Goal: Task Accomplishment & Management: Use online tool/utility

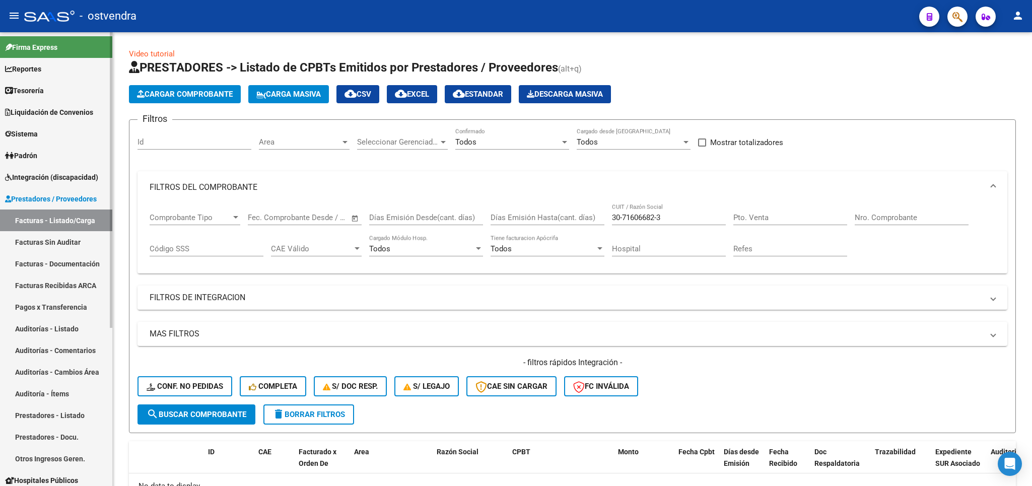
click at [36, 177] on span "Integración (discapacidad)" at bounding box center [51, 177] width 93 height 11
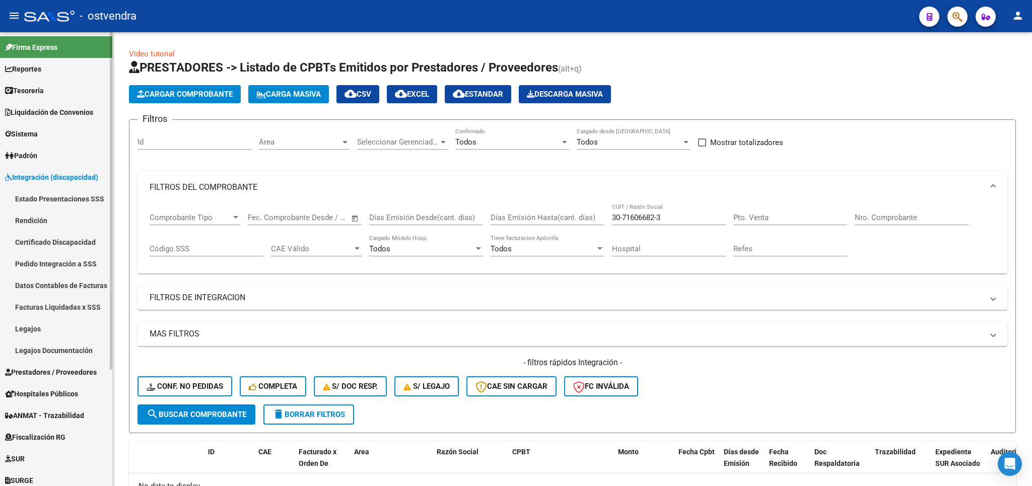
click at [36, 338] on link "Legajos" at bounding box center [56, 329] width 112 height 22
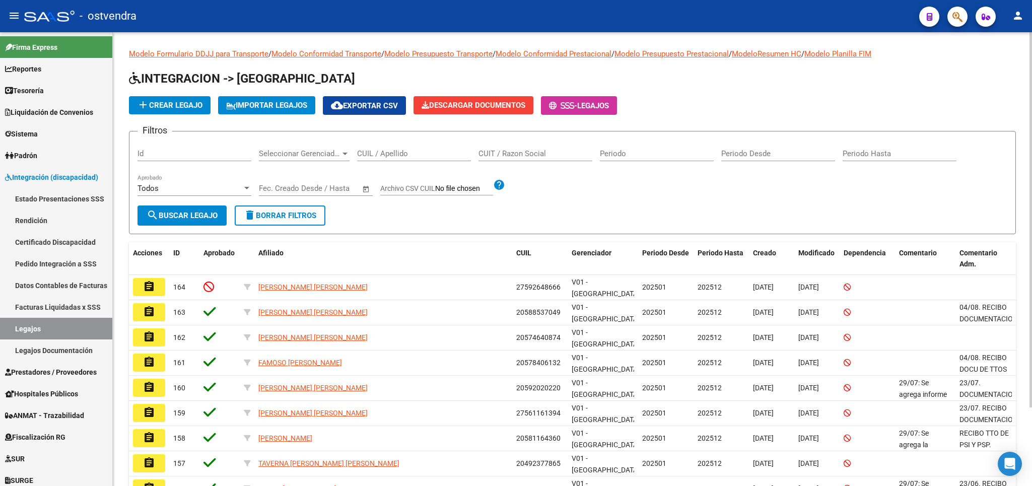
click at [406, 157] on input "CUIL / Apellido" at bounding box center [414, 153] width 114 height 9
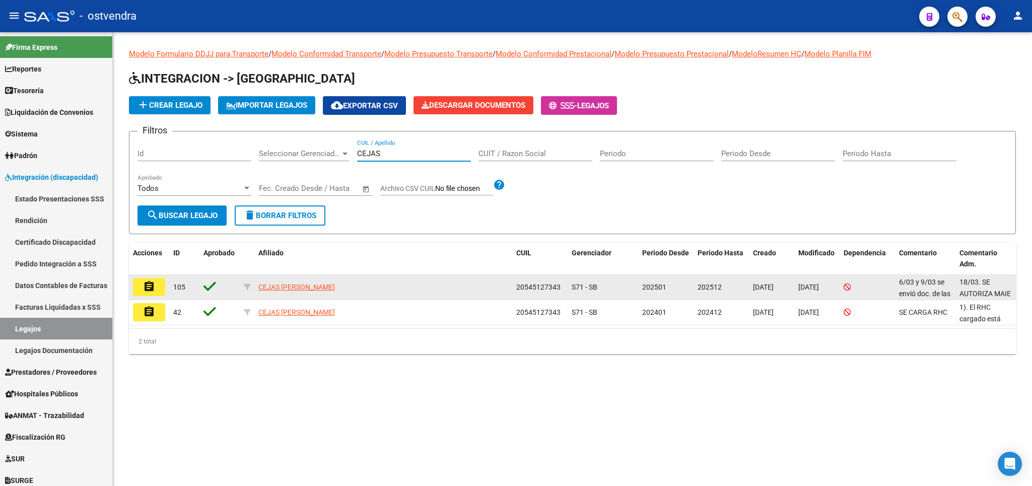
type input "CEJAS"
click at [145, 282] on mat-icon "assignment" at bounding box center [149, 286] width 12 height 12
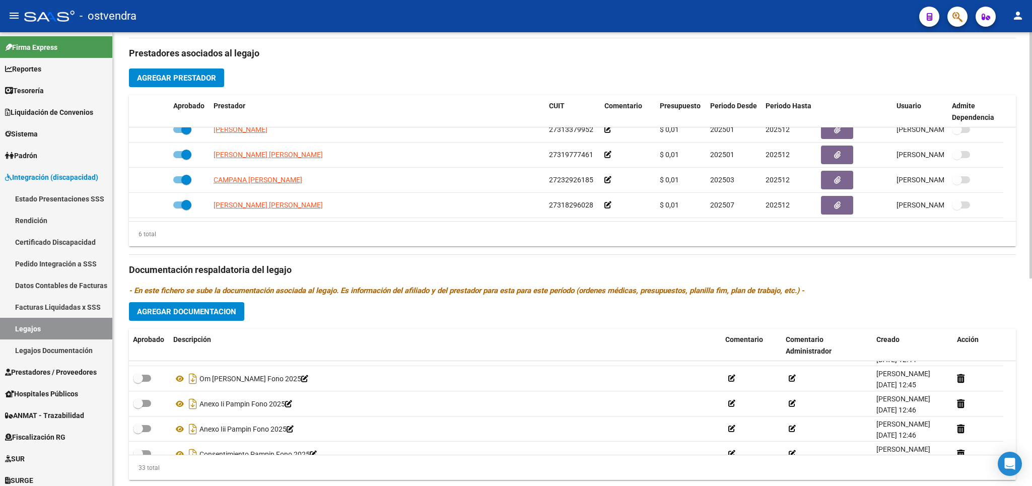
scroll to position [59, 0]
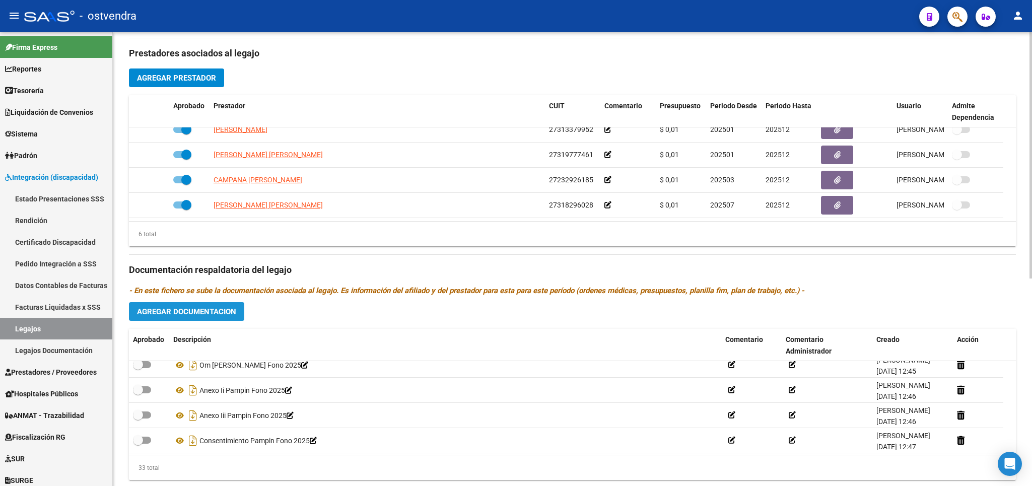
click at [196, 310] on span "Agregar Documentacion" at bounding box center [186, 311] width 99 height 9
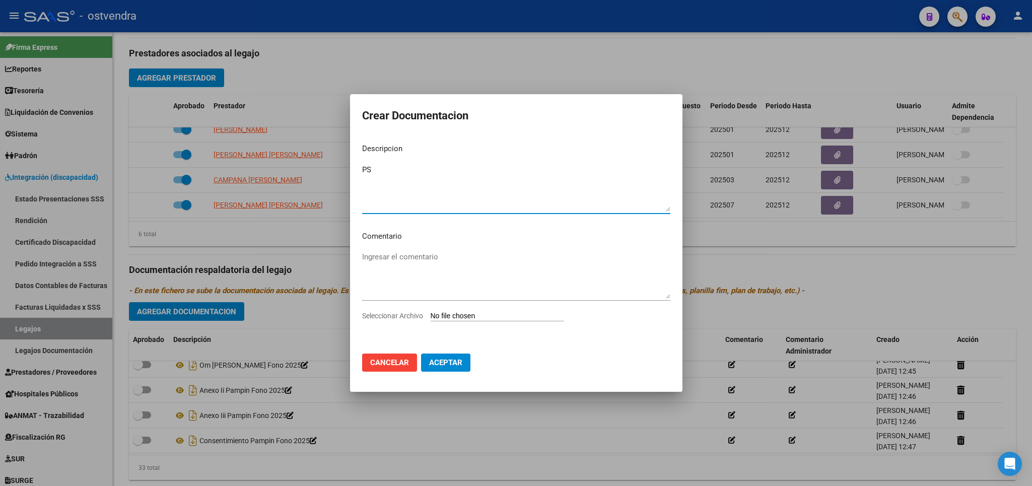
type textarea "P"
type textarea "[PERSON_NAME] PSICOPEDAGOGIA X 2 SES DESDE [DATE]"
click at [456, 315] on input "Seleccionar Archivo" at bounding box center [496, 317] width 133 height 10
type input "C:\fakepath\CEJAS CIRO PSICOPEDAGOGIA X 2 DESDE JULIO 2025.pdf"
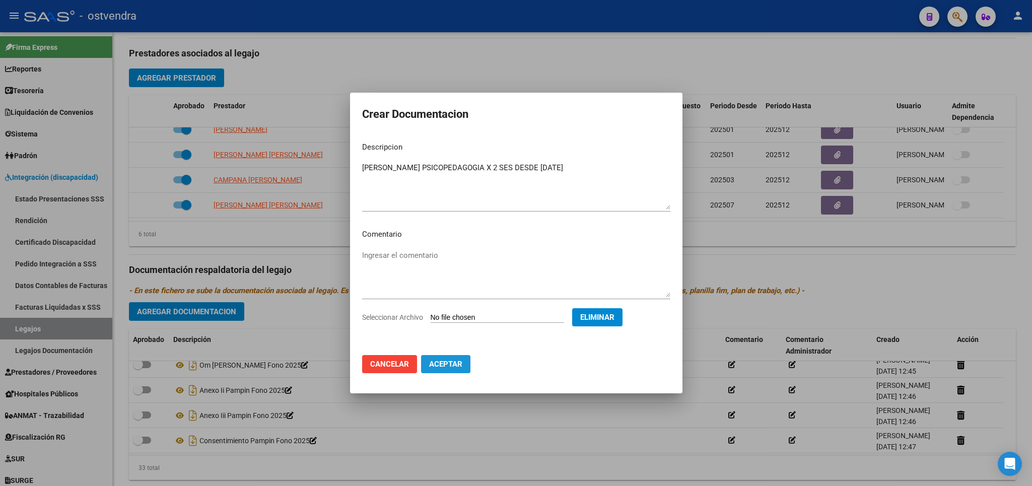
click at [429, 364] on span "Aceptar" at bounding box center [445, 363] width 33 height 9
checkbox input "false"
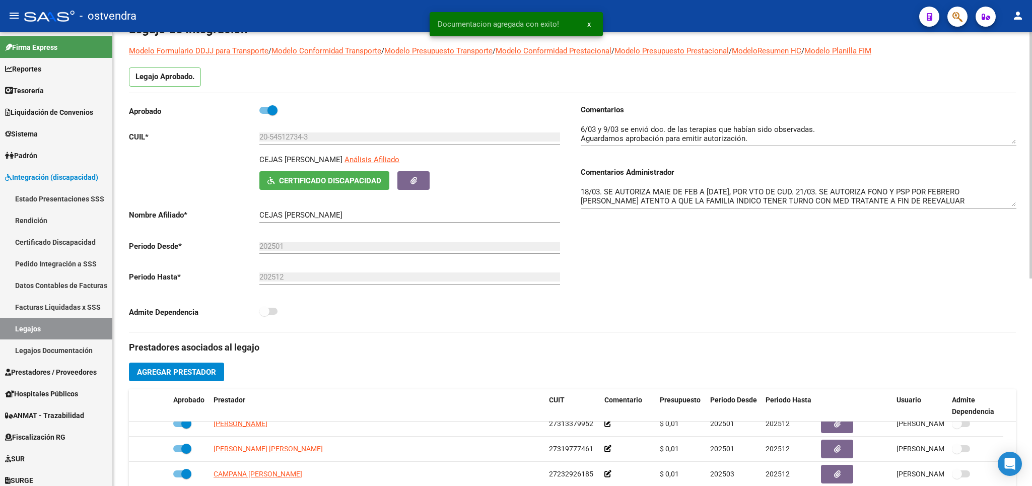
scroll to position [0, 0]
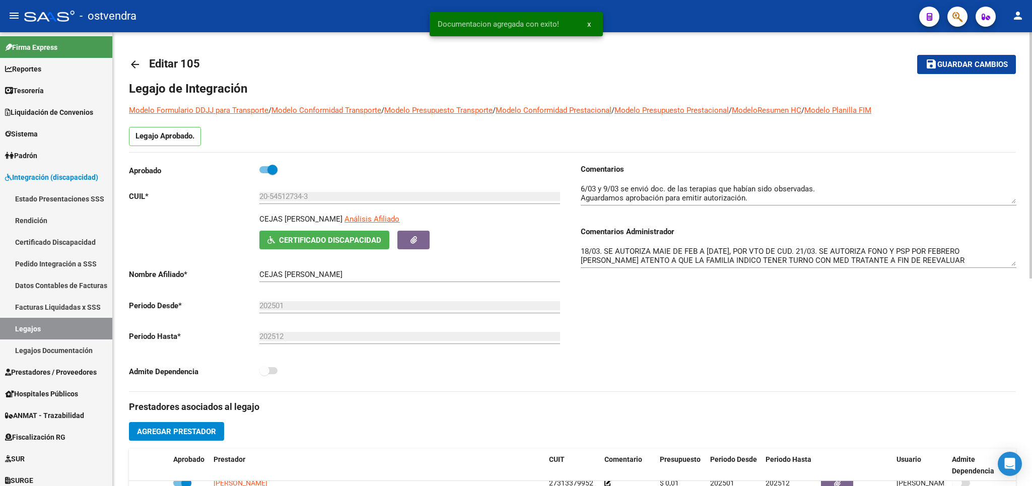
click at [904, 261] on textarea "18/03. SE AUTORIZA MAIE DE FEB A AGO 25, POR VTO DE CUD. 21/03. SE AUTORIZA FON…" at bounding box center [799, 256] width 436 height 20
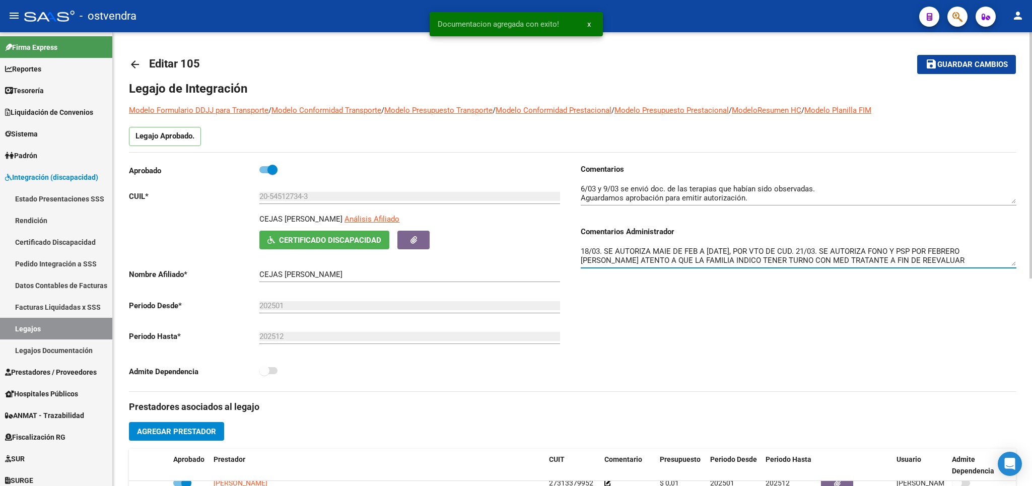
click at [904, 261] on textarea "18/03. SE AUTORIZA MAIE DE FEB A AGO 25, POR VTO DE CUD. 21/03. SE AUTORIZA FON…" at bounding box center [799, 256] width 436 height 20
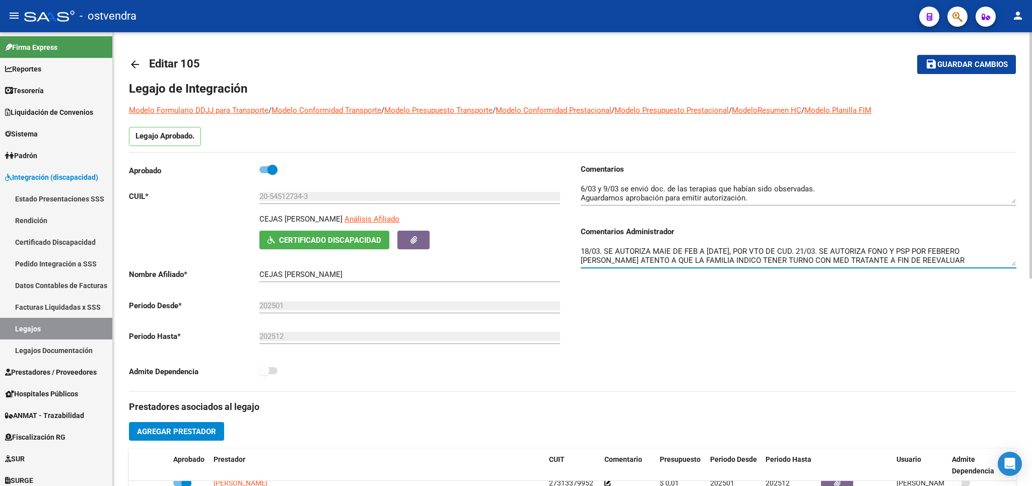
click at [1001, 262] on textarea "18/03. SE AUTORIZA MAIE DE FEB A AGO 25, POR VTO DE CUD. 21/03. SE AUTORIZA FON…" at bounding box center [799, 256] width 436 height 20
type textarea "18/03. SE AUTORIZA MAIE DE FEB A [DATE], POR VTO DE CUD. 21/03. SE AUTORIZA FON…"
click at [974, 63] on span "Guardar cambios" at bounding box center [972, 64] width 70 height 9
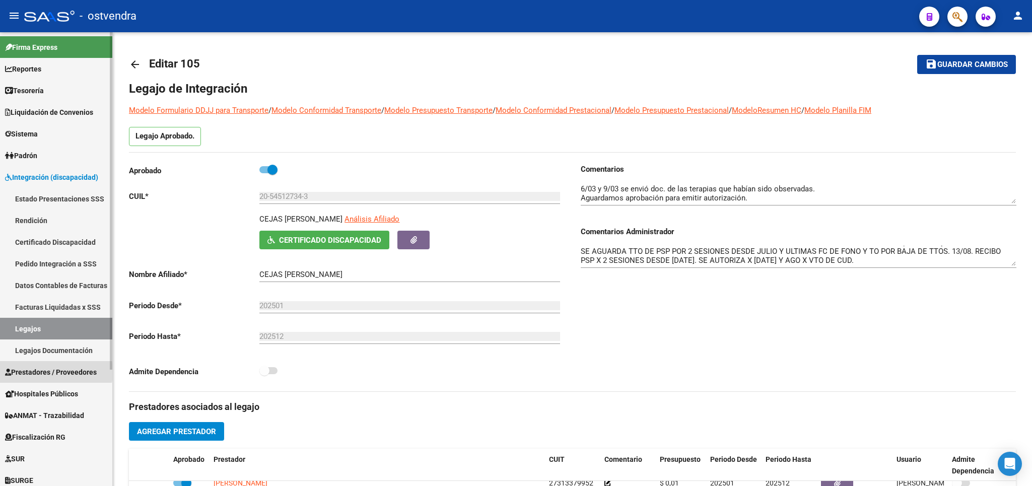
click at [40, 372] on span "Prestadores / Proveedores" at bounding box center [51, 372] width 92 height 11
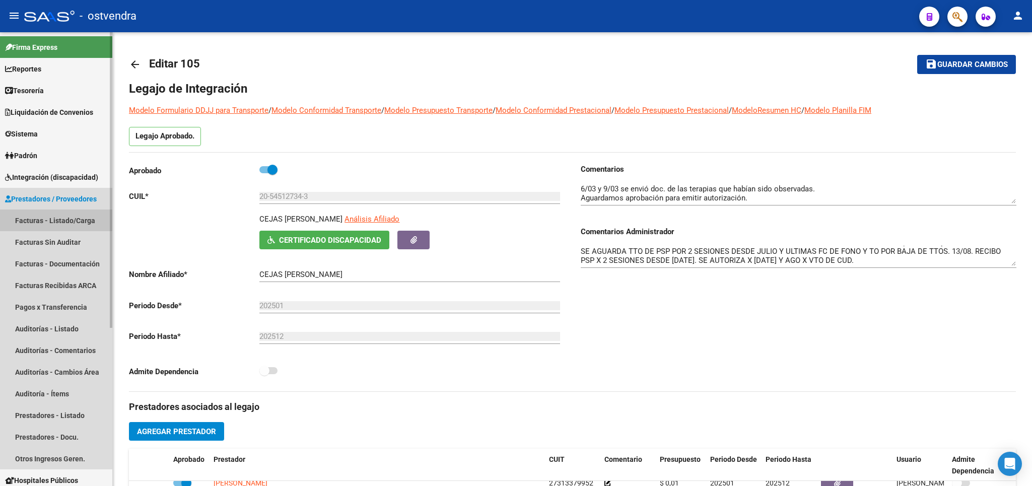
click at [41, 219] on link "Facturas - Listado/Carga" at bounding box center [56, 220] width 112 height 22
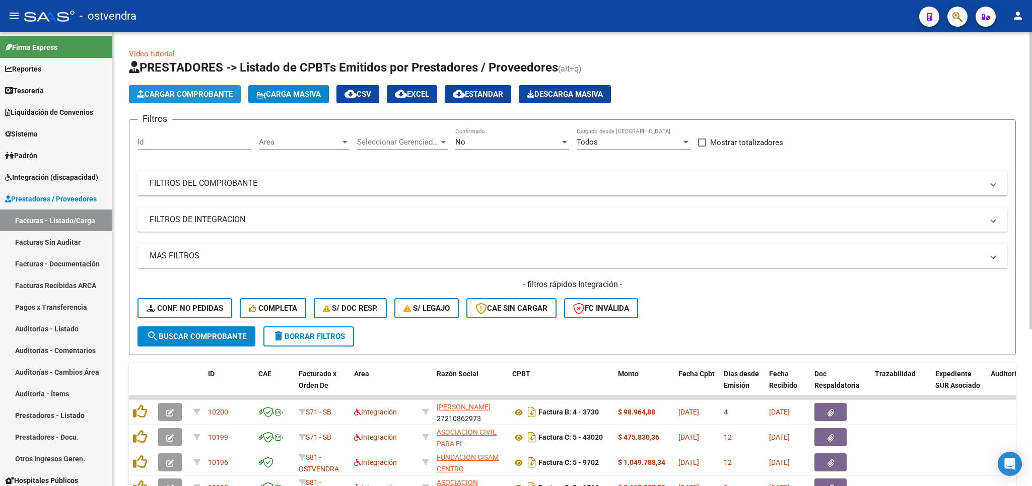
click at [174, 98] on span "Cargar Comprobante" at bounding box center [185, 94] width 96 height 9
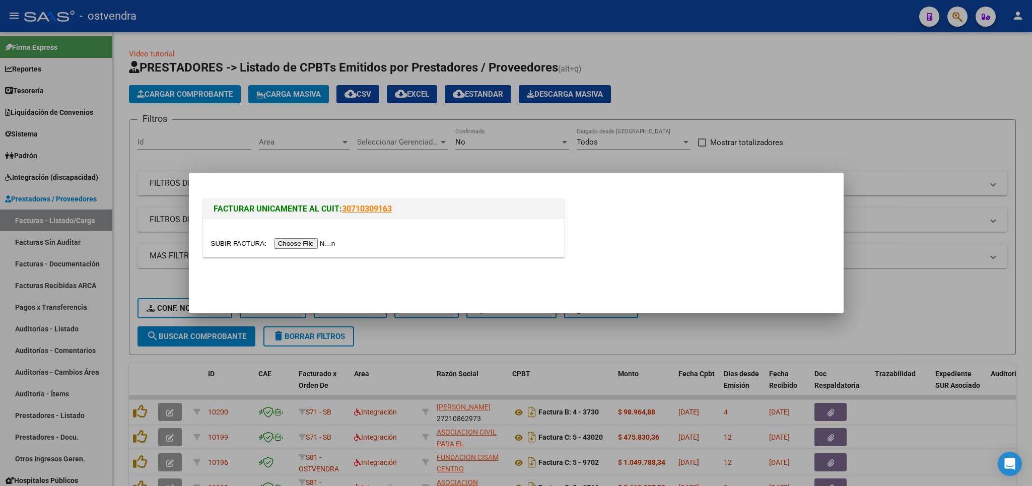
click at [237, 245] on input "file" at bounding box center [274, 243] width 127 height 11
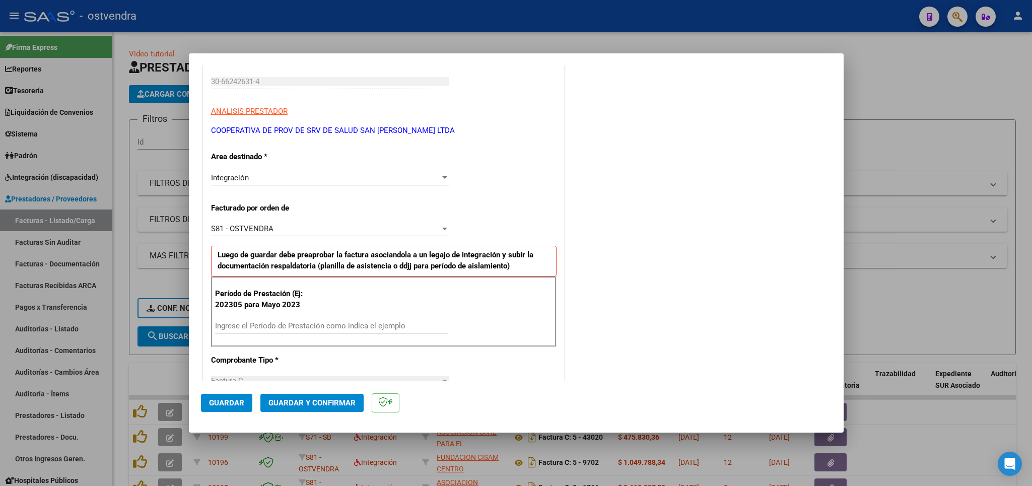
scroll to position [177, 0]
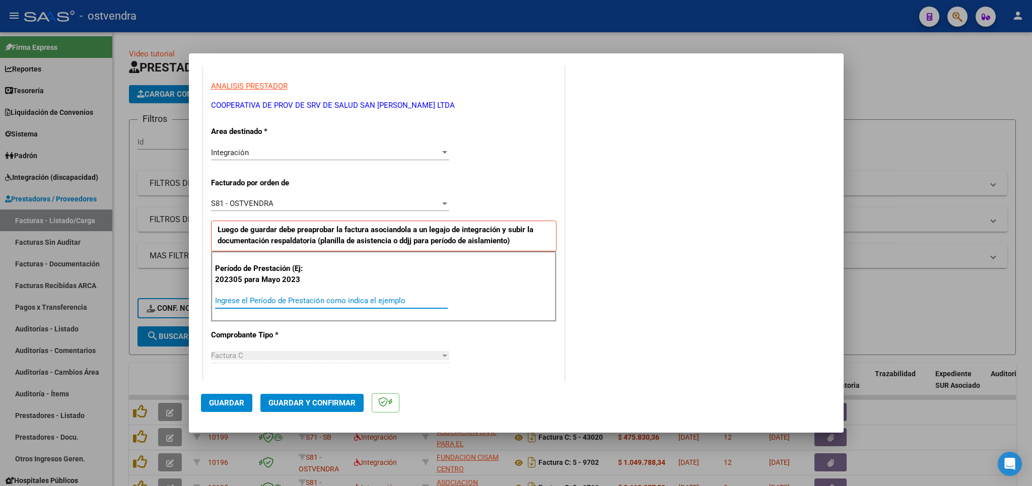
click at [276, 298] on input "Ingrese el Período de Prestación como indica el ejemplo" at bounding box center [331, 300] width 233 height 9
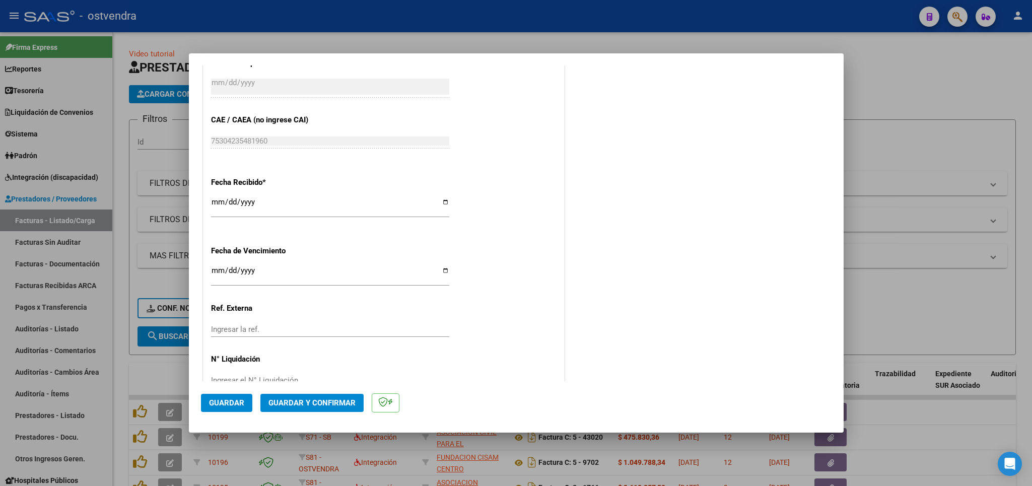
scroll to position [662, 0]
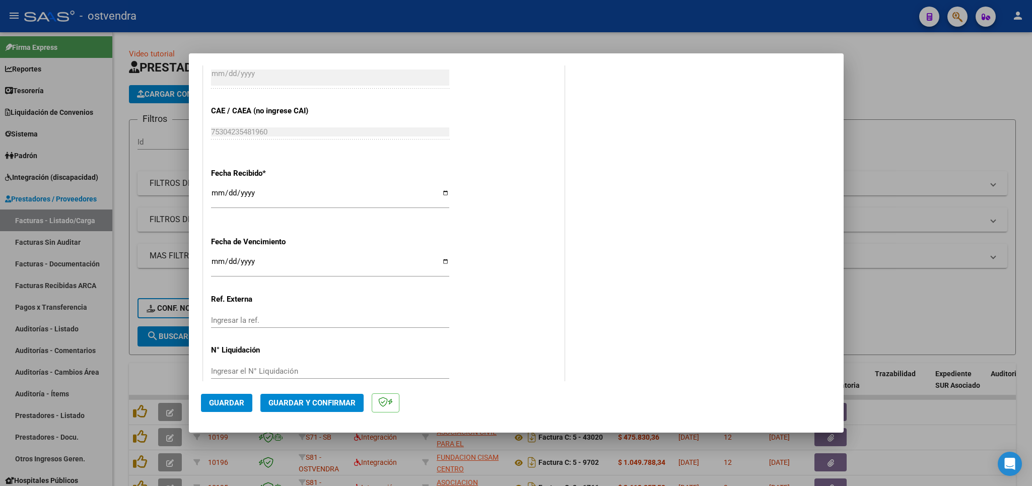
type input "202507"
click at [238, 398] on span "Guardar" at bounding box center [226, 402] width 35 height 9
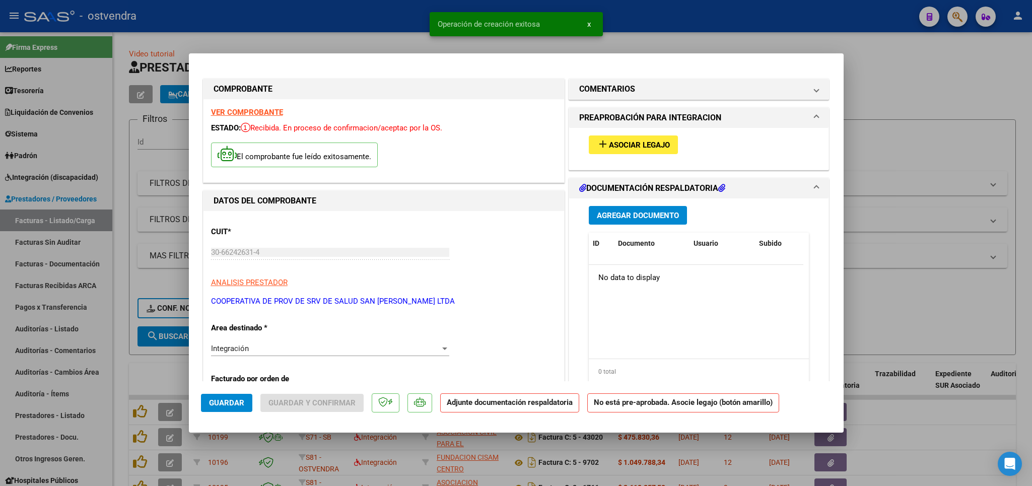
click at [649, 140] on button "add Asociar Legajo" at bounding box center [633, 144] width 89 height 19
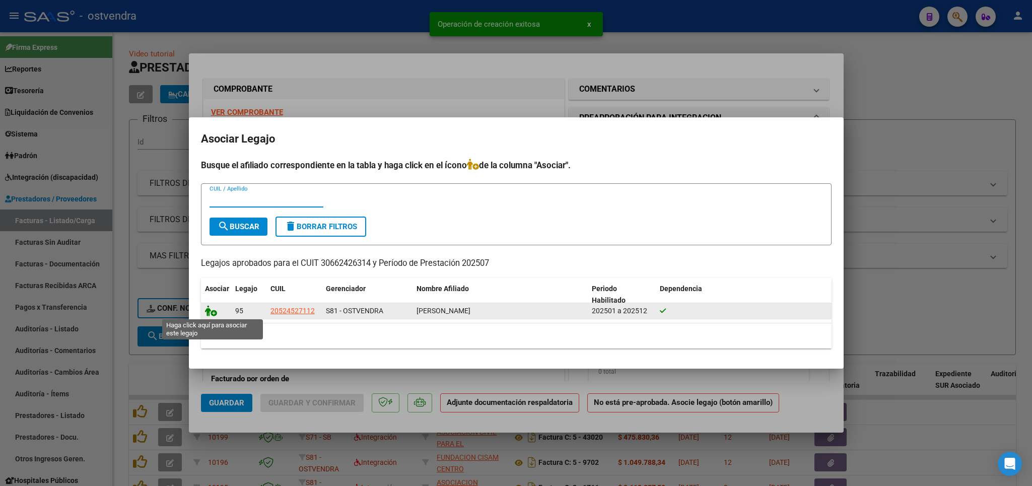
click at [211, 309] on icon at bounding box center [211, 310] width 12 height 11
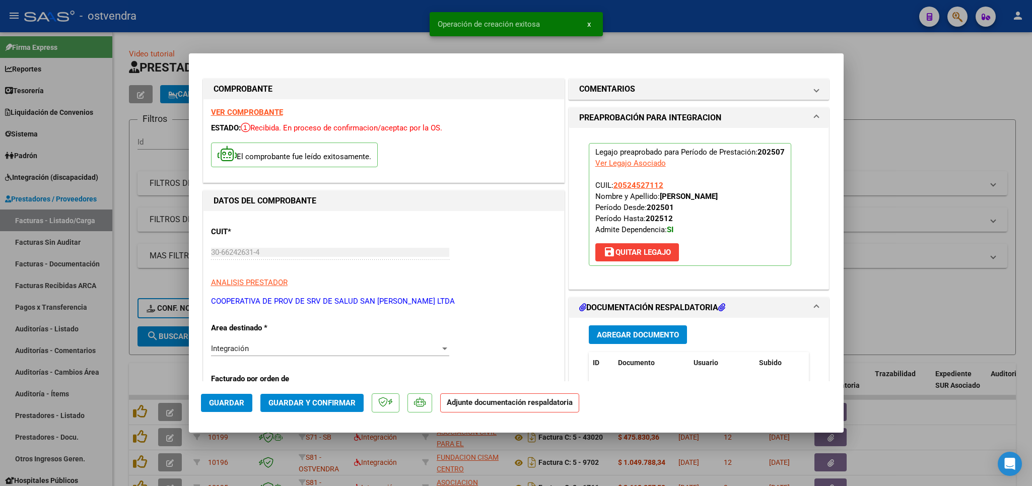
click at [608, 333] on span "Agregar Documento" at bounding box center [638, 334] width 82 height 9
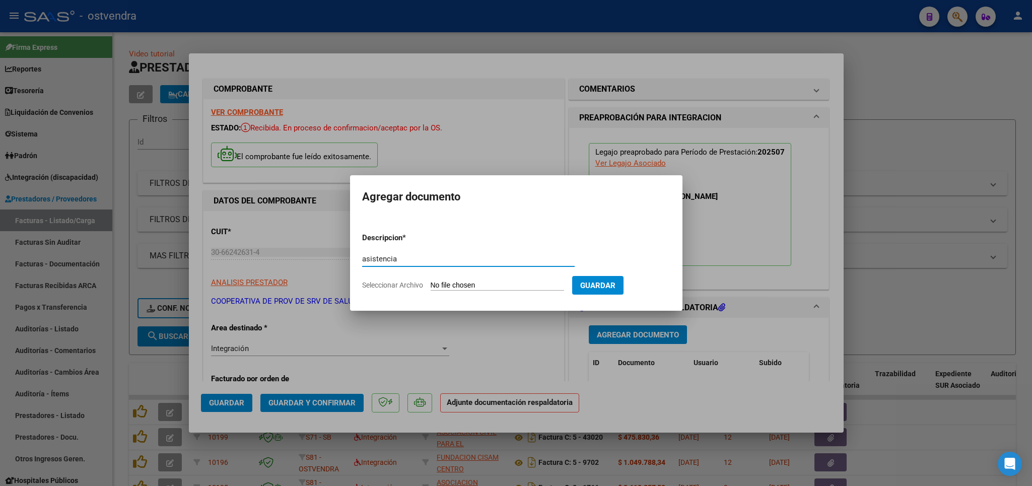
type input "asistencia"
click at [442, 282] on input "Seleccionar Archivo" at bounding box center [496, 286] width 133 height 10
type input "C:\fakepath\ASISTENCIA-CET-AREVALO THOMAS WALTER-2025-Julio.pdf"
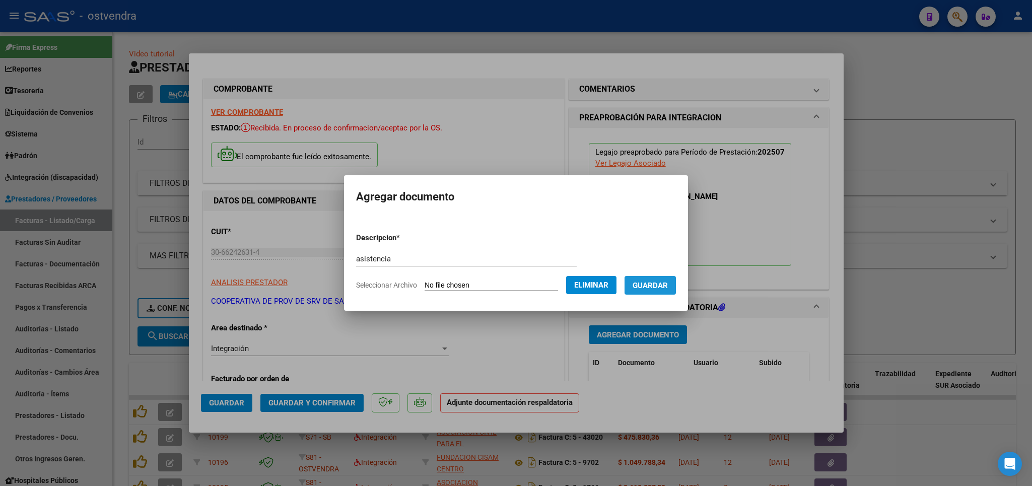
drag, startPoint x: 352, startPoint y: 302, endPoint x: 366, endPoint y: 301, distance: 13.6
click at [632, 290] on span "Guardar" at bounding box center [649, 285] width 35 height 9
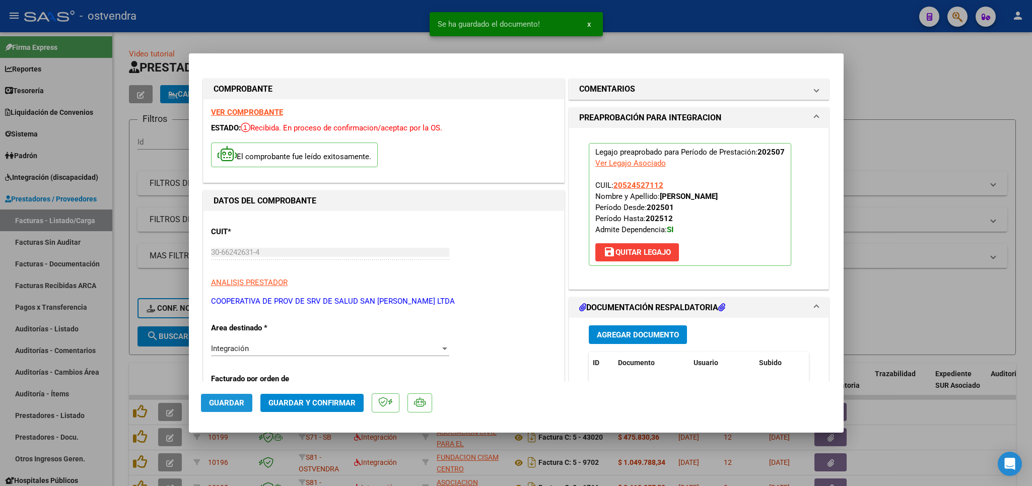
click at [221, 397] on button "Guardar" at bounding box center [226, 403] width 51 height 18
type input "$ 0,00"
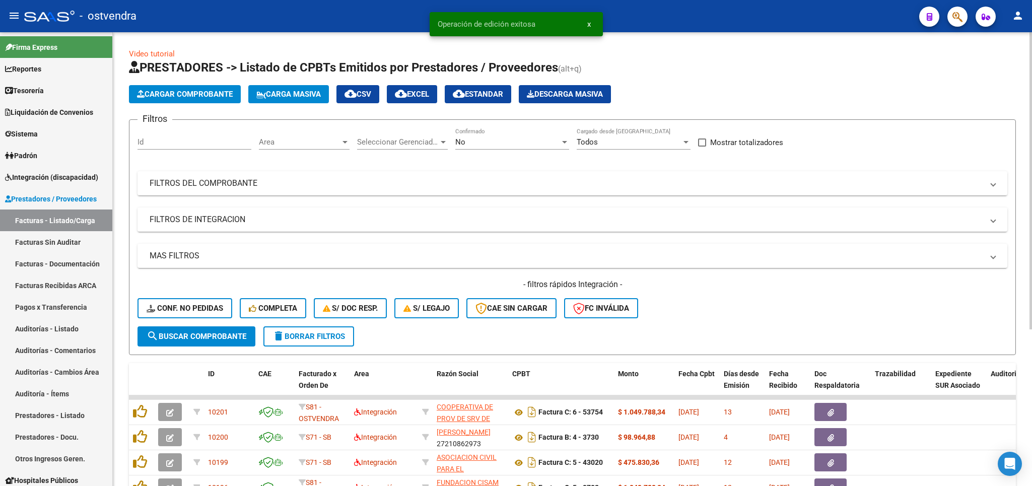
click at [184, 92] on span "Cargar Comprobante" at bounding box center [185, 94] width 96 height 9
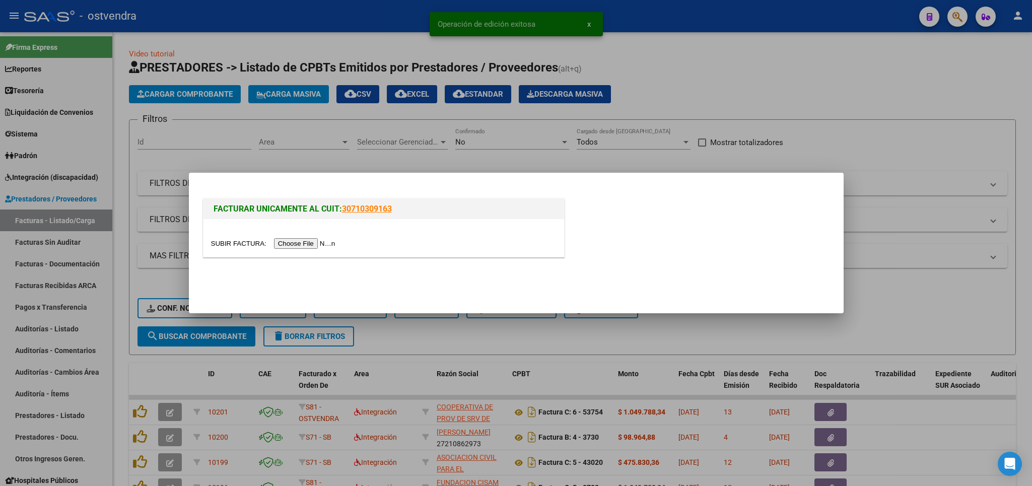
click at [235, 243] on input "file" at bounding box center [274, 243] width 127 height 11
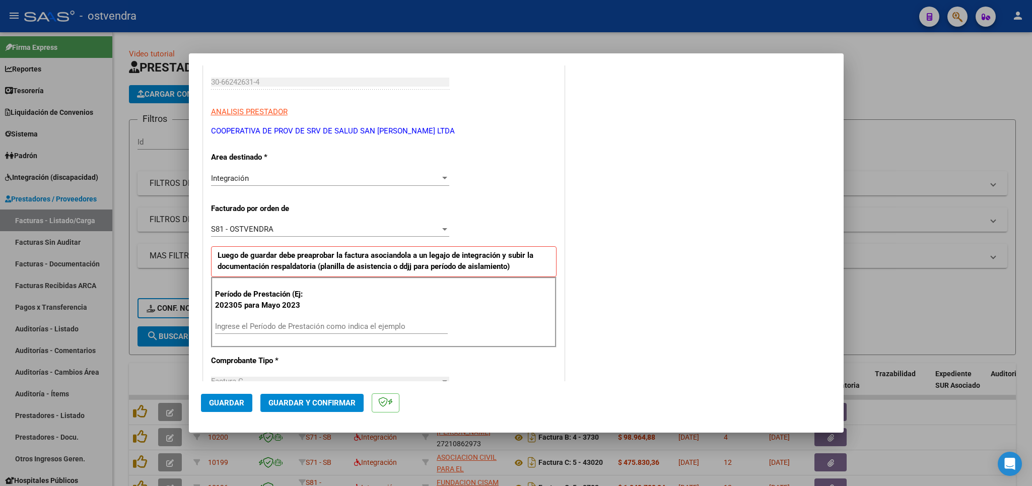
scroll to position [177, 0]
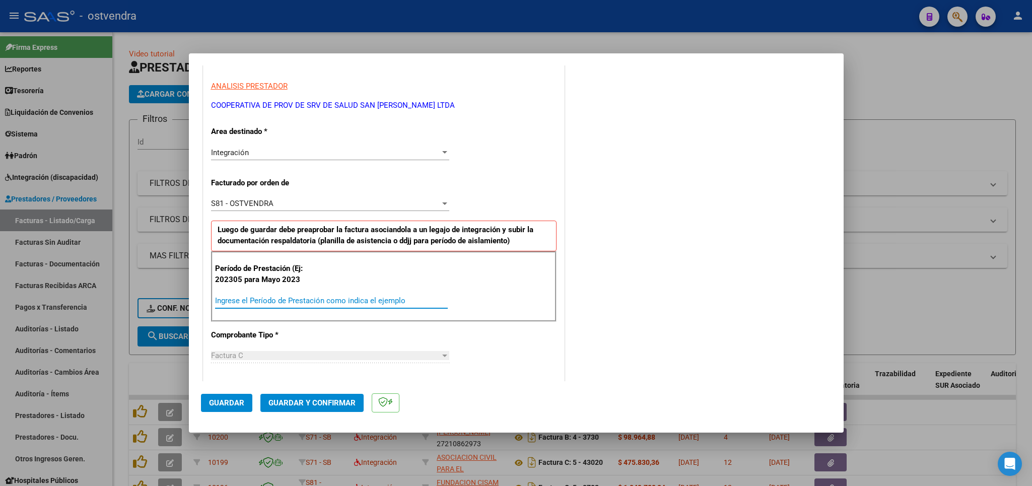
click at [256, 304] on input "Ingrese el Período de Prestación como indica el ejemplo" at bounding box center [331, 300] width 233 height 9
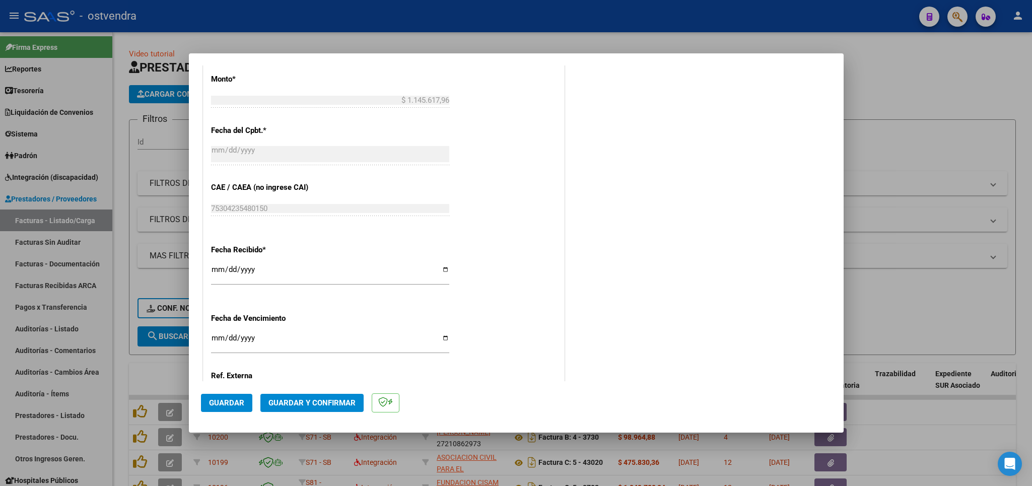
scroll to position [662, 0]
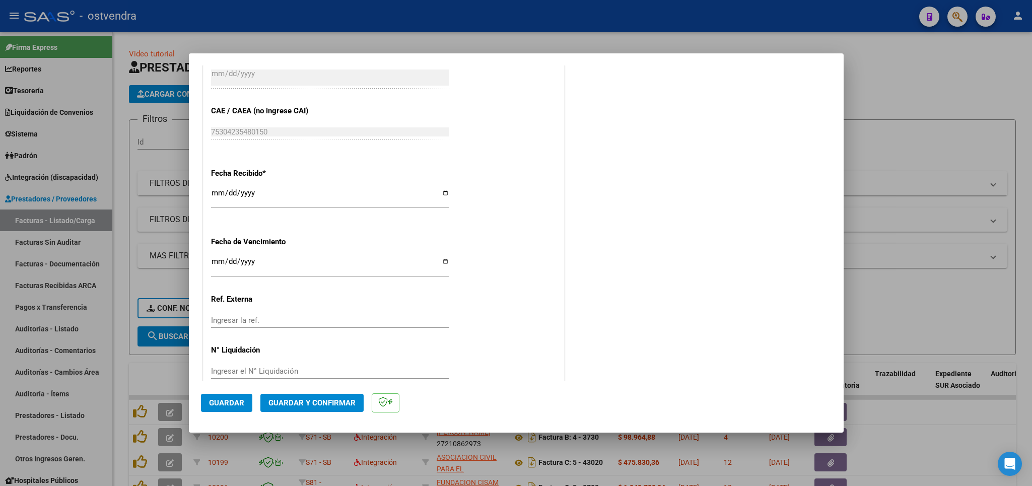
type input "202507"
click at [233, 400] on span "Guardar" at bounding box center [226, 402] width 35 height 9
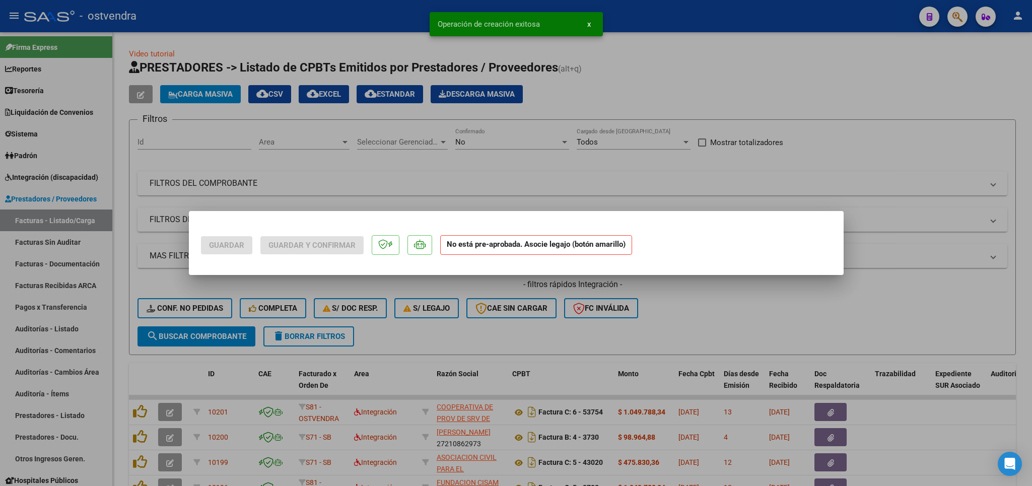
scroll to position [0, 0]
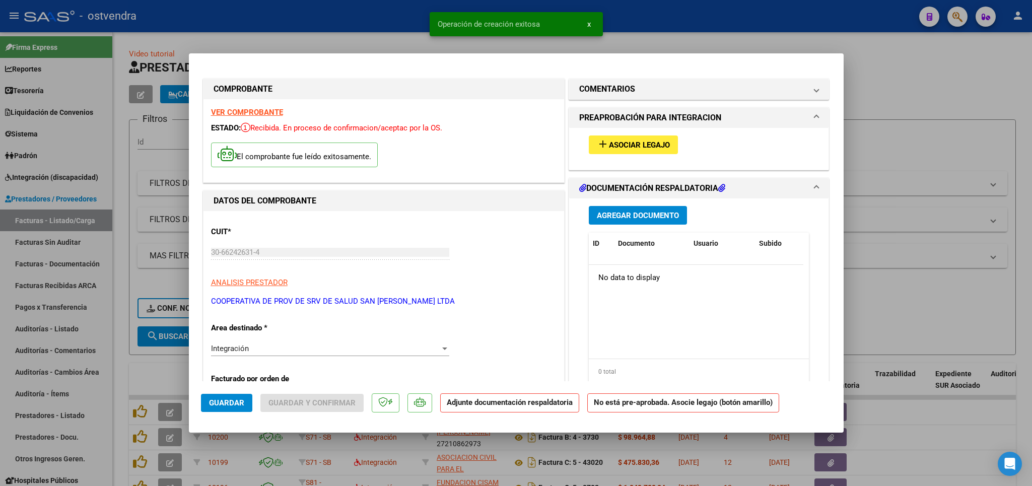
click at [630, 146] on span "Asociar Legajo" at bounding box center [639, 144] width 61 height 9
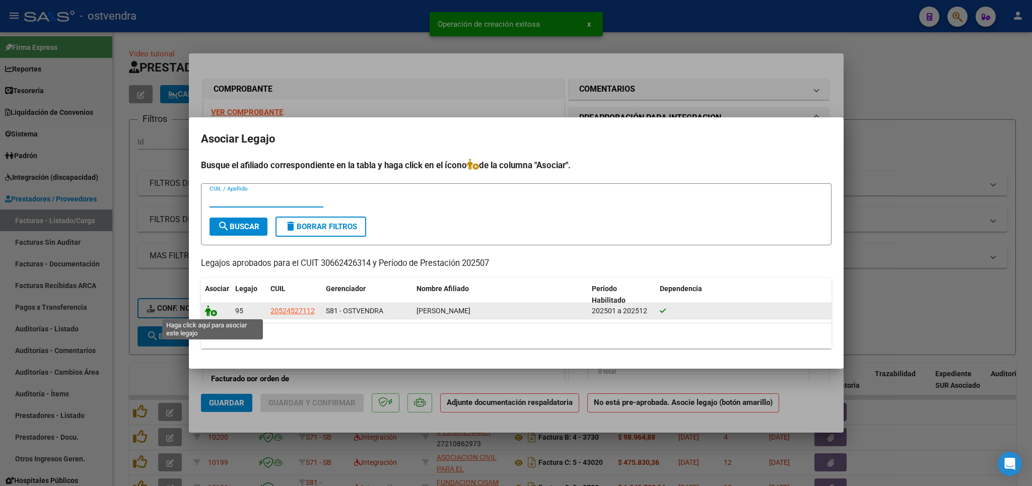
click at [208, 311] on icon at bounding box center [211, 310] width 12 height 11
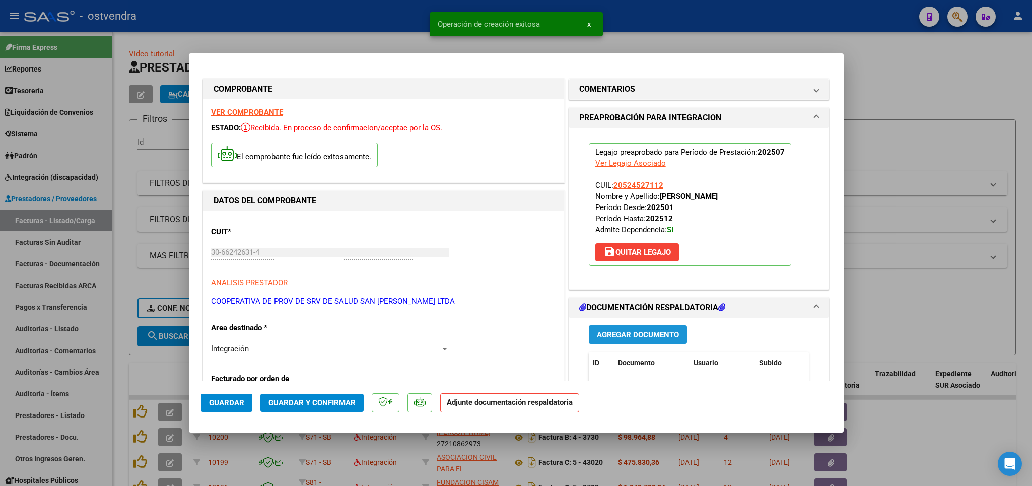
click at [621, 338] on span "Agregar Documento" at bounding box center [638, 334] width 82 height 9
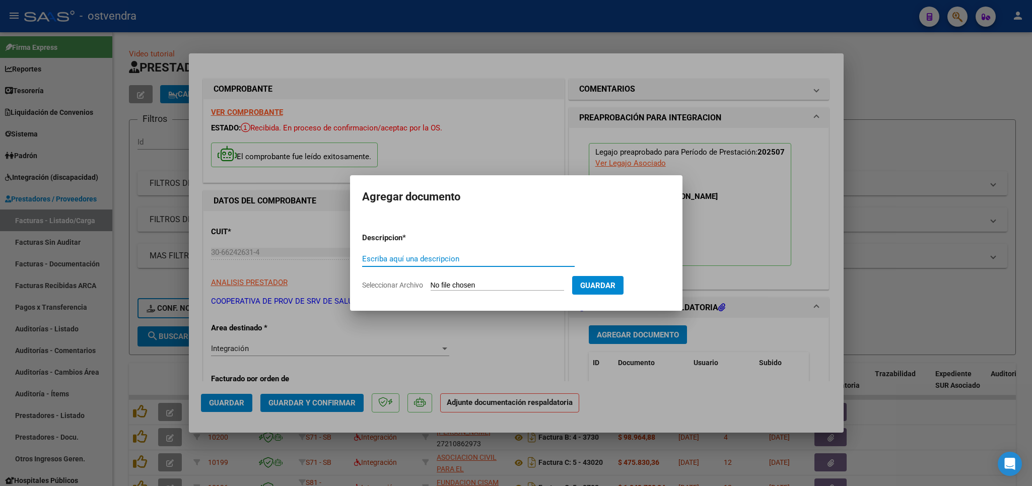
type input "a"
type input "ASISTENCIA"
click at [459, 285] on input "Seleccionar Archivo" at bounding box center [496, 286] width 133 height 10
type input "C:\fakepath\ASISTENCIA-KM-AREVALO THOMAS WALTER-2025-Julio.pdf"
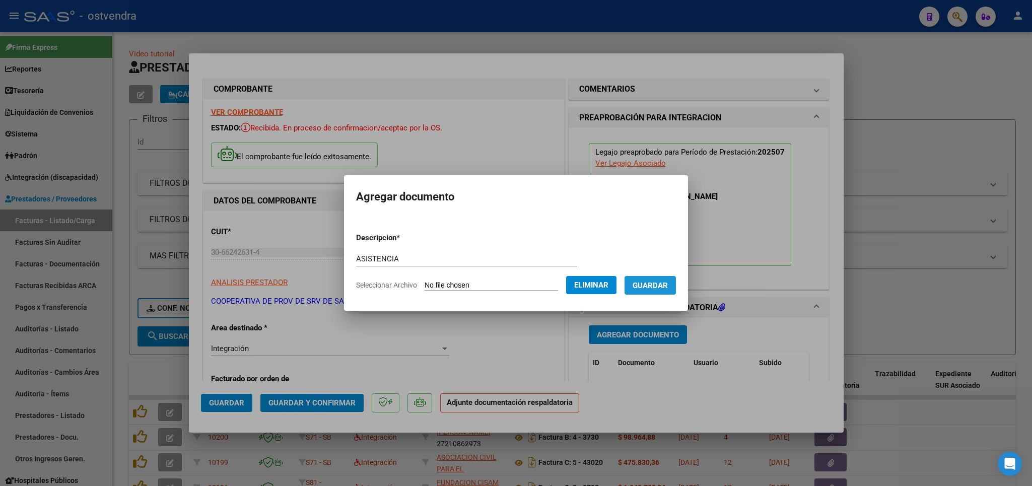
click at [632, 290] on span "Guardar" at bounding box center [649, 285] width 35 height 9
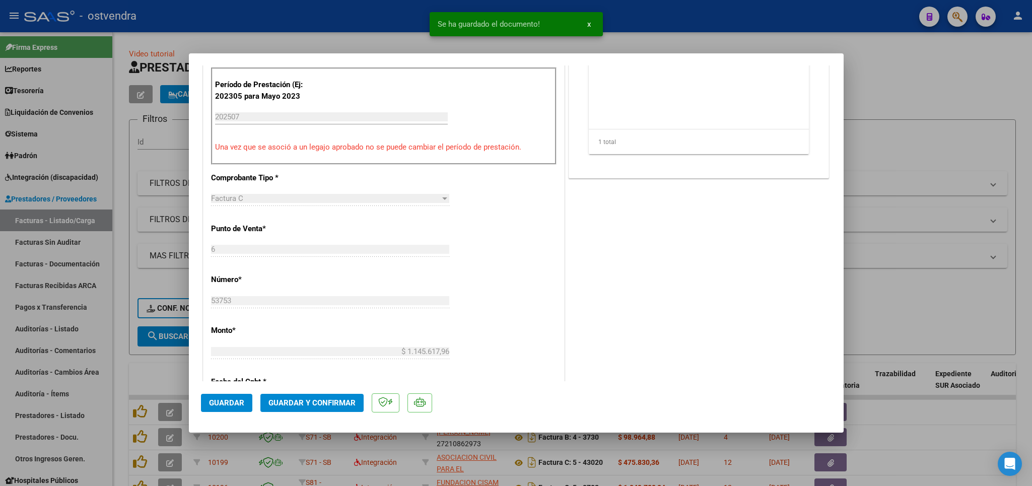
scroll to position [353, 0]
click at [234, 403] on span "Guardar" at bounding box center [226, 402] width 35 height 9
click at [922, 67] on div at bounding box center [516, 243] width 1032 height 486
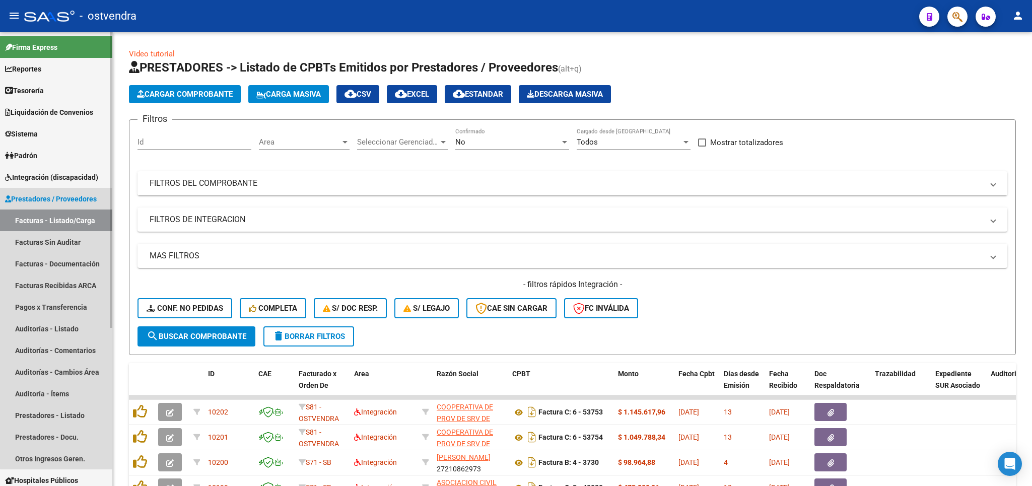
click at [62, 222] on link "Facturas - Listado/Carga" at bounding box center [56, 220] width 112 height 22
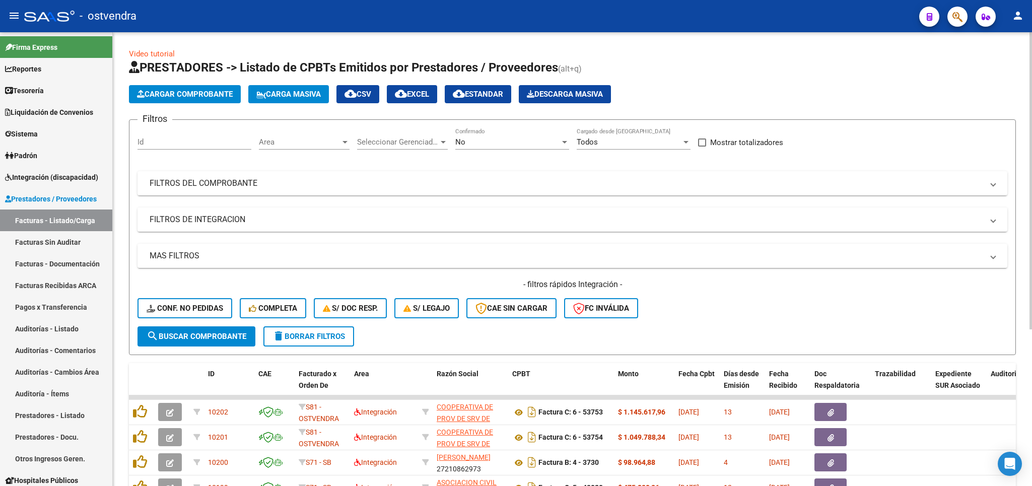
click at [295, 329] on button "delete Borrar Filtros" at bounding box center [308, 336] width 91 height 20
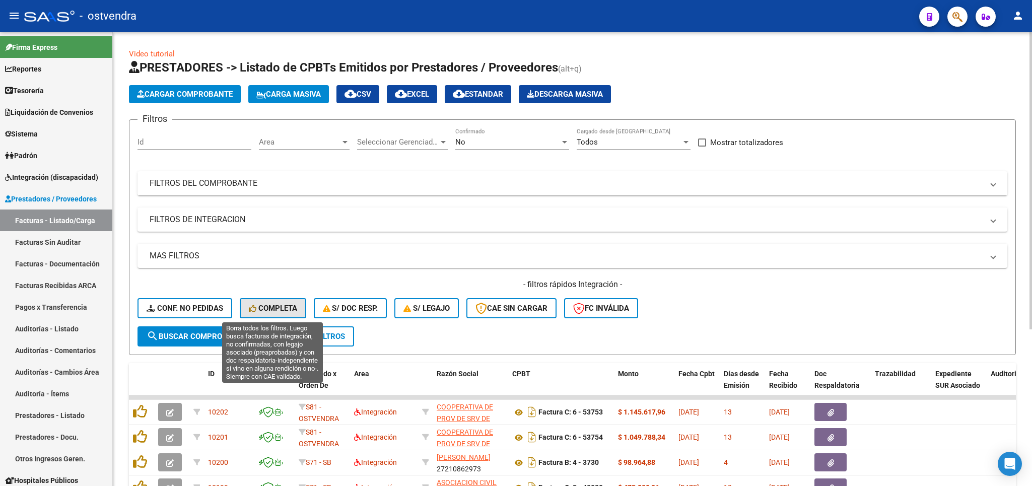
click at [293, 311] on span "Completa" at bounding box center [273, 308] width 48 height 9
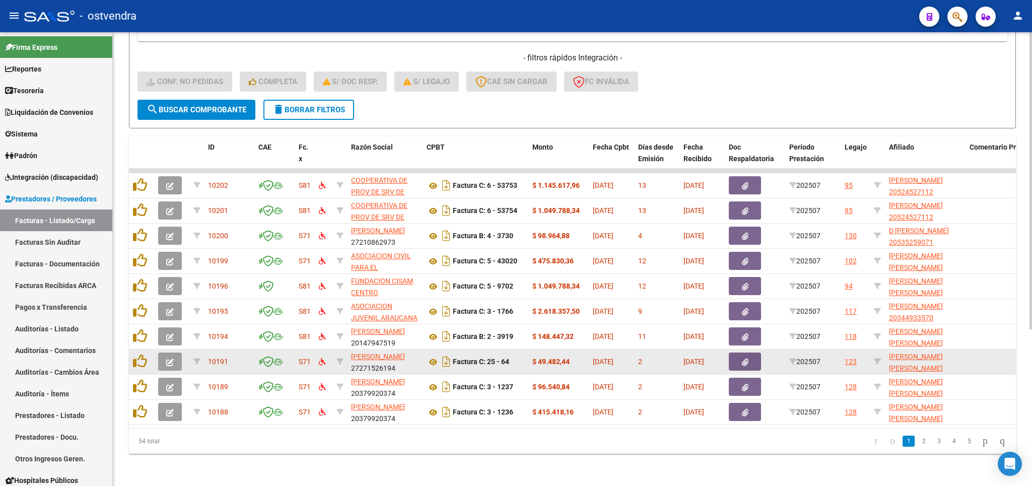
scroll to position [239, 0]
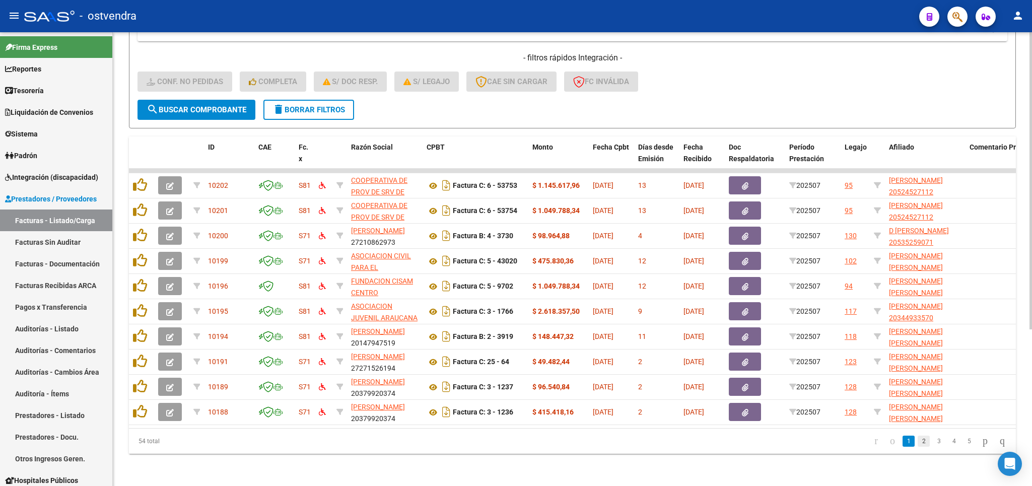
click at [917, 443] on link "2" at bounding box center [923, 441] width 12 height 11
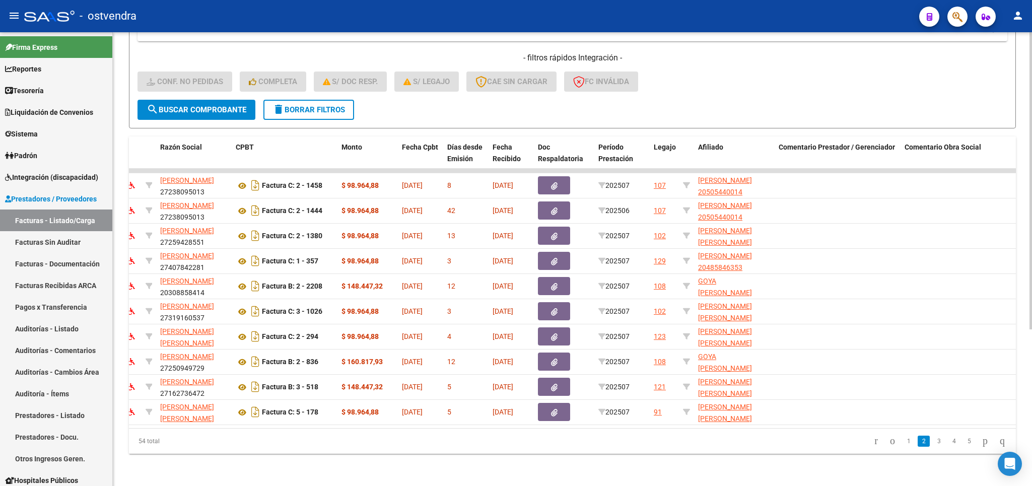
scroll to position [0, 0]
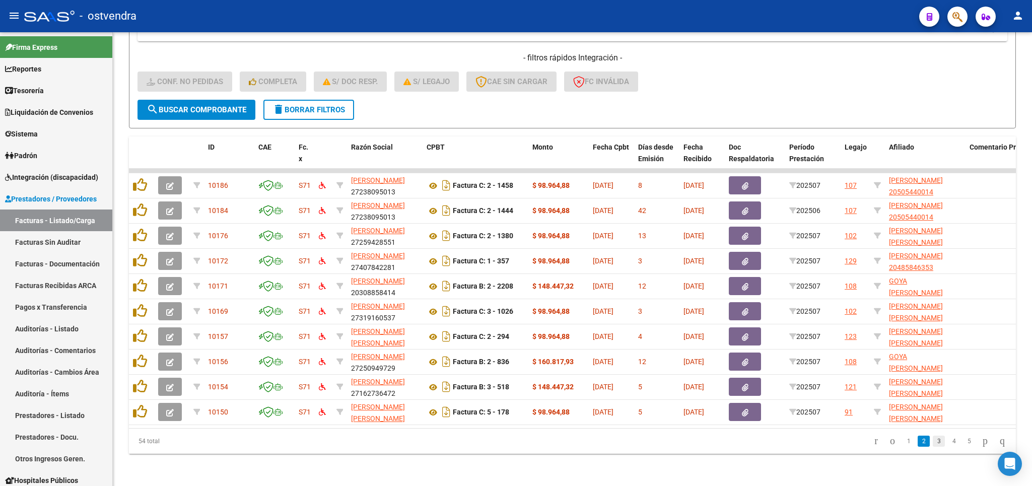
click at [932, 439] on link "3" at bounding box center [938, 441] width 12 height 11
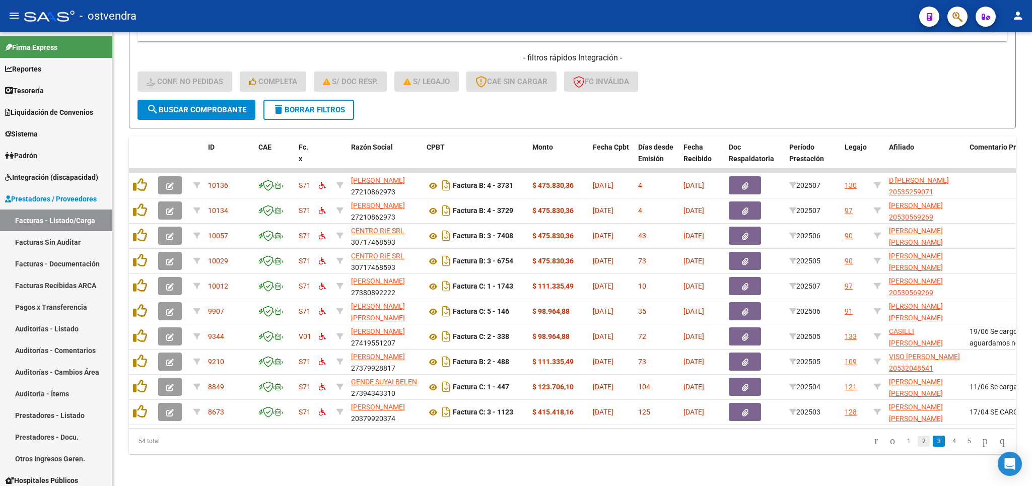
click at [917, 440] on link "2" at bounding box center [923, 441] width 12 height 11
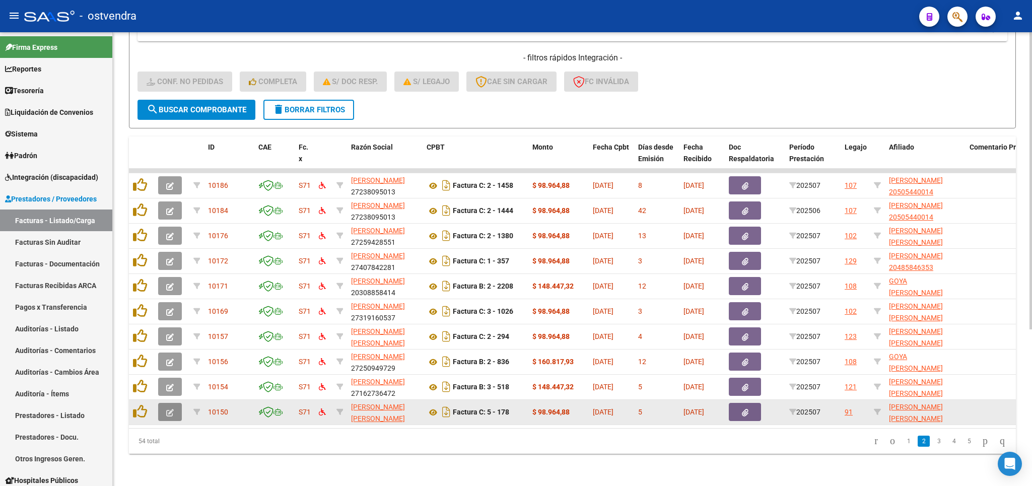
click at [168, 409] on icon "button" at bounding box center [170, 413] width 8 height 8
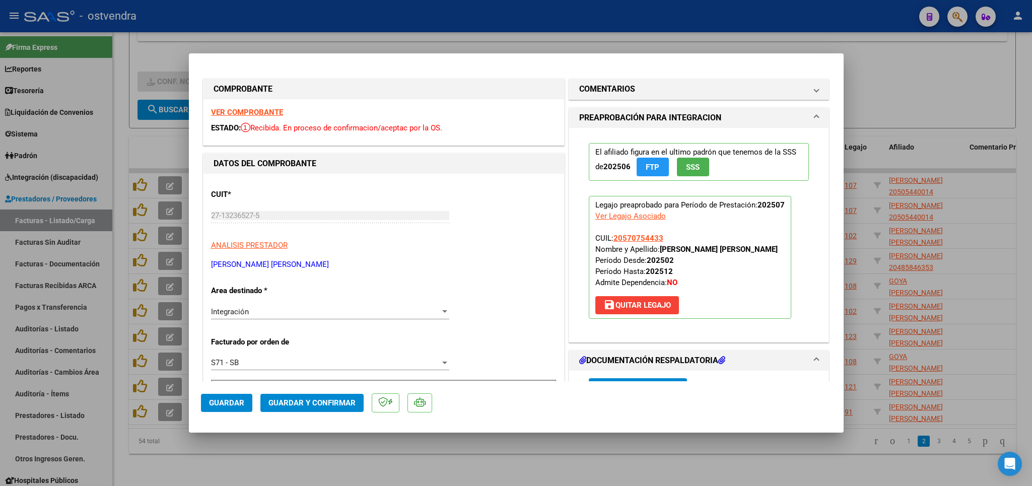
click at [254, 112] on strong "VER COMPROBANTE" at bounding box center [247, 112] width 72 height 9
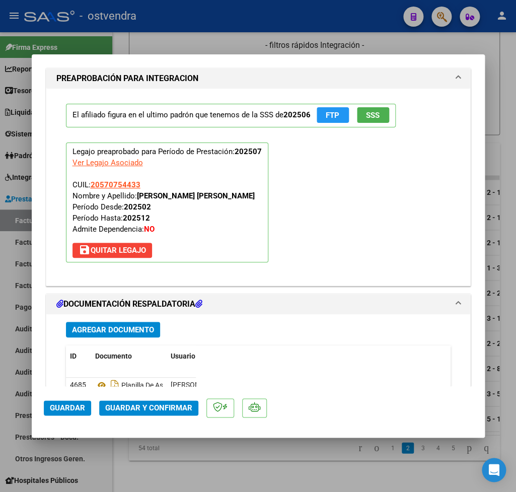
scroll to position [1060, 0]
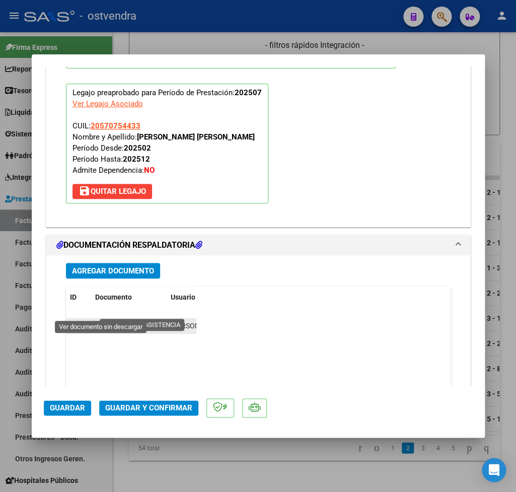
click at [103, 320] on icon at bounding box center [101, 326] width 13 height 12
click at [136, 409] on span "Guardar y Confirmar" at bounding box center [148, 407] width 87 height 9
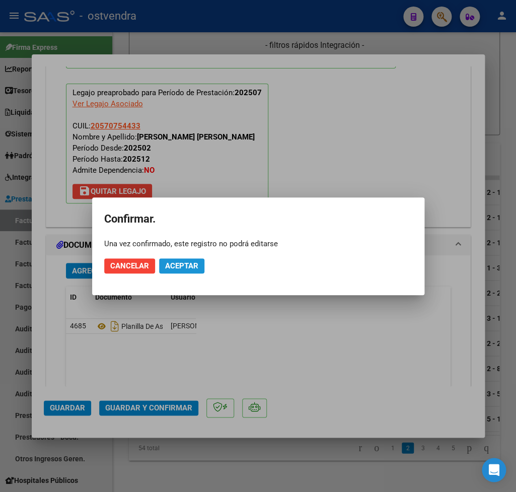
click at [192, 270] on span "Aceptar" at bounding box center [181, 265] width 33 height 9
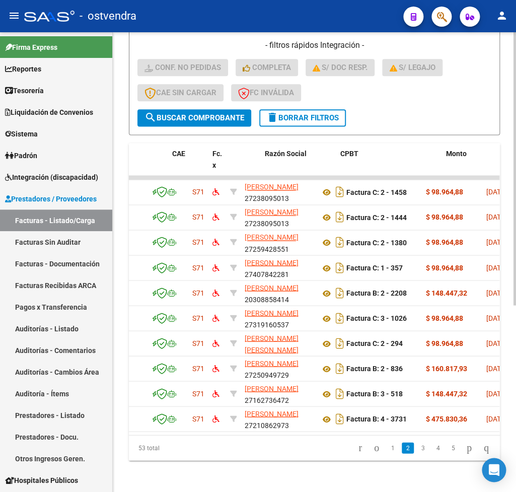
scroll to position [0, 0]
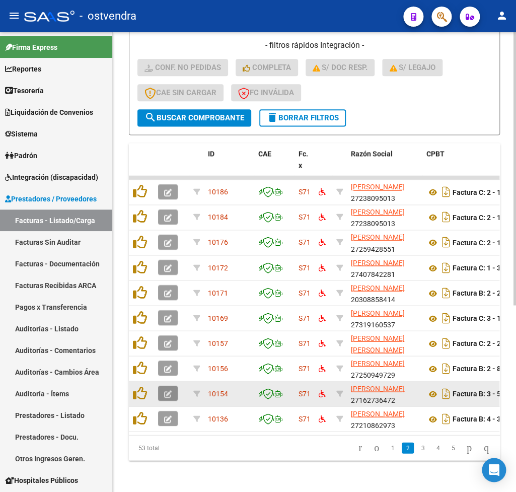
click at [167, 392] on icon "button" at bounding box center [168, 394] width 8 height 8
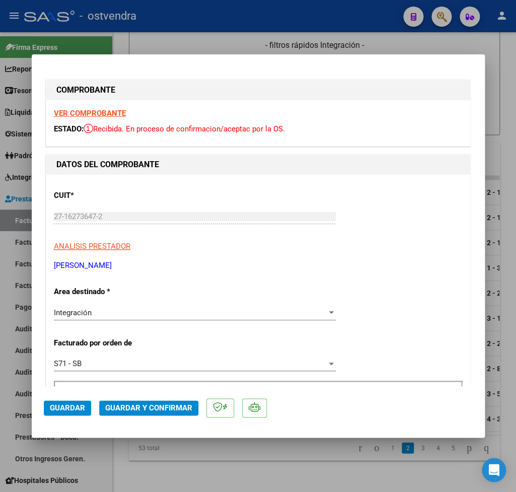
click at [108, 113] on strong "VER COMPROBANTE" at bounding box center [90, 113] width 72 height 9
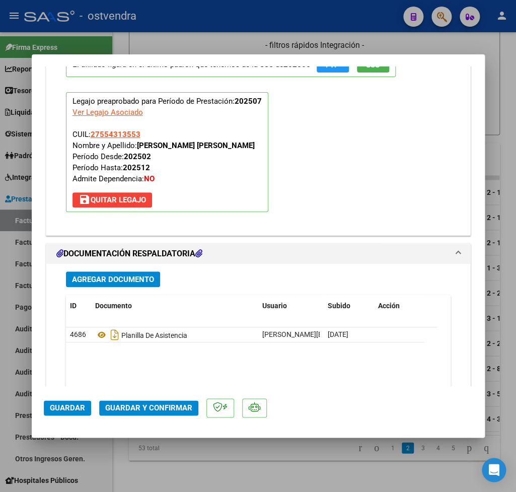
scroll to position [1128, 0]
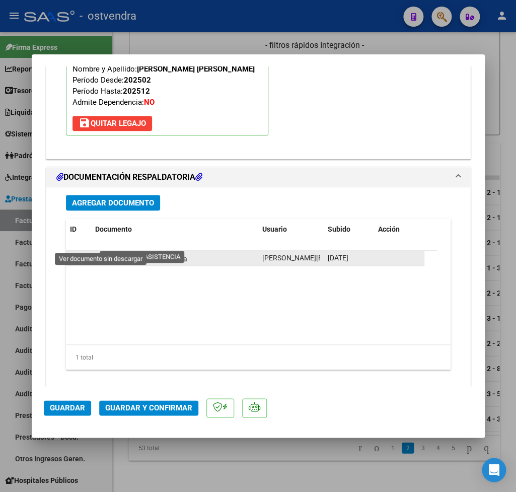
click at [98, 252] on icon at bounding box center [101, 258] width 13 height 12
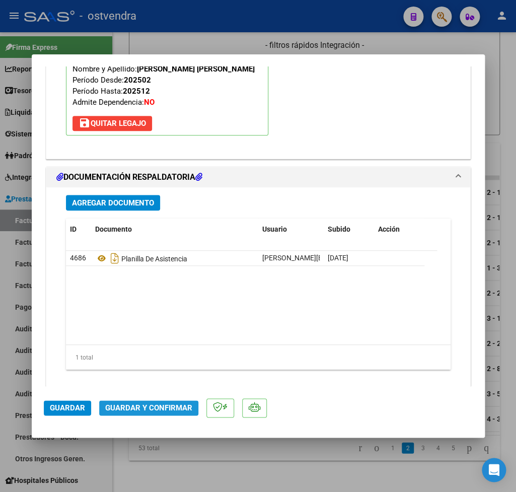
click at [153, 409] on span "Guardar y Confirmar" at bounding box center [148, 407] width 87 height 9
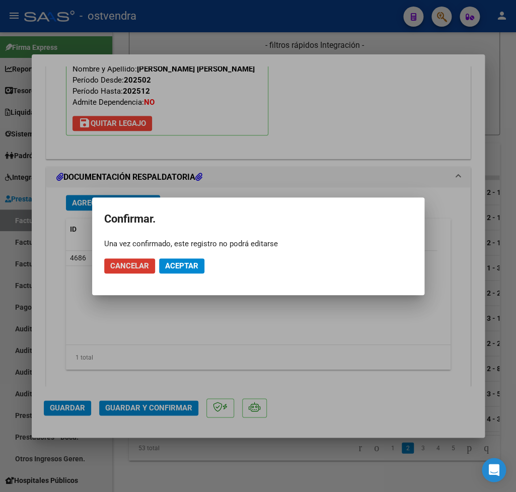
click at [186, 264] on span "Aceptar" at bounding box center [181, 265] width 33 height 9
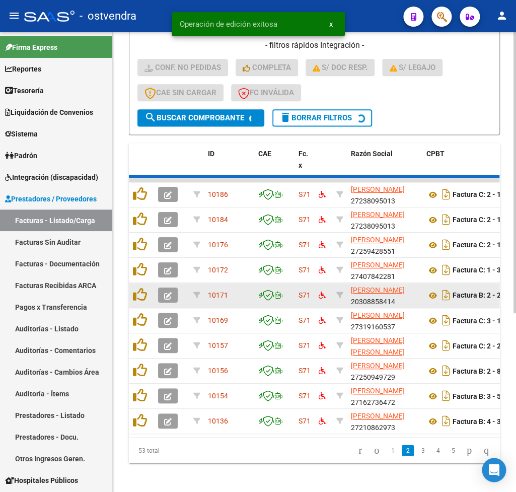
scroll to position [302, 0]
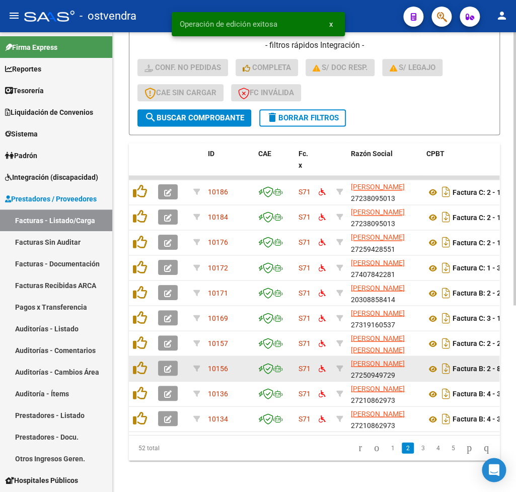
click at [166, 369] on icon "button" at bounding box center [168, 369] width 8 height 8
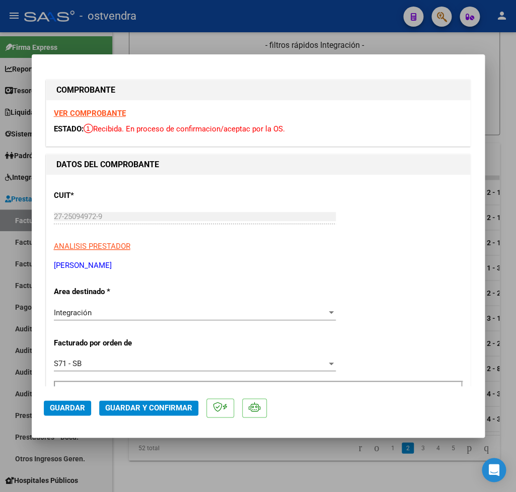
click at [98, 115] on strong "VER COMPROBANTE" at bounding box center [90, 113] width 72 height 9
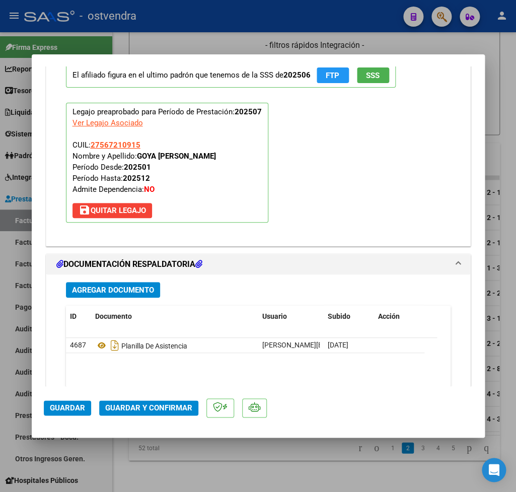
scroll to position [1060, 0]
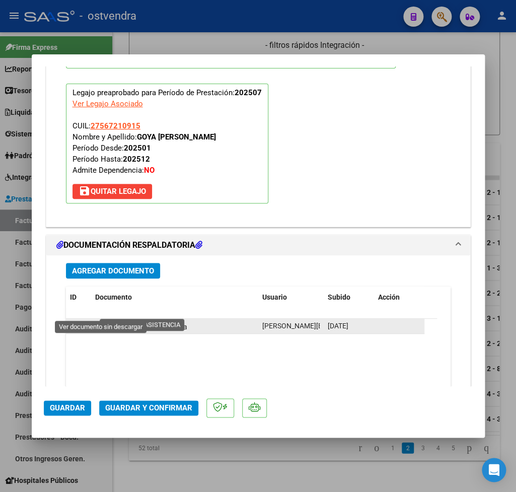
click at [104, 320] on icon at bounding box center [101, 326] width 13 height 12
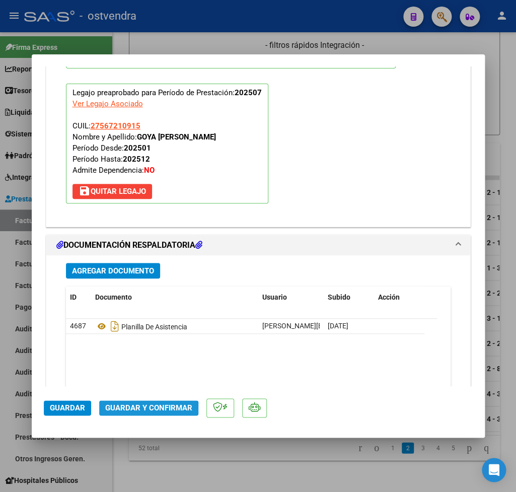
click at [147, 409] on span "Guardar y Confirmar" at bounding box center [148, 407] width 87 height 9
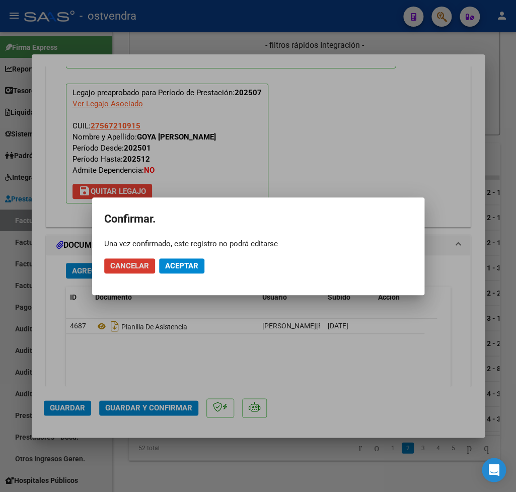
click at [188, 263] on span "Aceptar" at bounding box center [181, 265] width 33 height 9
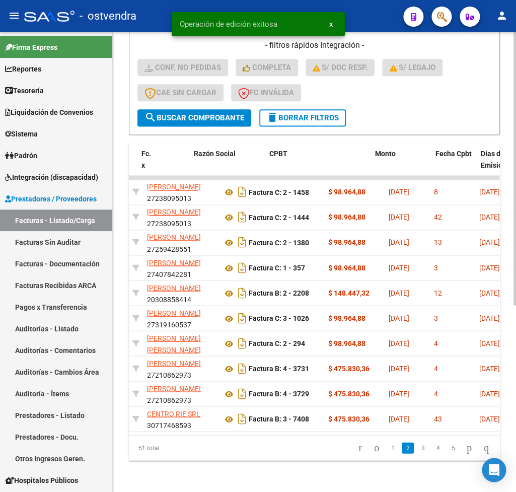
scroll to position [0, 0]
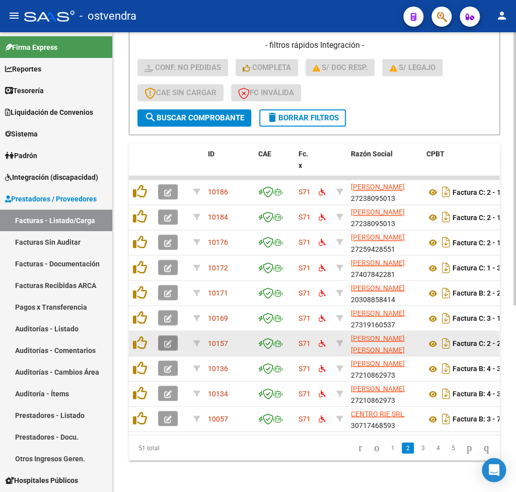
click at [166, 341] on icon "button" at bounding box center [168, 344] width 8 height 8
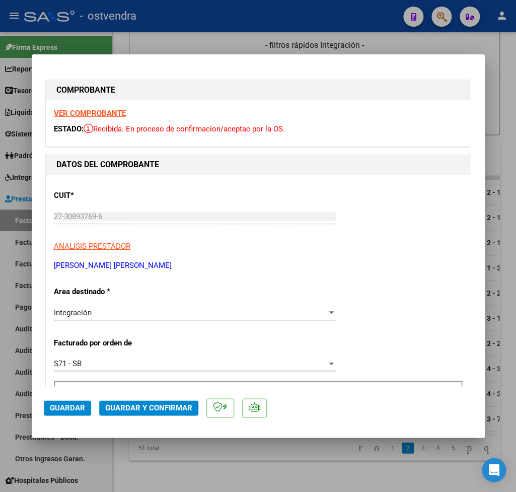
click at [95, 111] on strong "VER COMPROBANTE" at bounding box center [90, 113] width 72 height 9
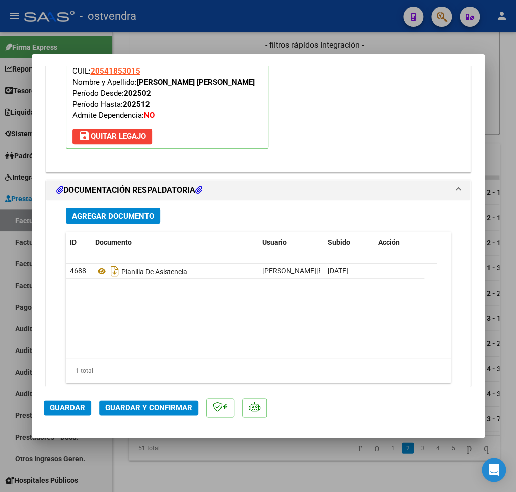
scroll to position [1119, 0]
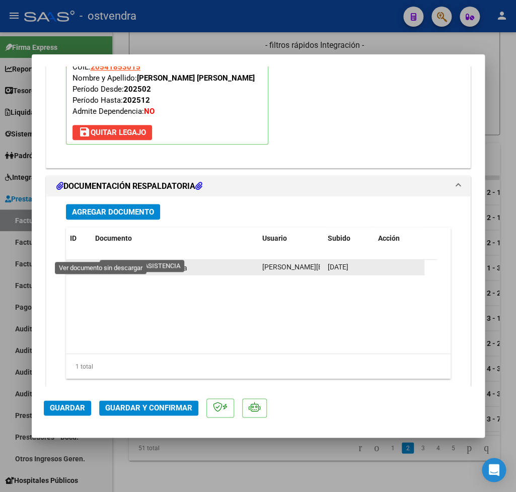
click at [98, 261] on icon at bounding box center [101, 267] width 13 height 12
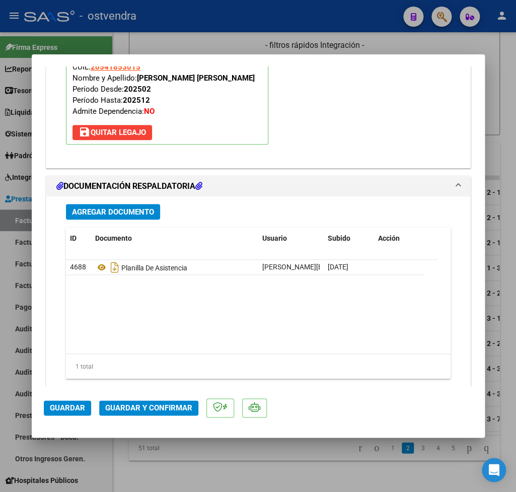
scroll to position [1128, 0]
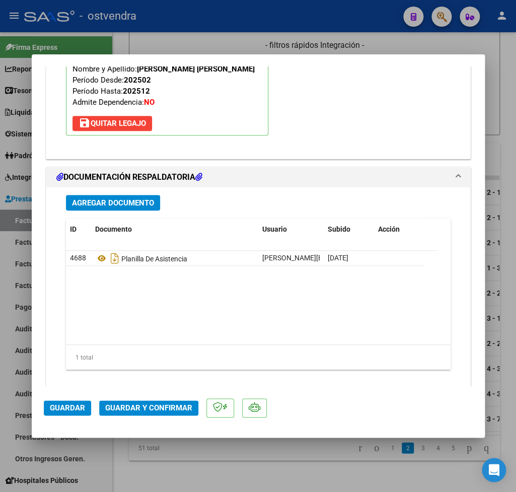
click at [141, 406] on span "Guardar y Confirmar" at bounding box center [148, 407] width 87 height 9
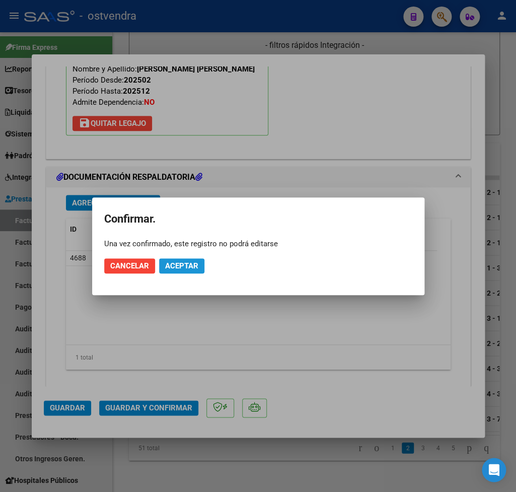
click at [194, 261] on span "Aceptar" at bounding box center [181, 265] width 33 height 9
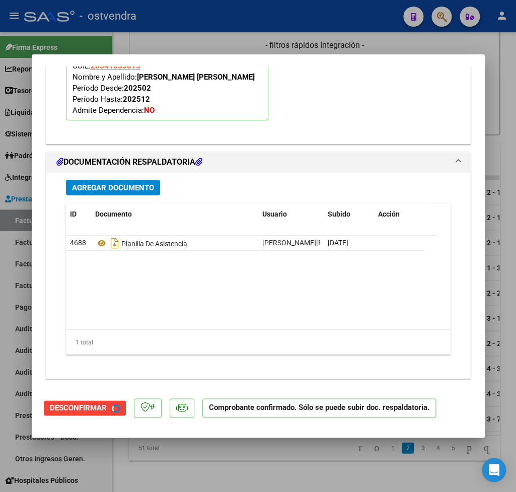
scroll to position [1013, 0]
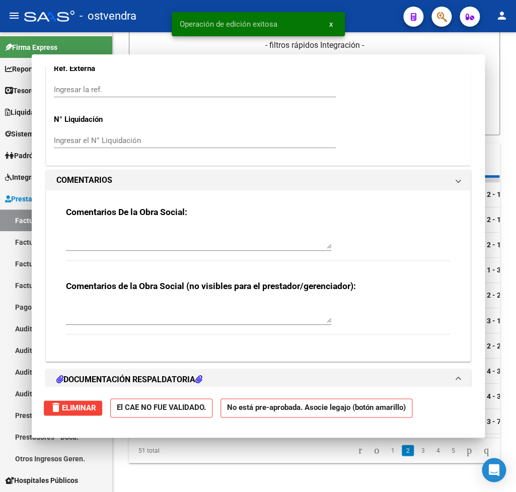
type input "$ 0,00"
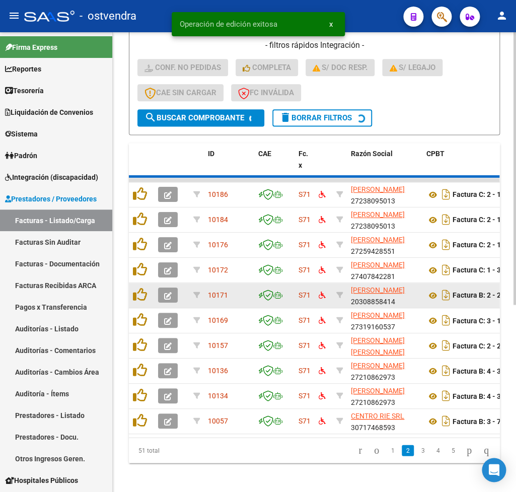
scroll to position [302, 0]
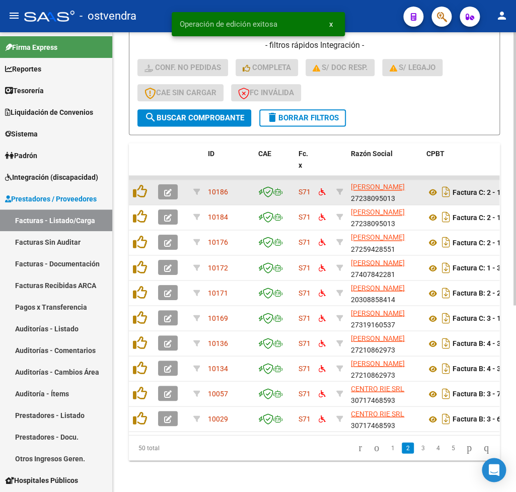
click at [171, 195] on icon "button" at bounding box center [168, 193] width 8 height 8
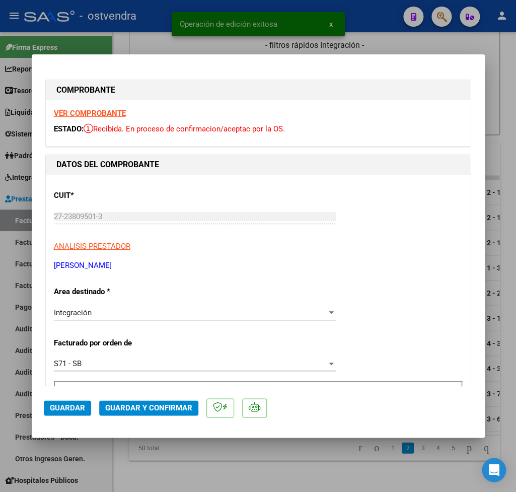
click at [91, 110] on strong "VER COMPROBANTE" at bounding box center [90, 113] width 72 height 9
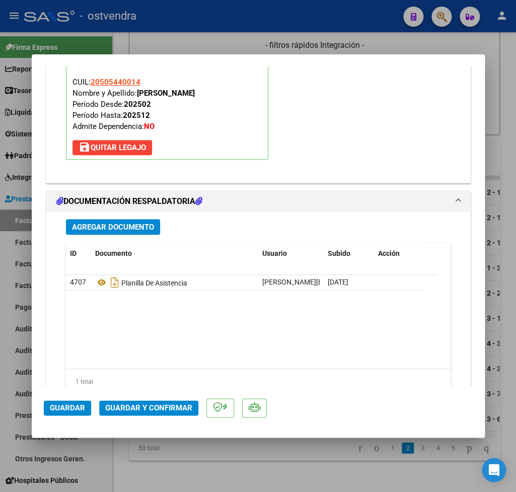
scroll to position [1128, 0]
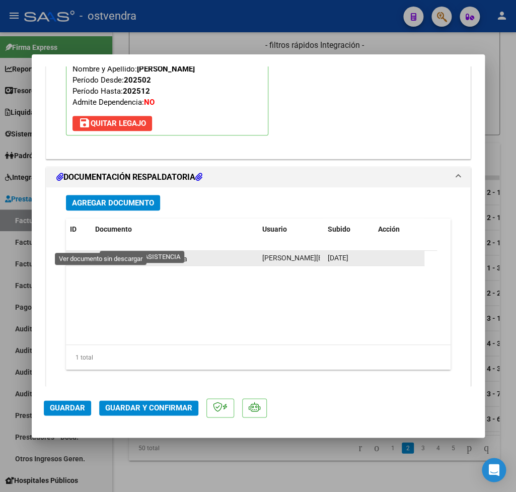
click at [99, 252] on icon at bounding box center [101, 258] width 13 height 12
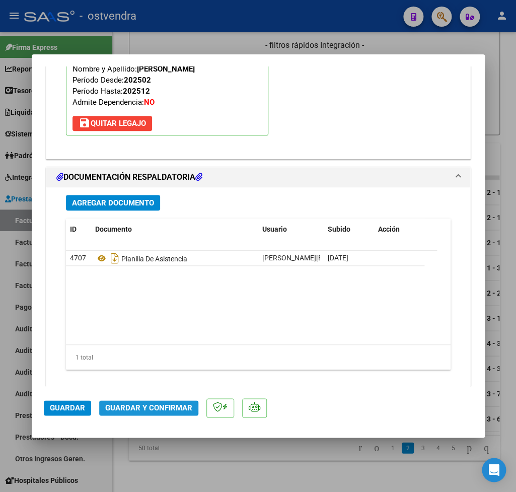
click at [146, 408] on span "Guardar y Confirmar" at bounding box center [148, 407] width 87 height 9
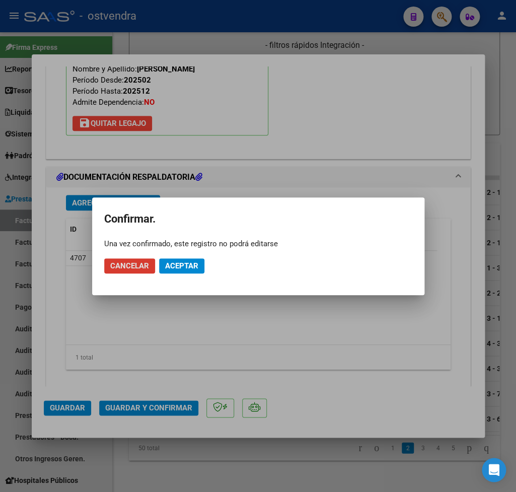
click at [190, 263] on span "Aceptar" at bounding box center [181, 265] width 33 height 9
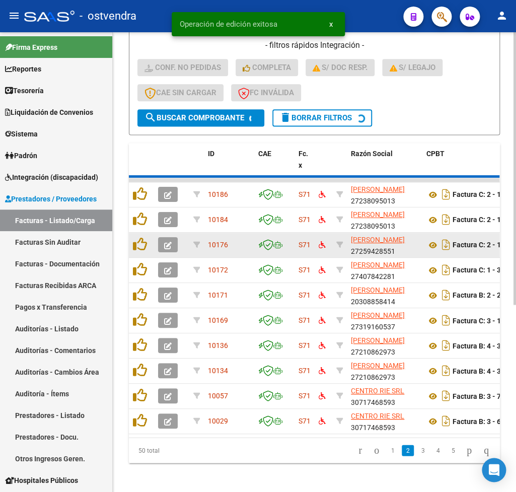
scroll to position [302, 0]
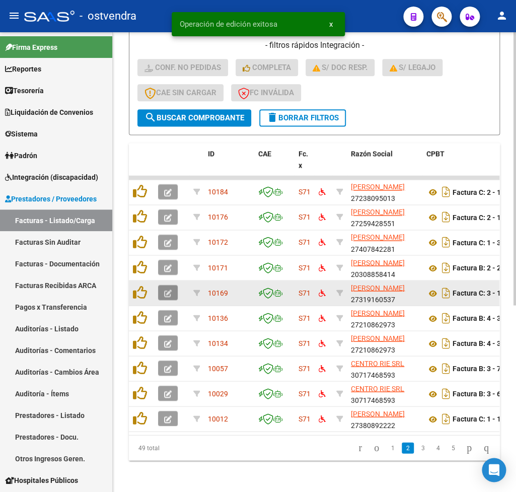
click at [171, 293] on icon "button" at bounding box center [168, 293] width 8 height 8
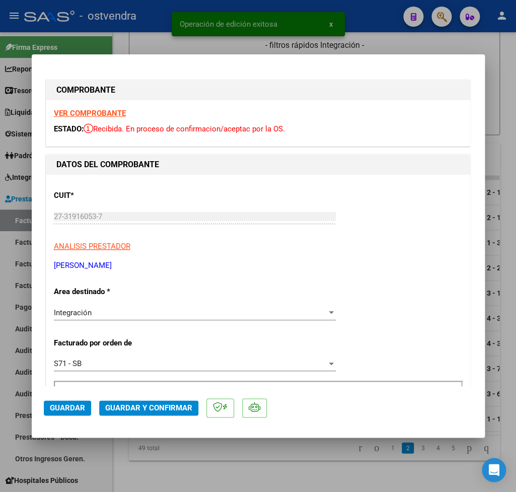
click at [88, 113] on strong "VER COMPROBANTE" at bounding box center [90, 113] width 72 height 9
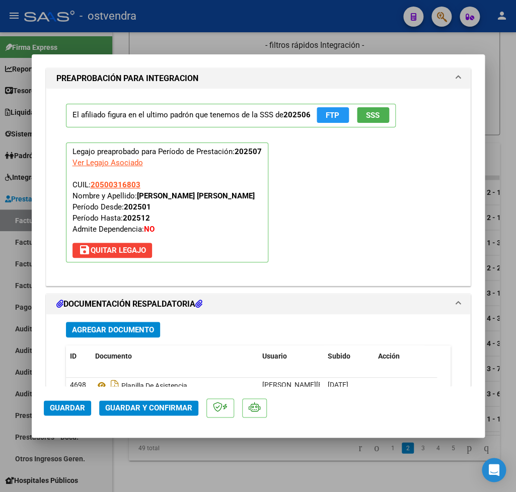
scroll to position [1128, 0]
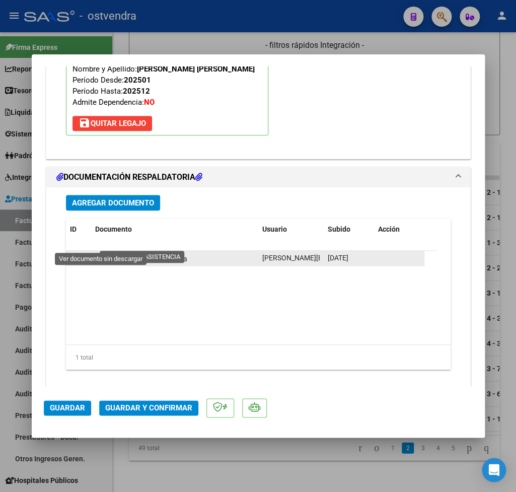
click at [101, 252] on icon at bounding box center [101, 258] width 13 height 12
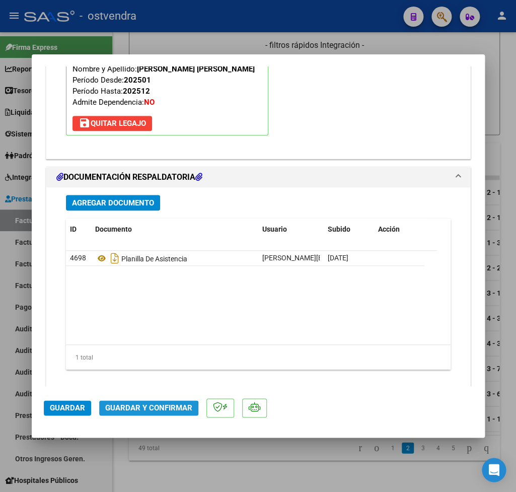
click at [147, 409] on span "Guardar y Confirmar" at bounding box center [148, 407] width 87 height 9
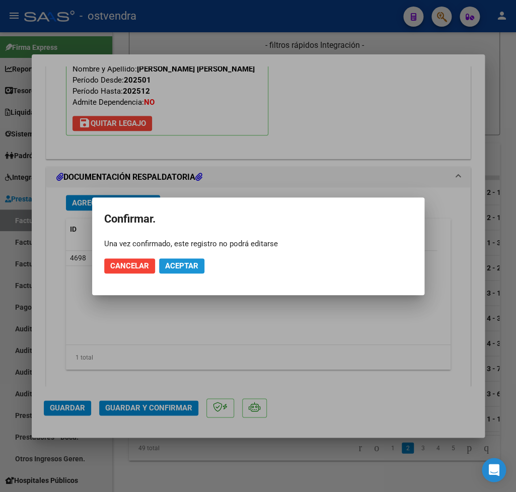
click at [196, 267] on span "Aceptar" at bounding box center [181, 265] width 33 height 9
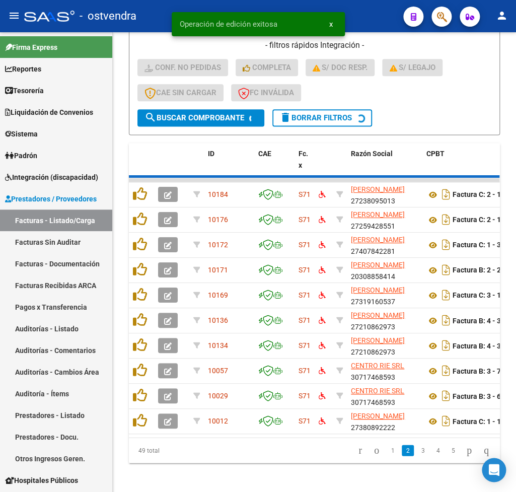
scroll to position [302, 0]
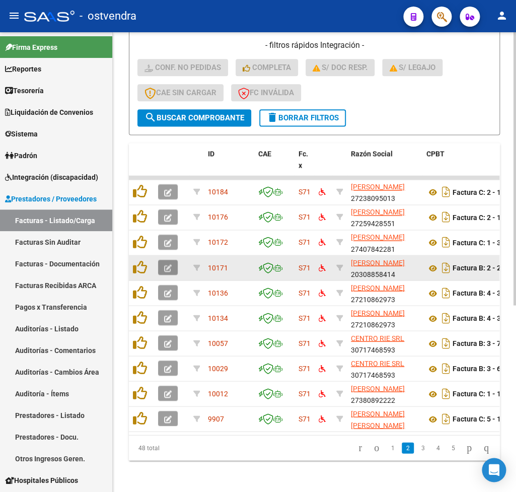
click at [172, 266] on button "button" at bounding box center [168, 267] width 20 height 15
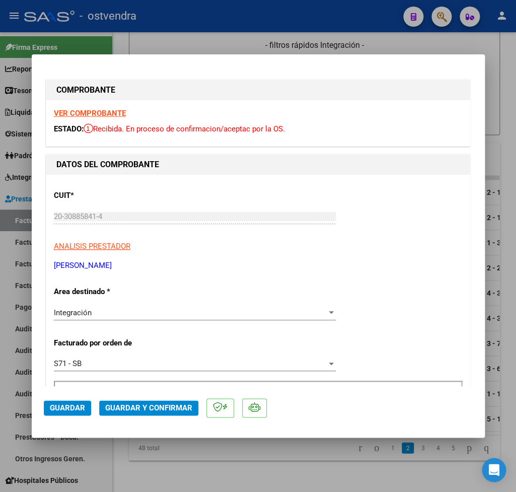
click at [94, 112] on strong "VER COMPROBANTE" at bounding box center [90, 113] width 72 height 9
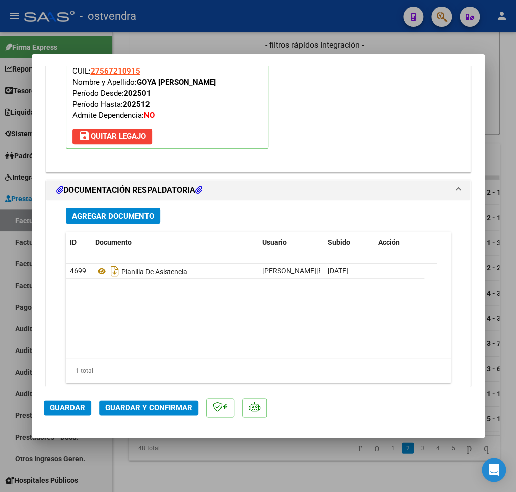
scroll to position [1128, 0]
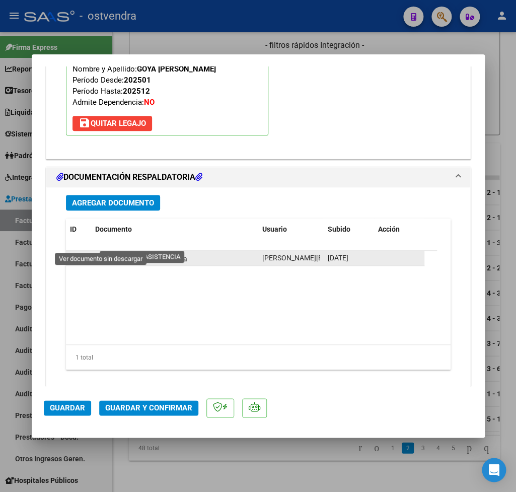
click at [101, 252] on icon at bounding box center [101, 258] width 13 height 12
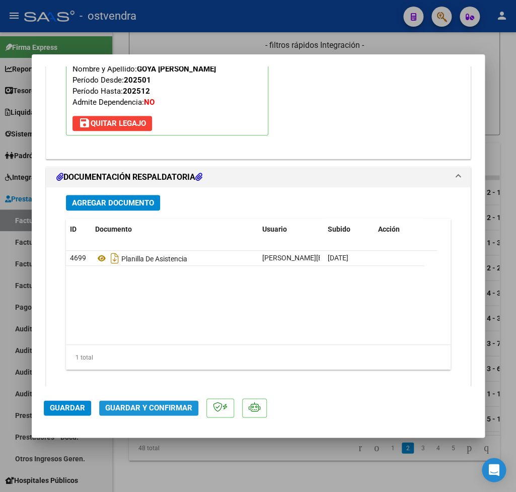
click at [162, 403] on span "Guardar y Confirmar" at bounding box center [148, 407] width 87 height 9
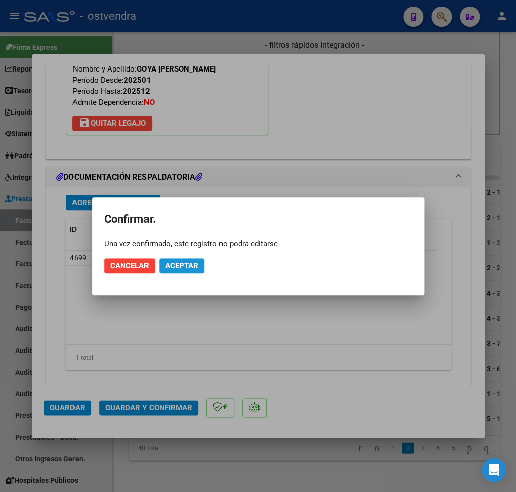
click at [196, 265] on span "Aceptar" at bounding box center [181, 265] width 33 height 9
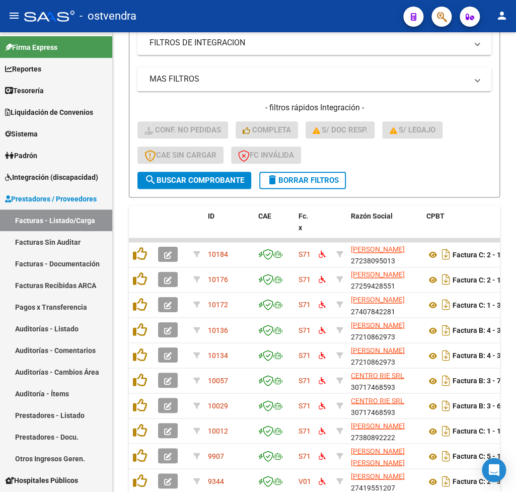
scroll to position [302, 0]
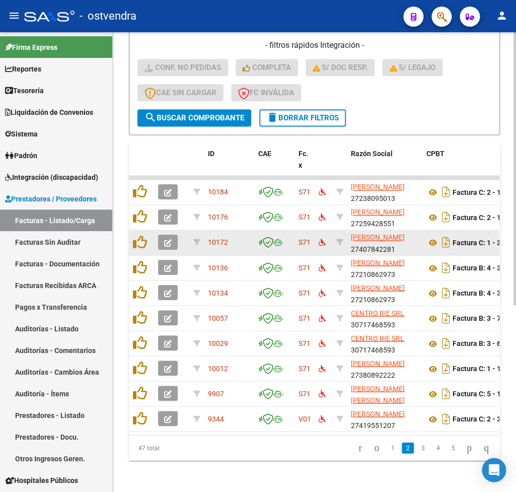
click at [172, 240] on icon "button" at bounding box center [168, 243] width 8 height 8
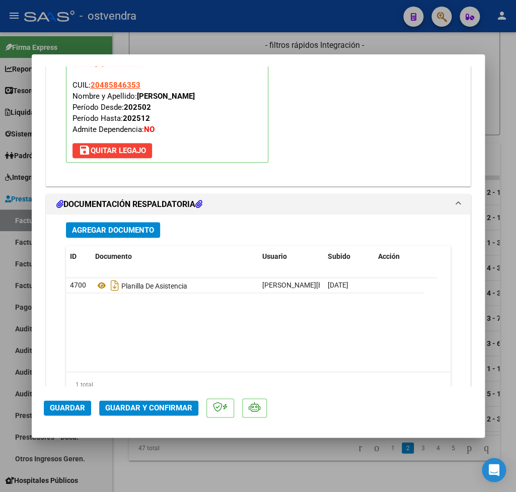
scroll to position [1128, 0]
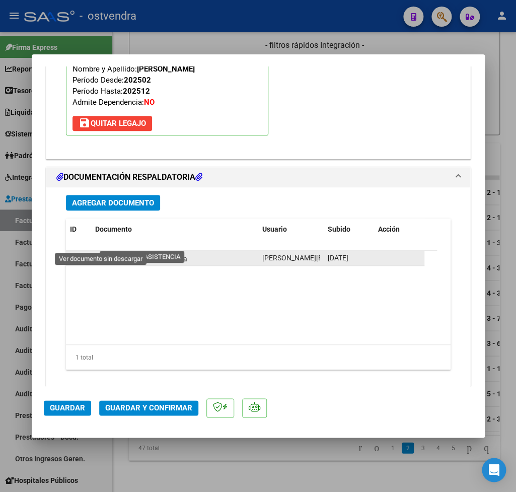
click at [104, 252] on icon at bounding box center [101, 258] width 13 height 12
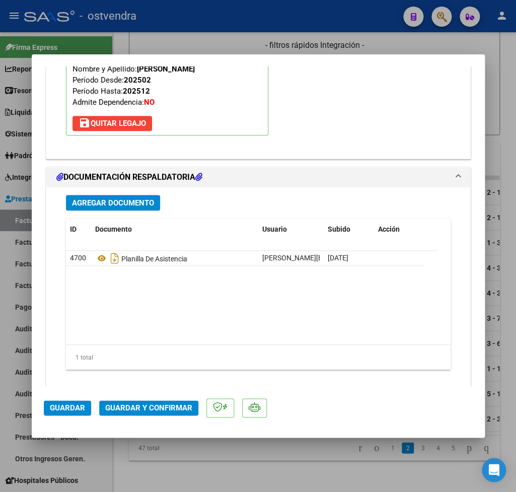
click at [147, 409] on span "Guardar y Confirmar" at bounding box center [148, 407] width 87 height 9
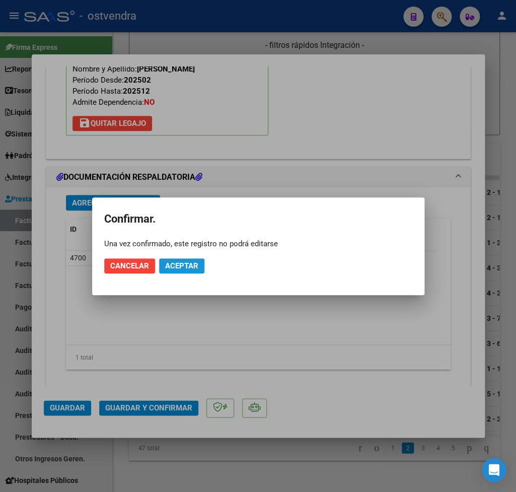
click at [182, 267] on span "Aceptar" at bounding box center [181, 265] width 33 height 9
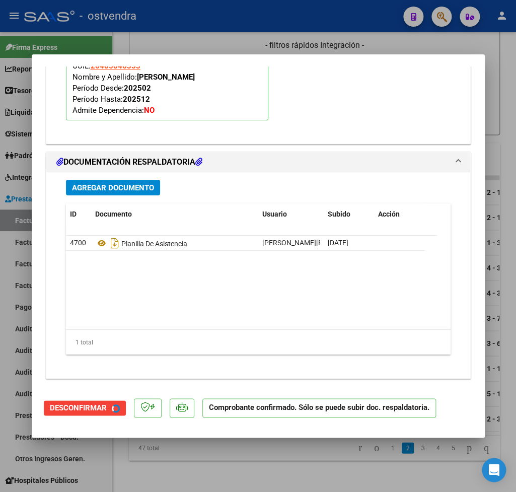
scroll to position [1013, 0]
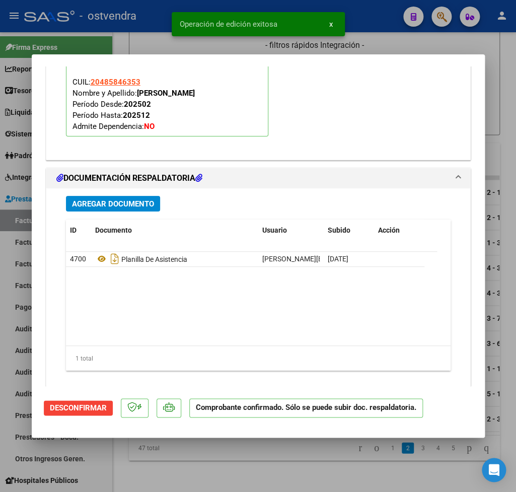
type input "$ 0,00"
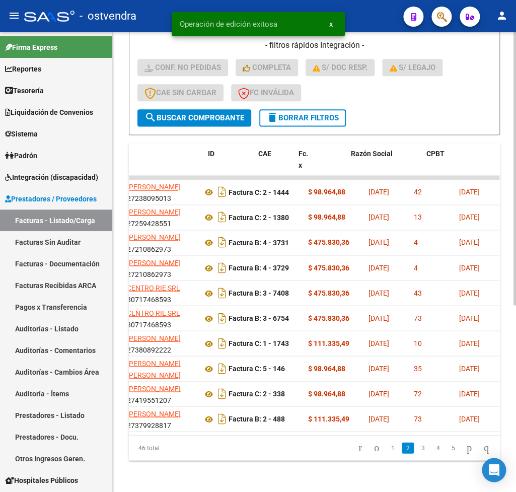
scroll to position [0, 0]
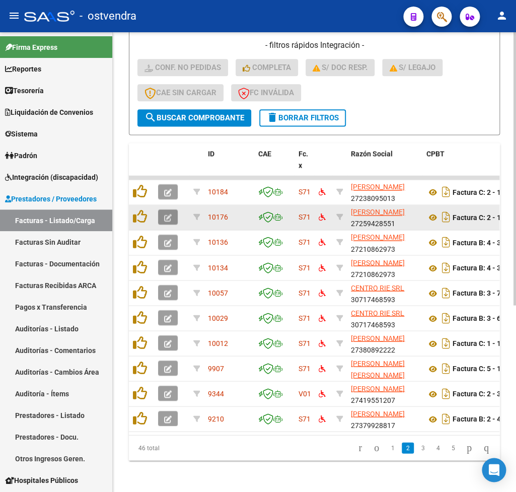
click at [168, 221] on icon "button" at bounding box center [168, 218] width 8 height 8
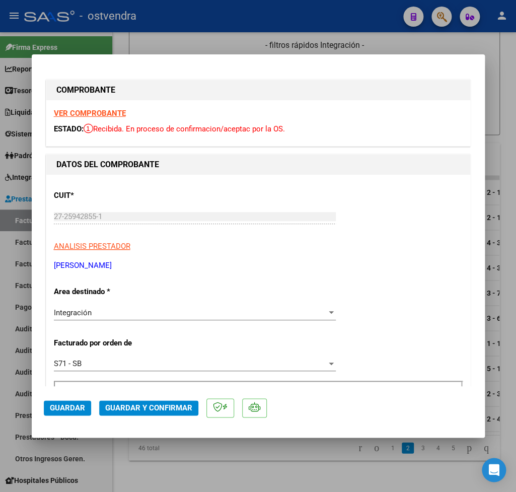
click at [93, 112] on strong "VER COMPROBANTE" at bounding box center [90, 113] width 72 height 9
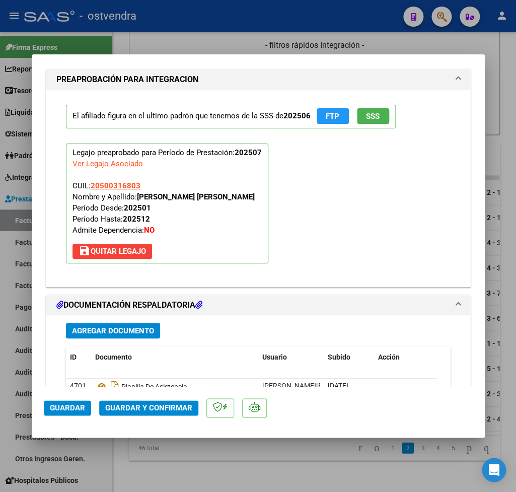
scroll to position [1128, 0]
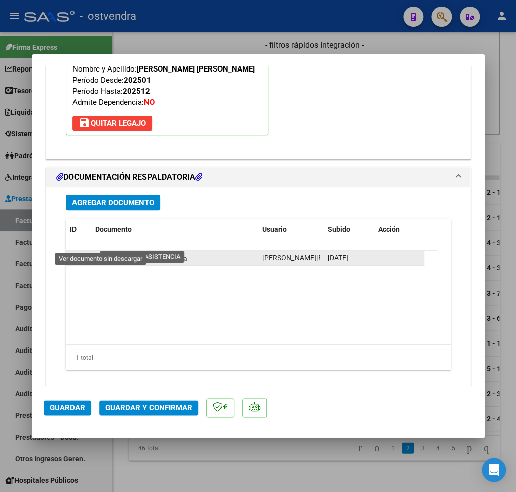
click at [102, 252] on icon at bounding box center [101, 258] width 13 height 12
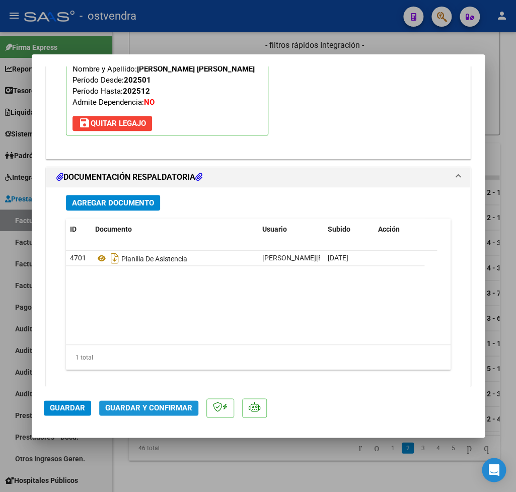
click at [143, 403] on span "Guardar y Confirmar" at bounding box center [148, 407] width 87 height 9
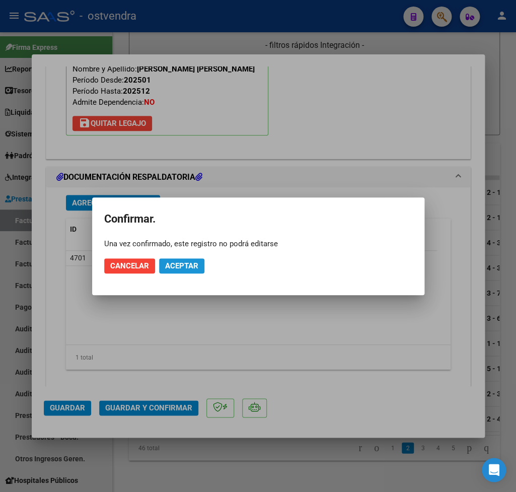
click at [184, 267] on span "Aceptar" at bounding box center [181, 265] width 33 height 9
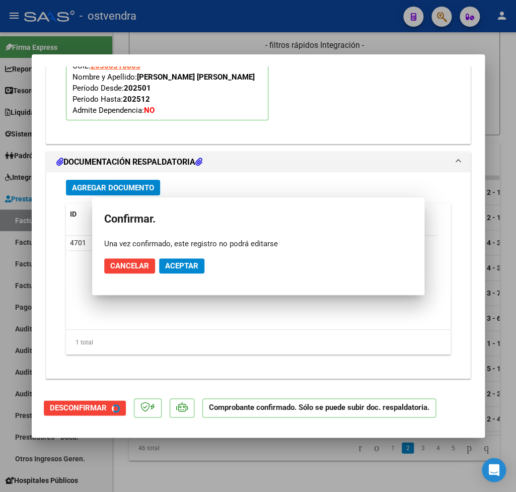
scroll to position [1013, 0]
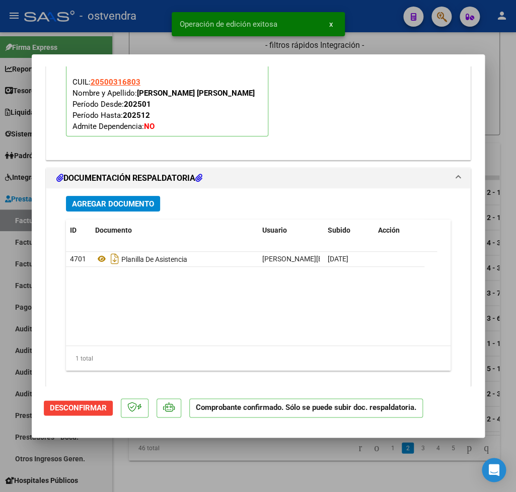
type input "$ 0,00"
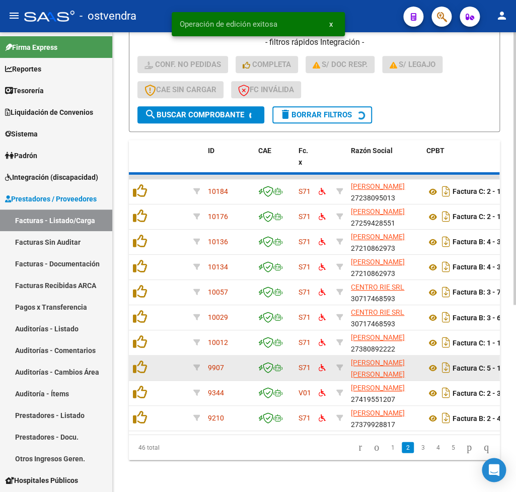
scroll to position [302, 0]
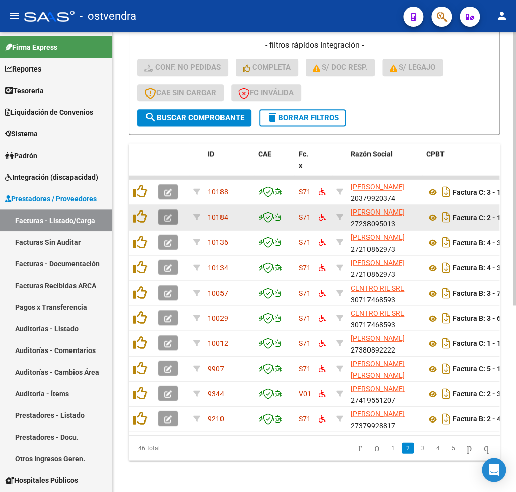
click at [167, 217] on icon "button" at bounding box center [168, 218] width 8 height 8
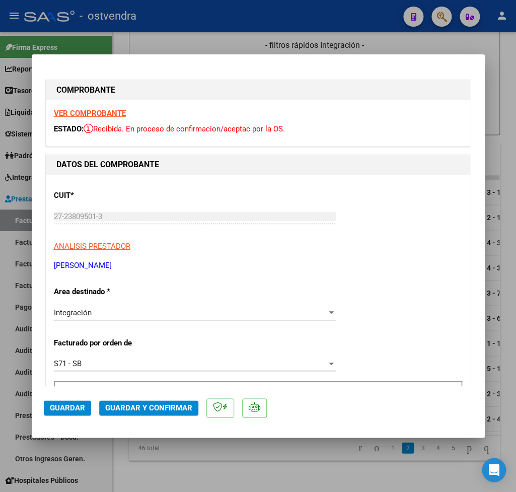
click at [90, 113] on strong "VER COMPROBANTE" at bounding box center [90, 113] width 72 height 9
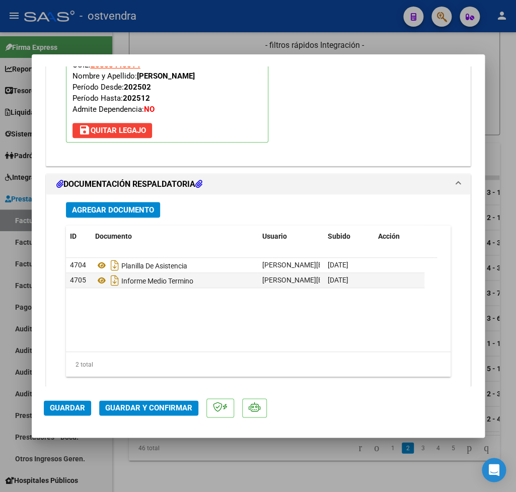
scroll to position [1128, 0]
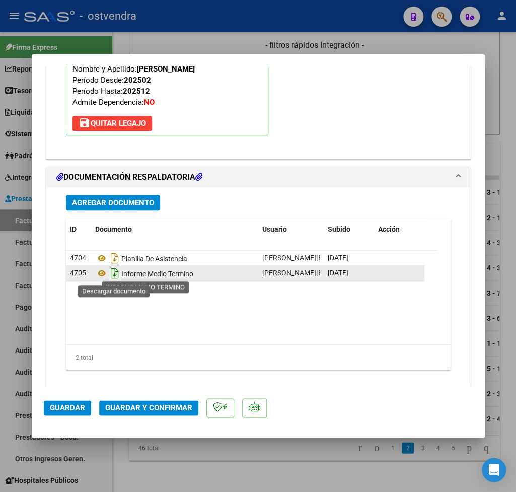
click at [113, 275] on icon "Descargar documento" at bounding box center [114, 273] width 13 height 16
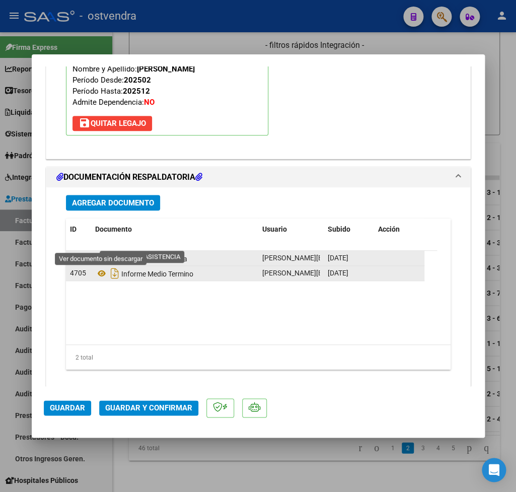
click at [99, 252] on icon at bounding box center [101, 258] width 13 height 12
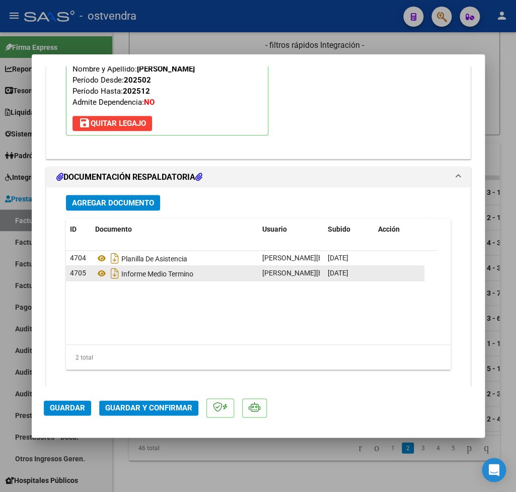
click at [130, 403] on span "Guardar y Confirmar" at bounding box center [148, 407] width 87 height 9
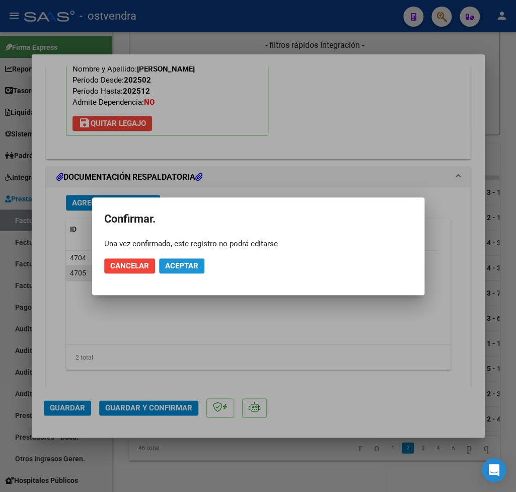
click at [179, 259] on button "Aceptar" at bounding box center [181, 265] width 45 height 15
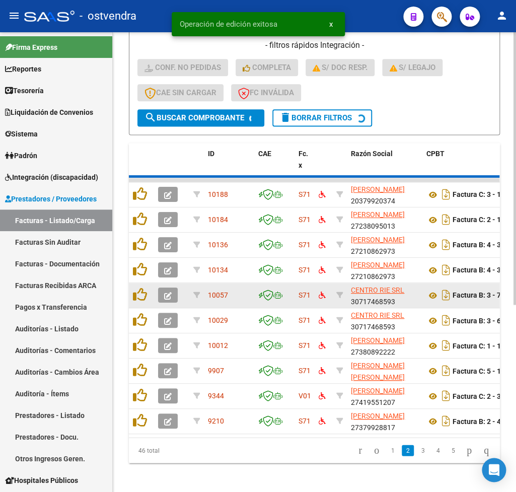
scroll to position [302, 0]
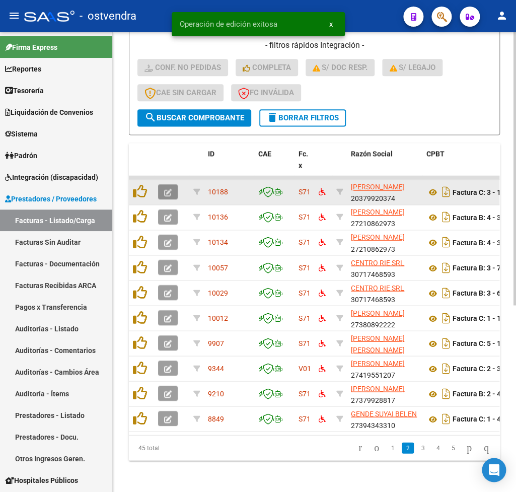
click at [169, 190] on icon "button" at bounding box center [168, 193] width 8 height 8
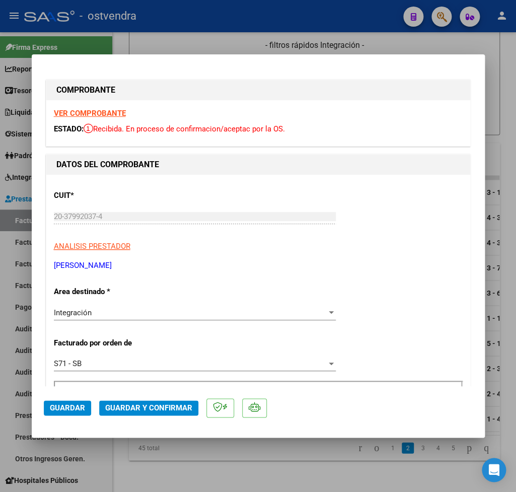
click at [98, 111] on strong "VER COMPROBANTE" at bounding box center [90, 113] width 72 height 9
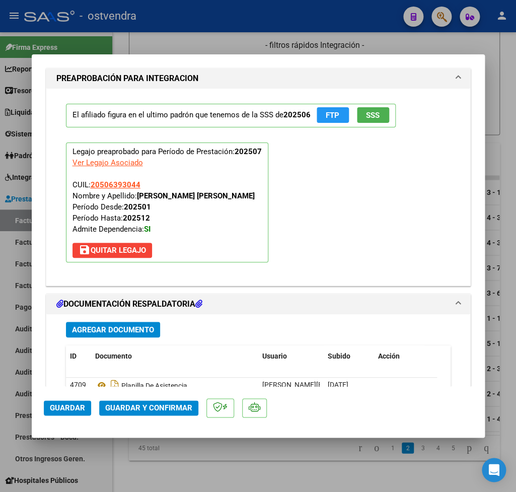
scroll to position [1060, 0]
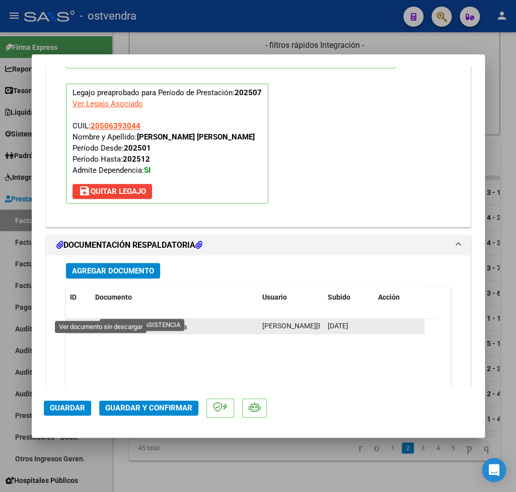
click at [102, 320] on icon at bounding box center [101, 326] width 13 height 12
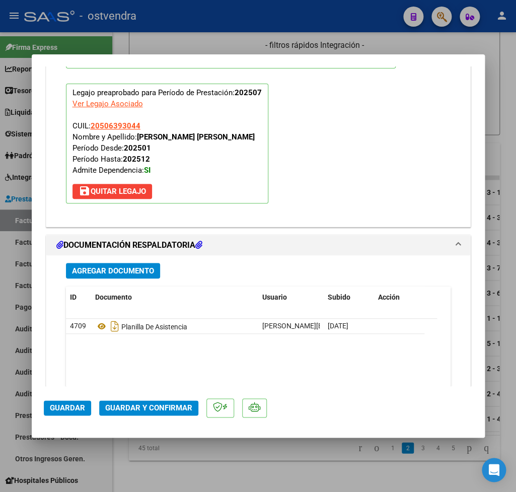
click at [157, 402] on button "Guardar y Confirmar" at bounding box center [148, 407] width 99 height 15
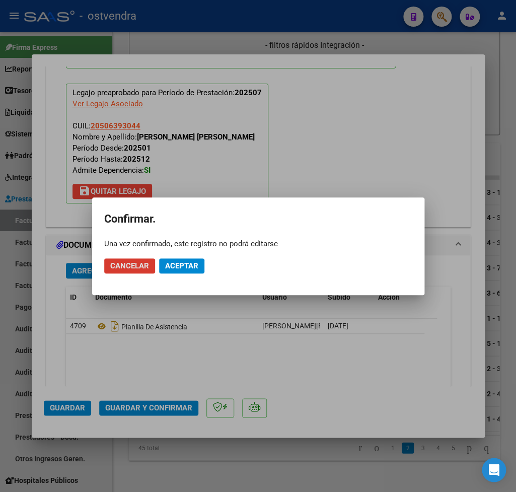
click at [185, 267] on span "Aceptar" at bounding box center [181, 265] width 33 height 9
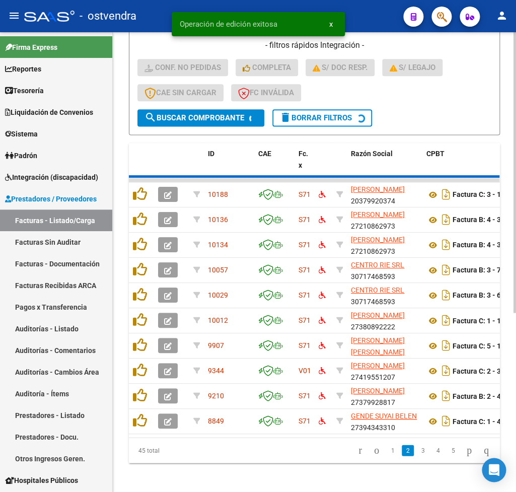
scroll to position [302, 0]
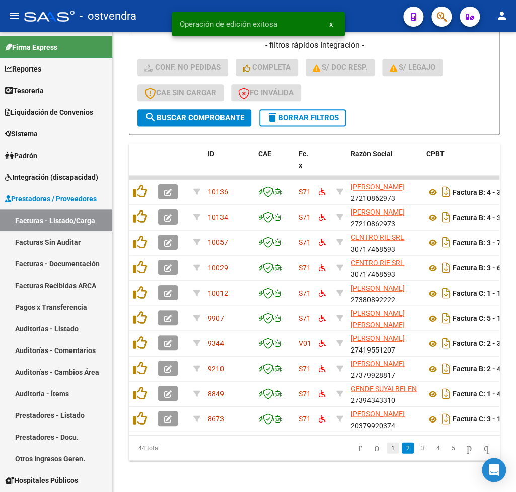
click at [387, 453] on link "1" at bounding box center [393, 447] width 12 height 11
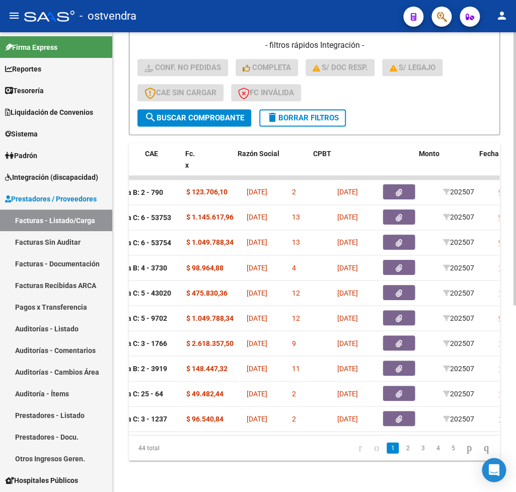
scroll to position [0, 110]
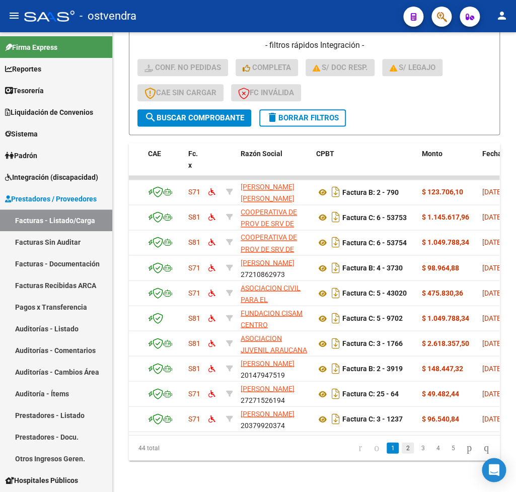
click at [402, 453] on link "2" at bounding box center [408, 447] width 12 height 11
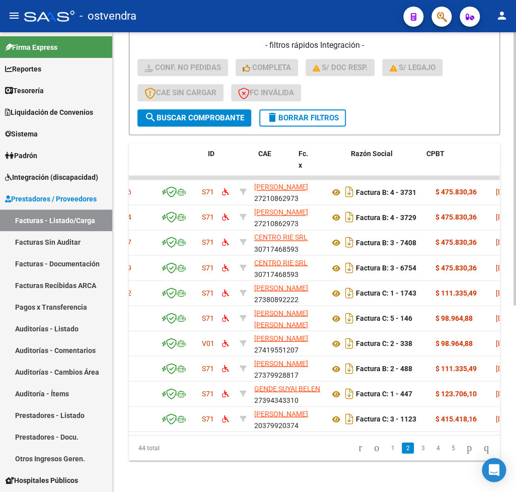
scroll to position [0, 0]
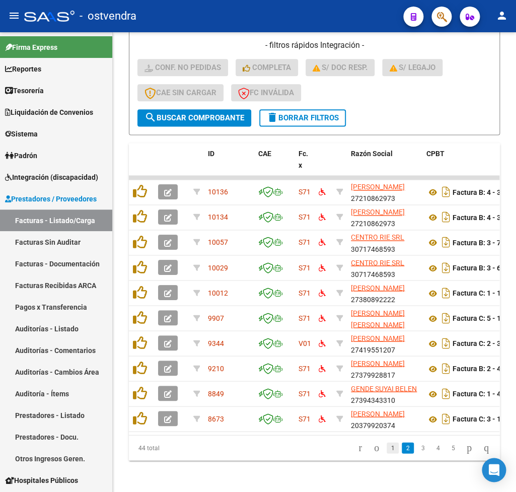
click at [387, 453] on link "1" at bounding box center [393, 447] width 12 height 11
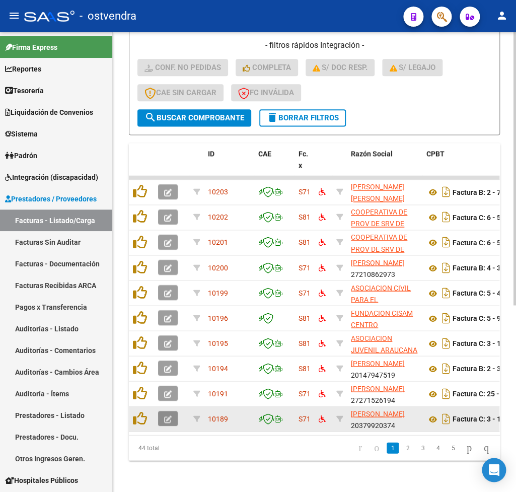
click at [170, 418] on icon "button" at bounding box center [168, 419] width 8 height 8
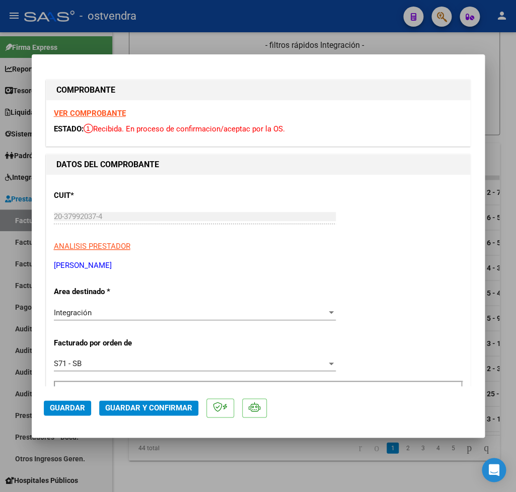
click at [100, 113] on strong "VER COMPROBANTE" at bounding box center [90, 113] width 72 height 9
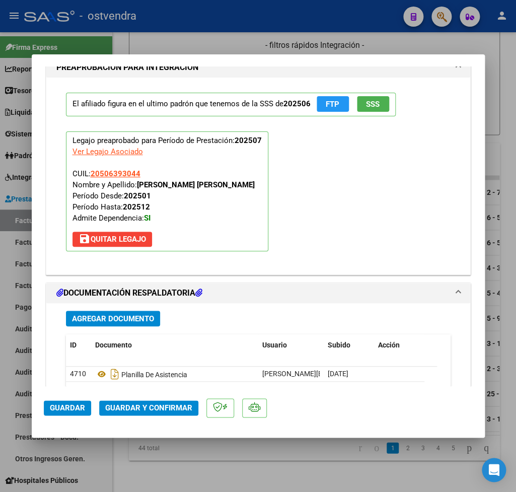
scroll to position [1060, 0]
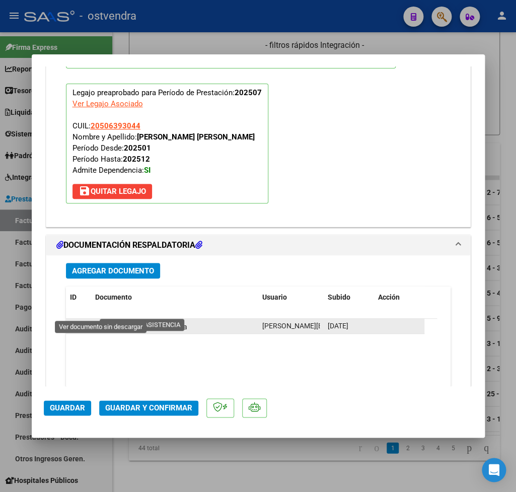
click at [103, 320] on icon at bounding box center [101, 326] width 13 height 12
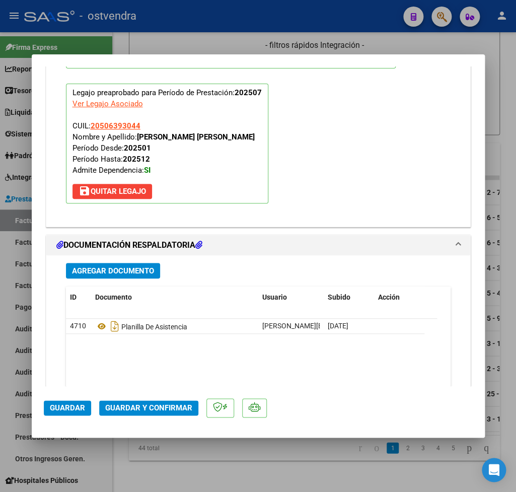
click at [149, 406] on span "Guardar y Confirmar" at bounding box center [148, 407] width 87 height 9
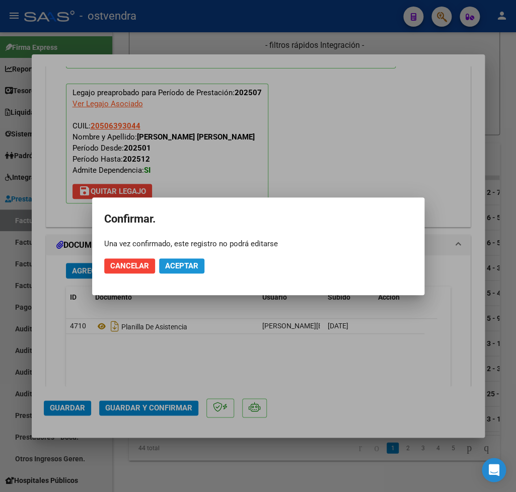
click at [190, 266] on span "Aceptar" at bounding box center [181, 265] width 33 height 9
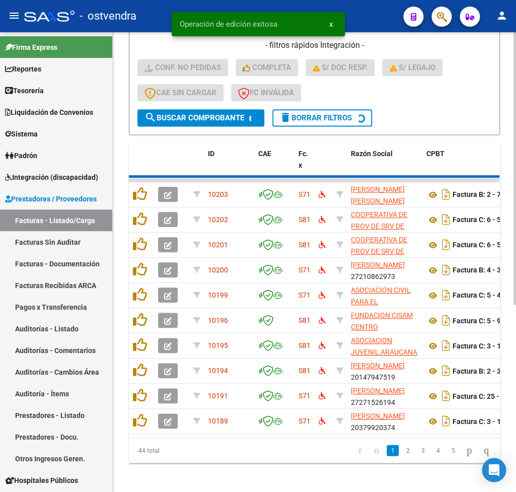
scroll to position [302, 0]
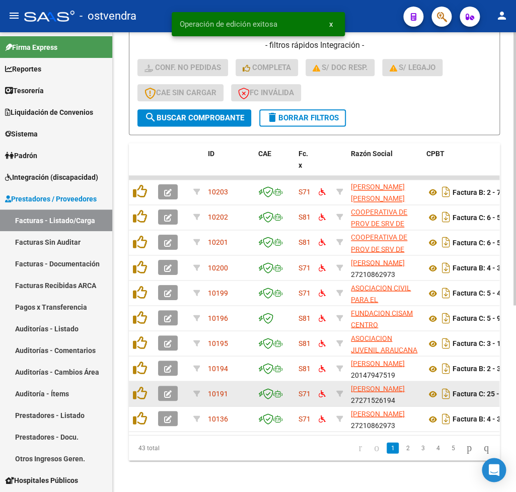
click at [163, 388] on button "button" at bounding box center [168, 393] width 20 height 15
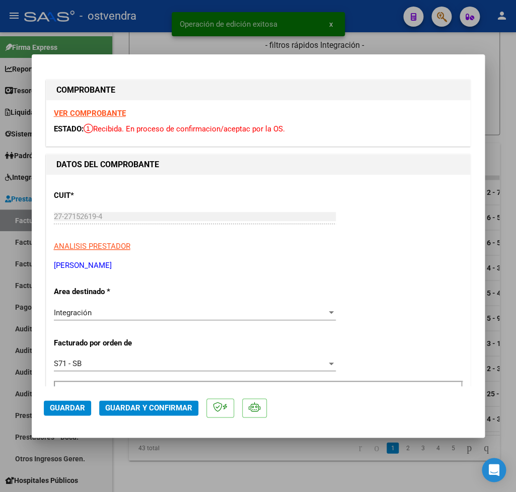
click at [76, 113] on strong "VER COMPROBANTE" at bounding box center [90, 113] width 72 height 9
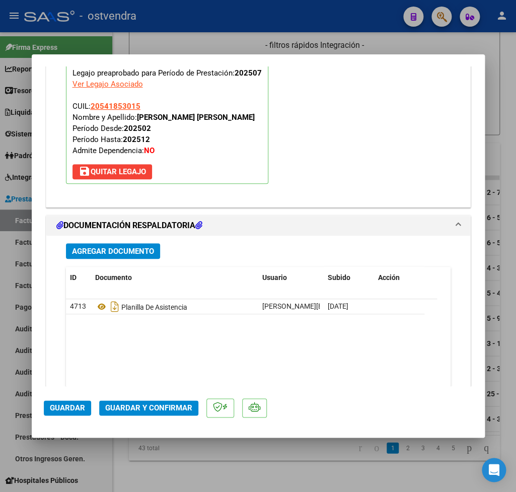
scroll to position [1119, 0]
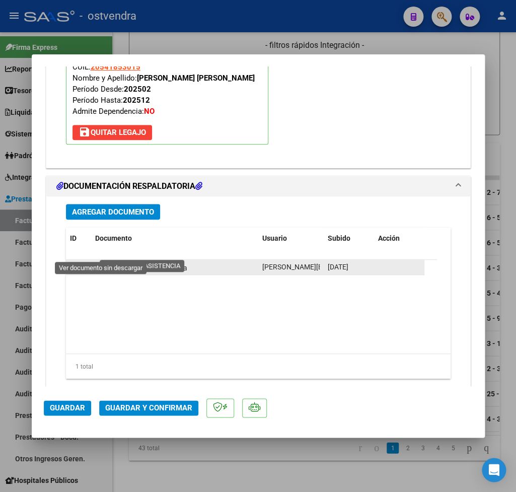
click at [99, 261] on icon at bounding box center [101, 267] width 13 height 12
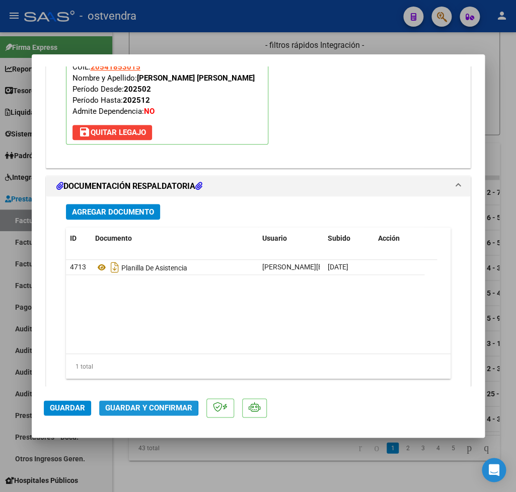
click at [119, 409] on span "Guardar y Confirmar" at bounding box center [148, 407] width 87 height 9
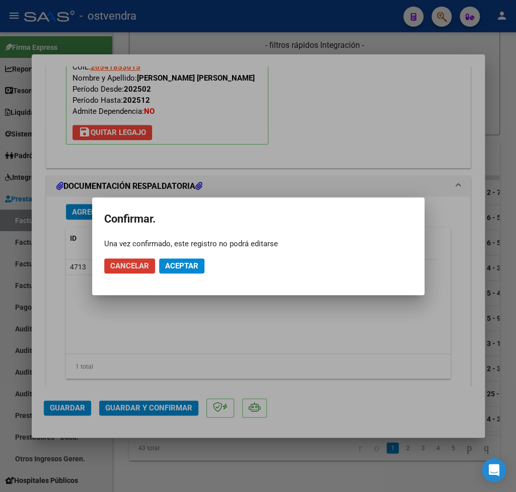
click at [191, 264] on span "Aceptar" at bounding box center [181, 265] width 33 height 9
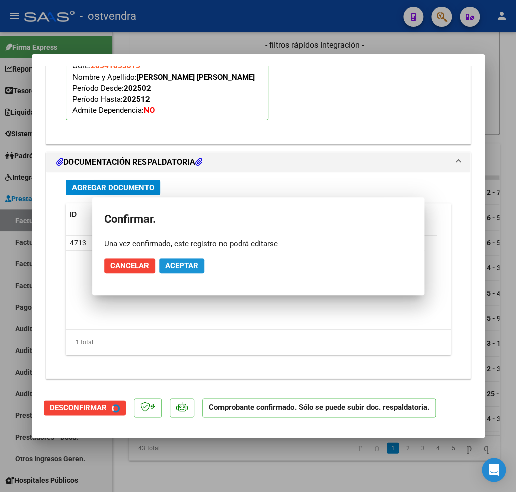
scroll to position [1013, 0]
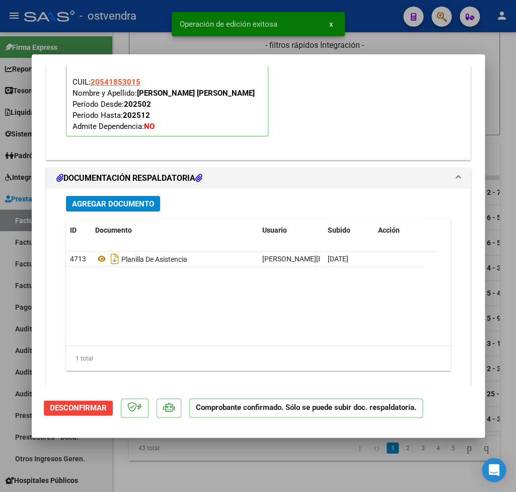
type input "$ 0,00"
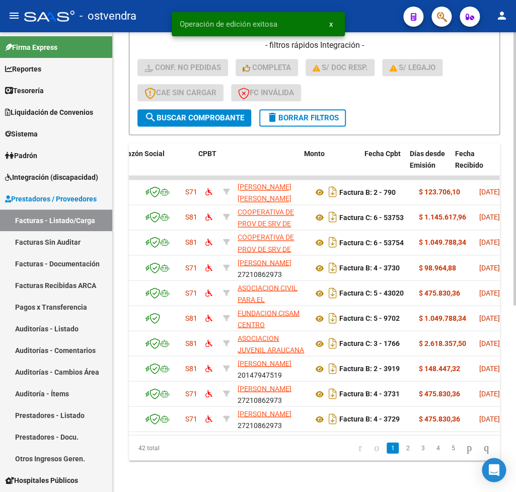
scroll to position [0, 0]
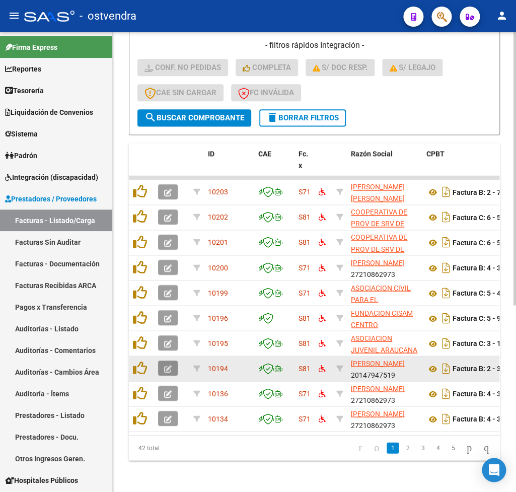
click at [169, 368] on icon "button" at bounding box center [168, 369] width 8 height 8
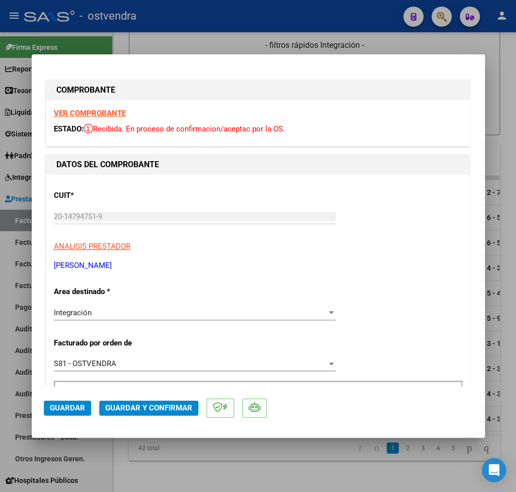
click at [97, 113] on strong "VER COMPROBANTE" at bounding box center [90, 113] width 72 height 9
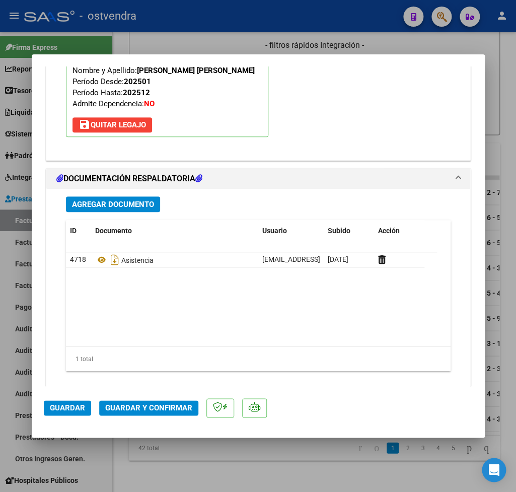
scroll to position [1128, 0]
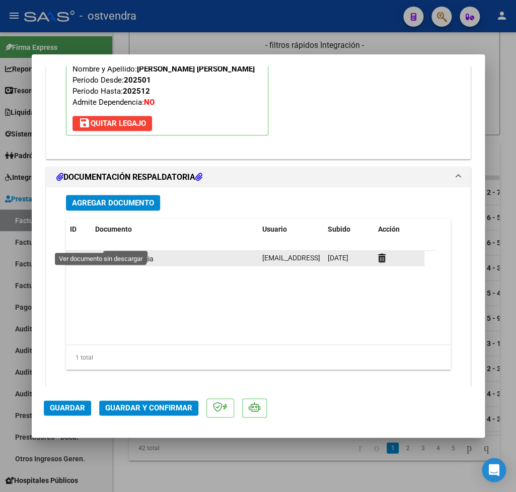
click at [103, 252] on icon at bounding box center [101, 258] width 13 height 12
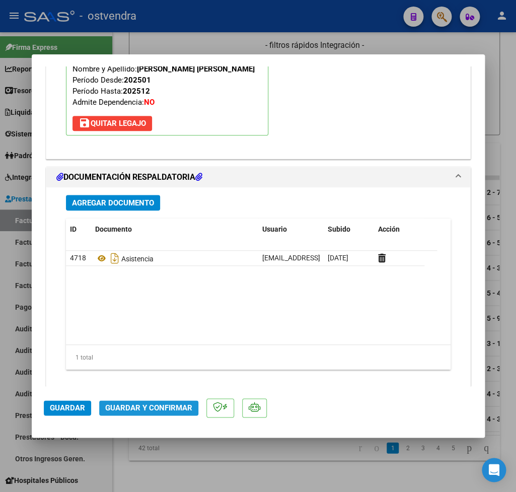
click at [157, 406] on span "Guardar y Confirmar" at bounding box center [148, 407] width 87 height 9
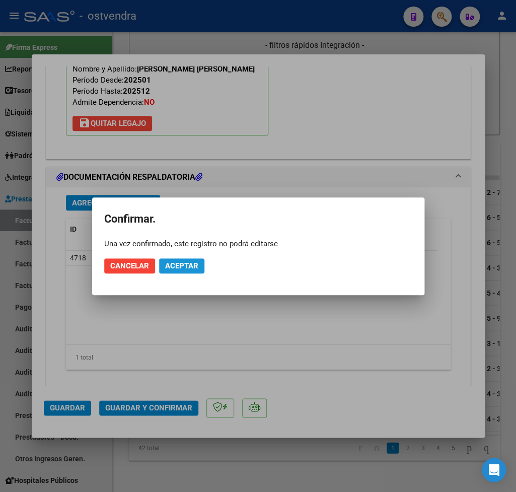
click at [187, 264] on span "Aceptar" at bounding box center [181, 265] width 33 height 9
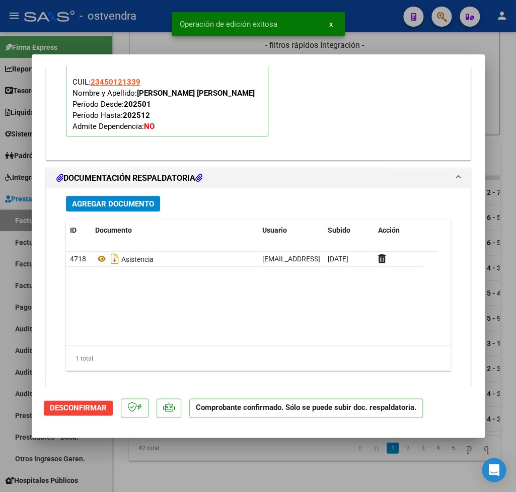
type input "$ 0,00"
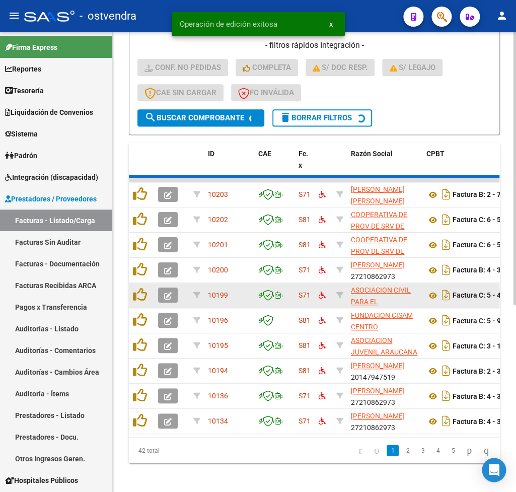
scroll to position [302, 0]
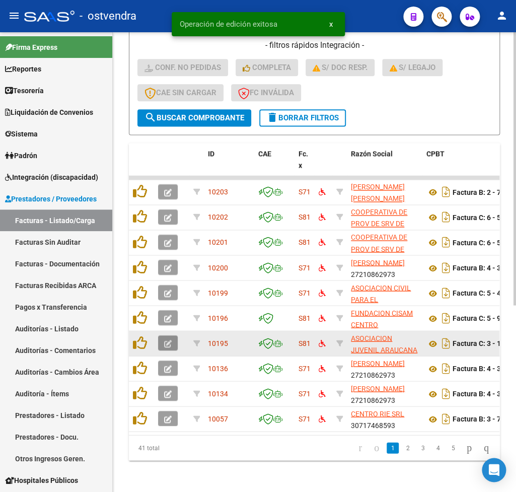
click at [169, 342] on icon "button" at bounding box center [168, 344] width 8 height 8
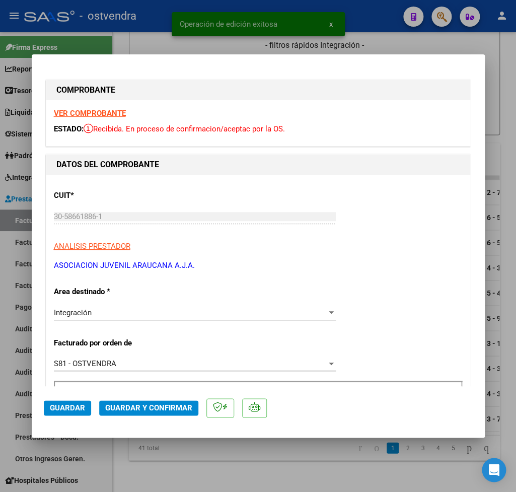
click at [94, 110] on strong "VER COMPROBANTE" at bounding box center [90, 113] width 72 height 9
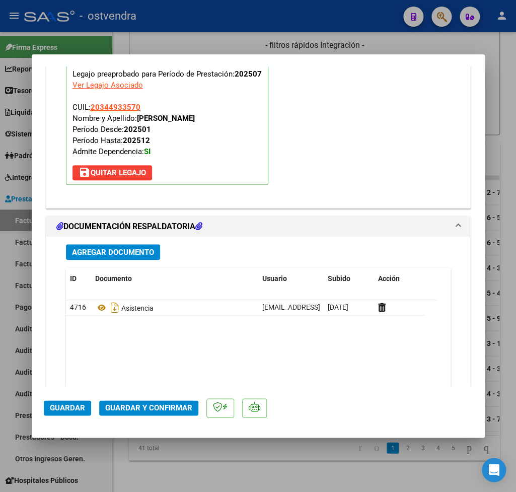
scroll to position [1119, 0]
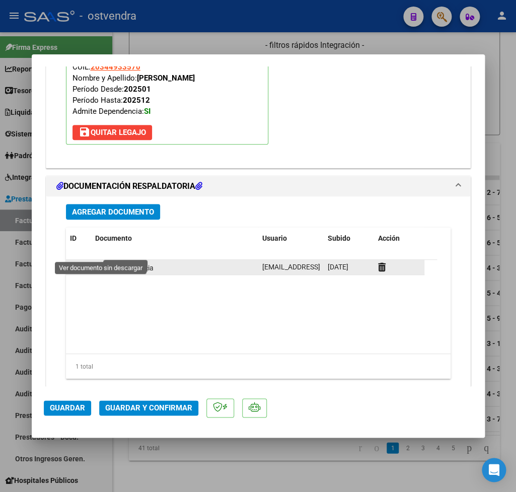
click at [101, 261] on icon at bounding box center [101, 267] width 13 height 12
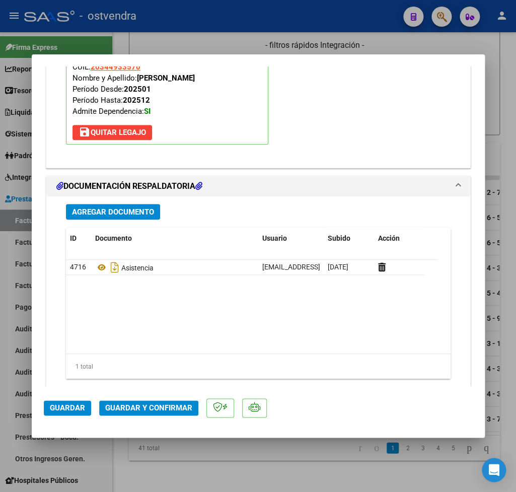
click at [150, 409] on span "Guardar y Confirmar" at bounding box center [148, 407] width 87 height 9
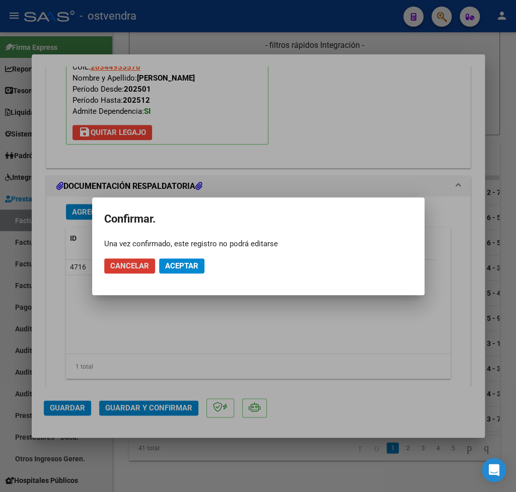
click at [172, 264] on span "Aceptar" at bounding box center [181, 265] width 33 height 9
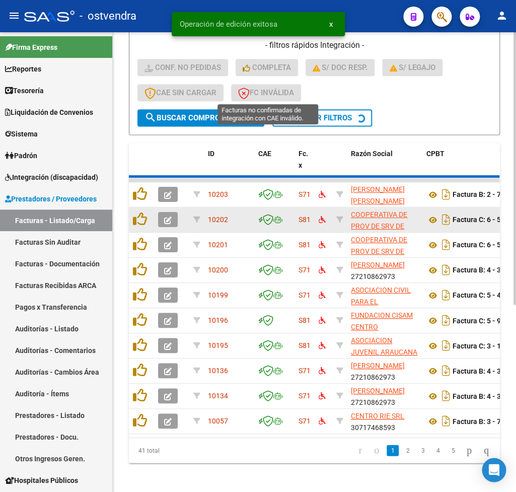
scroll to position [302, 0]
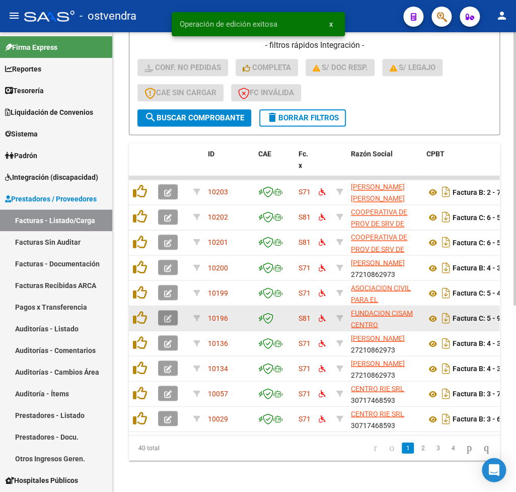
click at [163, 314] on button "button" at bounding box center [168, 317] width 20 height 15
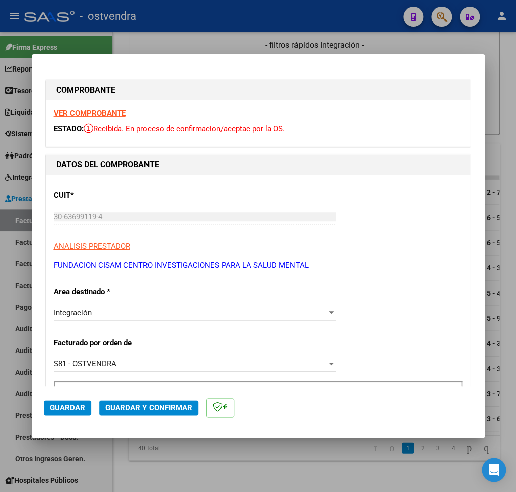
click at [95, 115] on strong "VER COMPROBANTE" at bounding box center [90, 113] width 72 height 9
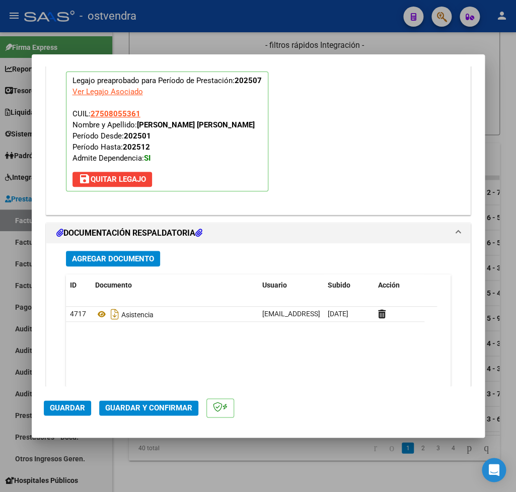
scroll to position [1119, 0]
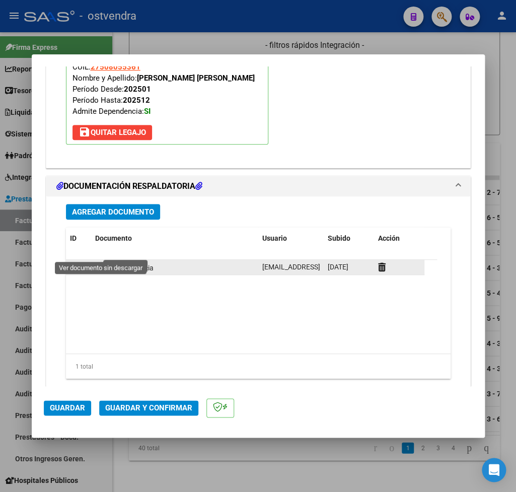
click at [103, 261] on icon at bounding box center [101, 267] width 13 height 12
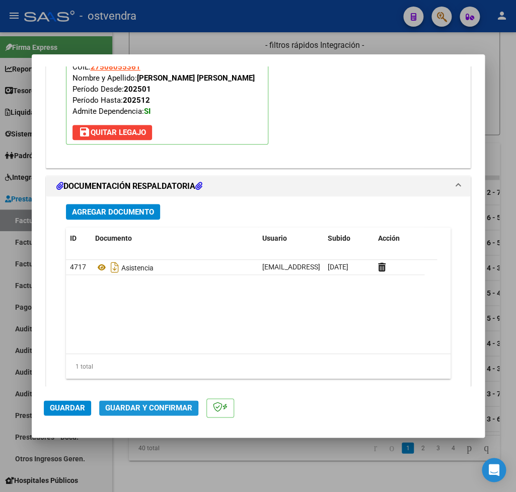
click at [139, 411] on span "Guardar y Confirmar" at bounding box center [148, 407] width 87 height 9
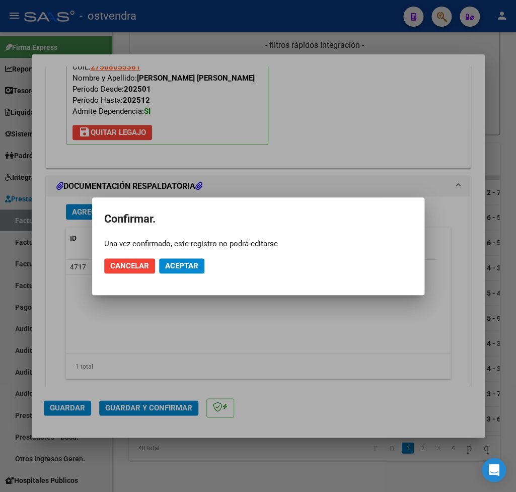
click at [190, 273] on mat-dialog-actions "Cancelar Aceptar" at bounding box center [258, 266] width 308 height 34
click at [187, 266] on span "Aceptar" at bounding box center [181, 265] width 33 height 9
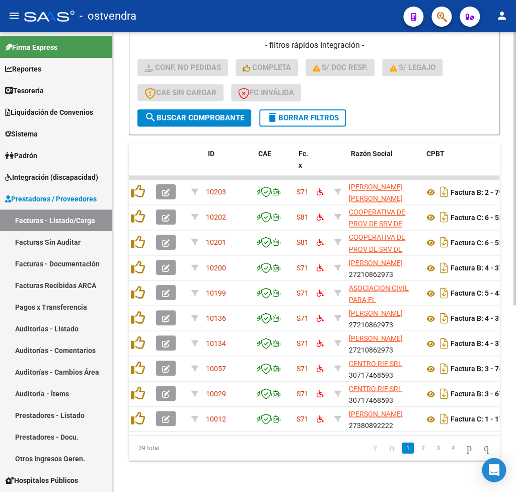
scroll to position [0, 0]
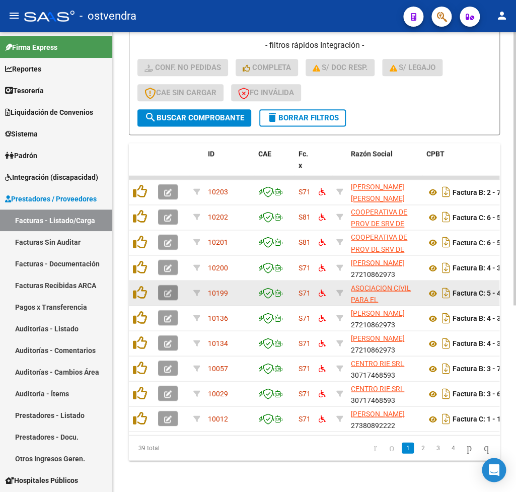
click at [169, 293] on icon "button" at bounding box center [168, 293] width 8 height 8
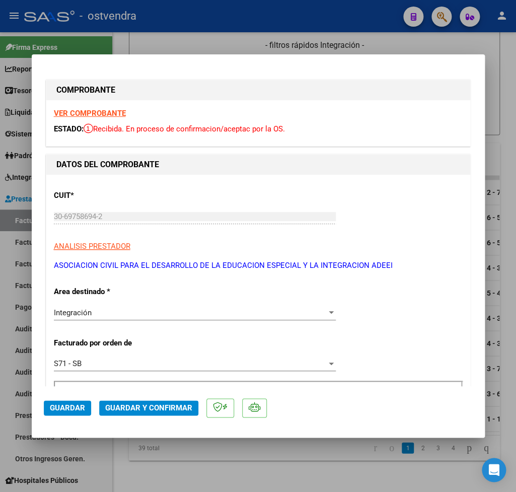
click at [99, 107] on div "VER COMPROBANTE ESTADO: Recibida. En proceso de confirmacion/aceptac por la OS." at bounding box center [258, 123] width 424 height 46
click at [98, 113] on strong "VER COMPROBANTE" at bounding box center [90, 113] width 72 height 9
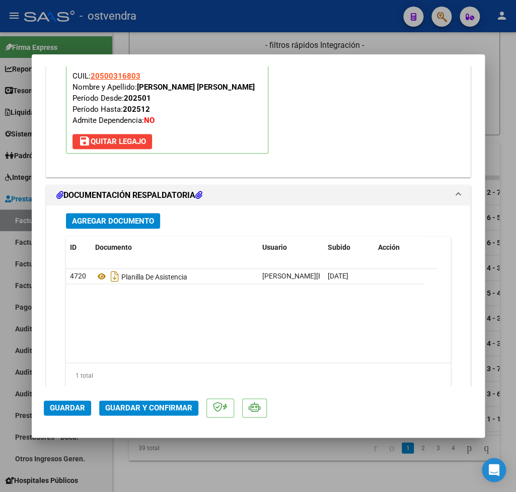
scroll to position [1119, 0]
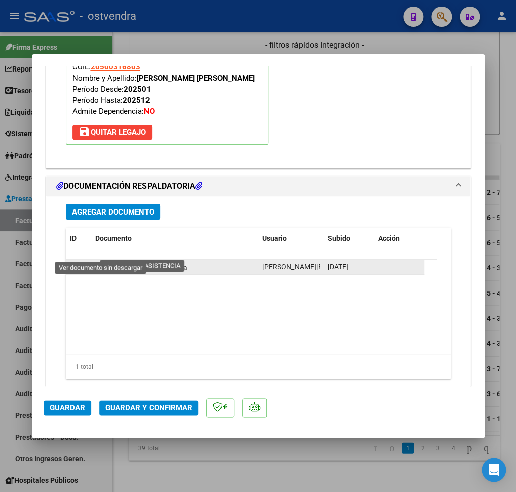
click at [101, 261] on icon at bounding box center [101, 267] width 13 height 12
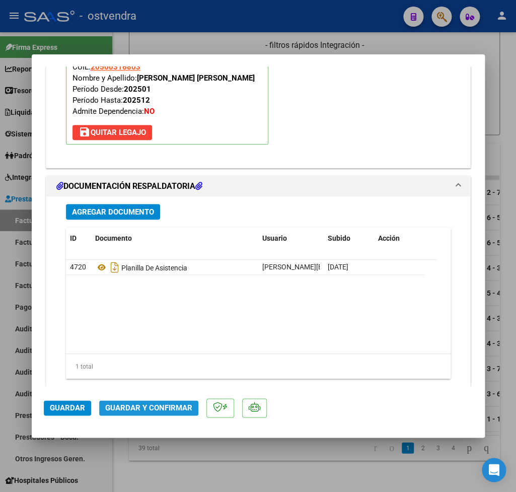
click at [175, 409] on span "Guardar y Confirmar" at bounding box center [148, 407] width 87 height 9
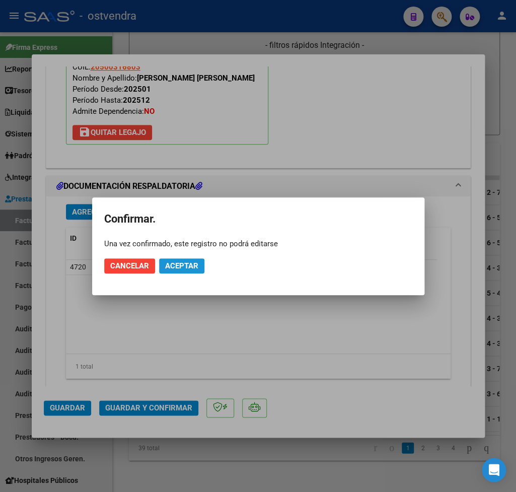
click at [196, 261] on button "Aceptar" at bounding box center [181, 265] width 45 height 15
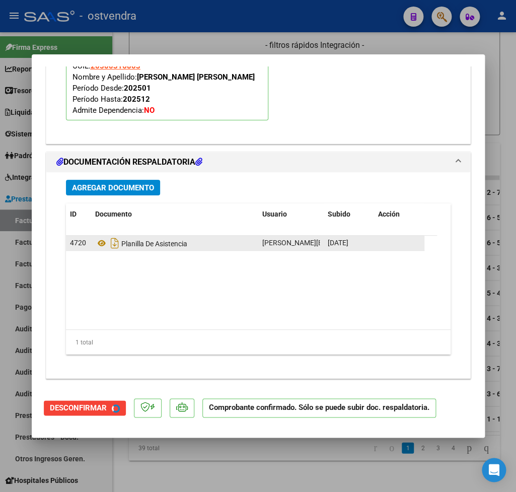
scroll to position [1013, 0]
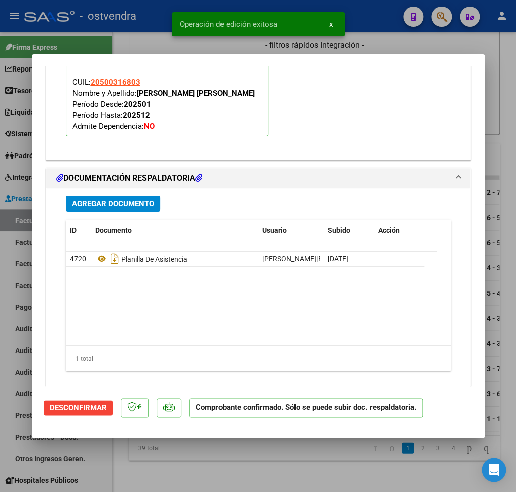
type input "$ 0,00"
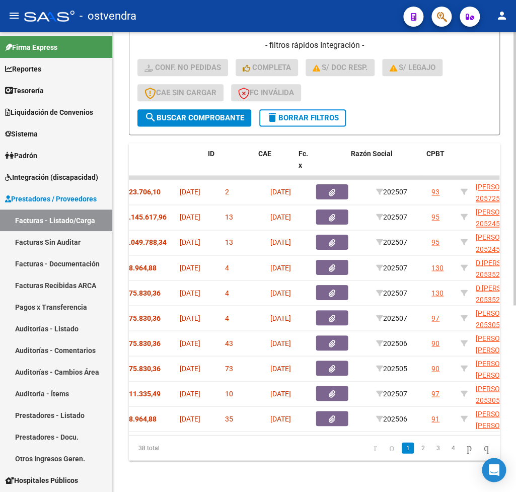
scroll to position [0, 0]
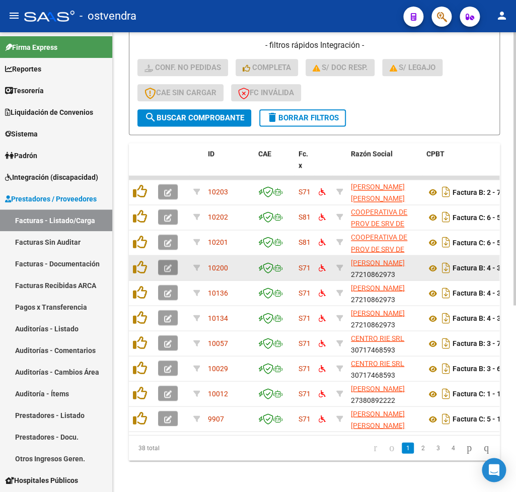
click at [175, 268] on button "button" at bounding box center [168, 267] width 20 height 15
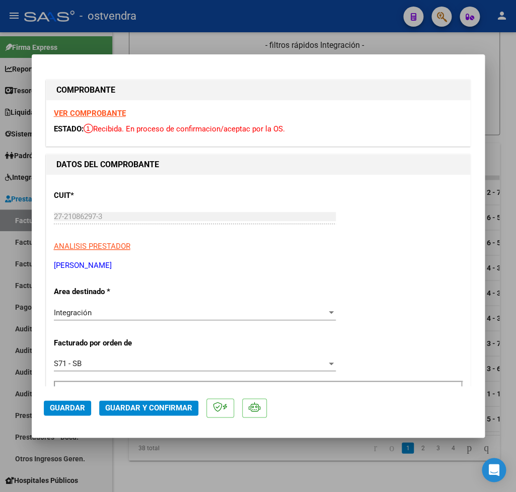
click at [98, 115] on strong "VER COMPROBANTE" at bounding box center [90, 113] width 72 height 9
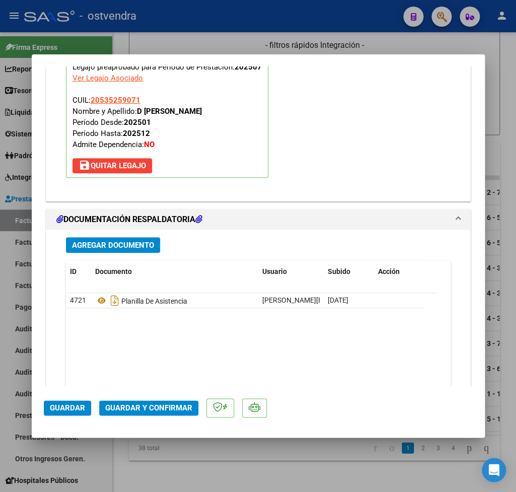
scroll to position [1128, 0]
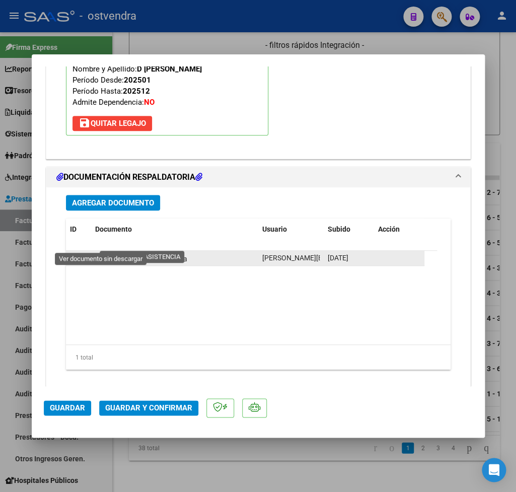
click at [102, 252] on icon at bounding box center [101, 258] width 13 height 12
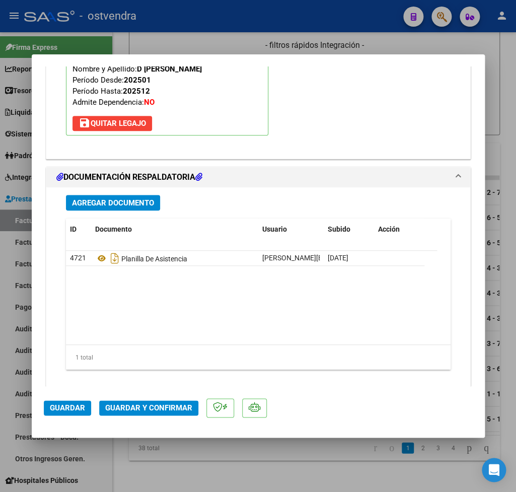
click at [139, 404] on span "Guardar y Confirmar" at bounding box center [148, 407] width 87 height 9
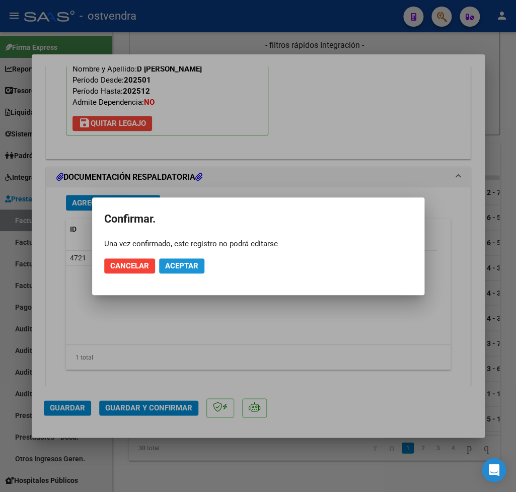
click at [188, 264] on span "Aceptar" at bounding box center [181, 265] width 33 height 9
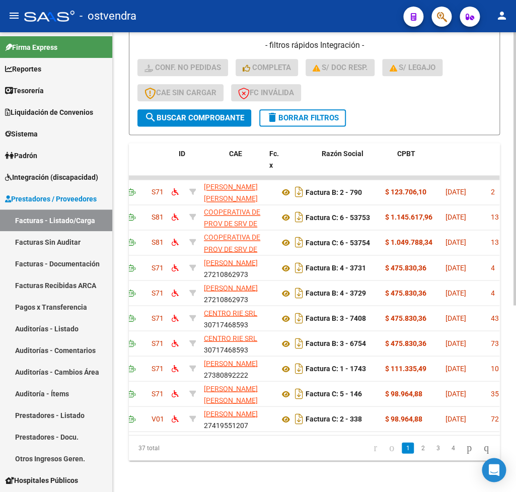
scroll to position [0, 0]
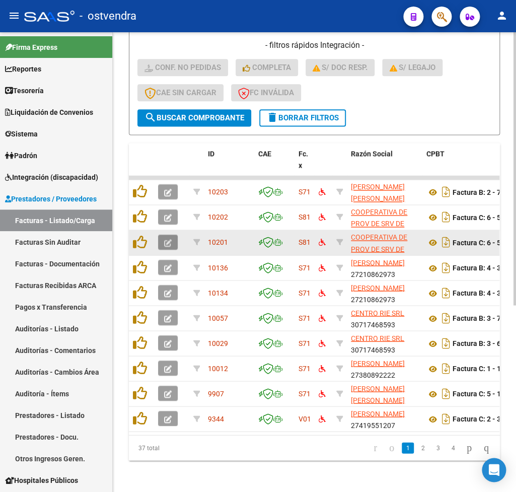
click at [167, 238] on span "button" at bounding box center [168, 242] width 8 height 9
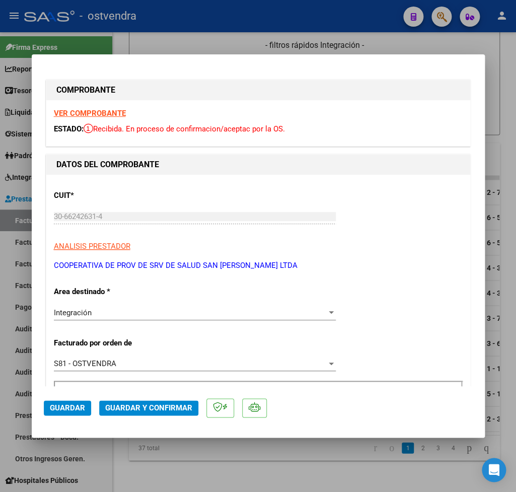
click at [79, 110] on strong "VER COMPROBANTE" at bounding box center [90, 113] width 72 height 9
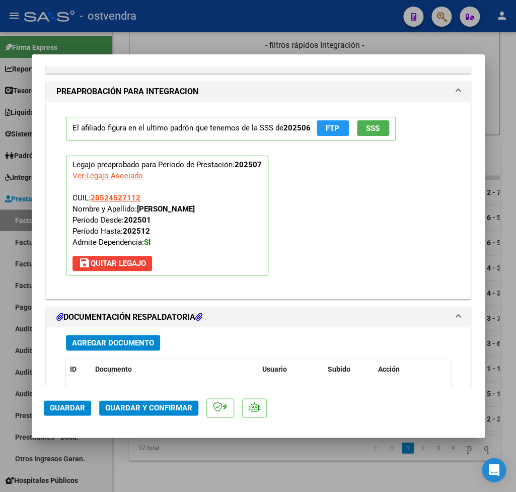
scroll to position [1001, 0]
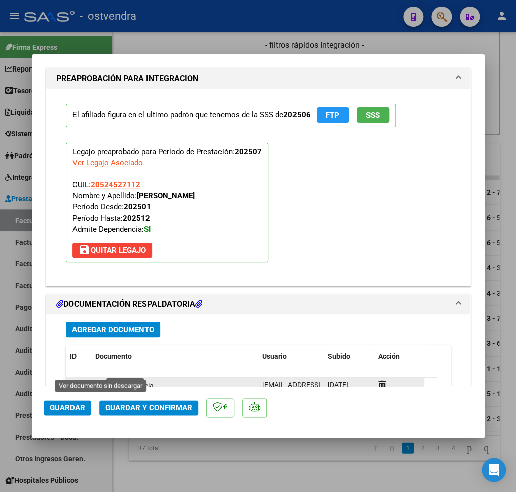
click at [100, 379] on icon at bounding box center [101, 385] width 13 height 12
click at [105, 379] on icon at bounding box center [101, 385] width 13 height 12
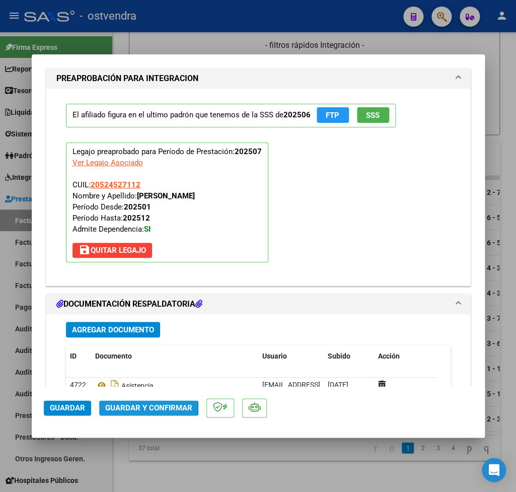
click at [113, 406] on span "Guardar y Confirmar" at bounding box center [148, 407] width 87 height 9
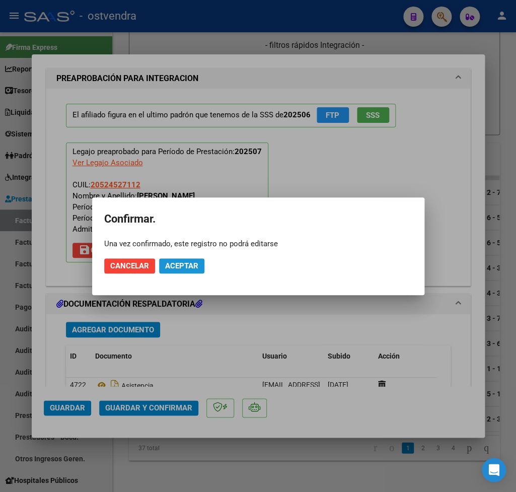
click at [185, 269] on span "Aceptar" at bounding box center [181, 265] width 33 height 9
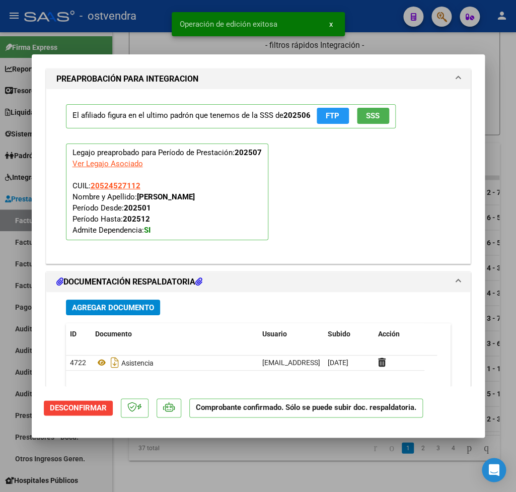
type input "$ 0,00"
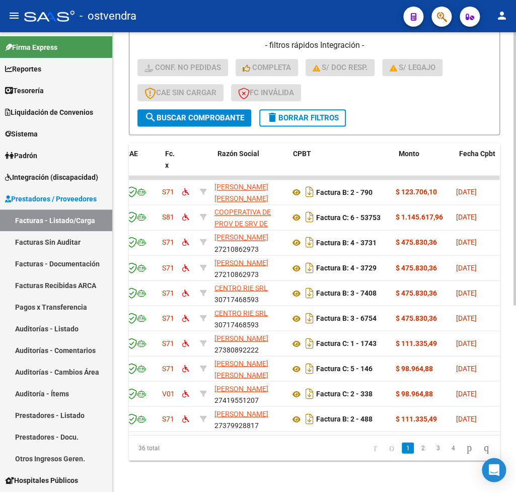
scroll to position [0, 0]
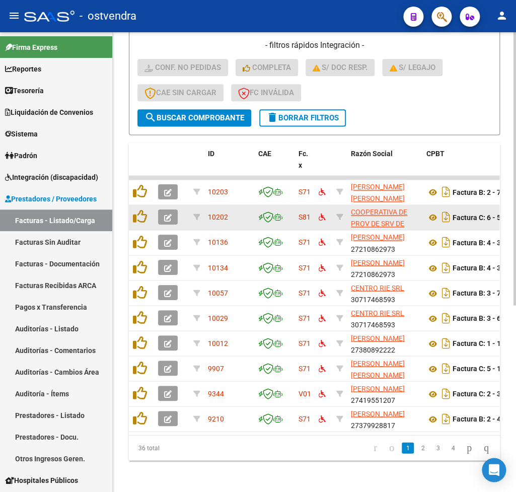
click at [168, 219] on icon "button" at bounding box center [168, 218] width 8 height 8
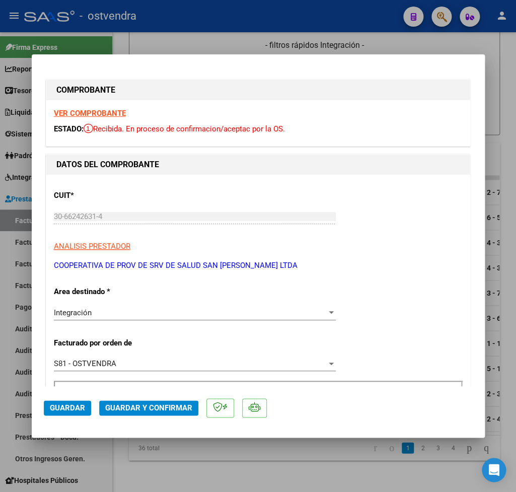
click at [101, 111] on strong "VER COMPROBANTE" at bounding box center [90, 113] width 72 height 9
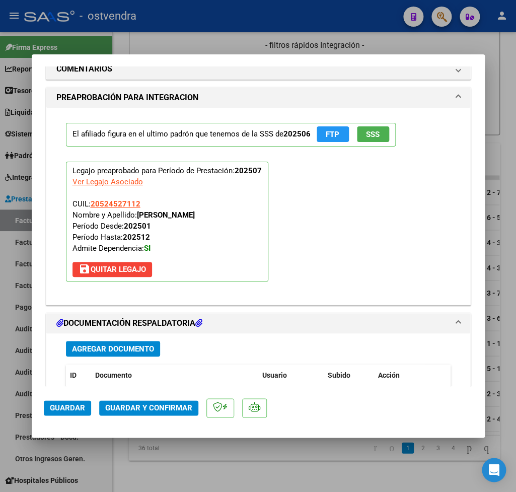
scroll to position [1001, 0]
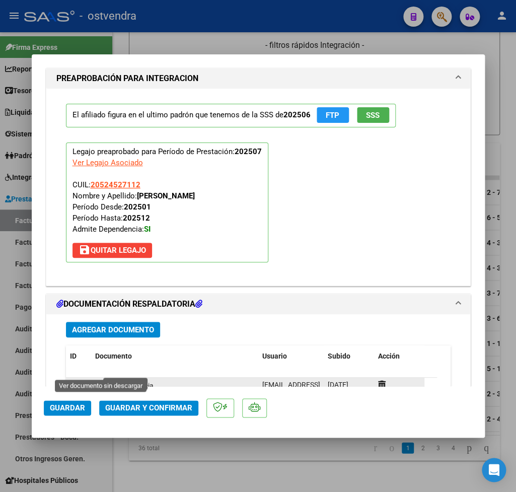
click at [101, 379] on icon at bounding box center [101, 385] width 13 height 12
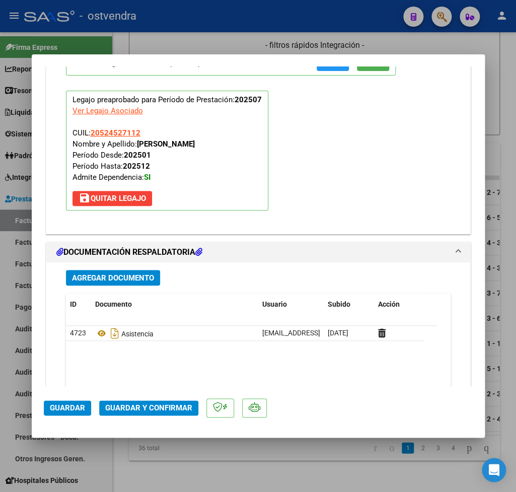
scroll to position [1128, 0]
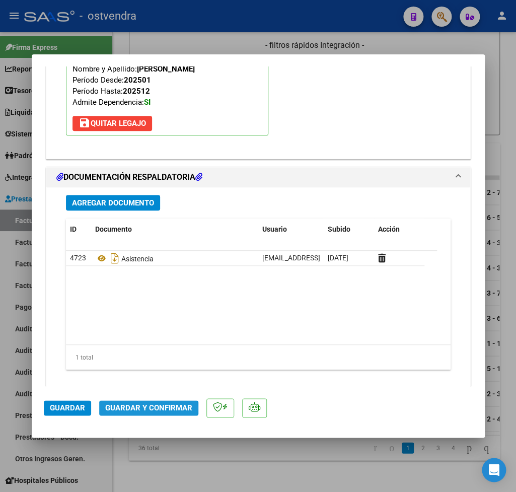
click at [139, 408] on span "Guardar y Confirmar" at bounding box center [148, 407] width 87 height 9
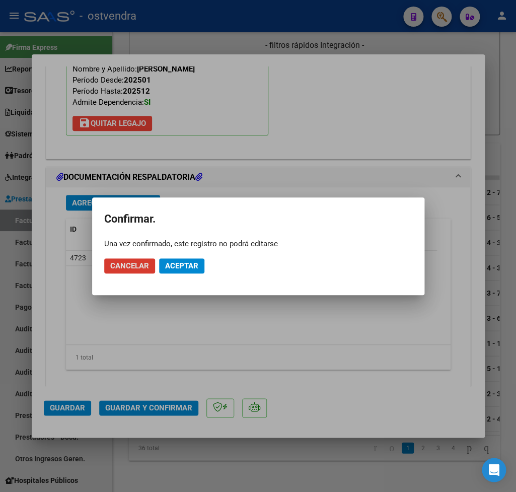
click at [186, 269] on span "Aceptar" at bounding box center [181, 265] width 33 height 9
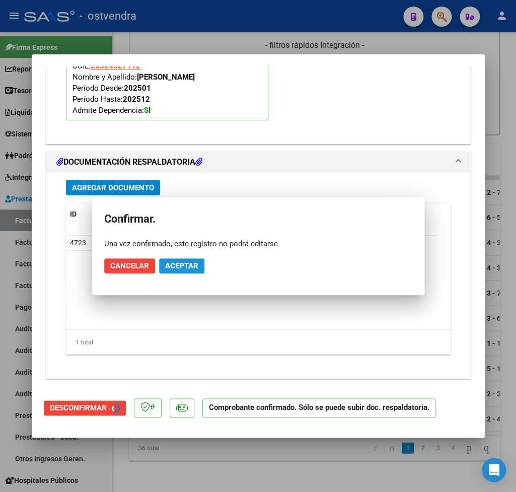
scroll to position [1013, 0]
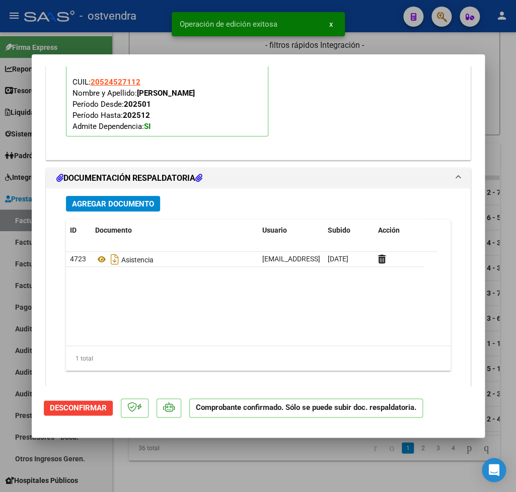
type input "$ 0,00"
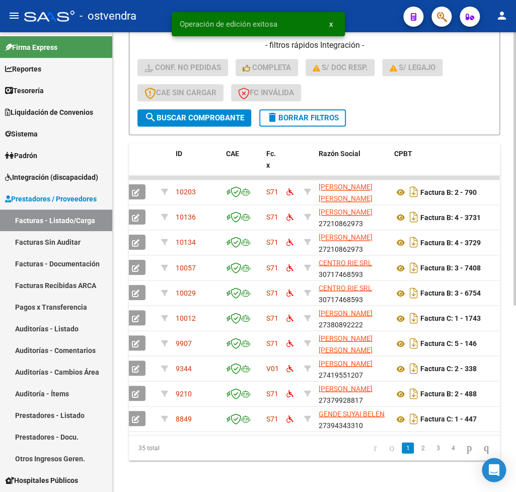
scroll to position [0, 0]
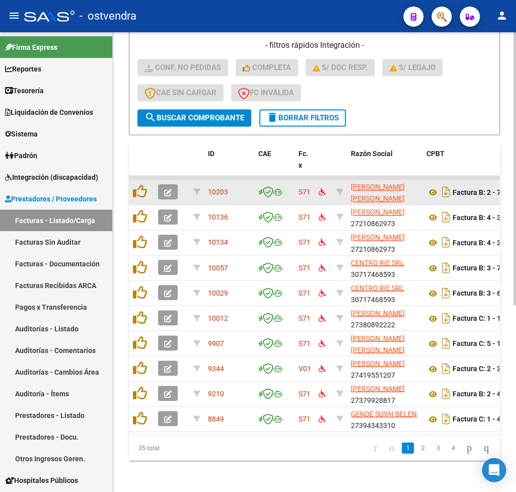
click at [162, 199] on div at bounding box center [171, 191] width 27 height 15
click at [166, 196] on span "button" at bounding box center [168, 191] width 8 height 9
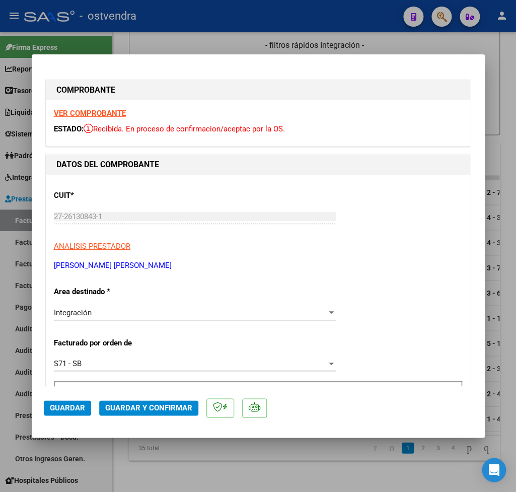
click at [89, 115] on strong "VER COMPROBANTE" at bounding box center [90, 113] width 72 height 9
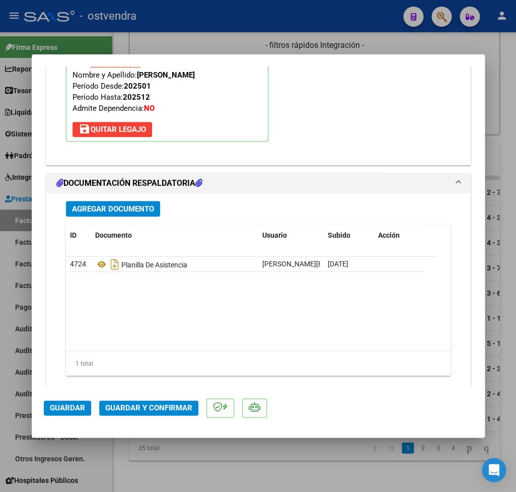
scroll to position [1128, 0]
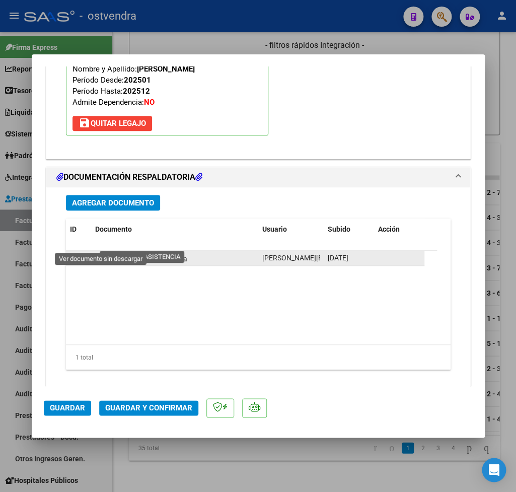
click at [95, 252] on icon at bounding box center [101, 258] width 13 height 12
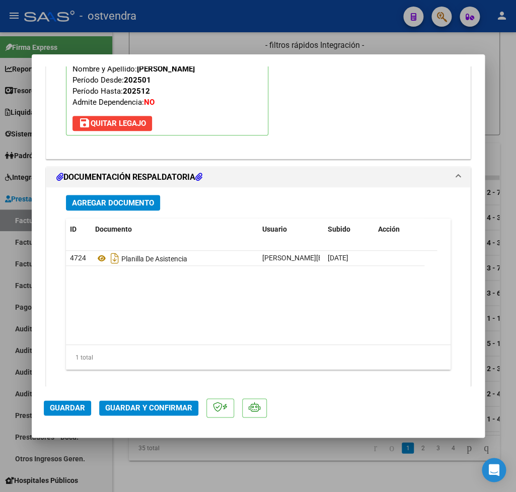
click at [144, 417] on mat-dialog-actions "Guardar Guardar y Confirmar" at bounding box center [258, 406] width 429 height 40
click at [145, 402] on button "Guardar y Confirmar" at bounding box center [148, 407] width 99 height 15
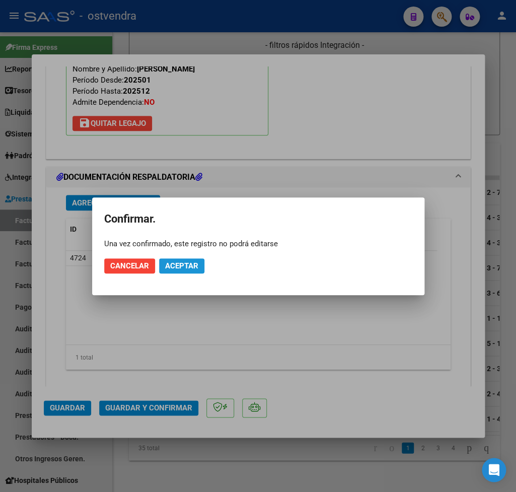
drag, startPoint x: 179, startPoint y: 264, endPoint x: 242, endPoint y: 354, distance: 109.6
click at [179, 266] on span "Aceptar" at bounding box center [181, 265] width 33 height 9
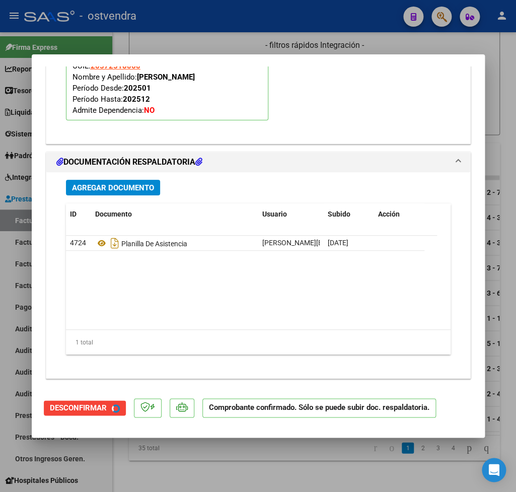
scroll to position [1013, 0]
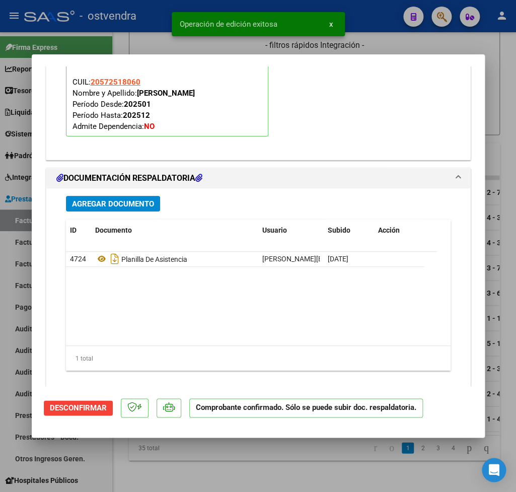
type input "$ 0,00"
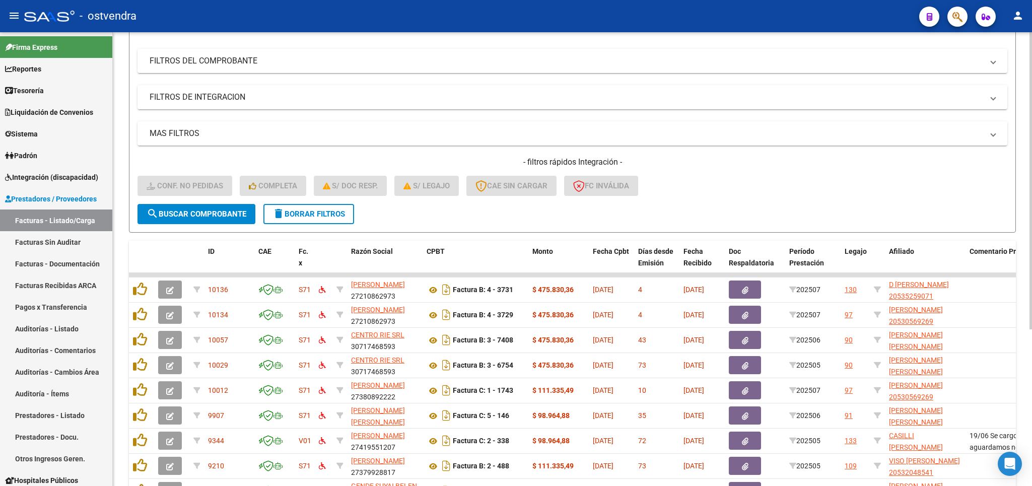
scroll to position [121, 0]
click at [309, 215] on span "delete Borrar Filtros" at bounding box center [308, 214] width 72 height 9
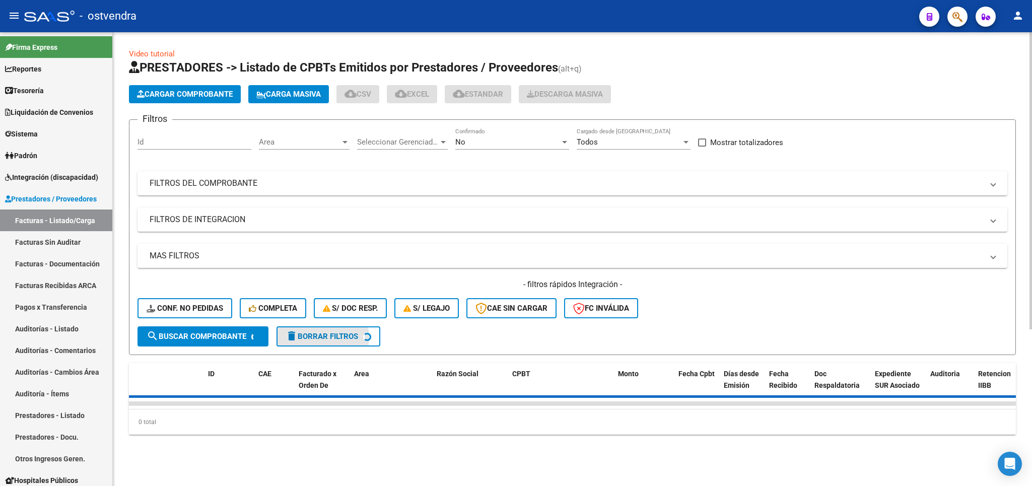
scroll to position [0, 0]
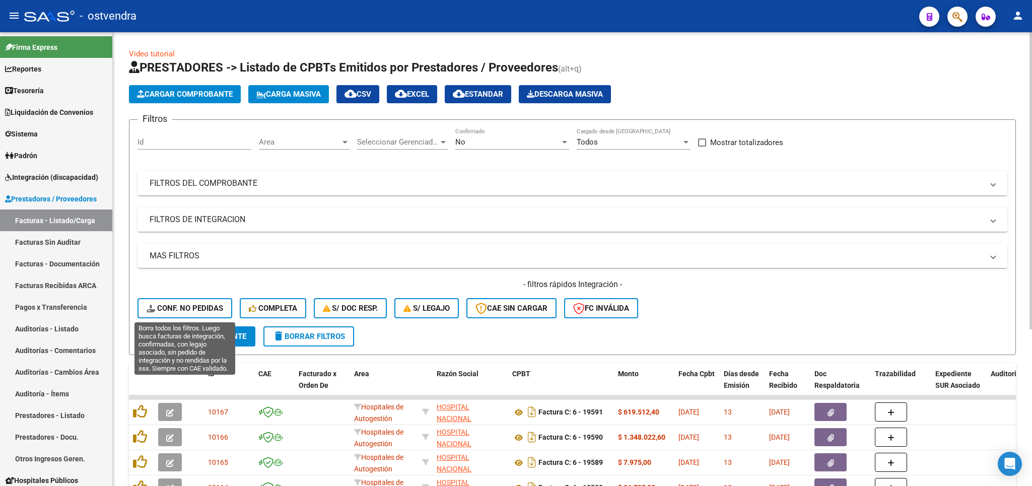
click at [193, 308] on span "Conf. no pedidas" at bounding box center [185, 308] width 77 height 9
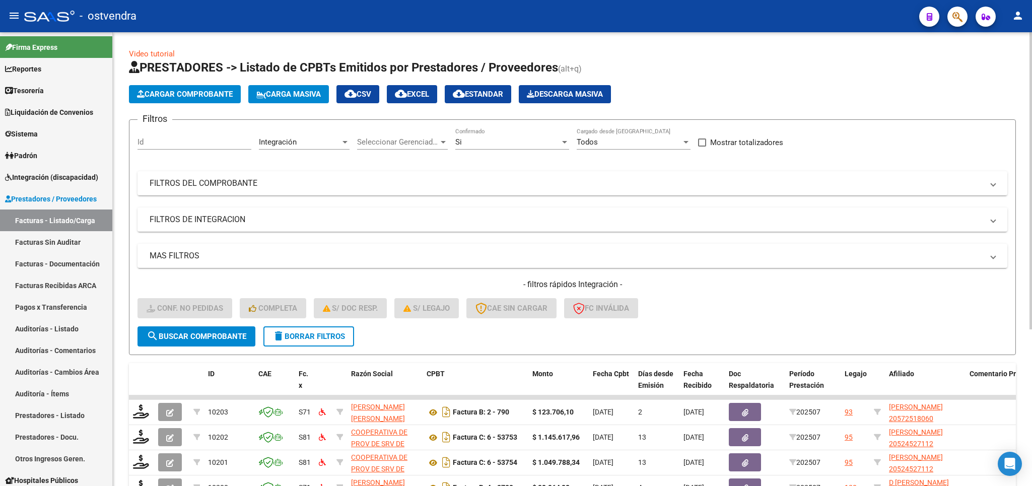
click at [702, 143] on span at bounding box center [702, 142] width 8 height 8
click at [702, 147] on input "Mostrar totalizadores" at bounding box center [701, 147] width 1 height 1
click at [183, 335] on span "search Buscar Comprobante" at bounding box center [197, 336] width 100 height 9
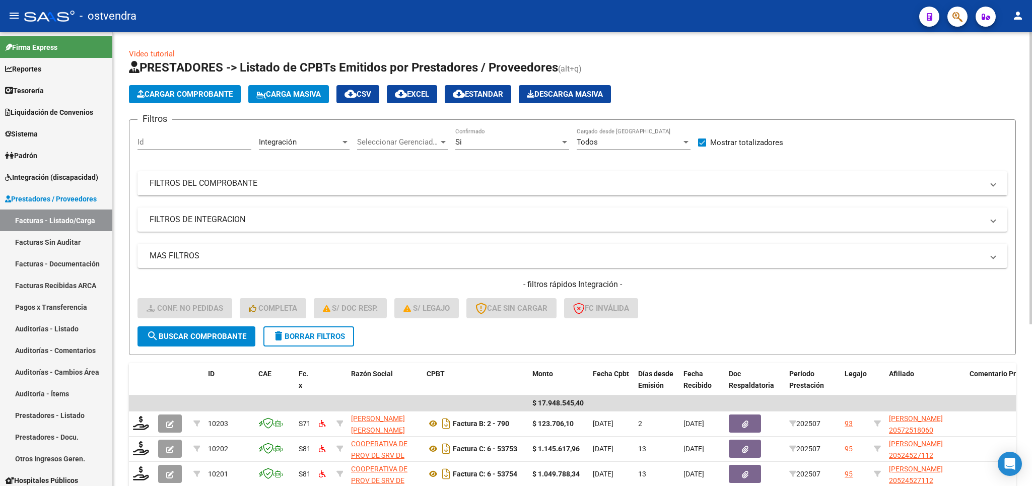
scroll to position [251, 0]
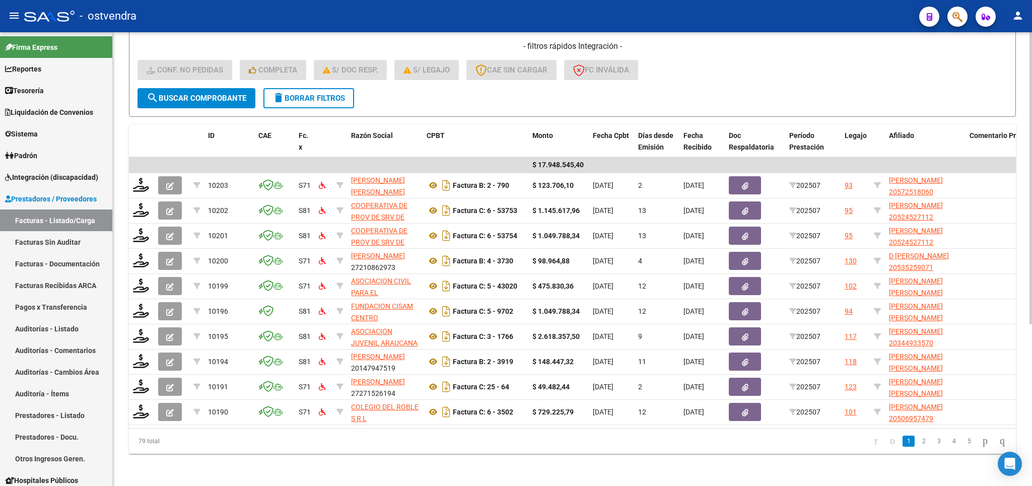
click at [314, 94] on span "delete Borrar Filtros" at bounding box center [308, 98] width 72 height 9
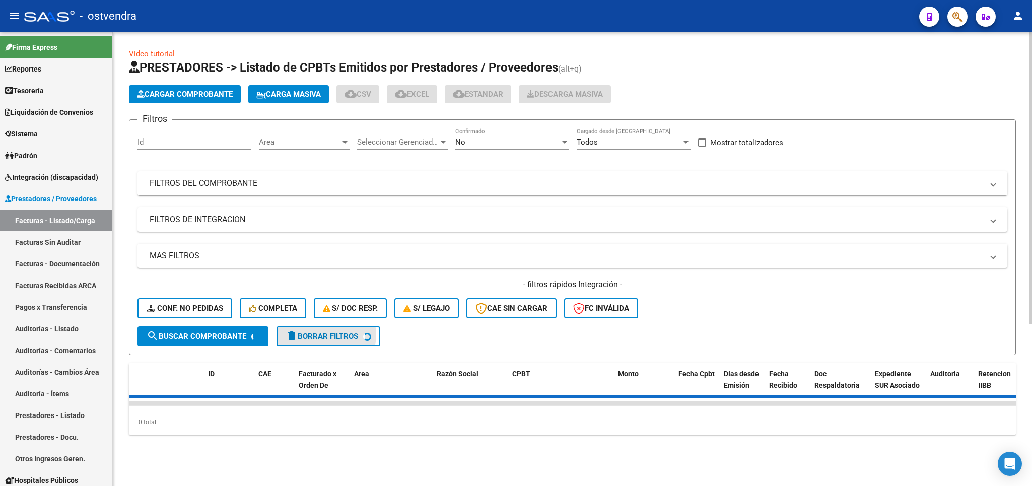
checkbox input "false"
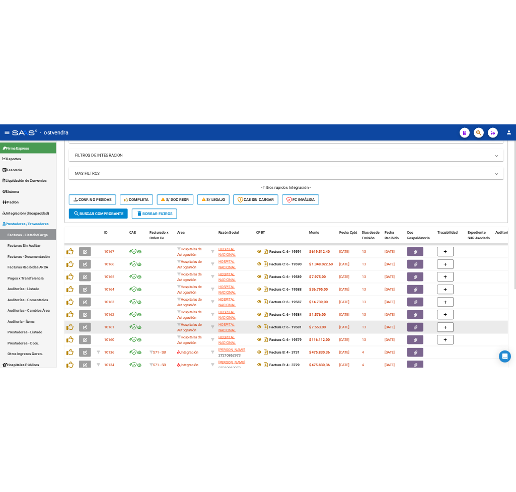
scroll to position [236, 0]
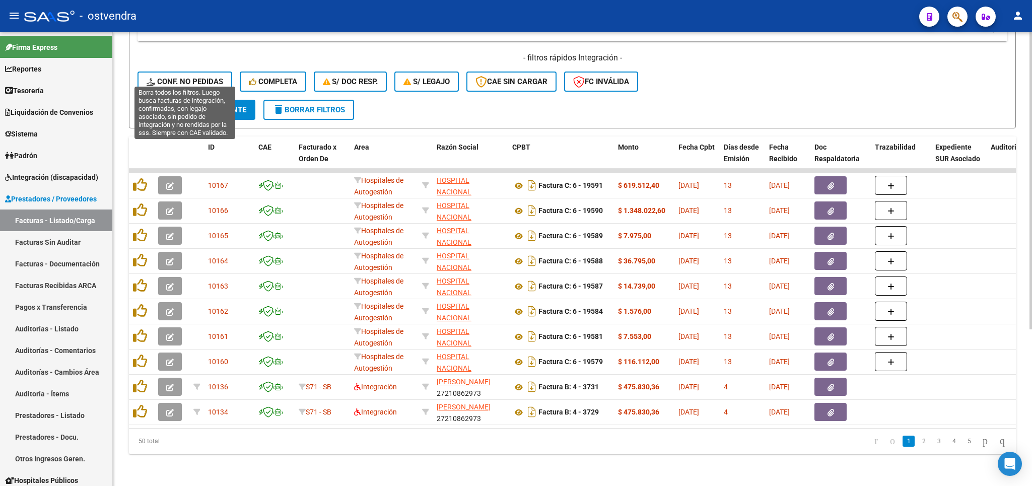
click at [203, 77] on span "Conf. no pedidas" at bounding box center [185, 81] width 77 height 9
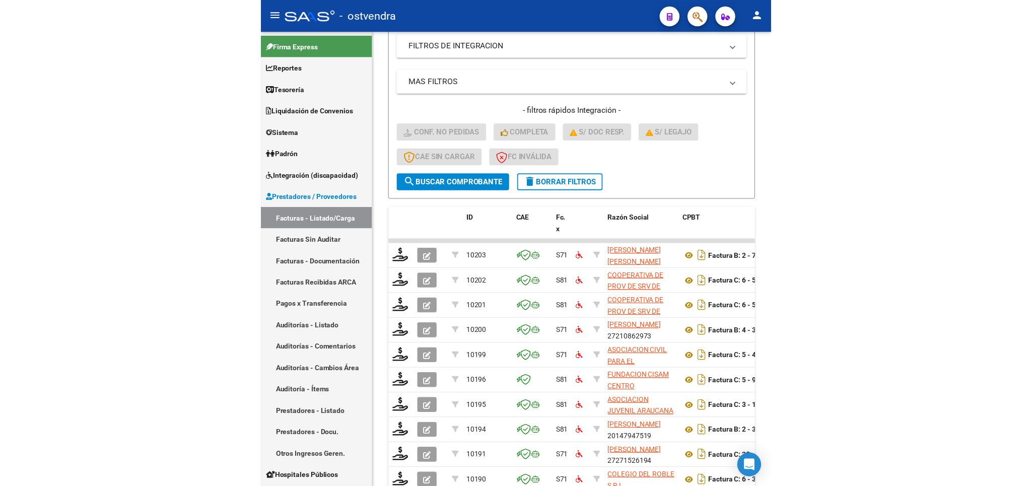
scroll to position [298, 0]
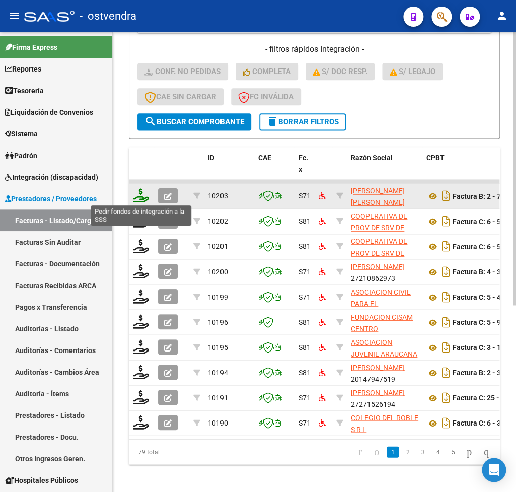
click at [142, 191] on icon at bounding box center [141, 195] width 16 height 14
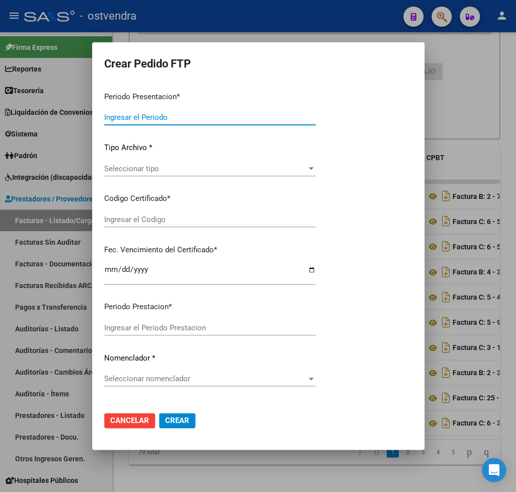
type input "202507"
type input "$ 123.706,10"
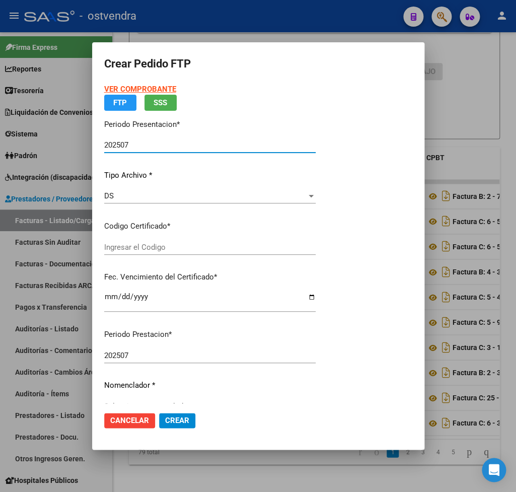
type input "ARG02000572518062021080920260809BS316"
type input "2026-08-09"
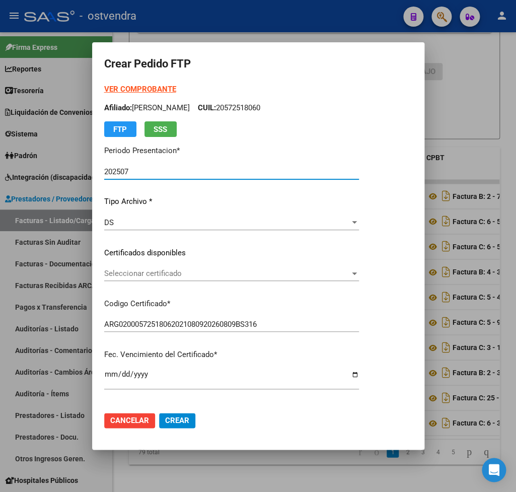
click at [128, 90] on strong "VER COMPROBANTE" at bounding box center [140, 89] width 72 height 9
click at [134, 273] on span "Seleccionar certificado" at bounding box center [227, 273] width 246 height 9
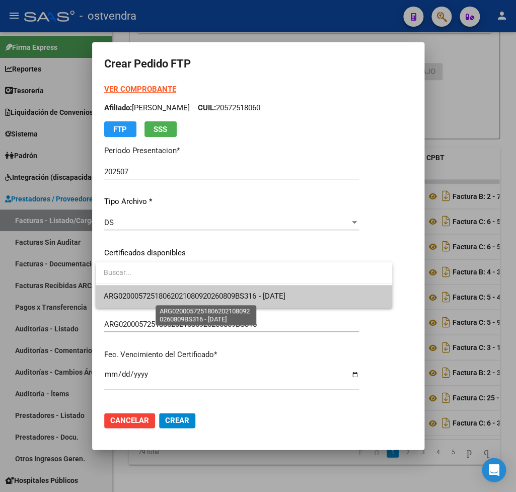
click at [148, 297] on span "ARG02000572518062021080920260809BS316 - 2026-08-09" at bounding box center [194, 296] width 181 height 9
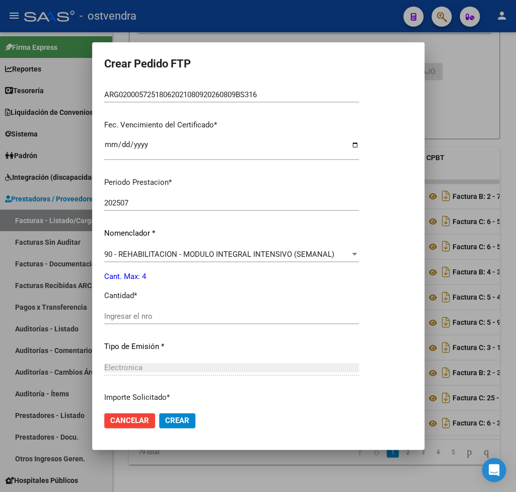
scroll to position [236, 0]
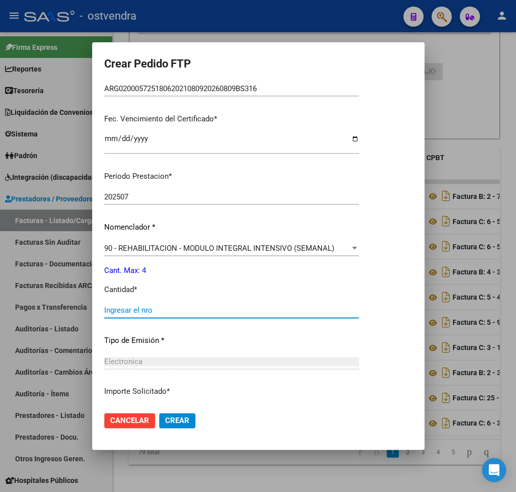
click at [167, 306] on input "Ingresar el nro" at bounding box center [231, 310] width 255 height 9
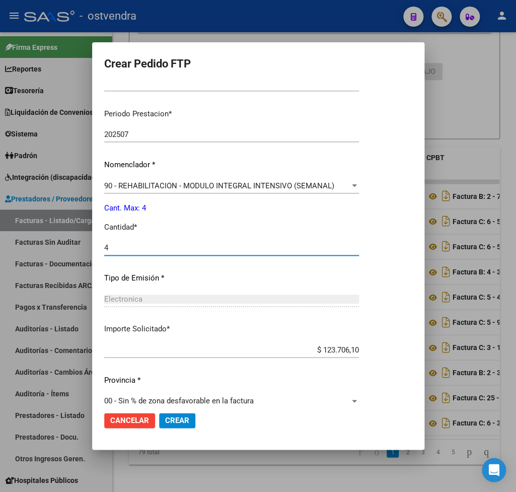
scroll to position [307, 0]
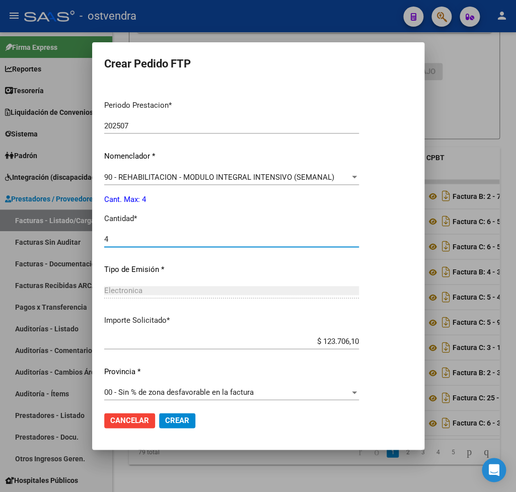
type input "4"
click at [183, 419] on span "Crear" at bounding box center [177, 420] width 24 height 9
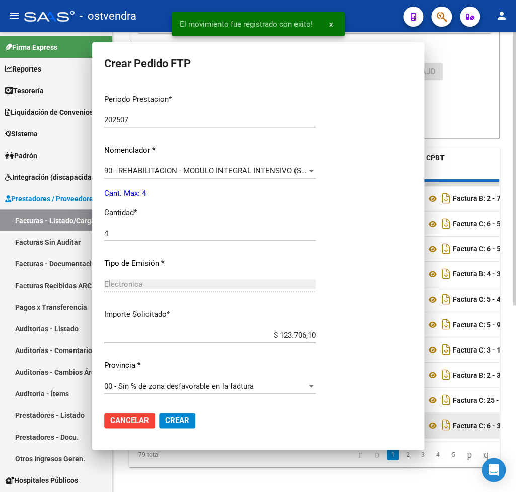
scroll to position [0, 0]
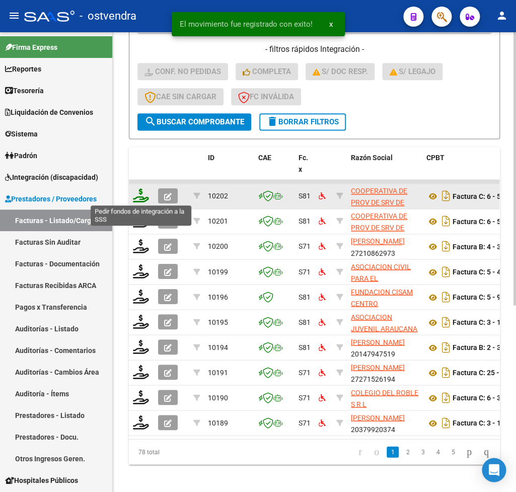
click at [140, 195] on icon at bounding box center [141, 195] width 16 height 14
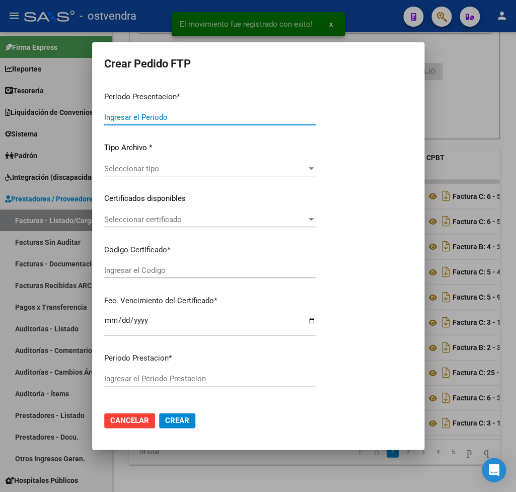
type input "202507"
type input "$ 1.145.617,96"
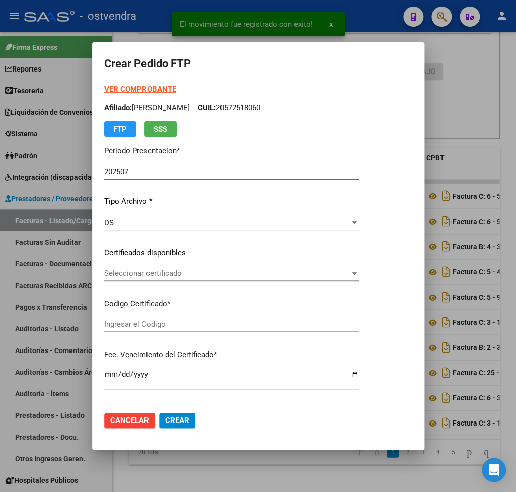
type input "ARG02000524527112016102620191026BS427"
type input "2025-11-27"
click at [122, 87] on strong "VER COMPROBANTE" at bounding box center [140, 89] width 72 height 9
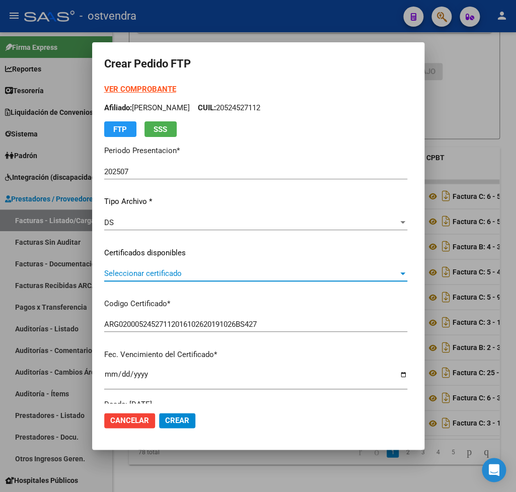
click at [110, 270] on span "Seleccionar certificado" at bounding box center [251, 273] width 294 height 9
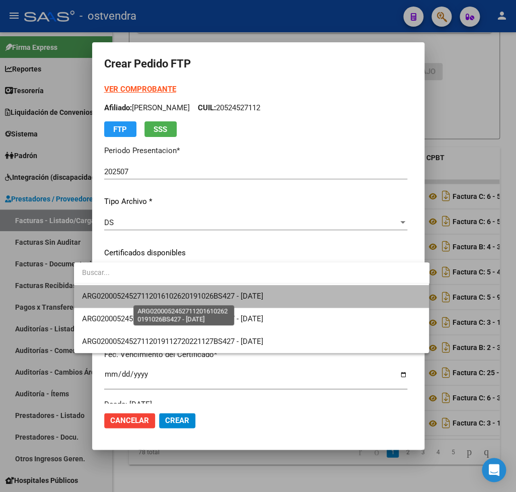
click at [189, 298] on span "ARG02000524527112016102620191026BS427 - 2025-11-27" at bounding box center [172, 296] width 181 height 9
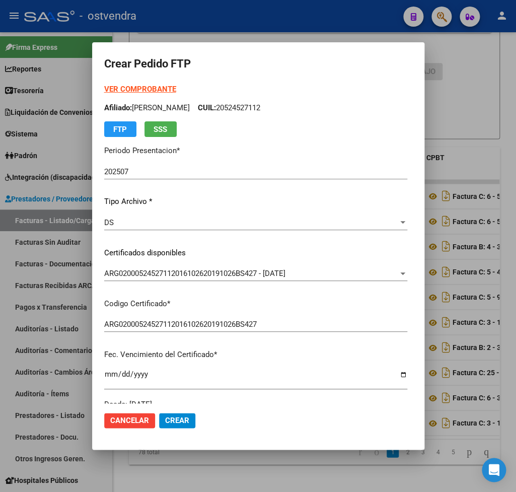
click at [122, 89] on strong "VER COMPROBANTE" at bounding box center [140, 89] width 72 height 9
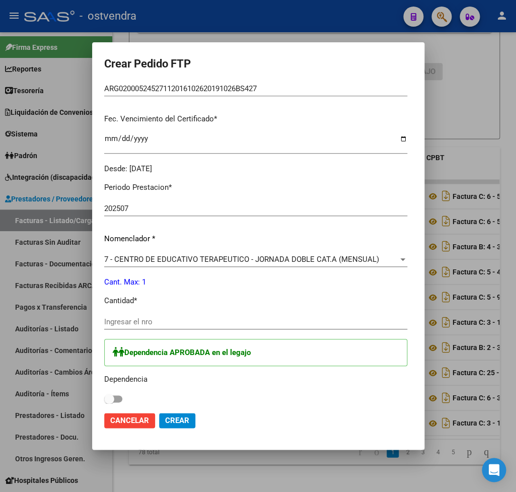
scroll to position [295, 0]
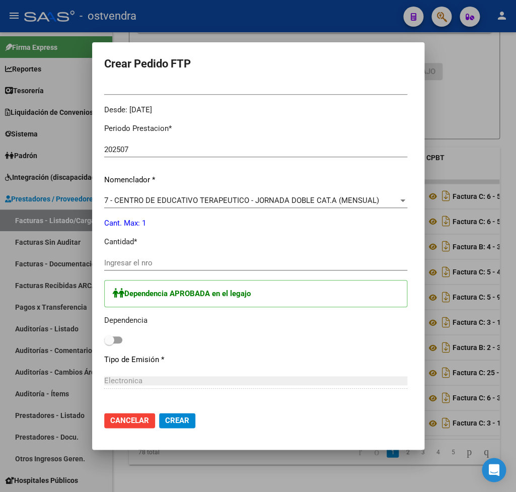
click at [405, 199] on div at bounding box center [402, 200] width 5 height 3
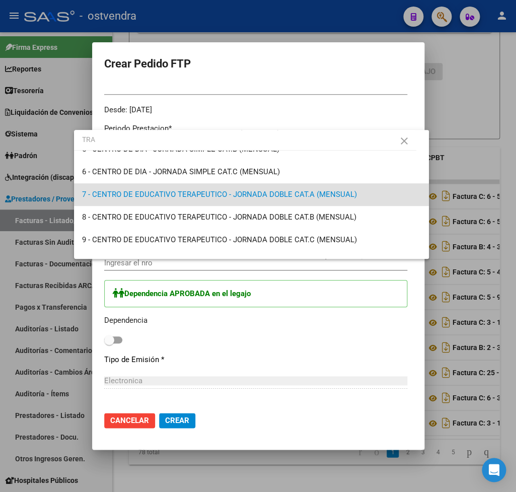
scroll to position [0, 0]
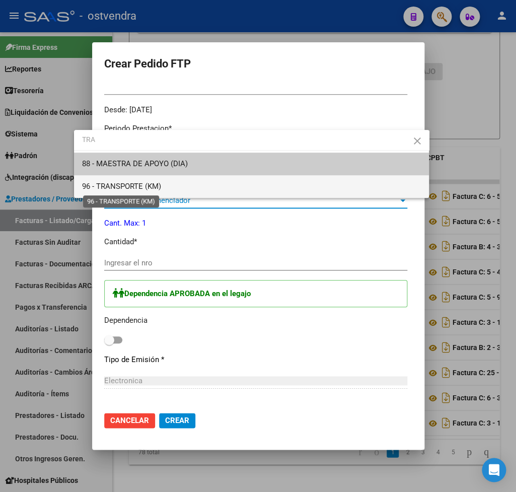
type input "TRA"
click at [123, 185] on span "96 - TRANSPORTE (KM)" at bounding box center [121, 186] width 79 height 9
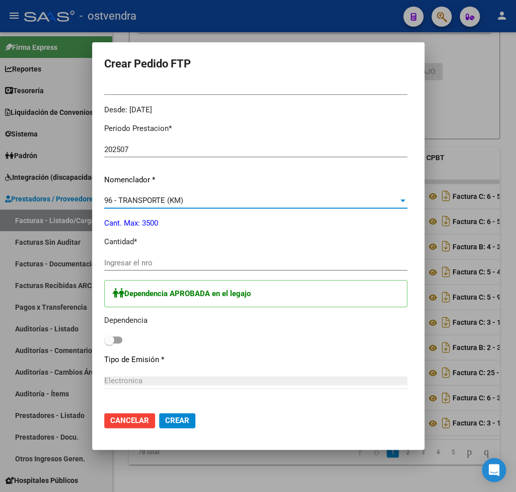
click at [119, 258] on input "Ingresar el nro" at bounding box center [255, 262] width 303 height 9
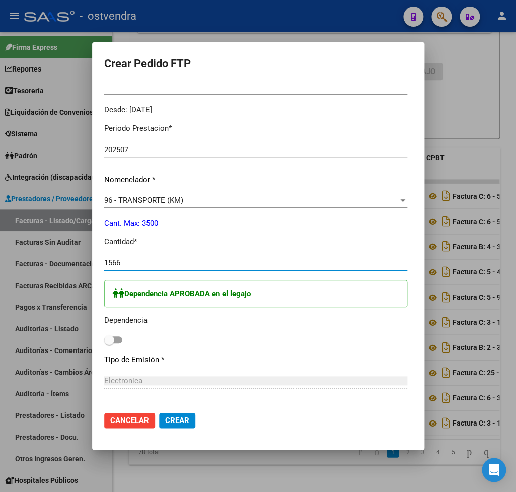
type input "1566"
click at [104, 335] on span at bounding box center [109, 340] width 10 height 10
click at [109, 343] on input "checkbox" at bounding box center [109, 343] width 1 height 1
checkbox input "true"
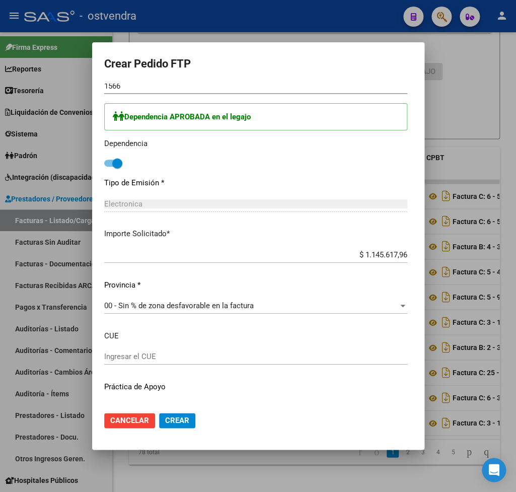
scroll to position [486, 0]
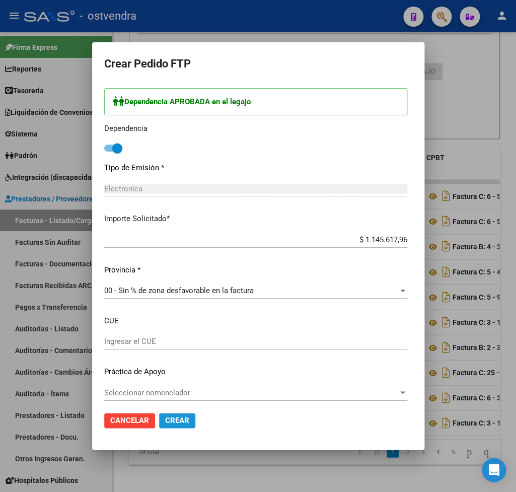
click at [159, 415] on button "Crear" at bounding box center [177, 420] width 36 height 15
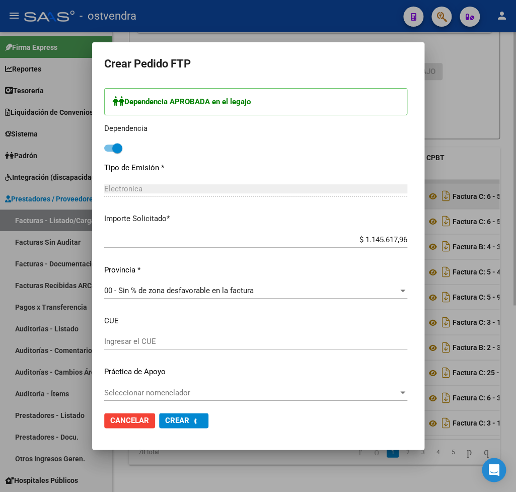
scroll to position [0, 0]
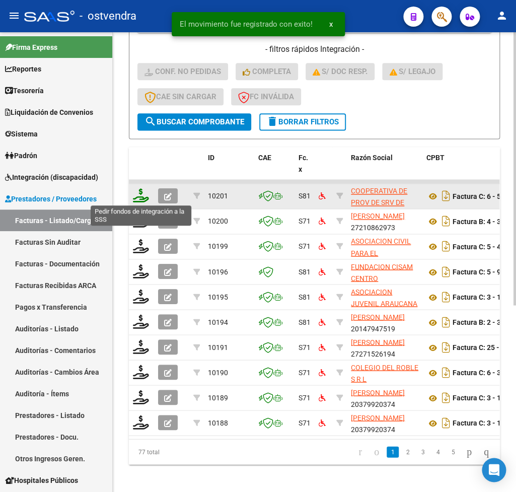
click at [141, 199] on icon at bounding box center [141, 195] width 16 height 14
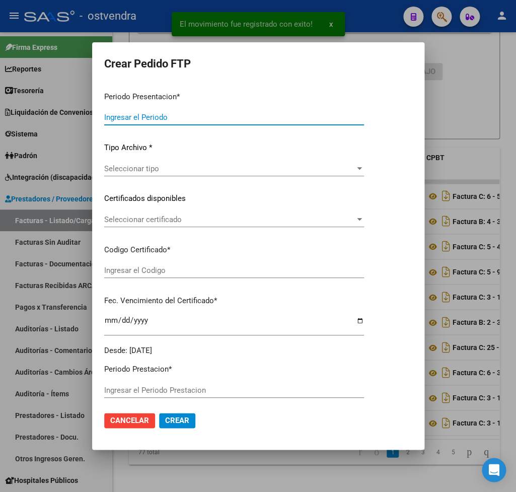
type input "202507"
type input "$ 1.049.788,34"
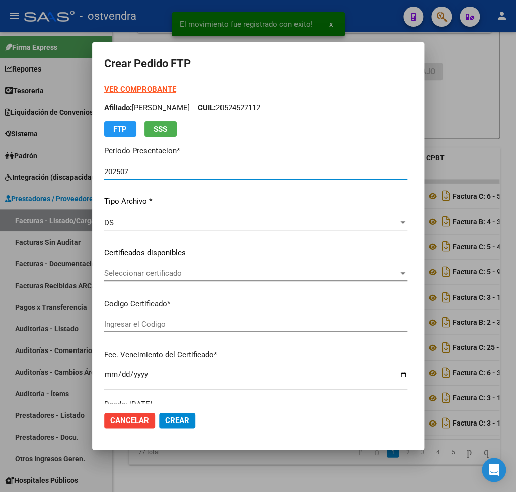
type input "ARG02000524527112016102620191026BS427"
type input "2025-11-27"
click at [117, 91] on strong "VER COMPROBANTE" at bounding box center [140, 89] width 72 height 9
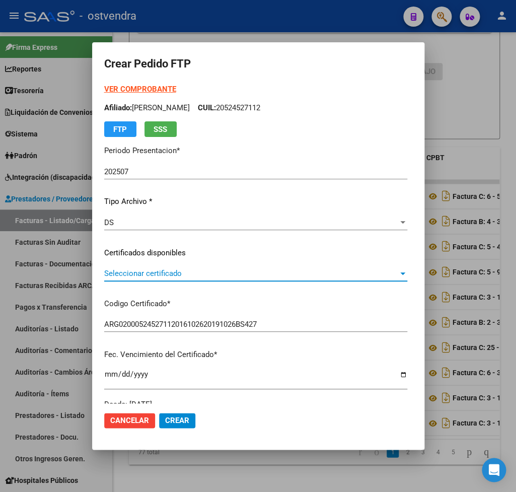
click at [120, 273] on span "Seleccionar certificado" at bounding box center [251, 273] width 294 height 9
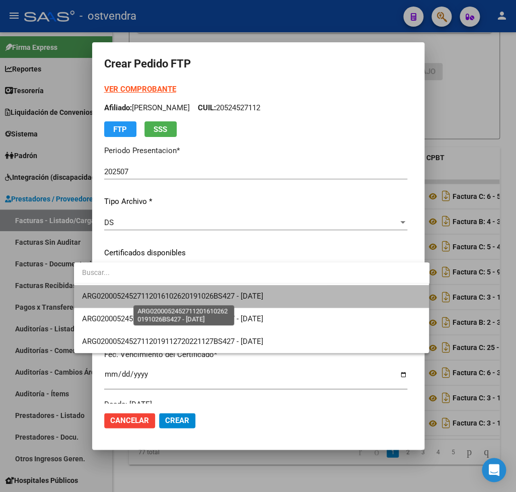
click at [122, 294] on span "ARG02000524527112016102620191026BS427 - 2025-11-27" at bounding box center [172, 296] width 181 height 9
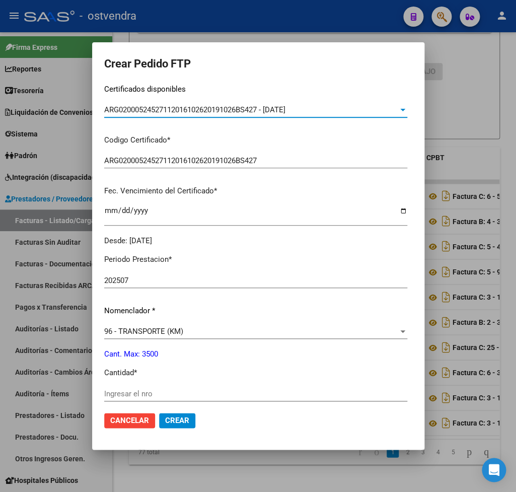
scroll to position [177, 0]
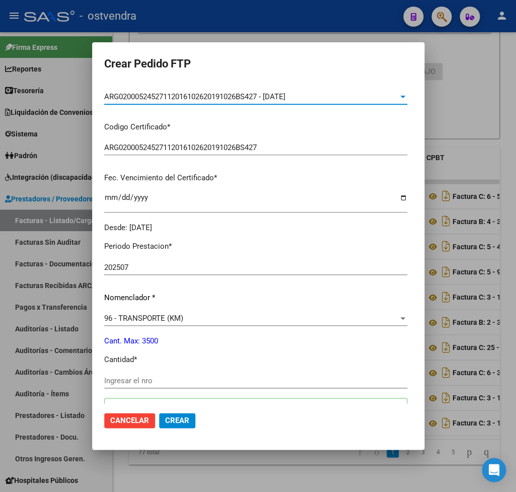
click at [171, 314] on div "96 - TRANSPORTE (KM)" at bounding box center [251, 318] width 294 height 9
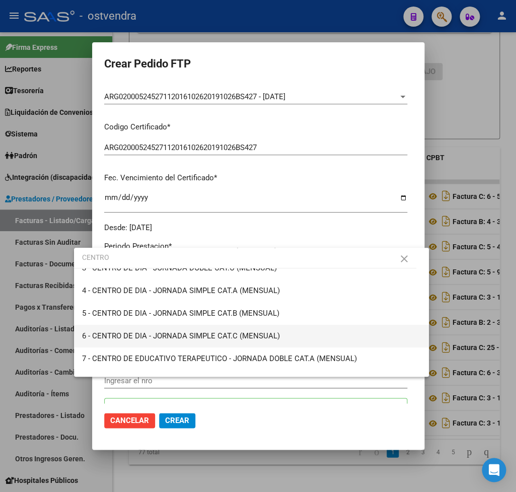
scroll to position [118, 0]
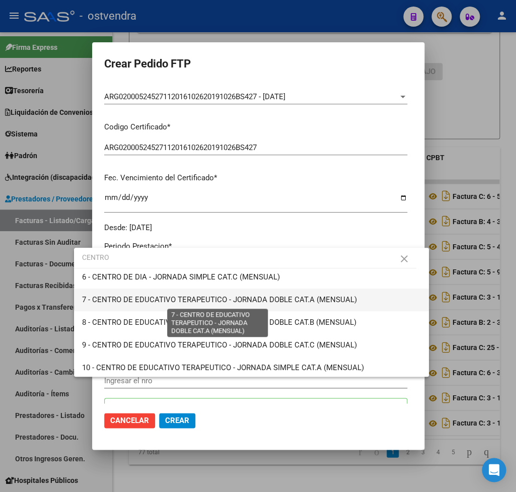
type input "CENTRO"
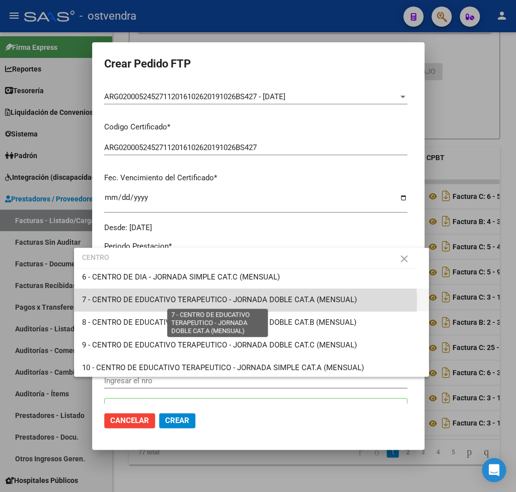
click at [145, 304] on span "7 - CENTRO DE EDUCATIVO TERAPEUTICO - JORNADA DOBLE CAT.A (MENSUAL)" at bounding box center [219, 299] width 275 height 9
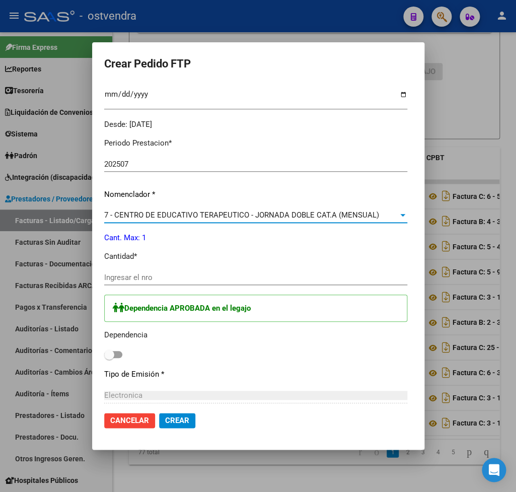
scroll to position [353, 0]
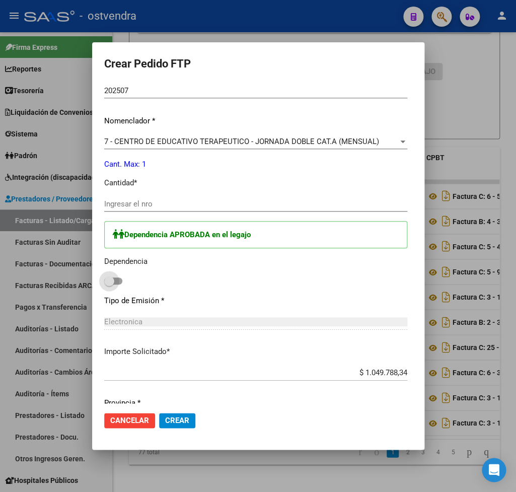
click at [104, 277] on span at bounding box center [109, 281] width 10 height 10
click at [109, 284] on input "checkbox" at bounding box center [109, 284] width 1 height 1
checkbox input "true"
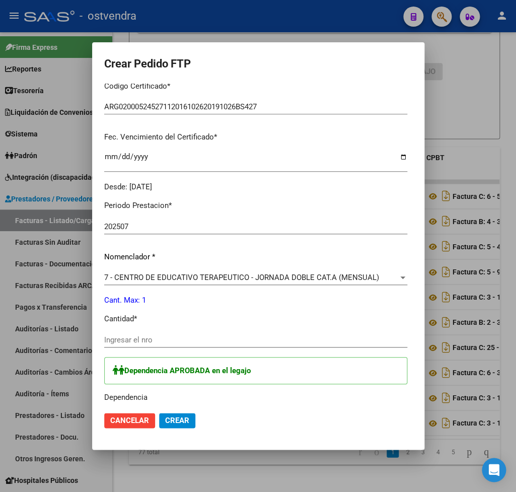
scroll to position [325, 0]
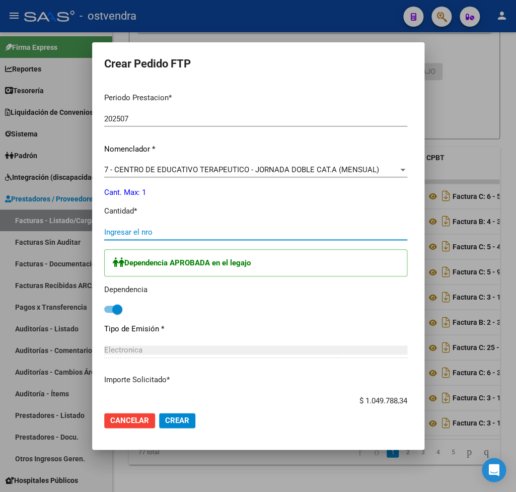
click at [110, 228] on input "Ingresar el nro" at bounding box center [255, 232] width 303 height 9
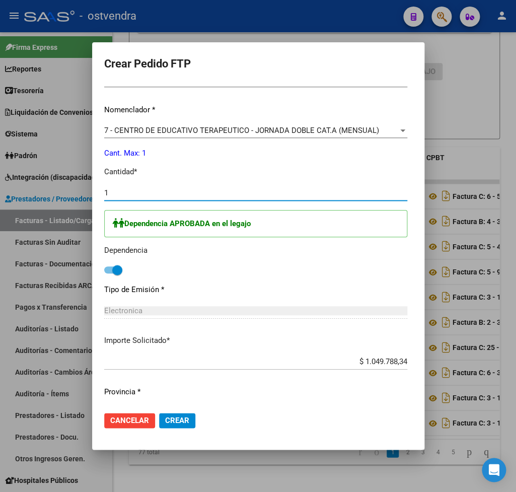
scroll to position [384, 0]
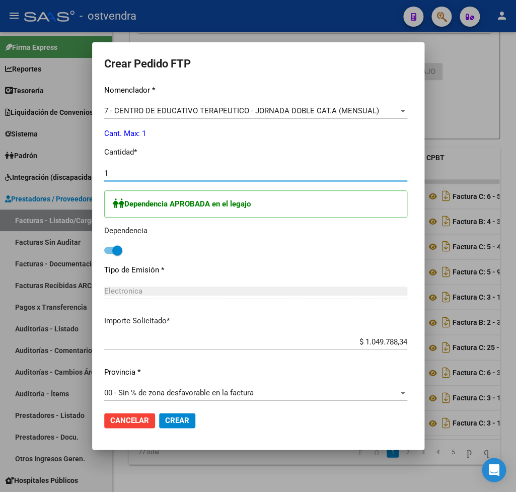
type input "1"
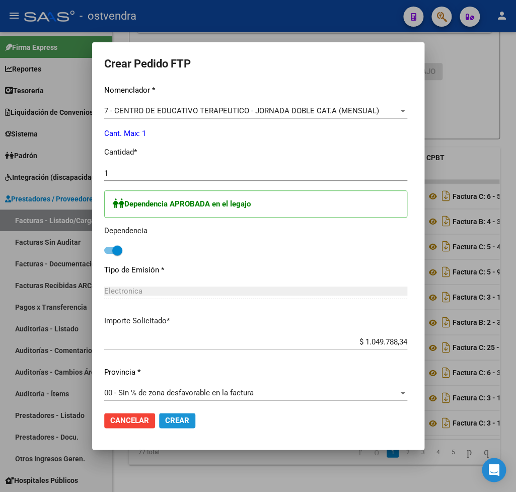
click at [165, 420] on span "Crear" at bounding box center [177, 420] width 24 height 9
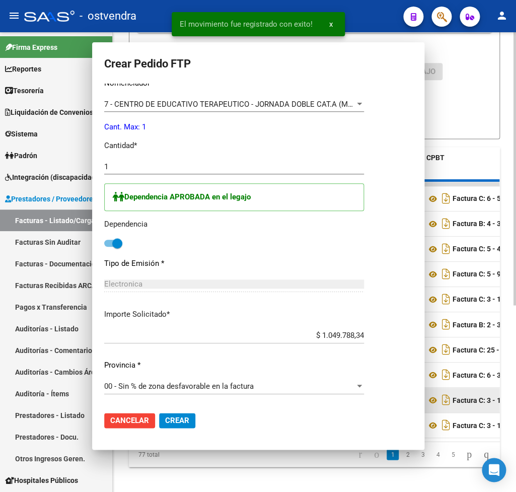
scroll to position [0, 0]
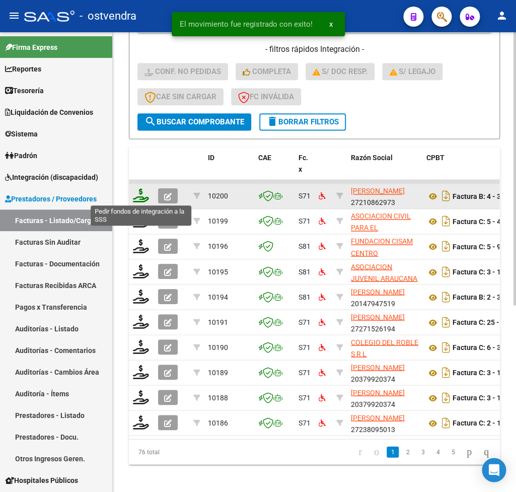
click at [136, 194] on icon at bounding box center [141, 195] width 16 height 14
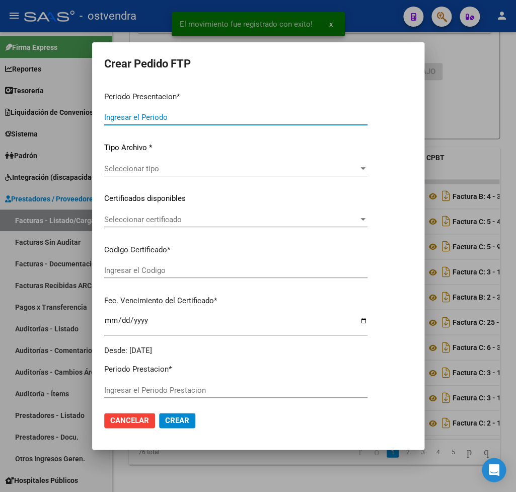
type input "202507"
type input "$ 98.964,88"
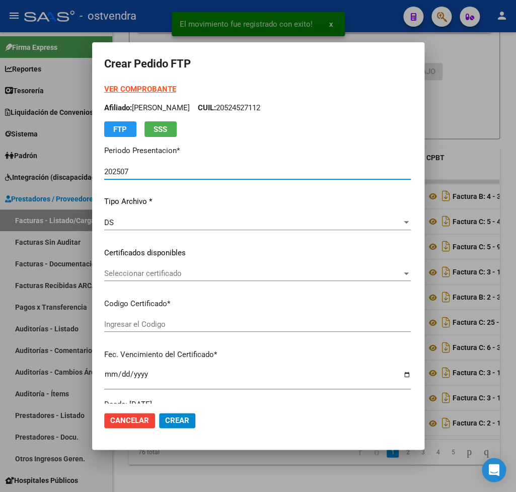
type input "ARG02000535259072022032920270329BS410"
type input "2027-03-29"
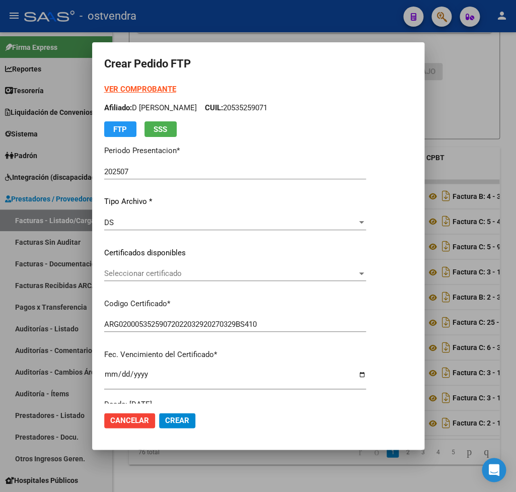
click at [140, 90] on strong "VER COMPROBANTE" at bounding box center [140, 89] width 72 height 9
click at [162, 276] on span "Seleccionar certificado" at bounding box center [230, 273] width 253 height 9
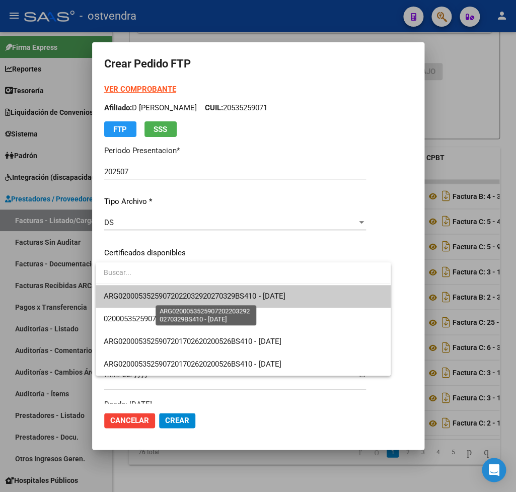
click at [173, 293] on span "ARG02000535259072022032920270329BS410 - 2027-03-29" at bounding box center [194, 296] width 181 height 9
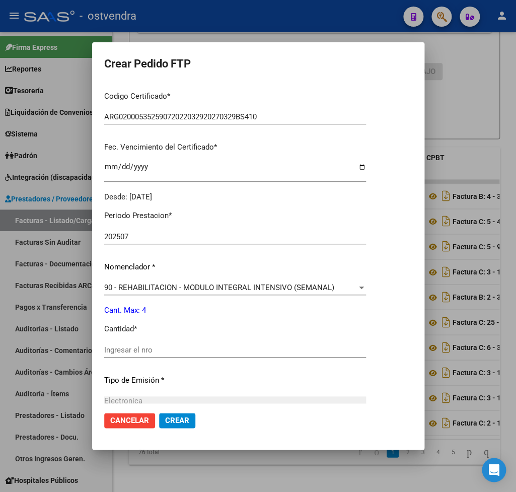
scroll to position [295, 0]
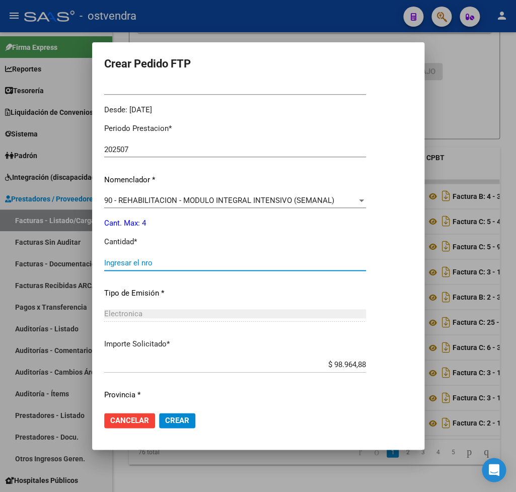
click at [140, 258] on input "Ingresar el nro" at bounding box center [235, 262] width 262 height 9
type input "4"
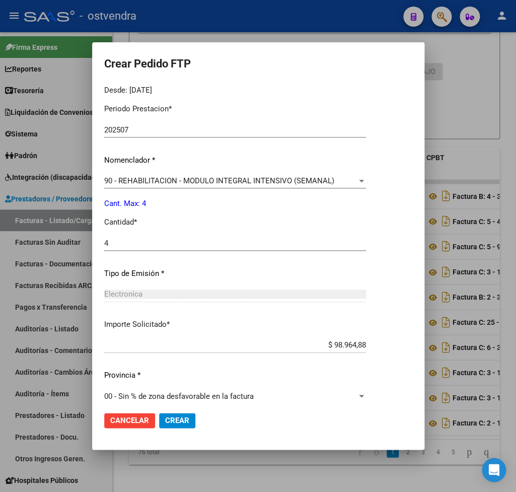
scroll to position [318, 0]
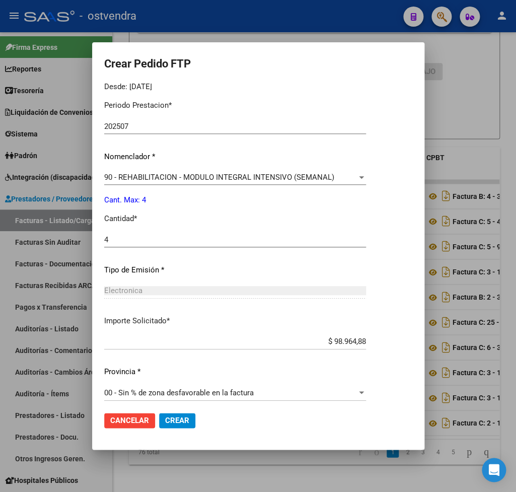
click at [181, 418] on span "Crear" at bounding box center [177, 420] width 24 height 9
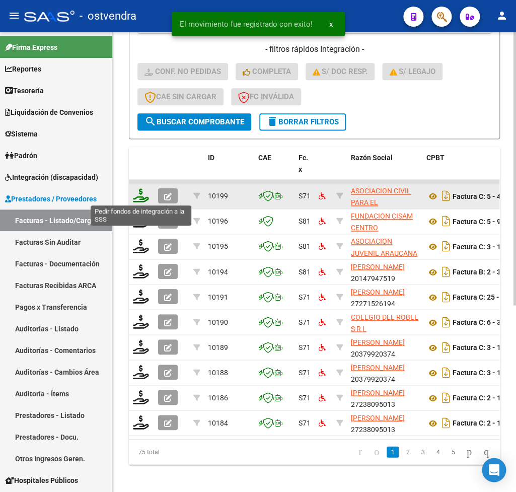
click at [142, 199] on icon at bounding box center [141, 195] width 16 height 14
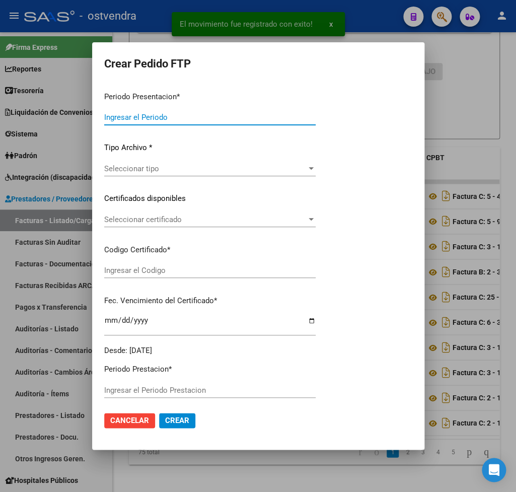
type input "202507"
type input "$ 475.830,36"
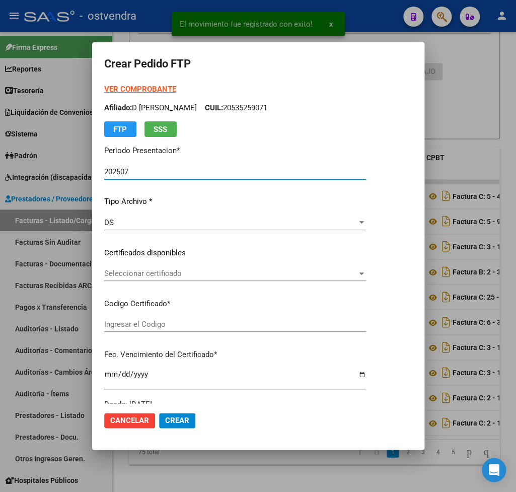
type input "ARG02000500316802021100420231004BS427"
type input "2025-10-04"
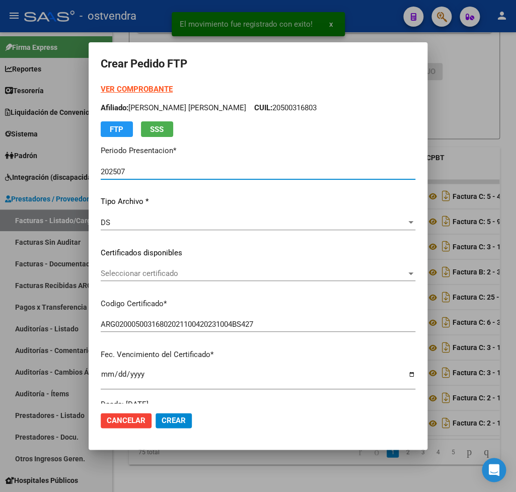
click at [133, 89] on strong "VER COMPROBANTE" at bounding box center [137, 89] width 72 height 9
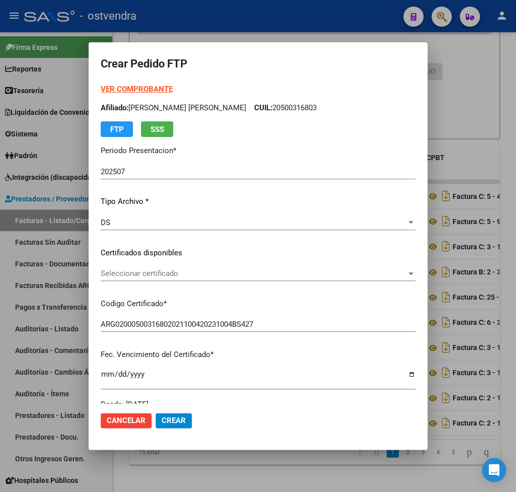
click at [164, 267] on div "Seleccionar certificado Seleccionar certificado" at bounding box center [258, 273] width 315 height 15
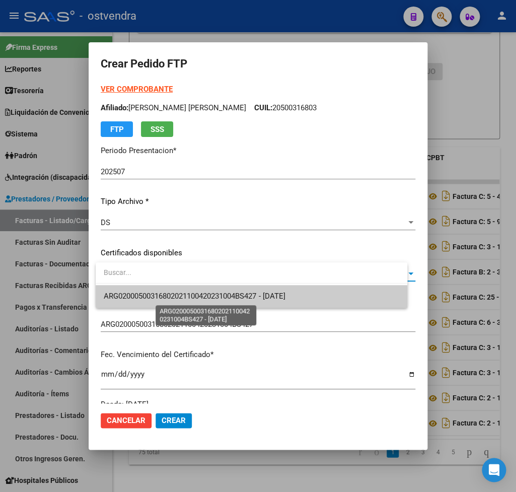
click at [175, 296] on span "ARG02000500316802021100420231004BS427 - 2025-10-04" at bounding box center [194, 296] width 181 height 9
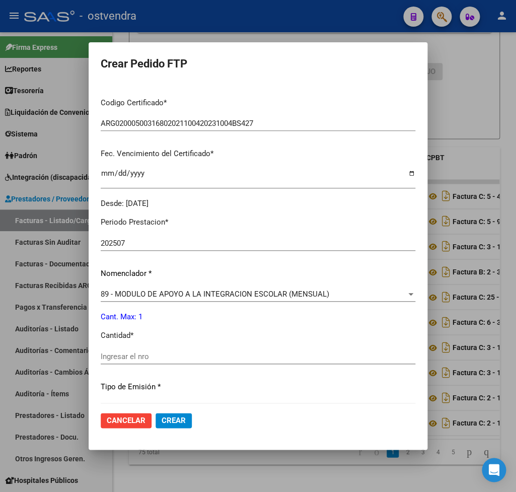
scroll to position [236, 0]
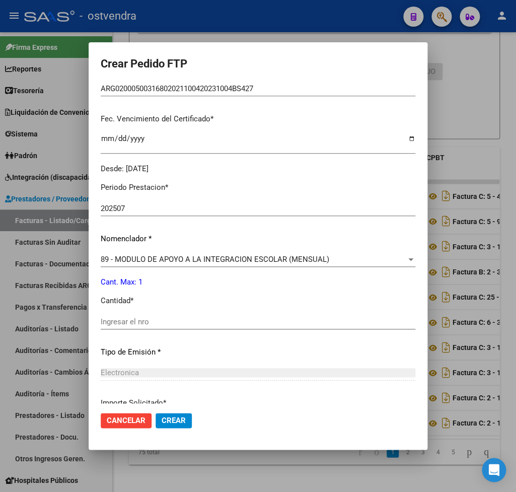
click at [139, 317] on input "Ingresar el nro" at bounding box center [258, 321] width 315 height 9
type input "1"
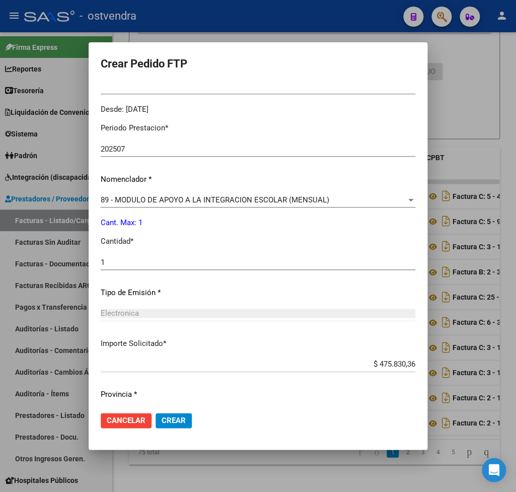
scroll to position [318, 0]
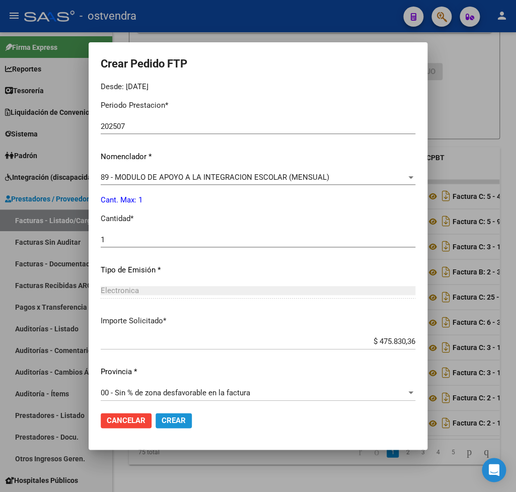
click at [185, 418] on span "Crear" at bounding box center [174, 420] width 24 height 9
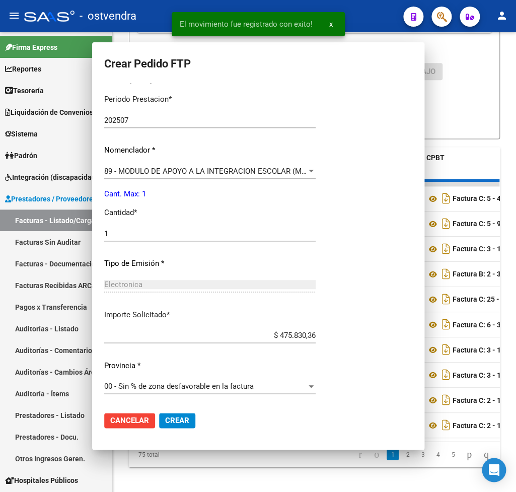
scroll to position [0, 0]
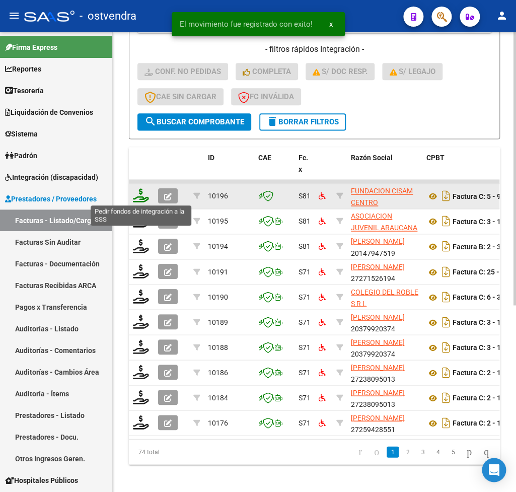
click at [144, 196] on icon at bounding box center [141, 195] width 16 height 14
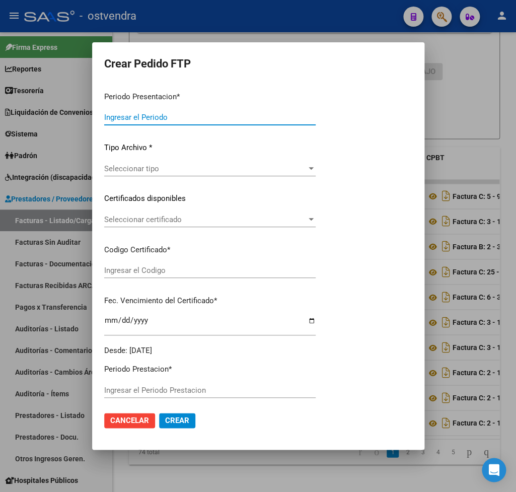
type input "202507"
type input "$ 1.049.788,34"
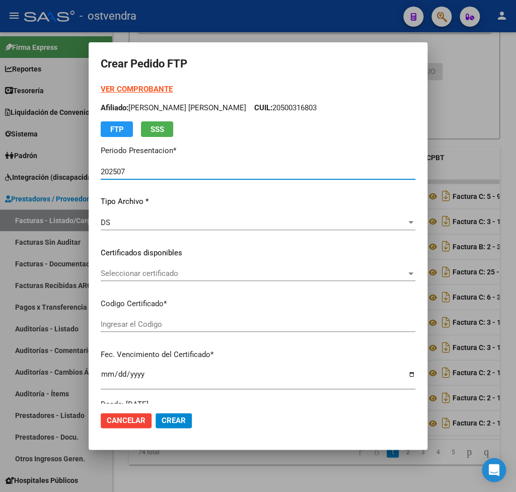
type input "ARG01000508055362022052020270520CBA536"
type input "2027-05-20"
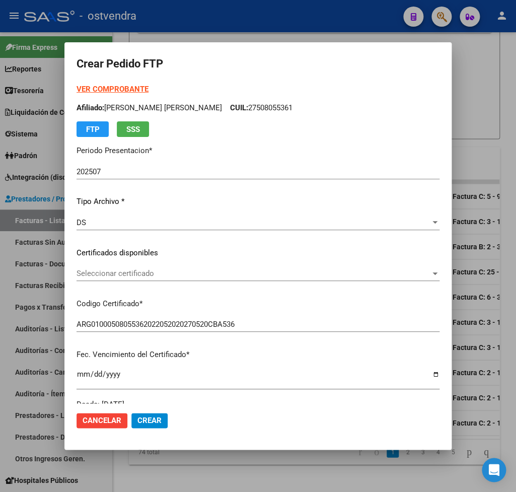
click at [131, 87] on strong "VER COMPROBANTE" at bounding box center [113, 89] width 72 height 9
click at [156, 270] on span "Seleccionar certificado" at bounding box center [254, 273] width 354 height 9
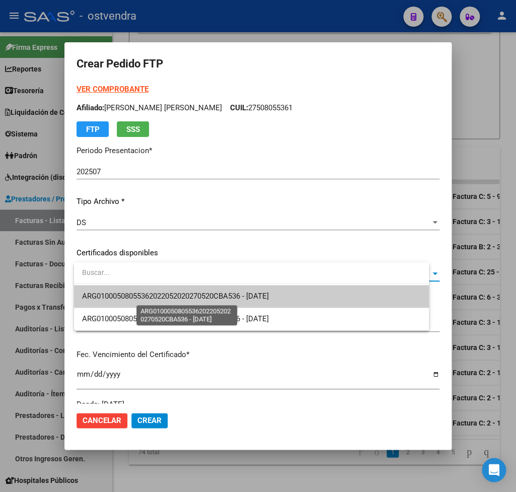
click at [173, 296] on span "ARG01000508055362022052020270520CBA536 - 2027-05-20" at bounding box center [175, 296] width 187 height 9
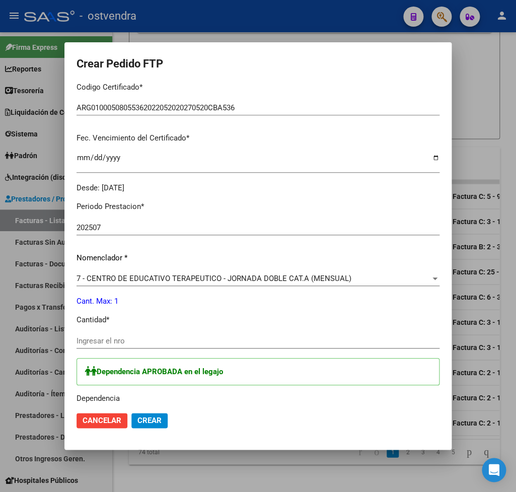
scroll to position [236, 0]
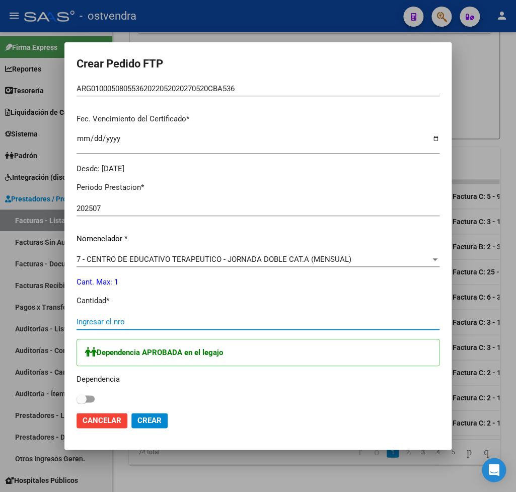
click at [134, 317] on input "Ingresar el nro" at bounding box center [258, 321] width 363 height 9
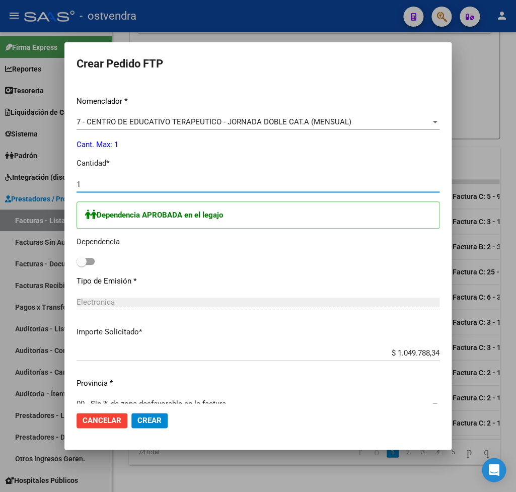
scroll to position [384, 0]
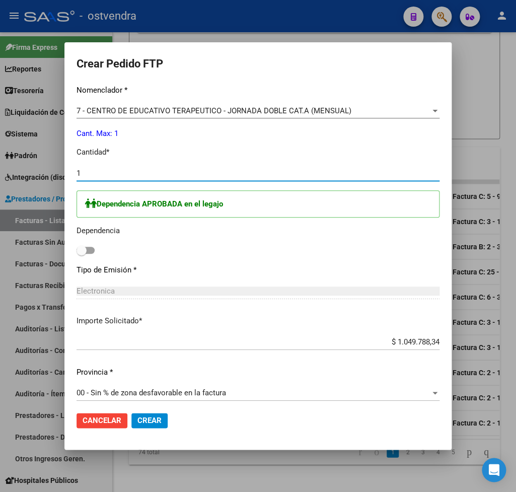
type input "1"
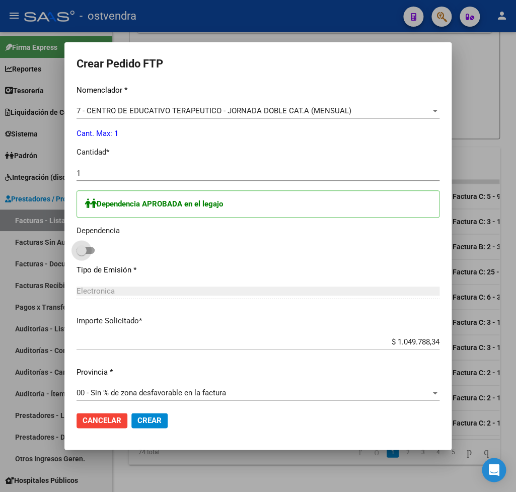
click at [86, 245] on span at bounding box center [82, 250] width 10 height 10
click at [82, 254] on input "checkbox" at bounding box center [81, 254] width 1 height 1
checkbox input "true"
click at [161, 418] on span "Crear" at bounding box center [149, 420] width 24 height 9
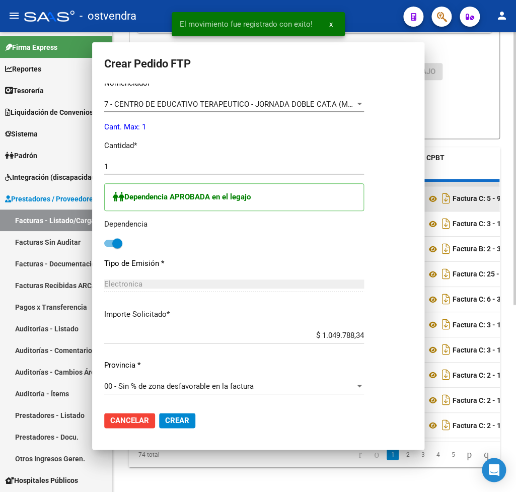
scroll to position [0, 0]
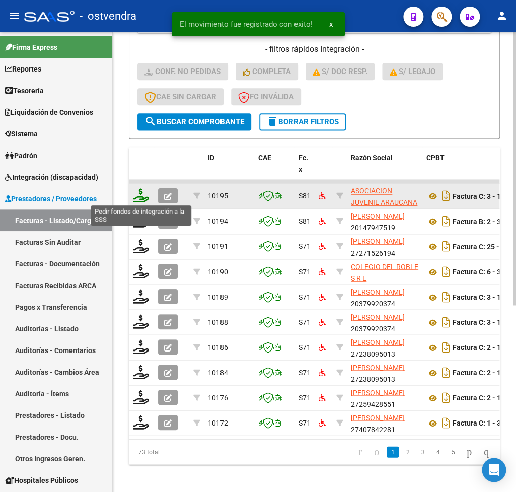
click at [139, 198] on icon at bounding box center [141, 195] width 16 height 14
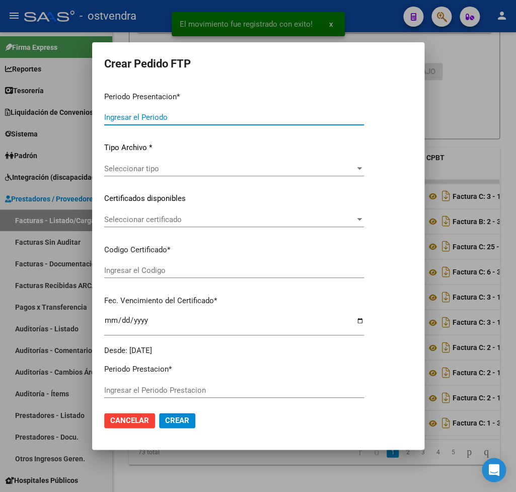
type input "202507"
type input "$ 2.618.357,50"
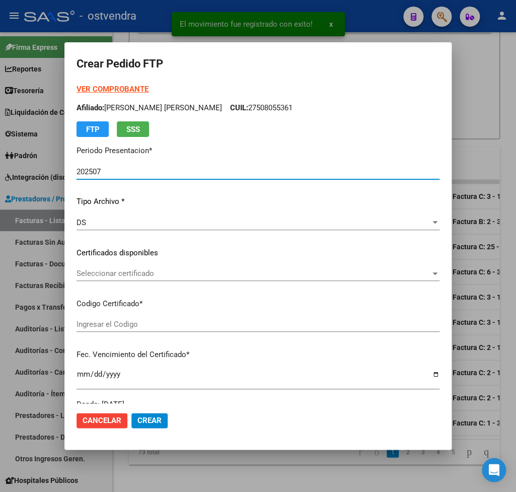
type input "ARG0200034933572021092720310927CBA536"
type input "2031-09-27"
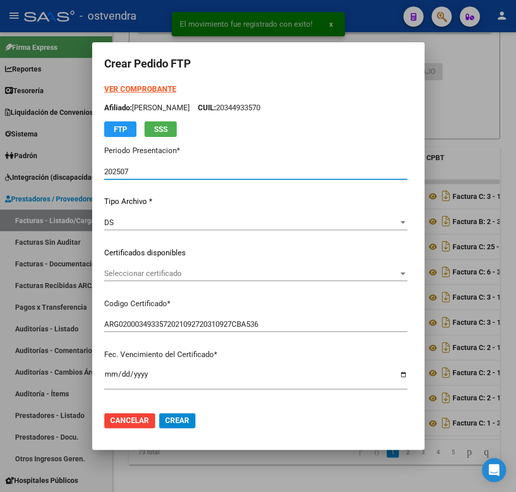
click at [121, 89] on strong "VER COMPROBANTE" at bounding box center [140, 89] width 72 height 9
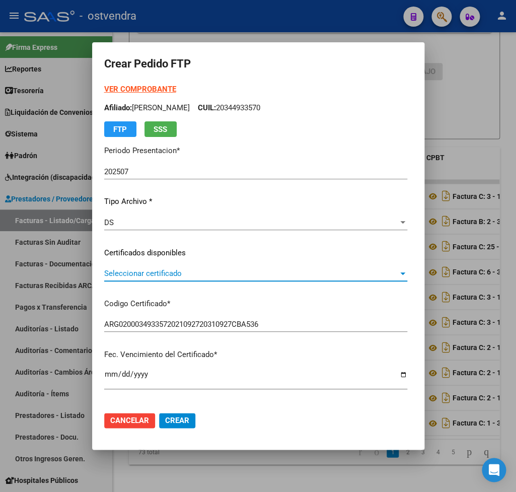
click at [128, 277] on span "Seleccionar certificado" at bounding box center [251, 273] width 294 height 9
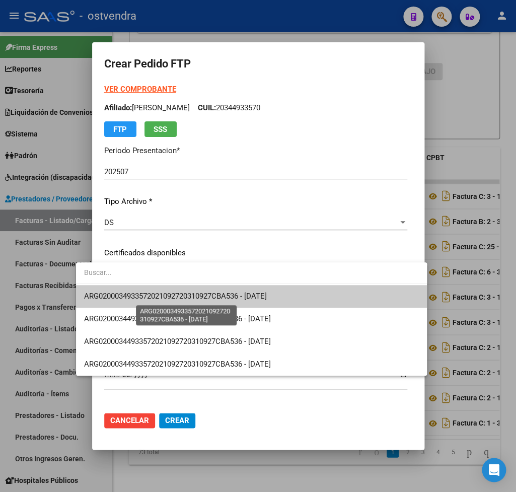
click at [131, 296] on span "ARG0200034933572021092720310927CBA536 - 2031-09-27" at bounding box center [175, 296] width 183 height 9
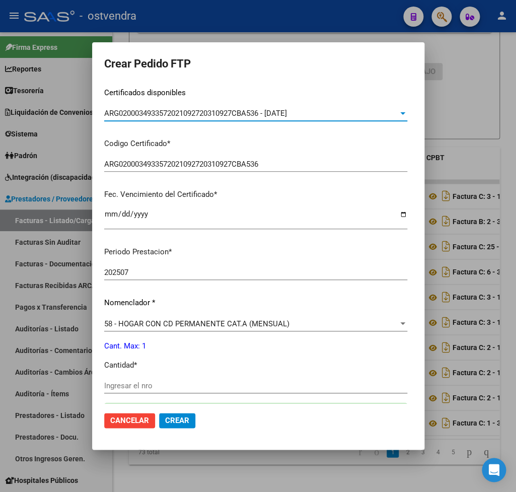
scroll to position [177, 0]
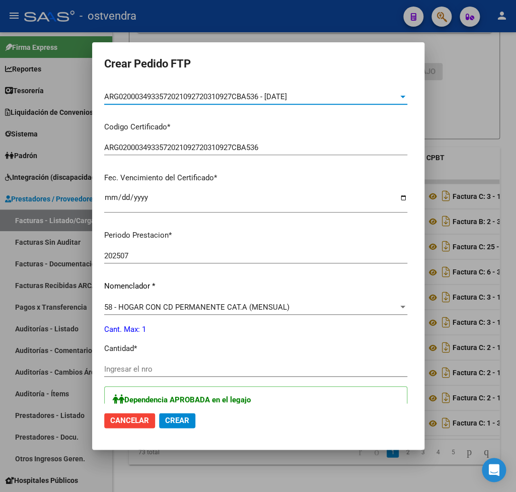
click at [119, 365] on input "Ingresar el nro" at bounding box center [255, 369] width 303 height 9
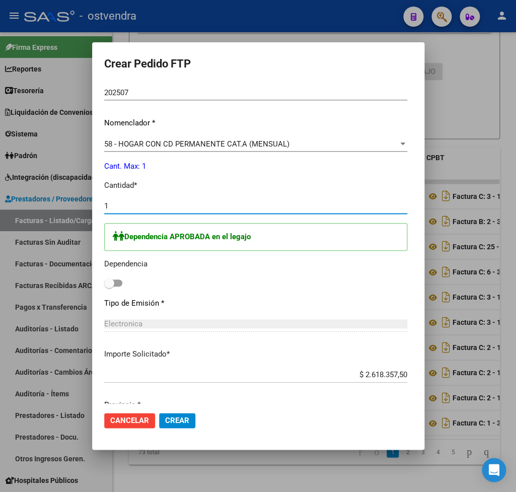
scroll to position [353, 0]
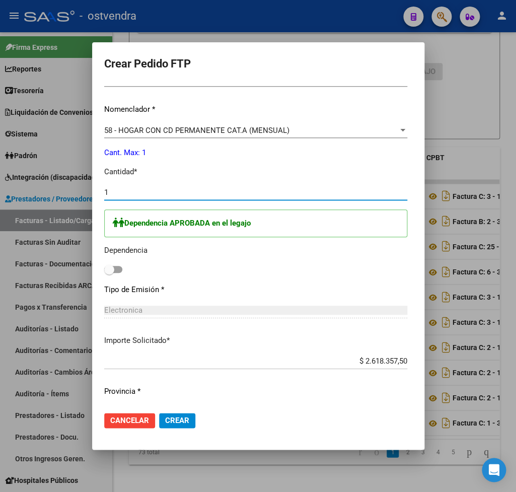
type input "1"
click at [104, 264] on span at bounding box center [109, 269] width 10 height 10
click at [109, 273] on input "checkbox" at bounding box center [109, 273] width 1 height 1
checkbox input "true"
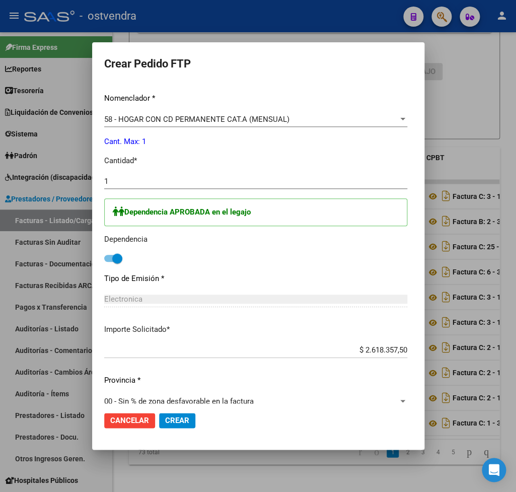
scroll to position [373, 0]
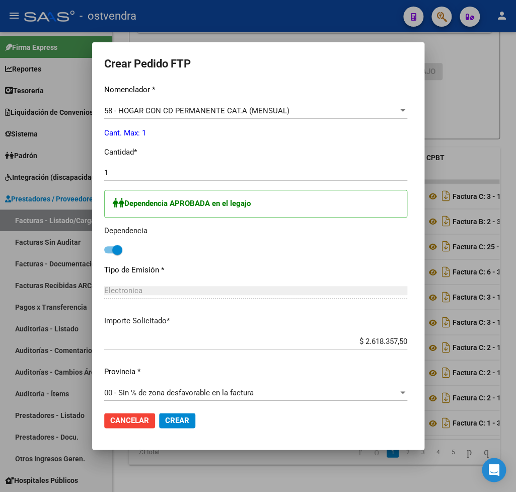
click at [165, 421] on span "Crear" at bounding box center [177, 420] width 24 height 9
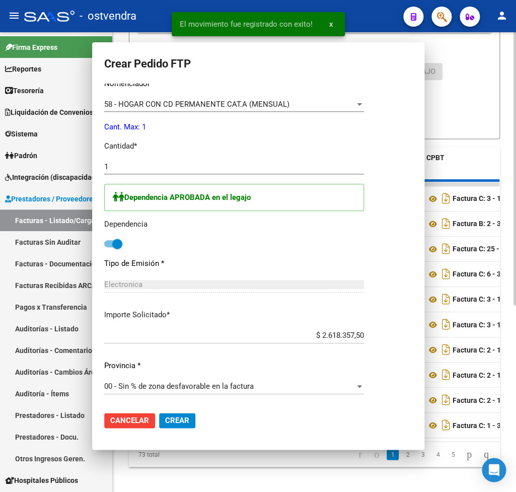
scroll to position [319, 0]
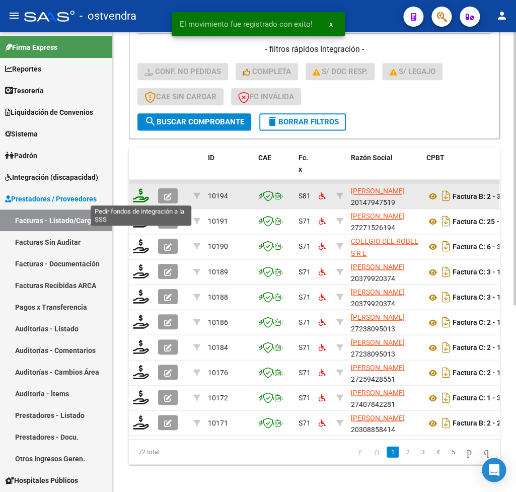
click at [139, 199] on icon at bounding box center [141, 195] width 16 height 14
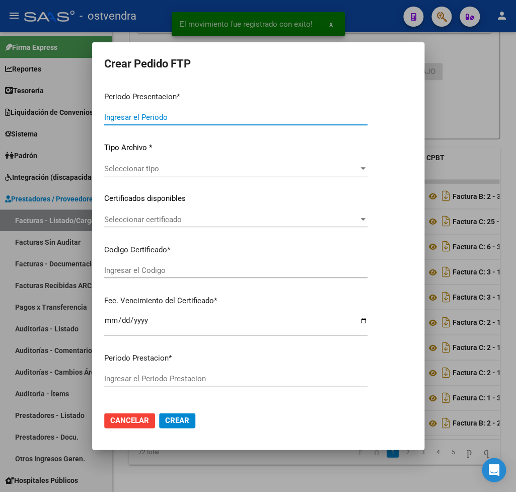
type input "202507"
type input "$ 148.447,32"
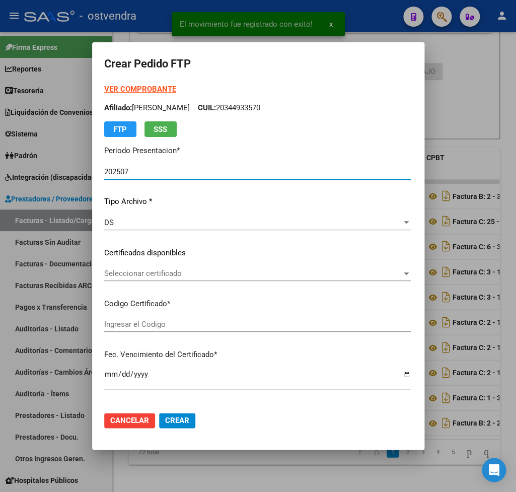
type input "ARG02000450121332022102020321020BS350"
type input "2032-10-20"
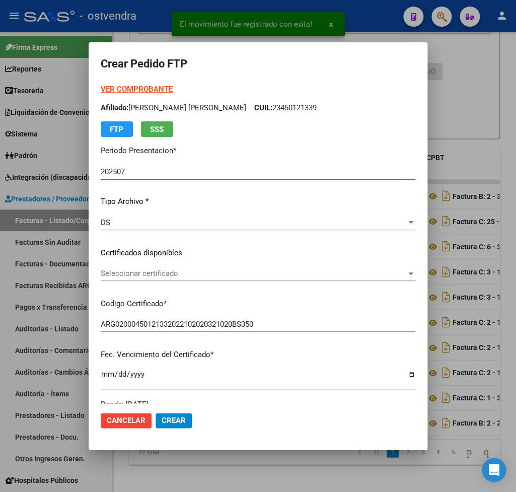
click at [124, 87] on strong "VER COMPROBANTE" at bounding box center [137, 89] width 72 height 9
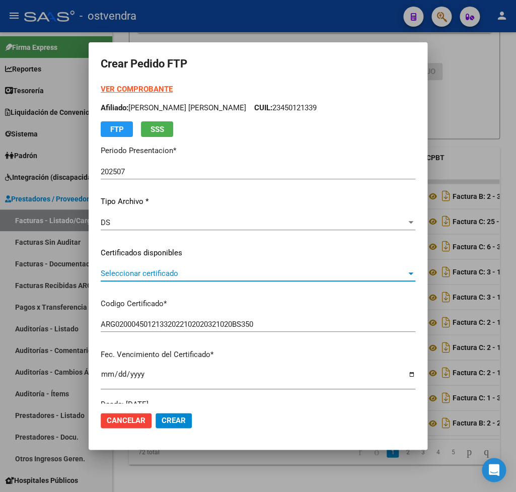
click at [149, 276] on span "Seleccionar certificado" at bounding box center [254, 273] width 306 height 9
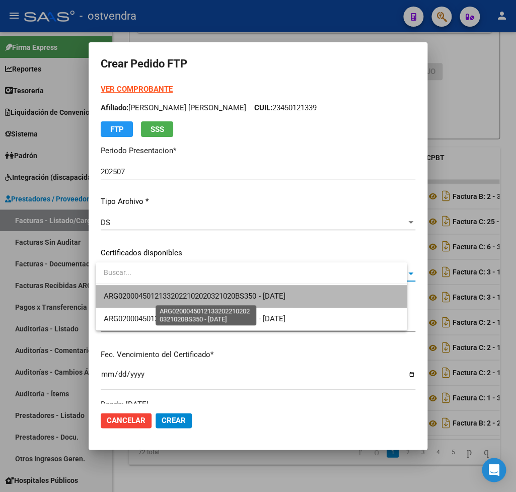
click at [158, 295] on span "ARG02000450121332022102020321020BS350 - 2032-10-20" at bounding box center [194, 296] width 181 height 9
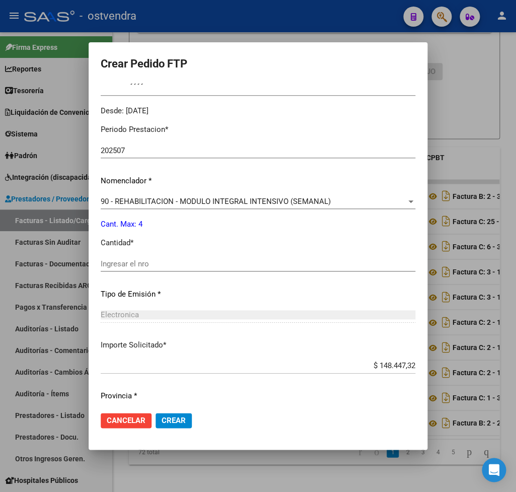
scroll to position [295, 0]
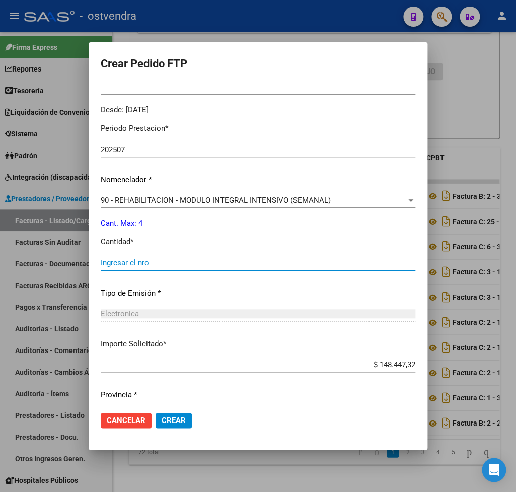
click at [157, 258] on input "Ingresar el nro" at bounding box center [258, 262] width 315 height 9
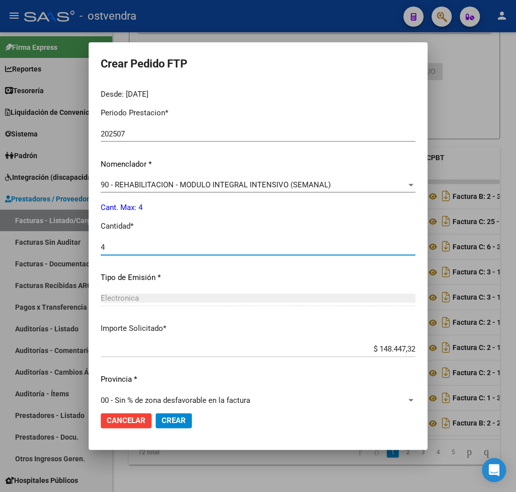
scroll to position [318, 0]
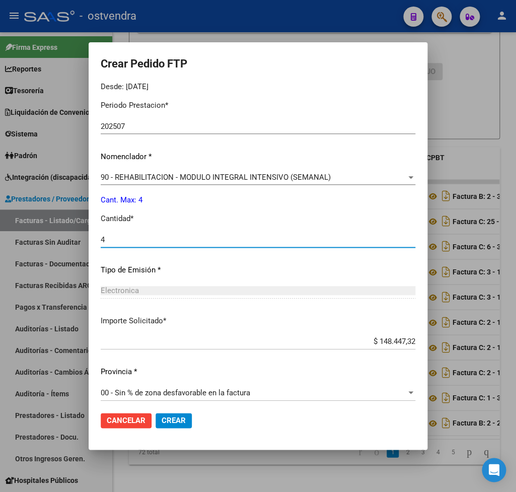
type input "4"
click at [186, 418] on span "Crear" at bounding box center [174, 420] width 24 height 9
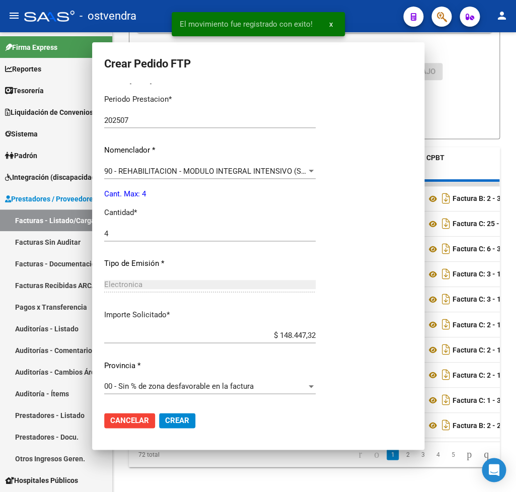
scroll to position [0, 0]
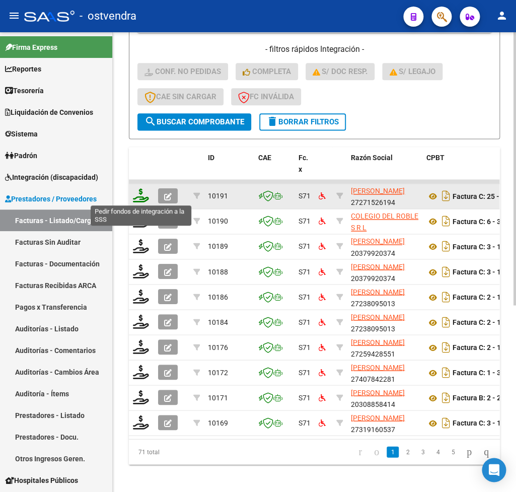
click at [140, 190] on icon at bounding box center [141, 195] width 16 height 14
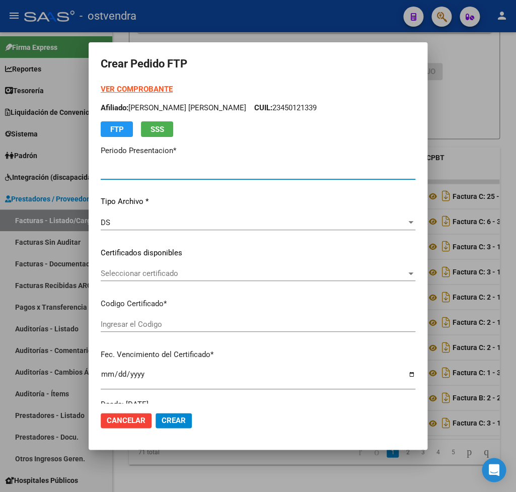
type input "202507"
type input "$ 49.482,44"
type input "ARG02000541853012018082220200822BS437"
type input "2027-11-18"
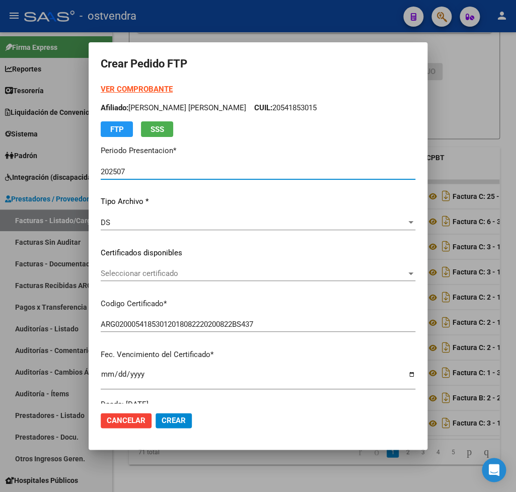
click at [128, 92] on strong "VER COMPROBANTE" at bounding box center [137, 89] width 72 height 9
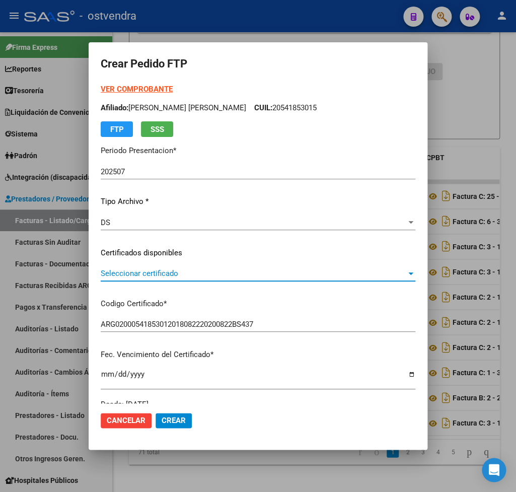
click at [177, 271] on span "Seleccionar certificado" at bounding box center [254, 273] width 306 height 9
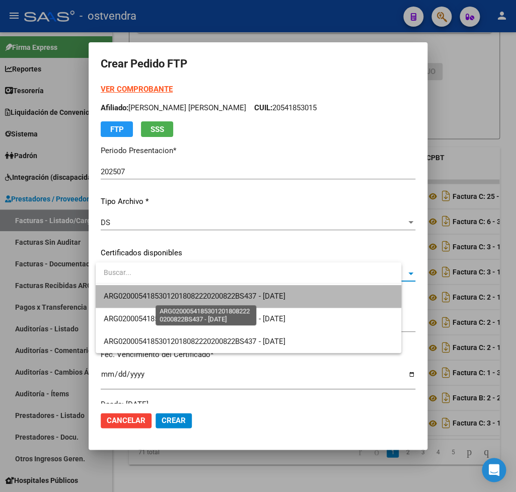
click at [200, 296] on span "ARG02000541853012018082220200822BS437 - 2027-11-18" at bounding box center [194, 296] width 181 height 9
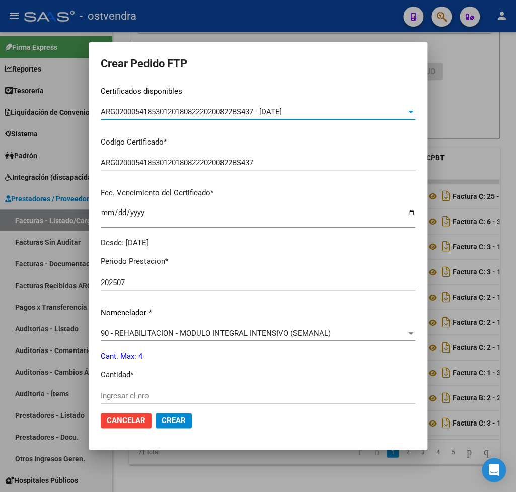
scroll to position [177, 0]
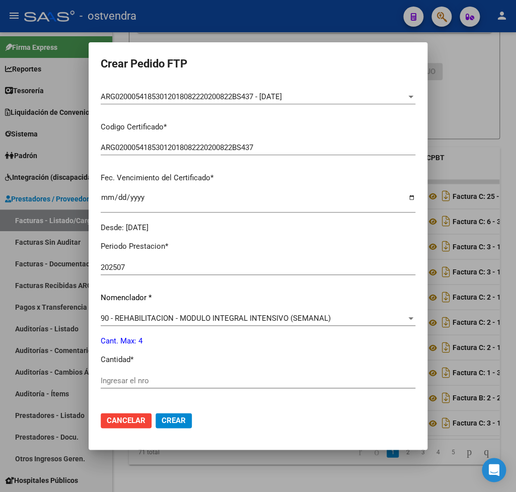
click at [136, 373] on div "Ingresar el nro" at bounding box center [258, 380] width 315 height 15
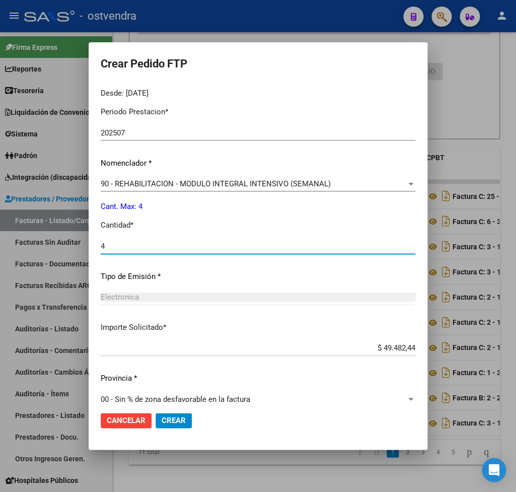
scroll to position [318, 0]
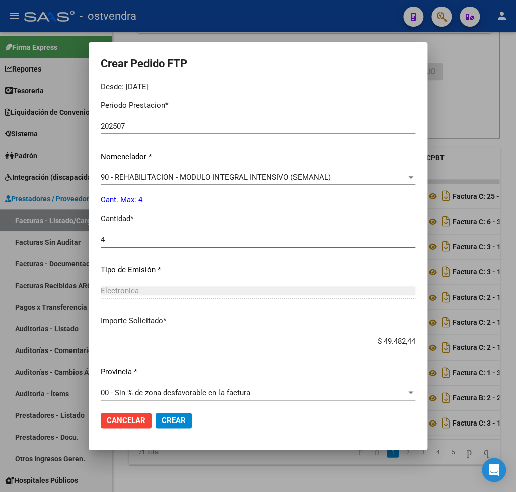
type input "4"
click at [182, 421] on span "Crear" at bounding box center [174, 420] width 24 height 9
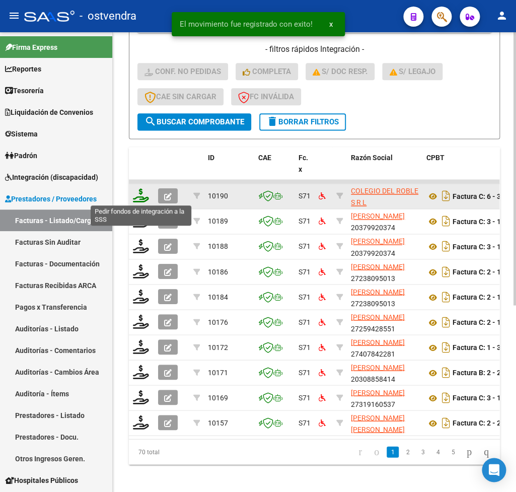
click at [141, 193] on icon at bounding box center [141, 195] width 16 height 14
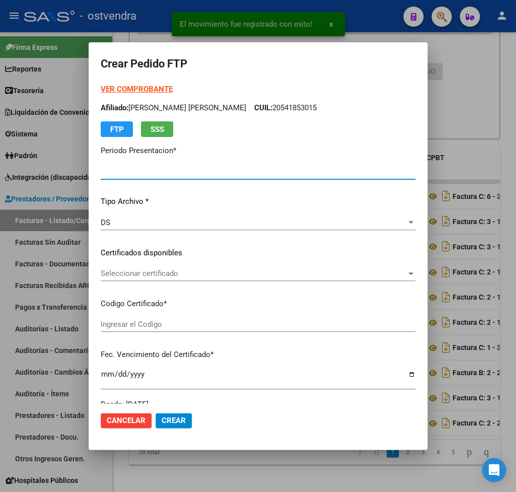
type input "202507"
type input "$ 729.225,79"
type input "ARG02000506957472022052720270527BS413"
type input "2027-05-27"
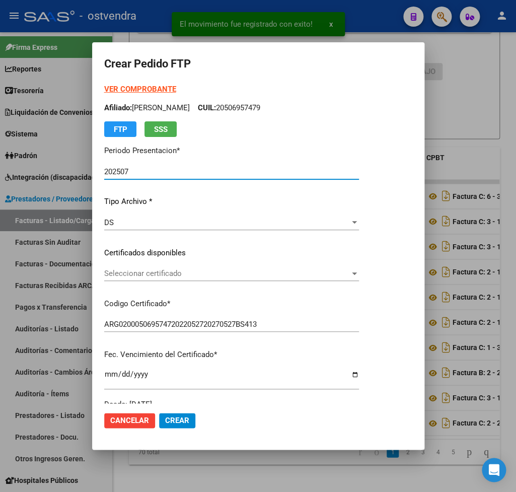
click at [131, 86] on strong "VER COMPROBANTE" at bounding box center [140, 89] width 72 height 9
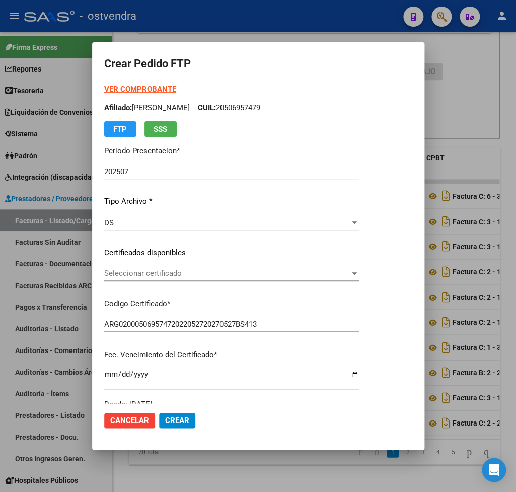
click at [147, 273] on span "Seleccionar certificado" at bounding box center [227, 273] width 246 height 9
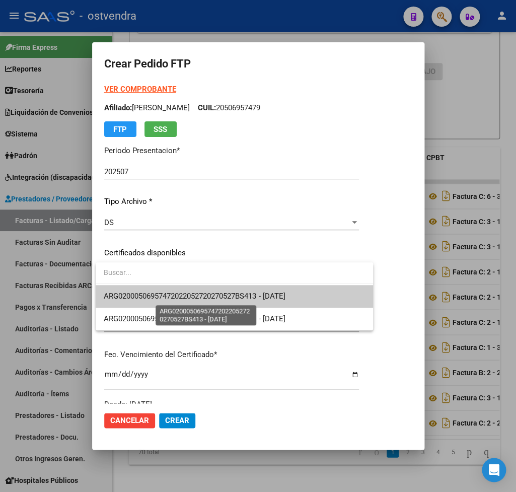
click at [148, 294] on span "ARG02000506957472022052720270527BS413 - 2027-05-27" at bounding box center [194, 296] width 181 height 9
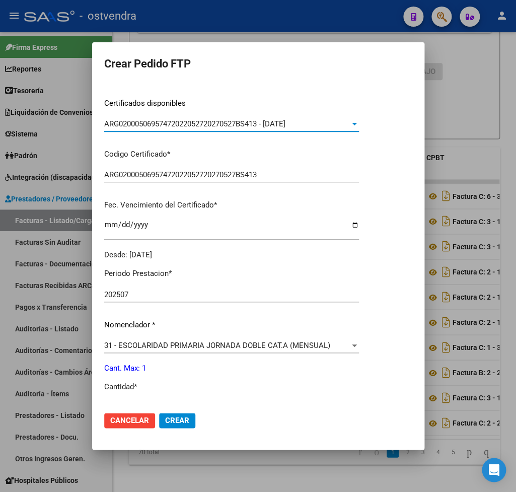
scroll to position [177, 0]
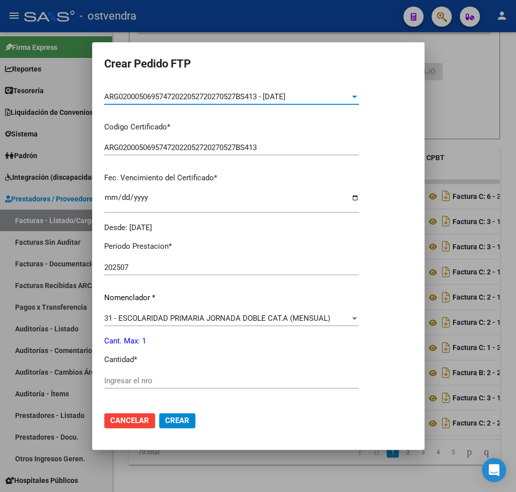
click at [154, 376] on input "Ingresar el nro" at bounding box center [231, 380] width 255 height 9
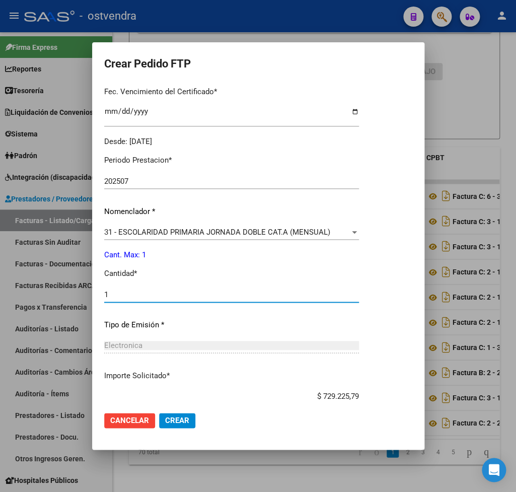
scroll to position [318, 0]
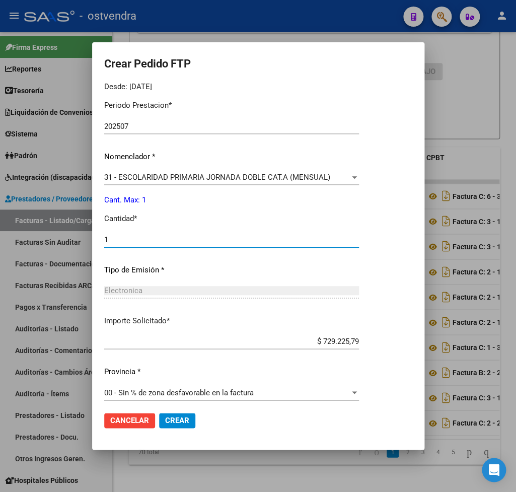
type input "1"
click at [186, 418] on span "Crear" at bounding box center [177, 420] width 24 height 9
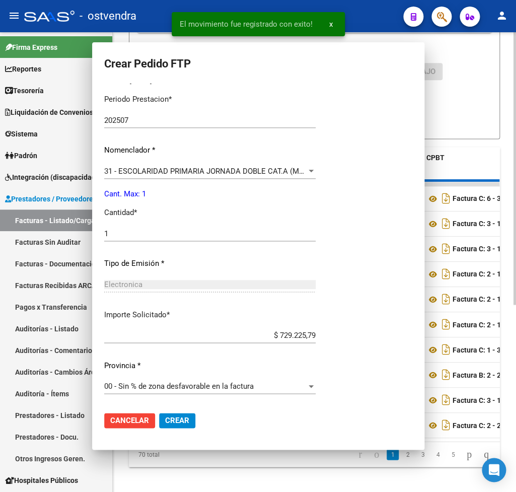
scroll to position [0, 0]
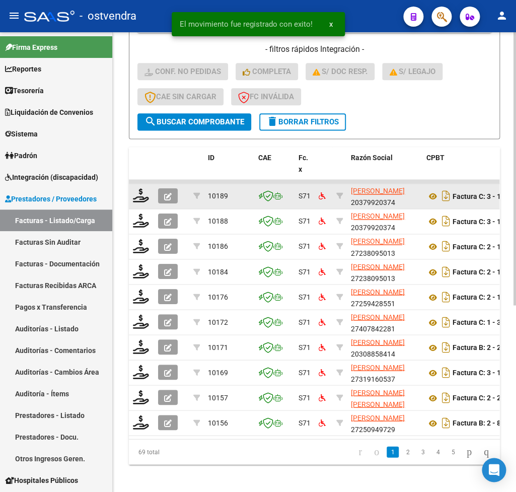
click at [134, 205] on datatable-body-cell at bounding box center [141, 196] width 25 height 25
click at [145, 191] on icon at bounding box center [141, 195] width 16 height 14
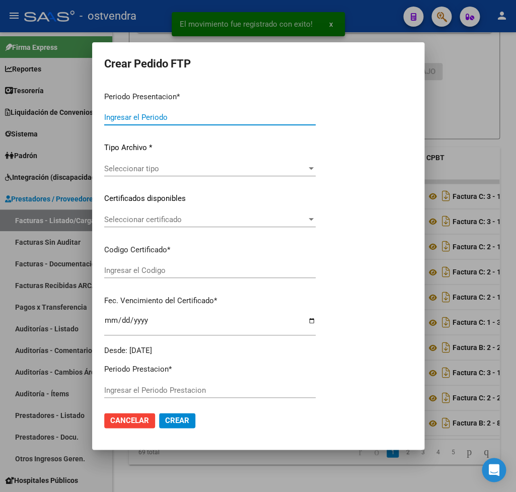
type input "202507"
type input "$ 96.540,84"
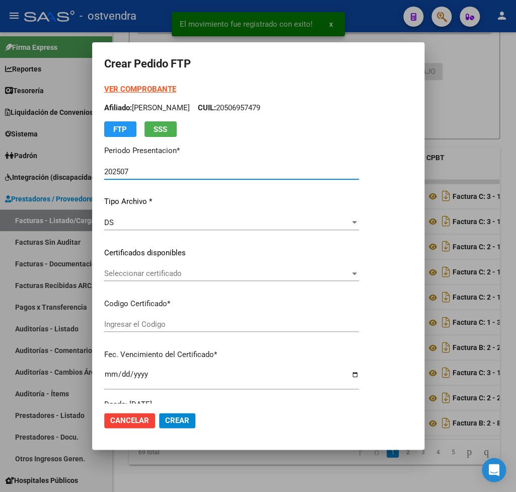
type input "ARG02000506393042022091620320916BS309"
type input "2032-09-16"
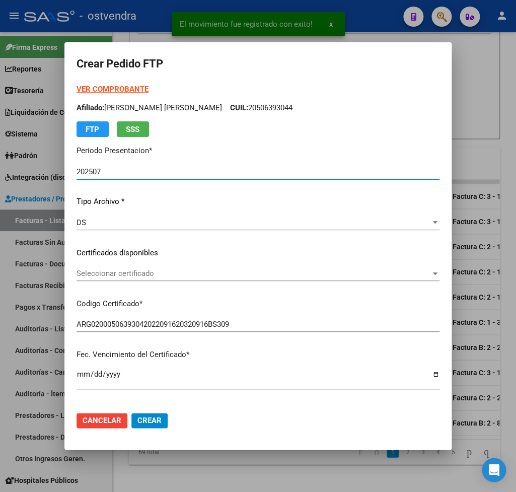
click at [125, 86] on strong "VER COMPROBANTE" at bounding box center [113, 89] width 72 height 9
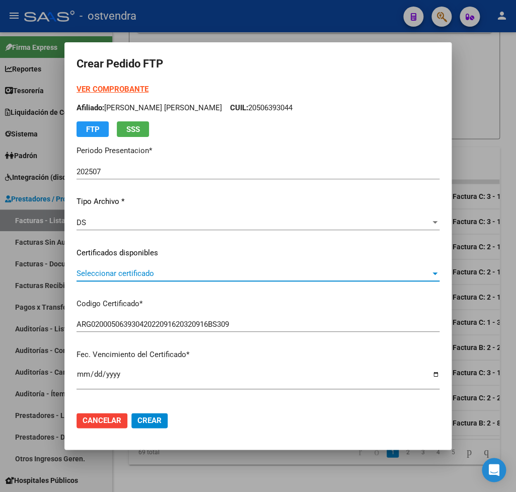
click at [113, 276] on span "Seleccionar certificado" at bounding box center [254, 273] width 354 height 9
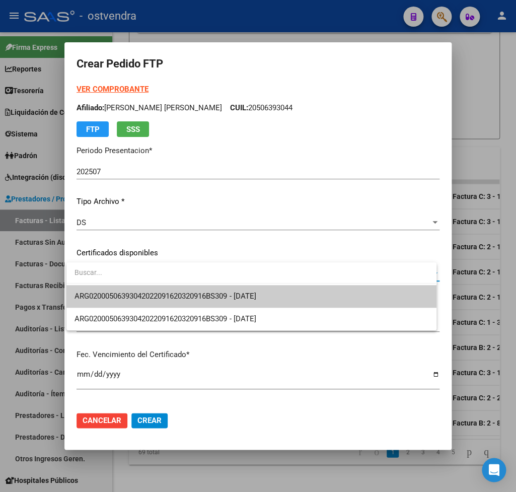
click at [120, 292] on span "ARG02000506393042022091620320916BS309 - 2032-09-16" at bounding box center [165, 296] width 181 height 9
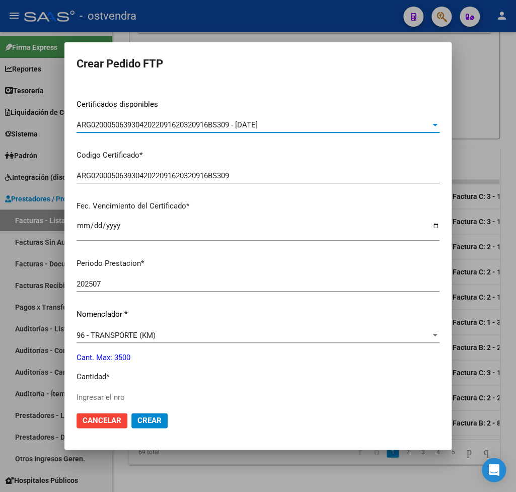
scroll to position [177, 0]
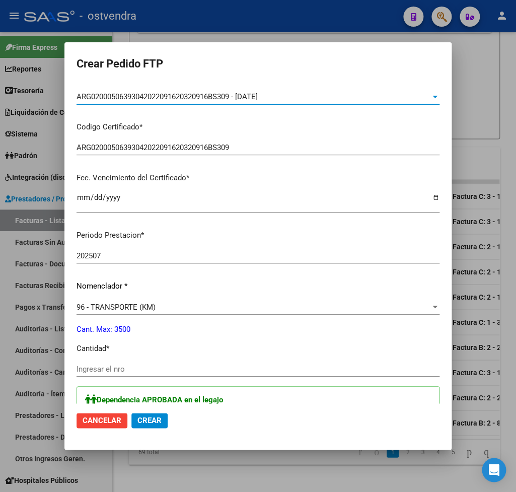
click at [113, 365] on input "Ingresar el nro" at bounding box center [258, 369] width 363 height 9
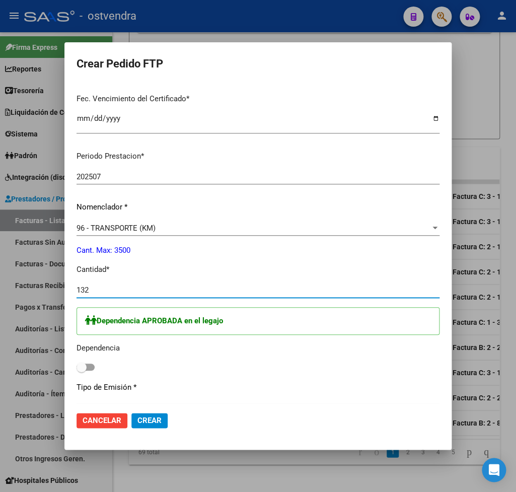
scroll to position [353, 0]
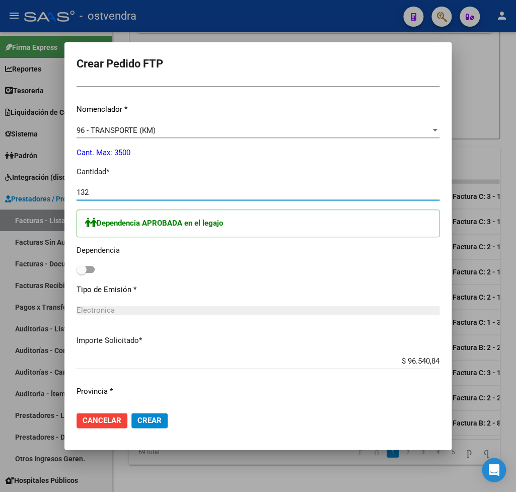
type input "132"
click at [80, 264] on span at bounding box center [82, 269] width 10 height 10
click at [81, 273] on input "checkbox" at bounding box center [81, 273] width 1 height 1
checkbox input "true"
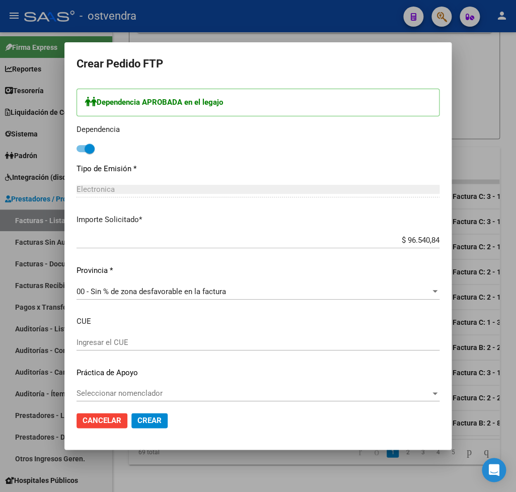
scroll to position [475, 0]
click at [146, 419] on span "Crear" at bounding box center [149, 420] width 24 height 9
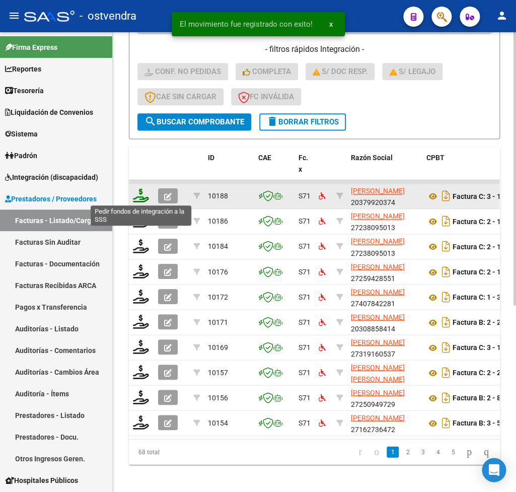
click at [140, 198] on icon at bounding box center [141, 195] width 16 height 14
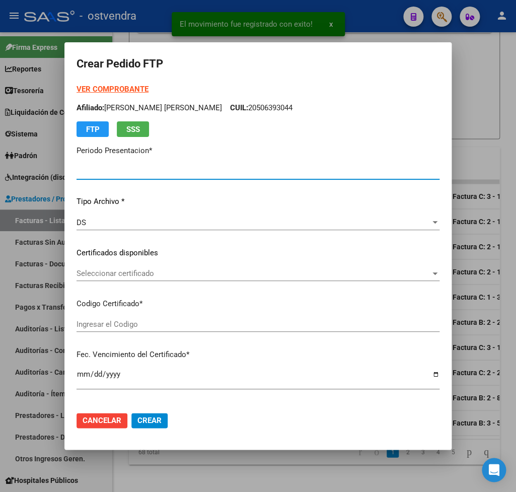
type input "202507"
type input "$ 415.418,16"
type input "ARG02000506393042022091620320916BS309"
type input "2032-09-16"
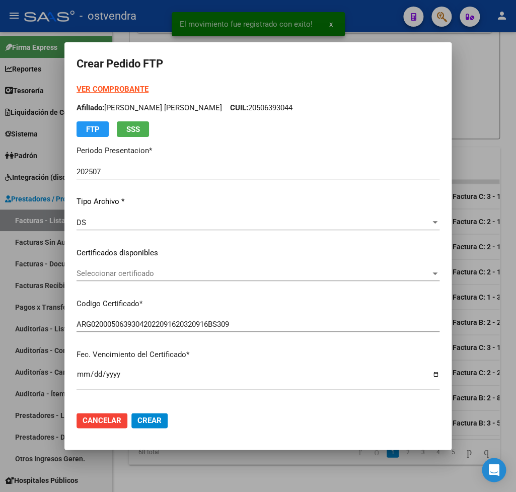
click at [119, 88] on strong "VER COMPROBANTE" at bounding box center [113, 89] width 72 height 9
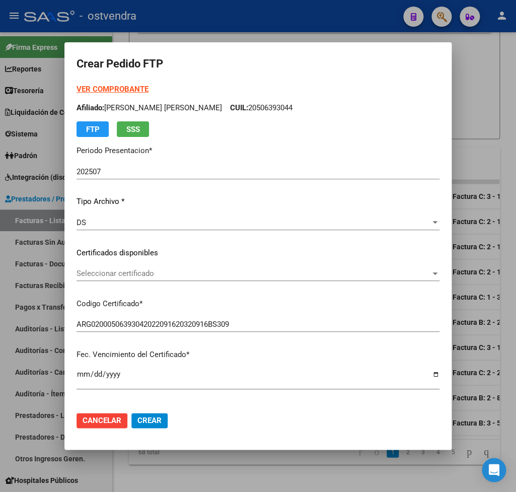
click at [118, 276] on span "Seleccionar certificado" at bounding box center [254, 273] width 354 height 9
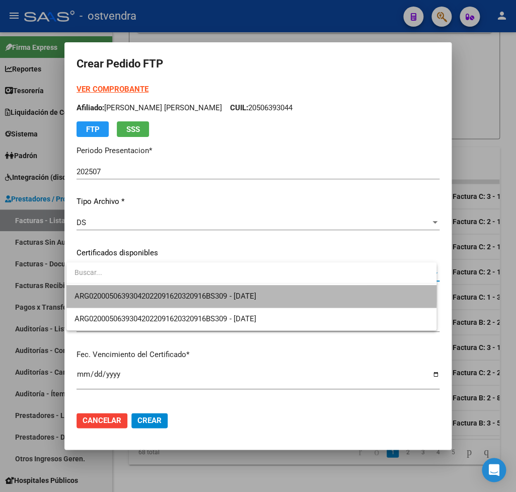
click at [146, 289] on span "ARG02000506393042022091620320916BS309 - 2032-09-16" at bounding box center [251, 296] width 353 height 23
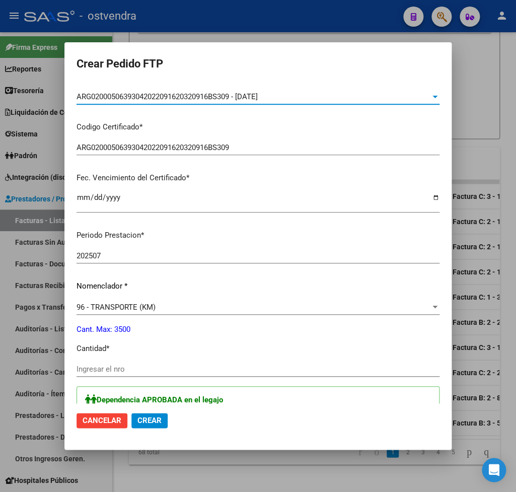
scroll to position [236, 0]
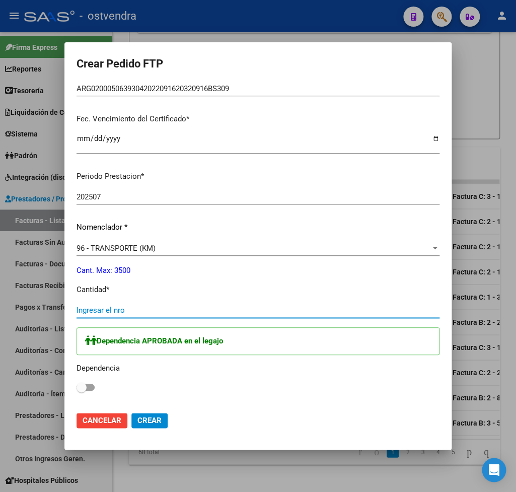
click at [130, 306] on input "Ingresar el nro" at bounding box center [258, 310] width 363 height 9
type input "568"
click at [84, 382] on span at bounding box center [82, 387] width 10 height 10
click at [82, 391] on input "checkbox" at bounding box center [81, 391] width 1 height 1
checkbox input "true"
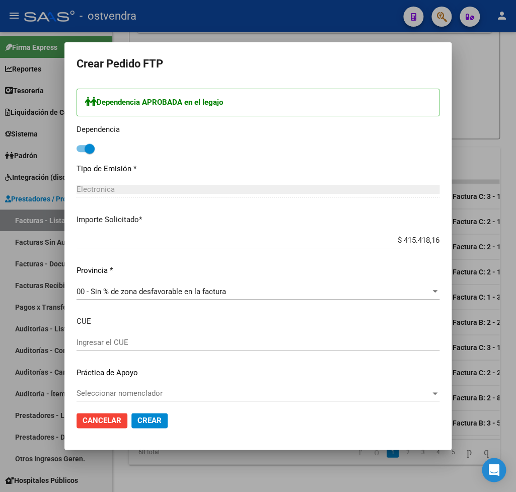
scroll to position [475, 0]
click at [148, 420] on span "Crear" at bounding box center [149, 420] width 24 height 9
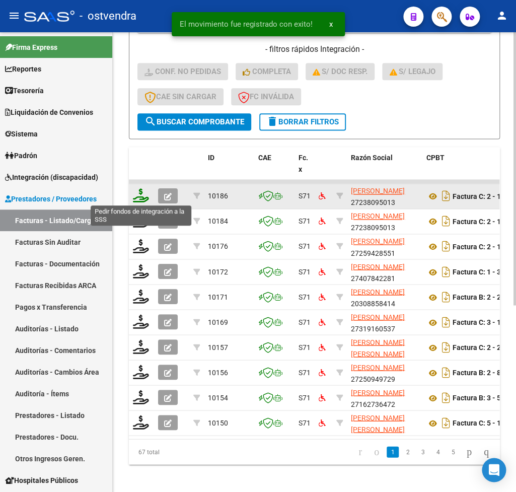
click at [141, 190] on icon at bounding box center [141, 195] width 16 height 14
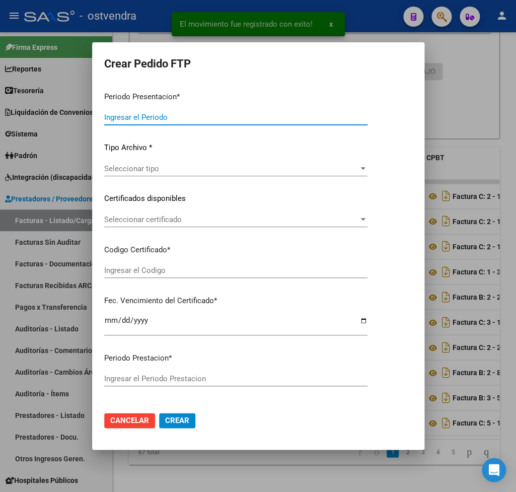
type input "202507"
type input "$ 98.964,88"
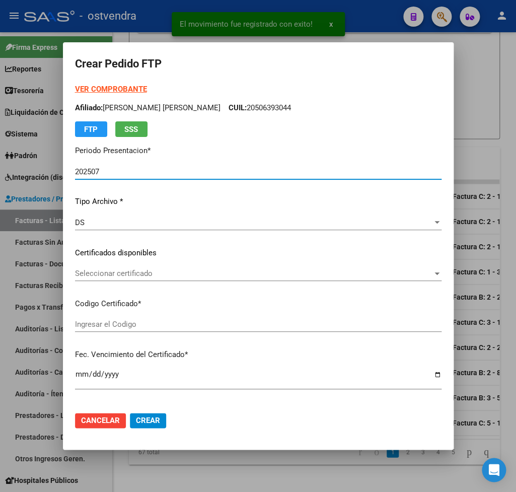
type input "ARG02000505440012025063020350630BUE430"
type input "2035-06-30"
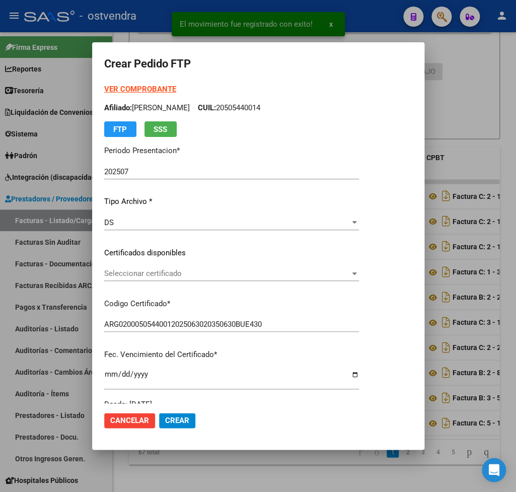
click at [116, 87] on strong "VER COMPROBANTE" at bounding box center [140, 89] width 72 height 9
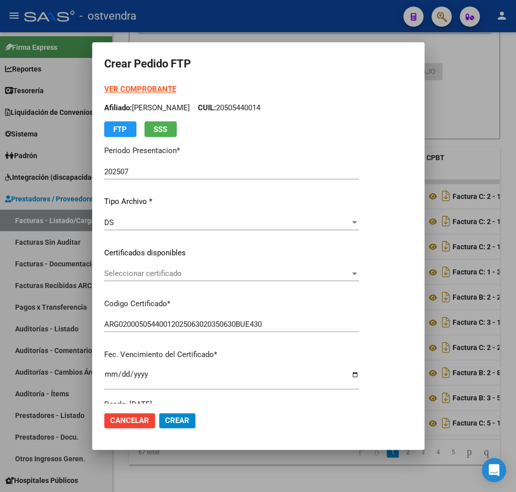
click at [169, 268] on div "Seleccionar certificado Seleccionar certificado" at bounding box center [231, 273] width 255 height 15
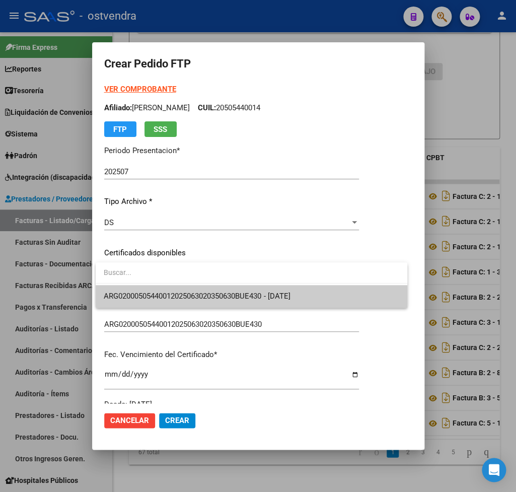
click at [176, 285] on span at bounding box center [252, 273] width 312 height 23
click at [178, 288] on span "ARG02000505440012025063020350630BUE430 - 2035-06-30" at bounding box center [252, 296] width 296 height 23
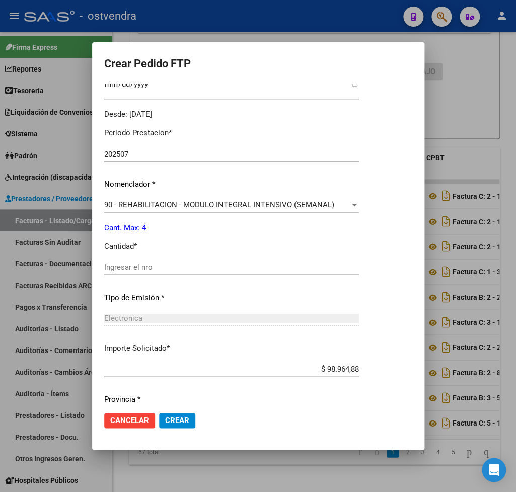
scroll to position [295, 0]
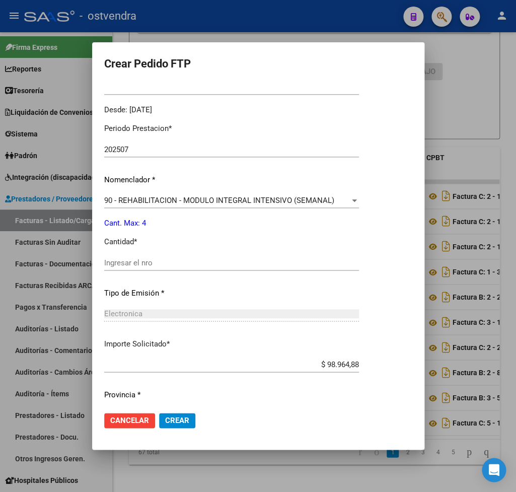
click at [154, 255] on div "Ingresar el nro" at bounding box center [231, 262] width 255 height 15
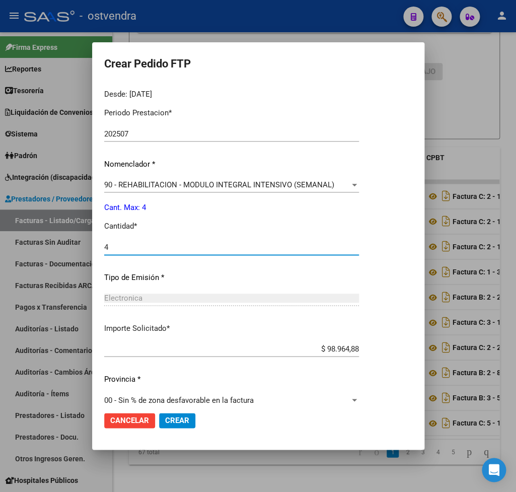
scroll to position [318, 0]
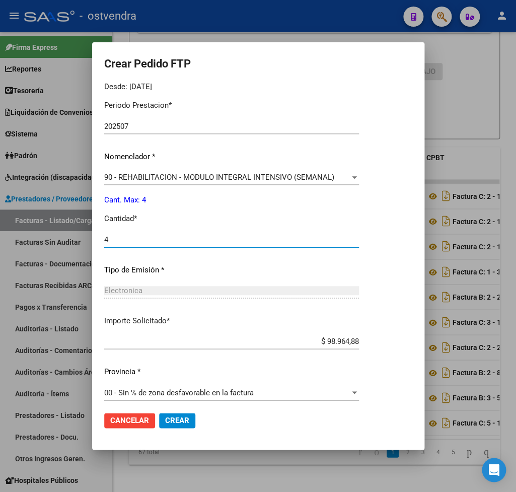
type input "4"
click at [172, 416] on span "Crear" at bounding box center [177, 420] width 24 height 9
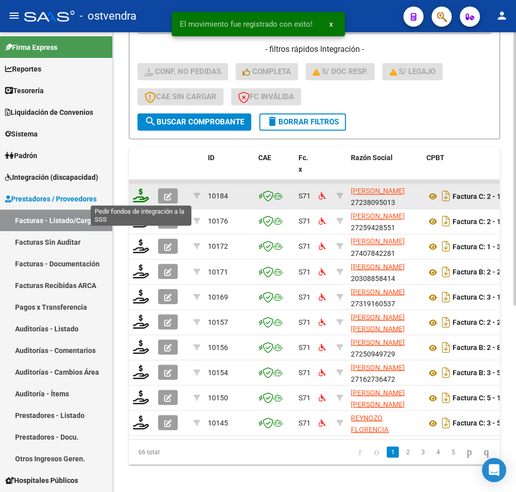
click at [143, 195] on icon at bounding box center [141, 195] width 16 height 14
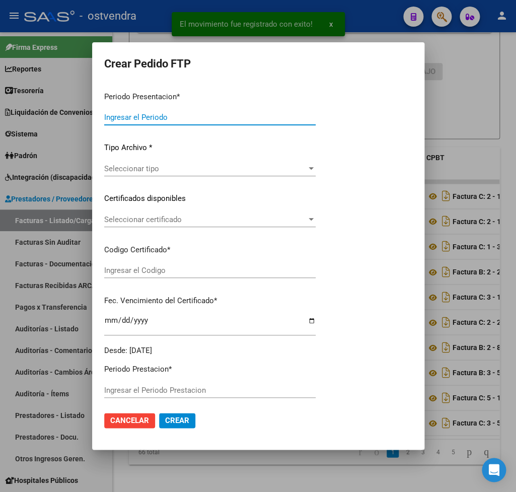
type input "202507"
type input "202506"
type input "$ 98.964,88"
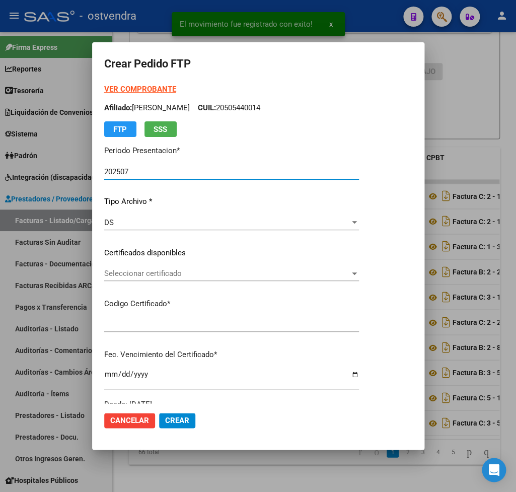
type input "ARG02000505440012025063020350630BUE430"
type input "2035-06-30"
click at [130, 90] on strong "VER COMPROBANTE" at bounding box center [140, 89] width 72 height 9
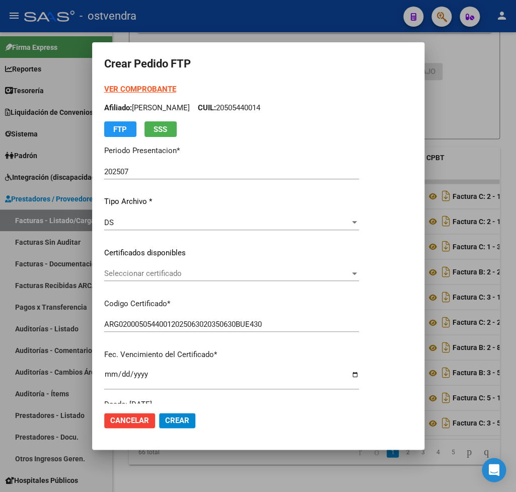
click at [140, 276] on span "Seleccionar certificado" at bounding box center [227, 273] width 246 height 9
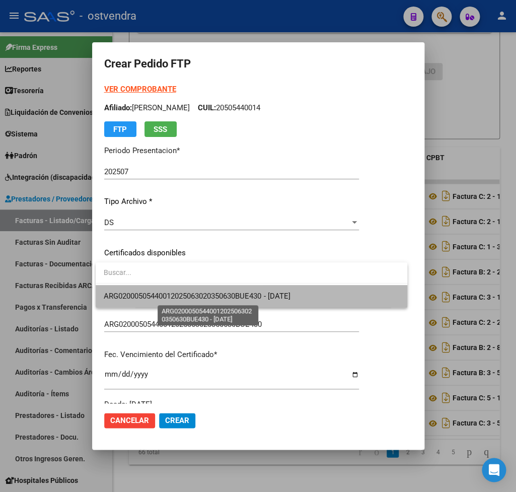
click at [143, 293] on span "ARG02000505440012025063020350630BUE430 - 2035-06-30" at bounding box center [197, 296] width 186 height 9
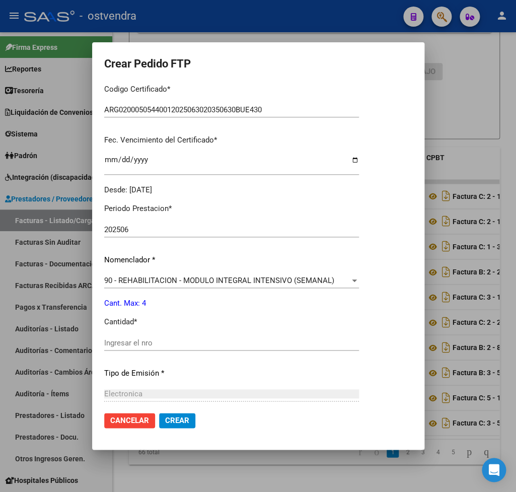
scroll to position [236, 0]
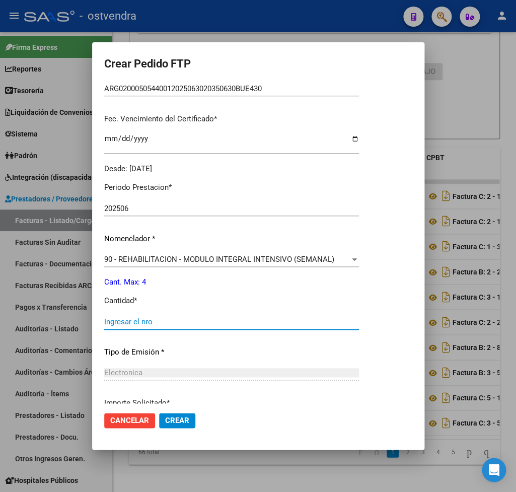
click at [154, 317] on input "Ingresar el nro" at bounding box center [231, 321] width 255 height 9
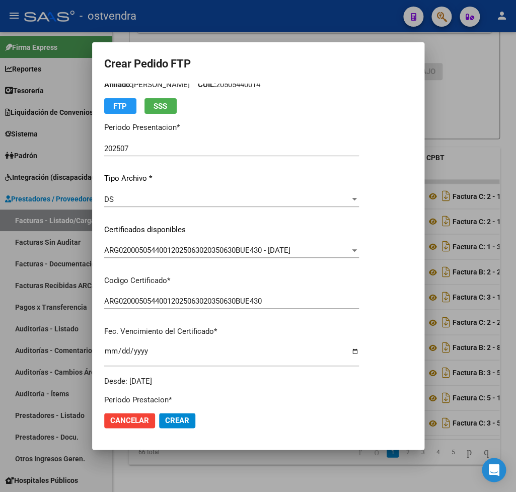
scroll to position [0, 0]
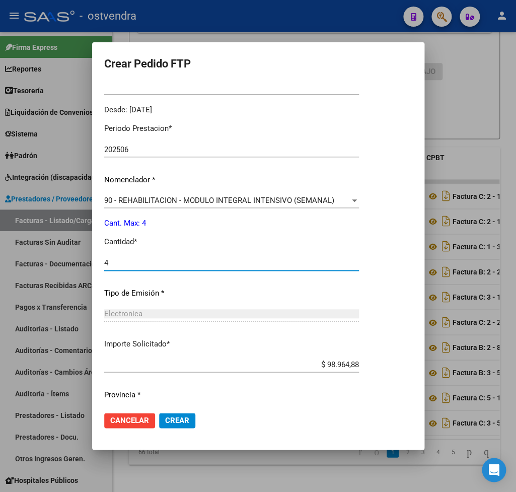
type input "4"
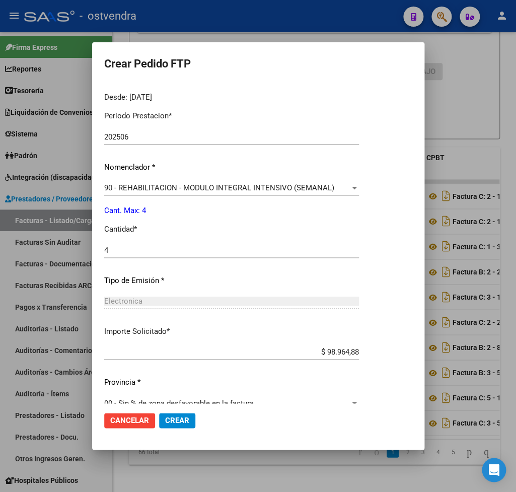
scroll to position [318, 0]
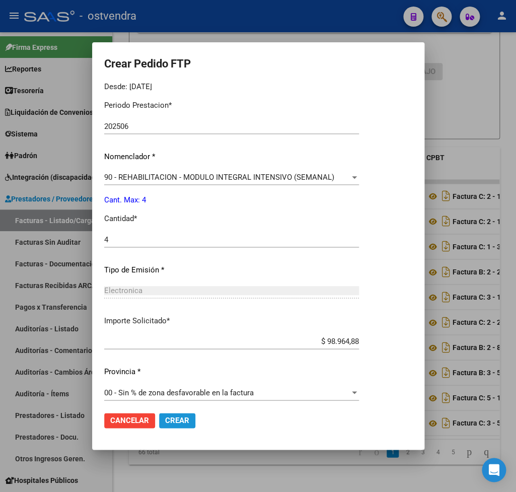
click at [178, 418] on span "Crear" at bounding box center [177, 420] width 24 height 9
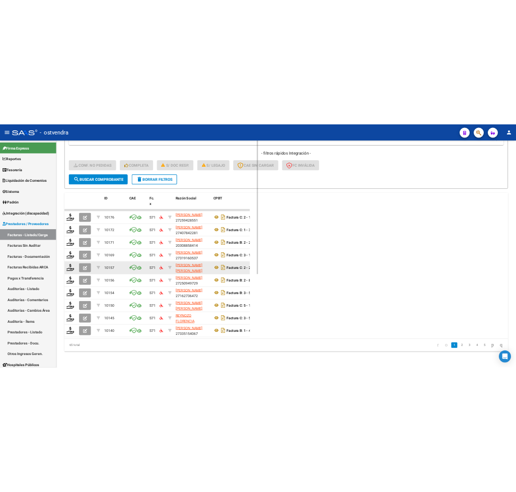
scroll to position [298, 0]
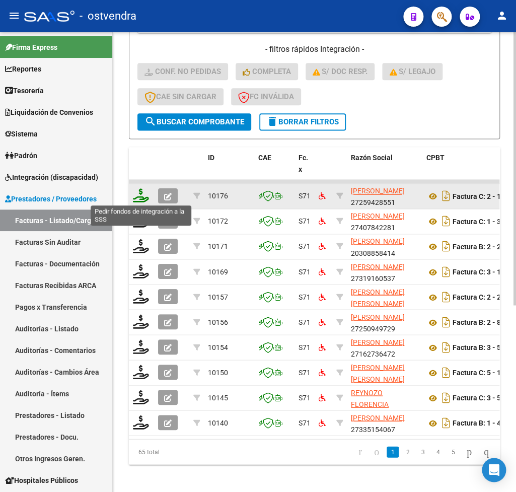
click at [144, 197] on icon at bounding box center [141, 195] width 16 height 14
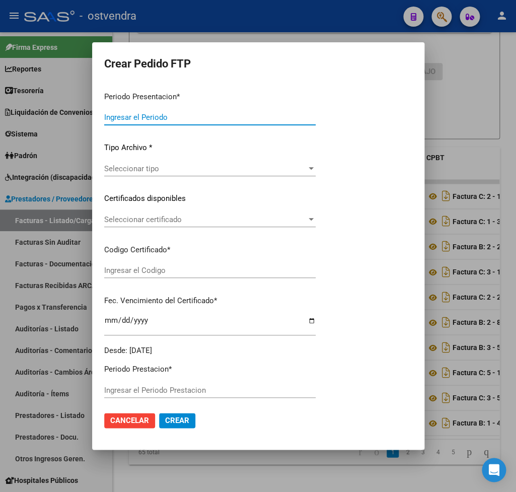
type input "202507"
type input "$ 98.964,88"
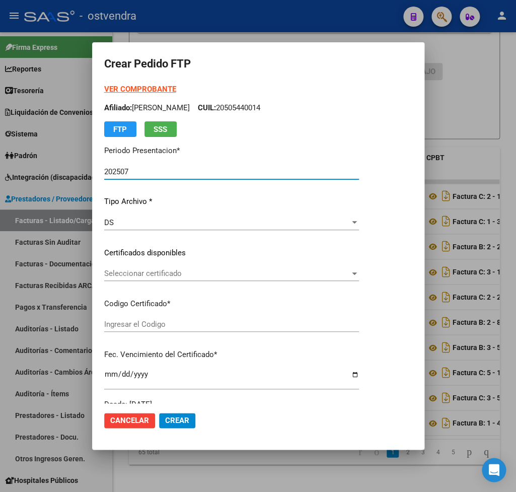
type input "ARG02000500316802021100420231004BS427"
type input "2025-10-04"
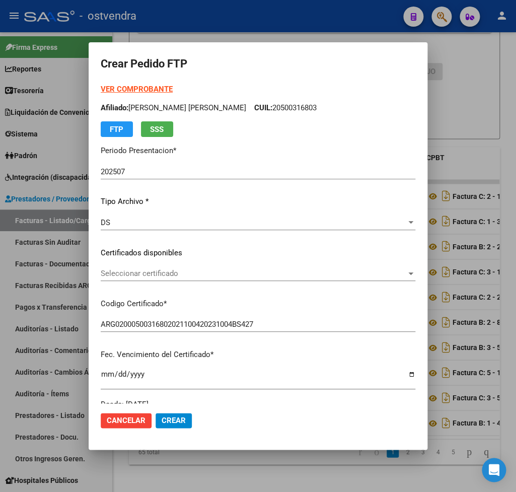
click at [147, 89] on strong "VER COMPROBANTE" at bounding box center [137, 89] width 72 height 9
click at [159, 272] on span "Seleccionar certificado" at bounding box center [254, 273] width 306 height 9
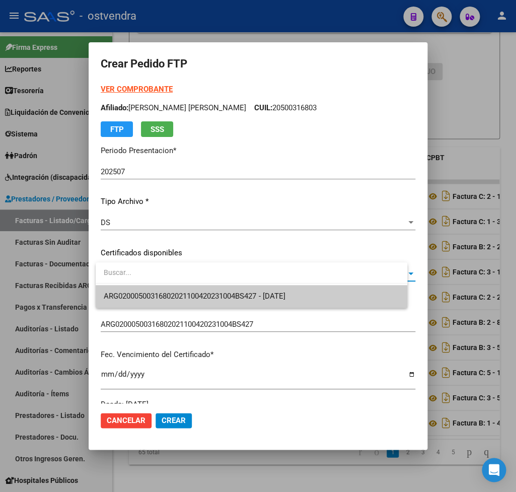
click at [186, 291] on span "ARG02000500316802021100420231004BS427 - 2025-10-04" at bounding box center [252, 296] width 296 height 23
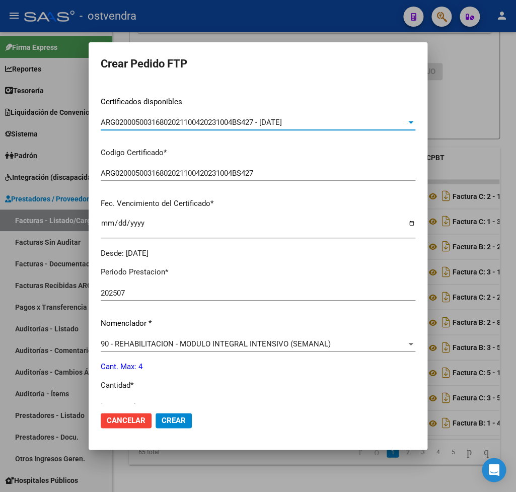
scroll to position [177, 0]
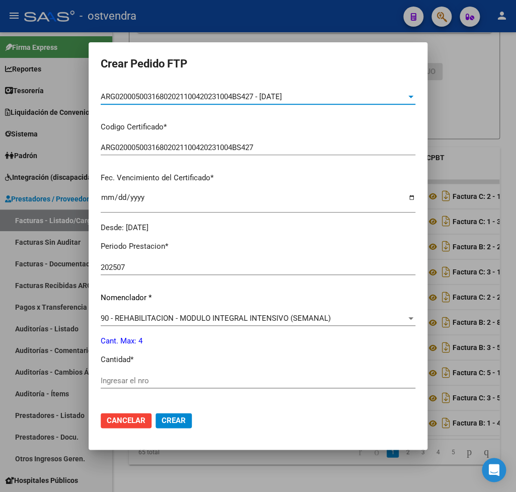
click at [157, 376] on input "Ingresar el nro" at bounding box center [258, 380] width 315 height 9
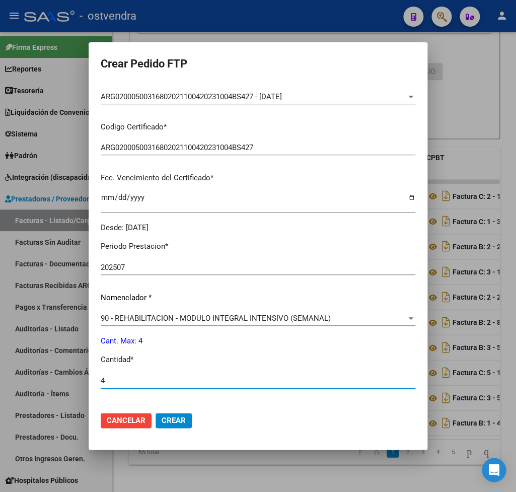
scroll to position [318, 0]
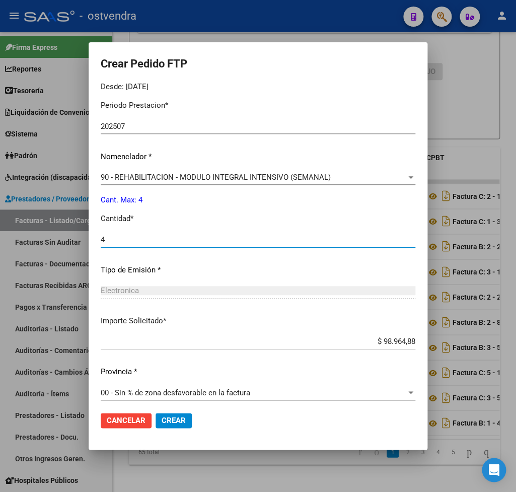
type input "4"
drag, startPoint x: 188, startPoint y: 416, endPoint x: 200, endPoint y: 430, distance: 18.6
click at [190, 418] on button "Crear" at bounding box center [174, 420] width 36 height 15
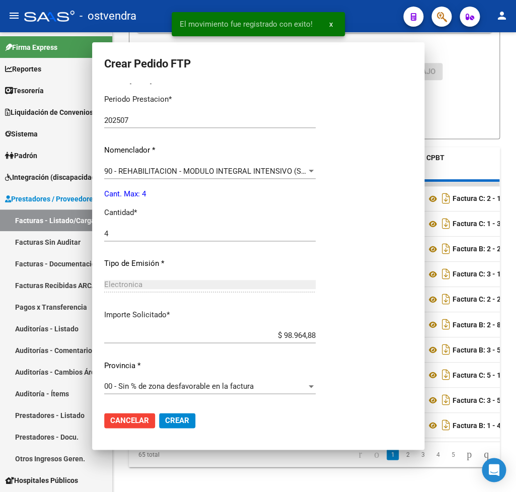
scroll to position [0, 0]
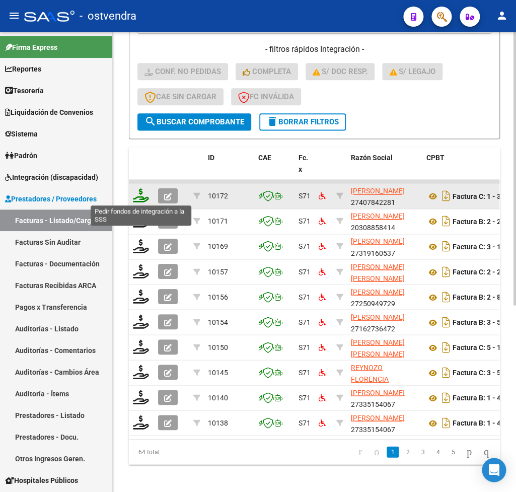
click at [143, 198] on icon at bounding box center [141, 195] width 16 height 14
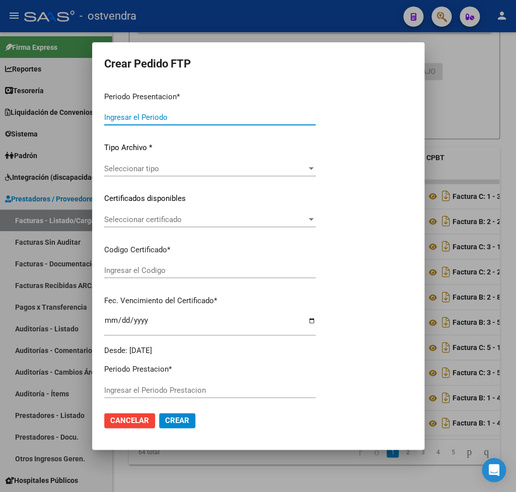
type input "202507"
type input "$ 98.964,88"
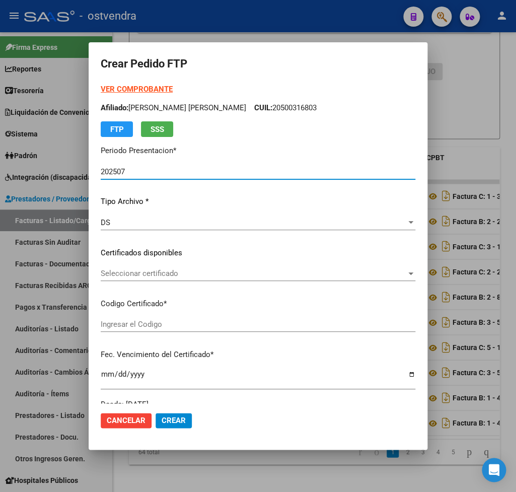
type input "ARG02000485846352018061520230615BS440"
type input "2028-08-02"
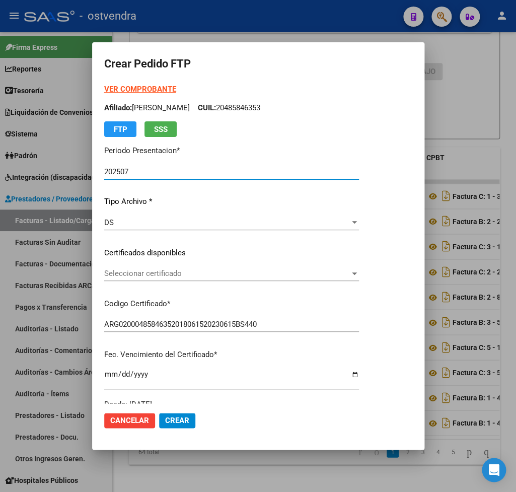
click at [147, 89] on strong "VER COMPROBANTE" at bounding box center [140, 89] width 72 height 9
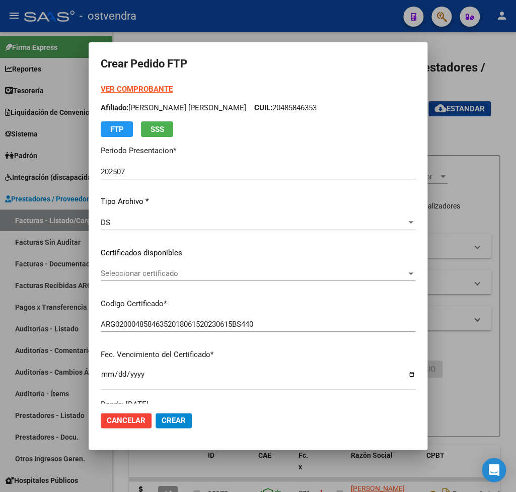
scroll to position [298, 0]
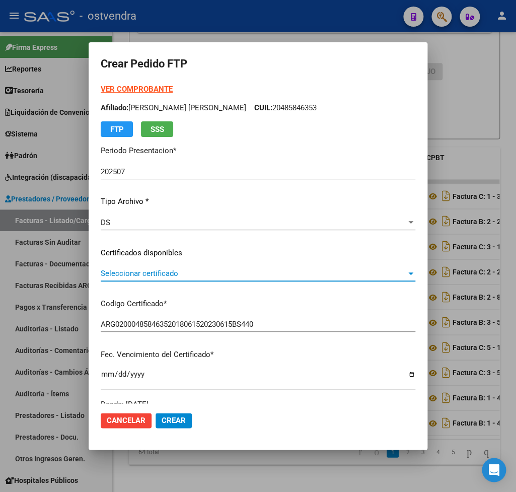
click at [140, 275] on span "Seleccionar certificado" at bounding box center [254, 273] width 306 height 9
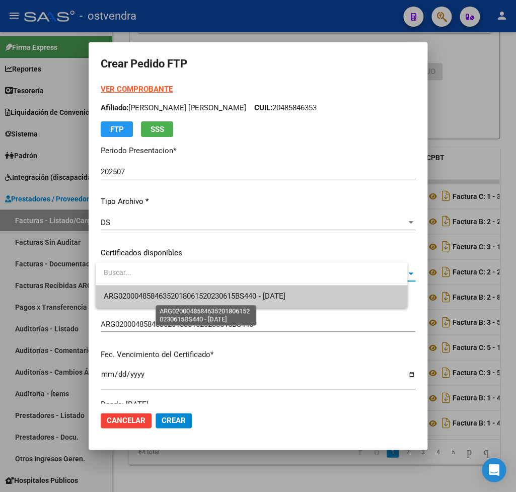
click at [157, 295] on span "ARG02000485846352018061520230615BS440 - 2028-08-02" at bounding box center [194, 296] width 181 height 9
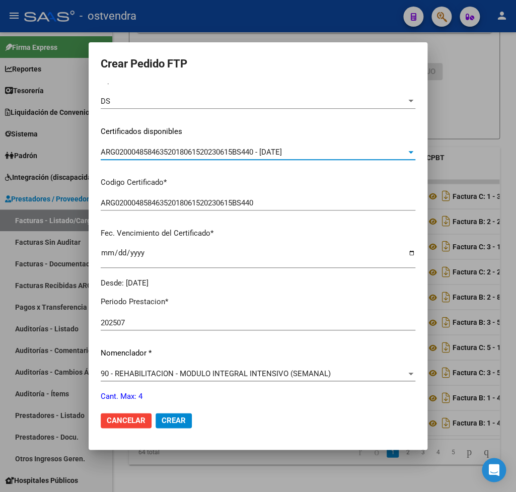
scroll to position [236, 0]
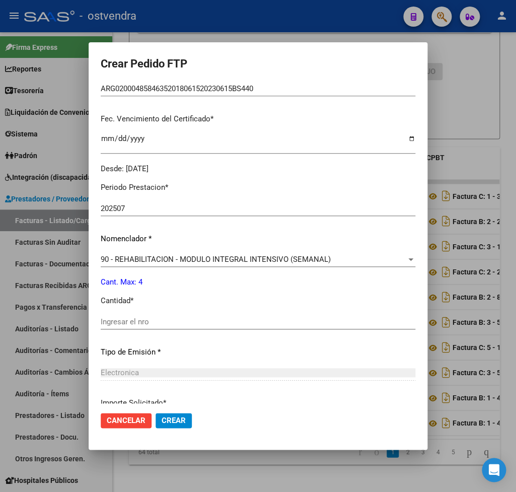
click at [146, 323] on div "Ingresar el nro" at bounding box center [258, 321] width 315 height 15
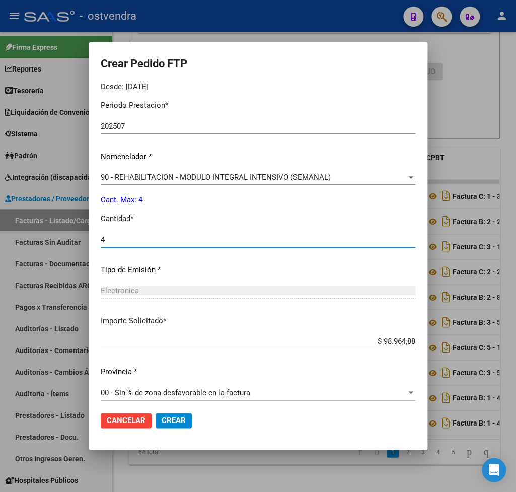
type input "4"
click at [177, 421] on span "Crear" at bounding box center [174, 420] width 24 height 9
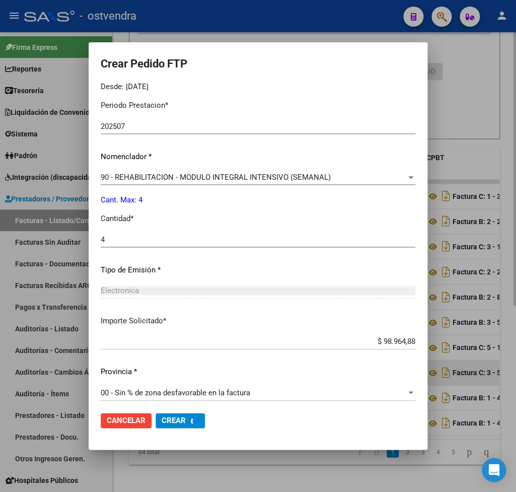
scroll to position [0, 0]
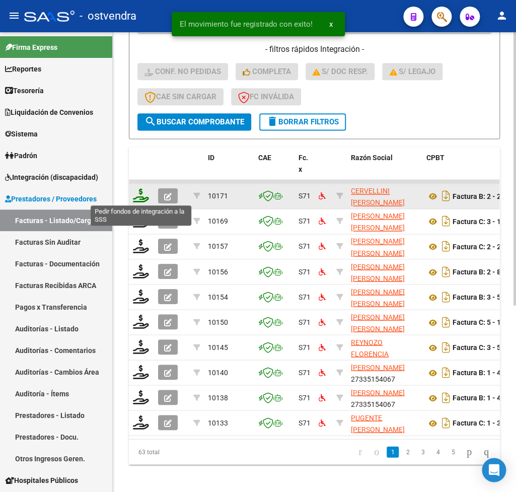
click at [140, 193] on icon at bounding box center [141, 195] width 16 height 14
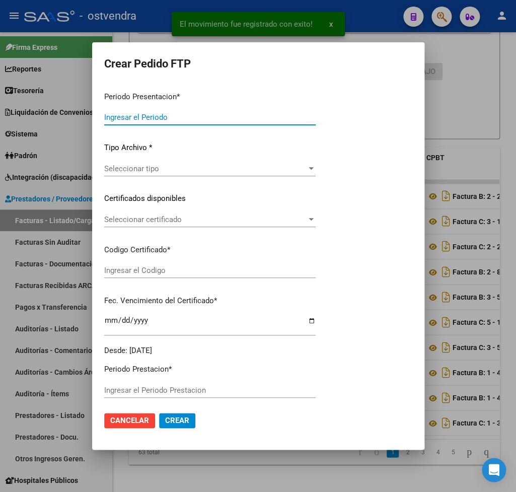
type input "202507"
type input "$ 148.447,32"
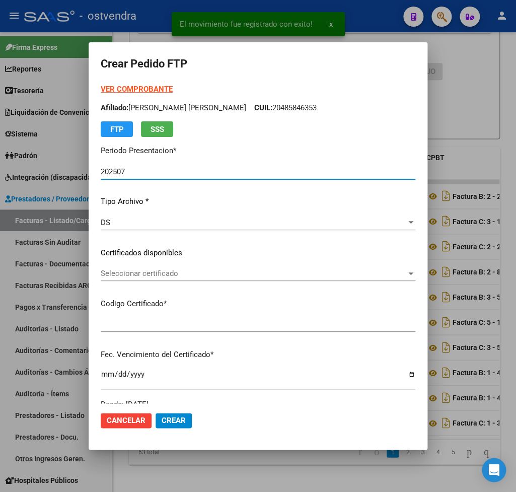
type input "ARG01000567210912025041520300415BUE427"
type input "2030-04-16"
click at [133, 89] on strong "VER COMPROBANTE" at bounding box center [137, 89] width 72 height 9
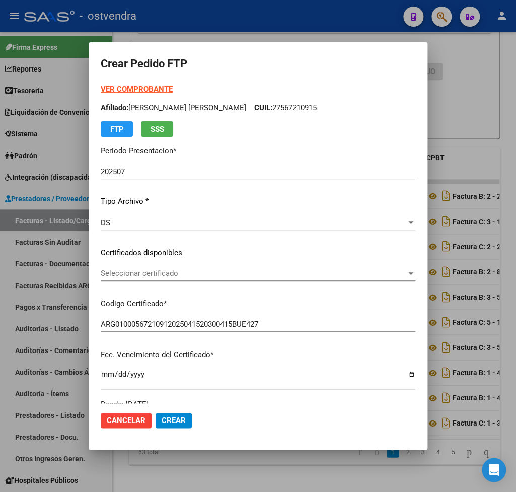
click at [154, 277] on span "Seleccionar certificado" at bounding box center [254, 273] width 306 height 9
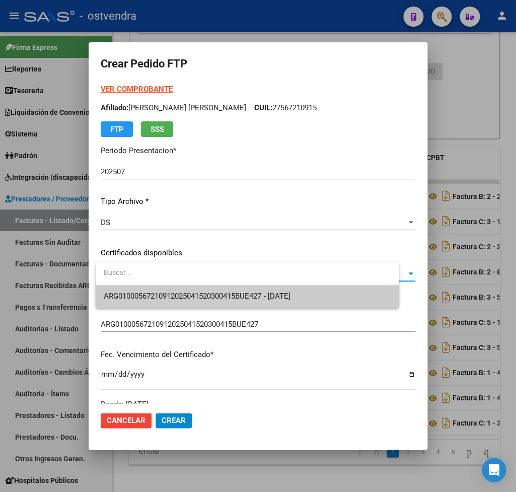
click at [154, 293] on span "ARG01000567210912025041520300415BUE427 - 2030-04-16" at bounding box center [197, 296] width 186 height 9
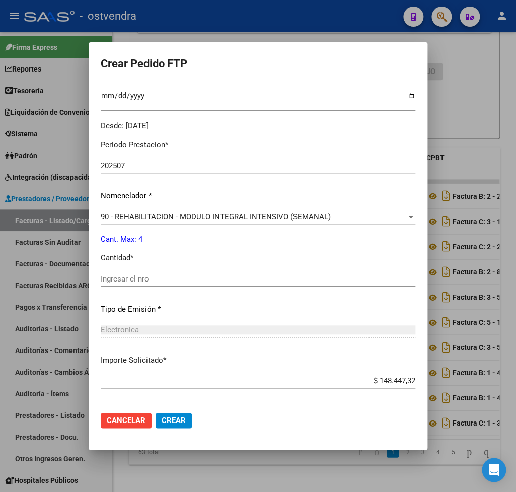
scroll to position [295, 0]
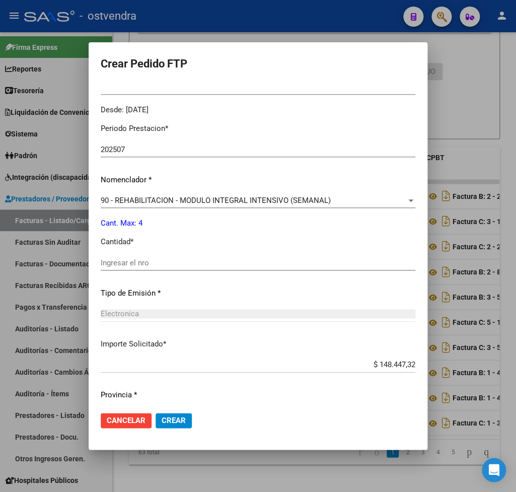
drag, startPoint x: 155, startPoint y: 258, endPoint x: 255, endPoint y: 269, distance: 100.7
click at [159, 260] on input "Ingresar el nro" at bounding box center [258, 262] width 315 height 9
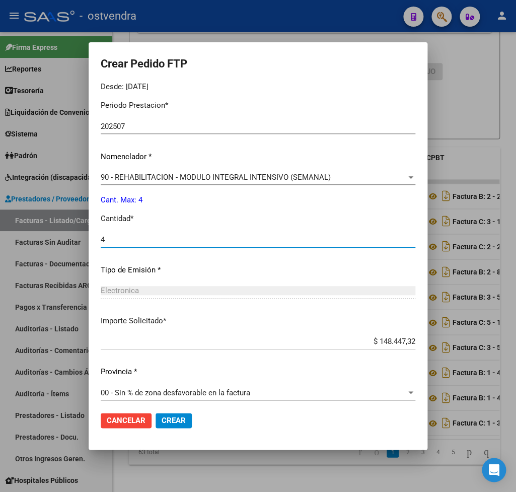
type input "4"
click at [186, 418] on span "Crear" at bounding box center [174, 420] width 24 height 9
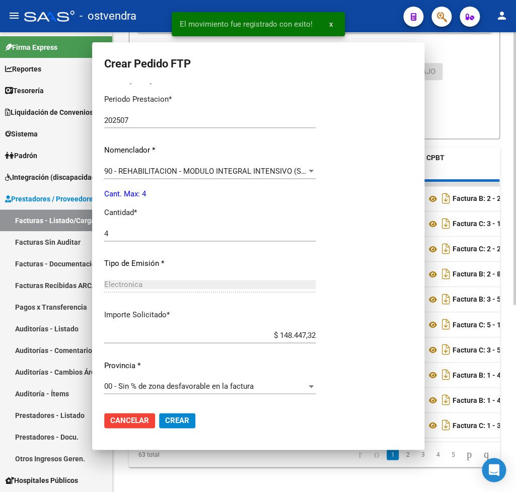
scroll to position [0, 0]
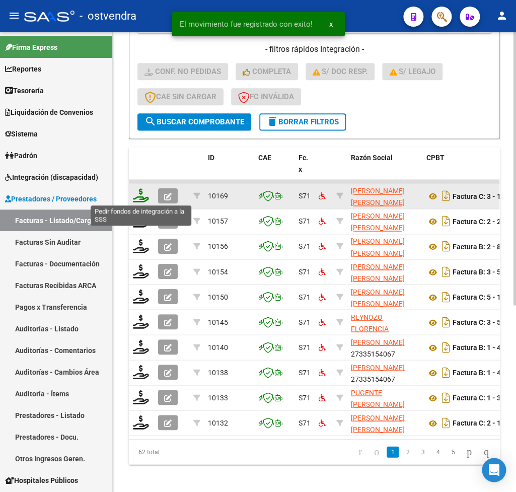
click at [146, 196] on icon at bounding box center [141, 195] width 16 height 14
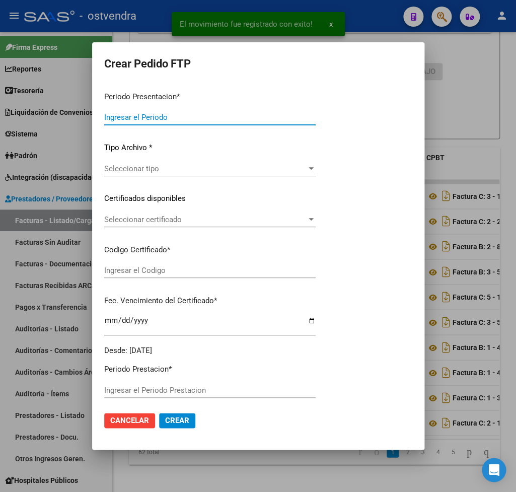
type input "202507"
type input "$ 98.964,88"
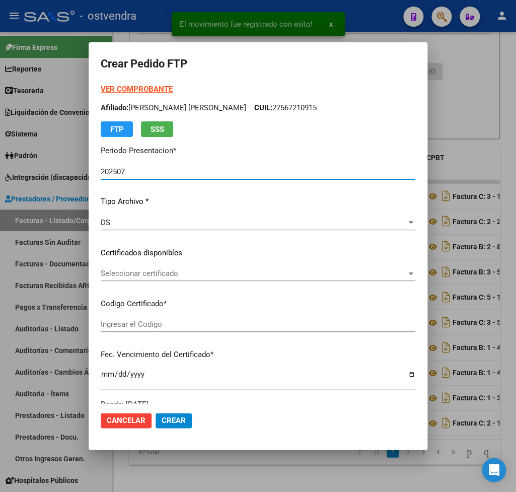
type input "ARG02000500316802021100420231004BS427"
type input "2025-10-04"
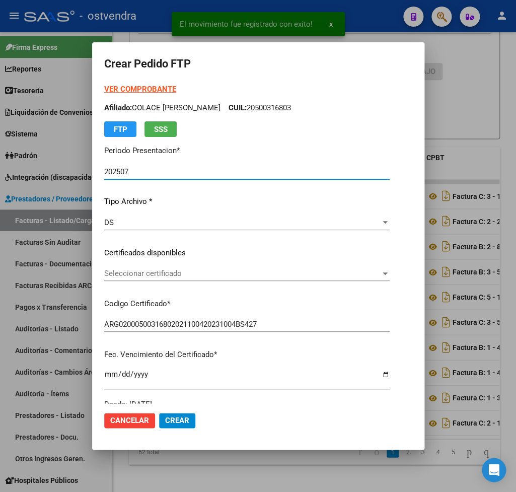
click at [143, 87] on strong "VER COMPROBANTE" at bounding box center [140, 89] width 72 height 9
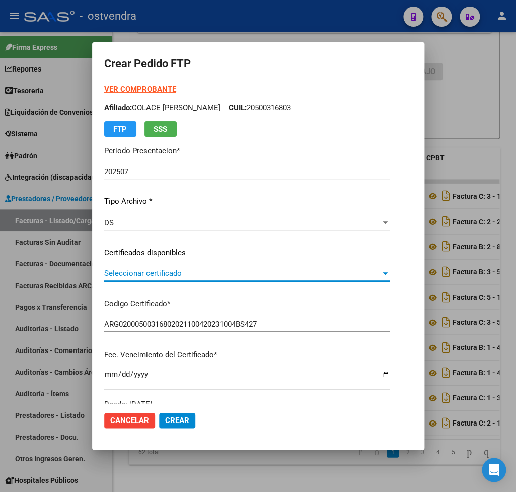
click at [149, 272] on span "Seleccionar certificado" at bounding box center [242, 273] width 276 height 9
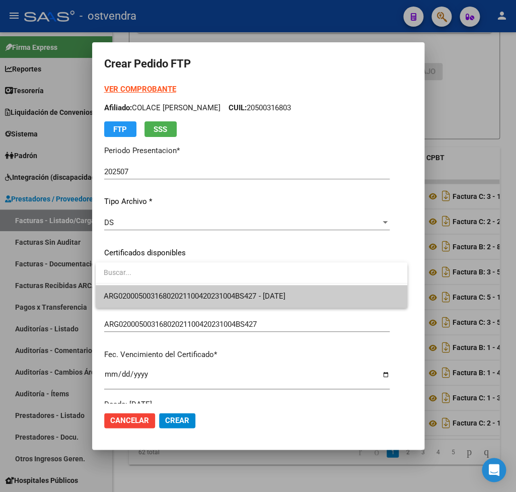
click at [151, 291] on span "ARG02000500316802021100420231004BS427 - 2025-10-04" at bounding box center [252, 296] width 296 height 23
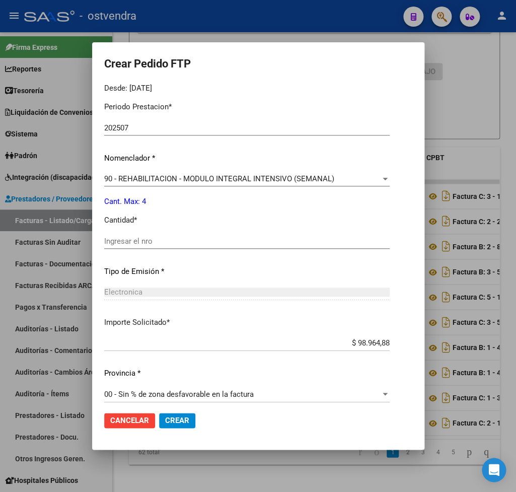
scroll to position [318, 0]
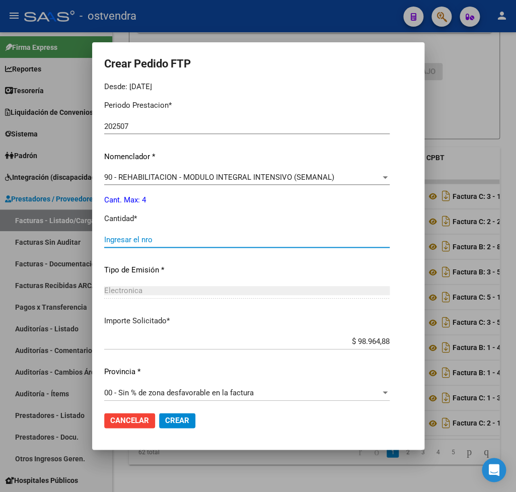
click at [160, 235] on input "Ingresar el nro" at bounding box center [246, 239] width 285 height 9
type input "4"
click at [187, 418] on span "Crear" at bounding box center [177, 420] width 24 height 9
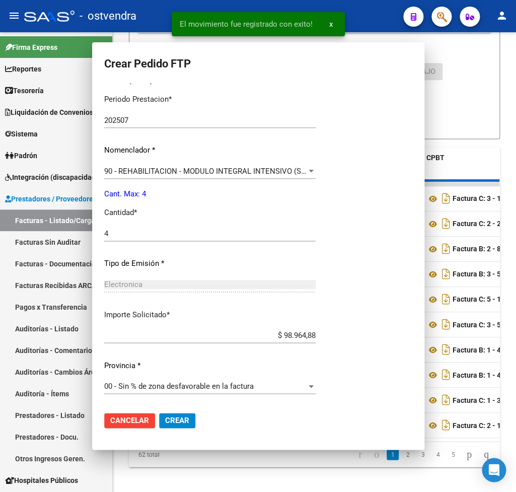
scroll to position [263, 0]
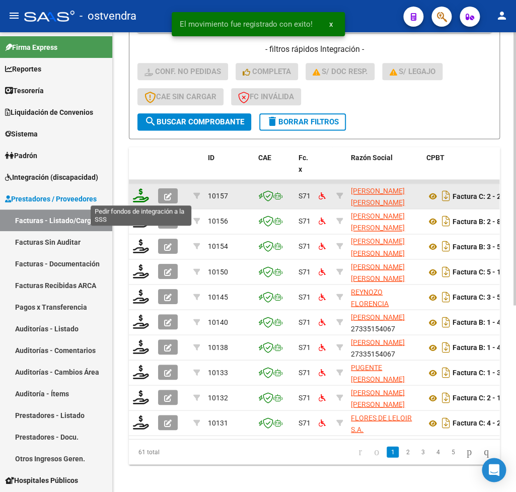
click at [140, 196] on icon at bounding box center [141, 195] width 16 height 14
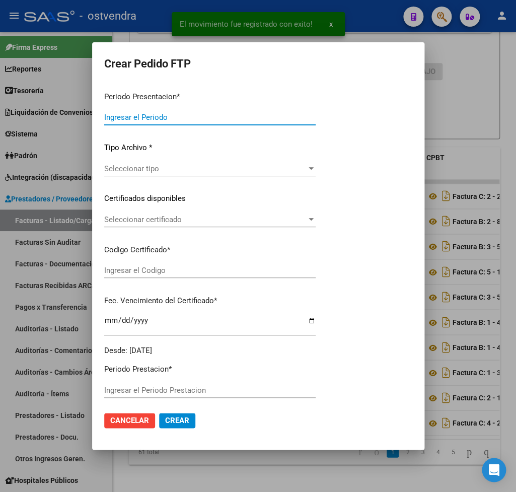
type input "202507"
type input "$ 98.964,88"
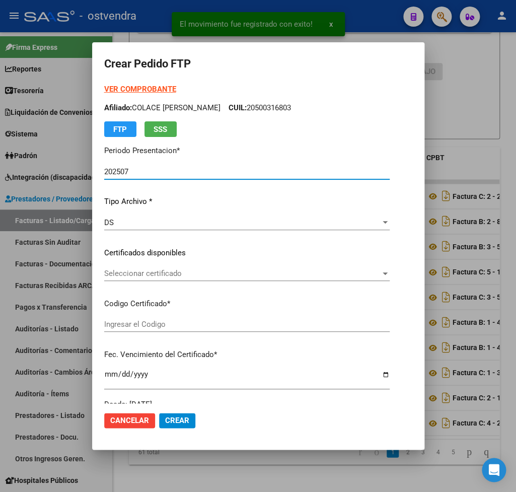
type input "ARG02000541853012018082220200822BS437"
type input "2027-11-18"
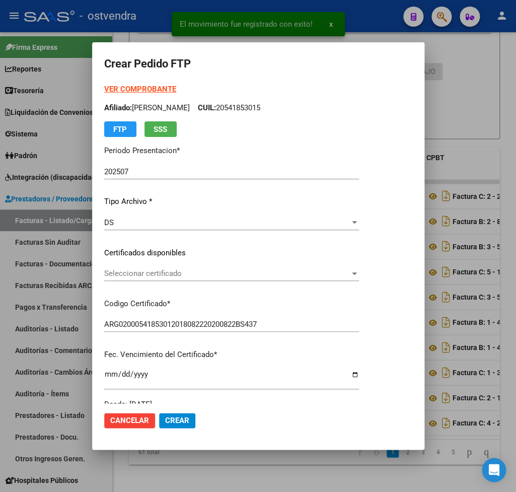
click at [137, 88] on strong "VER COMPROBANTE" at bounding box center [140, 89] width 72 height 9
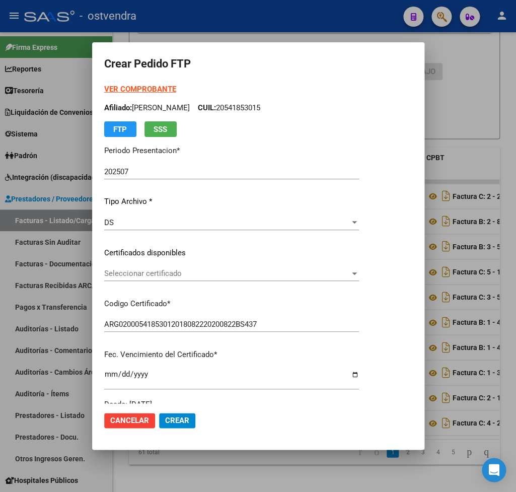
click at [169, 278] on span "Seleccionar certificado" at bounding box center [227, 273] width 246 height 9
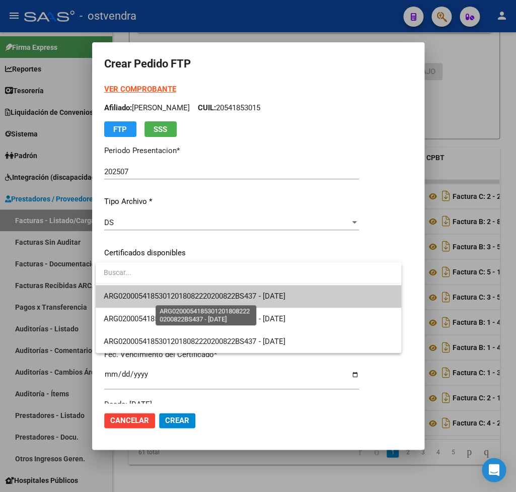
drag, startPoint x: 169, startPoint y: 292, endPoint x: 175, endPoint y: 293, distance: 6.1
click at [169, 293] on span "ARG02000541853012018082220200822BS437 - 2027-11-18" at bounding box center [194, 296] width 181 height 9
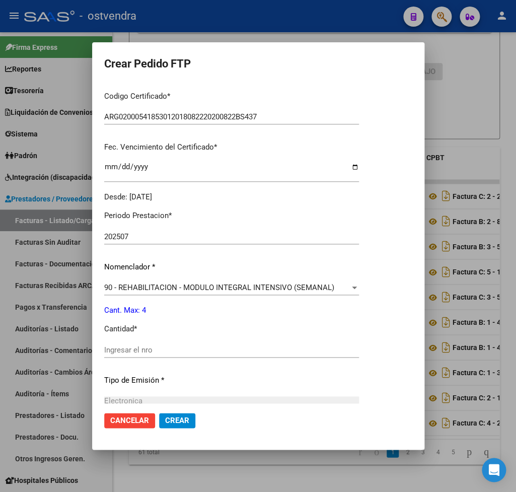
scroll to position [236, 0]
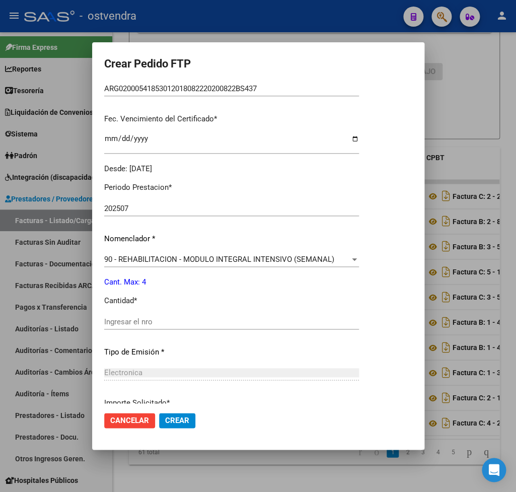
click at [154, 321] on div "Ingresar el nro" at bounding box center [231, 321] width 255 height 15
type input "4"
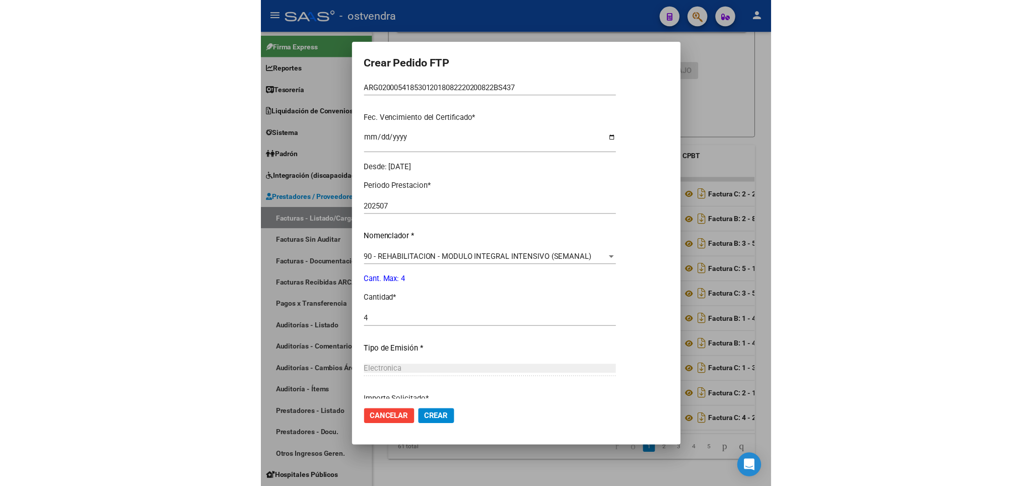
scroll to position [318, 0]
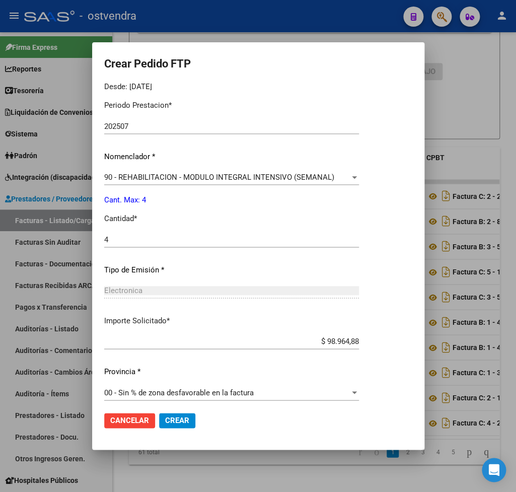
click at [187, 423] on span "Crear" at bounding box center [177, 420] width 24 height 9
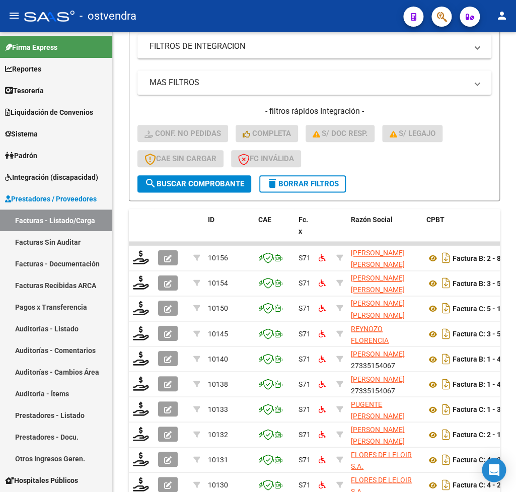
scroll to position [298, 0]
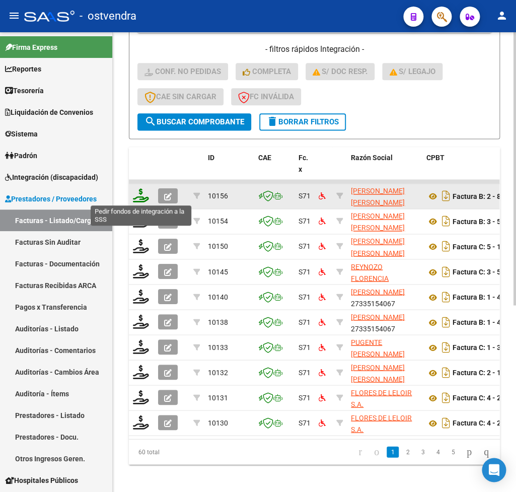
click at [135, 196] on icon at bounding box center [141, 195] width 16 height 14
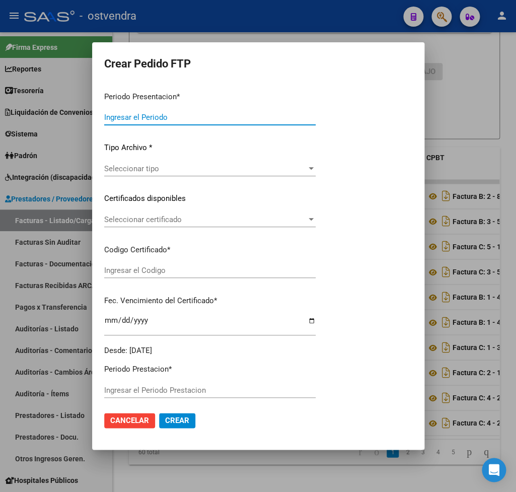
type input "202507"
type input "$ 160.817,93"
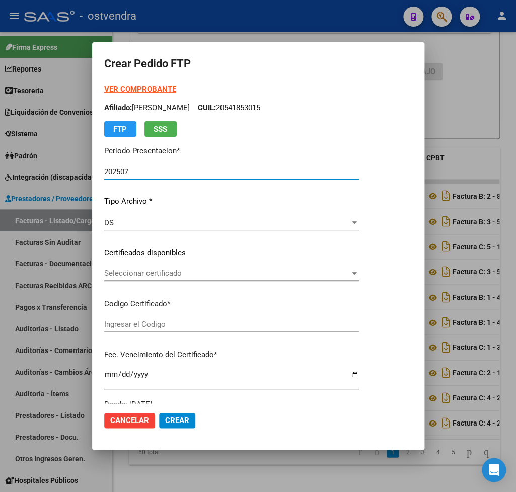
type input "ARG01000567210912025041520300415BUE427"
type input "2030-04-16"
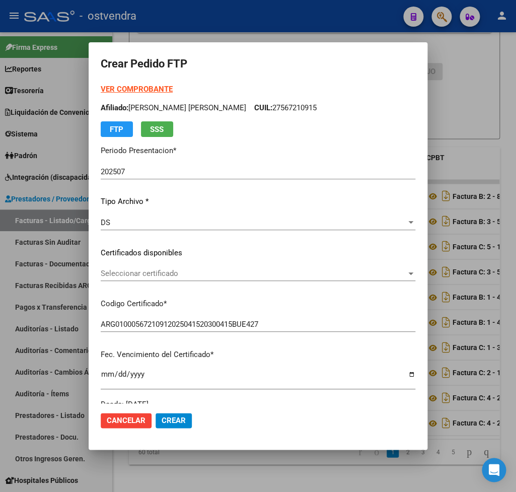
click at [134, 88] on strong "VER COMPROBANTE" at bounding box center [137, 89] width 72 height 9
drag, startPoint x: 172, startPoint y: 265, endPoint x: 170, endPoint y: 270, distance: 5.4
click at [172, 267] on div "VER COMPROBANTE ARCA Padrón Afiliado: GOYA OLIVIA CATALINA CUIL: 27567210915 FT…" at bounding box center [258, 247] width 315 height 326
click at [170, 272] on span "Seleccionar certificado" at bounding box center [254, 273] width 306 height 9
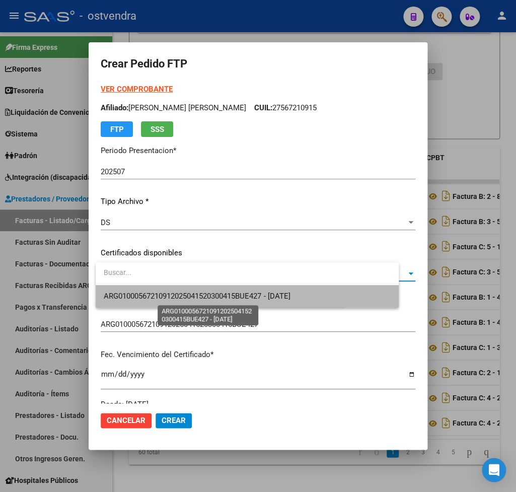
click at [182, 300] on span "ARG01000567210912025041520300415BUE427 - 2030-04-16" at bounding box center [197, 296] width 186 height 9
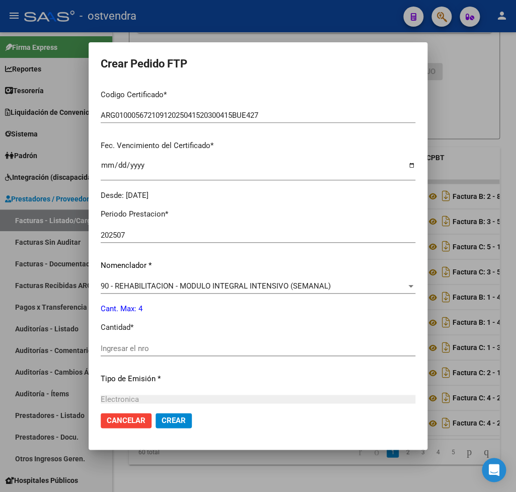
scroll to position [236, 0]
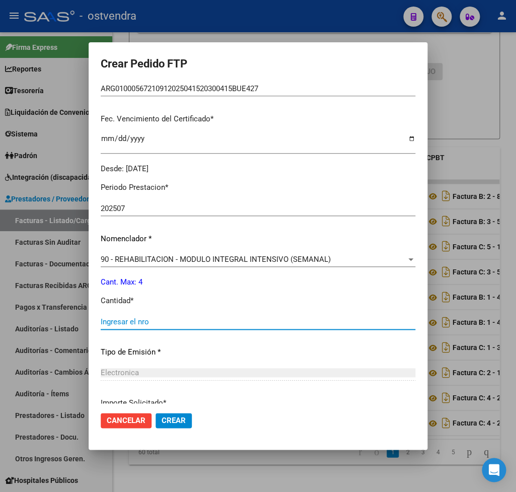
click at [148, 317] on input "Ingresar el nro" at bounding box center [258, 321] width 315 height 9
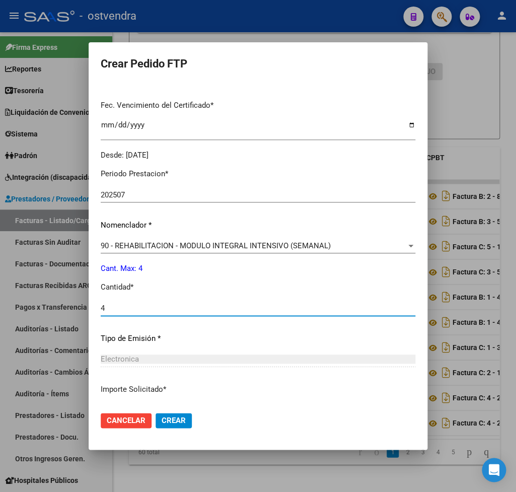
scroll to position [318, 0]
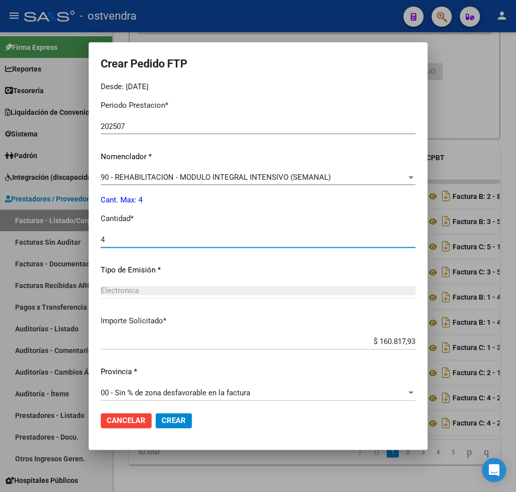
type input "4"
click at [184, 417] on span "Crear" at bounding box center [174, 420] width 24 height 9
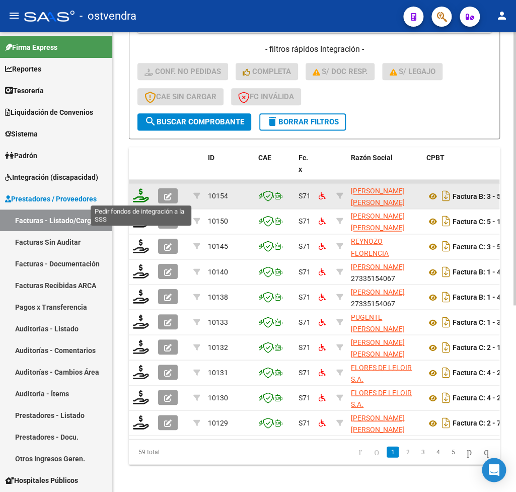
click at [141, 201] on icon at bounding box center [141, 195] width 16 height 14
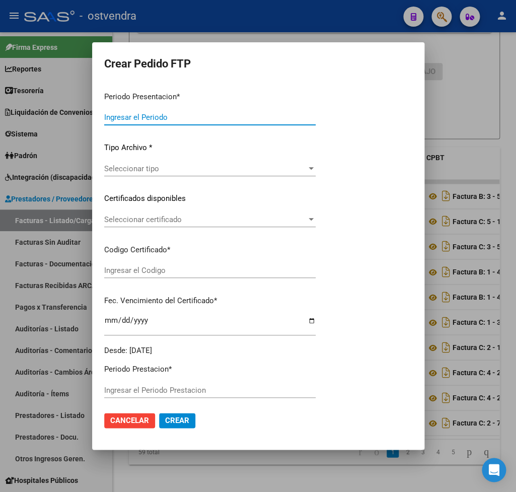
type input "202507"
type input "$ 148.447,32"
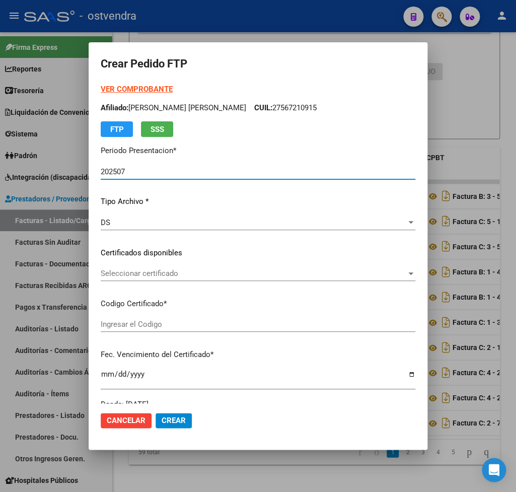
type input "ARG01000554313552019111220241112BS410"
type input "2025-11-12"
click at [142, 89] on strong "VER COMPROBANTE" at bounding box center [137, 89] width 72 height 9
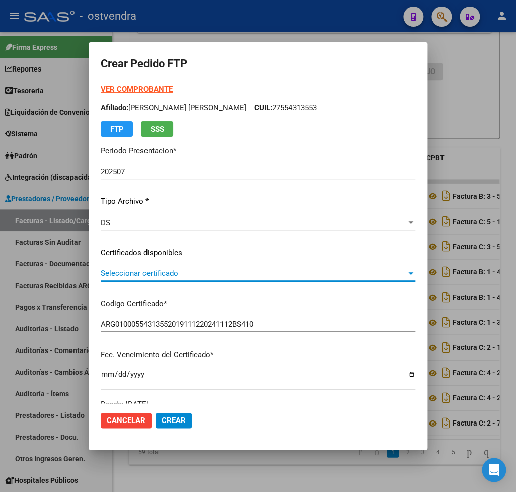
click at [137, 273] on span "Seleccionar certificado" at bounding box center [254, 273] width 306 height 9
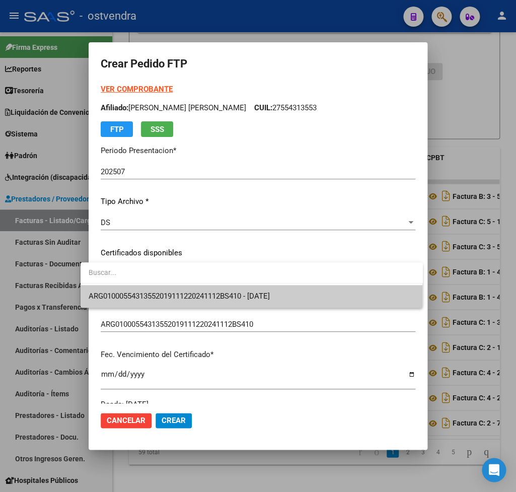
click at [147, 292] on span "ARG01000554313552019111220241112BS410 - 2025-11-12" at bounding box center [252, 296] width 326 height 23
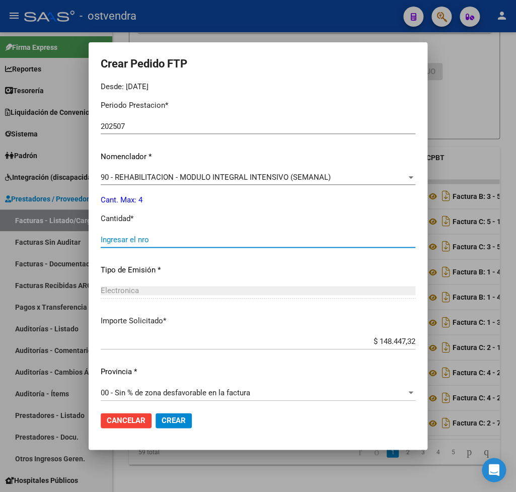
click at [155, 235] on input "Ingresar el nro" at bounding box center [258, 239] width 315 height 9
type input "4"
click at [164, 420] on span "Crear" at bounding box center [174, 420] width 24 height 9
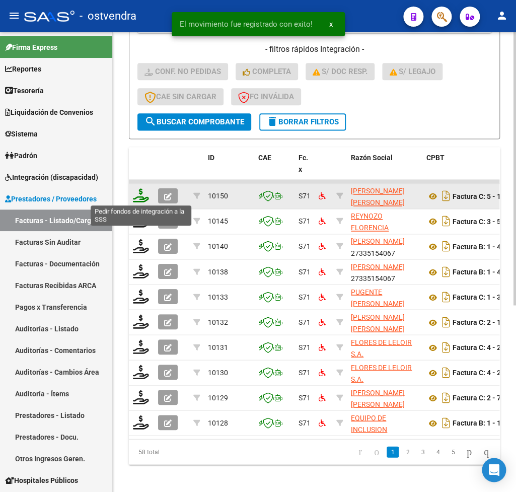
click at [134, 193] on icon at bounding box center [141, 195] width 16 height 14
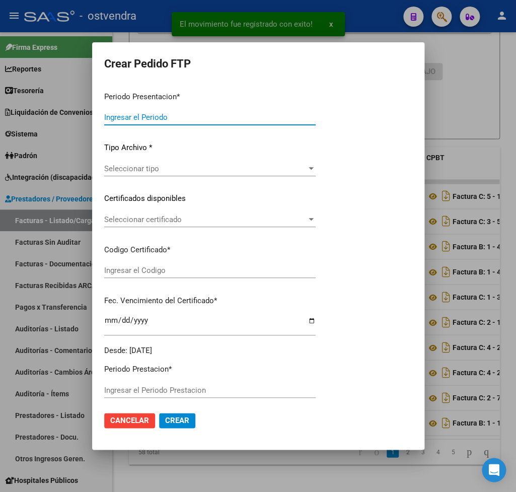
type input "202507"
type input "$ 98.964,88"
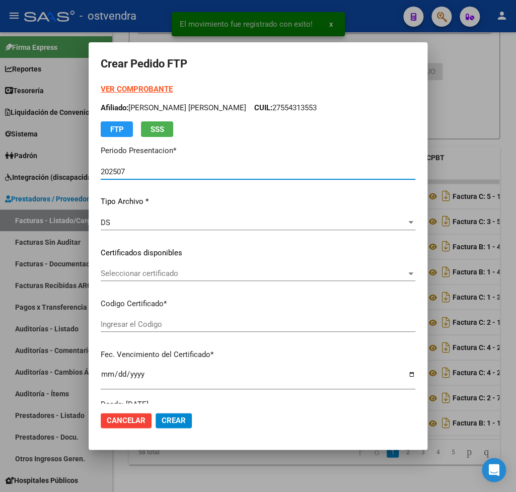
type input "ARG02000570754432021070520260705BS410"
type input "2026-07-05"
click at [130, 91] on strong "VER COMPROBANTE" at bounding box center [137, 89] width 72 height 9
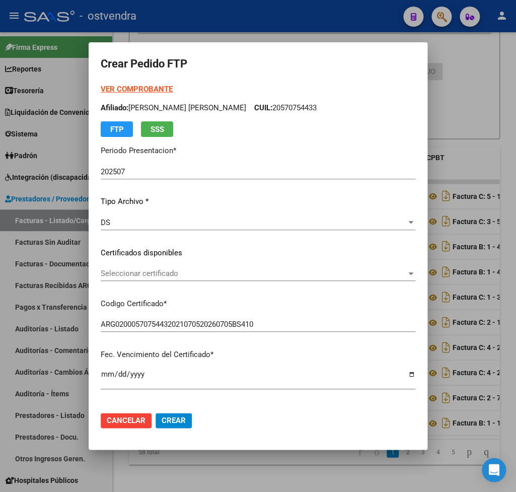
click at [142, 270] on span "Seleccionar certificado" at bounding box center [254, 273] width 306 height 9
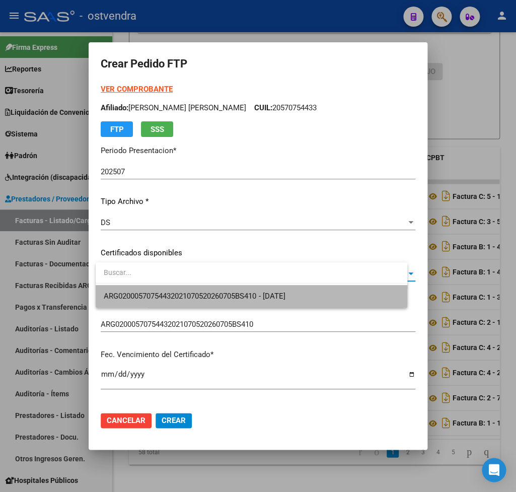
click at [150, 291] on span "ARG02000570754432021070520260705BS410 - 2026-07-05" at bounding box center [252, 296] width 296 height 23
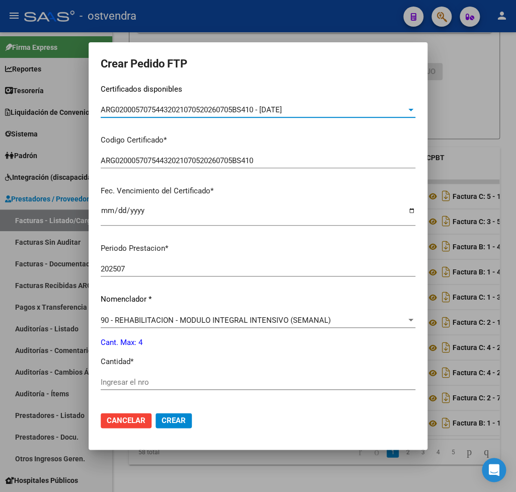
scroll to position [177, 0]
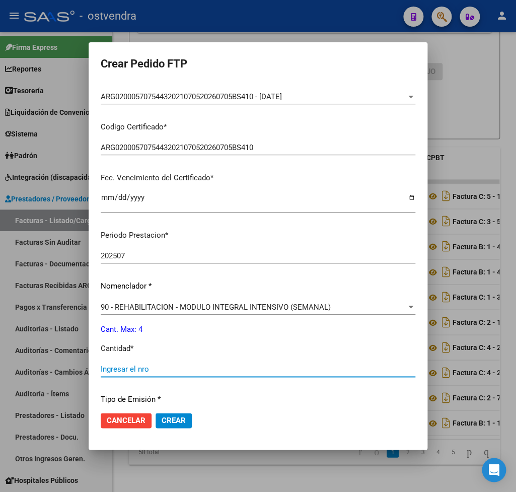
drag, startPoint x: 143, startPoint y: 361, endPoint x: 190, endPoint y: 337, distance: 53.1
click at [143, 365] on input "Ingresar el nro" at bounding box center [258, 369] width 315 height 9
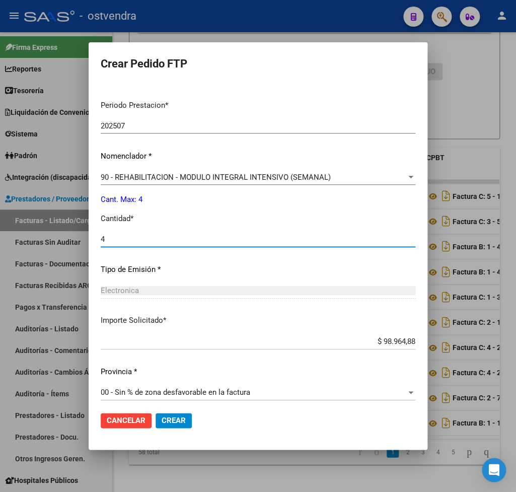
type input "4"
click at [186, 420] on span "Crear" at bounding box center [174, 420] width 24 height 9
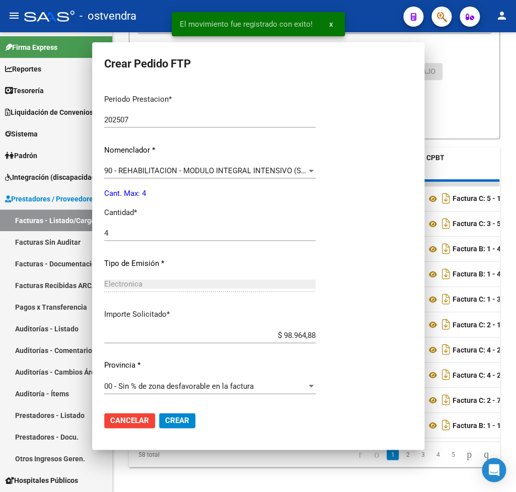
scroll to position [252, 0]
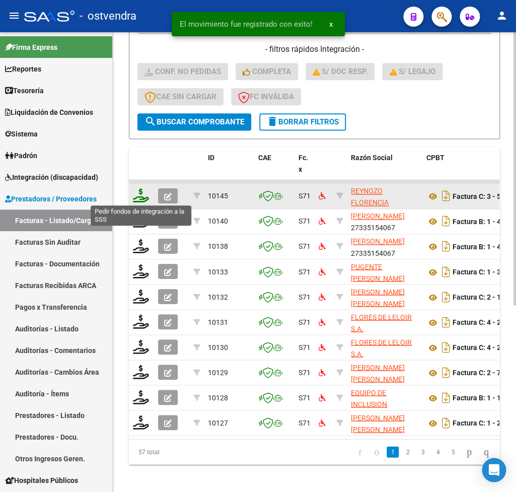
click at [142, 197] on icon at bounding box center [141, 195] width 16 height 14
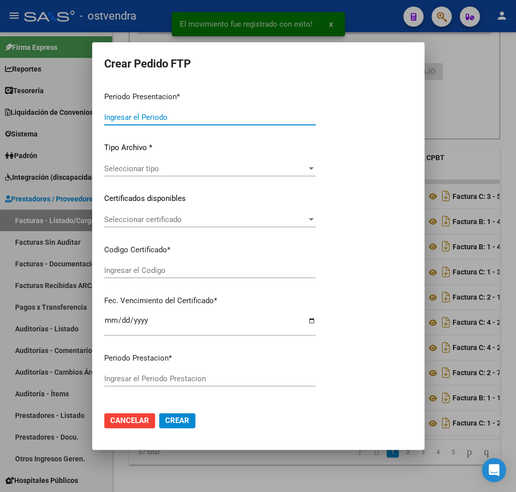
type input "202507"
type input "$ 123.706,10"
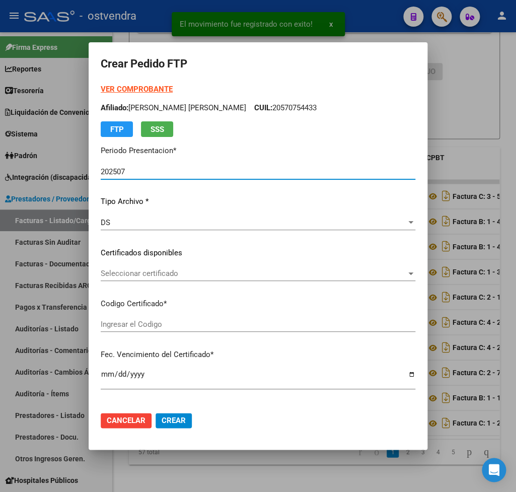
type input "ARG000561940312020030320250303BS309"
type input "2026-03-03"
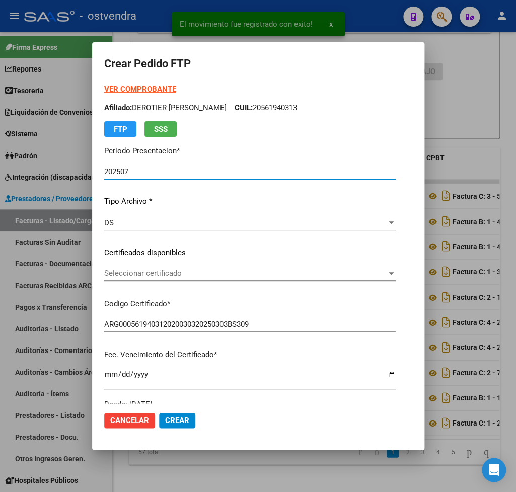
click at [152, 86] on strong "VER COMPROBANTE" at bounding box center [140, 89] width 72 height 9
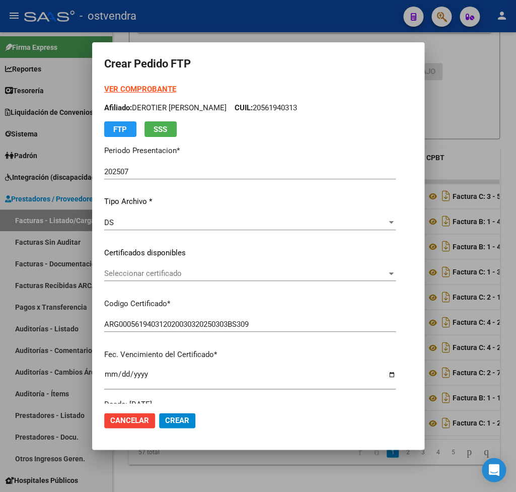
click at [175, 276] on span "Seleccionar certificado" at bounding box center [245, 273] width 282 height 9
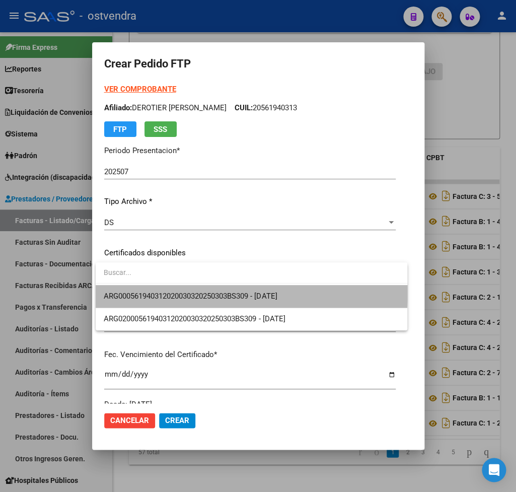
click at [177, 290] on span "ARG000561940312020030320250303BS309 - 2026-03-03" at bounding box center [252, 296] width 296 height 23
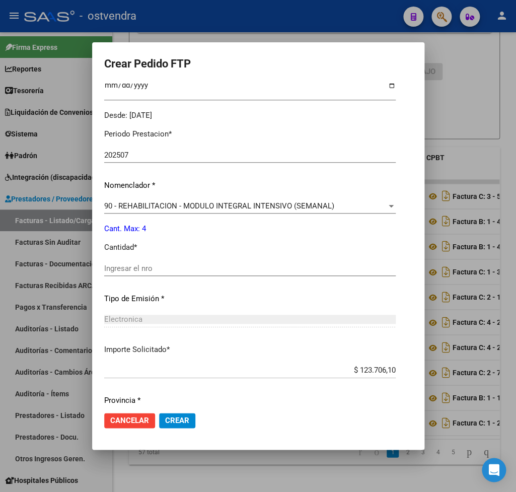
scroll to position [295, 0]
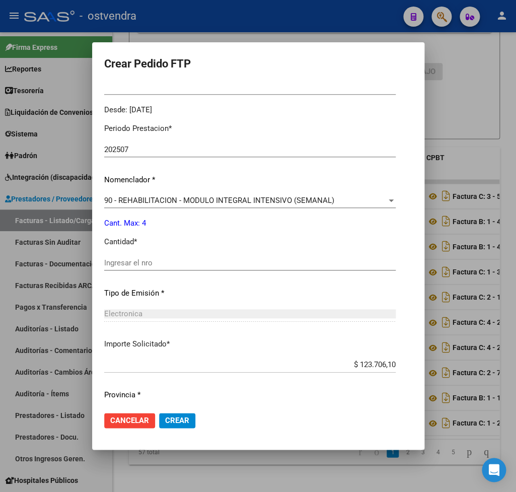
click at [161, 258] on input "Ingresar el nro" at bounding box center [250, 262] width 292 height 9
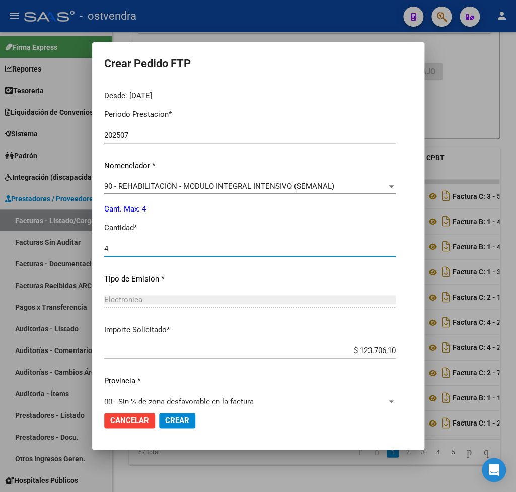
scroll to position [318, 0]
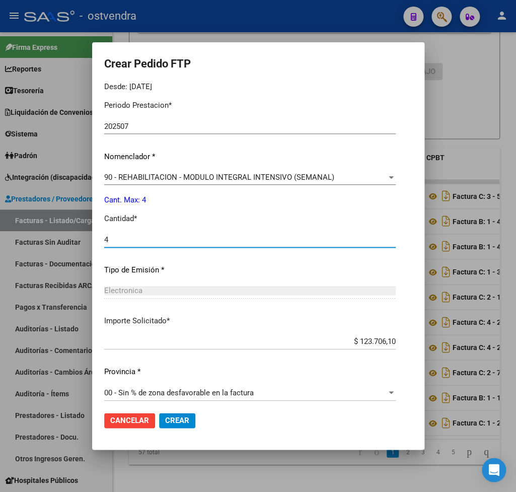
type input "4"
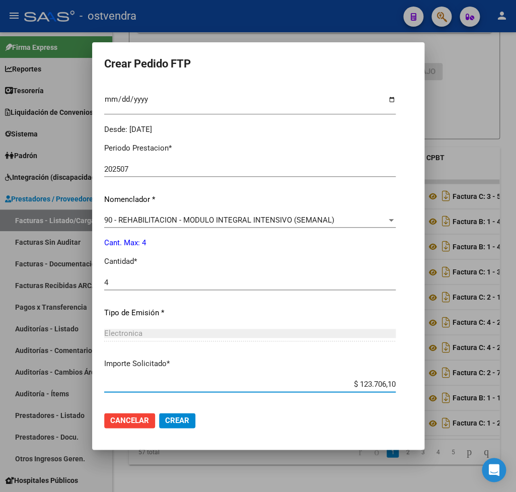
scroll to position [295, 0]
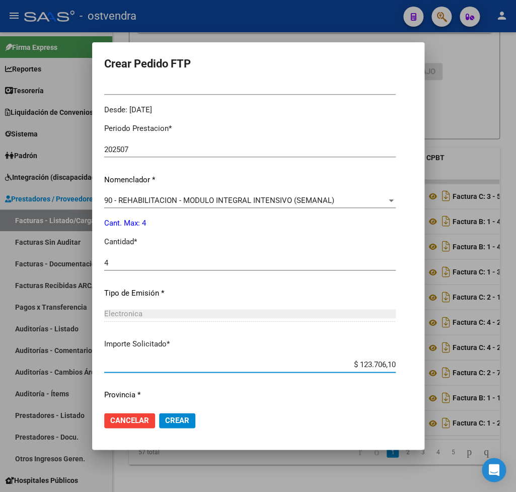
click at [188, 420] on span "Crear" at bounding box center [177, 420] width 24 height 9
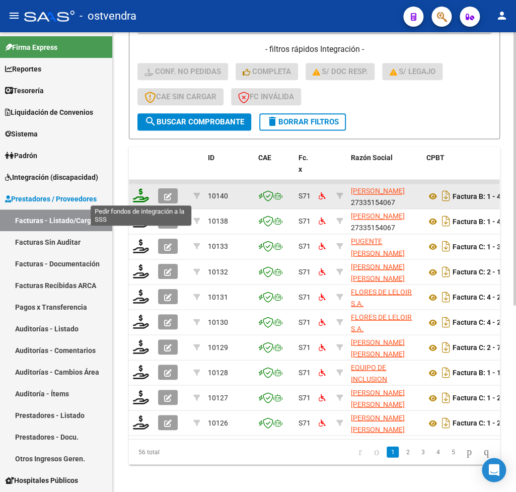
click at [140, 200] on icon at bounding box center [141, 195] width 16 height 14
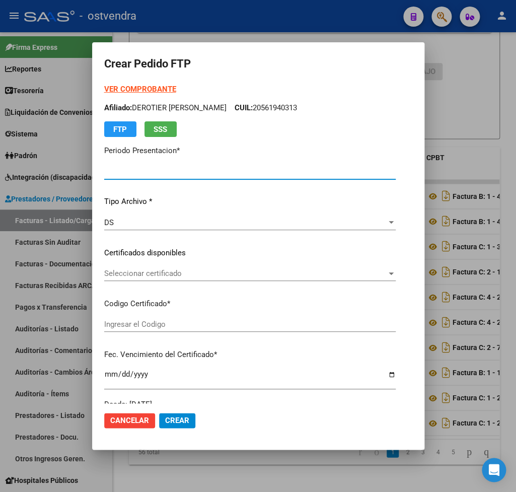
type input "202507"
type input "$ 149.525,76"
type input "ARG01000567210912025041520300415BUE427"
type input "2030-04-16"
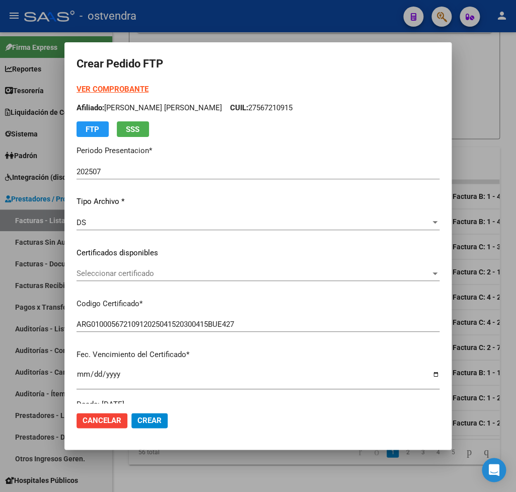
click at [148, 86] on strong "VER COMPROBANTE" at bounding box center [113, 89] width 72 height 9
click at [134, 270] on span "Seleccionar certificado" at bounding box center [254, 273] width 354 height 9
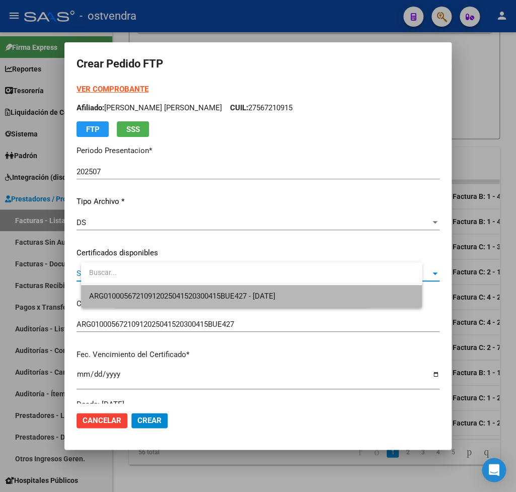
click at [140, 288] on span "ARG01000567210912025041520300415BUE427 - 2030-04-16" at bounding box center [251, 296] width 325 height 23
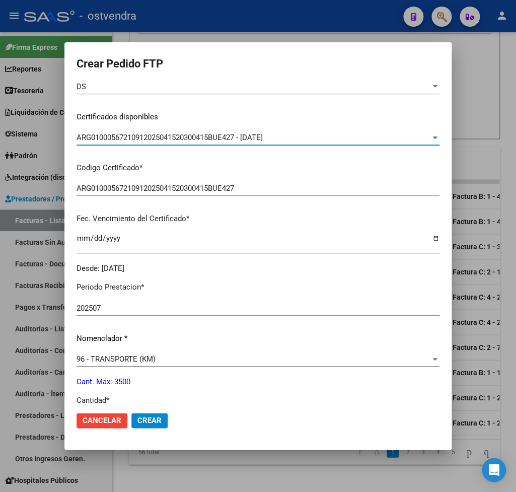
scroll to position [177, 0]
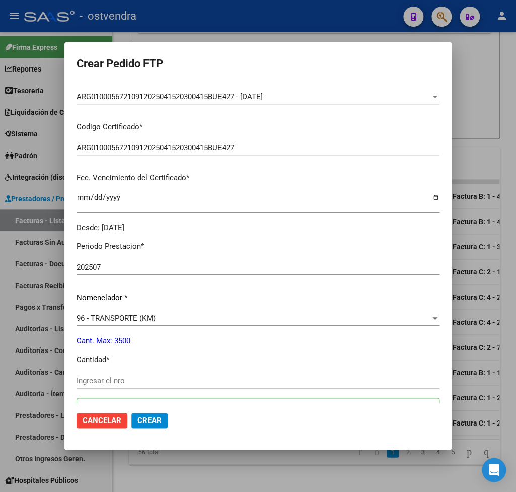
click at [140, 367] on div "Periodo Prestacion * 202507 Ingresar el Periodo Prestacion Nomenclador * 96 - T…" at bounding box center [258, 476] width 363 height 486
click at [140, 376] on input "Ingresar el nro" at bounding box center [258, 380] width 363 height 9
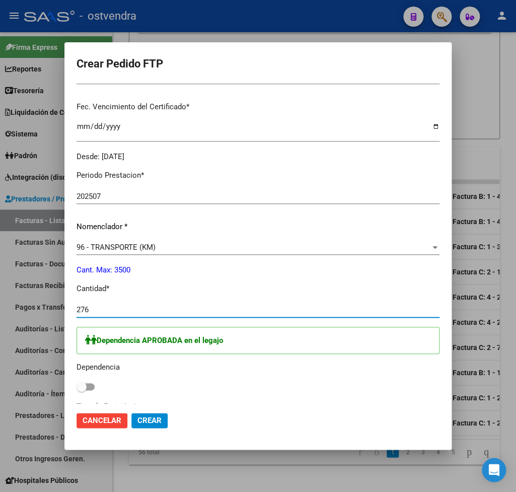
scroll to position [295, 0]
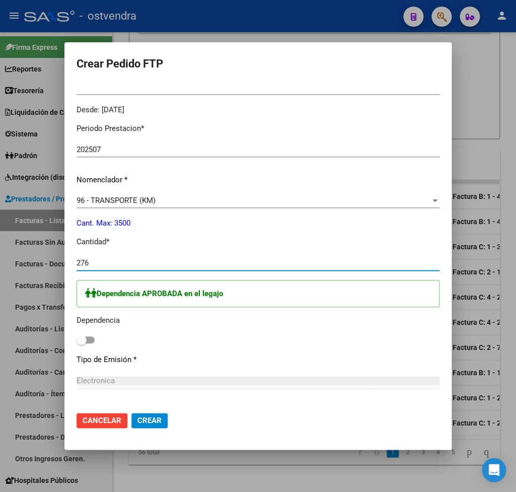
type input "276"
click at [87, 335] on span at bounding box center [82, 340] width 10 height 10
click at [82, 343] on input "checkbox" at bounding box center [81, 343] width 1 height 1
click at [95, 335] on span at bounding box center [90, 340] width 10 height 10
click at [82, 343] on input "checkbox" at bounding box center [81, 343] width 1 height 1
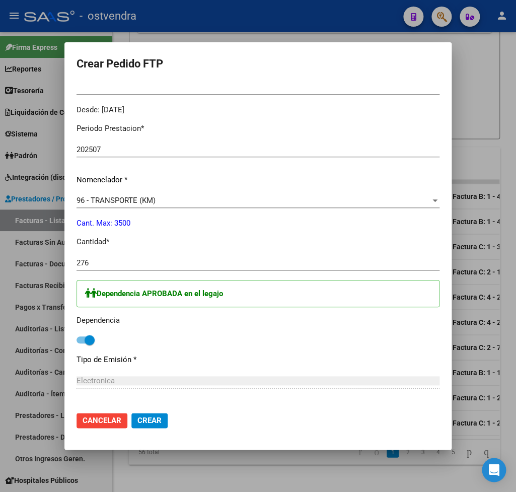
checkbox input "false"
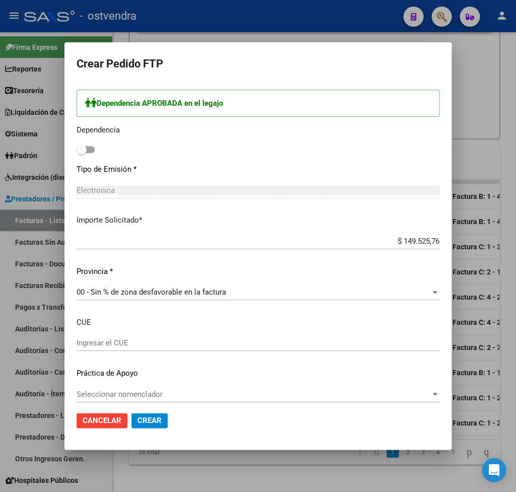
scroll to position [486, 0]
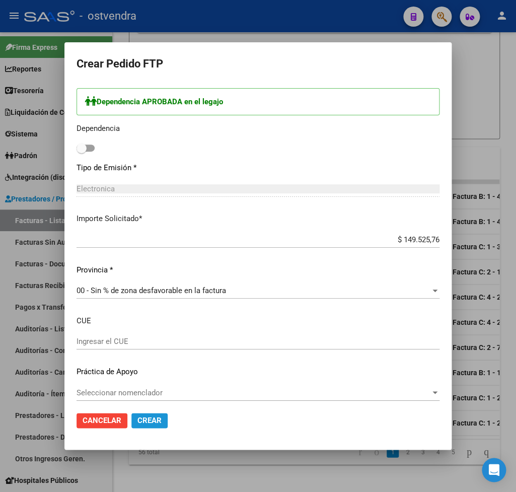
click at [157, 419] on span "Crear" at bounding box center [149, 420] width 24 height 9
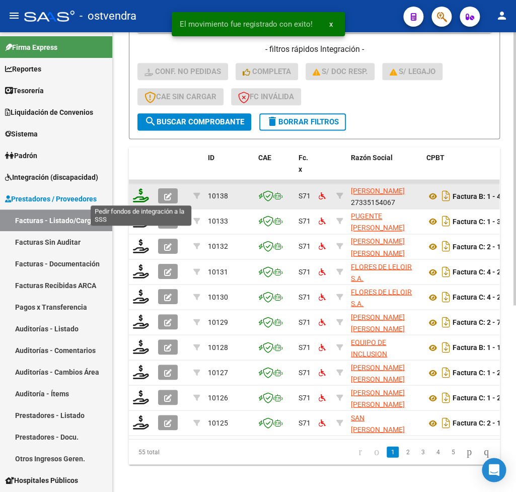
click at [140, 199] on icon at bounding box center [141, 195] width 16 height 14
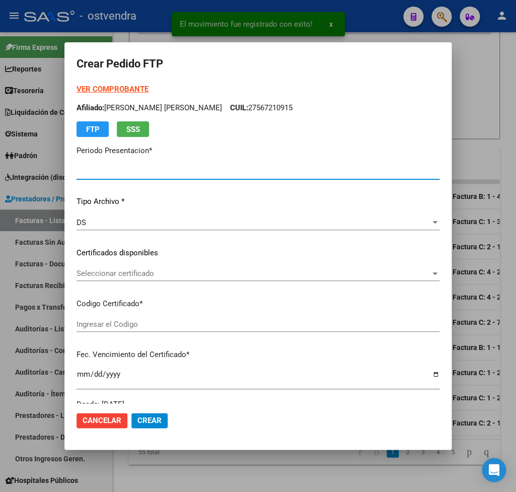
type input "202507"
type input "202506"
type input "$ 149.525,76"
type input "ARG01000567210912025041520300415BUE427"
type input "2030-04-16"
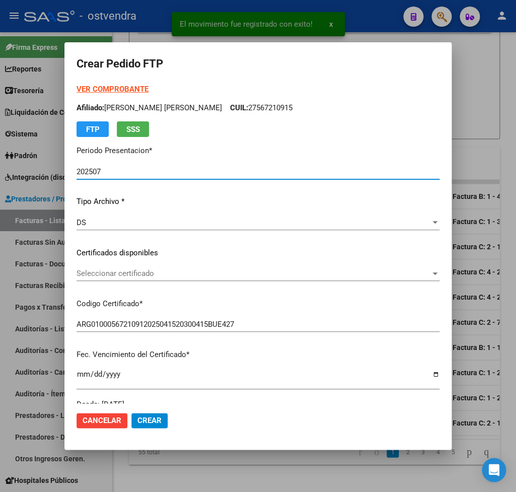
click at [117, 86] on strong "VER COMPROBANTE" at bounding box center [113, 89] width 72 height 9
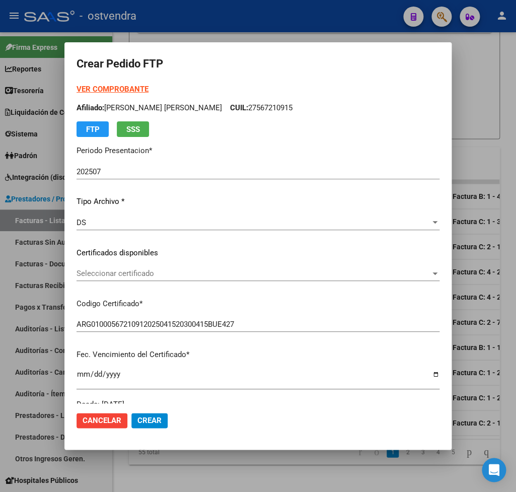
click at [124, 274] on span "Seleccionar certificado" at bounding box center [254, 273] width 354 height 9
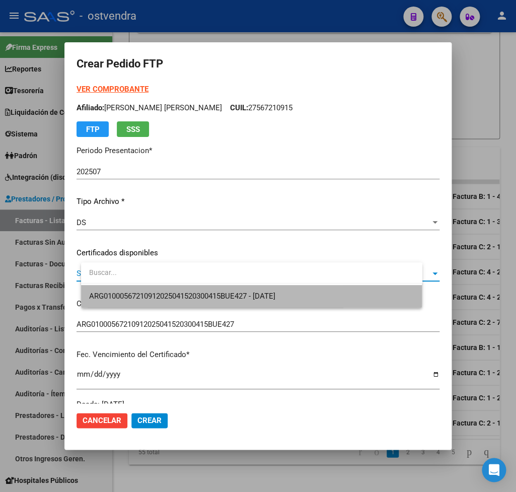
click at [128, 291] on span "ARG01000567210912025041520300415BUE427 - 2030-04-16" at bounding box center [251, 296] width 325 height 23
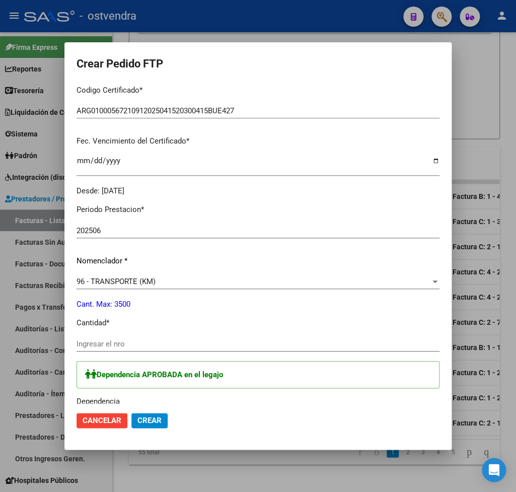
scroll to position [236, 0]
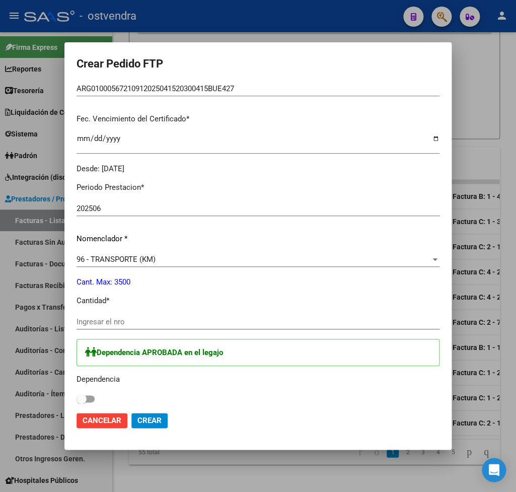
click at [134, 317] on input "Ingresar el nro" at bounding box center [258, 321] width 363 height 9
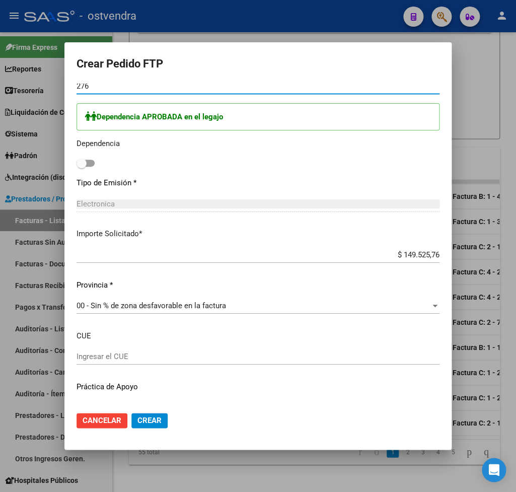
scroll to position [486, 0]
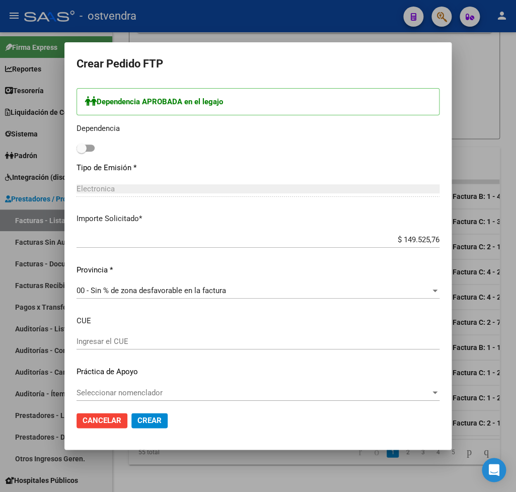
type input "276"
click at [168, 417] on button "Crear" at bounding box center [149, 420] width 36 height 15
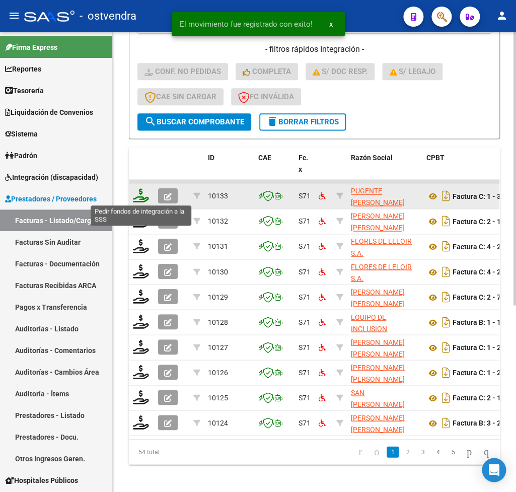
click at [143, 190] on icon at bounding box center [141, 195] width 16 height 14
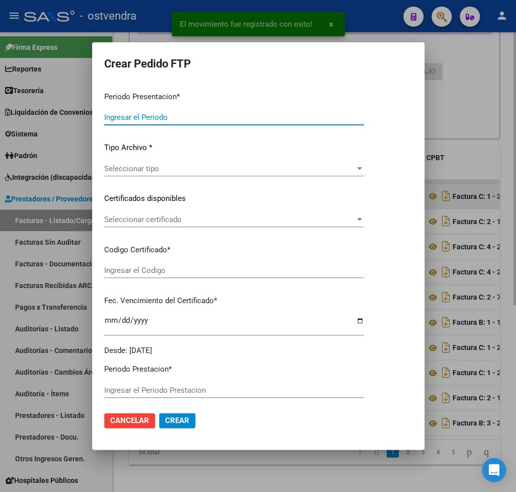
type input "202507"
type input "$ 123.706,10"
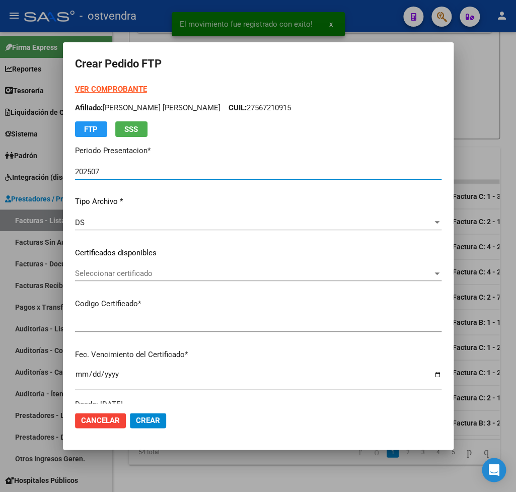
type input "ARG02000554963862024120320291203BUE316"
type input "2029-12-03"
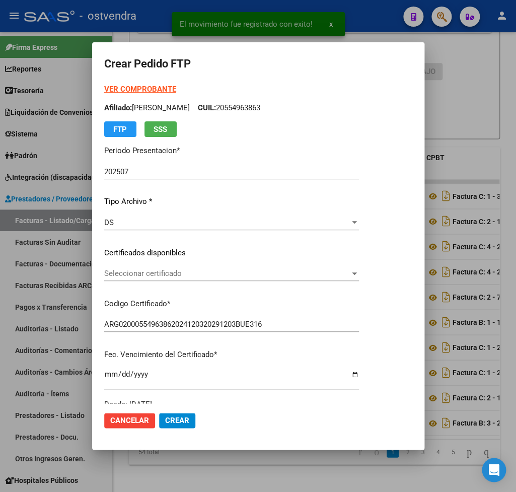
click at [128, 87] on strong "VER COMPROBANTE" at bounding box center [140, 89] width 72 height 9
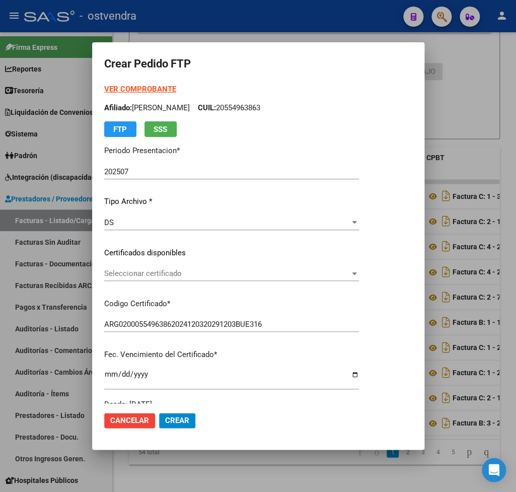
click at [151, 274] on span "Seleccionar certificado" at bounding box center [227, 273] width 246 height 9
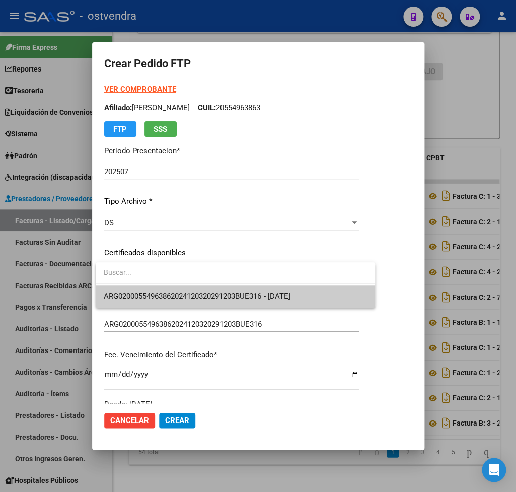
click at [171, 288] on span "ARG02000554963862024120320291203BUE316 - 2029-12-03" at bounding box center [235, 296] width 263 height 23
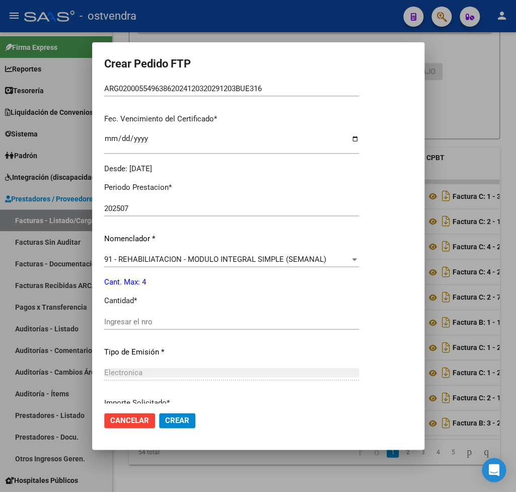
scroll to position [295, 0]
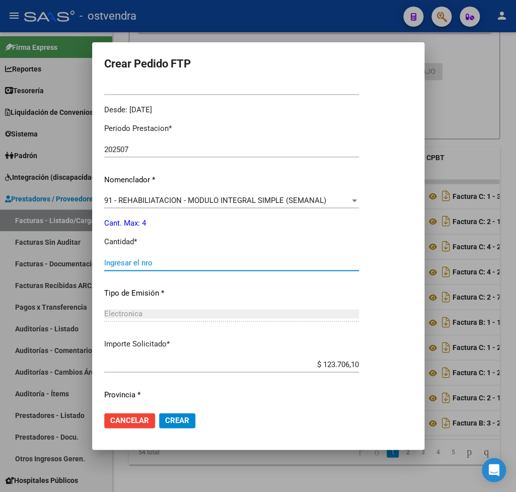
click at [158, 258] on input "Ingresar el nro" at bounding box center [231, 262] width 255 height 9
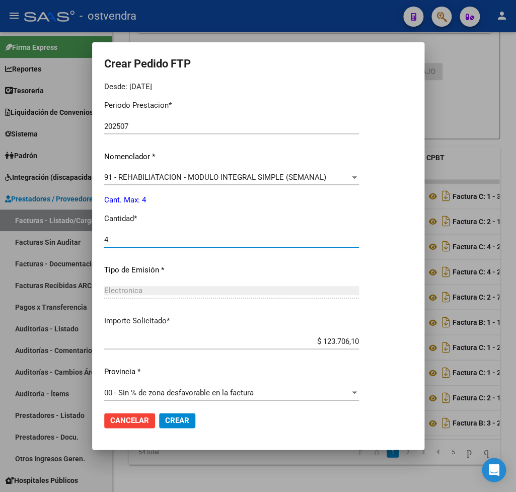
type input "4"
click at [187, 416] on span "Crear" at bounding box center [177, 420] width 24 height 9
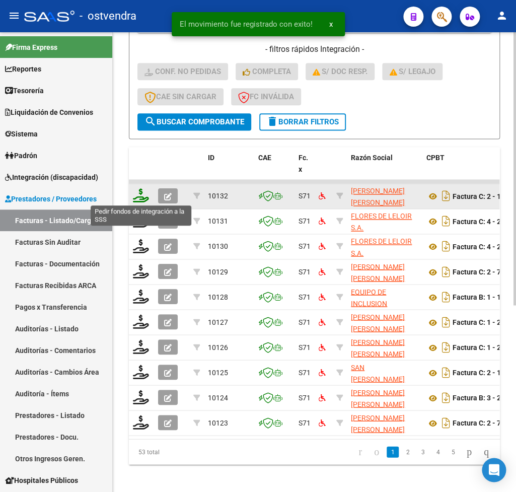
click at [137, 197] on icon at bounding box center [141, 195] width 16 height 14
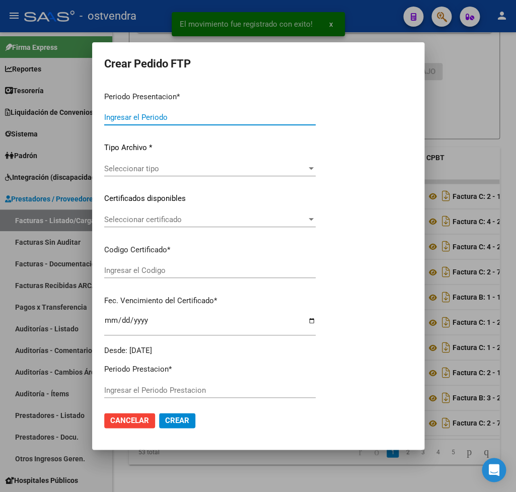
type input "202507"
type input "$ 98.964,88"
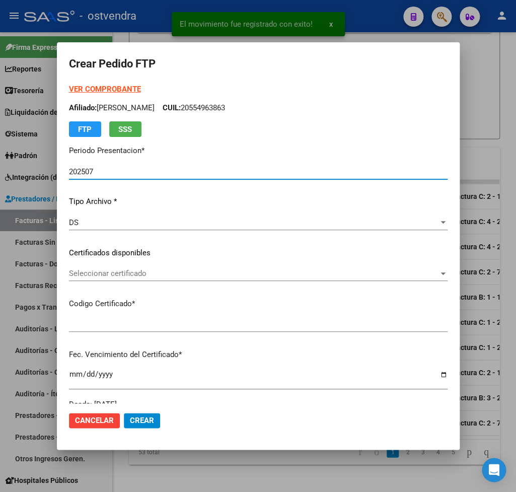
type input "ARG02000530569262018010320230103BS410"
type input "2025-11-22"
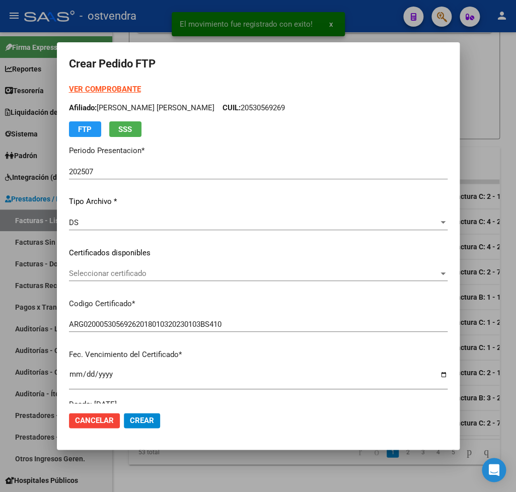
click at [103, 85] on strong "VER COMPROBANTE" at bounding box center [105, 89] width 72 height 9
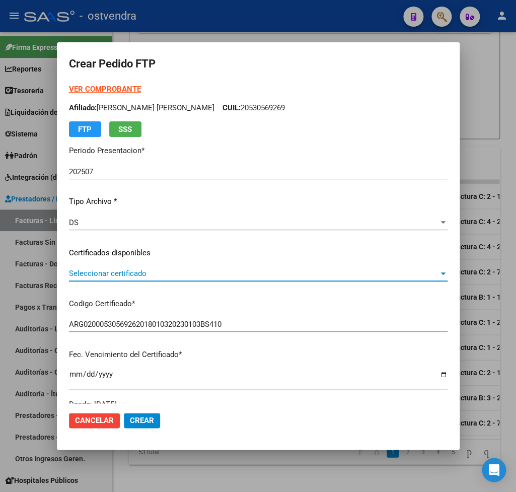
click at [104, 271] on span "Seleccionar certificado" at bounding box center [254, 273] width 370 height 9
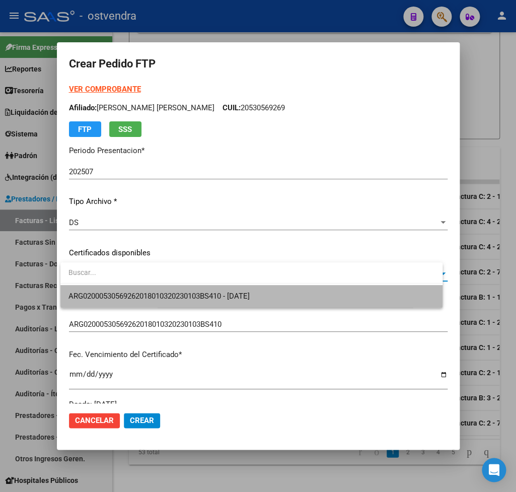
click at [108, 288] on span "ARG02000530569262018010320230103BS410 - 2025-11-22" at bounding box center [251, 296] width 366 height 23
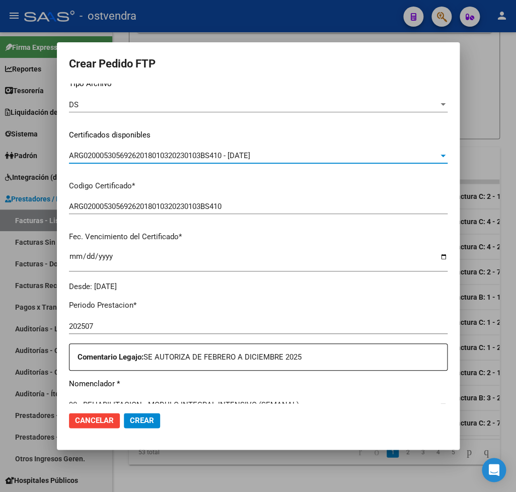
scroll to position [236, 0]
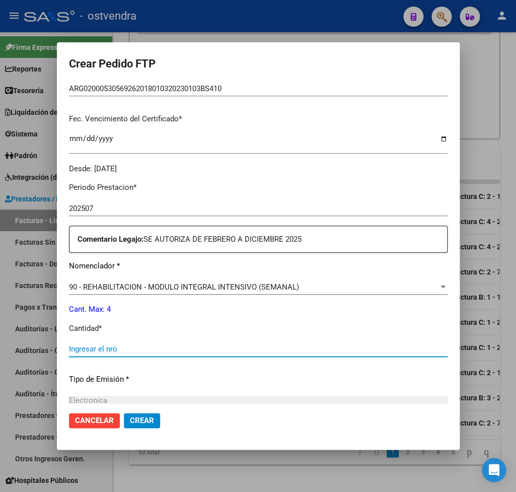
click at [110, 344] on input "Ingresar el nro" at bounding box center [258, 348] width 379 height 9
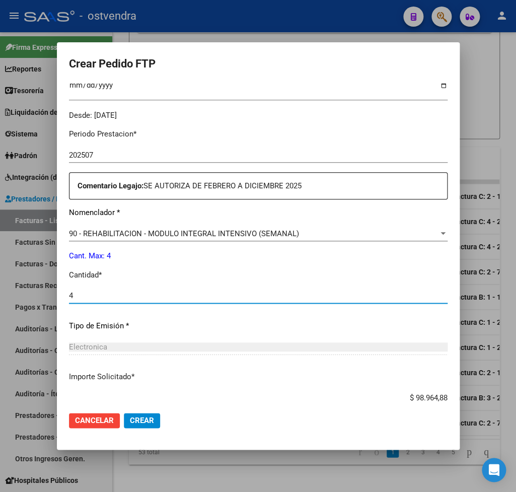
scroll to position [346, 0]
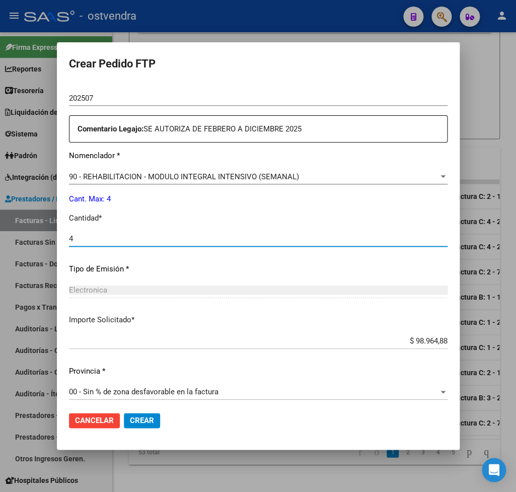
type input "4"
click at [150, 418] on span "Crear" at bounding box center [142, 420] width 24 height 9
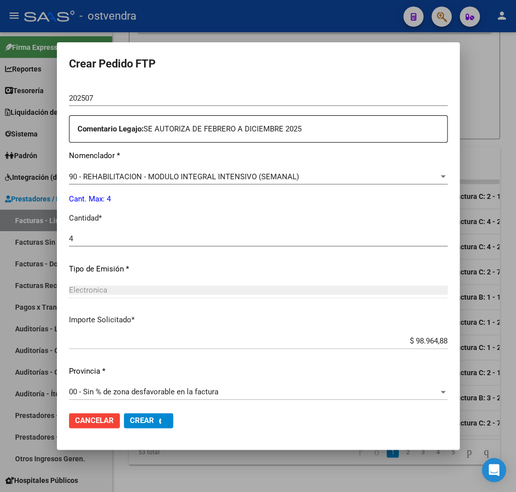
scroll to position [0, 0]
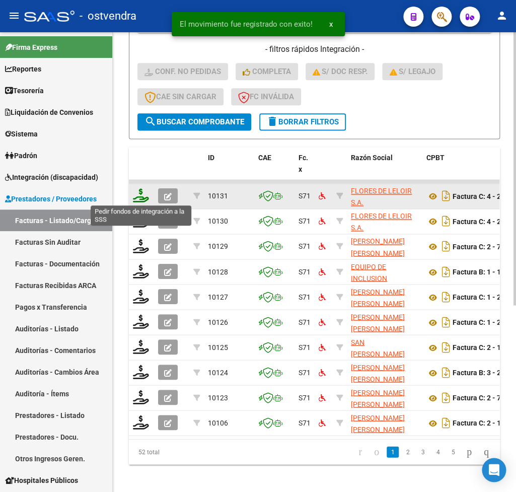
click at [138, 197] on icon at bounding box center [141, 195] width 16 height 14
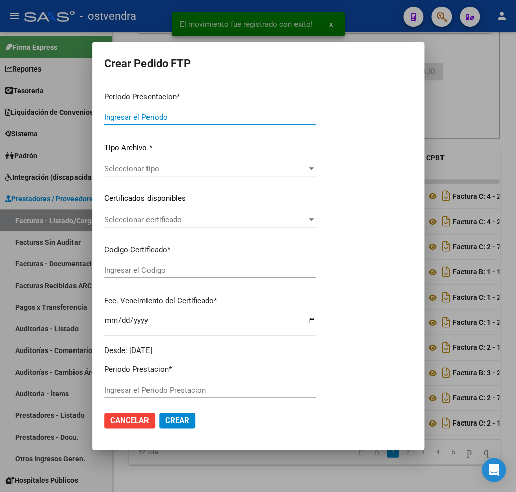
type input "202507"
type input "$ 475.830,36"
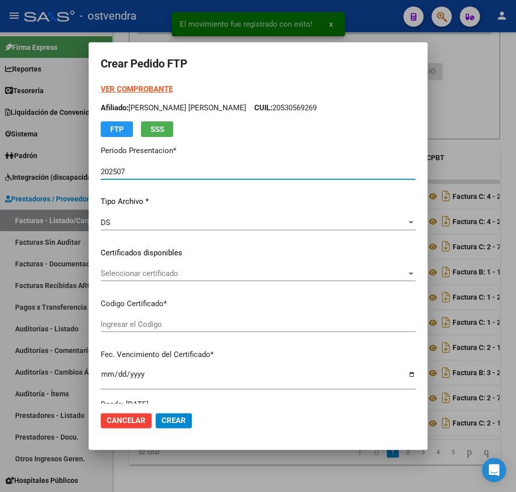
type input "ARG02000570754432021070520260705BS410"
type input "2026-07-05"
click at [130, 87] on strong "VER COMPROBANTE" at bounding box center [137, 89] width 72 height 9
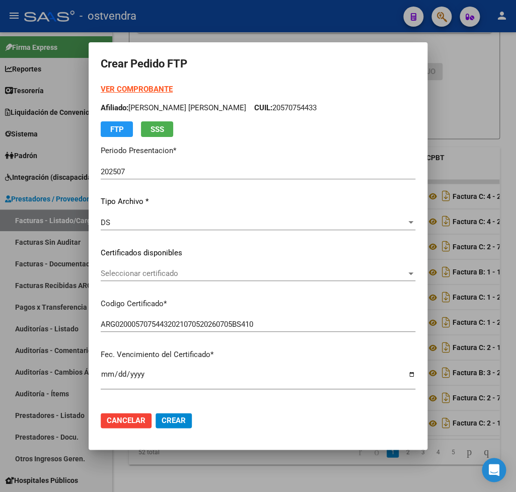
click at [156, 267] on div "Seleccionar certificado Seleccionar certificado" at bounding box center [258, 273] width 315 height 15
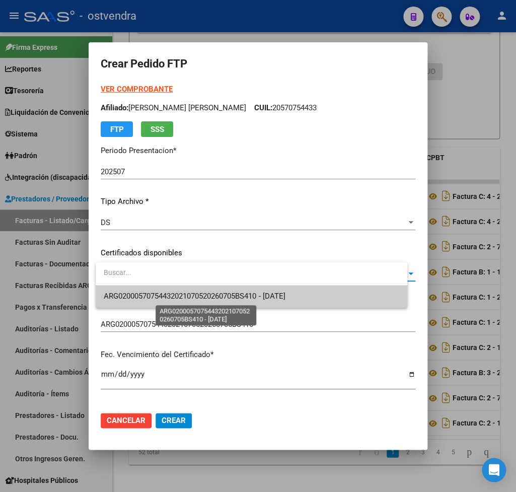
click at [161, 298] on span "ARG02000570754432021070520260705BS410 - 2026-07-05" at bounding box center [194, 296] width 181 height 9
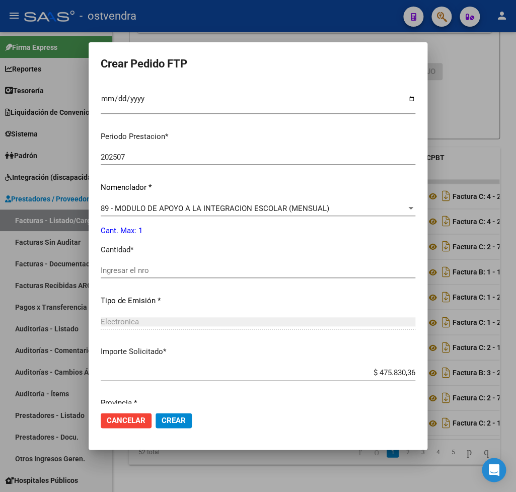
scroll to position [295, 0]
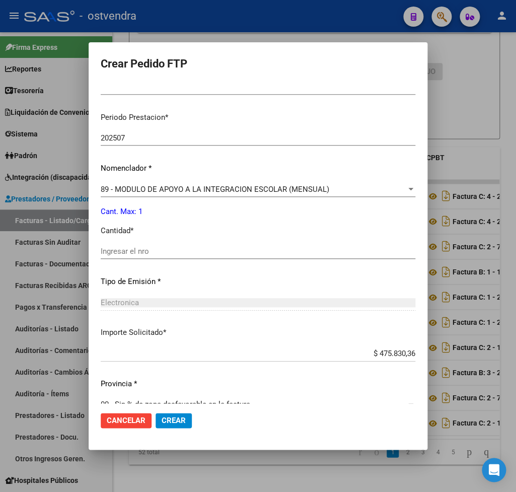
click at [140, 237] on div "Periodo Prestacion * 202507 Ingresar el Periodo Prestacion Nomenclador * 89 - M…" at bounding box center [258, 262] width 315 height 317
click at [142, 247] on input "Ingresar el nro" at bounding box center [258, 251] width 315 height 9
type input "1"
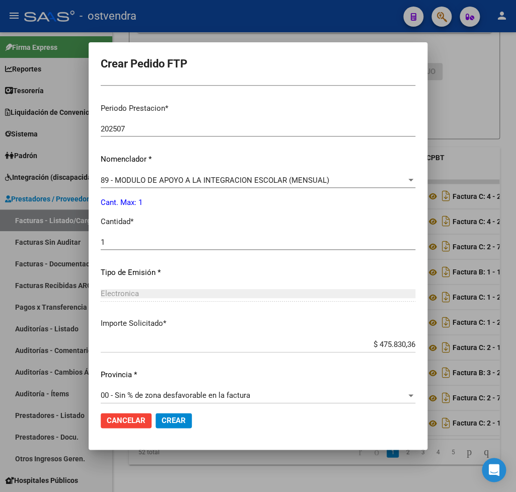
scroll to position [307, 0]
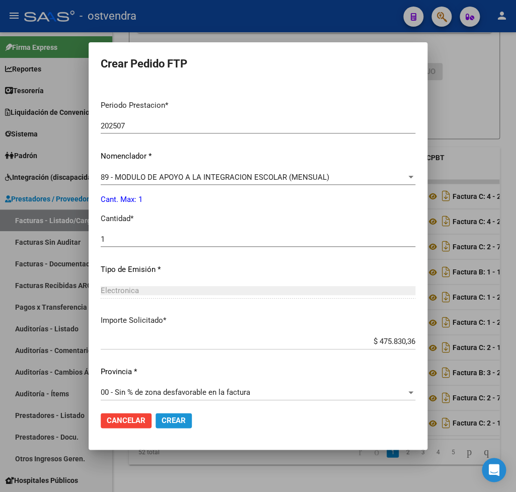
click at [171, 421] on span "Crear" at bounding box center [174, 420] width 24 height 9
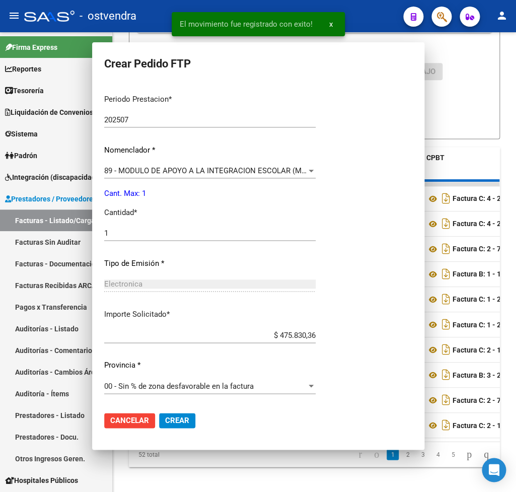
scroll to position [0, 0]
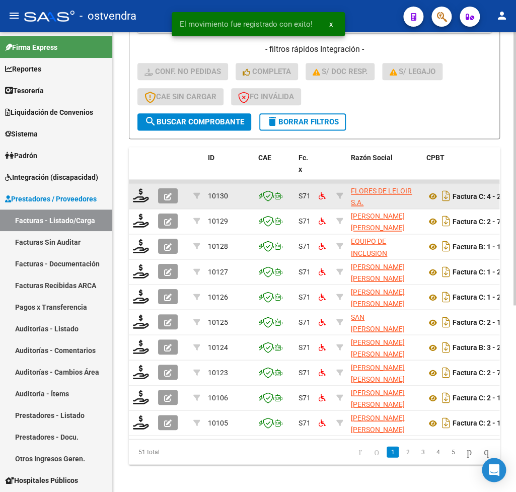
click at [133, 195] on datatable-body-cell at bounding box center [141, 196] width 25 height 25
click at [141, 200] on icon at bounding box center [141, 195] width 16 height 14
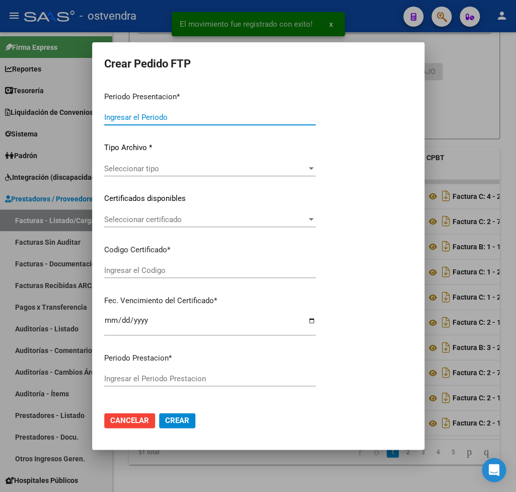
type input "202507"
type input "$ 368.807,40"
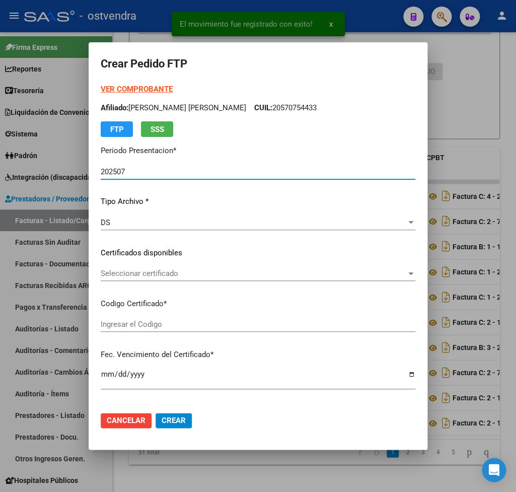
type input "ARG01000554313552019111220241112BS410"
type input "2025-11-12"
click at [146, 89] on strong "VER COMPROBANTE" at bounding box center [137, 89] width 72 height 9
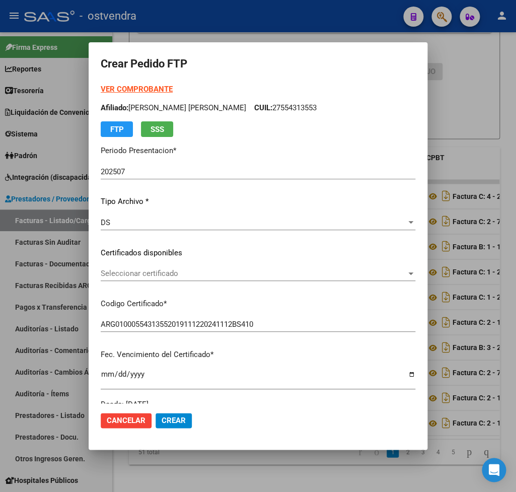
click at [158, 268] on div "Seleccionar certificado Seleccionar certificado" at bounding box center [258, 273] width 315 height 15
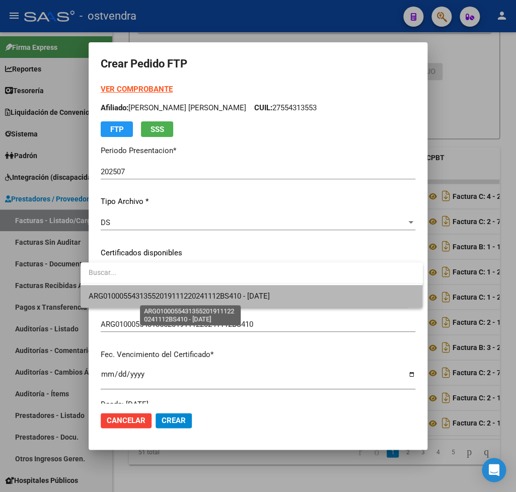
click at [160, 296] on span "ARG01000554313552019111220241112BS410 - 2025-11-12" at bounding box center [179, 296] width 181 height 9
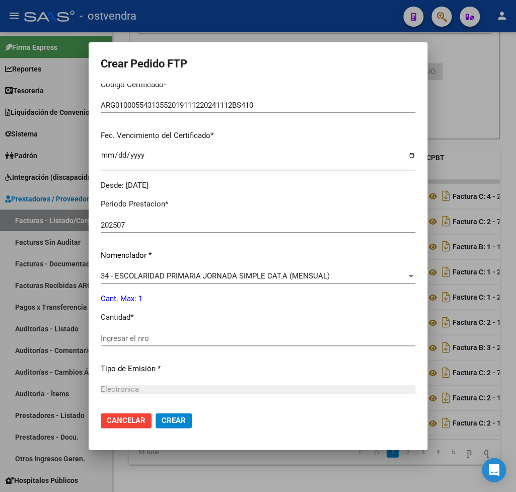
scroll to position [236, 0]
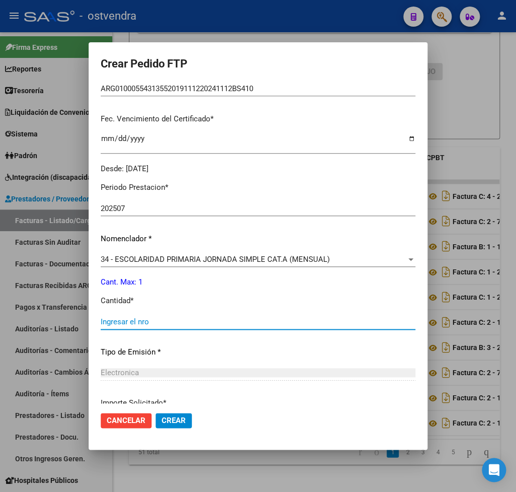
click at [148, 317] on input "Ingresar el nro" at bounding box center [258, 321] width 315 height 9
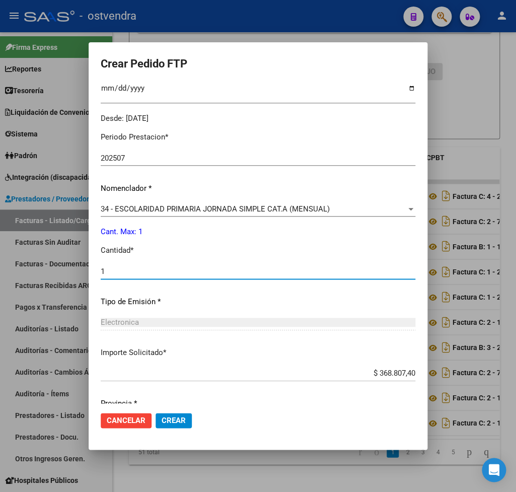
scroll to position [318, 0]
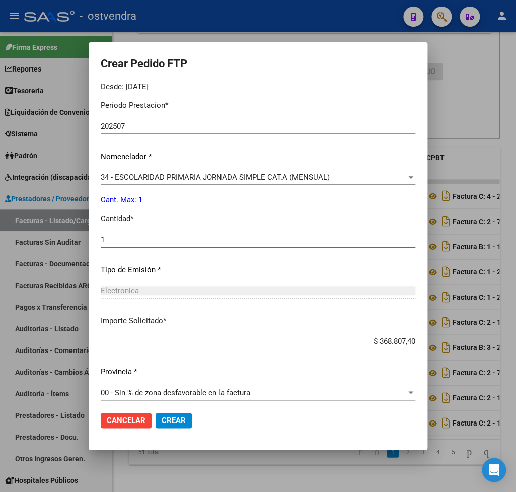
type input "1"
click at [170, 416] on span "Crear" at bounding box center [174, 420] width 24 height 9
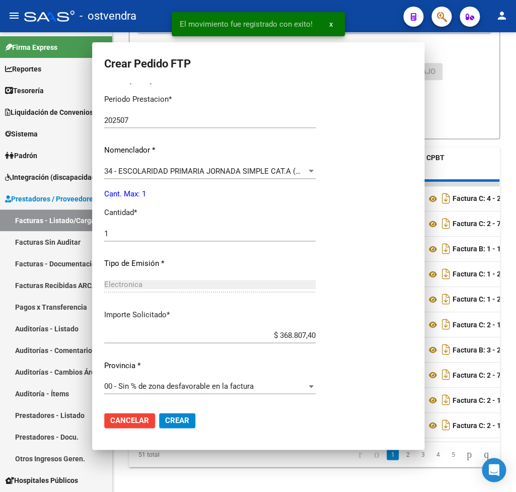
scroll to position [0, 0]
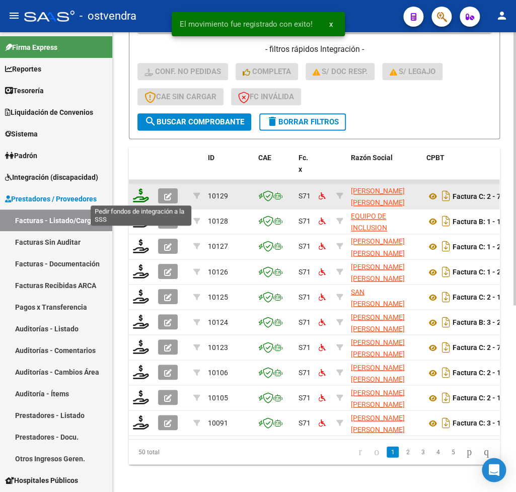
click at [138, 192] on icon at bounding box center [141, 195] width 16 height 14
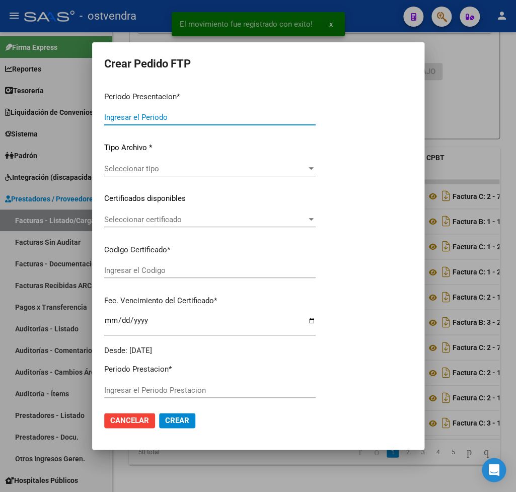
type input "202507"
type input "$ 98.964,88"
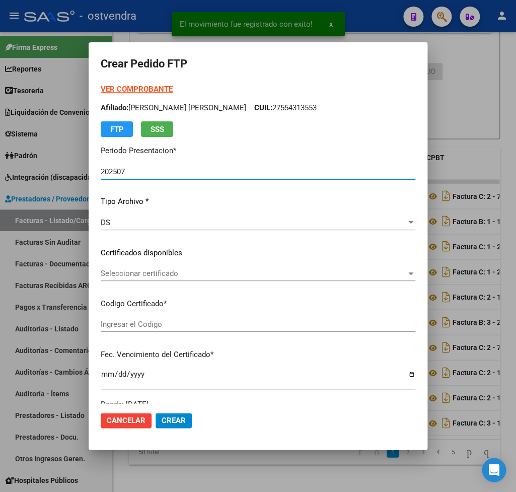
type input "ARG02000506957472022052720270527BS413"
type input "2027-05-27"
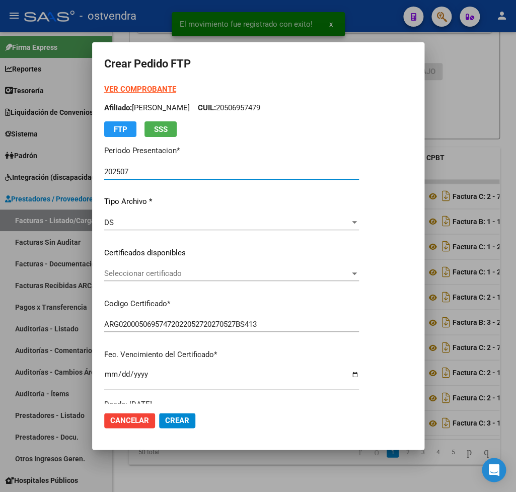
click at [126, 87] on strong "VER COMPROBANTE" at bounding box center [140, 89] width 72 height 9
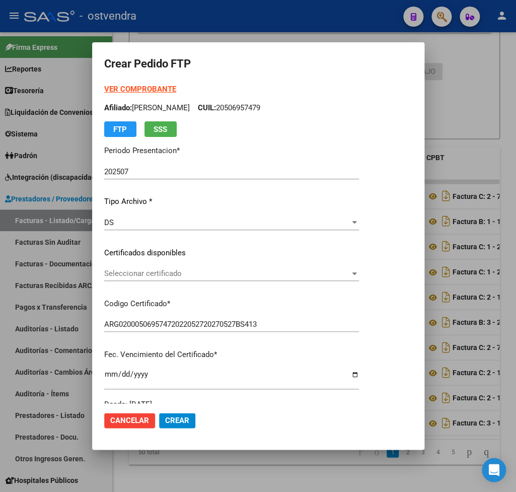
click at [174, 272] on span "Seleccionar certificado" at bounding box center [227, 273] width 246 height 9
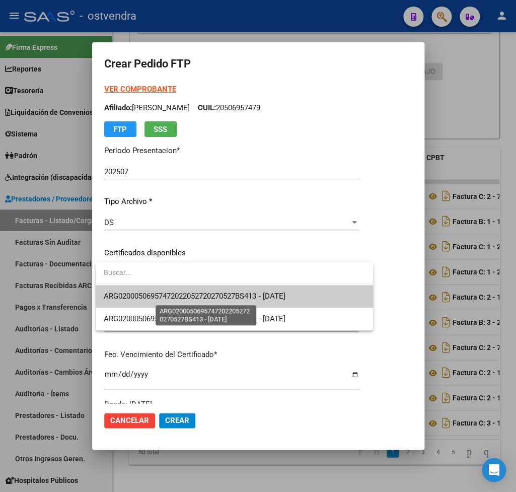
click at [173, 295] on span "ARG02000506957472022052720270527BS413 - 2027-05-27" at bounding box center [194, 296] width 181 height 9
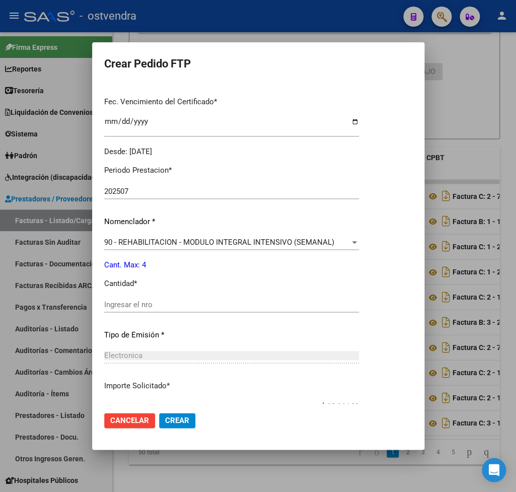
scroll to position [295, 0]
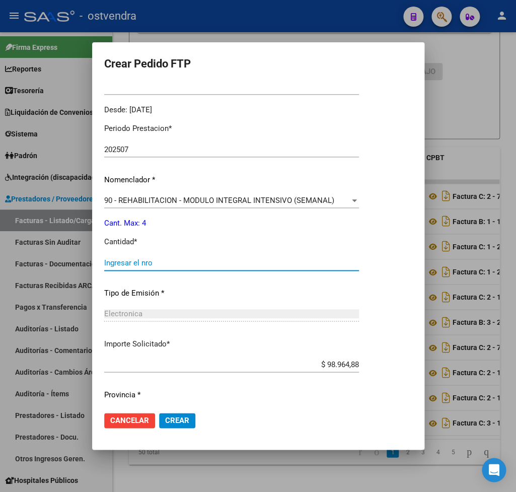
click at [146, 258] on input "Ingresar el nro" at bounding box center [231, 262] width 255 height 9
type input "4"
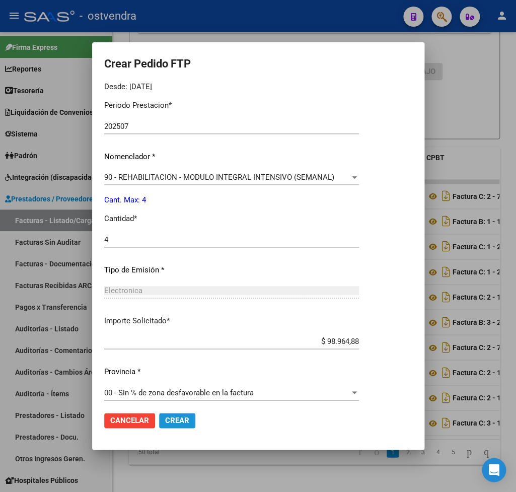
drag, startPoint x: 187, startPoint y: 416, endPoint x: 180, endPoint y: 391, distance: 26.6
click at [187, 416] on span "Crear" at bounding box center [177, 420] width 24 height 9
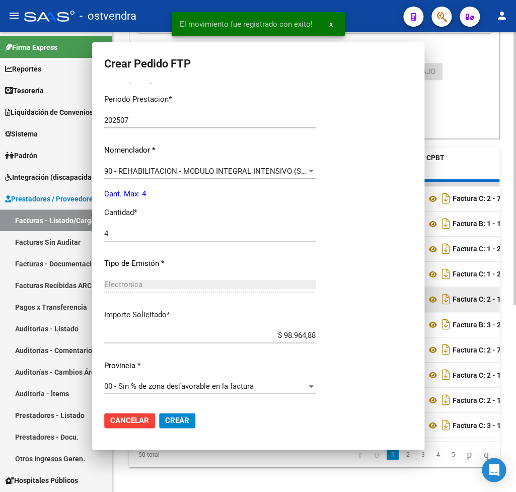
scroll to position [0, 0]
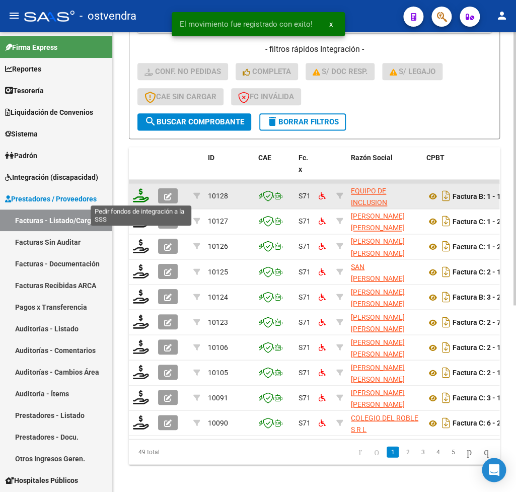
click at [141, 193] on icon at bounding box center [141, 195] width 16 height 14
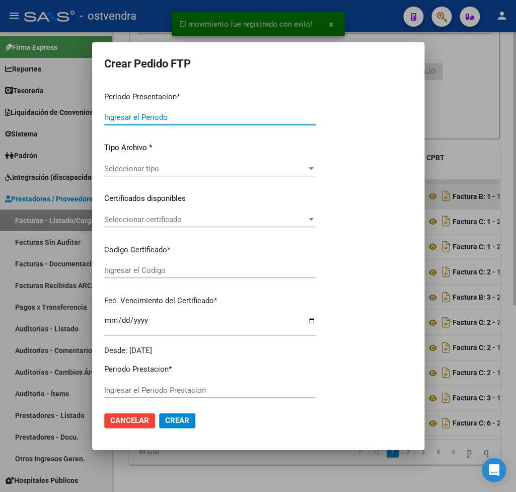
type input "202507"
type input "$ 475.830,36"
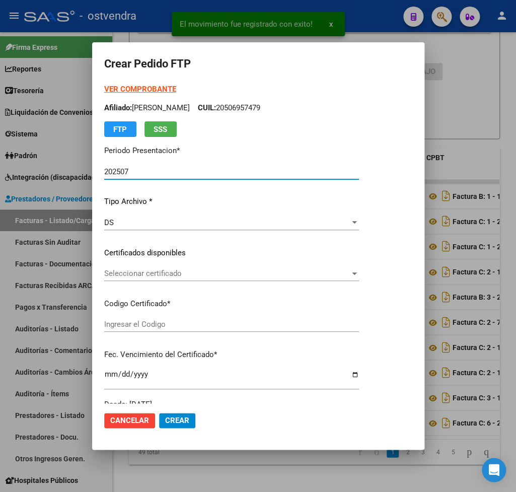
type input "ARG02000559951242021082620240826CBA536"
type input "2025-08-26"
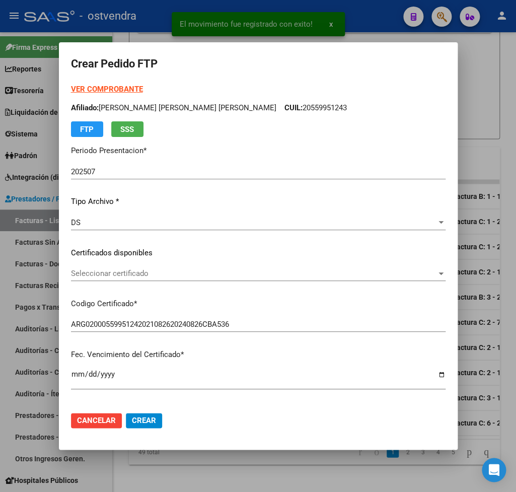
click at [95, 86] on strong "VER COMPROBANTE" at bounding box center [107, 89] width 72 height 9
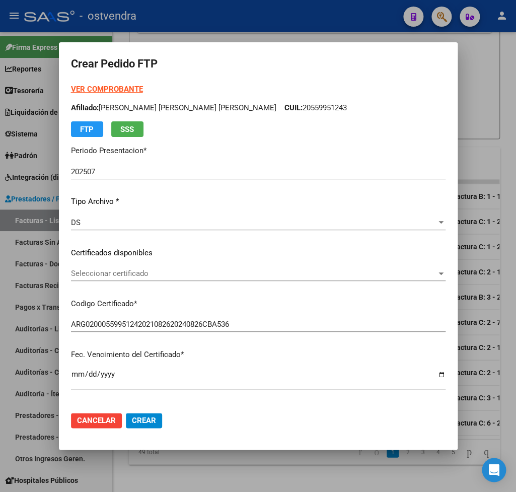
click at [142, 269] on div "Seleccionar certificado Seleccionar certificado" at bounding box center [258, 273] width 375 height 15
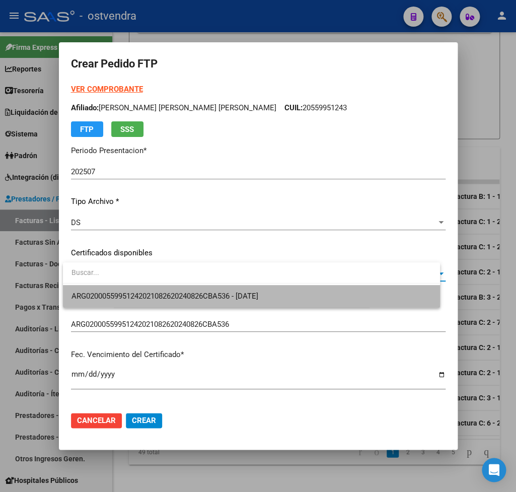
click at [149, 290] on span "ARG02000559951242021082620240826CBA536 - 2025-08-26" at bounding box center [251, 296] width 360 height 23
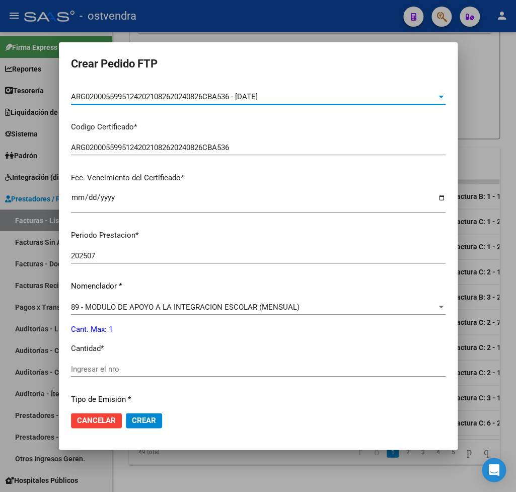
scroll to position [236, 0]
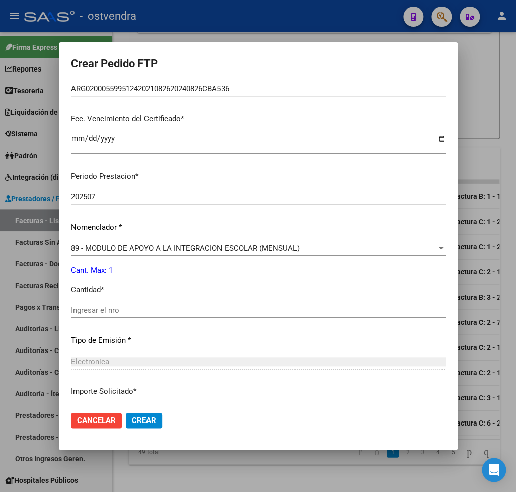
click at [143, 308] on input "Ingresar el nro" at bounding box center [258, 310] width 375 height 9
type input "1"
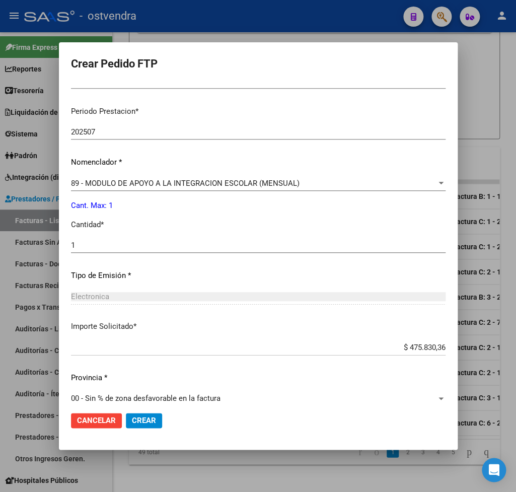
scroll to position [307, 0]
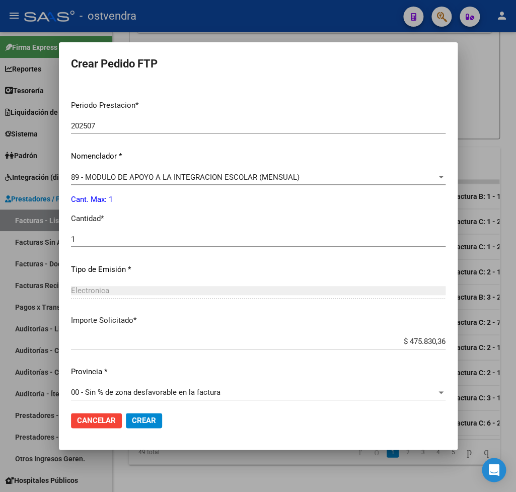
click at [152, 418] on span "Crear" at bounding box center [144, 420] width 24 height 9
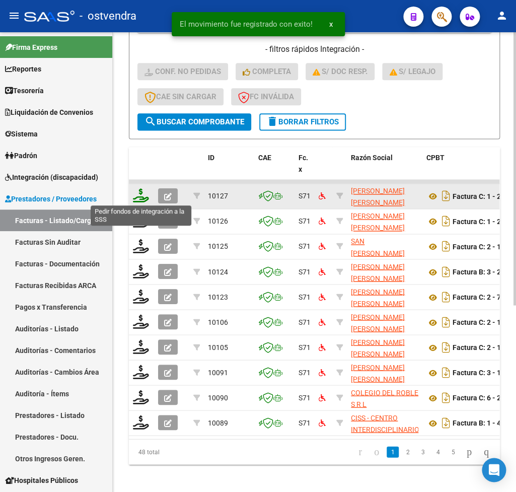
click at [140, 197] on icon at bounding box center [141, 195] width 16 height 14
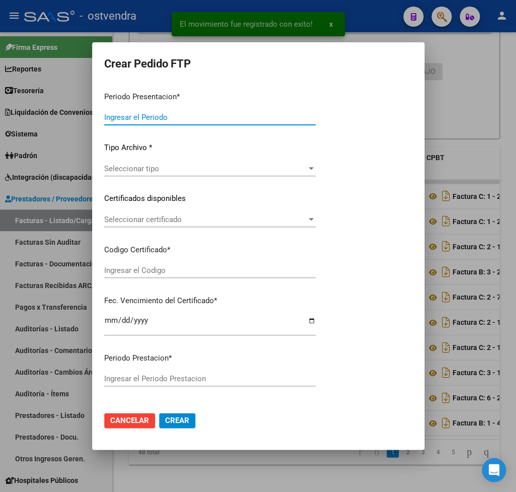
type input "202507"
type input "$ 232.956,80"
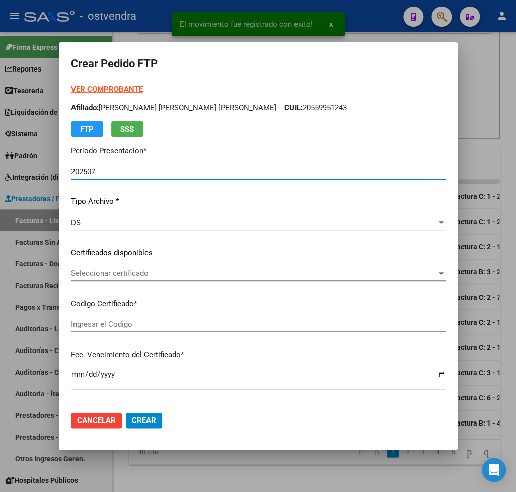
type input "ARG02000572518062021080920260809BS316"
type input "2026-08-09"
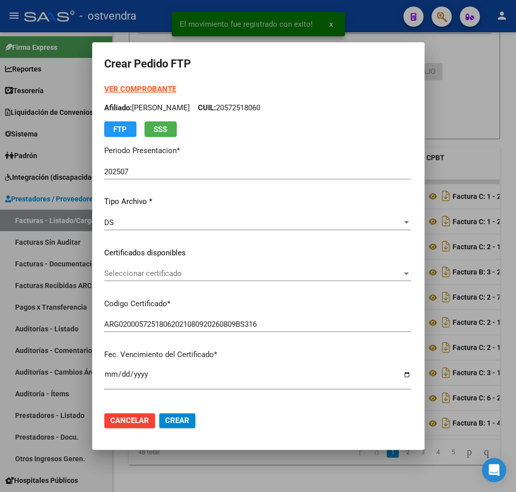
click at [116, 86] on strong "VER COMPROBANTE" at bounding box center [140, 89] width 72 height 9
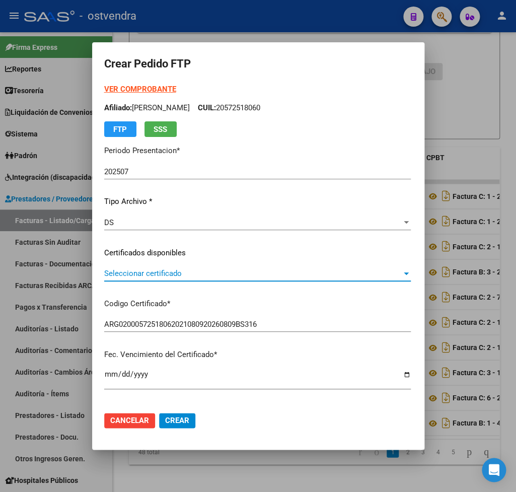
click at [144, 273] on span "Seleccionar certificado" at bounding box center [253, 273] width 298 height 9
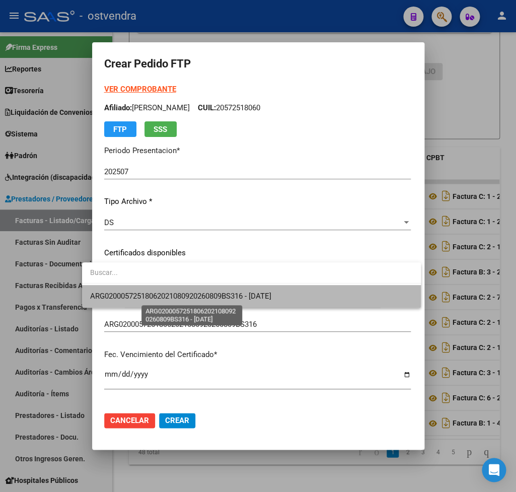
click at [145, 293] on span "ARG02000572518062021080920260809BS316 - 2026-08-09" at bounding box center [180, 296] width 181 height 9
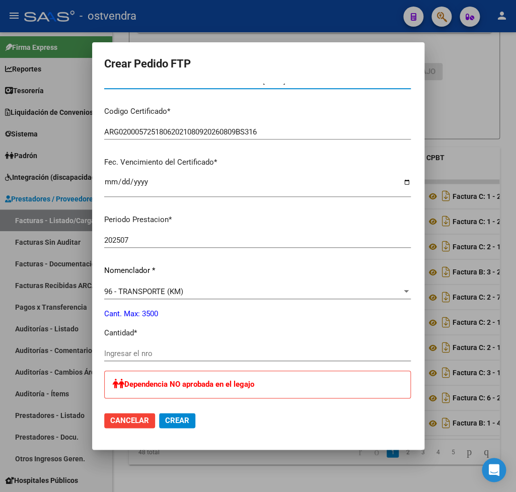
scroll to position [236, 0]
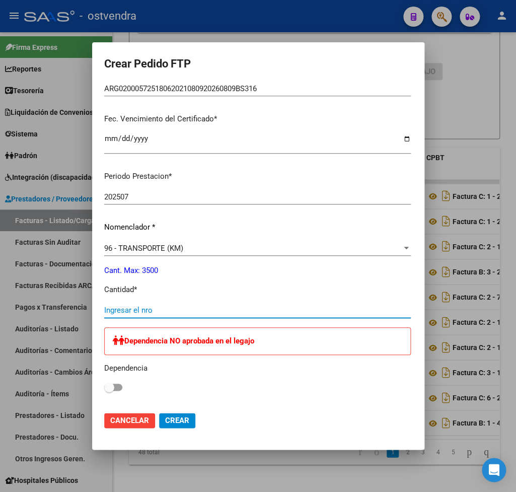
click at [128, 306] on input "Ingresar el nro" at bounding box center [257, 310] width 307 height 9
type input "430"
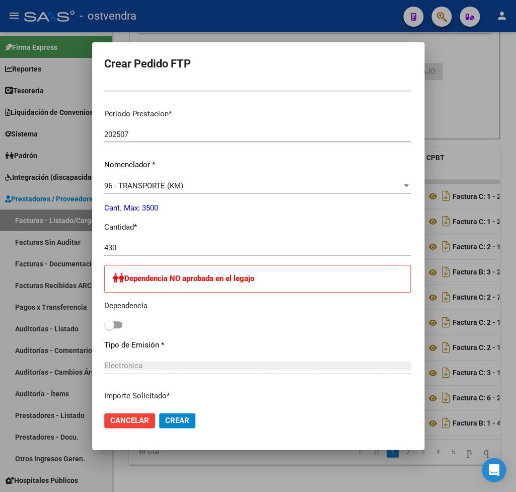
scroll to position [81, 0]
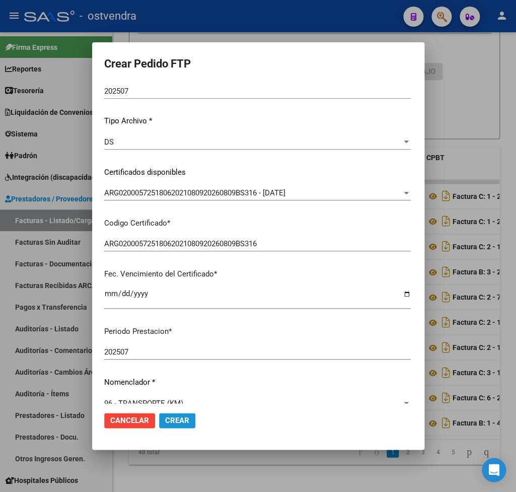
click at [168, 418] on span "Crear" at bounding box center [177, 420] width 24 height 9
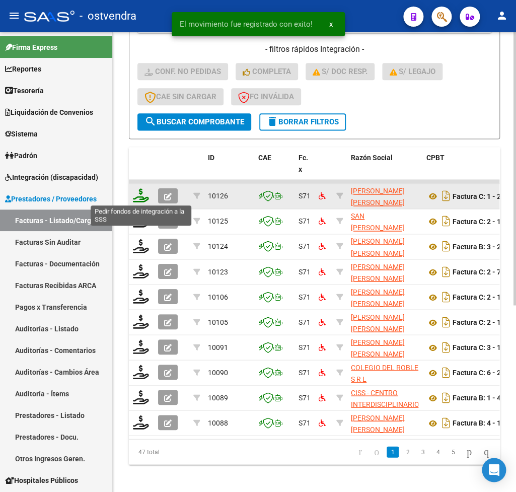
click at [139, 196] on icon at bounding box center [141, 195] width 16 height 14
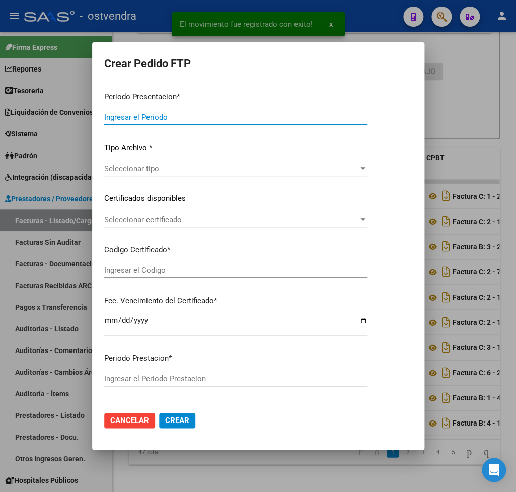
type input "202507"
type input "$ 247.259,26"
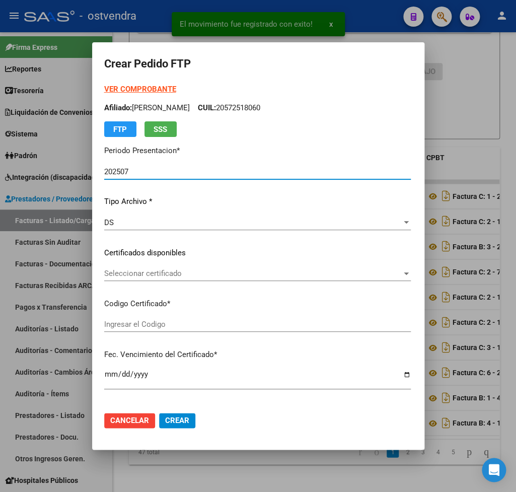
type input "ARG02000572518062021080920260809BS316"
type input "2026-08-09"
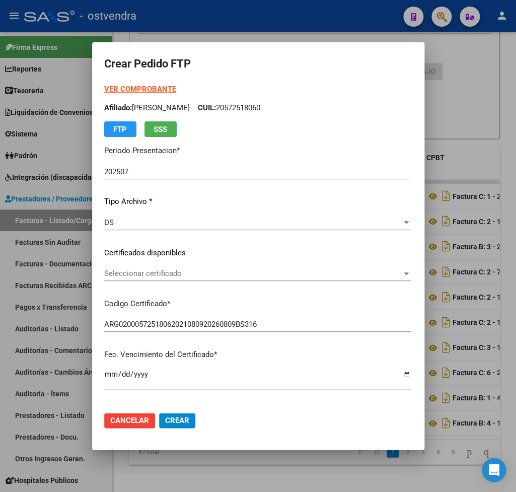
click at [114, 89] on strong "VER COMPROBANTE" at bounding box center [140, 89] width 72 height 9
click at [131, 267] on div "Seleccionar certificado Seleccionar certificado" at bounding box center [257, 273] width 307 height 15
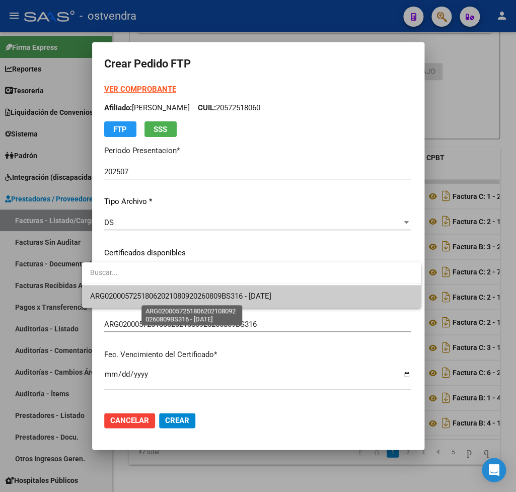
click at [141, 294] on span "ARG02000572518062021080920260809BS316 - 2026-08-09" at bounding box center [180, 296] width 181 height 9
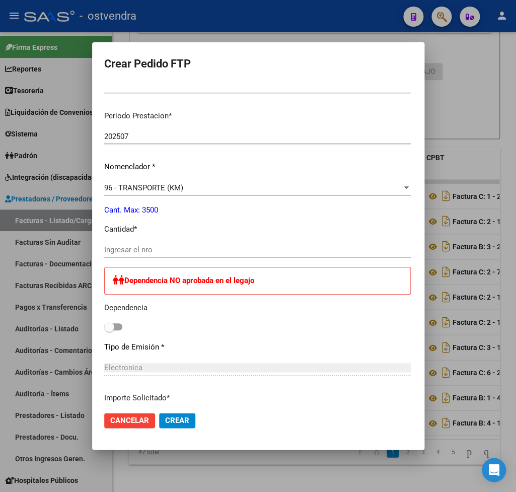
scroll to position [295, 0]
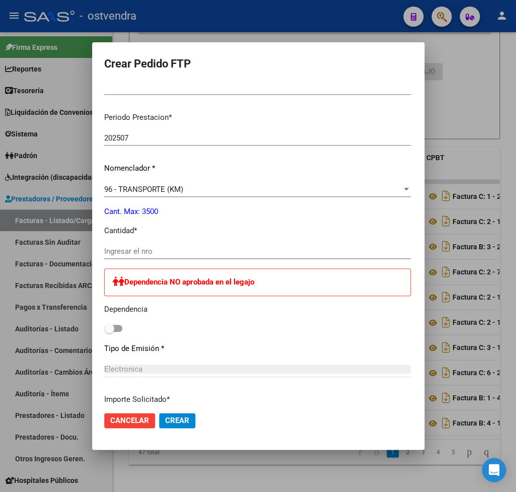
click at [139, 247] on input "Ingresar el nro" at bounding box center [257, 251] width 307 height 9
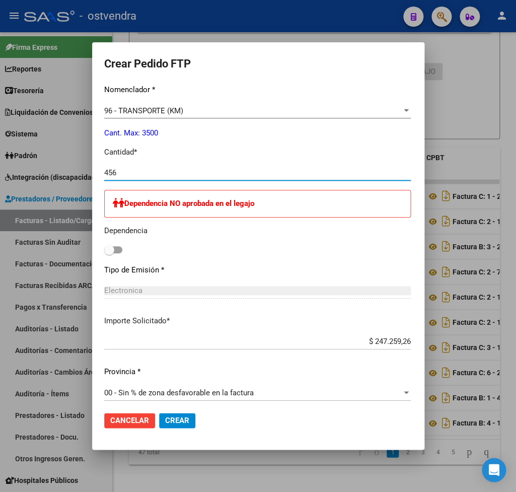
scroll to position [475, 0]
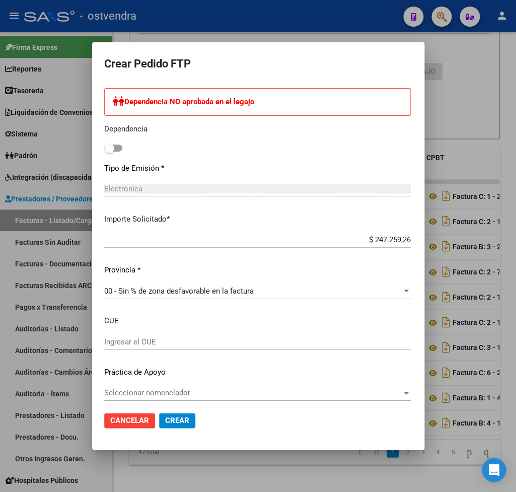
type input "456"
click at [173, 416] on span "Crear" at bounding box center [177, 420] width 24 height 9
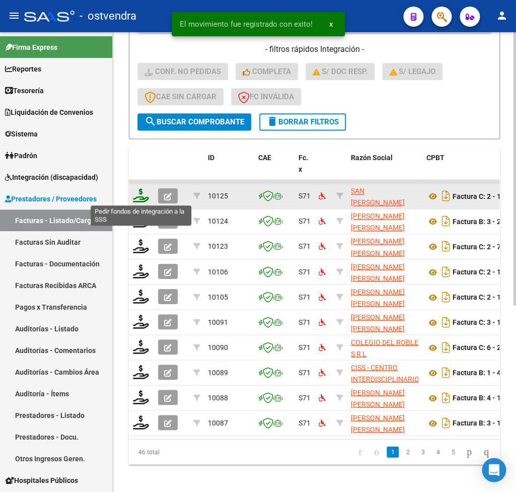
click at [143, 197] on icon at bounding box center [141, 195] width 16 height 14
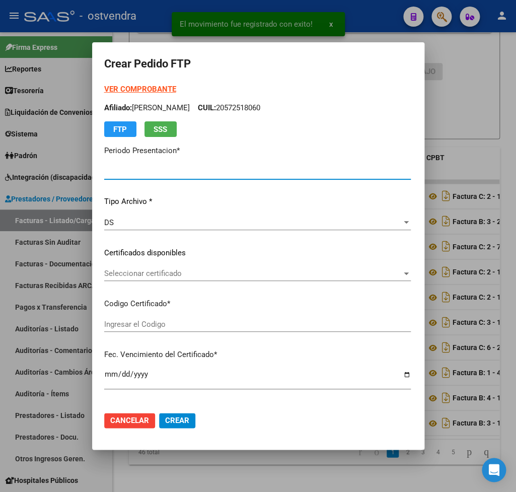
type input "202507"
type input "$ 475.830,36"
type input "ARG02000541853012018082220200822BS437"
type input "2027-11-18"
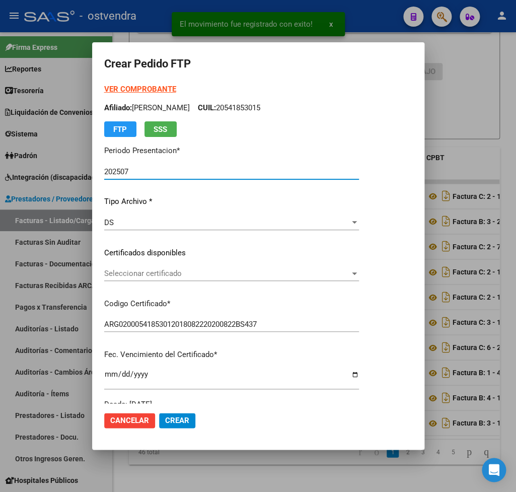
click at [134, 84] on div "VER COMPROBANTE ARCA Padrón Afiliado: PANNO RAMIRO ROMAN CUIL: 20541853015 FTP …" at bounding box center [231, 110] width 255 height 53
click at [136, 89] on strong "VER COMPROBANTE" at bounding box center [140, 89] width 72 height 9
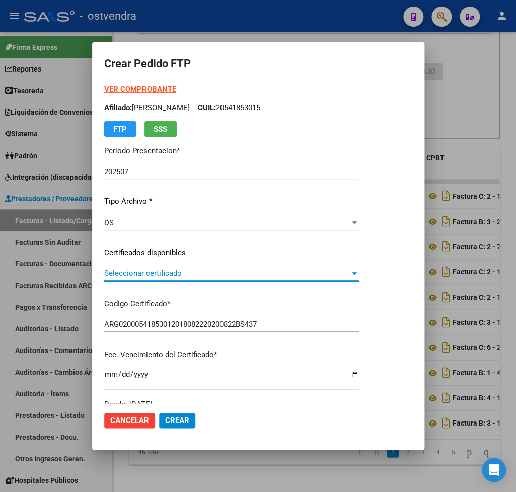
click at [142, 276] on span "Seleccionar certificado" at bounding box center [227, 273] width 246 height 9
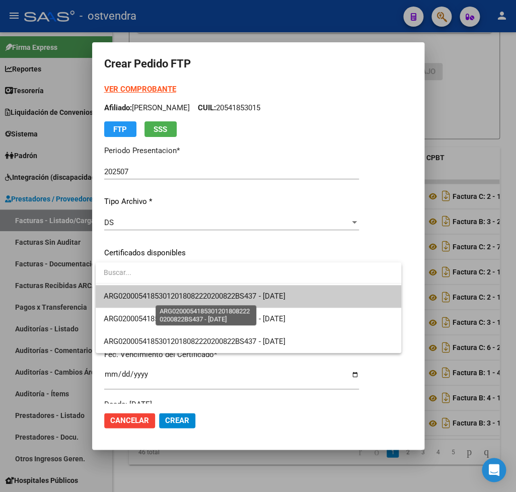
click at [143, 294] on span "ARG02000541853012018082220200822BS437 - 2027-11-18" at bounding box center [194, 296] width 181 height 9
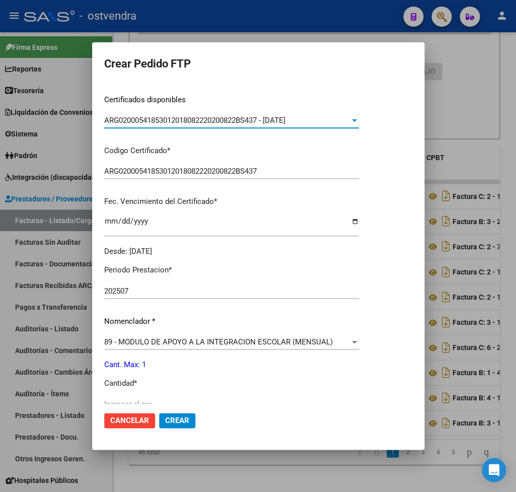
scroll to position [177, 0]
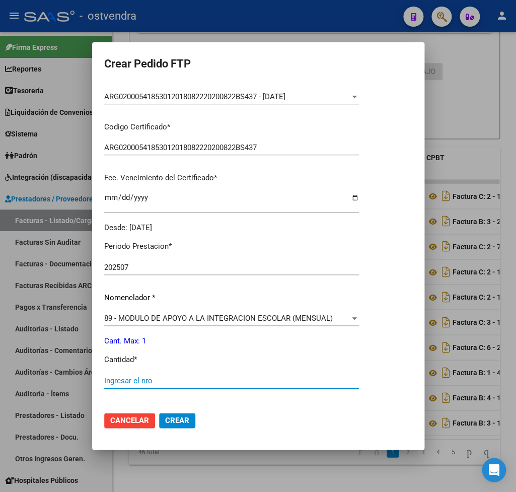
click at [142, 376] on input "Ingresar el nro" at bounding box center [231, 380] width 255 height 9
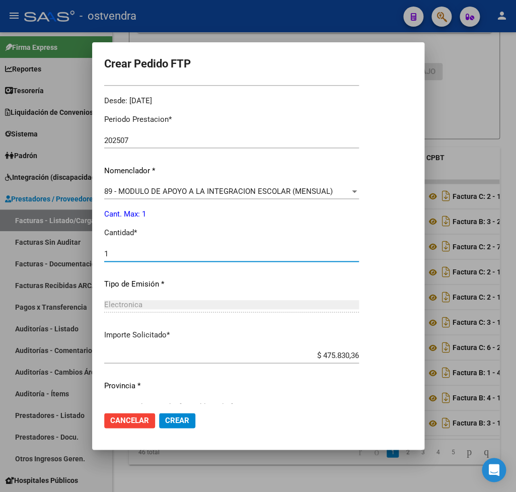
scroll to position [318, 0]
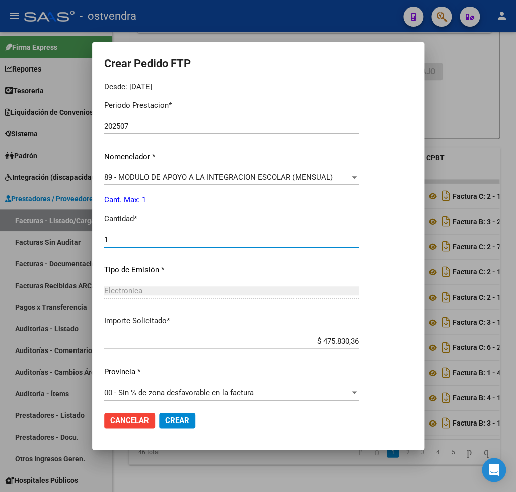
type input "1"
click at [185, 416] on span "Crear" at bounding box center [177, 420] width 24 height 9
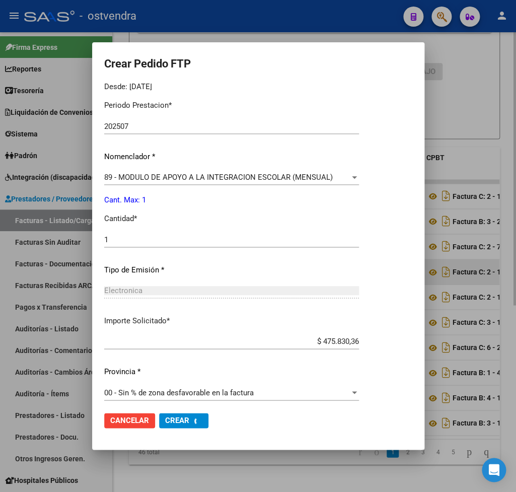
scroll to position [263, 0]
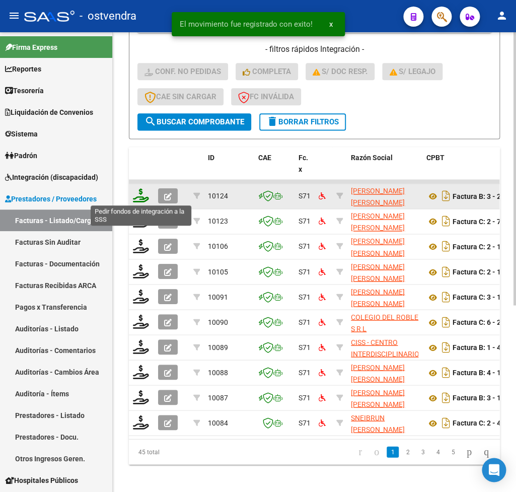
click at [142, 196] on icon at bounding box center [141, 195] width 16 height 14
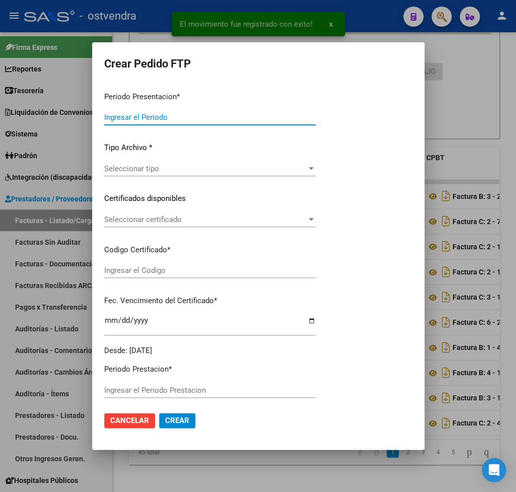
type input "202507"
type input "$ 98.964,88"
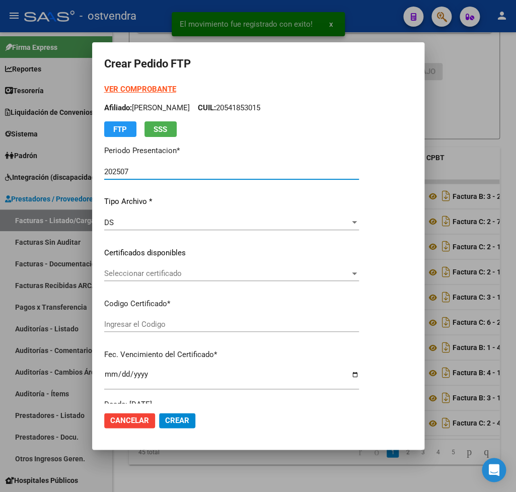
type input "ARG02000506393042022091620320916BS309"
type input "2032-09-16"
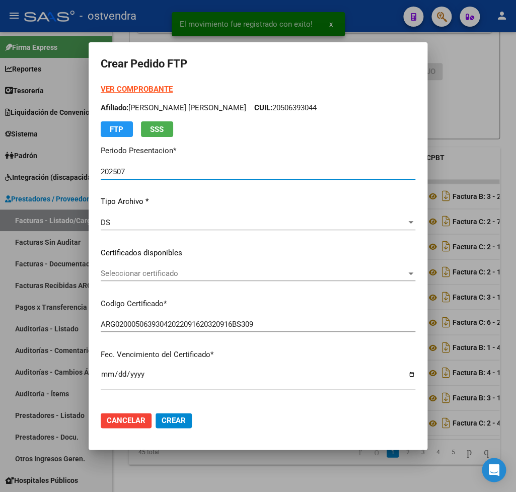
click at [131, 90] on strong "VER COMPROBANTE" at bounding box center [137, 89] width 72 height 9
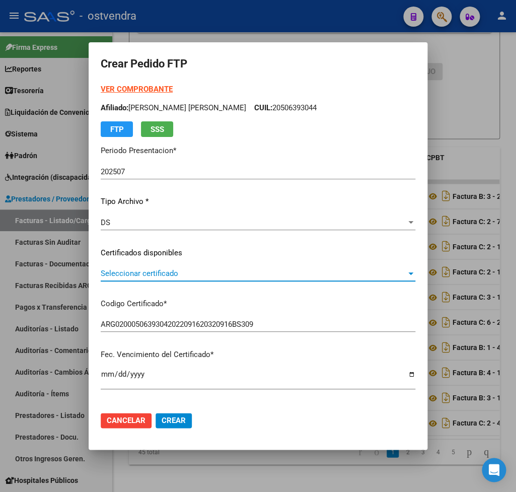
click at [152, 271] on span "Seleccionar certificado" at bounding box center [254, 273] width 306 height 9
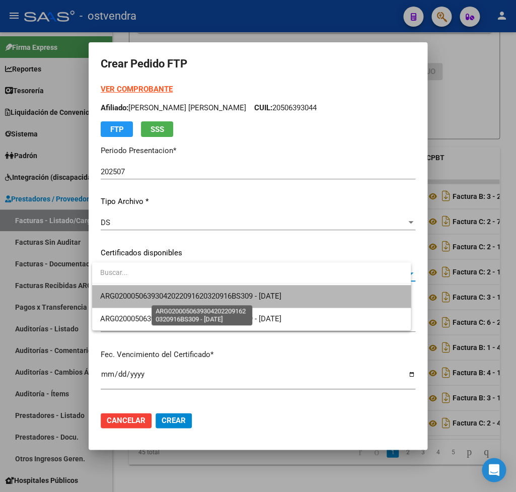
click at [154, 299] on span "ARG02000506393042022091620320916BS309 - 2032-09-16" at bounding box center [190, 296] width 181 height 9
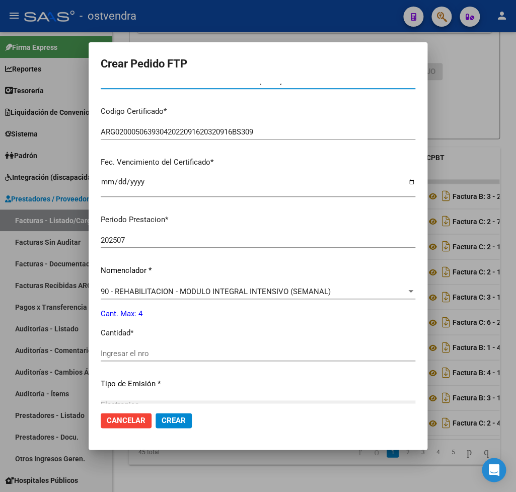
scroll to position [236, 0]
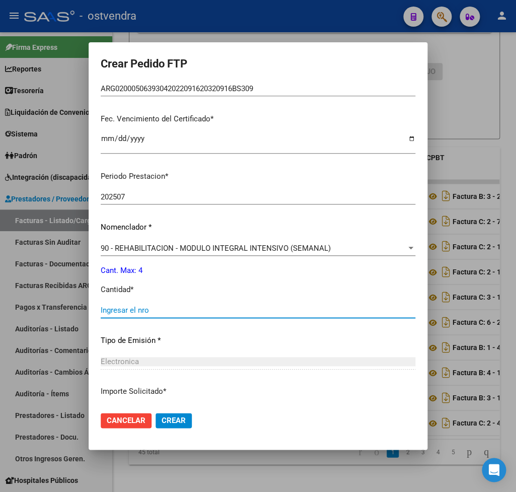
click at [151, 306] on input "Ingresar el nro" at bounding box center [258, 310] width 315 height 9
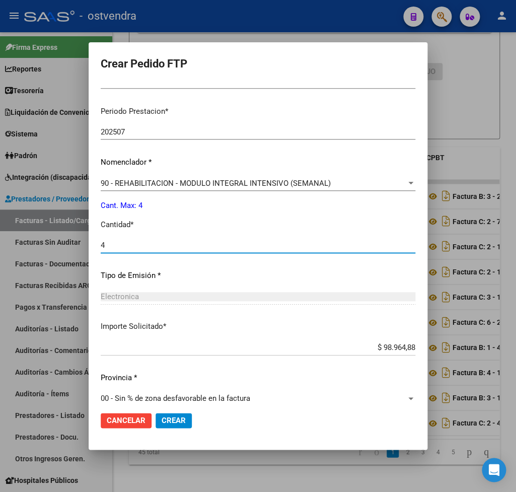
scroll to position [307, 0]
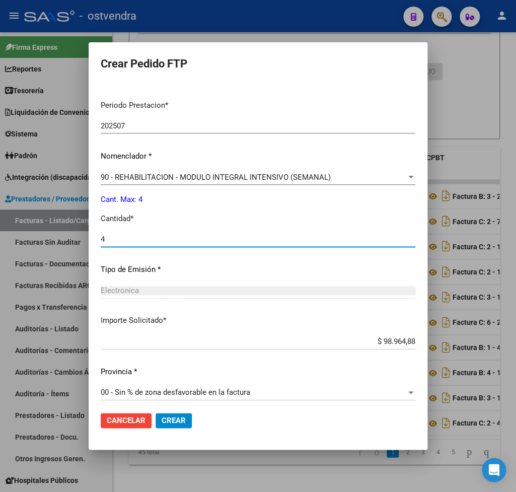
type input "4"
drag, startPoint x: 175, startPoint y: 414, endPoint x: 199, endPoint y: 391, distance: 32.8
click at [176, 414] on button "Crear" at bounding box center [174, 420] width 36 height 15
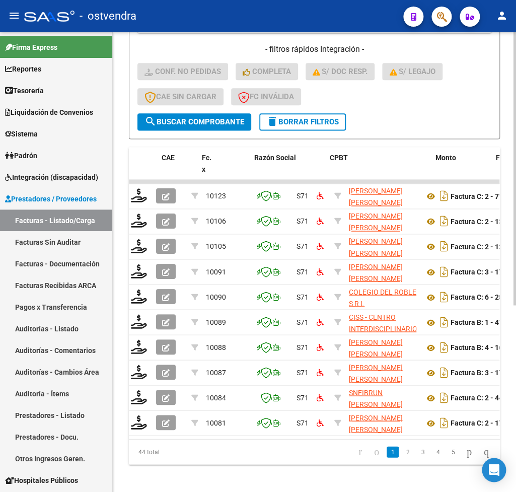
scroll to position [0, 0]
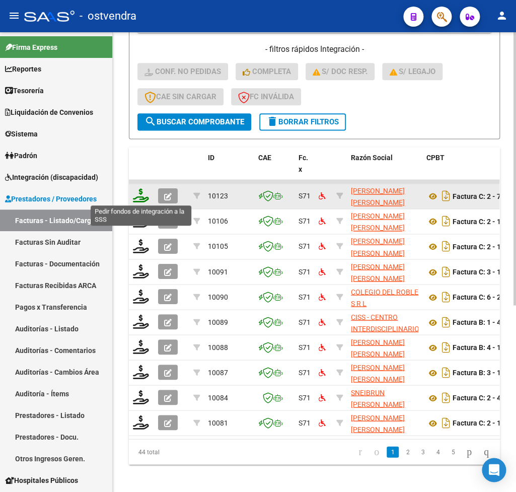
click at [139, 193] on icon at bounding box center [141, 195] width 16 height 14
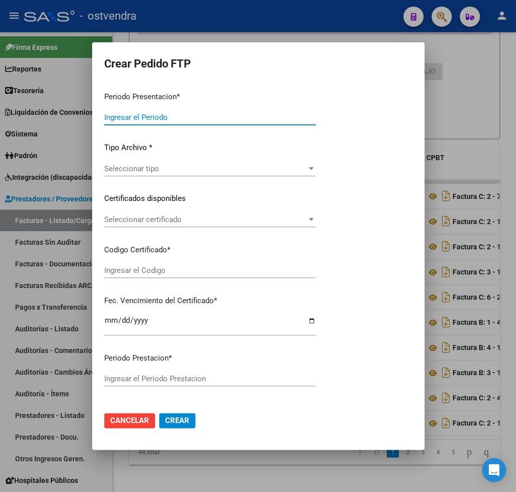
type input "202507"
type input "$ 123.706,10"
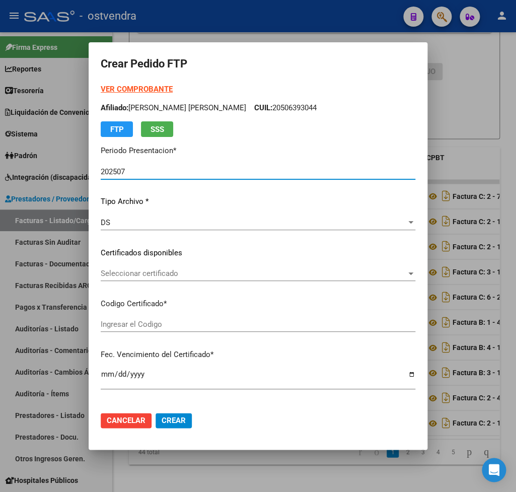
type input "ARG02000529124812025061020350610BUE430"
type input "2035-06-10"
click at [139, 86] on strong "VER COMPROBANTE" at bounding box center [137, 89] width 72 height 9
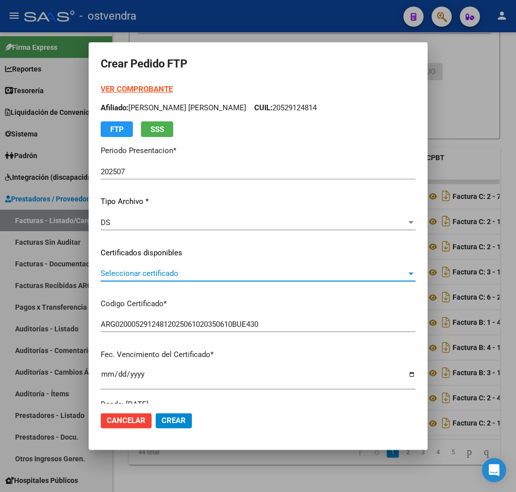
click at [157, 273] on span "Seleccionar certificado" at bounding box center [254, 273] width 306 height 9
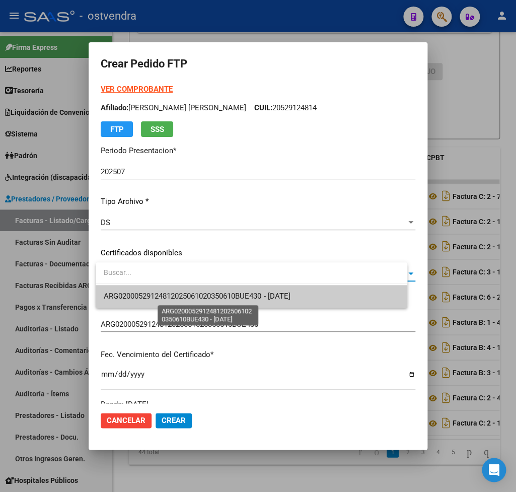
click at [158, 294] on span "ARG02000529124812025061020350610BUE430 - 2035-06-10" at bounding box center [197, 296] width 186 height 9
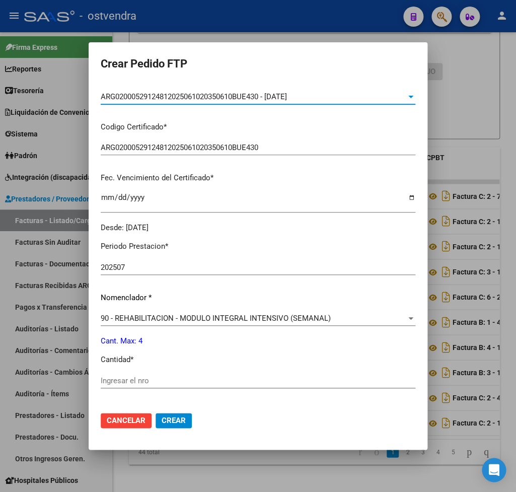
scroll to position [236, 0]
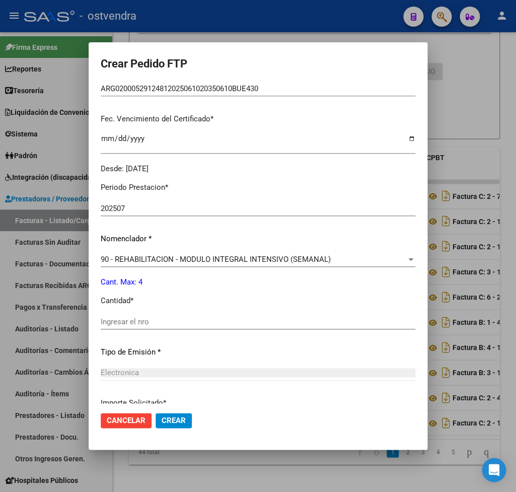
click at [160, 317] on input "Ingresar el nro" at bounding box center [258, 321] width 315 height 9
type input "4"
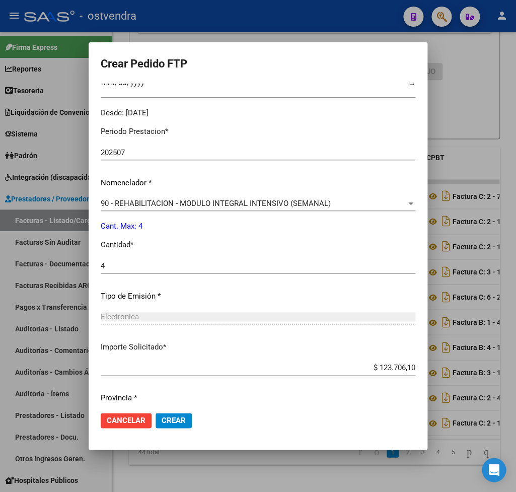
scroll to position [318, 0]
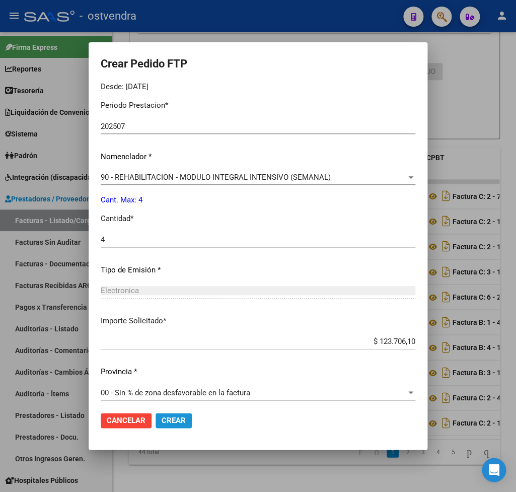
click at [184, 418] on span "Crear" at bounding box center [174, 420] width 24 height 9
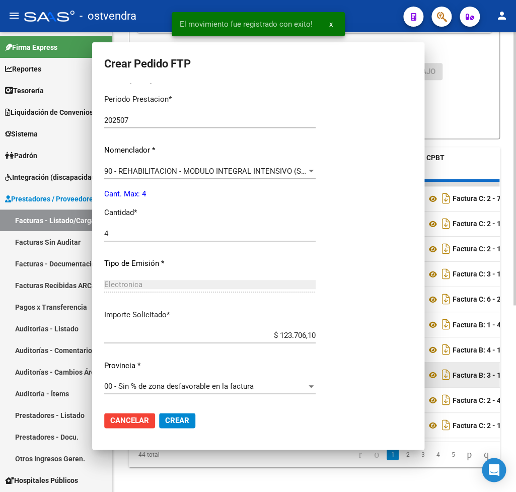
scroll to position [0, 0]
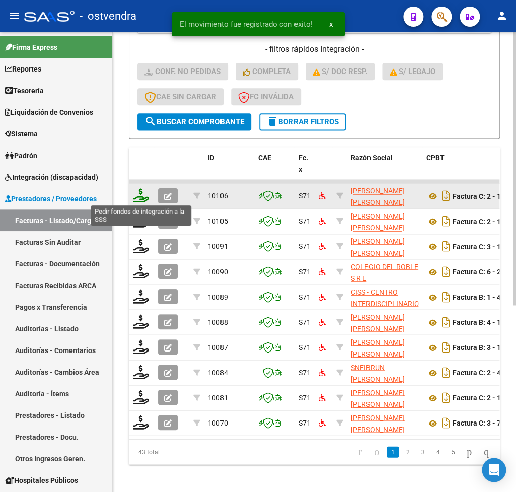
click at [142, 196] on icon at bounding box center [141, 195] width 16 height 14
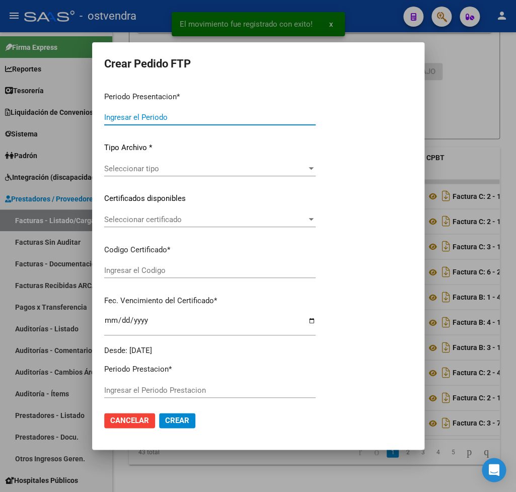
type input "202507"
type input "$ 123.706,10"
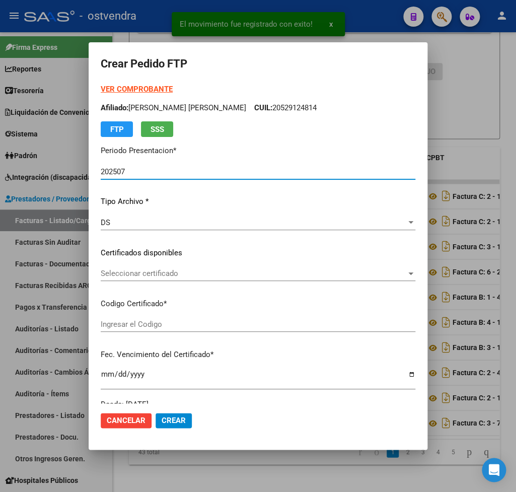
type input "ARG02000532048542019031420230314BS395"
type input "2026-03-17"
click at [127, 91] on strong "VER COMPROBANTE" at bounding box center [137, 89] width 72 height 9
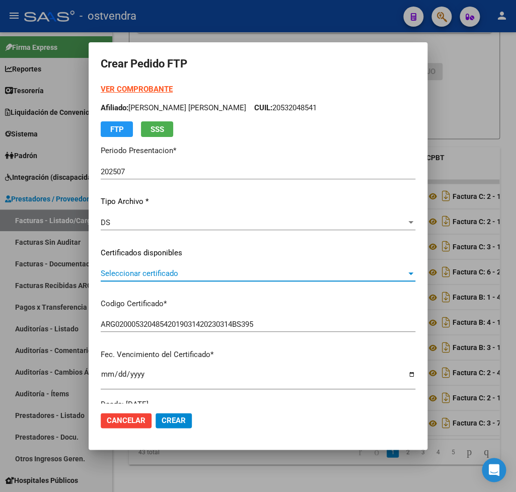
click at [140, 272] on span "Seleccionar certificado" at bounding box center [254, 273] width 306 height 9
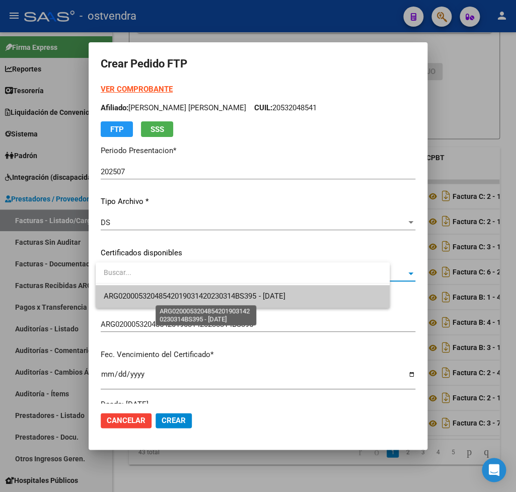
drag, startPoint x: 161, startPoint y: 297, endPoint x: 187, endPoint y: 305, distance: 27.4
click at [161, 298] on span "ARG02000532048542019031420230314BS395 - 2026-03-17" at bounding box center [194, 296] width 181 height 9
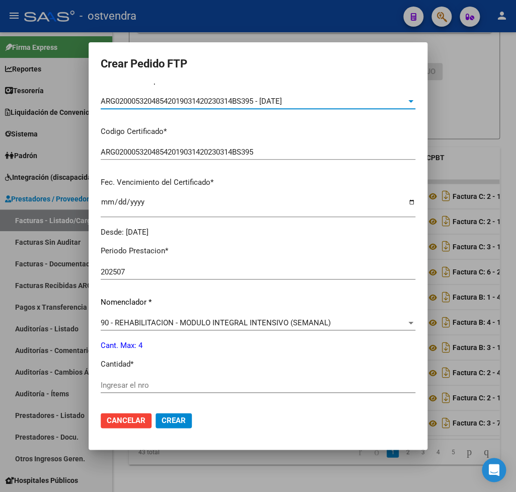
scroll to position [177, 0]
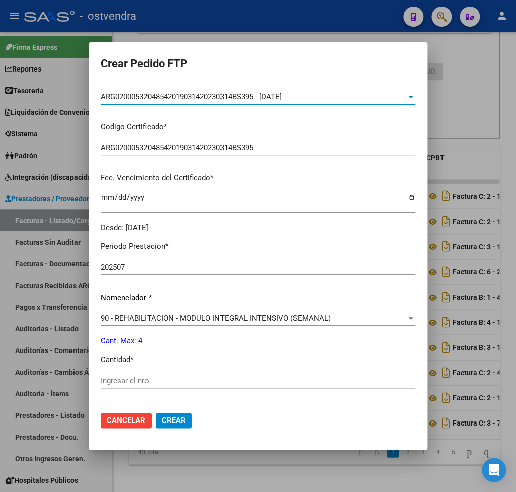
click at [140, 377] on input "Ingresar el nro" at bounding box center [258, 380] width 315 height 9
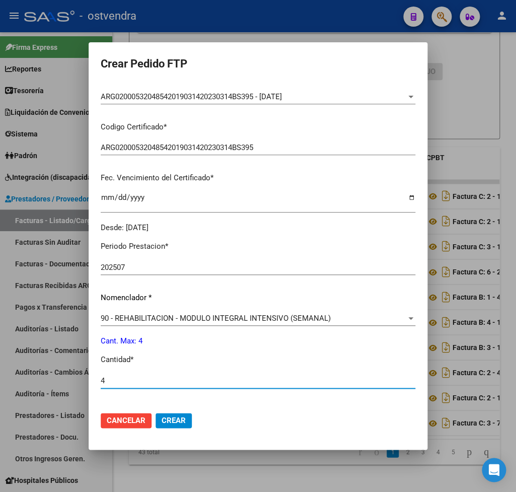
scroll to position [318, 0]
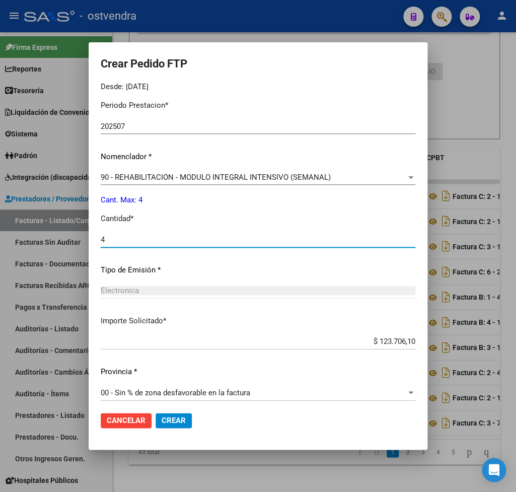
type input "4"
click at [181, 421] on span "Crear" at bounding box center [174, 420] width 24 height 9
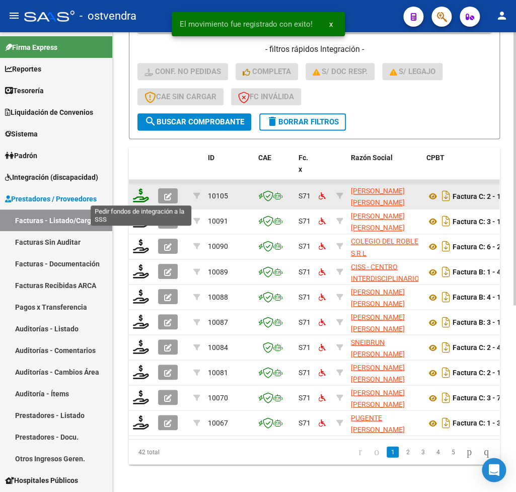
click at [141, 199] on icon at bounding box center [141, 195] width 16 height 14
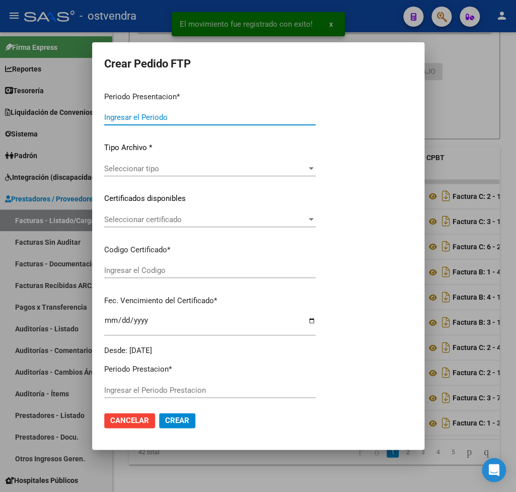
type input "202507"
type input "$ 111.335,49"
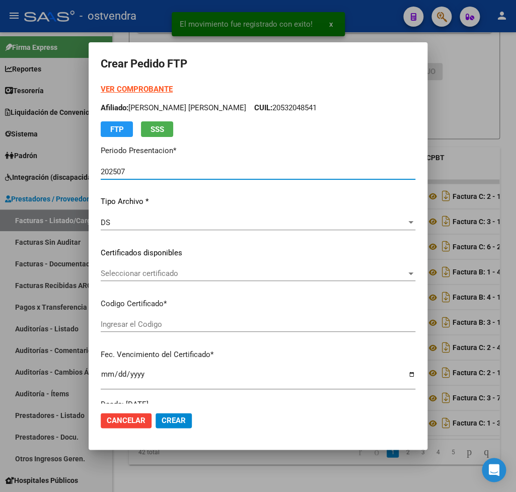
type input "ARG02000574750582022112920251129BS395"
type input "2026-11-29"
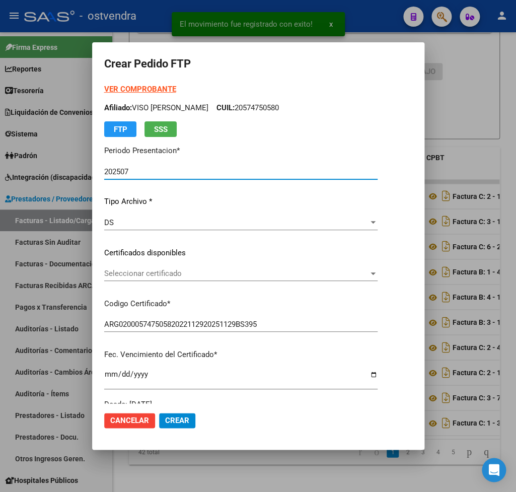
click at [138, 89] on strong "VER COMPROBANTE" at bounding box center [140, 89] width 72 height 9
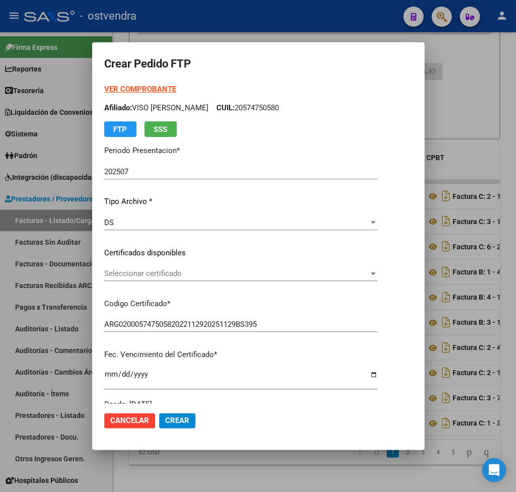
click at [149, 273] on span "Seleccionar certificado" at bounding box center [236, 273] width 264 height 9
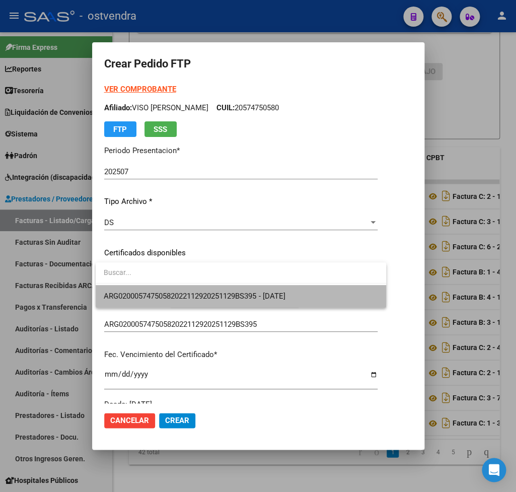
click at [151, 291] on span "ARG02000574750582022112920251129BS395 - 2026-11-29" at bounding box center [241, 296] width 274 height 23
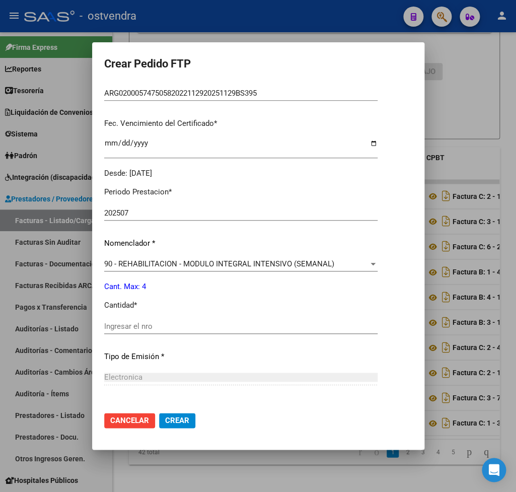
scroll to position [236, 0]
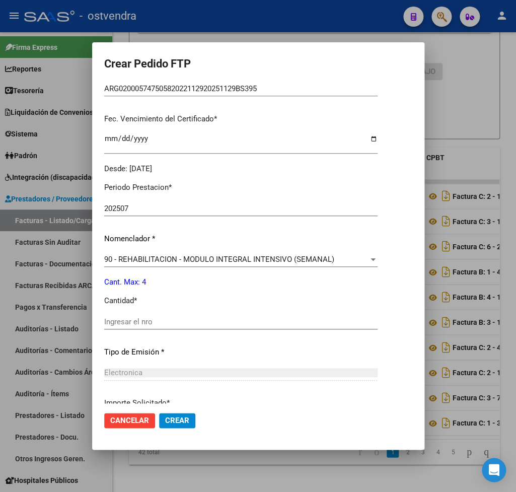
click at [152, 308] on div "Periodo Prestacion * 202507 Ingresar el Periodo Prestacion Nomenclador * 90 - R…" at bounding box center [240, 332] width 273 height 317
click at [152, 317] on input "Ingresar el nro" at bounding box center [240, 321] width 273 height 9
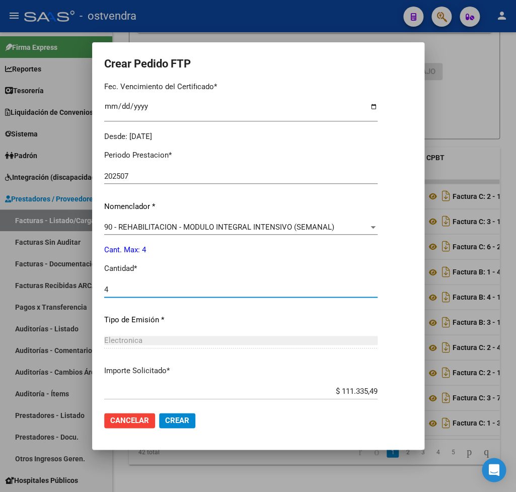
scroll to position [318, 0]
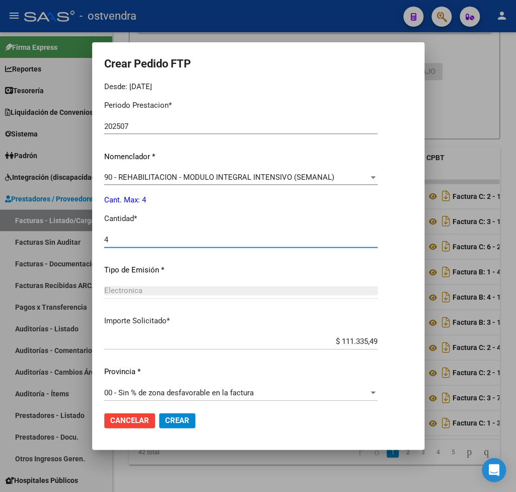
type input "4"
click at [178, 421] on span "Crear" at bounding box center [177, 420] width 24 height 9
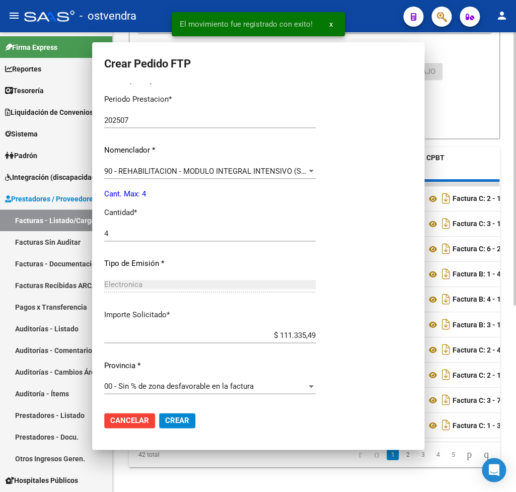
scroll to position [0, 0]
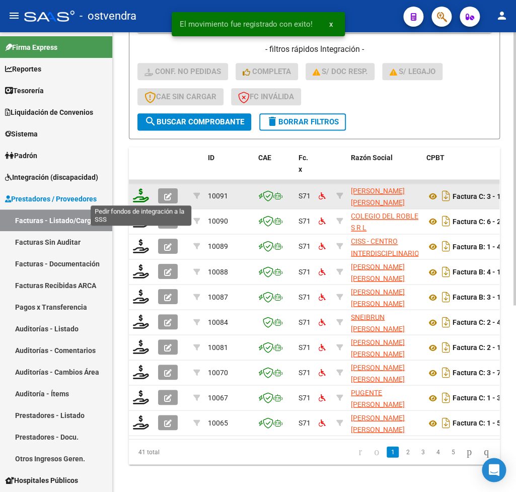
click at [140, 196] on icon at bounding box center [141, 195] width 16 height 14
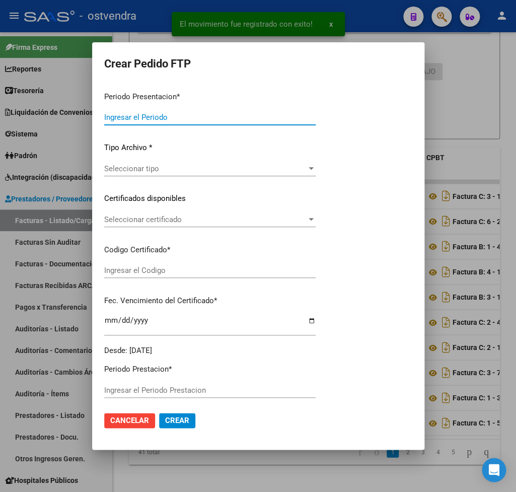
type input "202507"
type input "$ 111.335,49"
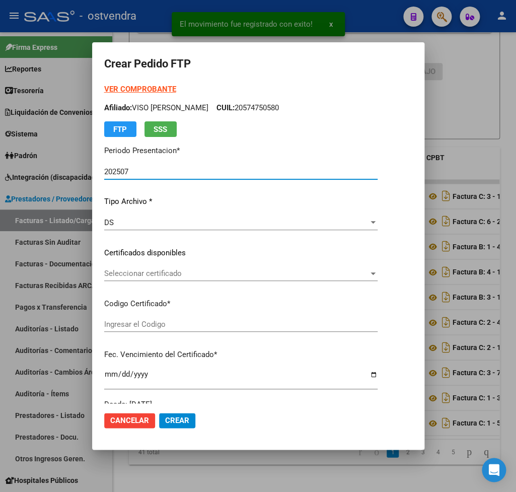
type input "ARG02000559951242021082620240826CBA536"
type input "2025-08-26"
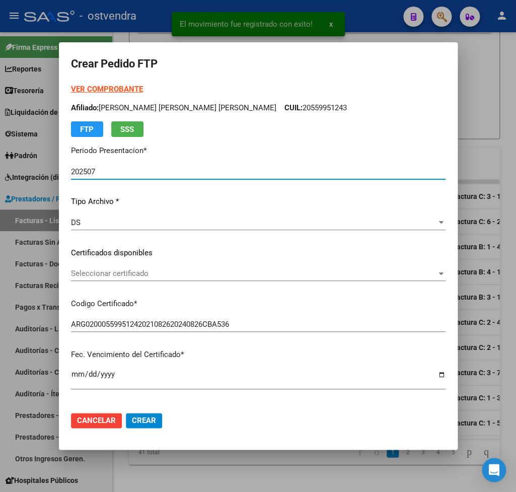
click at [124, 89] on strong "VER COMPROBANTE" at bounding box center [107, 89] width 72 height 9
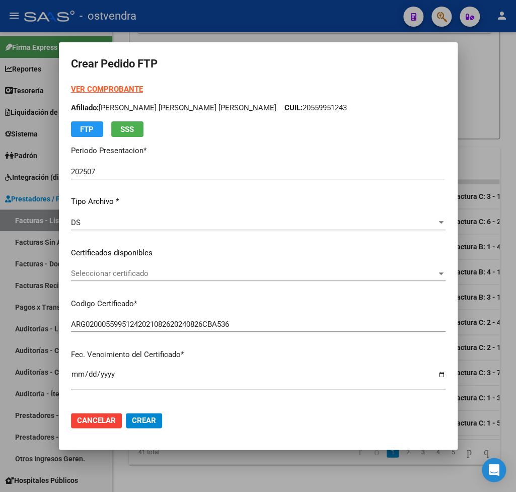
click at [137, 277] on span "Seleccionar certificado" at bounding box center [254, 273] width 366 height 9
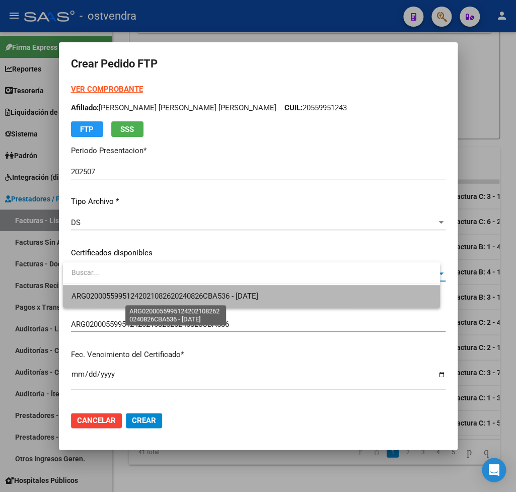
click at [140, 298] on span "ARG02000559951242021082620240826CBA536 - 2025-08-26" at bounding box center [164, 296] width 187 height 9
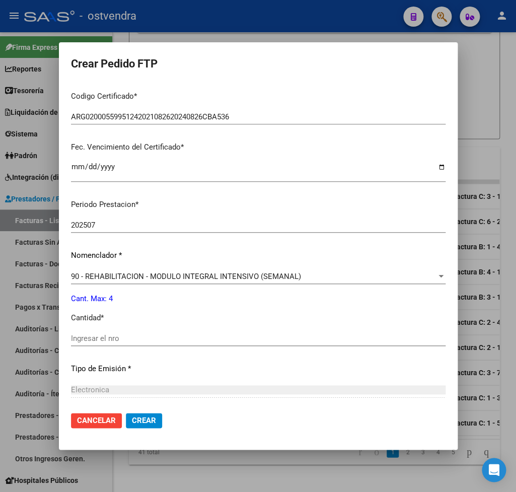
scroll to position [236, 0]
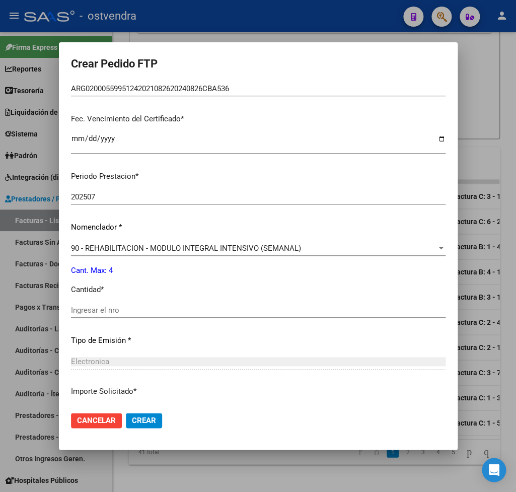
click at [112, 306] on input "Ingresar el nro" at bounding box center [258, 310] width 375 height 9
type input "4"
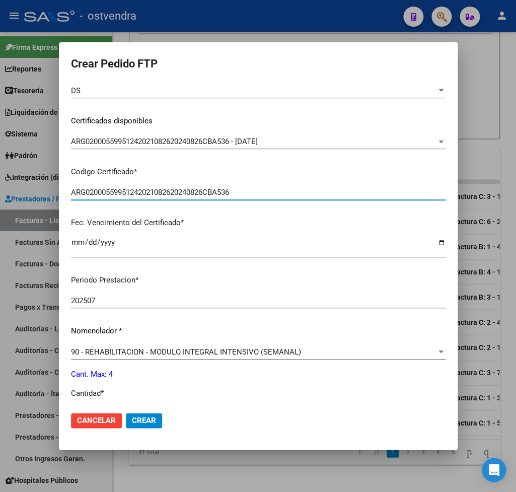
scroll to position [307, 0]
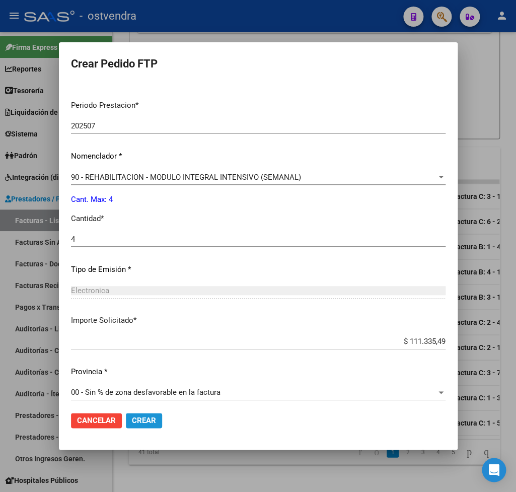
click at [151, 419] on span "Crear" at bounding box center [144, 420] width 24 height 9
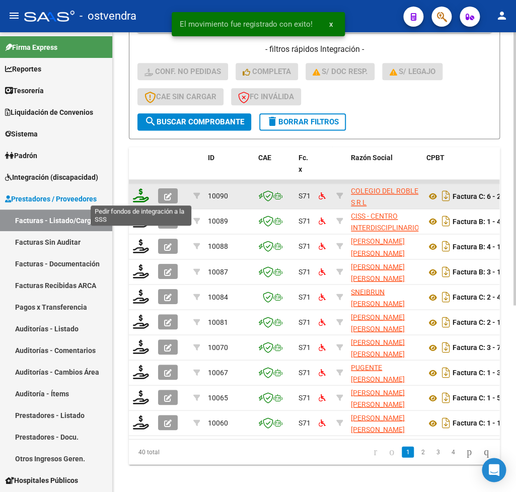
click at [143, 195] on icon at bounding box center [141, 195] width 16 height 14
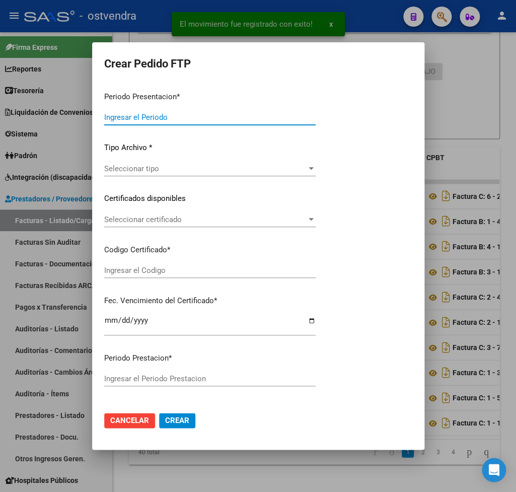
type input "202507"
type input "202506"
type input "$ 729.225,79"
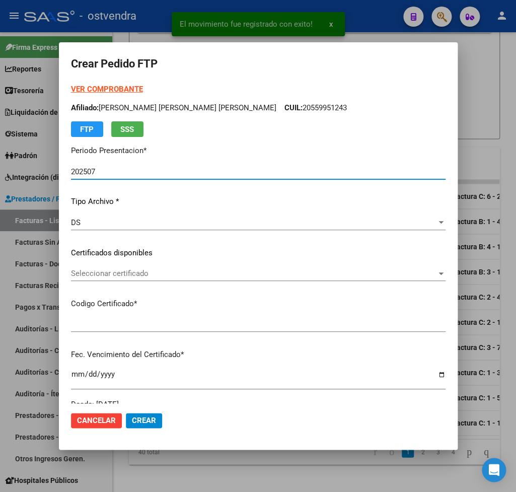
type input "ARG02000506957472022052720270527BS413"
type input "2027-05-27"
click at [124, 89] on strong "VER COMPROBANTE" at bounding box center [107, 89] width 72 height 9
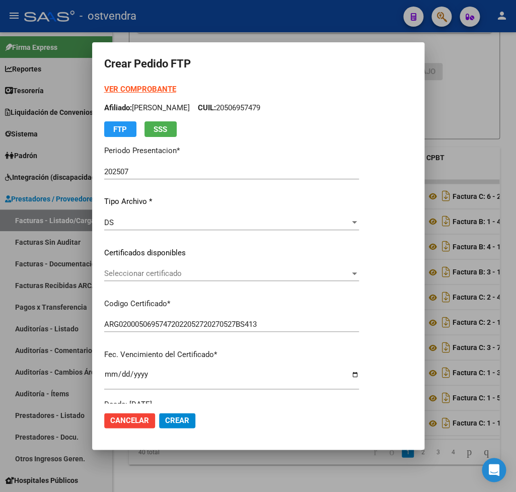
click at [165, 272] on span "Seleccionar certificado" at bounding box center [227, 273] width 246 height 9
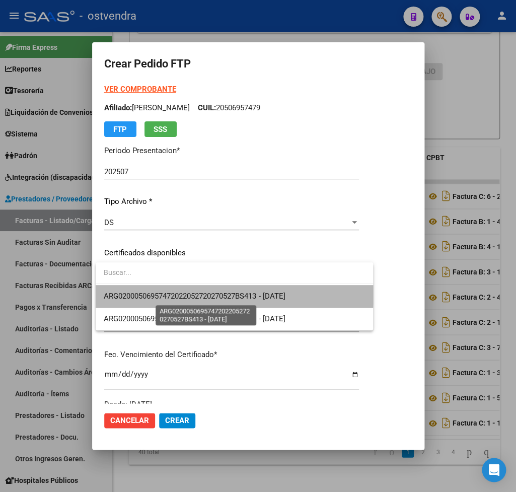
click at [174, 295] on span "ARG02000506957472022052720270527BS413 - 2027-05-27" at bounding box center [194, 296] width 181 height 9
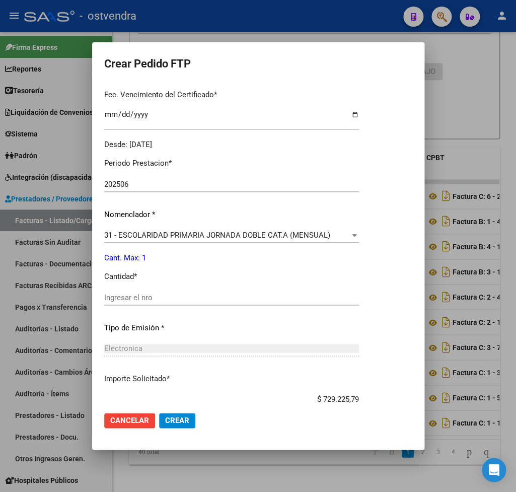
scroll to position [295, 0]
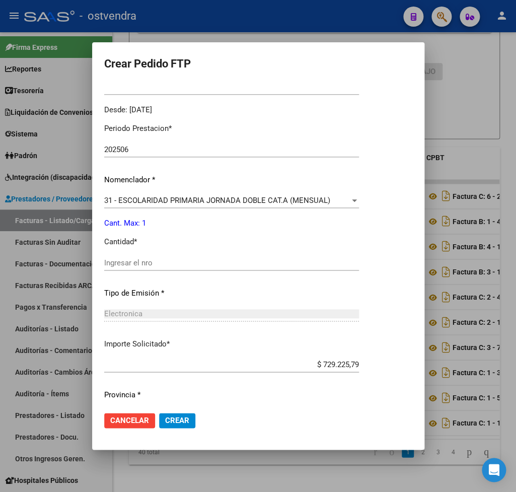
click at [142, 264] on div "Ingresar el nro" at bounding box center [231, 267] width 255 height 25
click at [142, 258] on input "Ingresar el nro" at bounding box center [231, 262] width 255 height 9
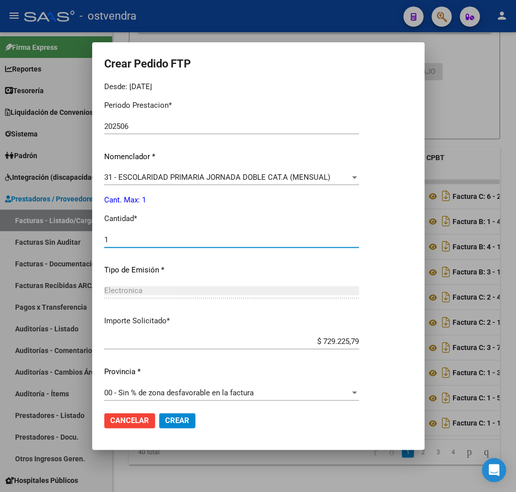
type input "1"
click at [179, 418] on span "Crear" at bounding box center [177, 420] width 24 height 9
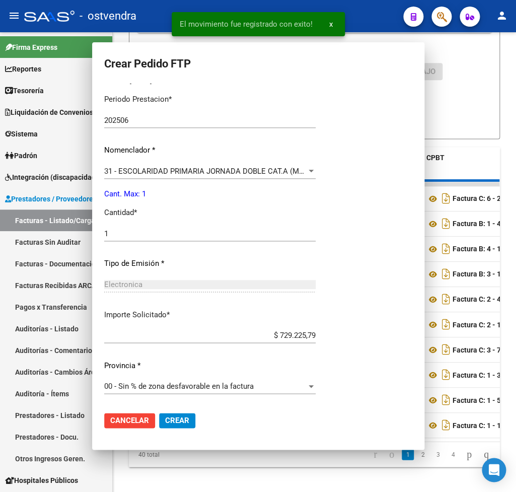
scroll to position [0, 0]
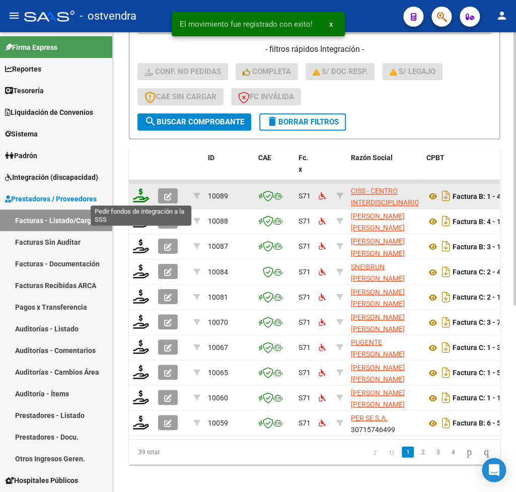
click at [140, 193] on icon at bounding box center [141, 195] width 16 height 14
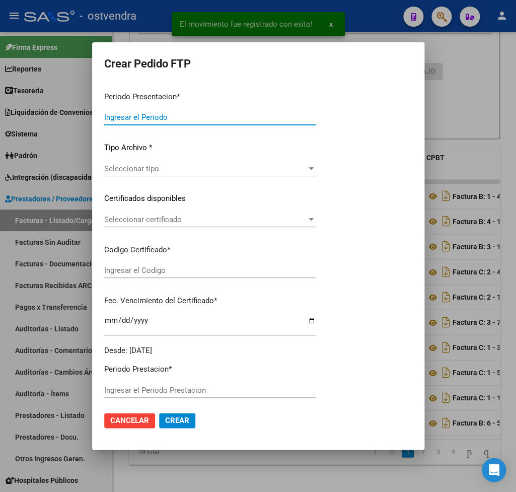
type input "202507"
type input "$ 435.376,56"
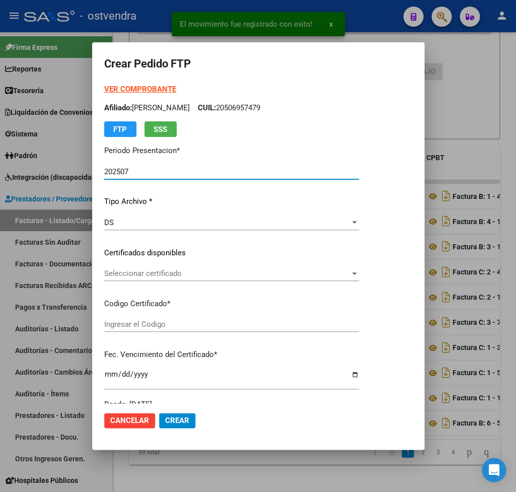
type input "ARG02000542819182025012320300123BUE315"
type input "2030-01-23"
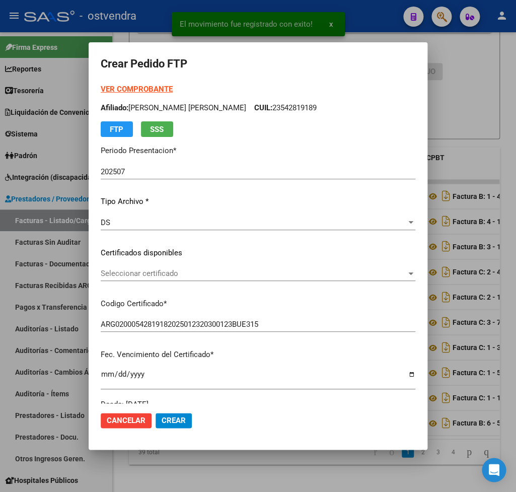
click at [137, 90] on strong "VER COMPROBANTE" at bounding box center [137, 89] width 72 height 9
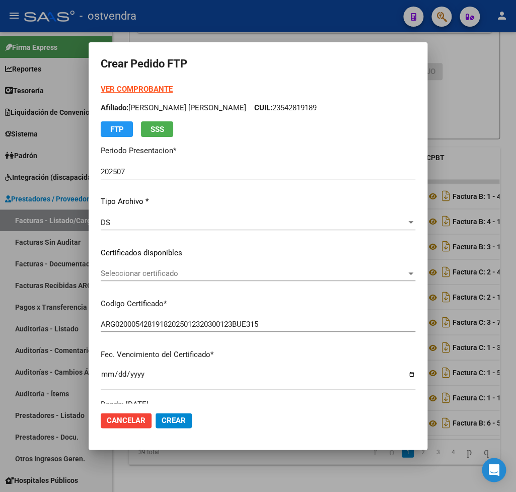
click at [158, 270] on span "Seleccionar certificado" at bounding box center [254, 273] width 306 height 9
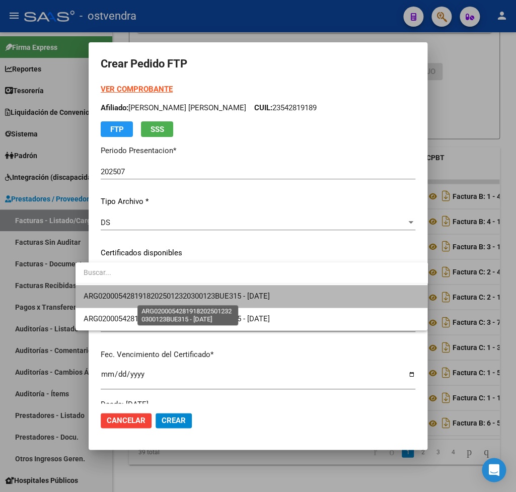
drag, startPoint x: 167, startPoint y: 296, endPoint x: 173, endPoint y: 293, distance: 6.8
click at [169, 296] on span "ARG02000542819182025012320300123BUE315 - 2030-01-23" at bounding box center [177, 296] width 186 height 9
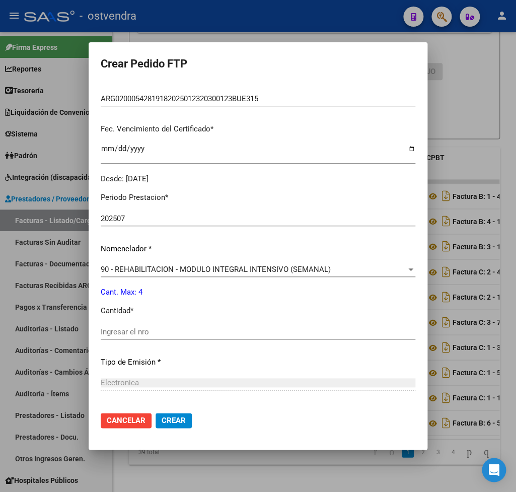
scroll to position [236, 0]
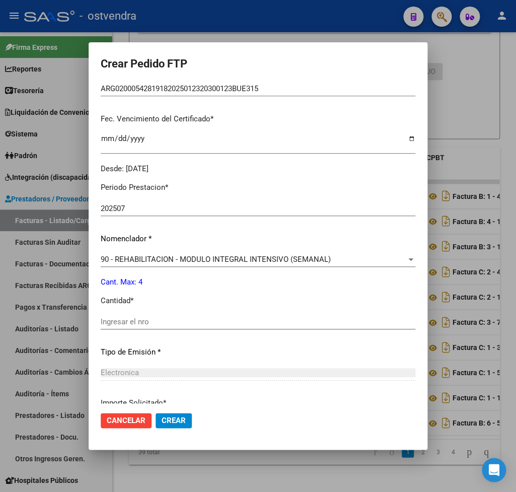
click at [154, 317] on input "Ingresar el nro" at bounding box center [258, 321] width 315 height 9
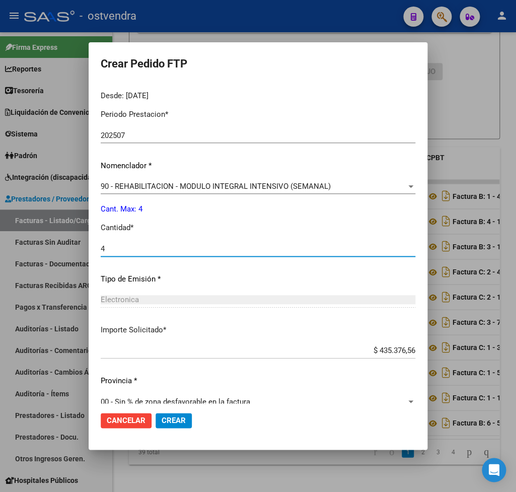
scroll to position [318, 0]
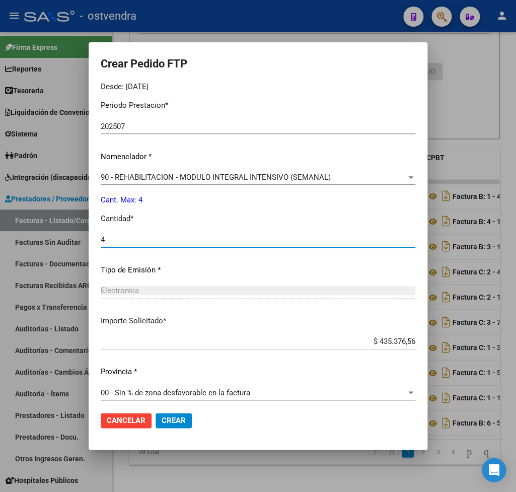
type input "4"
click at [162, 421] on span "Crear" at bounding box center [174, 420] width 24 height 9
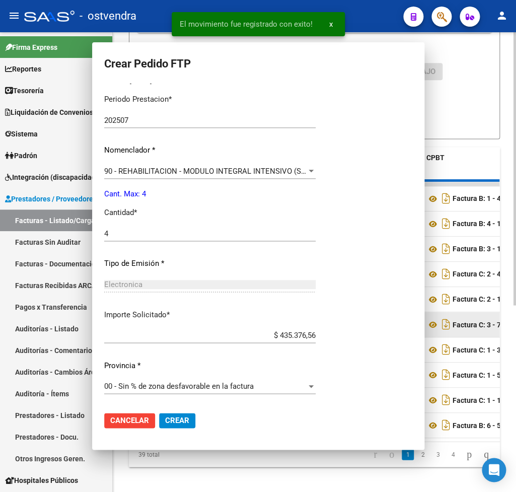
scroll to position [0, 0]
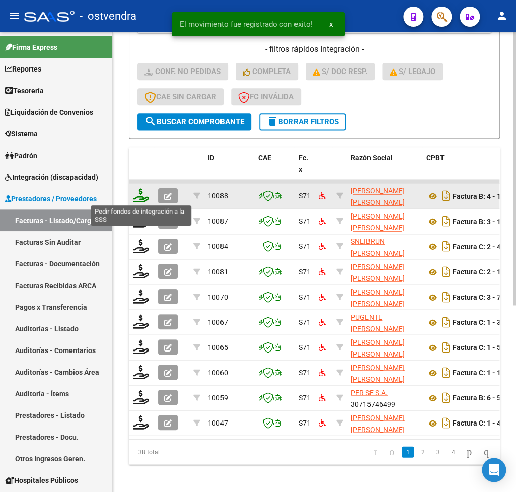
click at [137, 193] on icon at bounding box center [141, 195] width 16 height 14
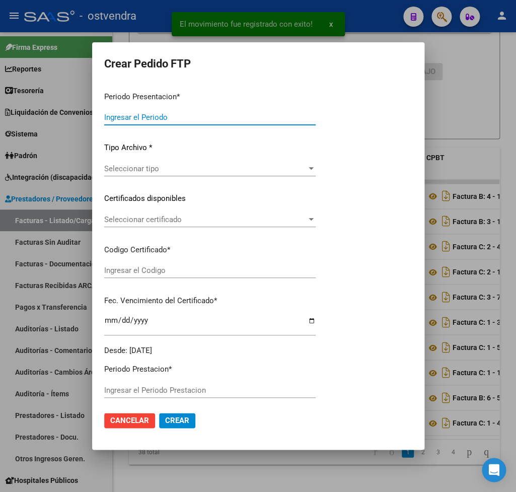
type input "202507"
type input "$ 98.964,88"
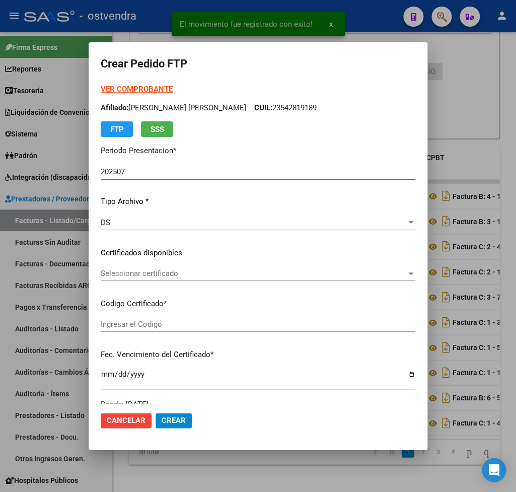
type input "ARG0100052439644201806282AR0230828CBA536"
type input "2025-08-28"
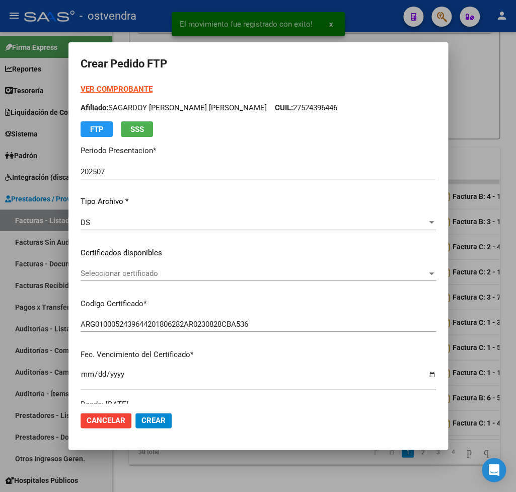
click at [135, 91] on strong "VER COMPROBANTE" at bounding box center [117, 89] width 72 height 9
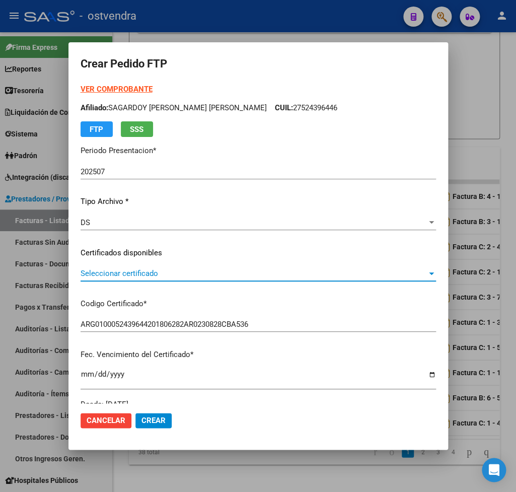
click at [147, 270] on span "Seleccionar certificado" at bounding box center [254, 273] width 346 height 9
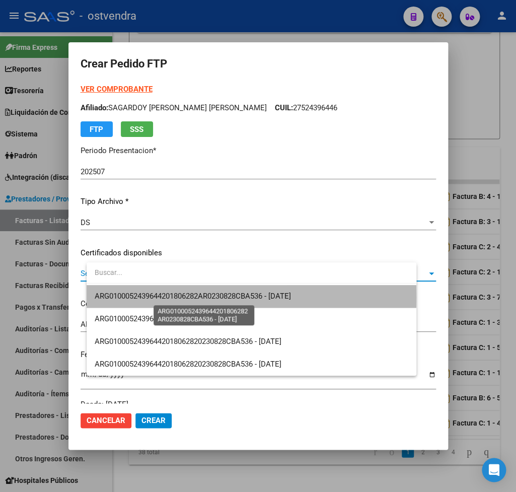
click at [160, 297] on span "ARG0100052439644201806282AR0230828CBA536 - 2025-08-28" at bounding box center [193, 296] width 196 height 9
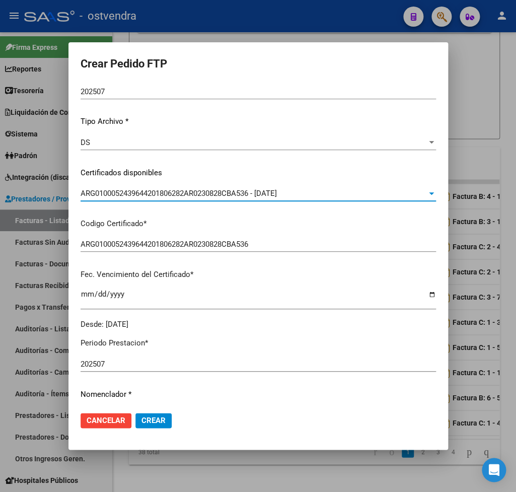
scroll to position [236, 0]
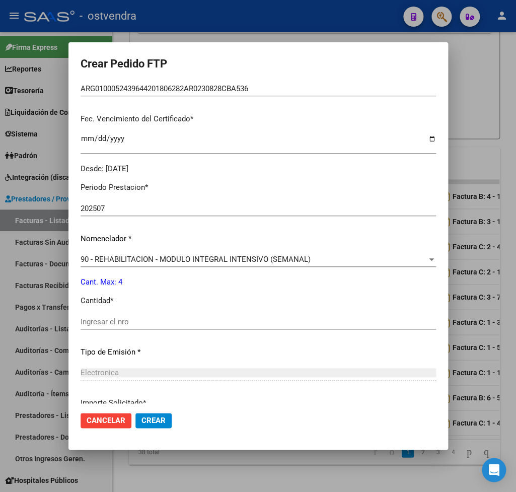
click at [148, 317] on input "Ingresar el nro" at bounding box center [258, 321] width 355 height 9
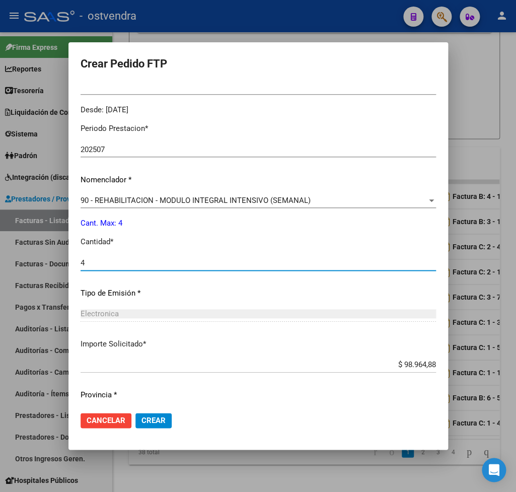
scroll to position [318, 0]
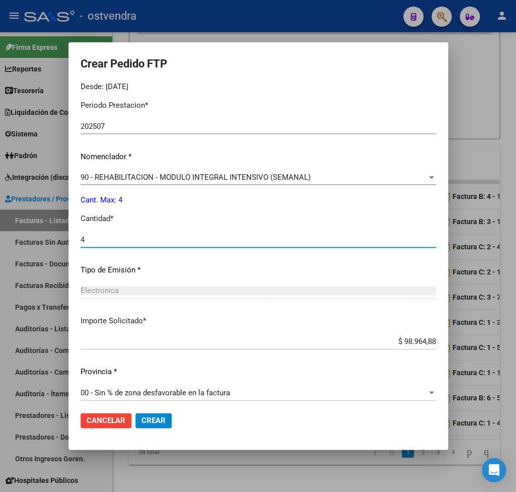
type input "4"
click at [166, 416] on span "Crear" at bounding box center [153, 420] width 24 height 9
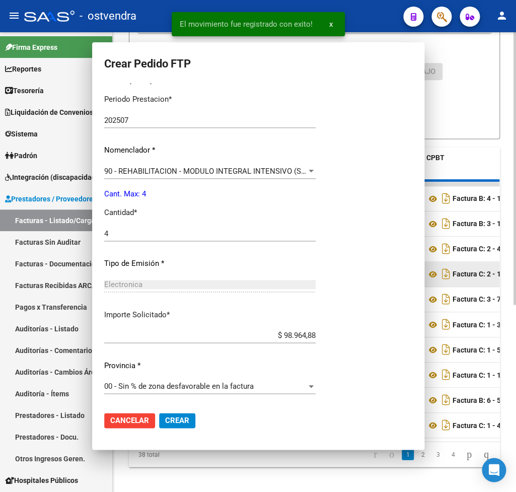
scroll to position [0, 0]
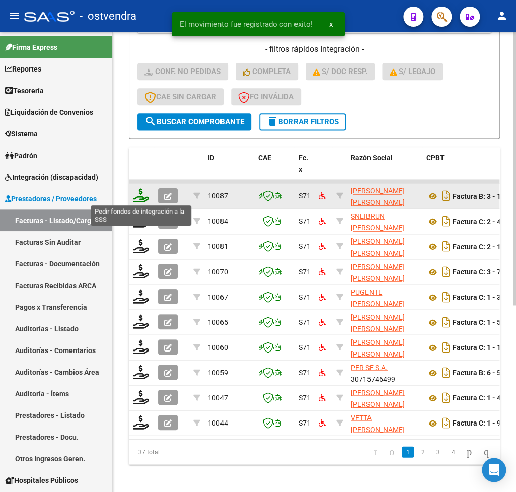
click at [144, 194] on icon at bounding box center [141, 195] width 16 height 14
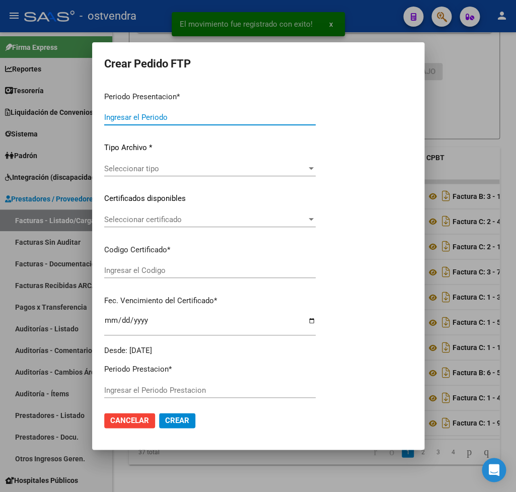
type input "202507"
type input "$ 98.964,88"
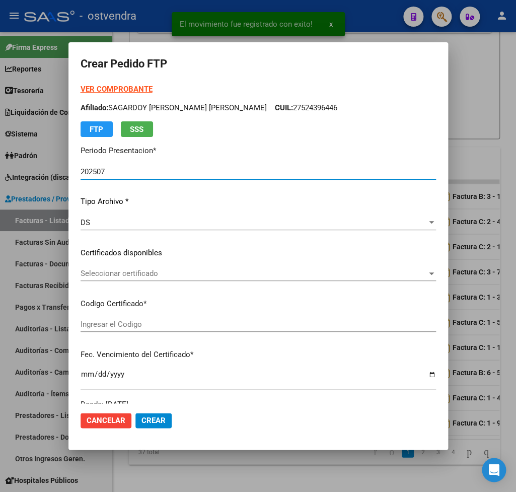
type input "ARG0100052439644201806282AR0230828CBA536"
type input "2025-08-28"
click at [136, 85] on strong "VER COMPROBANTE" at bounding box center [117, 89] width 72 height 9
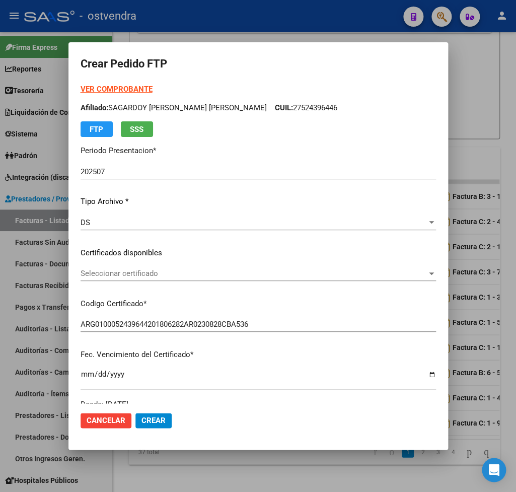
click at [166, 275] on span "Seleccionar certificado" at bounding box center [254, 273] width 346 height 9
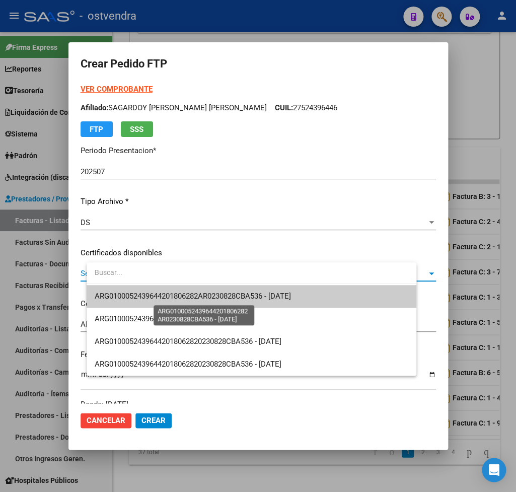
click at [173, 293] on span "ARG0100052439644201806282AR0230828CBA536 - 2025-08-28" at bounding box center [193, 296] width 196 height 9
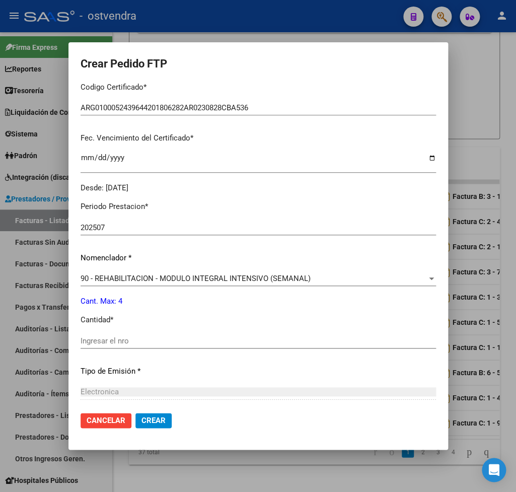
scroll to position [236, 0]
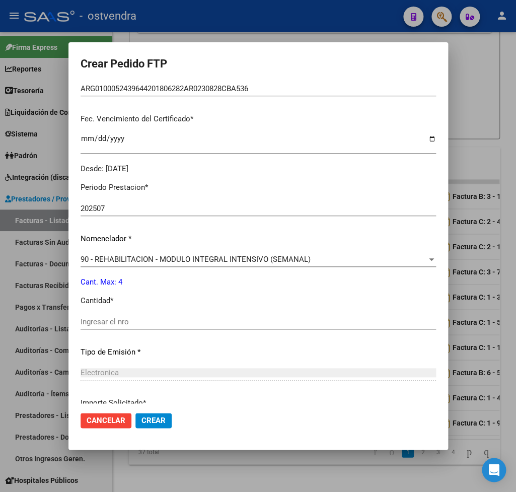
click at [178, 317] on input "Ingresar el nro" at bounding box center [258, 321] width 355 height 9
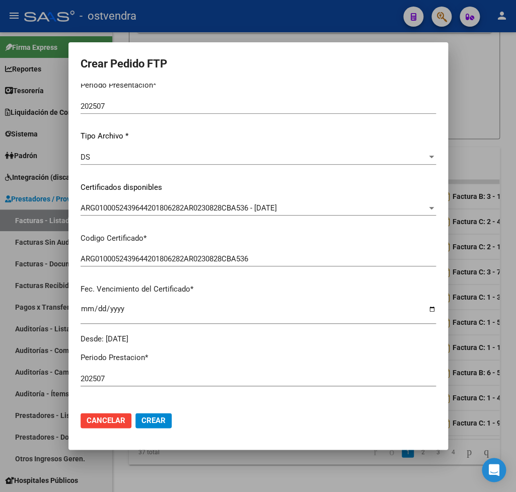
scroll to position [318, 0]
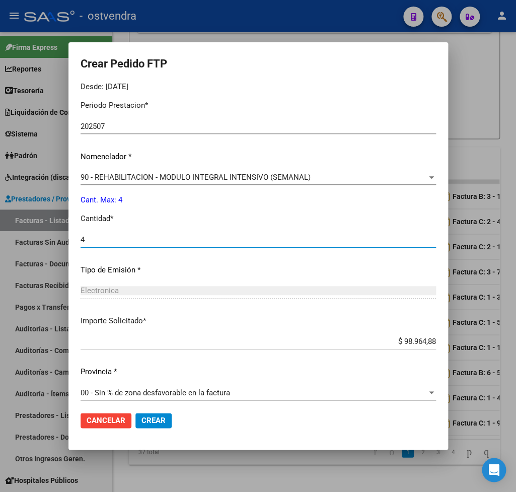
type input "4"
click at [166, 421] on span "Crear" at bounding box center [153, 420] width 24 height 9
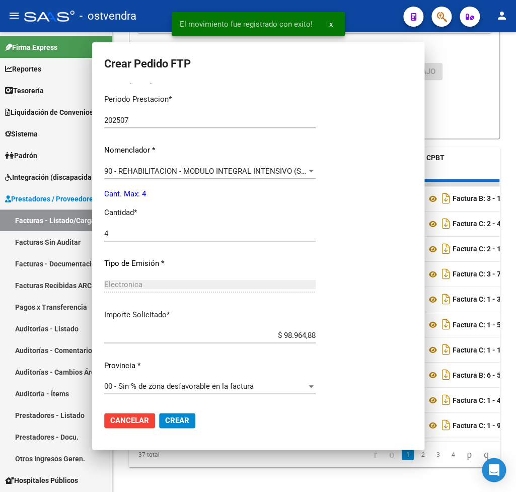
scroll to position [0, 0]
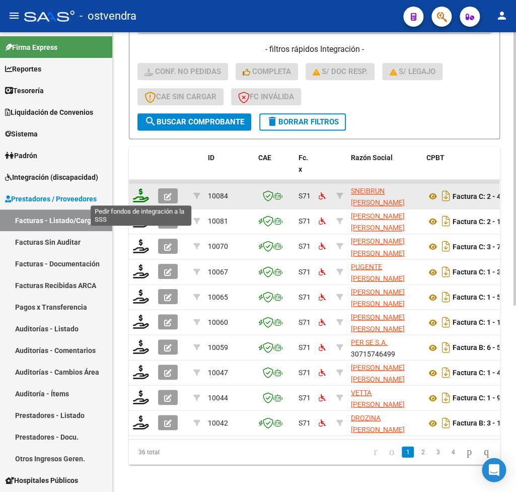
click at [144, 199] on icon at bounding box center [141, 195] width 16 height 14
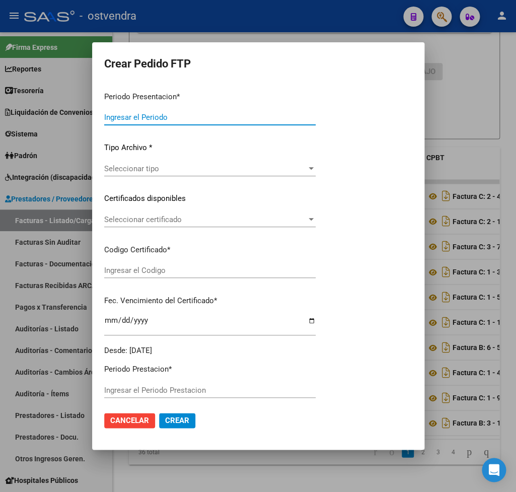
type input "202507"
type input "$ 98.964,88"
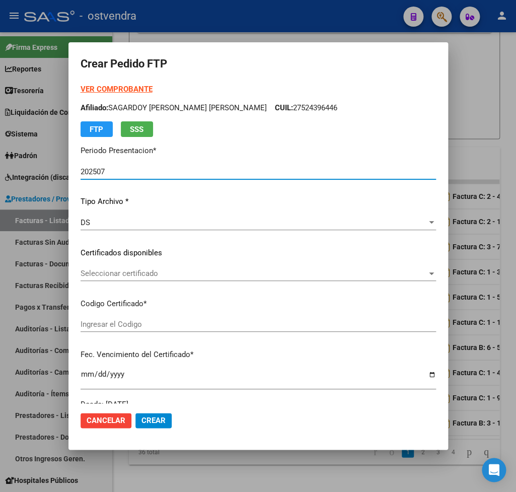
type input "ARG0100052439644201806282AR0230828CBA536"
type input "2025-08-28"
click at [142, 86] on strong "VER COMPROBANTE" at bounding box center [117, 89] width 72 height 9
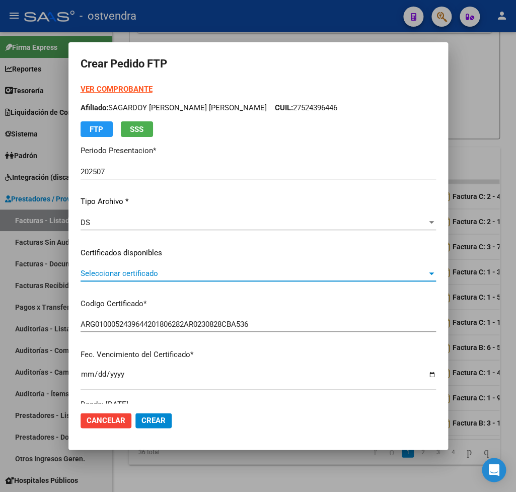
click at [134, 271] on span "Seleccionar certificado" at bounding box center [254, 273] width 346 height 9
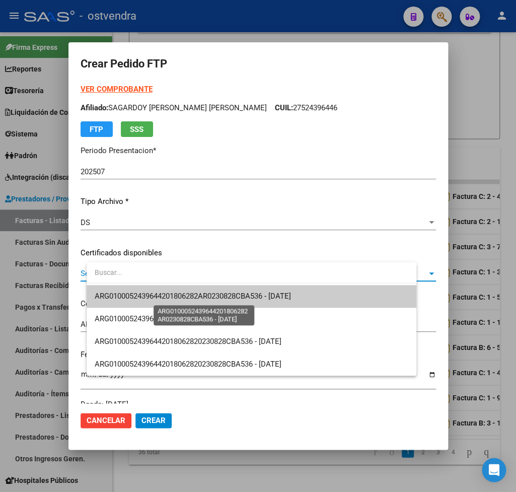
click at [142, 299] on span "ARG0100052439644201806282AR0230828CBA536 - 2025-08-28" at bounding box center [193, 296] width 196 height 9
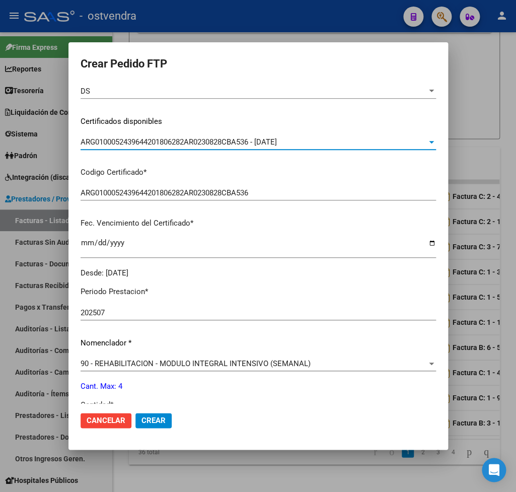
scroll to position [177, 0]
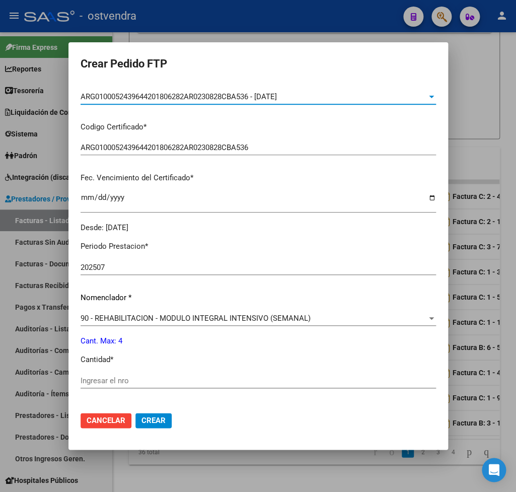
click at [132, 373] on div "Ingresar el nro" at bounding box center [258, 380] width 355 height 15
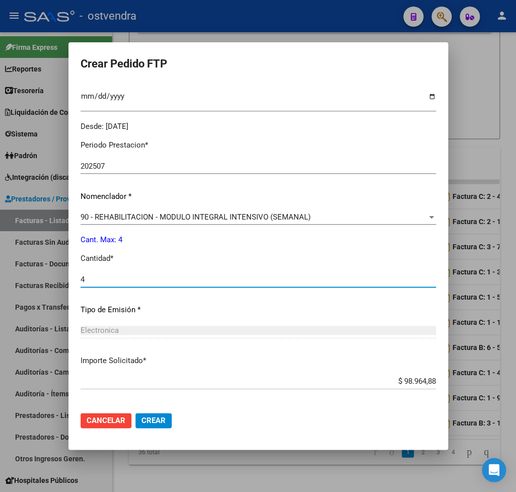
scroll to position [295, 0]
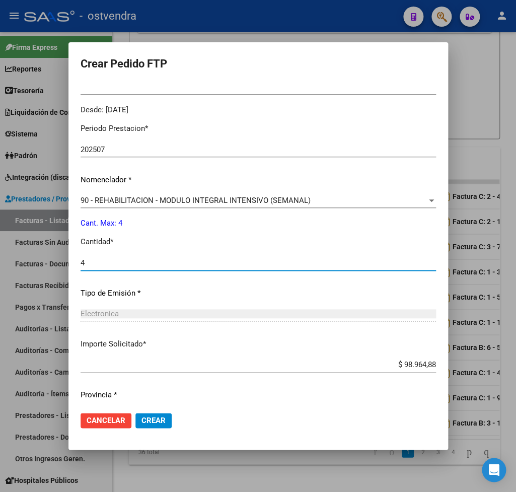
type input "4"
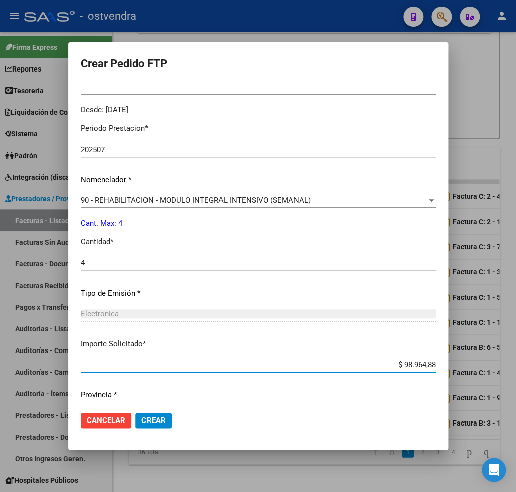
scroll to position [318, 0]
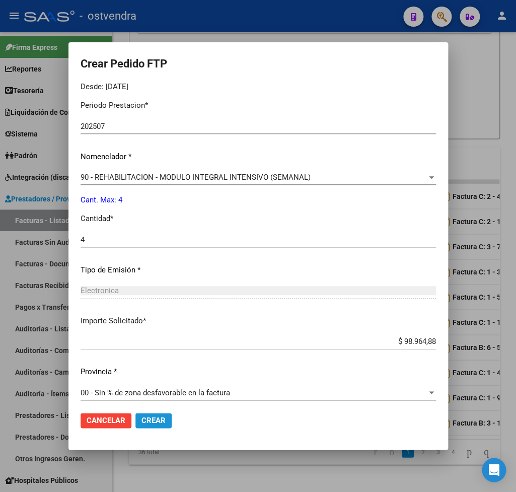
click at [166, 416] on span "Crear" at bounding box center [153, 420] width 24 height 9
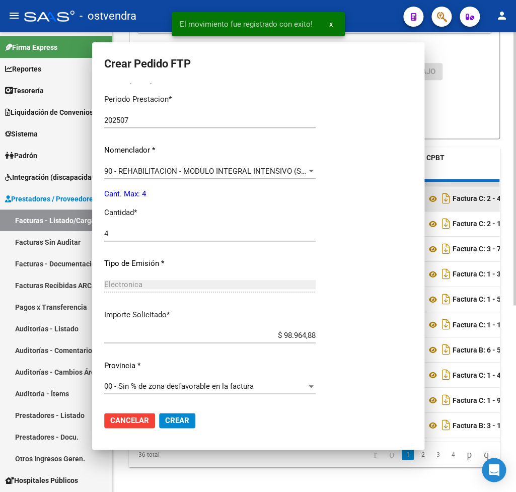
scroll to position [0, 0]
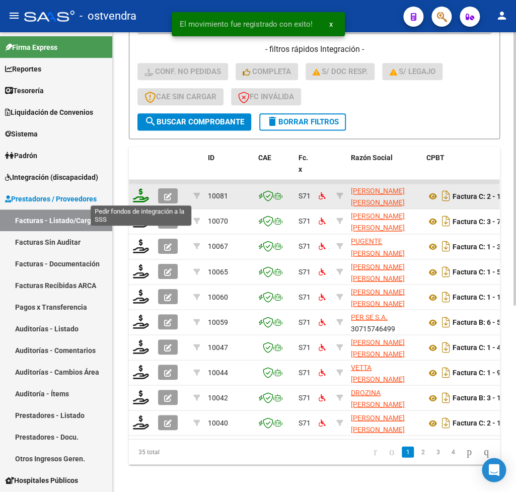
click at [140, 197] on icon at bounding box center [141, 195] width 16 height 14
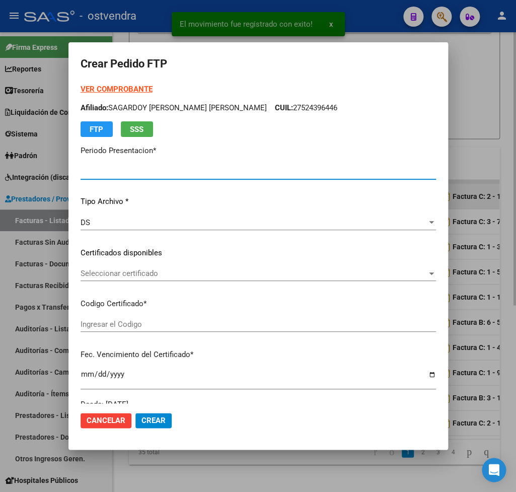
type input "202507"
type input "$ 160.817,93"
type input "ARG02000530569262018010320230103BS410"
type input "2025-11-22"
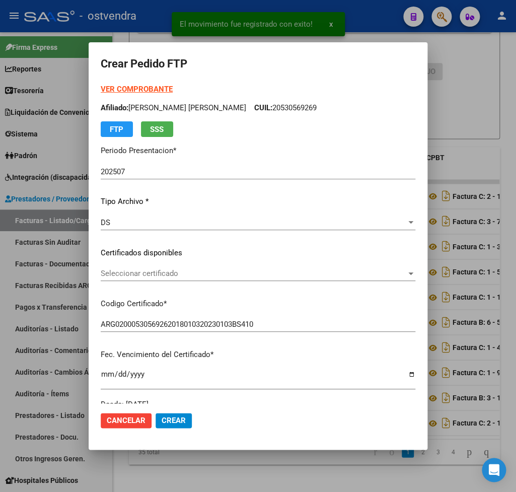
click at [125, 88] on strong "VER COMPROBANTE" at bounding box center [137, 89] width 72 height 9
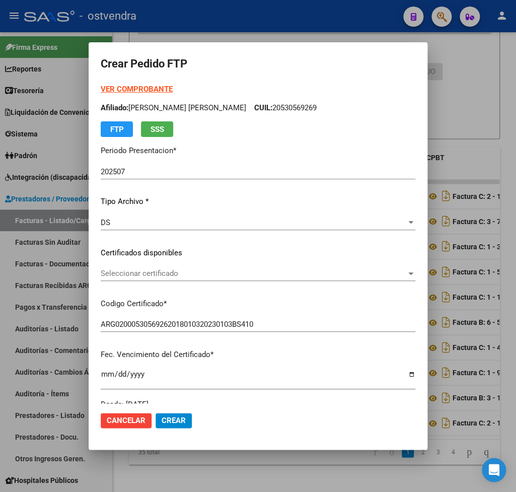
click at [144, 268] on div "Seleccionar certificado Seleccionar certificado" at bounding box center [258, 273] width 315 height 15
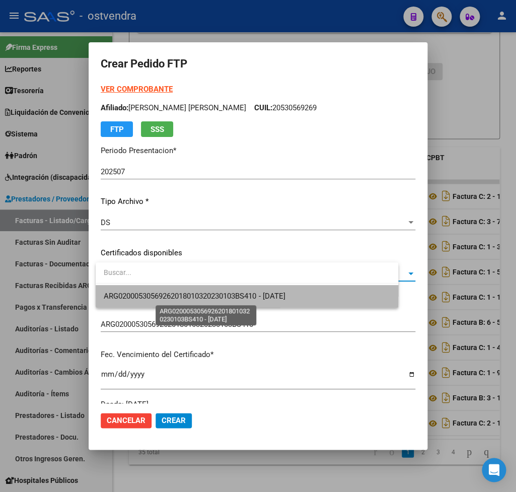
click at [148, 292] on span "ARG02000530569262018010320230103BS410 - 2025-11-22" at bounding box center [194, 296] width 181 height 9
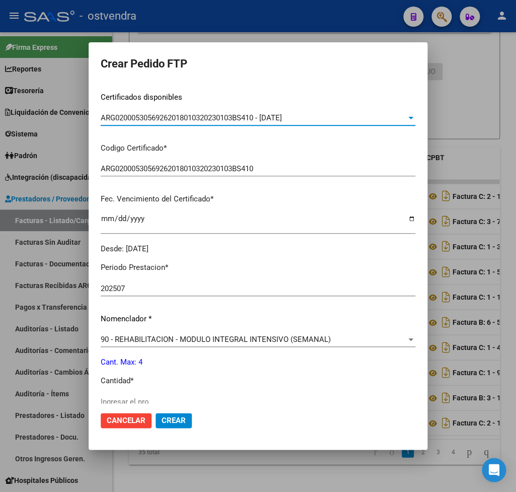
scroll to position [177, 0]
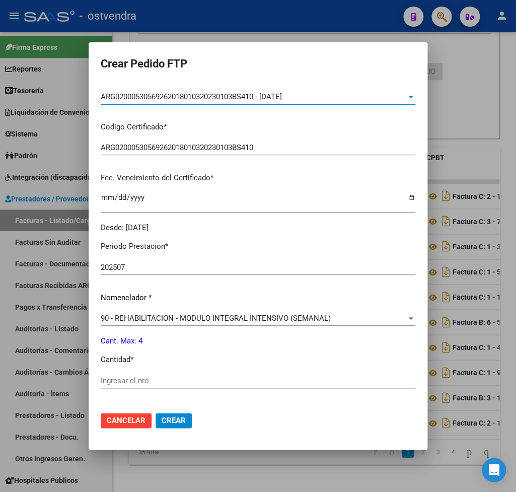
click at [143, 376] on input "Ingresar el nro" at bounding box center [258, 380] width 315 height 9
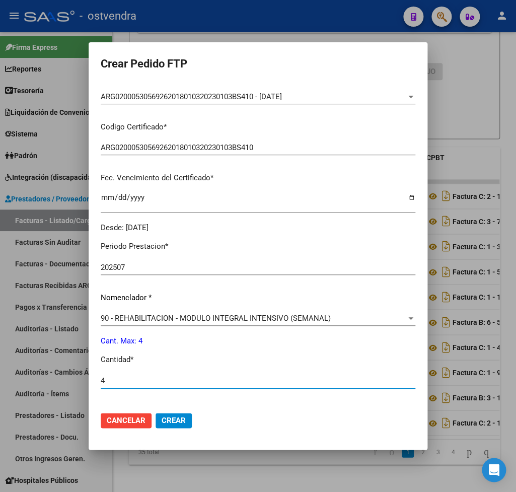
scroll to position [318, 0]
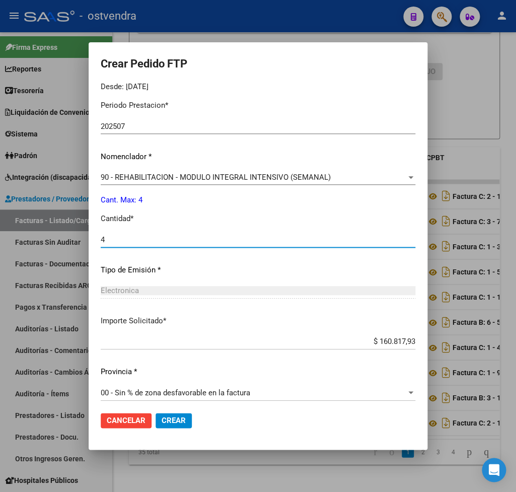
type input "4"
click at [182, 420] on span "Crear" at bounding box center [174, 420] width 24 height 9
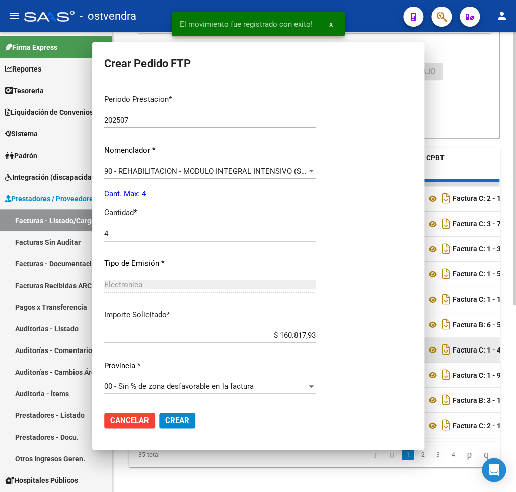
scroll to position [0, 0]
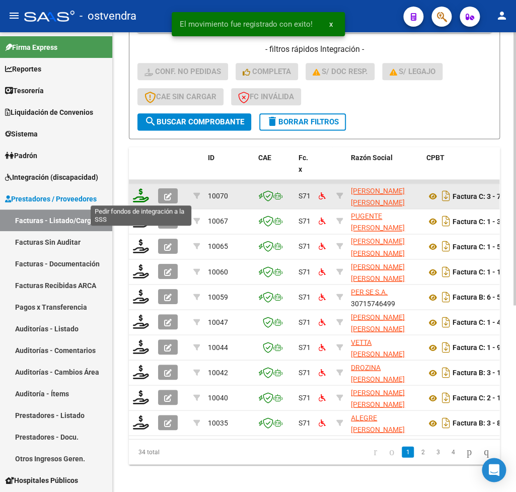
click at [142, 196] on icon at bounding box center [141, 195] width 16 height 14
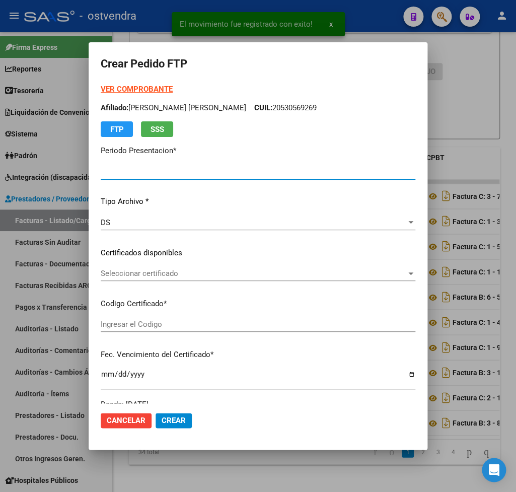
type input "202507"
type input "$ 98.964,88"
type input "ARG02000506957472022052720270527BS413"
type input "2027-05-27"
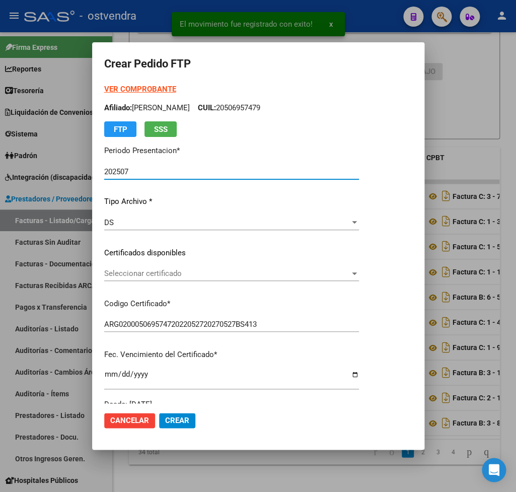
click at [132, 89] on strong "VER COMPROBANTE" at bounding box center [140, 89] width 72 height 9
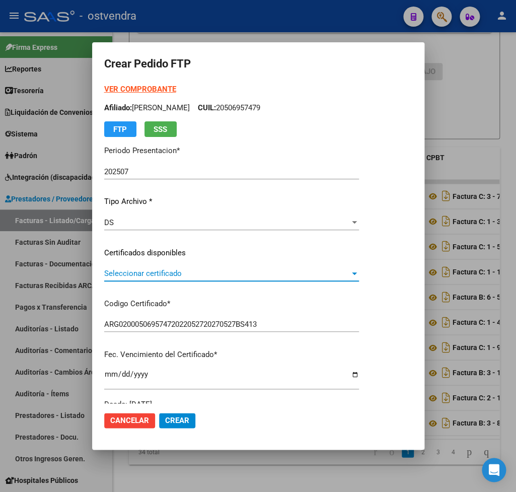
click at [185, 271] on span "Seleccionar certificado" at bounding box center [227, 273] width 246 height 9
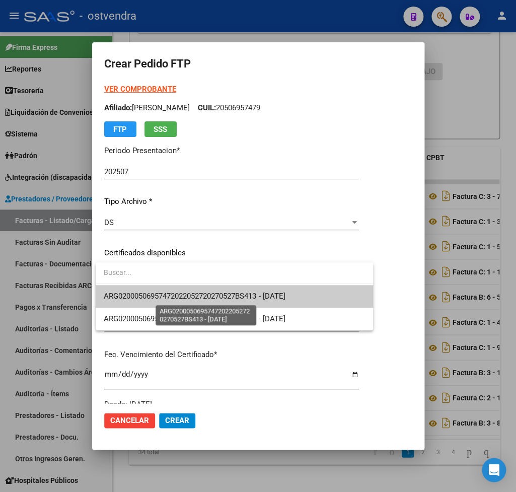
click at [184, 297] on span "ARG02000506957472022052720270527BS413 - 2027-05-27" at bounding box center [194, 296] width 181 height 9
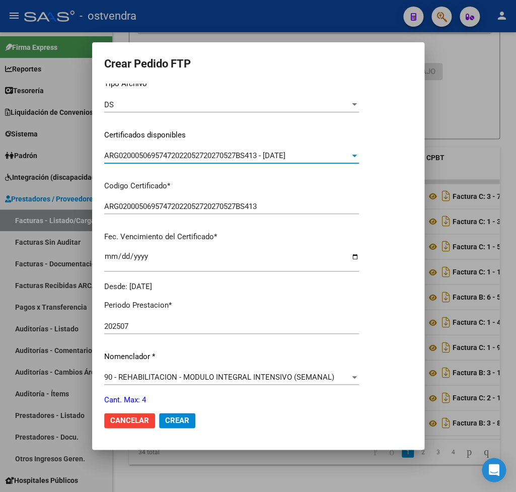
scroll to position [177, 0]
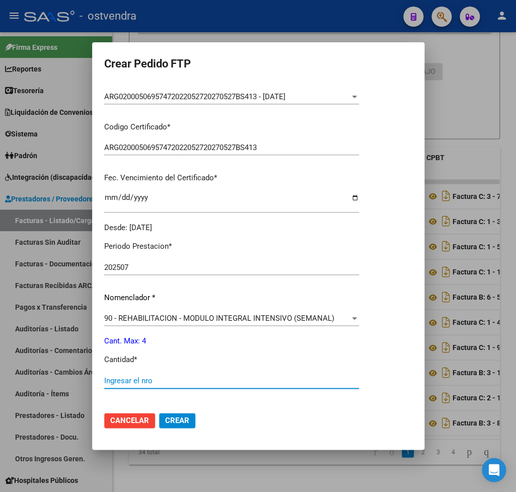
click at [148, 379] on input "Ingresar el nro" at bounding box center [231, 380] width 255 height 9
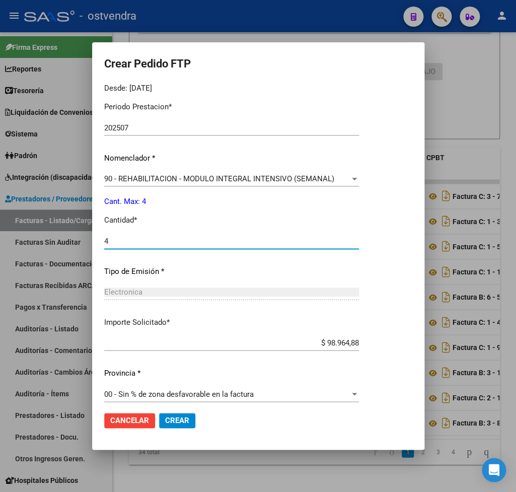
scroll to position [318, 0]
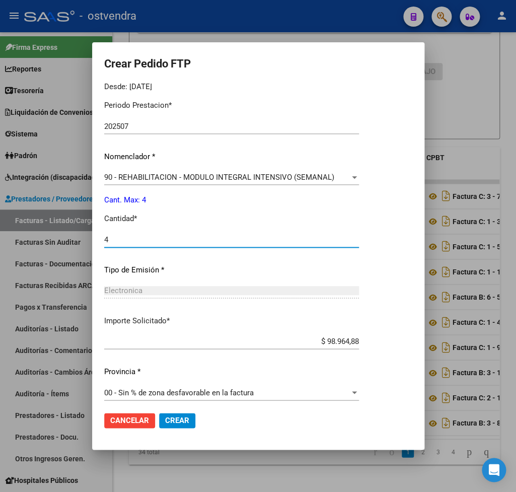
type input "4"
click at [187, 418] on span "Crear" at bounding box center [177, 420] width 24 height 9
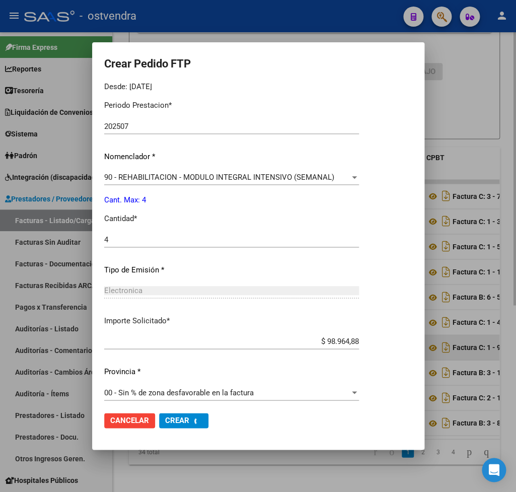
scroll to position [0, 0]
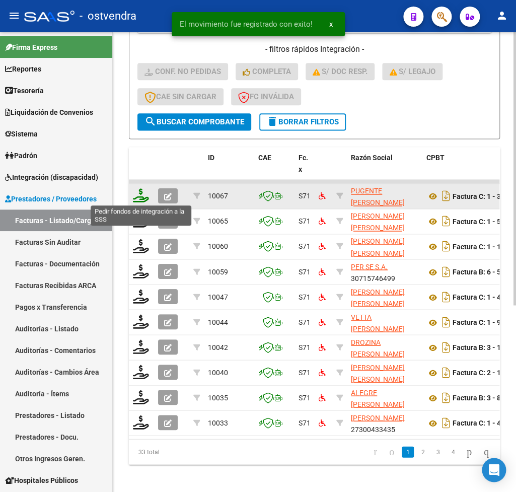
click at [138, 197] on icon at bounding box center [141, 195] width 16 height 14
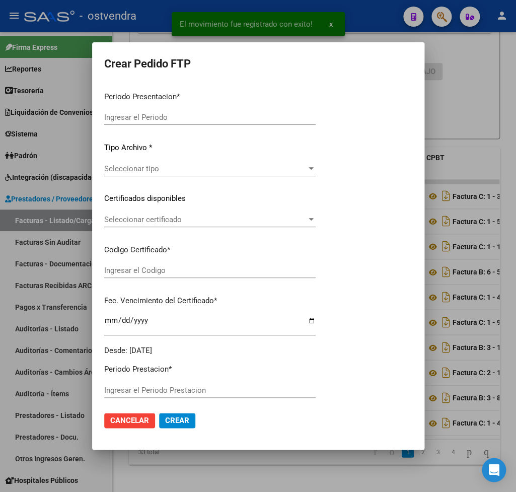
type input "202507"
type input "$ 111.335,49"
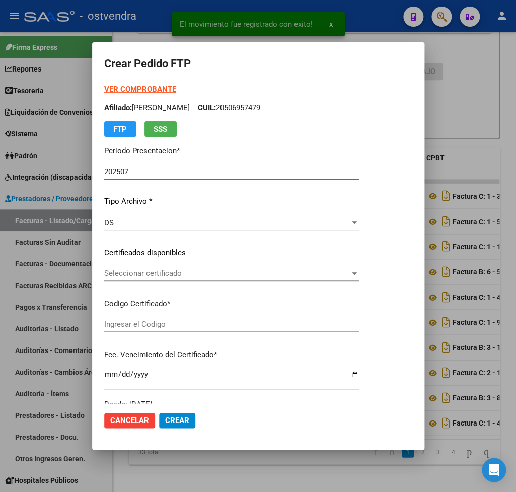
type input "ARG01000567110372021062220260622BS440"
type input "2026-06-26"
click at [125, 89] on strong "VER COMPROBANTE" at bounding box center [140, 89] width 72 height 9
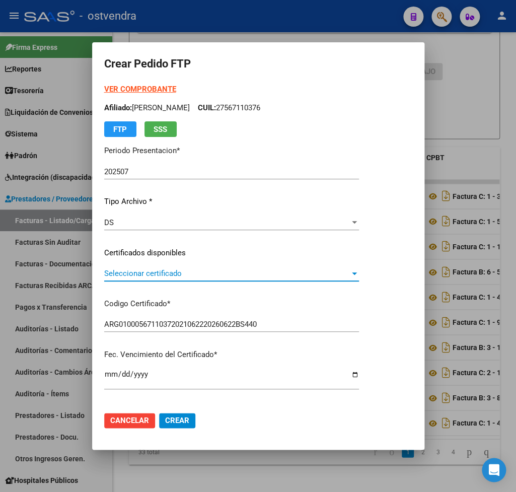
click at [128, 276] on span "Seleccionar certificado" at bounding box center [227, 273] width 246 height 9
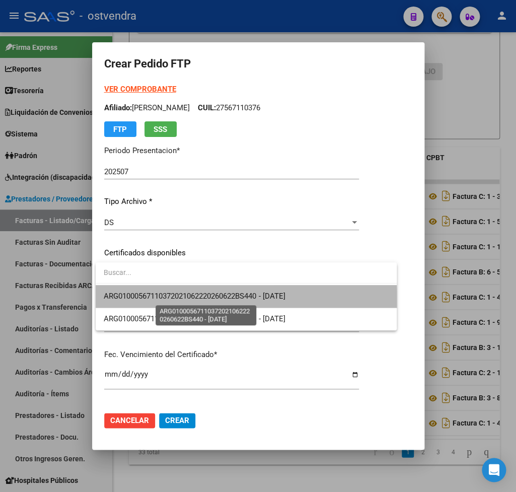
click at [143, 301] on span "ARG01000567110372021062220260622BS440 - 2026-06-26" at bounding box center [194, 296] width 181 height 9
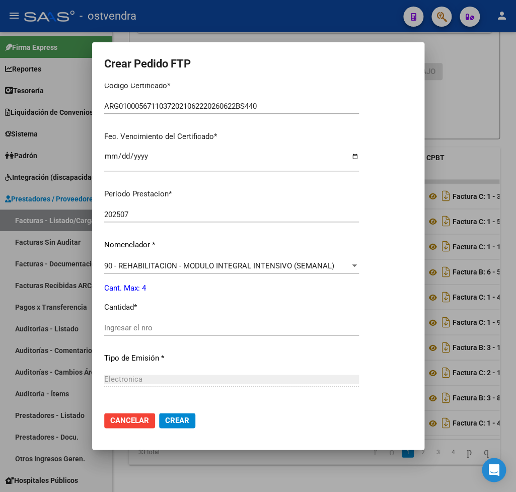
scroll to position [236, 0]
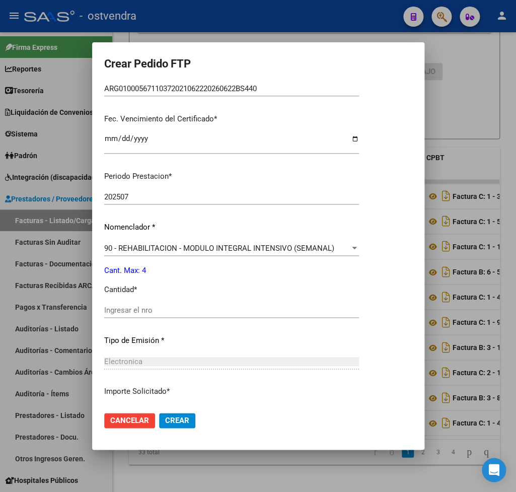
click at [136, 306] on input "Ingresar el nro" at bounding box center [231, 310] width 255 height 9
type input "4"
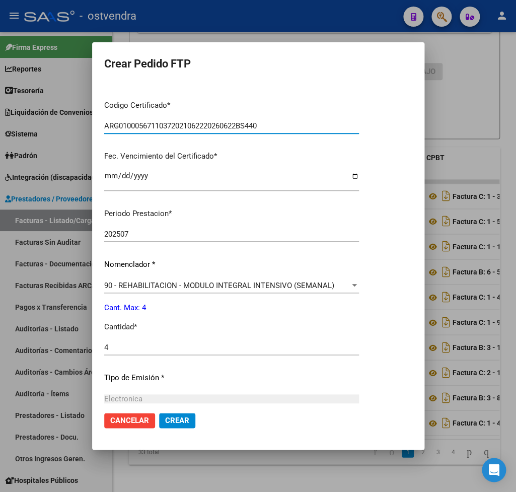
scroll to position [307, 0]
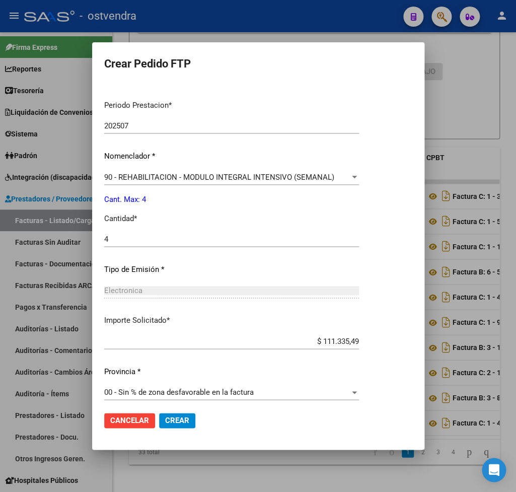
click at [185, 419] on span "Crear" at bounding box center [177, 420] width 24 height 9
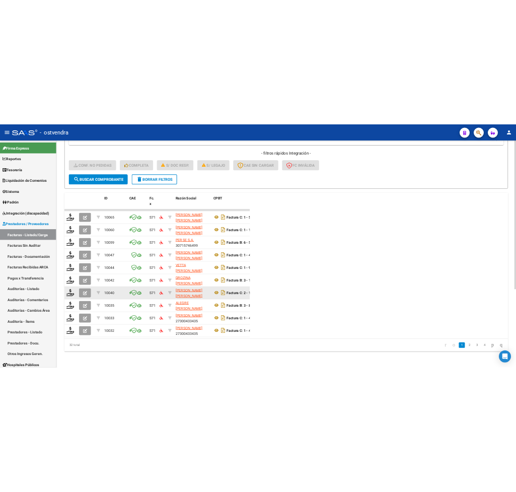
scroll to position [298, 0]
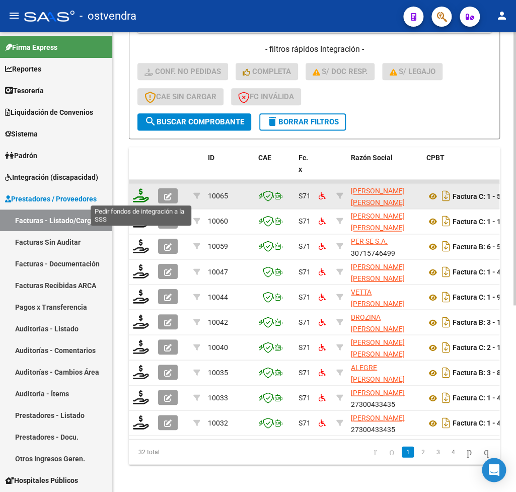
click at [141, 196] on icon at bounding box center [141, 195] width 16 height 14
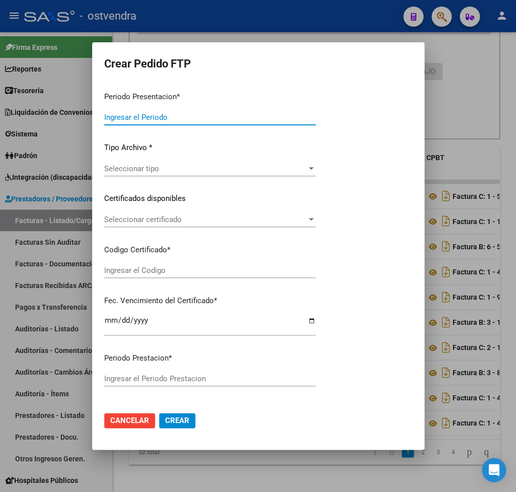
type input "202507"
type input "$ 98.964,88"
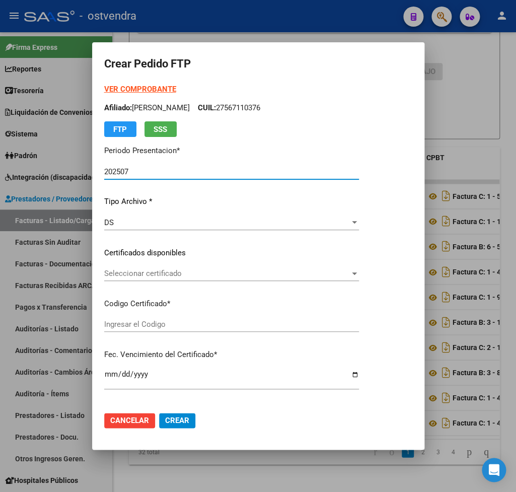
type input "ARG02000572518062021080920260809BS316"
type input "2026-08-09"
click at [151, 89] on strong "VER COMPROBANTE" at bounding box center [140, 89] width 72 height 9
click at [182, 268] on div "Seleccionar certificado Seleccionar certificado" at bounding box center [231, 273] width 255 height 15
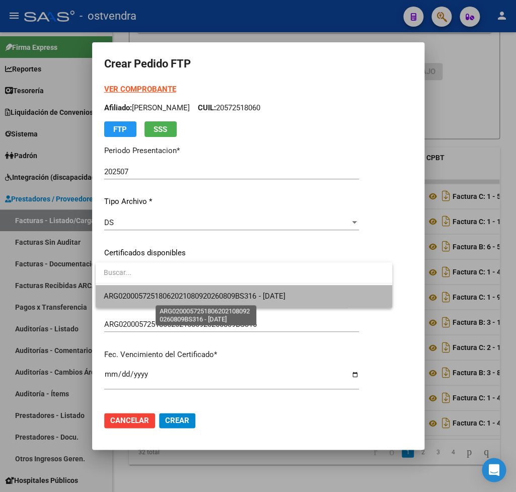
click at [178, 294] on span "ARG02000572518062021080920260809BS316 - 2026-08-09" at bounding box center [194, 296] width 181 height 9
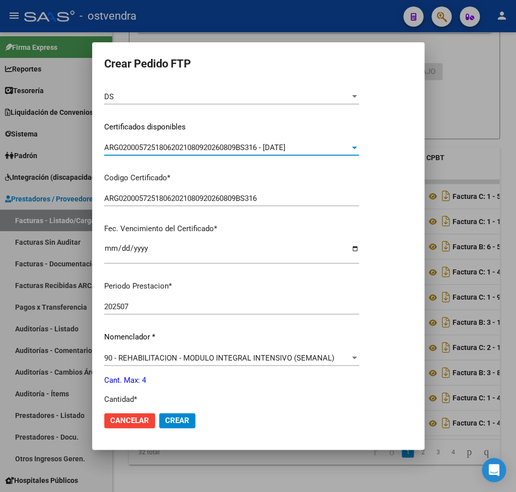
scroll to position [236, 0]
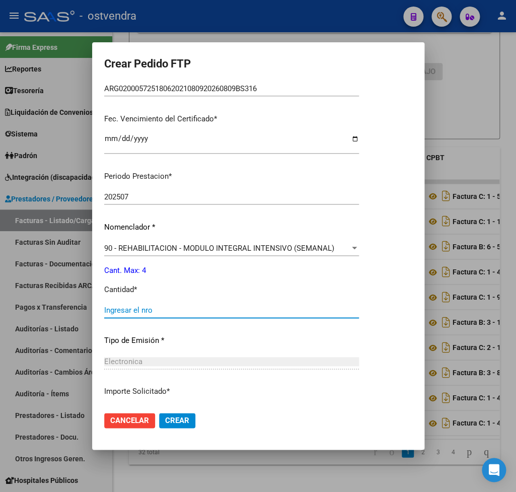
click at [156, 306] on input "Ingresar el nro" at bounding box center [231, 310] width 255 height 9
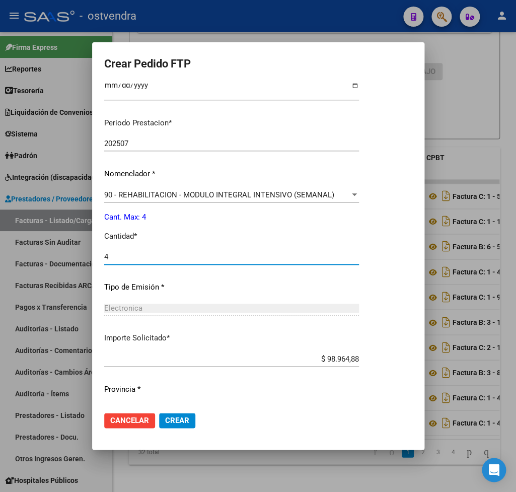
scroll to position [307, 0]
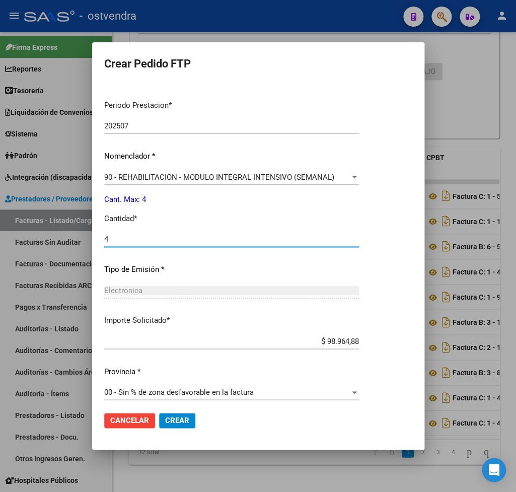
type input "4"
click at [181, 420] on span "Crear" at bounding box center [177, 420] width 24 height 9
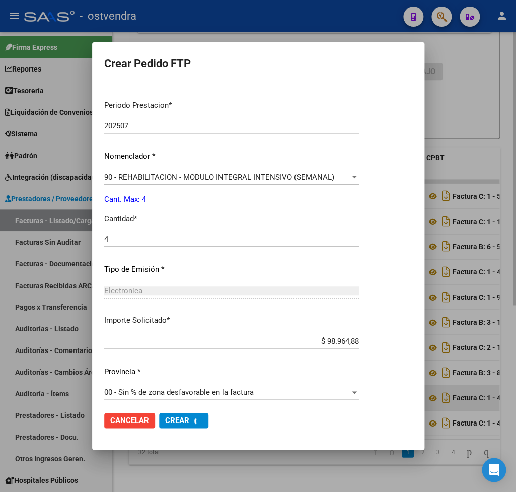
scroll to position [0, 0]
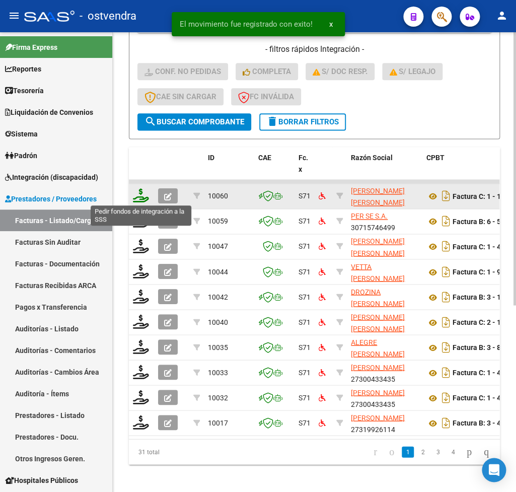
click at [143, 199] on icon at bounding box center [141, 195] width 16 height 14
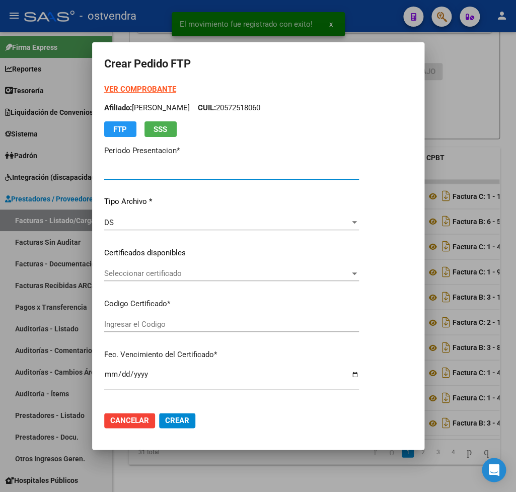
type input "202507"
type input "$ 111.335,49"
type input "ARG01000567110372021062220260622BS440"
type input "2026-06-26"
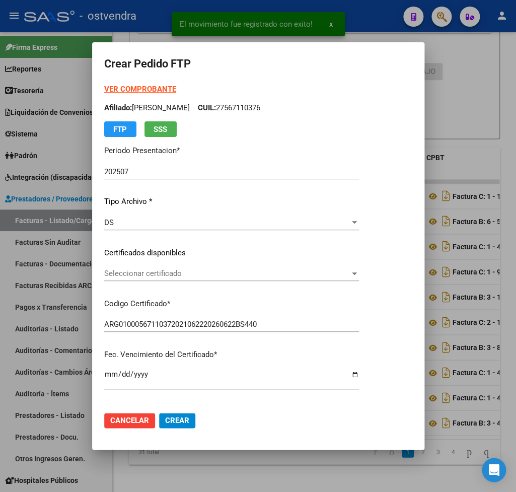
click at [128, 92] on strong "VER COMPROBANTE" at bounding box center [140, 89] width 72 height 9
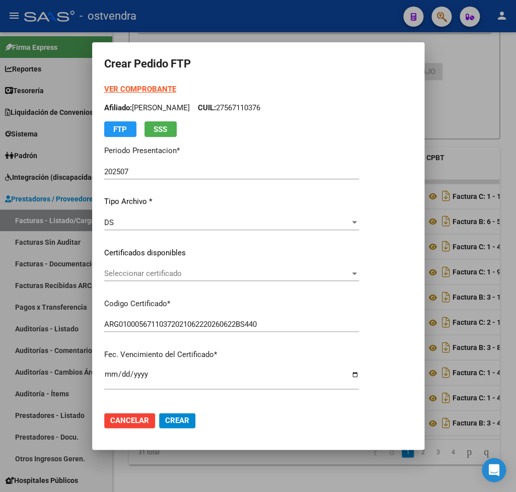
click at [139, 278] on span "Seleccionar certificado" at bounding box center [227, 273] width 246 height 9
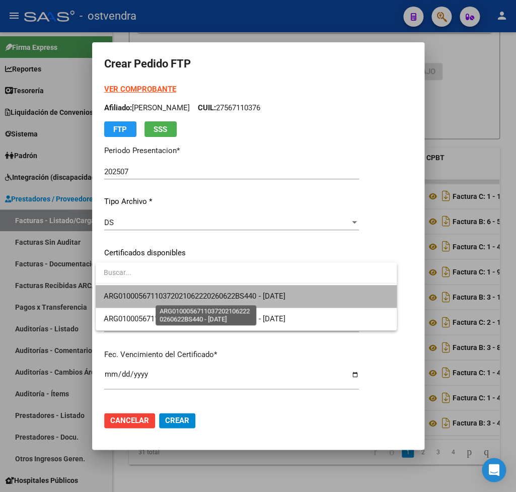
click at [140, 295] on span "ARG01000567110372021062220260622BS440 - 2026-06-26" at bounding box center [194, 296] width 181 height 9
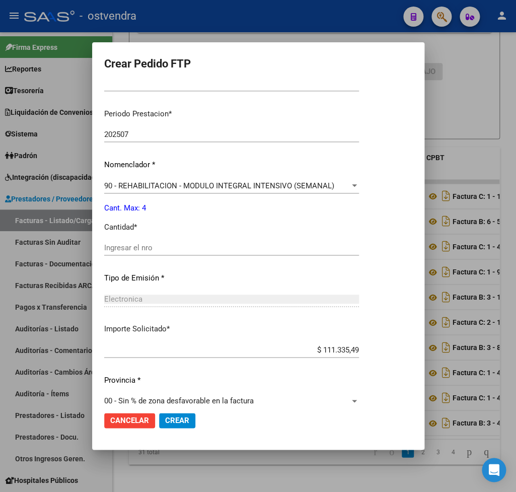
scroll to position [307, 0]
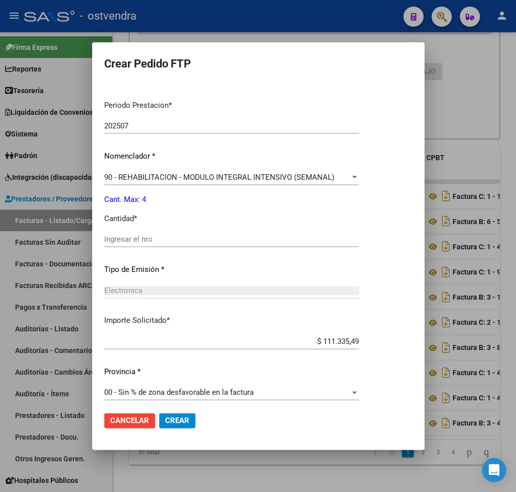
click at [140, 232] on div "Ingresar el nro" at bounding box center [231, 239] width 255 height 15
type input "4"
click at [175, 421] on span "Crear" at bounding box center [177, 420] width 24 height 9
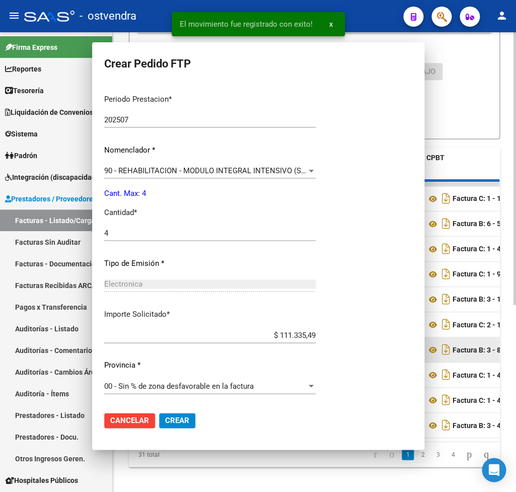
scroll to position [0, 0]
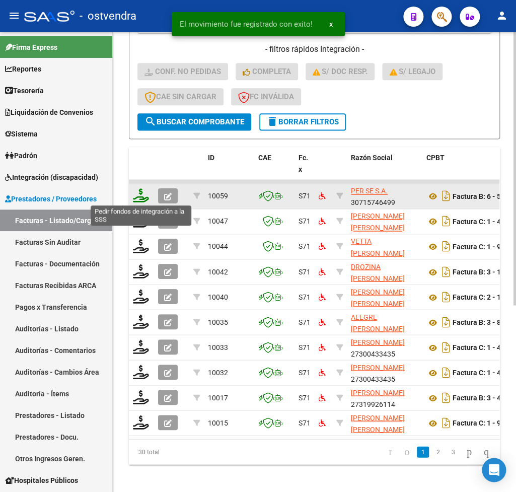
click at [136, 198] on icon at bounding box center [141, 195] width 16 height 14
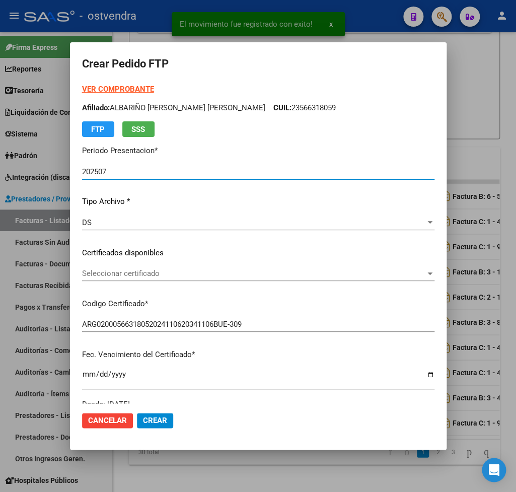
click at [134, 88] on strong "VER COMPROBANTE" at bounding box center [118, 89] width 72 height 9
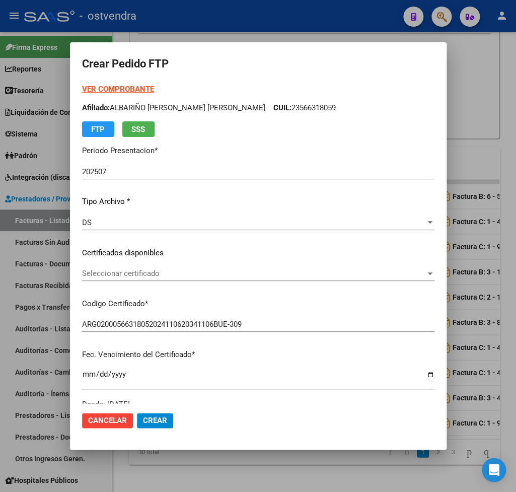
click at [166, 273] on span "Seleccionar certificado" at bounding box center [253, 273] width 343 height 9
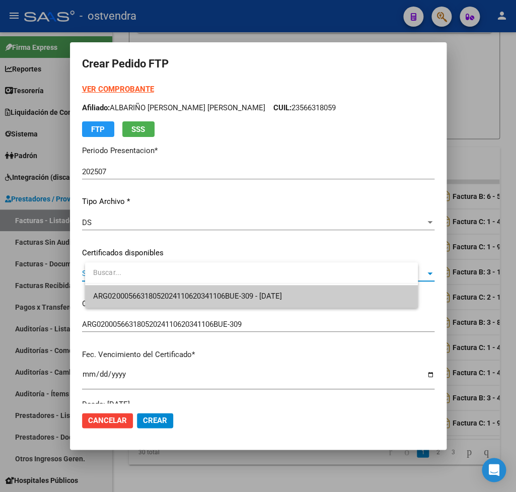
click at [168, 287] on div "ARG02000566318052024110620341106BUE-309 - 2034-11-06" at bounding box center [251, 284] width 332 height 45
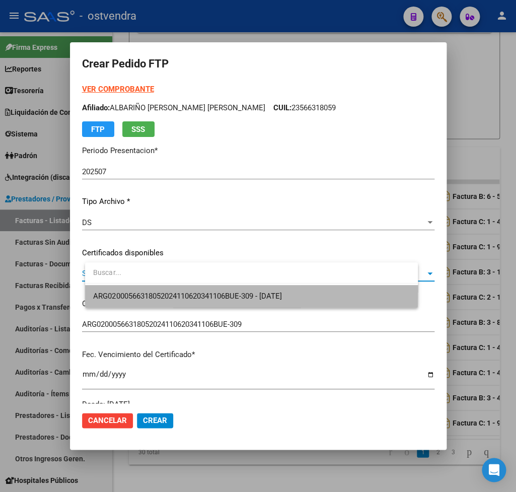
click at [168, 287] on span "ARG02000566318052024110620341106BUE-309 - 2034-11-06" at bounding box center [251, 296] width 316 height 23
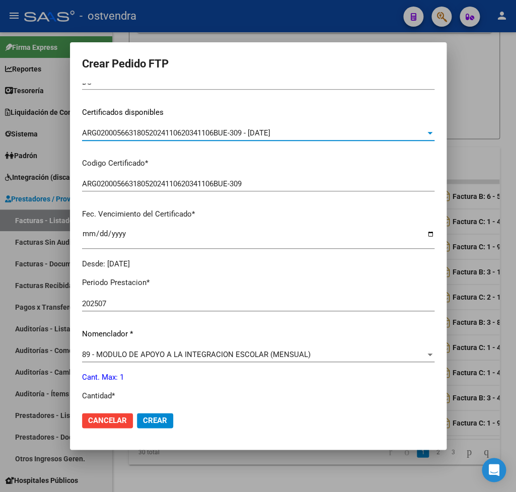
scroll to position [177, 0]
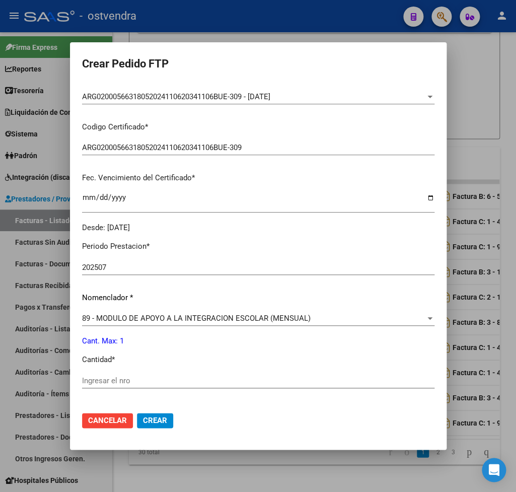
click at [130, 373] on div "Ingresar el nro" at bounding box center [258, 380] width 352 height 15
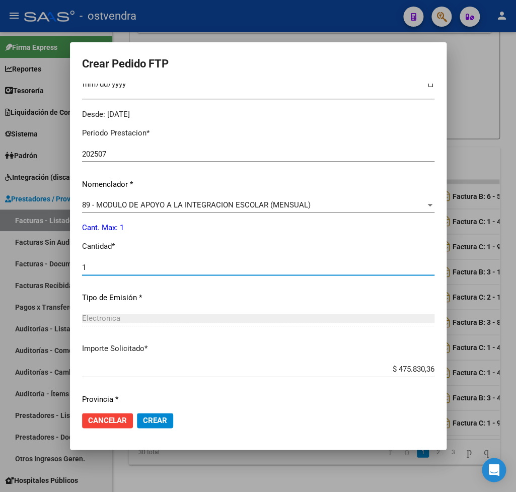
scroll to position [318, 0]
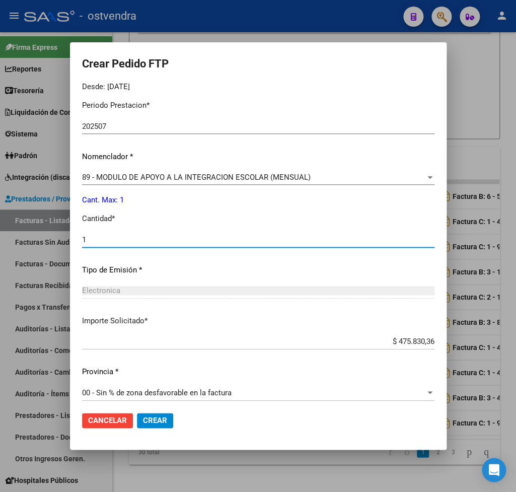
click at [167, 419] on span "Crear" at bounding box center [155, 420] width 24 height 9
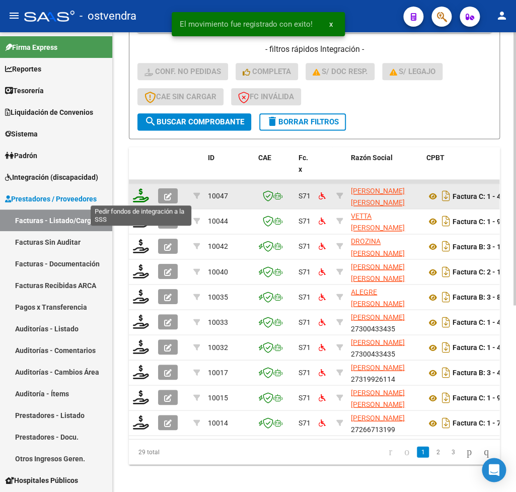
click at [142, 199] on icon at bounding box center [141, 195] width 16 height 14
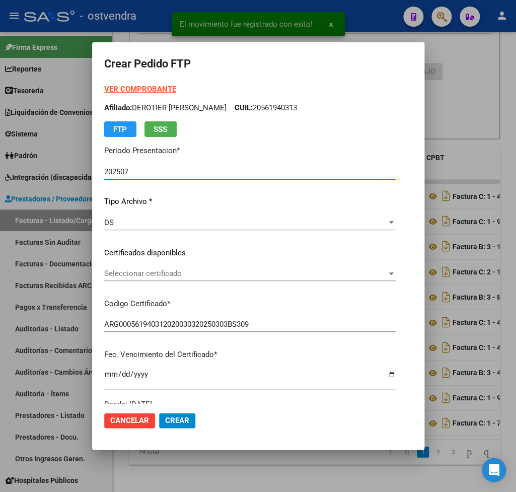
click at [128, 86] on strong "VER COMPROBANTE" at bounding box center [140, 89] width 72 height 9
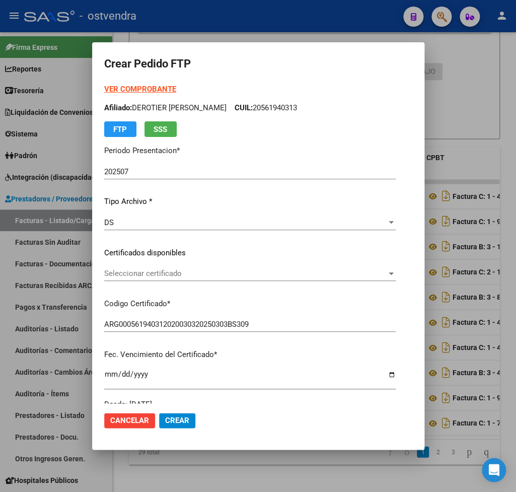
click at [145, 275] on span "Seleccionar certificado" at bounding box center [245, 273] width 282 height 9
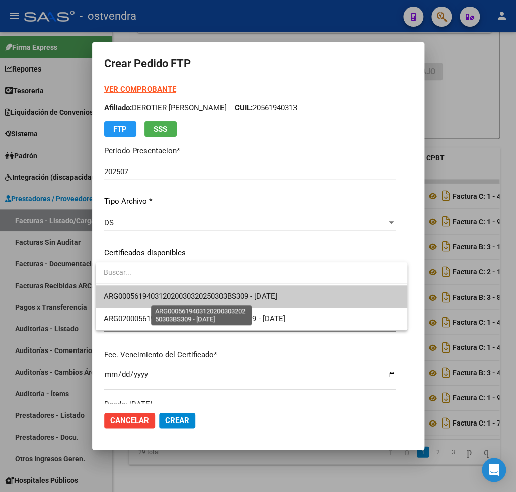
click at [156, 292] on span "ARG000561940312020030320250303BS309 - 2026-03-03" at bounding box center [190, 296] width 173 height 9
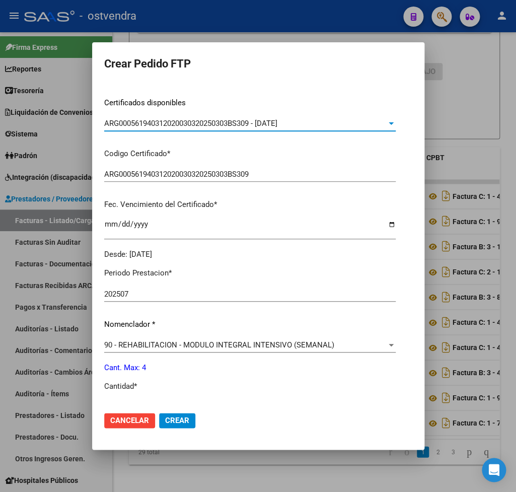
scroll to position [177, 0]
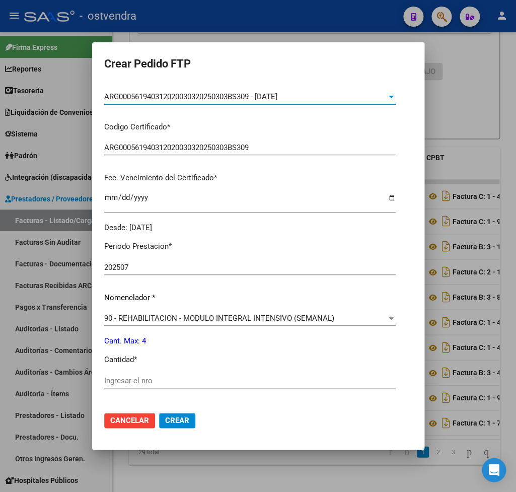
click at [137, 376] on input "Ingresar el nro" at bounding box center [250, 380] width 292 height 9
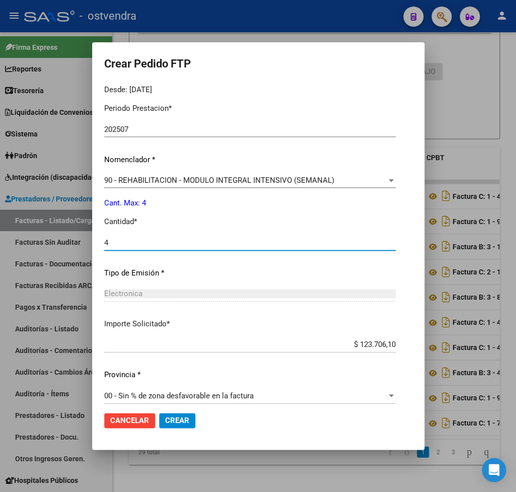
scroll to position [318, 0]
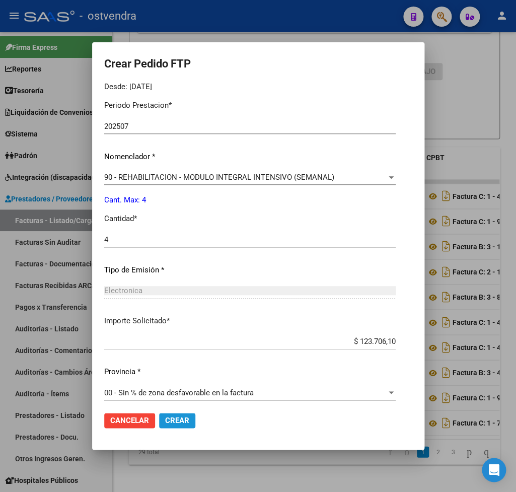
click at [186, 418] on span "Crear" at bounding box center [177, 420] width 24 height 9
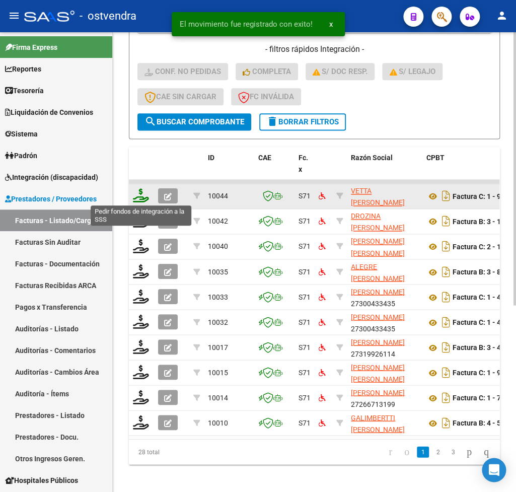
click at [141, 195] on icon at bounding box center [141, 195] width 16 height 14
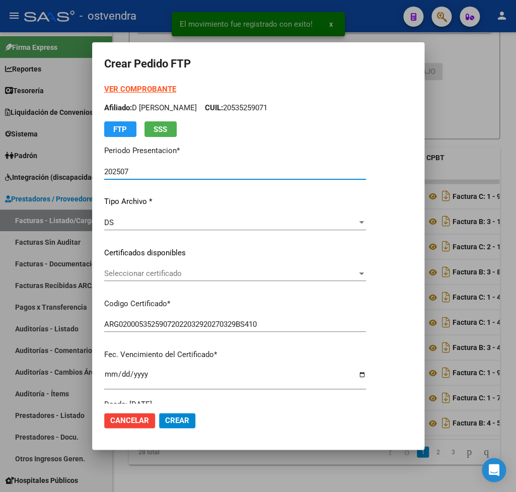
click at [150, 89] on strong "VER COMPROBANTE" at bounding box center [140, 89] width 72 height 9
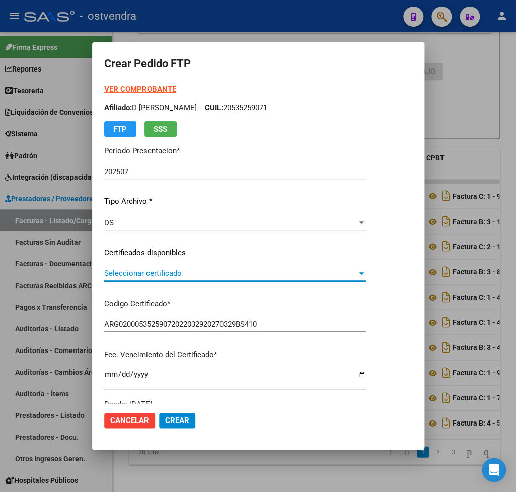
click at [166, 273] on span "Seleccionar certificado" at bounding box center [230, 273] width 253 height 9
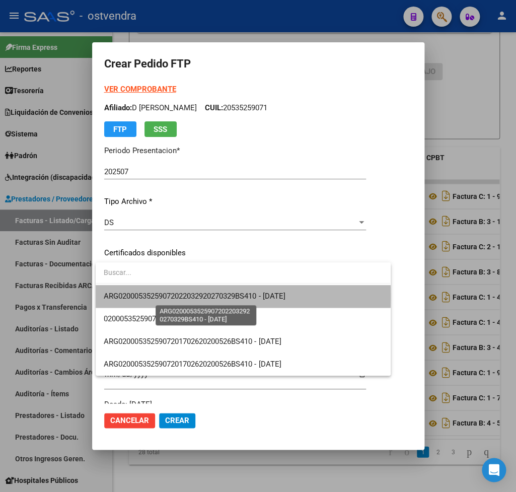
click at [160, 296] on span "ARG02000535259072022032920270329BS410 - 2027-03-29" at bounding box center [194, 296] width 181 height 9
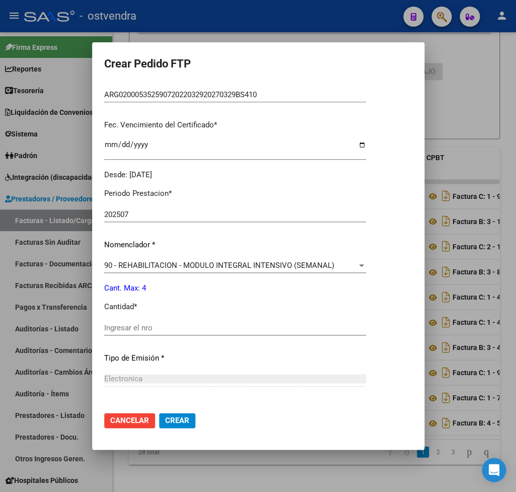
scroll to position [236, 0]
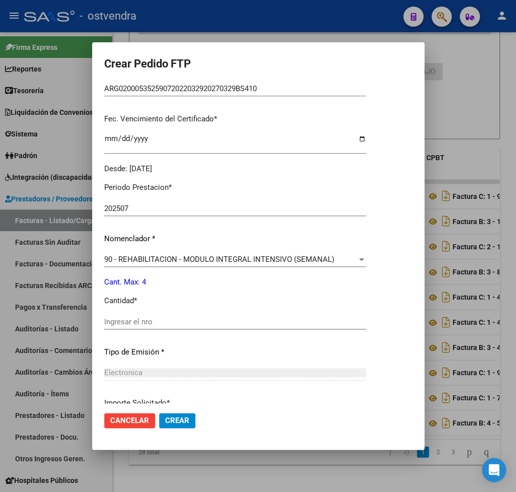
drag, startPoint x: 148, startPoint y: 314, endPoint x: 157, endPoint y: 312, distance: 8.8
click at [153, 317] on input "Ingresar el nro" at bounding box center [235, 321] width 262 height 9
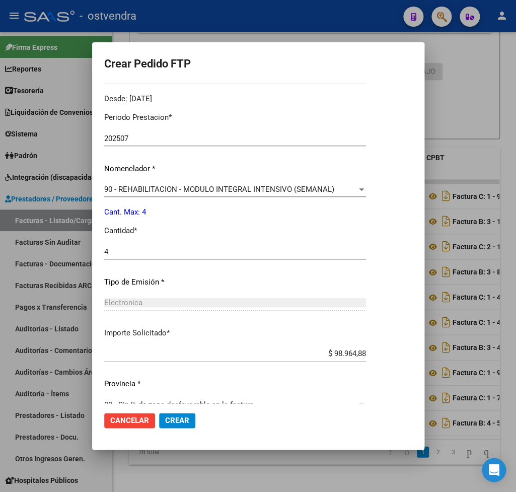
scroll to position [318, 0]
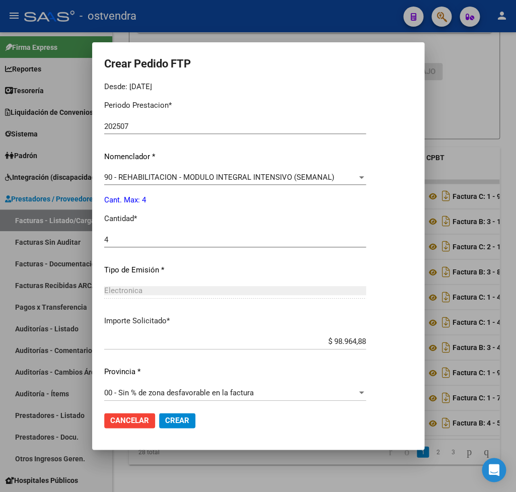
click at [180, 415] on button "Crear" at bounding box center [177, 420] width 36 height 15
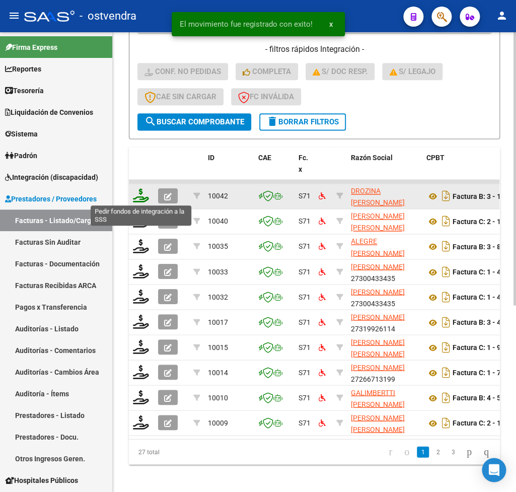
click at [138, 201] on icon at bounding box center [141, 195] width 16 height 14
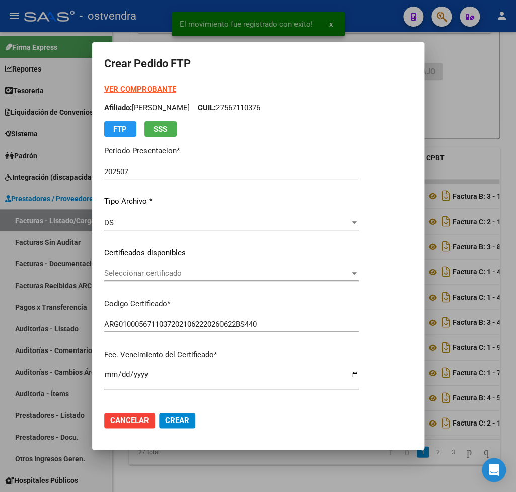
click at [138, 88] on strong "VER COMPROBANTE" at bounding box center [140, 89] width 72 height 9
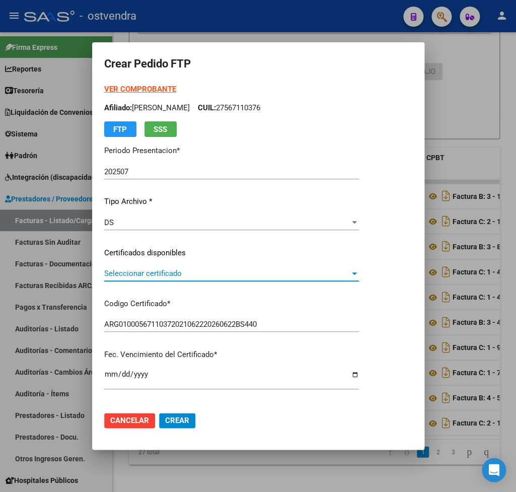
click at [154, 270] on span "Seleccionar certificado" at bounding box center [227, 273] width 246 height 9
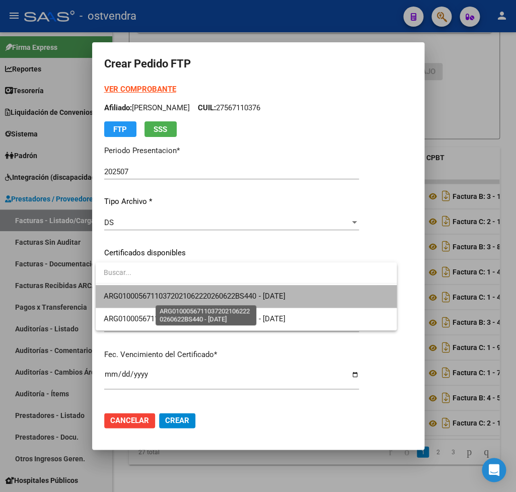
click at [195, 292] on span "ARG01000567110372021062220260622BS440 - 2026-06-26" at bounding box center [194, 296] width 181 height 9
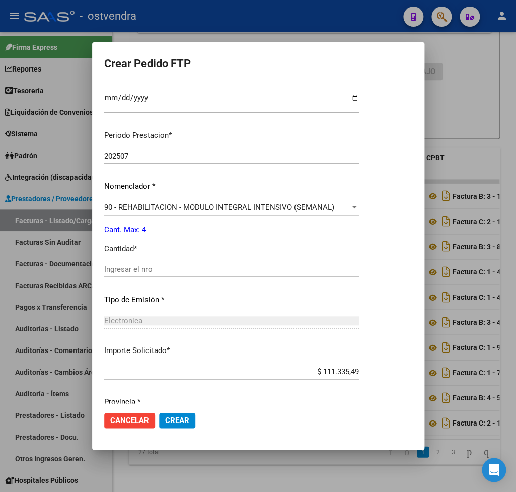
scroll to position [295, 0]
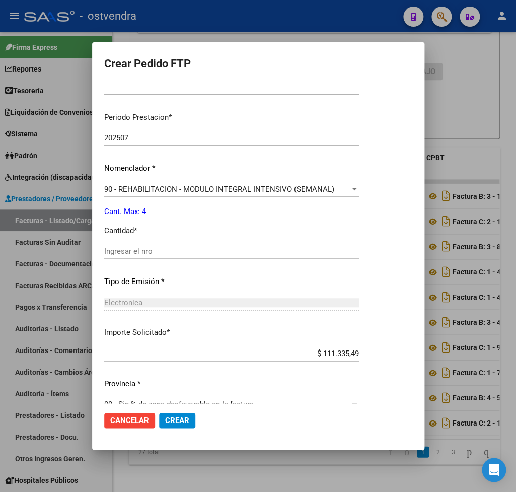
drag, startPoint x: 155, startPoint y: 244, endPoint x: 187, endPoint y: 220, distance: 39.9
click at [157, 247] on input "Ingresar el nro" at bounding box center [231, 251] width 255 height 9
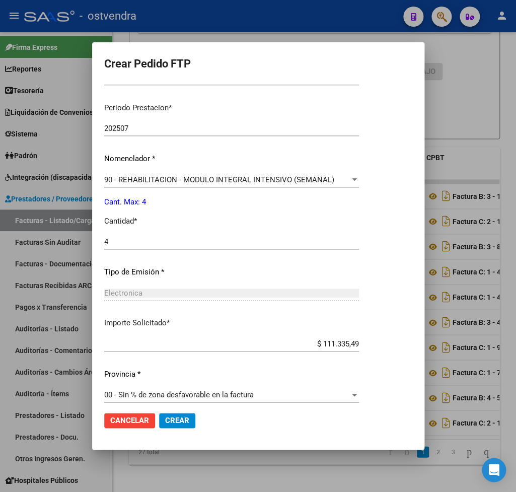
scroll to position [307, 0]
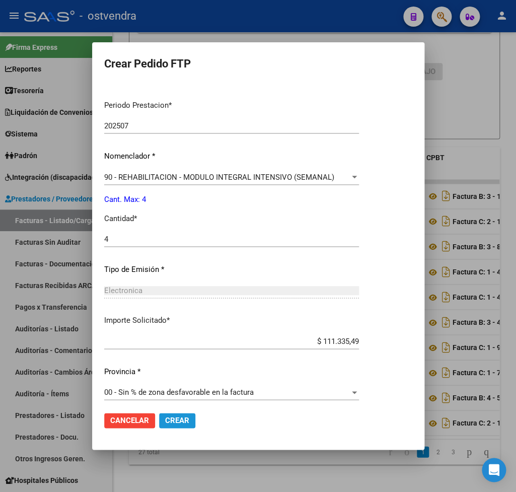
click at [190, 421] on button "Crear" at bounding box center [177, 420] width 36 height 15
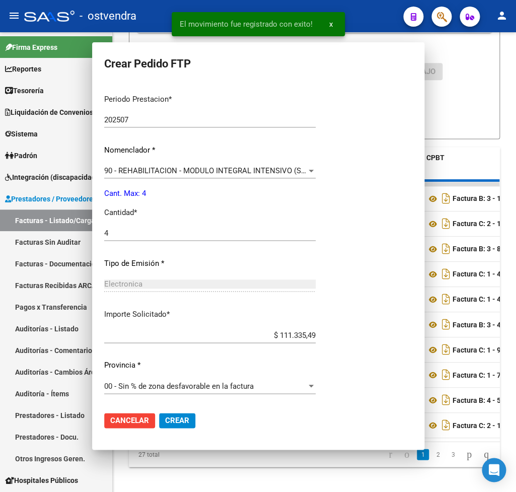
scroll to position [0, 0]
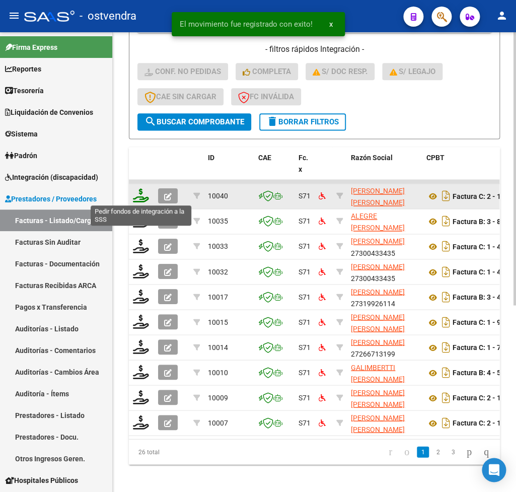
click at [137, 199] on icon at bounding box center [141, 195] width 16 height 14
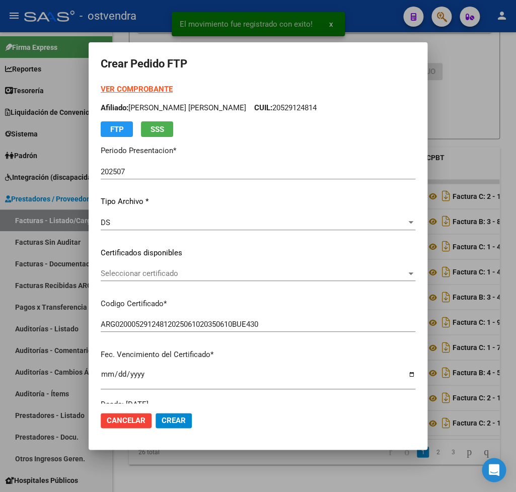
click at [124, 89] on strong "VER COMPROBANTE" at bounding box center [137, 89] width 72 height 9
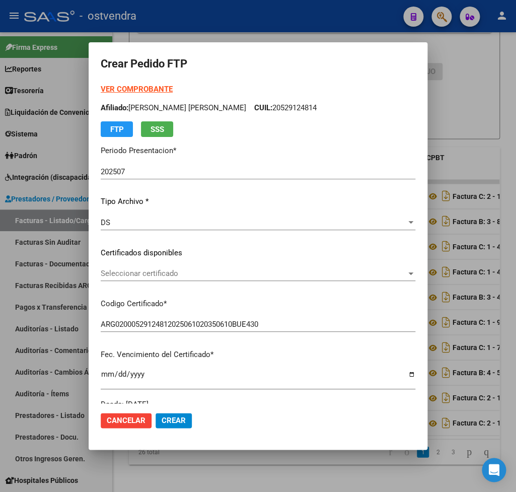
click at [160, 275] on span "Seleccionar certificado" at bounding box center [254, 273] width 306 height 9
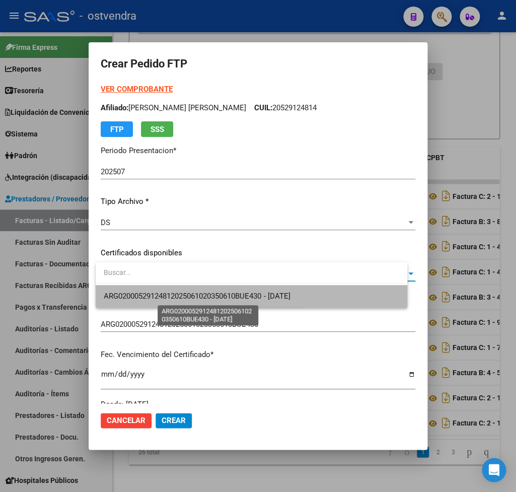
click at [164, 294] on span "ARG02000529124812025061020350610BUE430 - 2035-06-10" at bounding box center [197, 296] width 186 height 9
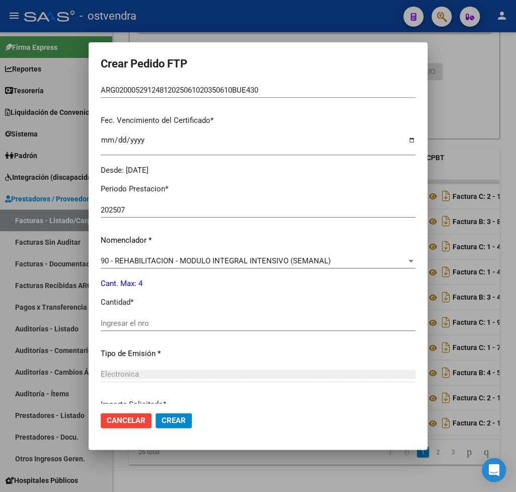
scroll to position [236, 0]
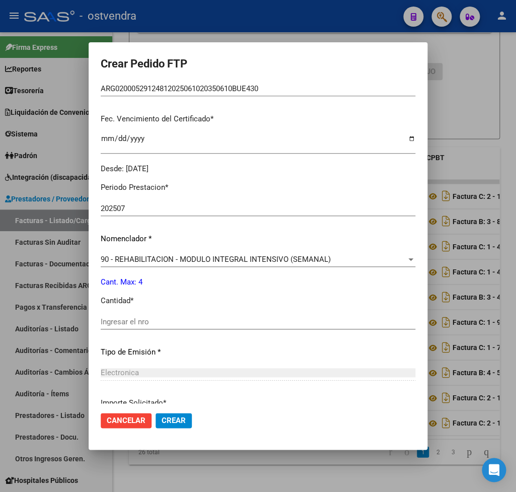
click at [134, 317] on input "Ingresar el nro" at bounding box center [258, 321] width 315 height 9
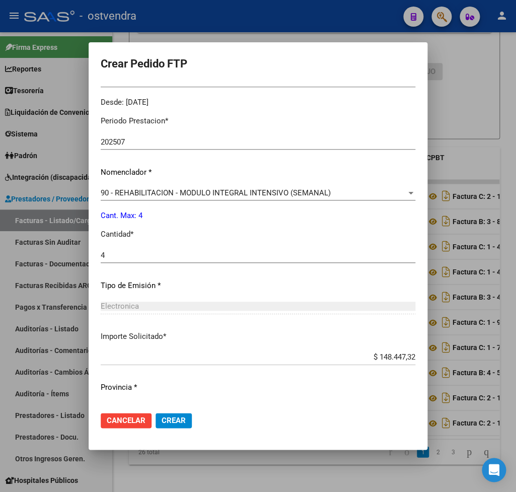
scroll to position [318, 0]
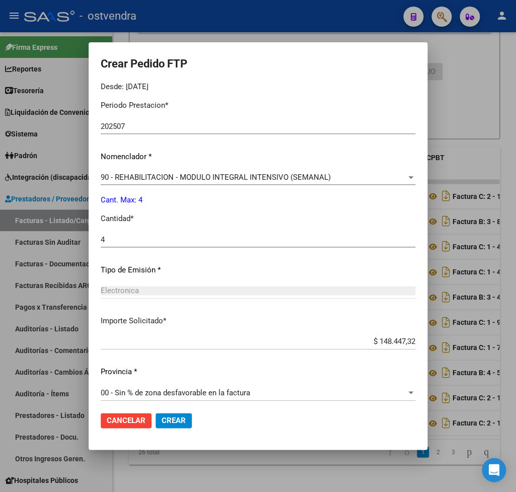
click at [184, 420] on span "Crear" at bounding box center [174, 420] width 24 height 9
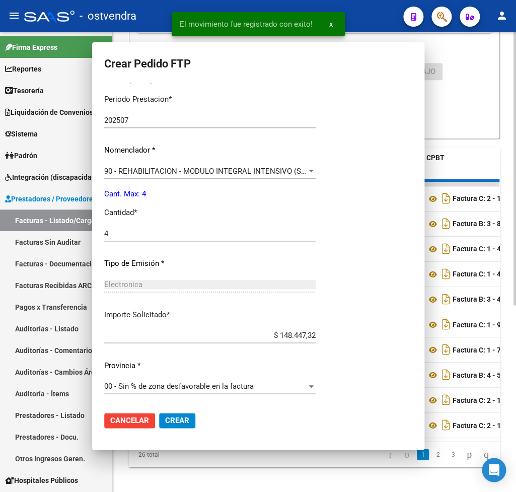
scroll to position [263, 0]
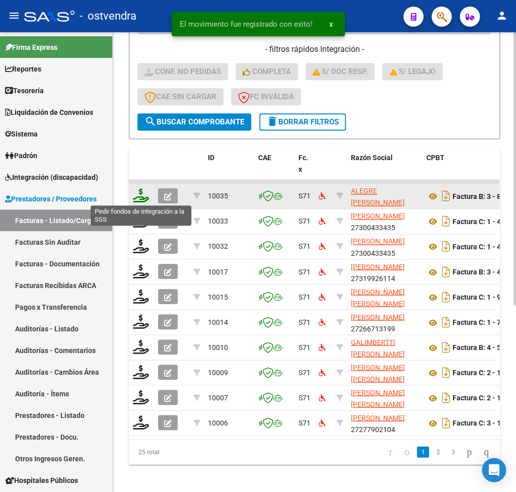
click at [140, 192] on icon at bounding box center [141, 195] width 16 height 14
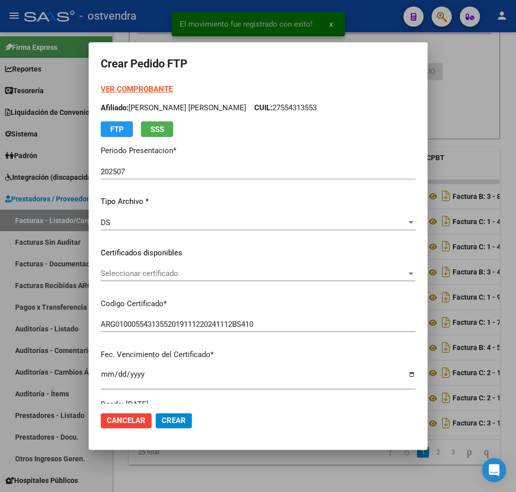
click at [140, 87] on strong "VER COMPROBANTE" at bounding box center [137, 89] width 72 height 9
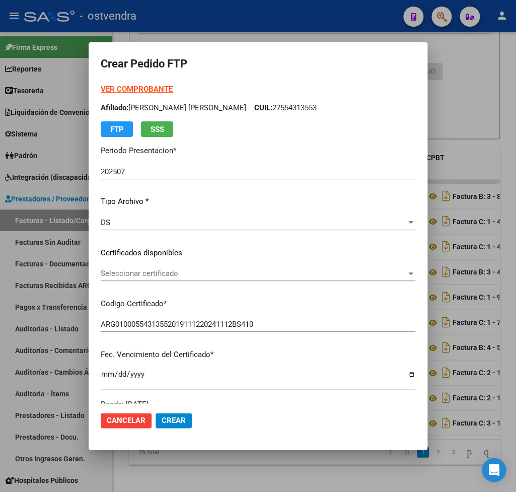
click at [122, 273] on span "Seleccionar certificado" at bounding box center [254, 273] width 306 height 9
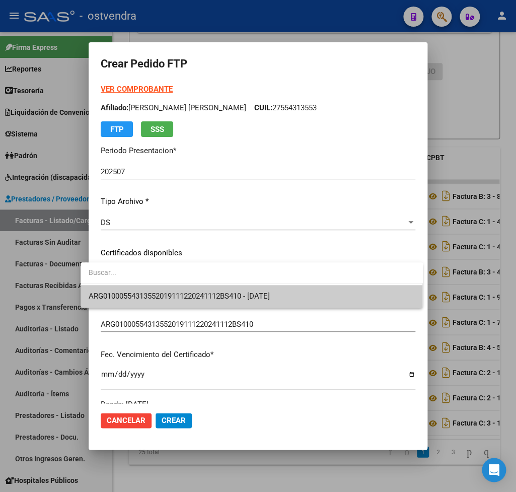
click at [130, 289] on span "ARG01000554313552019111220241112BS410 - 2025-11-12" at bounding box center [252, 296] width 326 height 23
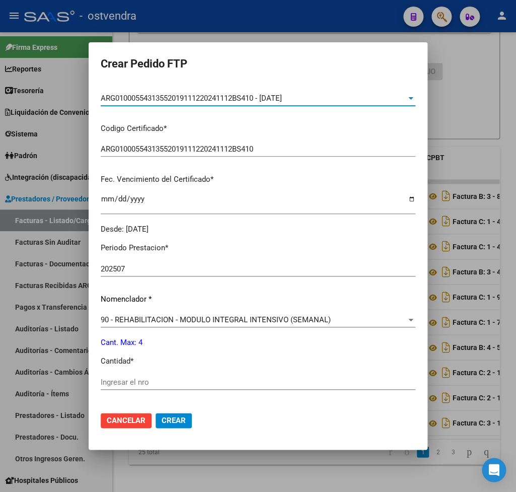
scroll to position [236, 0]
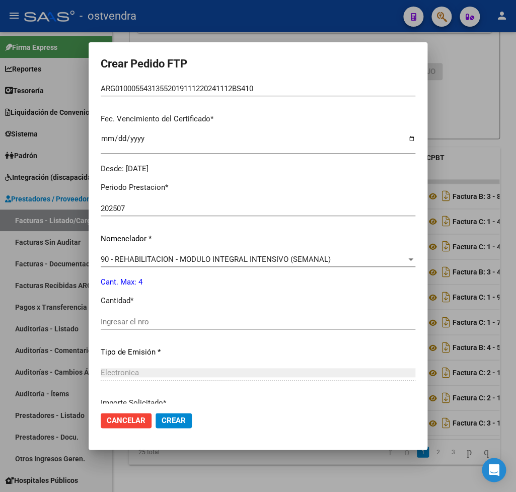
click at [131, 317] on input "Ingresar el nro" at bounding box center [258, 321] width 315 height 9
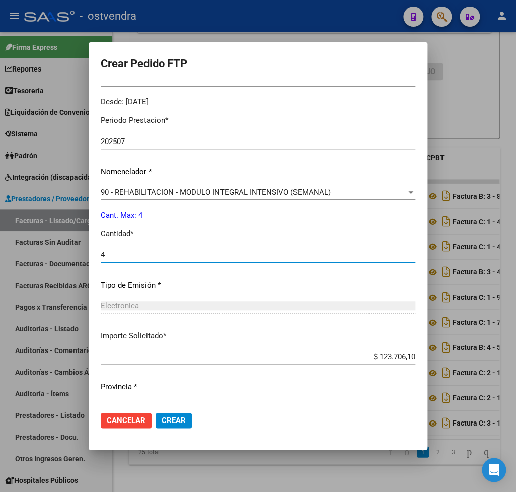
scroll to position [318, 0]
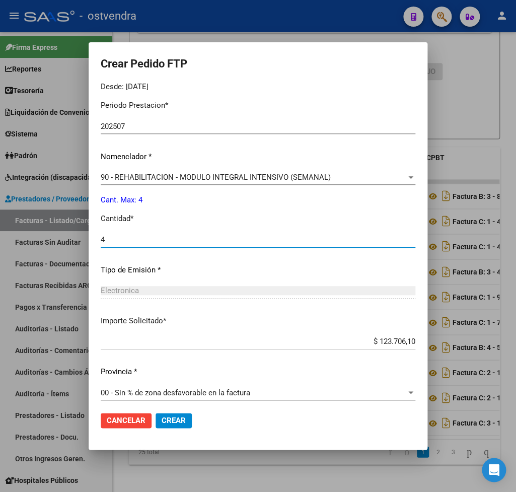
click at [165, 418] on span "Crear" at bounding box center [174, 420] width 24 height 9
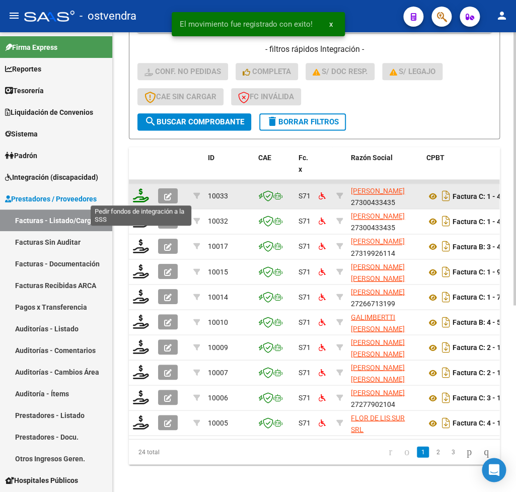
click at [140, 199] on icon at bounding box center [141, 195] width 16 height 14
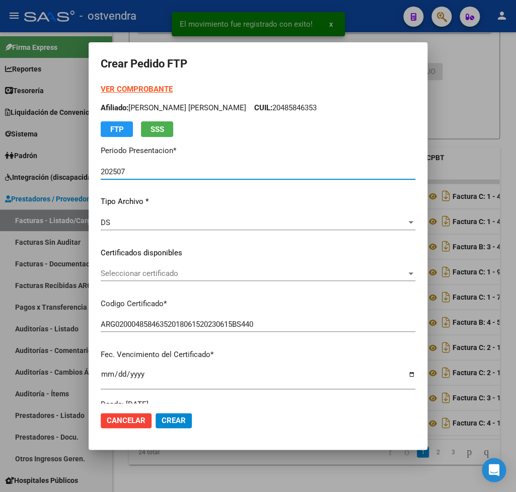
click at [140, 89] on strong "VER COMPROBANTE" at bounding box center [137, 89] width 72 height 9
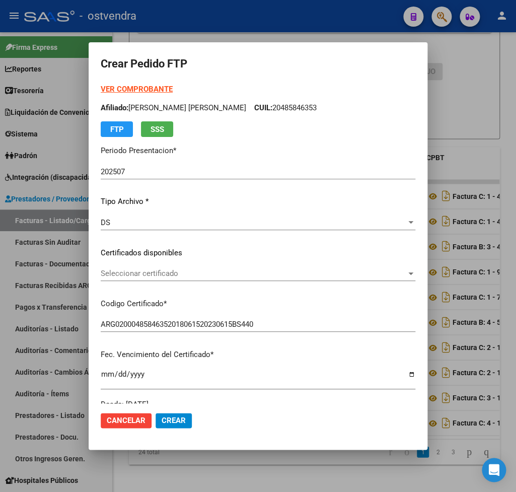
click at [157, 272] on span "Seleccionar certificado" at bounding box center [254, 273] width 306 height 9
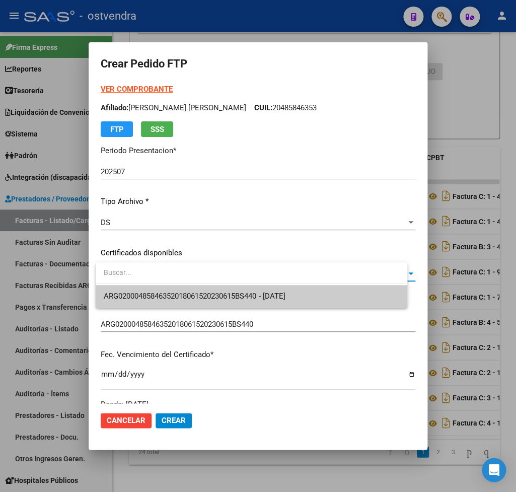
click at [168, 282] on input "dropdown search" at bounding box center [252, 272] width 312 height 21
click at [165, 297] on span "ARG02000485846352018061520230615BS440 - 2028-08-02" at bounding box center [194, 296] width 181 height 9
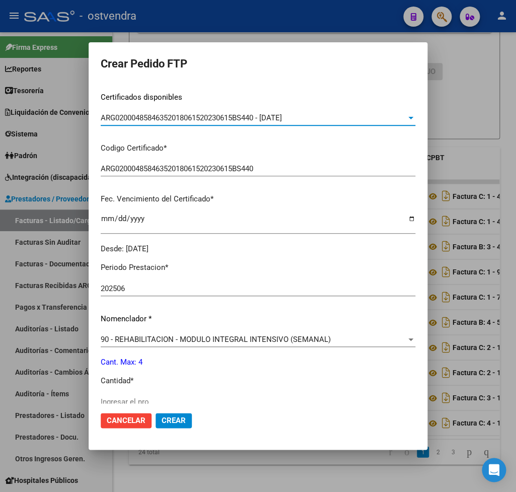
scroll to position [177, 0]
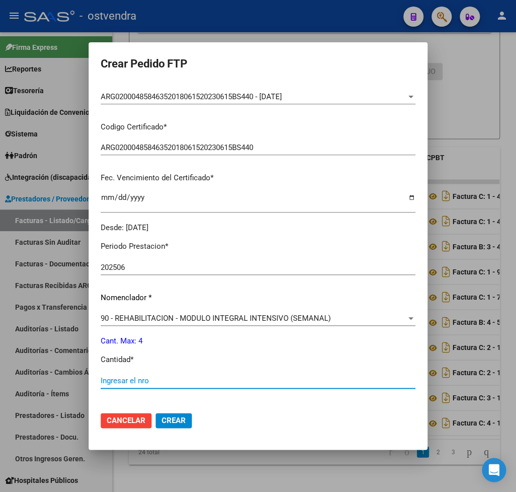
click at [154, 376] on input "Ingresar el nro" at bounding box center [258, 380] width 315 height 9
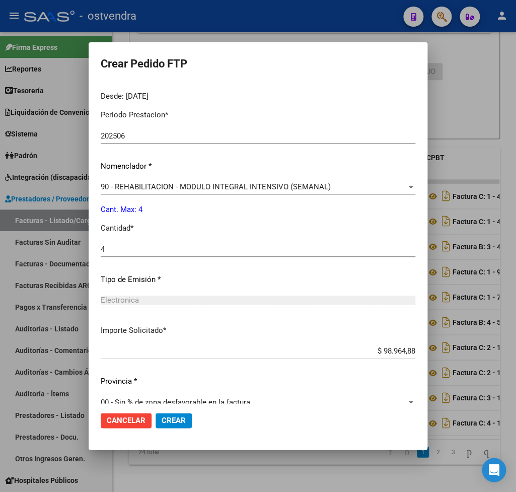
scroll to position [318, 0]
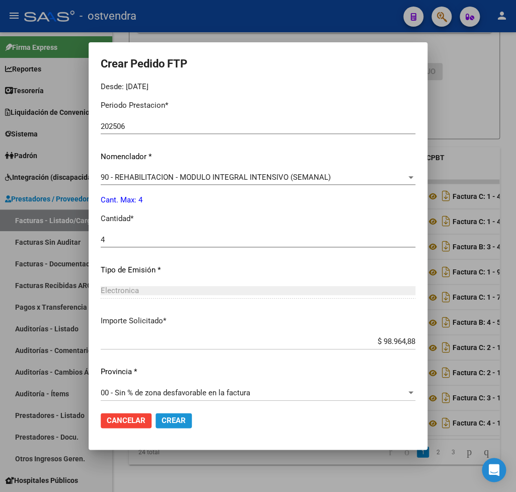
click at [183, 416] on span "Crear" at bounding box center [174, 420] width 24 height 9
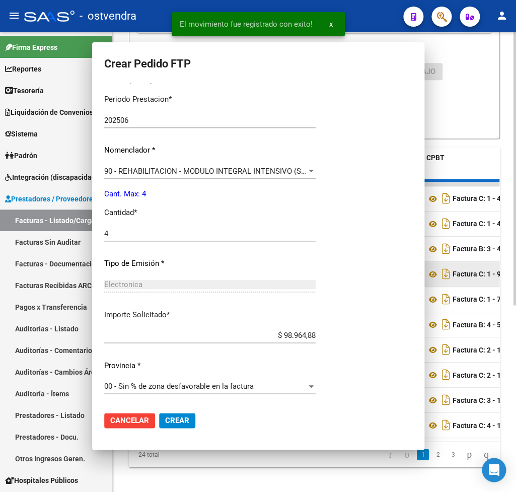
scroll to position [0, 0]
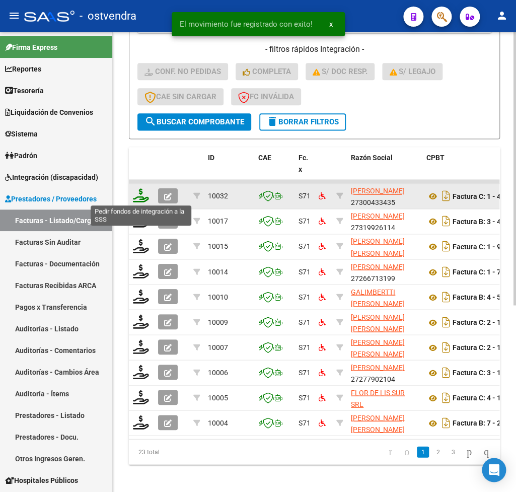
click at [143, 199] on icon at bounding box center [141, 195] width 16 height 14
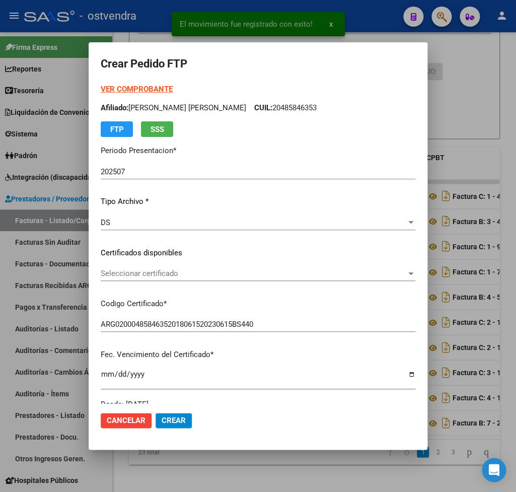
click at [129, 89] on strong "VER COMPROBANTE" at bounding box center [137, 89] width 72 height 9
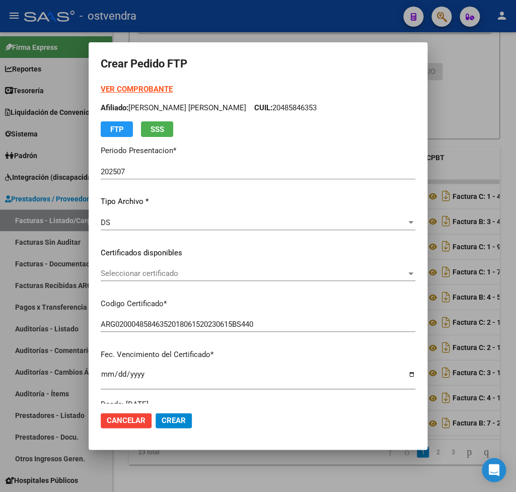
click at [148, 266] on div "VER COMPROBANTE ARCA Padrón Afiliado: BINELLI FEDERICO GABRIEL CUIL: 2048584635…" at bounding box center [258, 247] width 315 height 326
click at [148, 271] on span "Seleccionar certificado" at bounding box center [254, 273] width 306 height 9
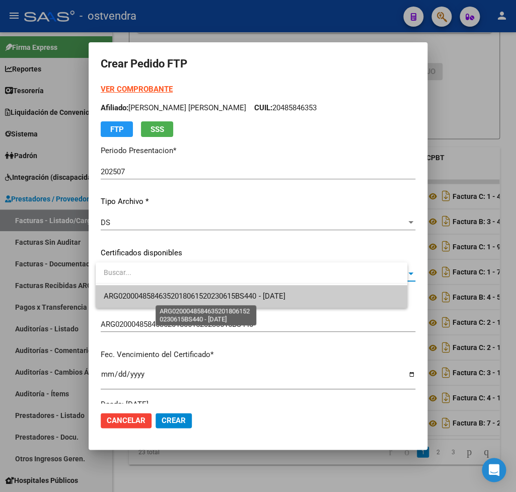
click at [171, 296] on span "ARG02000485846352018061520230615BS440 - 2028-08-02" at bounding box center [194, 296] width 181 height 9
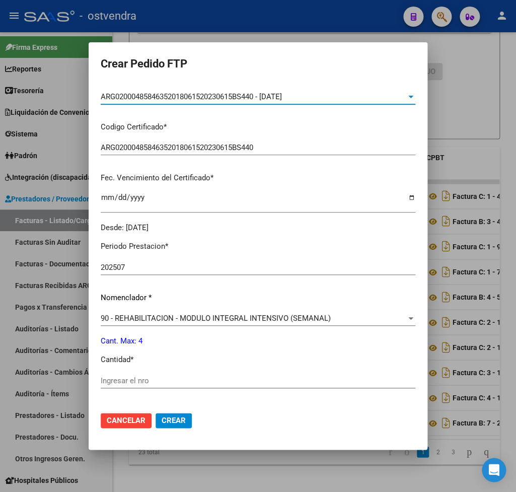
scroll to position [236, 0]
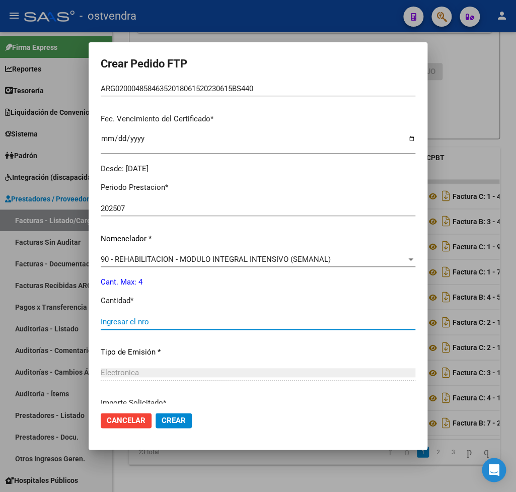
click at [157, 317] on input "Ingresar el nro" at bounding box center [258, 321] width 315 height 9
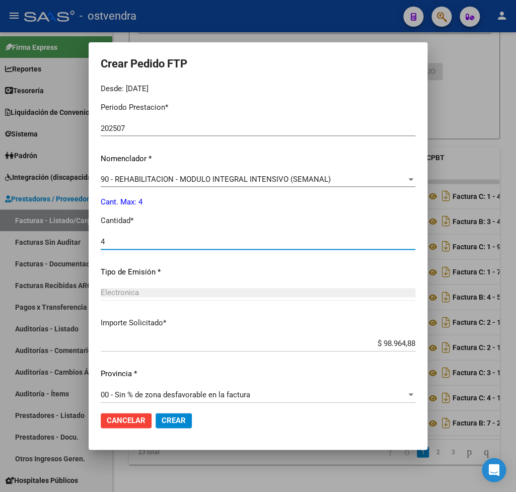
scroll to position [318, 0]
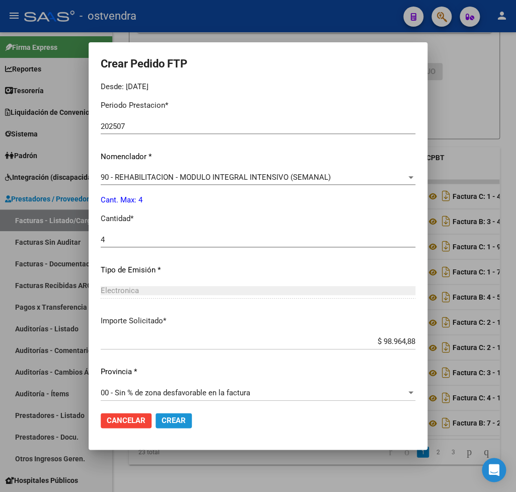
click at [181, 419] on span "Crear" at bounding box center [174, 420] width 24 height 9
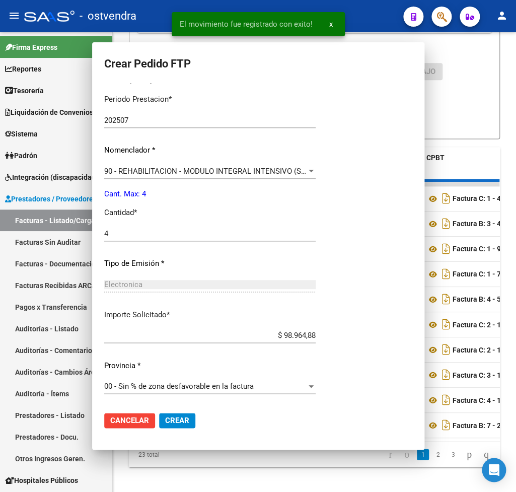
scroll to position [263, 0]
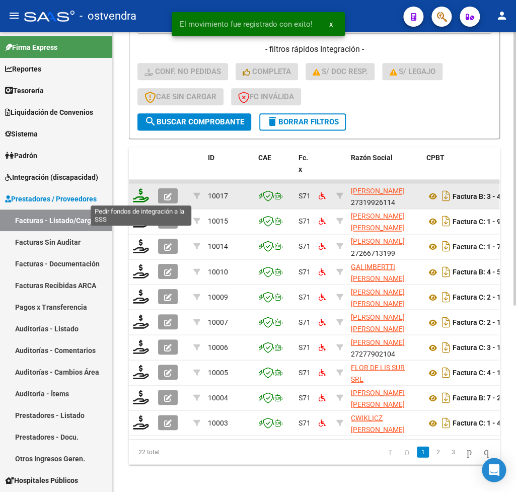
click at [140, 198] on icon at bounding box center [141, 195] width 16 height 14
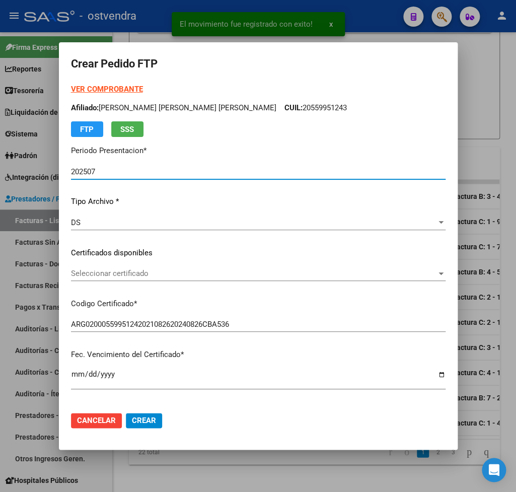
click at [124, 90] on strong "VER COMPROBANTE" at bounding box center [107, 89] width 72 height 9
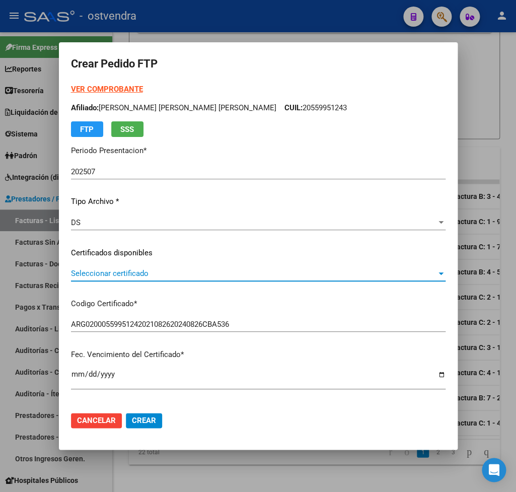
click at [125, 277] on span "Seleccionar certificado" at bounding box center [254, 273] width 366 height 9
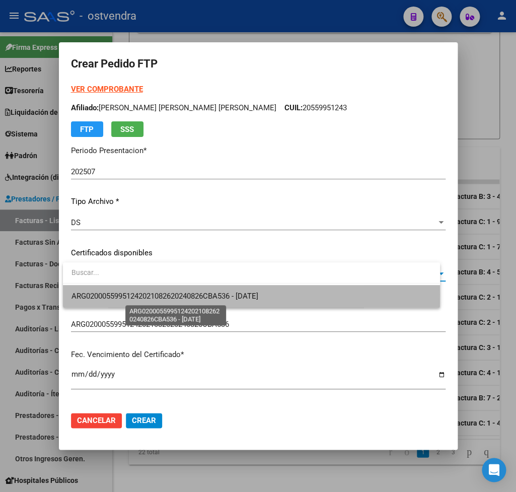
drag, startPoint x: 146, startPoint y: 294, endPoint x: 163, endPoint y: 314, distance: 26.0
click at [147, 297] on span "ARG02000559951242021082620240826CBA536 - 2025-08-26" at bounding box center [164, 296] width 187 height 9
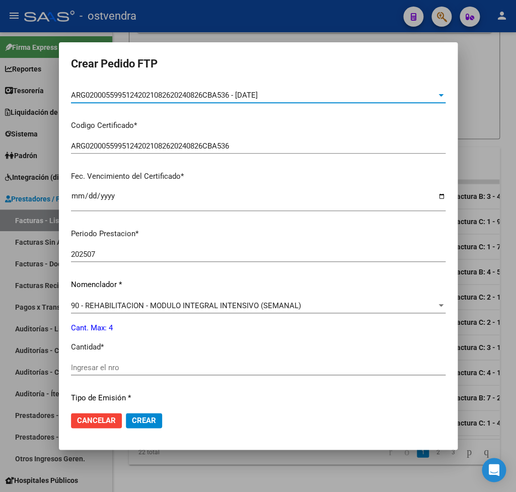
scroll to position [236, 0]
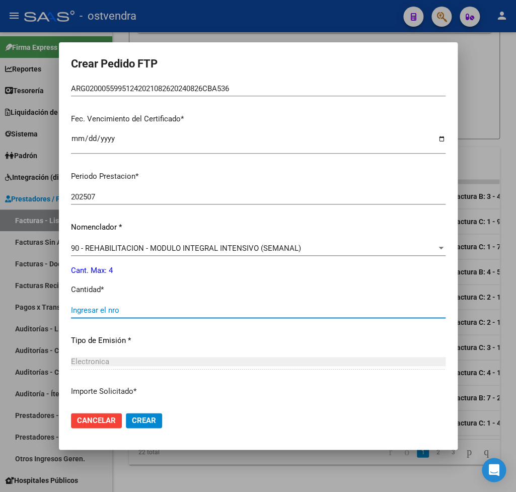
click at [137, 308] on input "Ingresar el nro" at bounding box center [258, 310] width 375 height 9
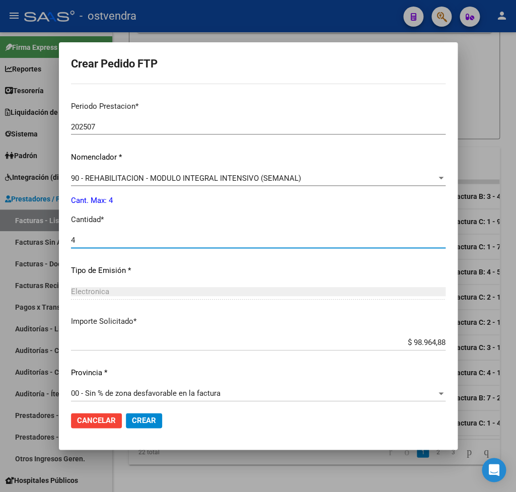
scroll to position [307, 0]
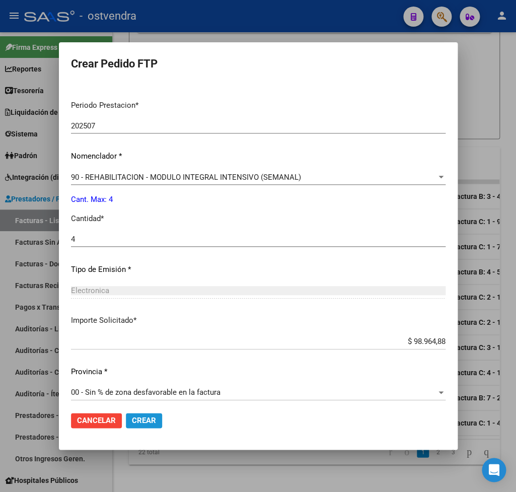
click at [157, 420] on button "Crear" at bounding box center [144, 420] width 36 height 15
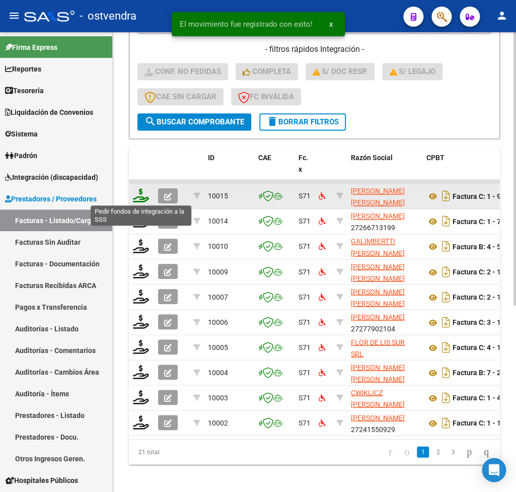
click at [143, 195] on icon at bounding box center [141, 195] width 16 height 14
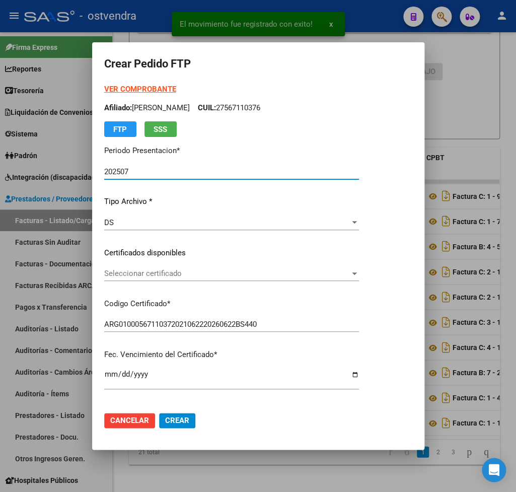
click at [132, 90] on strong "VER COMPROBANTE" at bounding box center [140, 89] width 72 height 9
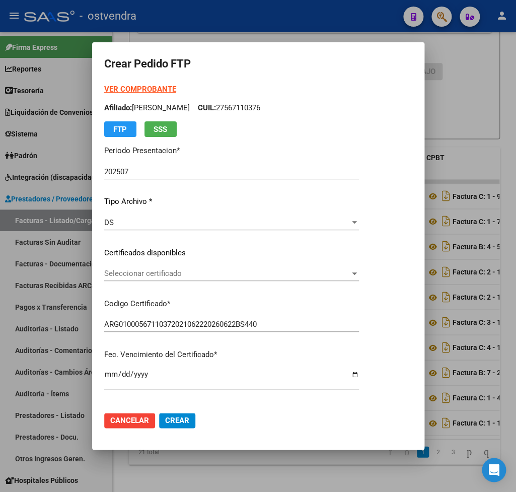
click at [154, 279] on div "Seleccionar certificado Seleccionar certificado" at bounding box center [231, 273] width 255 height 15
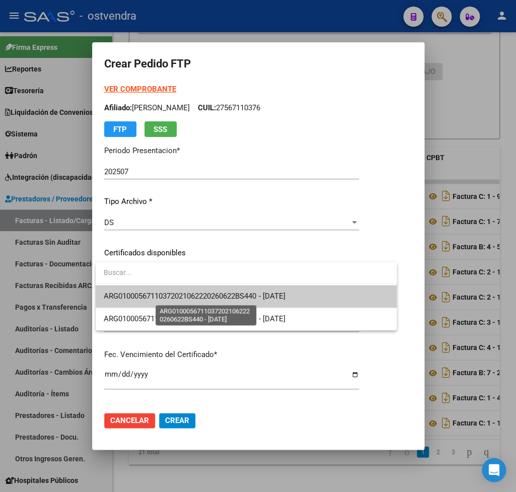
click at [165, 292] on span "ARG01000567110372021062220260622BS440 - 2026-06-26" at bounding box center [194, 296] width 181 height 9
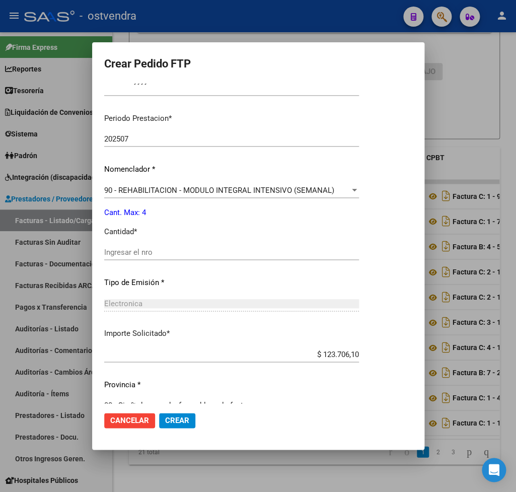
scroll to position [295, 0]
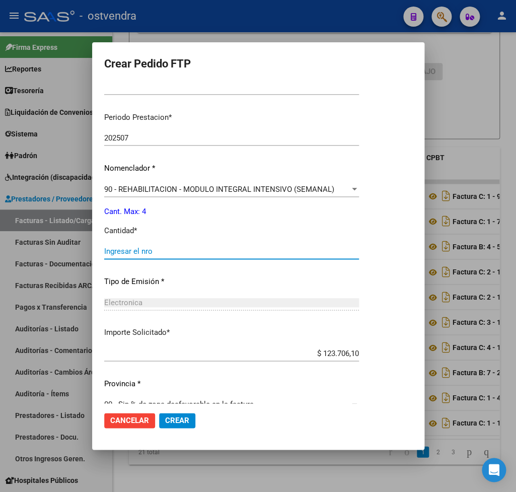
click at [131, 248] on input "Ingresar el nro" at bounding box center [231, 251] width 255 height 9
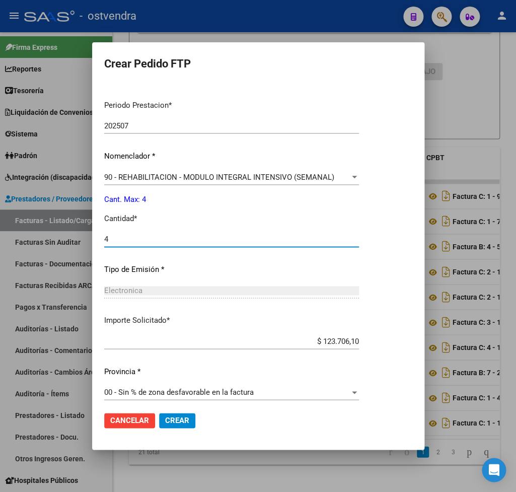
click at [187, 418] on span "Crear" at bounding box center [177, 420] width 24 height 9
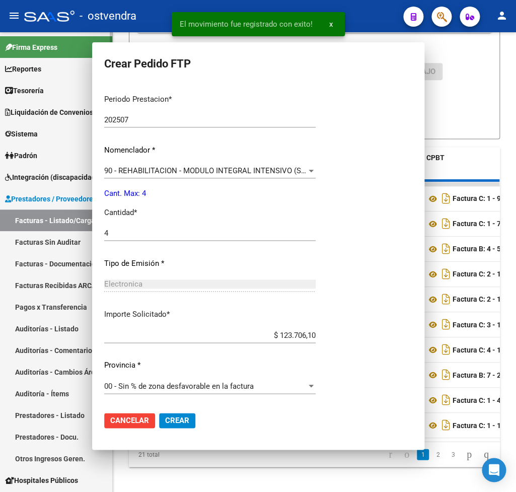
scroll to position [252, 0]
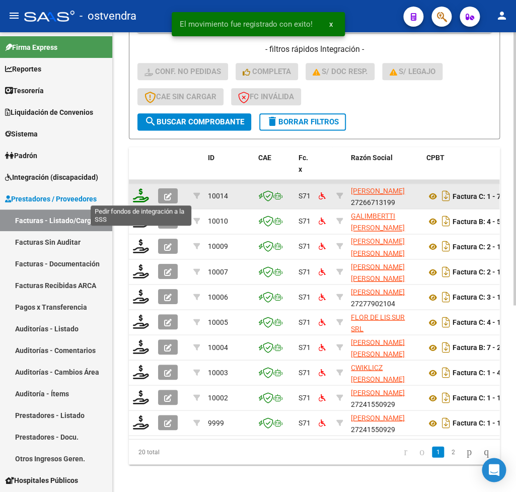
click at [142, 200] on icon at bounding box center [141, 195] width 16 height 14
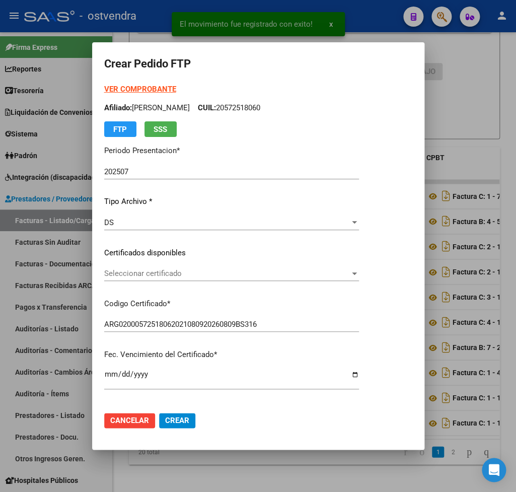
click at [124, 87] on strong "VER COMPROBANTE" at bounding box center [140, 89] width 72 height 9
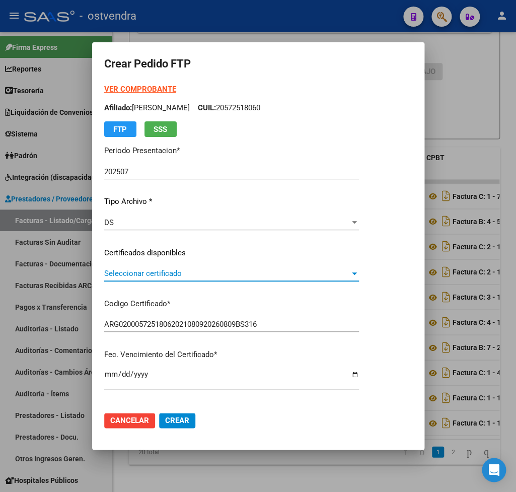
click at [148, 270] on span "Seleccionar certificado" at bounding box center [227, 273] width 246 height 9
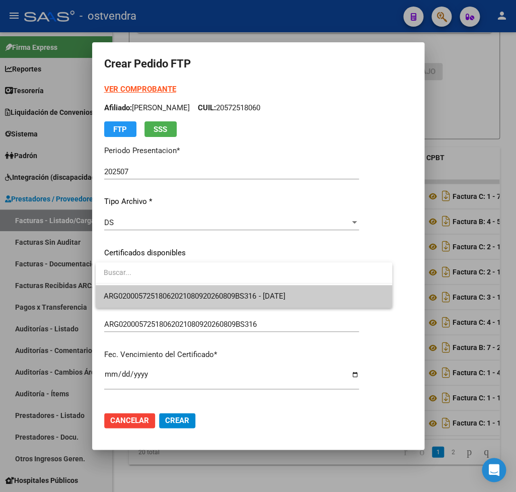
click at [157, 290] on span "ARG02000572518062021080920260809BS316 - 2026-08-09" at bounding box center [244, 296] width 280 height 23
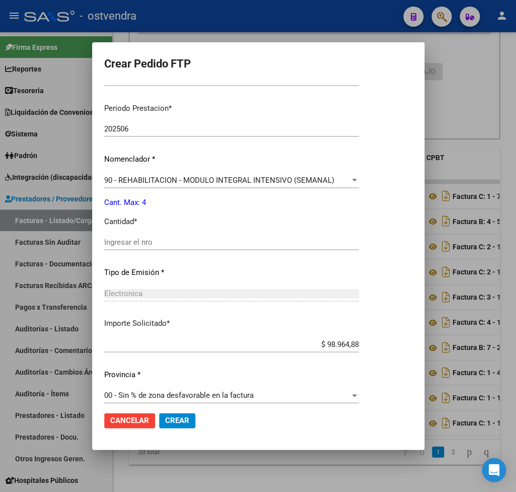
scroll to position [307, 0]
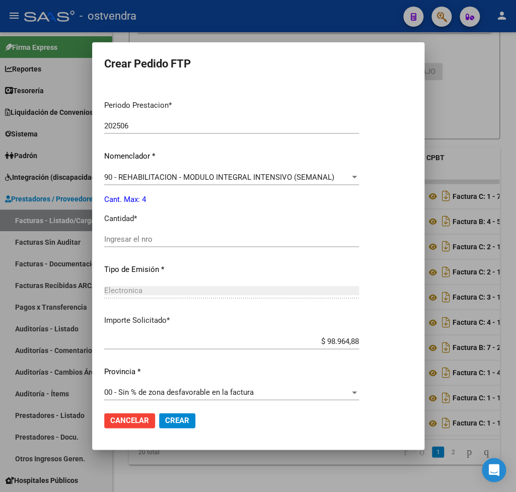
click at [146, 239] on div "Ingresar el nro" at bounding box center [231, 239] width 255 height 15
click at [175, 416] on span "Crear" at bounding box center [177, 420] width 24 height 9
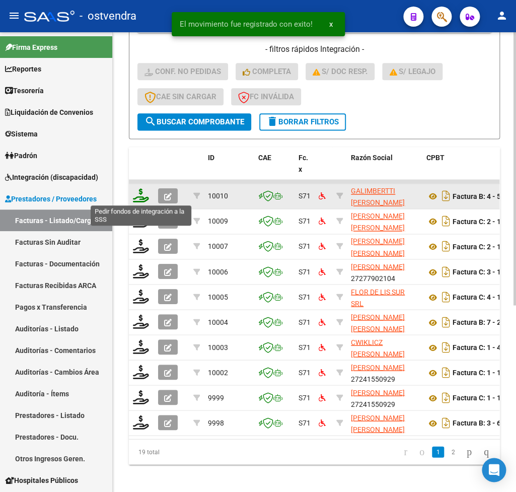
click at [142, 199] on icon at bounding box center [141, 195] width 16 height 14
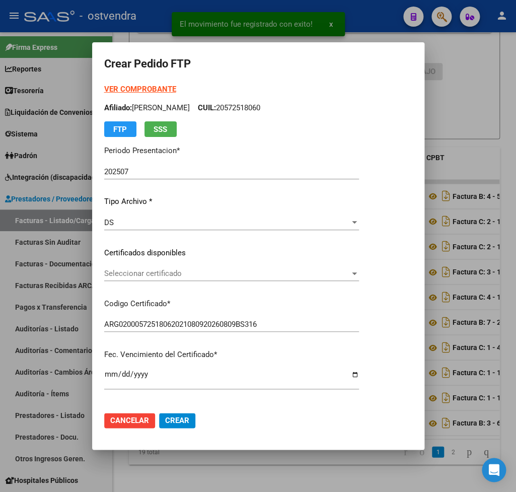
click at [138, 90] on strong "VER COMPROBANTE" at bounding box center [140, 89] width 72 height 9
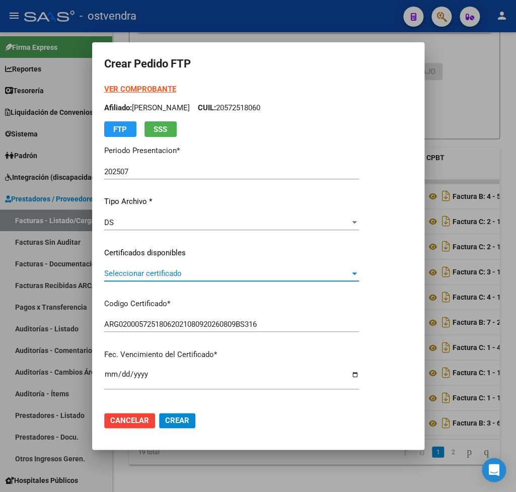
click at [149, 278] on span "Seleccionar certificado" at bounding box center [227, 273] width 246 height 9
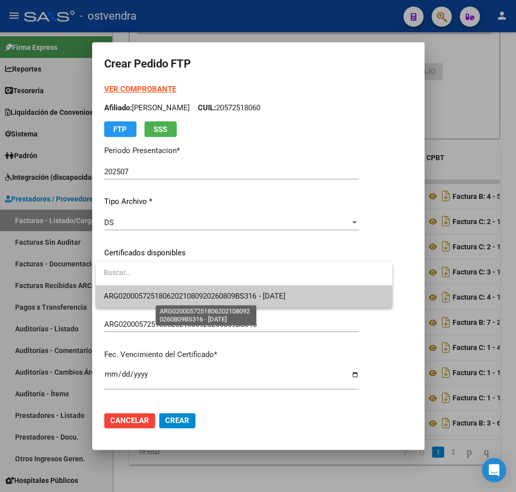
click at [160, 294] on span "ARG02000572518062021080920260809BS316 - 2026-08-09" at bounding box center [194, 296] width 181 height 9
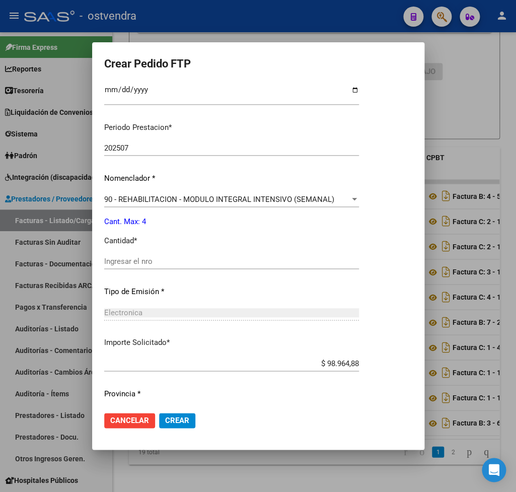
scroll to position [295, 0]
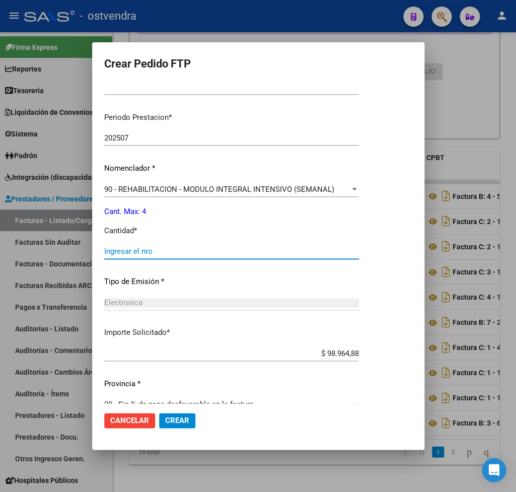
click at [132, 249] on input "Ingresar el nro" at bounding box center [231, 251] width 255 height 9
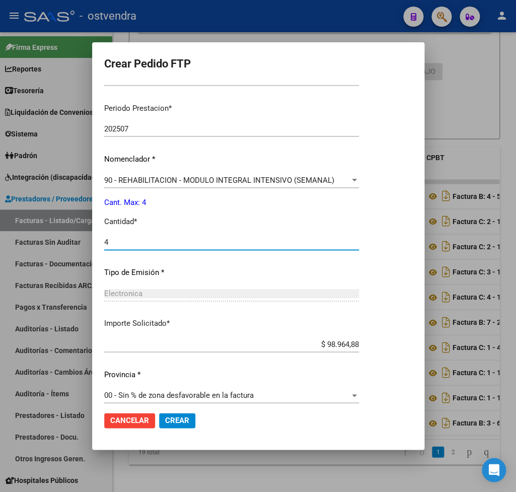
scroll to position [307, 0]
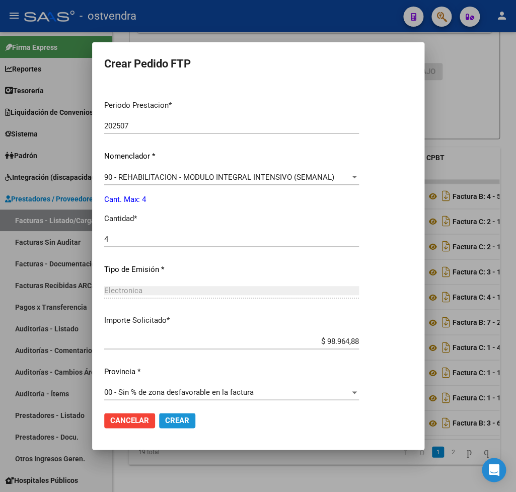
click at [176, 423] on span "Crear" at bounding box center [177, 420] width 24 height 9
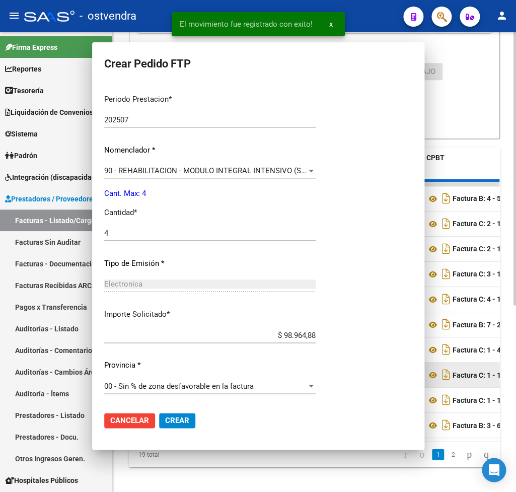
scroll to position [252, 0]
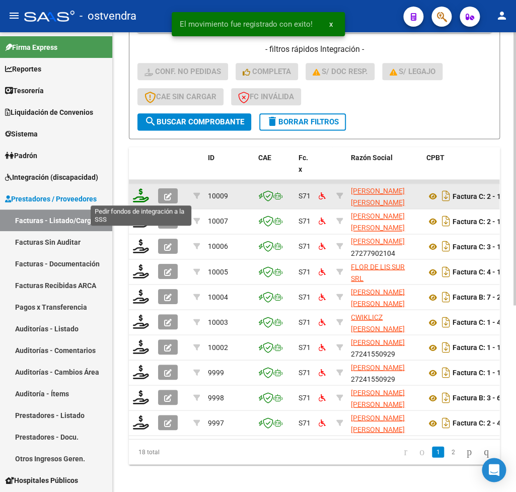
click at [137, 195] on icon at bounding box center [141, 195] width 16 height 14
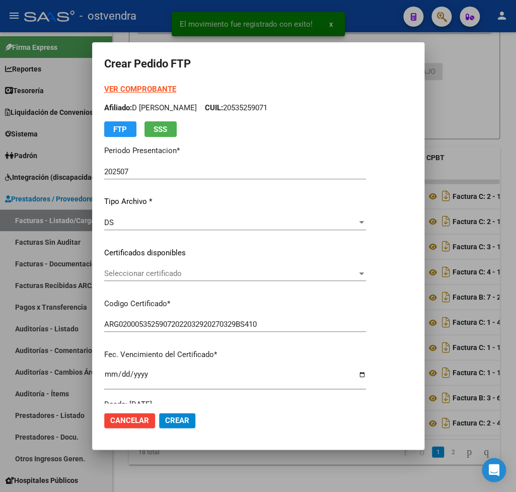
click at [134, 91] on strong "VER COMPROBANTE" at bounding box center [140, 89] width 72 height 9
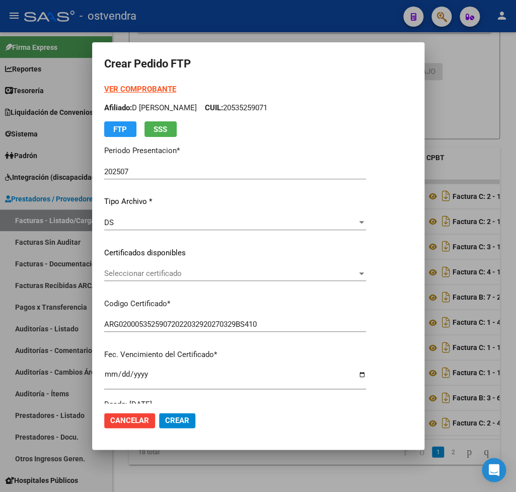
click at [134, 273] on span "Seleccionar certificado" at bounding box center [230, 273] width 253 height 9
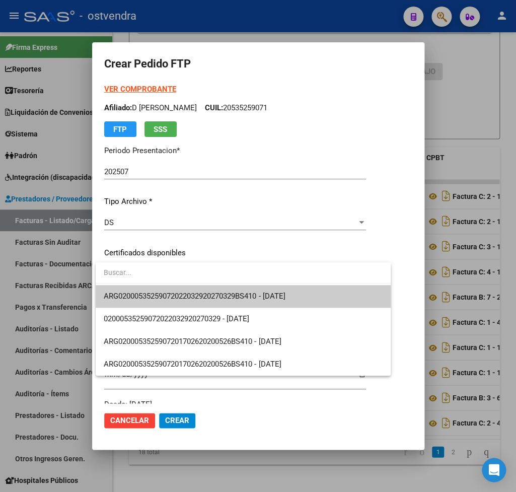
click at [140, 293] on span "ARG02000535259072022032920270329BS410 - 2027-03-29" at bounding box center [194, 296] width 181 height 9
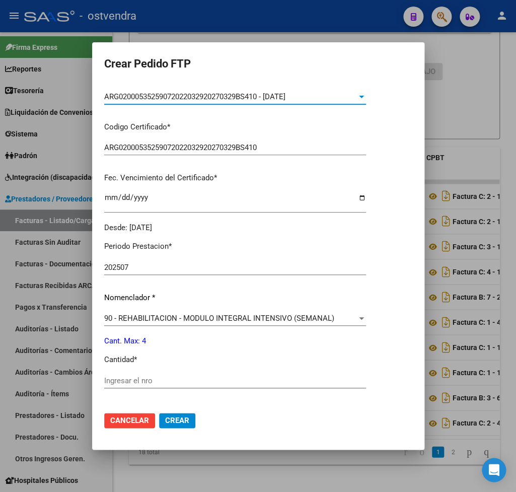
scroll to position [236, 0]
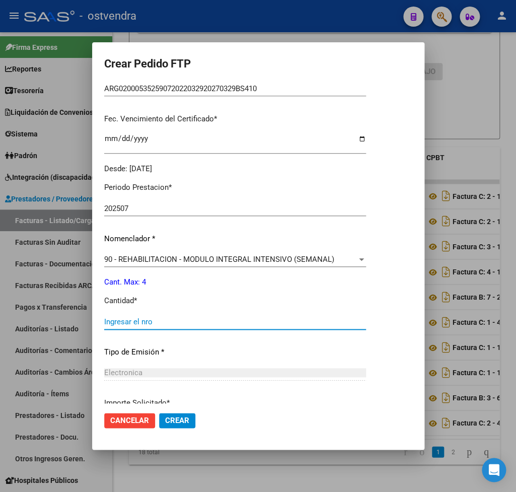
click at [162, 317] on input "Ingresar el nro" at bounding box center [235, 321] width 262 height 9
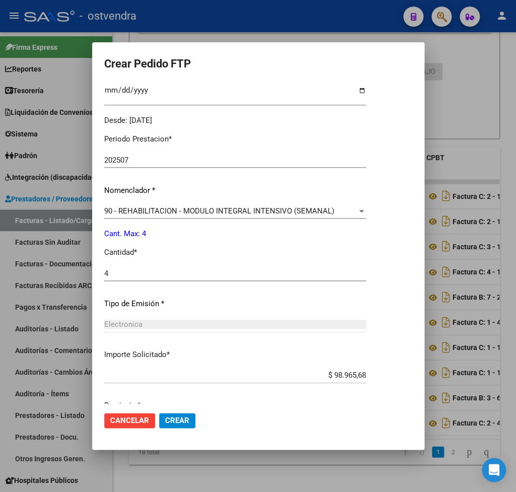
scroll to position [318, 0]
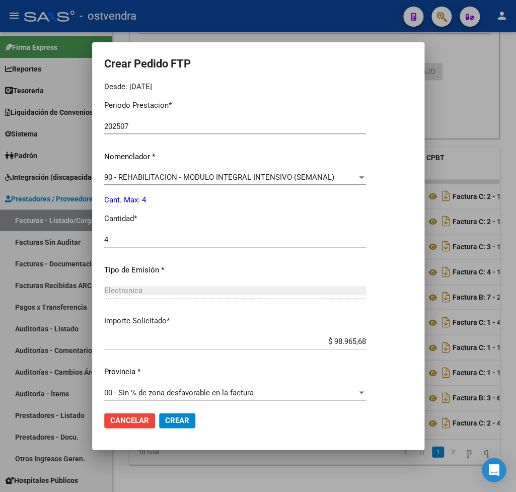
click at [172, 419] on span "Crear" at bounding box center [177, 420] width 24 height 9
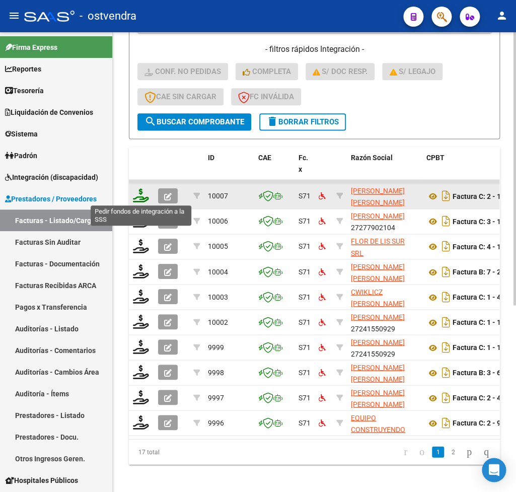
click at [142, 199] on icon at bounding box center [141, 195] width 16 height 14
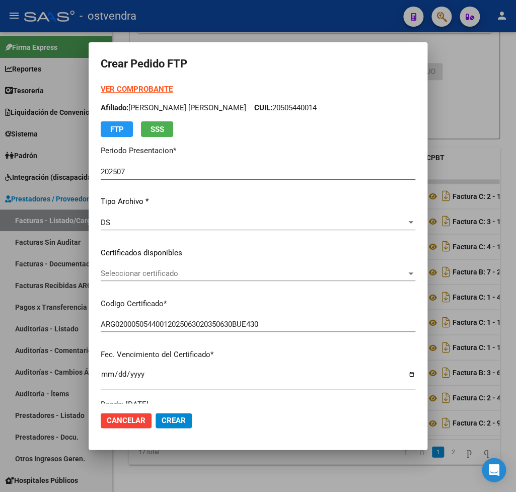
click at [140, 86] on strong "VER COMPROBANTE" at bounding box center [137, 89] width 72 height 9
drag, startPoint x: 154, startPoint y: 264, endPoint x: 154, endPoint y: 271, distance: 7.0
click at [154, 271] on div "VER COMPROBANTE ARCA Padrón Afiliado: CASTILLO MILTON DANIEL CUIL: 20505440014 …" at bounding box center [258, 247] width 315 height 326
click at [154, 271] on span "Seleccionar certificado" at bounding box center [254, 273] width 306 height 9
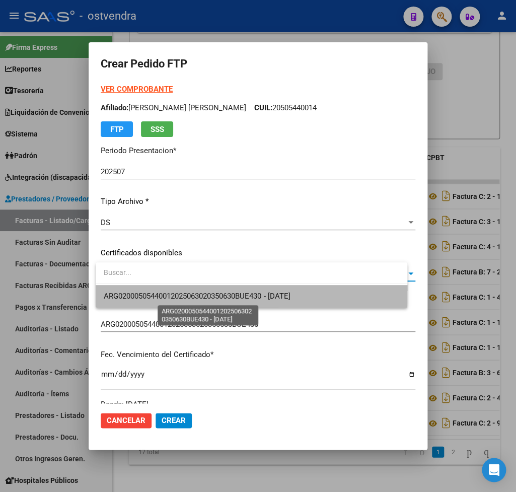
click at [151, 292] on span "ARG02000505440012025063020350630BUE430 - 2035-06-30" at bounding box center [197, 296] width 186 height 9
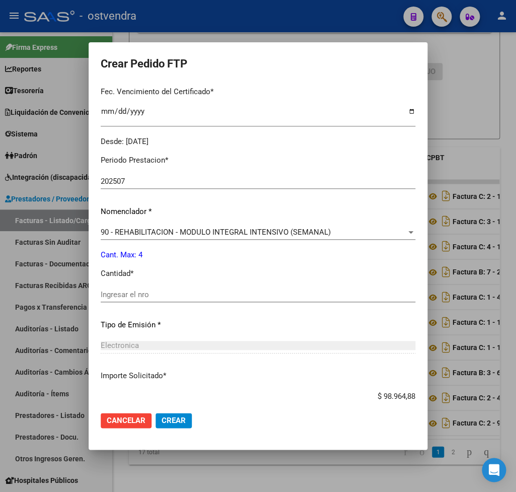
scroll to position [295, 0]
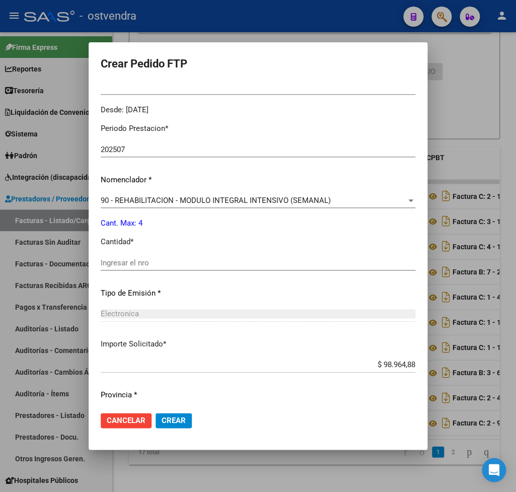
click at [136, 258] on input "Ingresar el nro" at bounding box center [258, 262] width 315 height 9
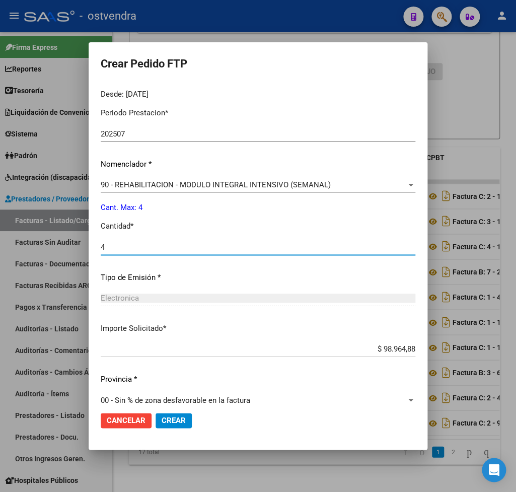
scroll to position [318, 0]
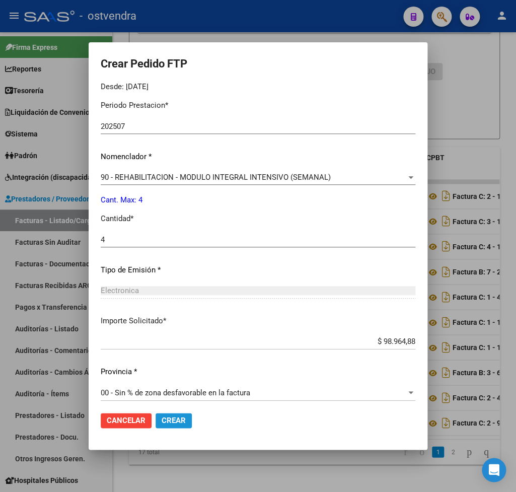
click at [186, 420] on span "Crear" at bounding box center [174, 420] width 24 height 9
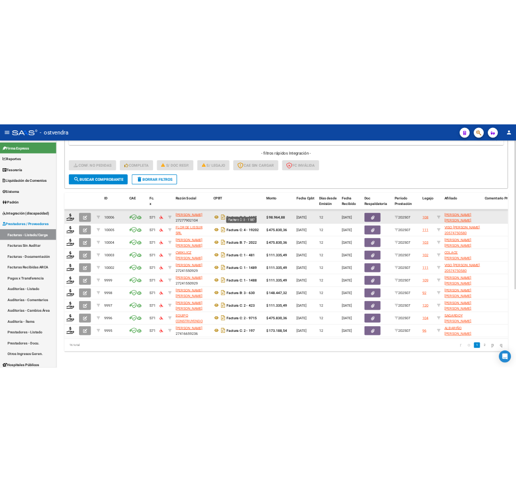
scroll to position [298, 0]
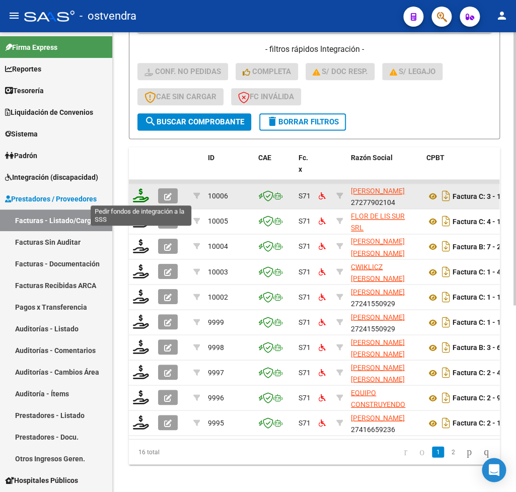
click at [141, 197] on icon at bounding box center [141, 195] width 16 height 14
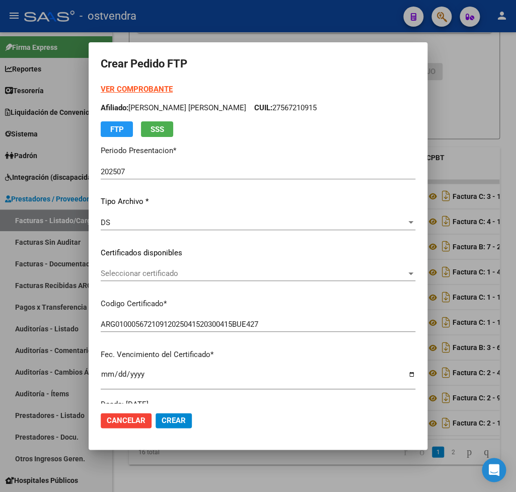
click at [137, 85] on strong "VER COMPROBANTE" at bounding box center [137, 89] width 72 height 9
click at [181, 272] on span "Seleccionar certificado" at bounding box center [254, 273] width 306 height 9
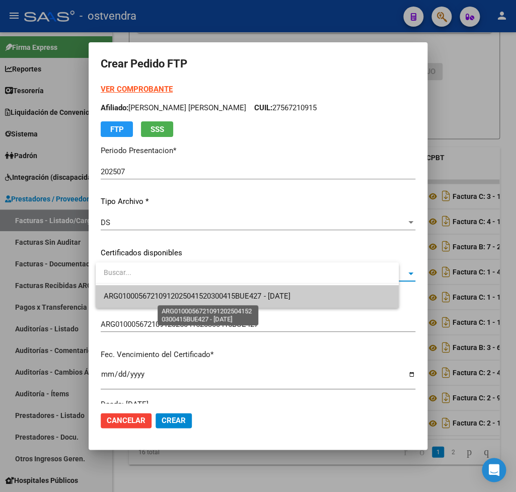
click at [178, 298] on span "ARG01000567210912025041520300415BUE427 - 2030-04-16" at bounding box center [197, 296] width 186 height 9
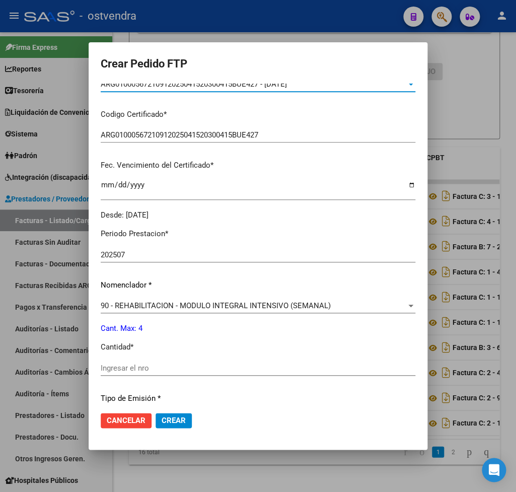
scroll to position [236, 0]
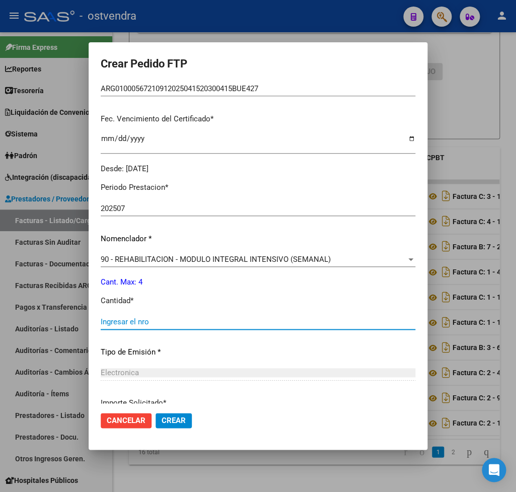
click at [148, 317] on input "Ingresar el nro" at bounding box center [258, 321] width 315 height 9
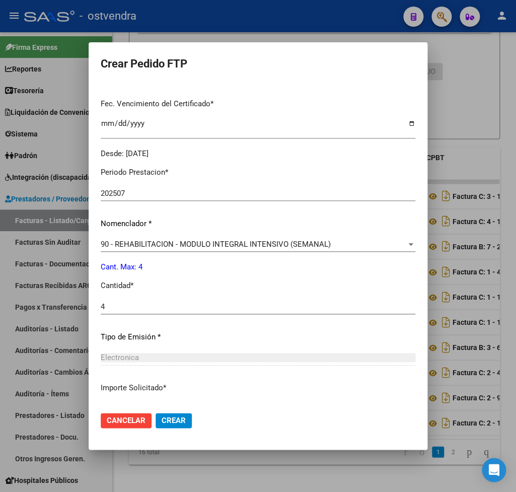
scroll to position [318, 0]
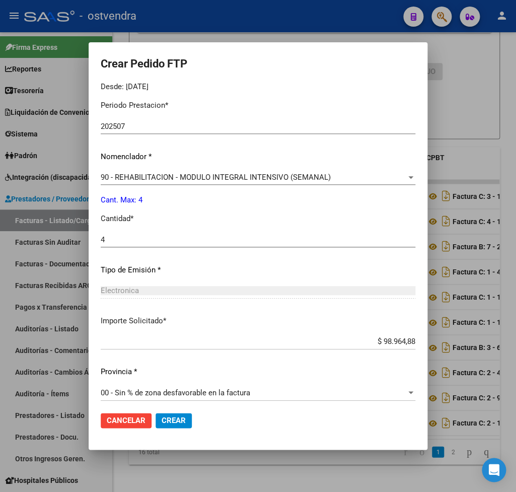
click at [186, 420] on span "Crear" at bounding box center [174, 420] width 24 height 9
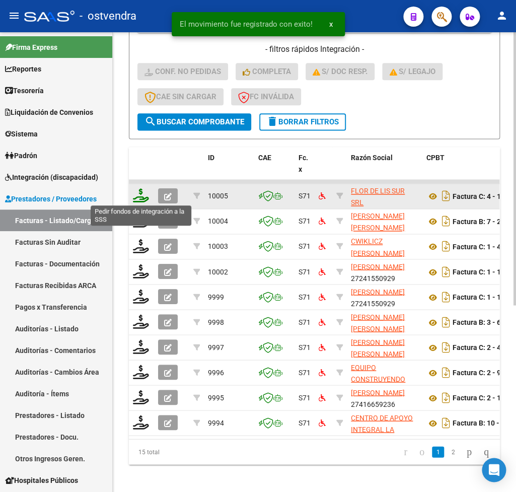
click at [148, 190] on icon at bounding box center [141, 195] width 16 height 14
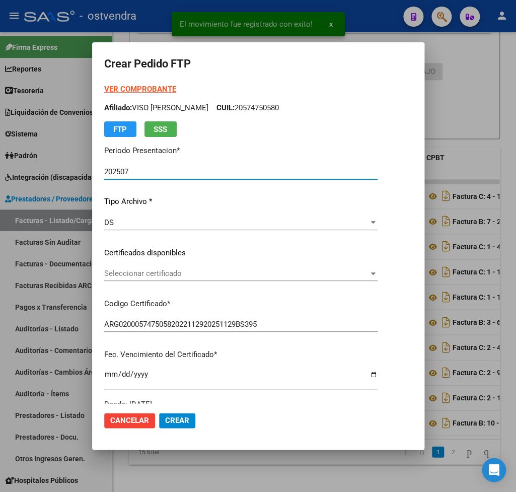
click at [143, 89] on strong "VER COMPROBANTE" at bounding box center [140, 89] width 72 height 9
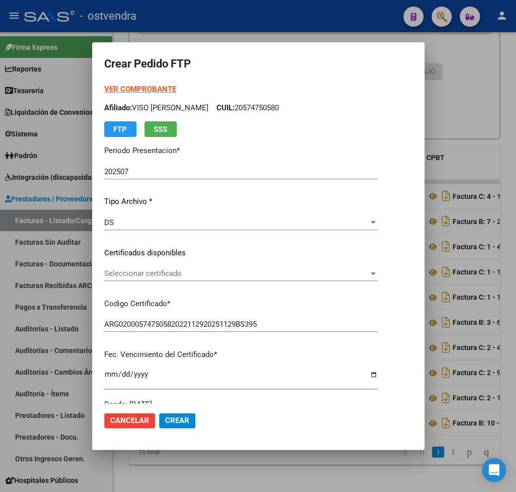
click at [154, 273] on span "Seleccionar certificado" at bounding box center [236, 273] width 264 height 9
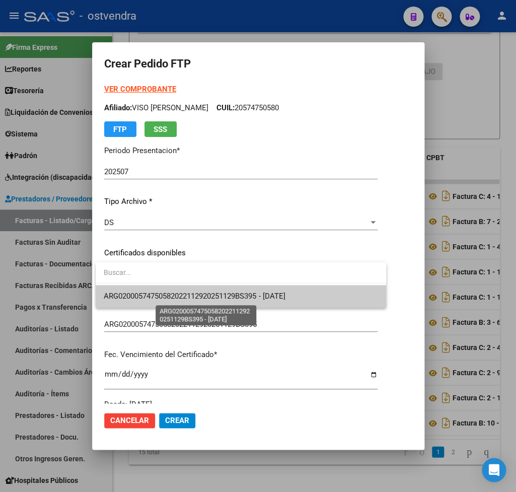
click at [165, 293] on span "ARG02000574750582022112920251129BS395 - 2026-11-29" at bounding box center [194, 296] width 181 height 9
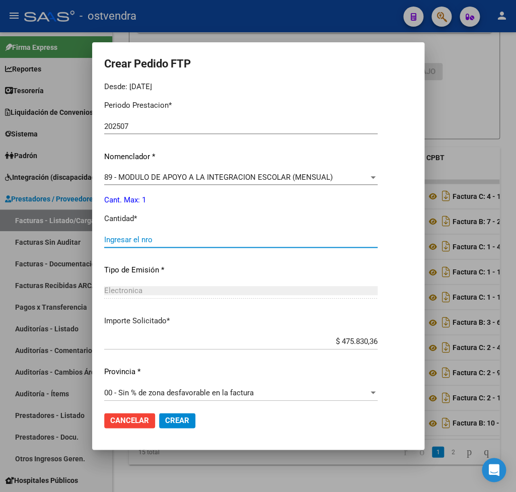
drag, startPoint x: 131, startPoint y: 233, endPoint x: 127, endPoint y: 217, distance: 15.8
click at [129, 235] on input "Ingresar el nro" at bounding box center [240, 239] width 273 height 9
click at [181, 418] on span "Crear" at bounding box center [177, 420] width 24 height 9
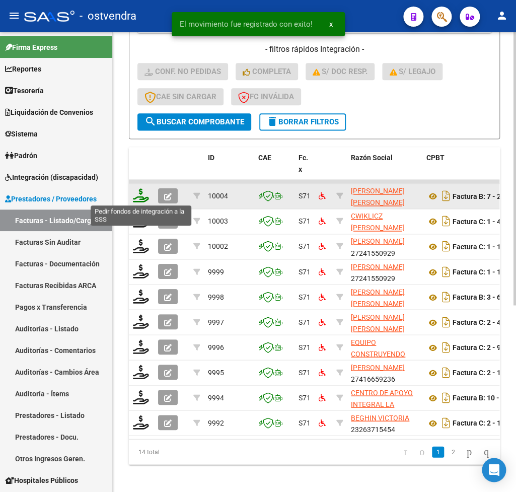
click at [141, 197] on icon at bounding box center [141, 195] width 16 height 14
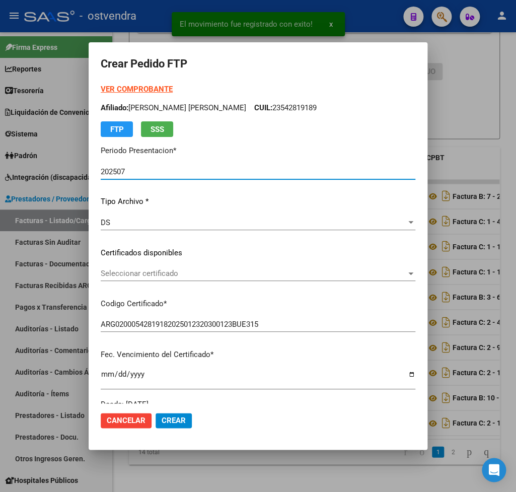
click at [126, 90] on strong "VER COMPROBANTE" at bounding box center [137, 89] width 72 height 9
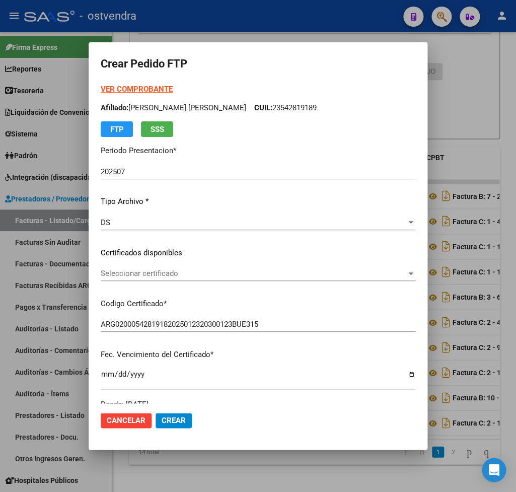
click at [166, 276] on span "Seleccionar certificado" at bounding box center [254, 273] width 306 height 9
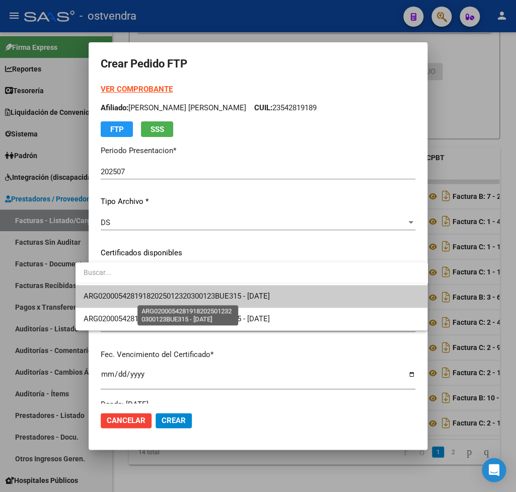
click at [166, 293] on span "ARG02000542819182025012320300123BUE315 - 2030-01-23" at bounding box center [177, 296] width 186 height 9
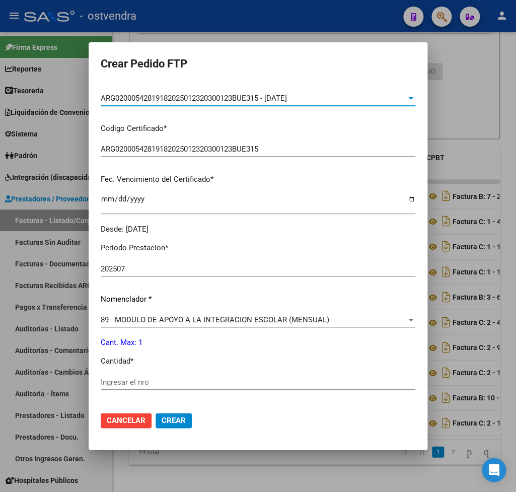
scroll to position [177, 0]
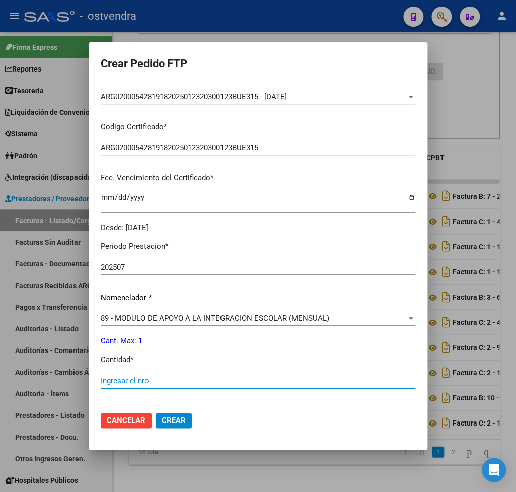
click at [134, 376] on input "Ingresar el nro" at bounding box center [258, 380] width 315 height 9
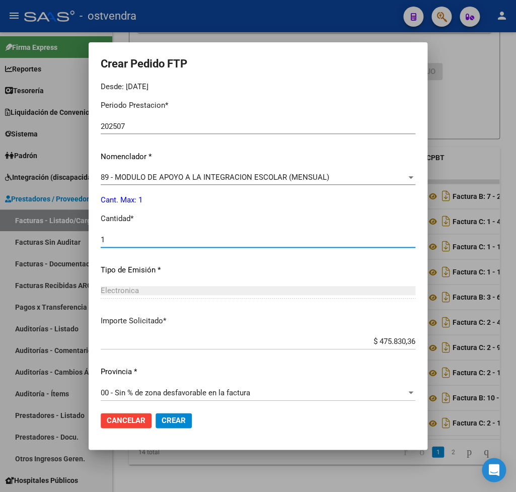
click at [162, 419] on span "Crear" at bounding box center [174, 420] width 24 height 9
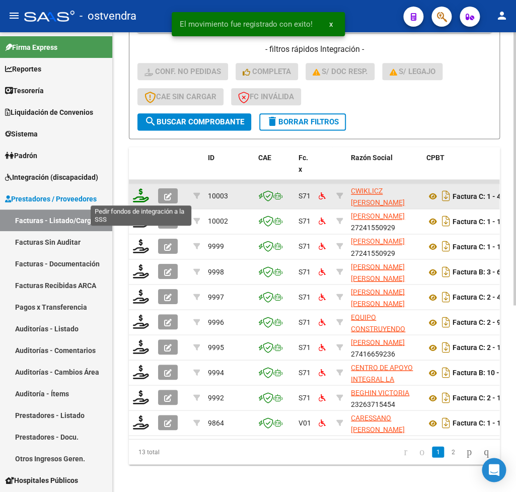
click at [146, 201] on icon at bounding box center [141, 195] width 16 height 14
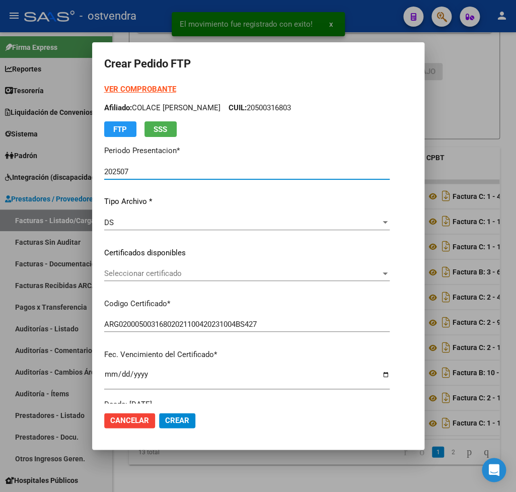
click at [115, 89] on strong "VER COMPROBANTE" at bounding box center [140, 89] width 72 height 9
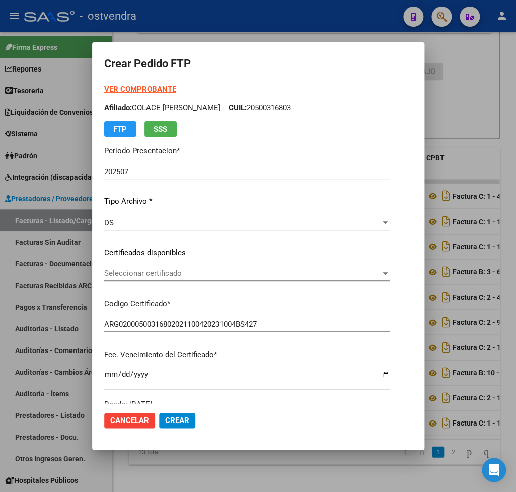
click at [174, 275] on span "Seleccionar certificado" at bounding box center [242, 273] width 276 height 9
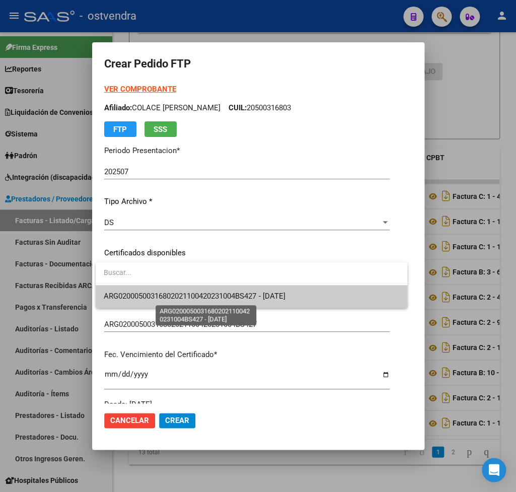
click at [184, 294] on span "ARG02000500316802021100420231004BS427 - 2025-10-04" at bounding box center [194, 296] width 181 height 9
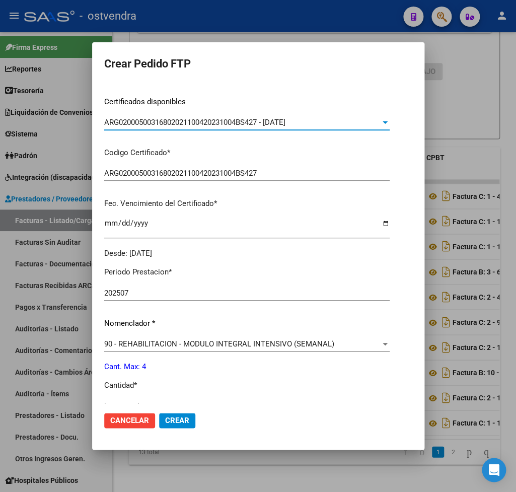
scroll to position [236, 0]
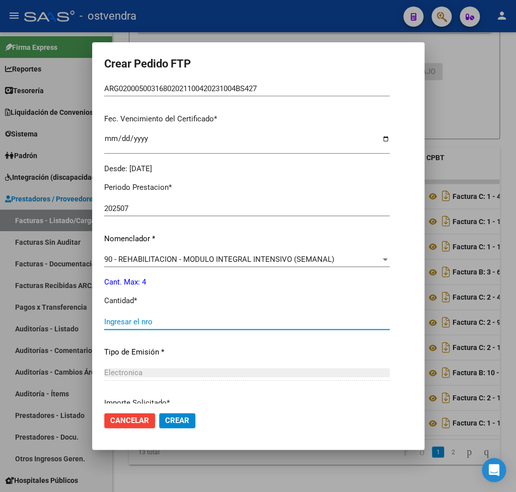
click at [161, 317] on input "Ingresar el nro" at bounding box center [246, 321] width 285 height 9
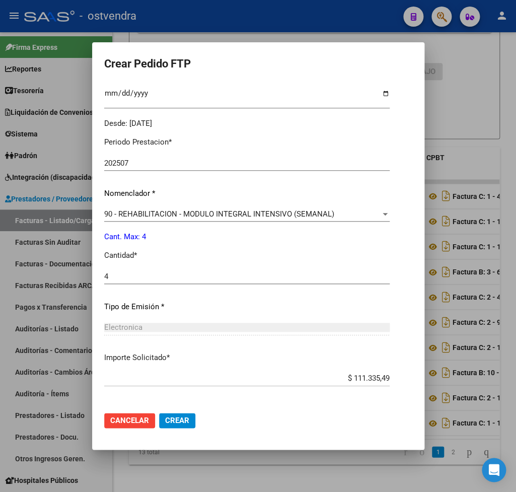
scroll to position [318, 0]
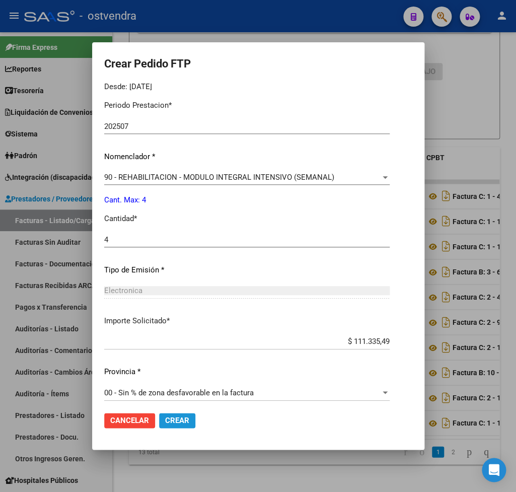
click at [179, 419] on span "Crear" at bounding box center [177, 420] width 24 height 9
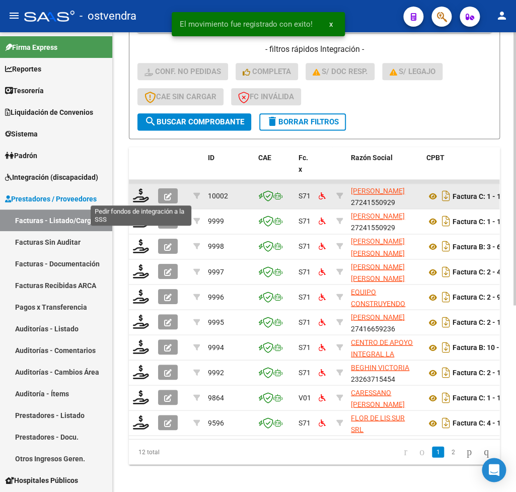
click at [139, 204] on datatable-body-cell at bounding box center [141, 196] width 25 height 25
click at [143, 196] on icon at bounding box center [141, 195] width 16 height 14
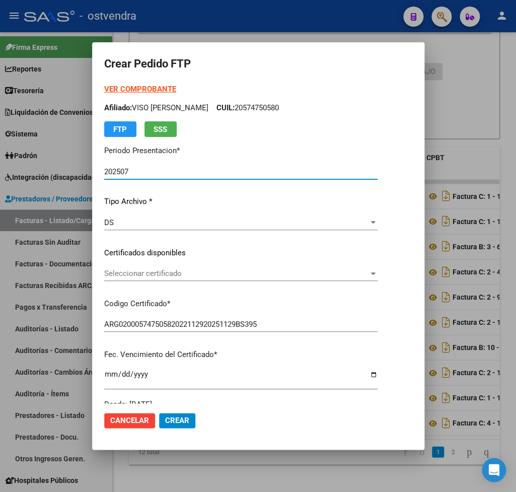
click at [151, 90] on strong "VER COMPROBANTE" at bounding box center [140, 89] width 72 height 9
click at [137, 270] on span "Seleccionar certificado" at bounding box center [236, 273] width 264 height 9
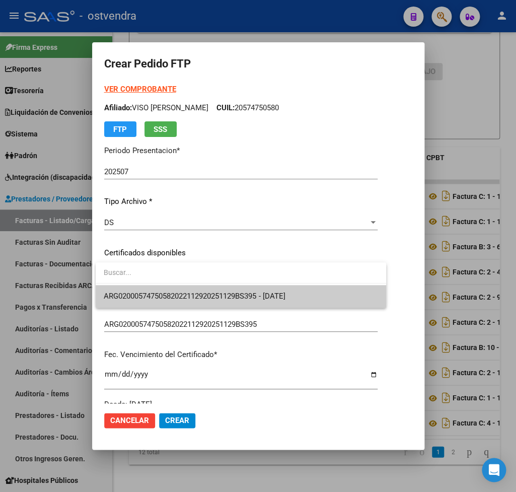
click at [141, 289] on span "ARG02000574750582022112920251129BS395 - 2026-11-29" at bounding box center [241, 296] width 274 height 23
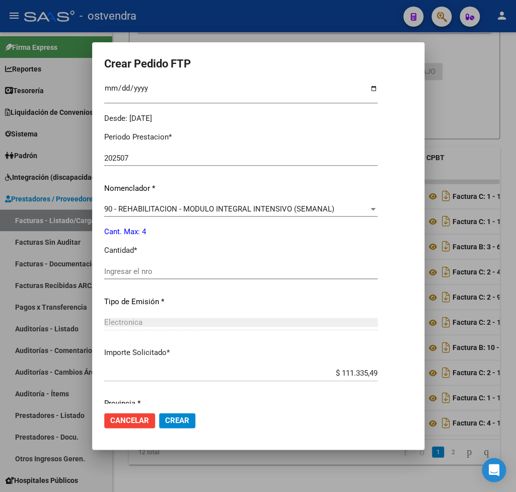
scroll to position [295, 0]
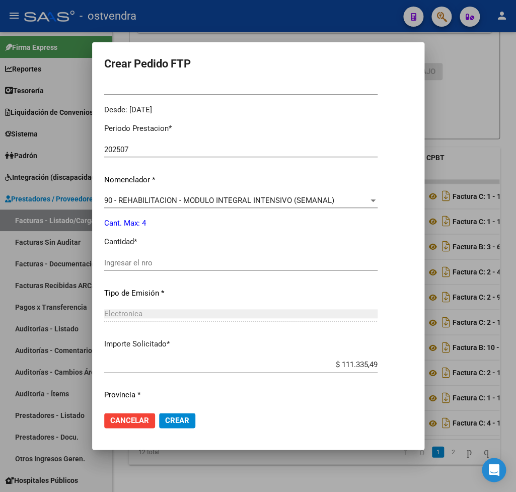
drag, startPoint x: 152, startPoint y: 257, endPoint x: 158, endPoint y: 247, distance: 11.3
click at [152, 258] on input "Ingresar el nro" at bounding box center [240, 262] width 273 height 9
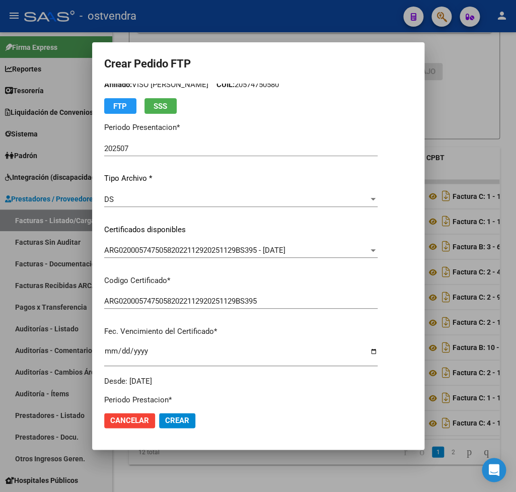
scroll to position [318, 0]
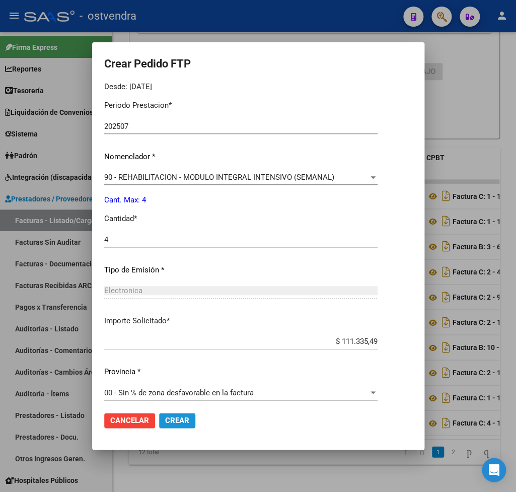
click at [181, 418] on span "Crear" at bounding box center [177, 420] width 24 height 9
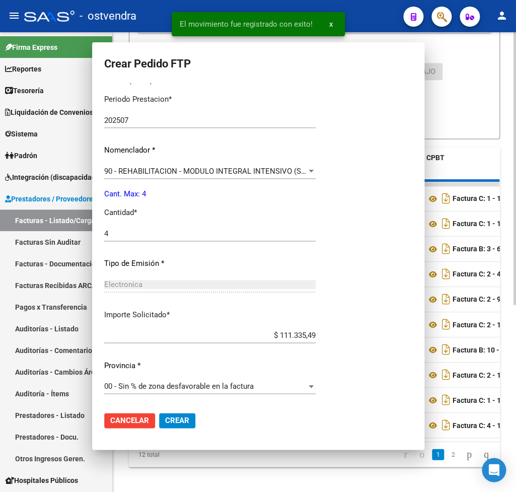
scroll to position [0, 0]
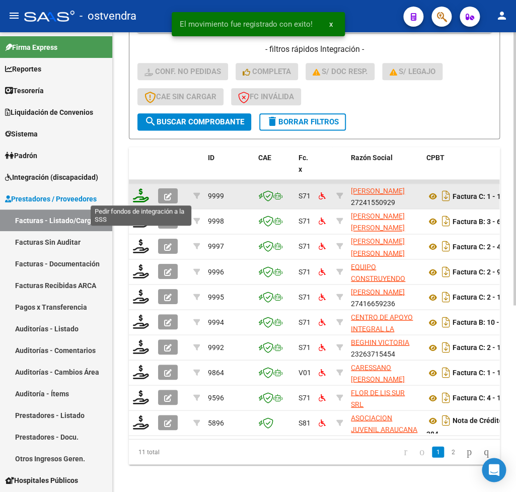
click at [141, 199] on icon at bounding box center [141, 195] width 16 height 14
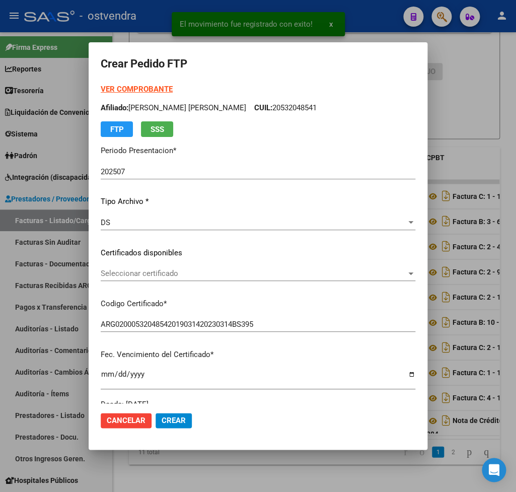
click at [140, 86] on strong "VER COMPROBANTE" at bounding box center [137, 89] width 72 height 9
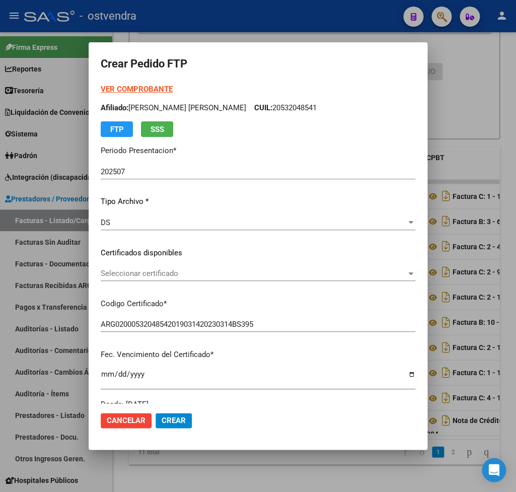
click at [175, 270] on span "Seleccionar certificado" at bounding box center [254, 273] width 306 height 9
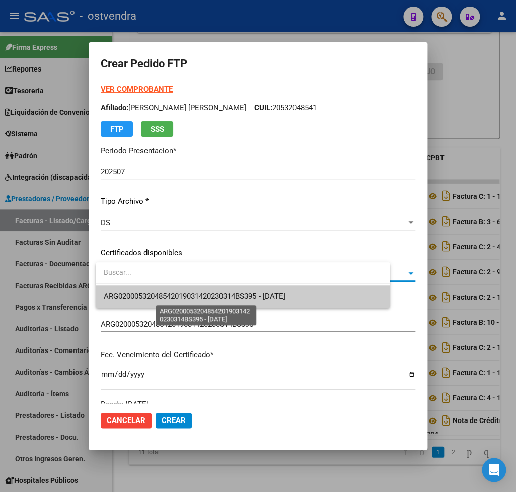
click at [181, 293] on span "ARG02000532048542019031420230314BS395 - 2026-03-17" at bounding box center [194, 296] width 181 height 9
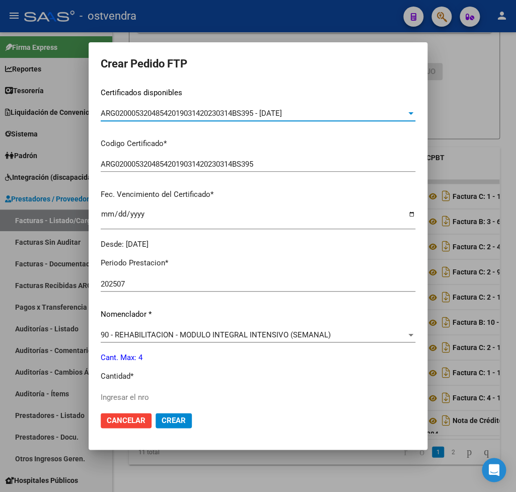
scroll to position [177, 0]
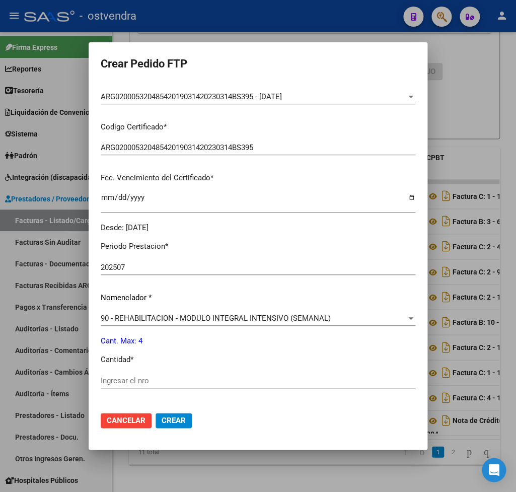
click at [154, 379] on div "Ingresar el nro" at bounding box center [258, 380] width 315 height 15
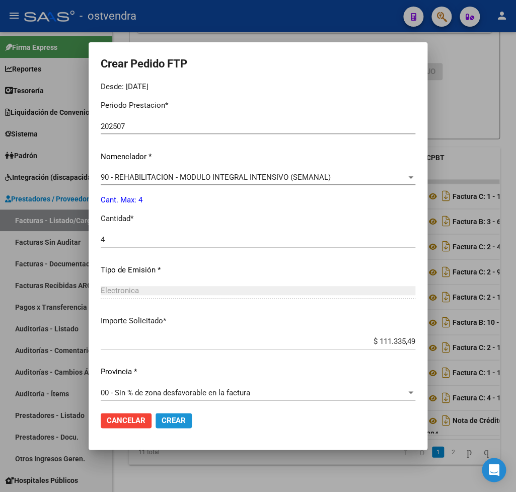
click at [185, 418] on span "Crear" at bounding box center [174, 420] width 24 height 9
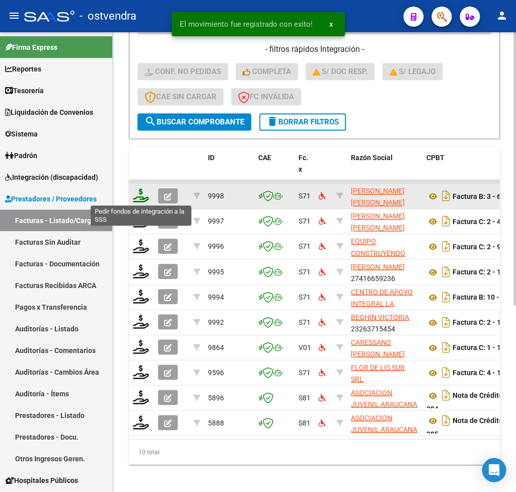
click at [140, 196] on icon at bounding box center [141, 195] width 16 height 14
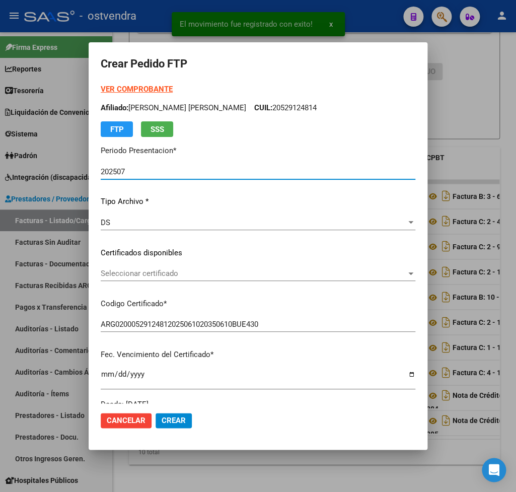
click at [110, 90] on strong "VER COMPROBANTE" at bounding box center [137, 89] width 72 height 9
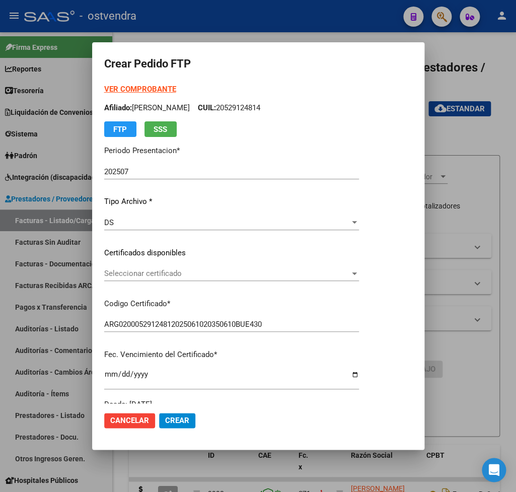
scroll to position [298, 0]
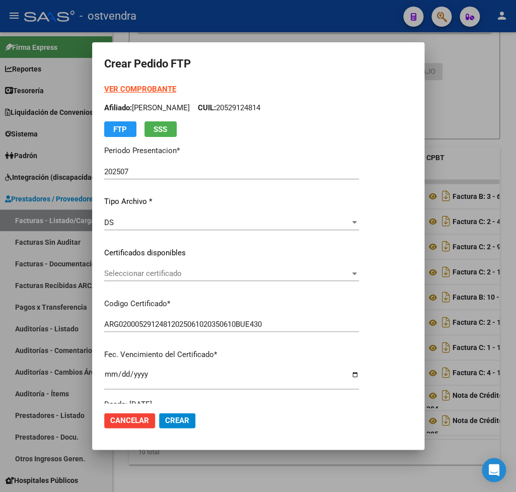
click at [175, 272] on span "Seleccionar certificado" at bounding box center [227, 273] width 246 height 9
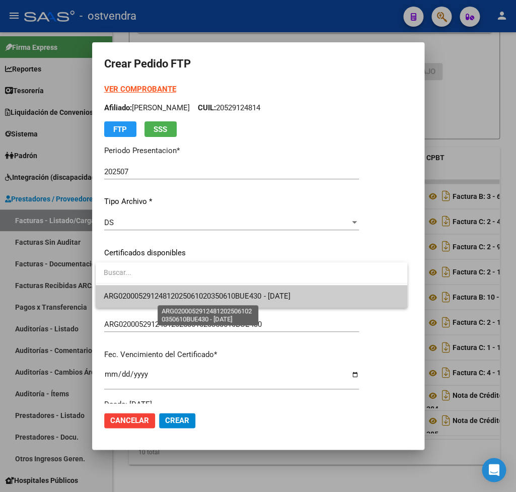
click at [181, 298] on span "ARG02000529124812025061020350610BUE430 - 2035-06-10" at bounding box center [197, 296] width 186 height 9
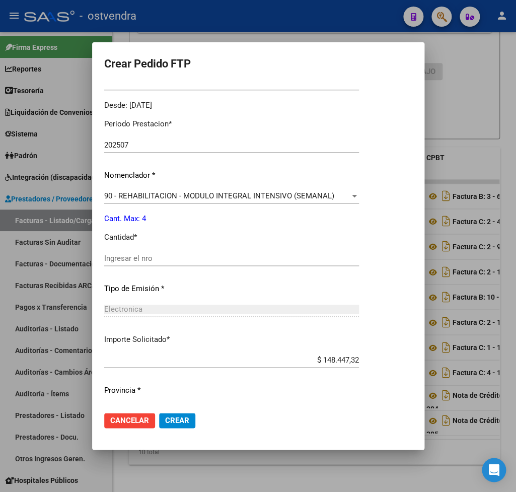
scroll to position [318, 0]
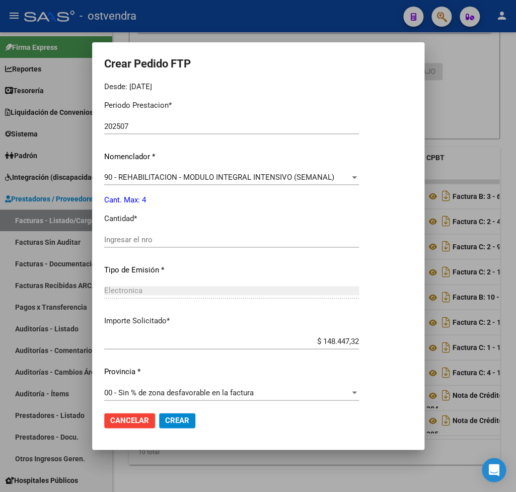
click at [148, 235] on input "Ingresar el nro" at bounding box center [231, 239] width 255 height 9
type input "4"
click at [189, 418] on button "Crear" at bounding box center [177, 420] width 36 height 15
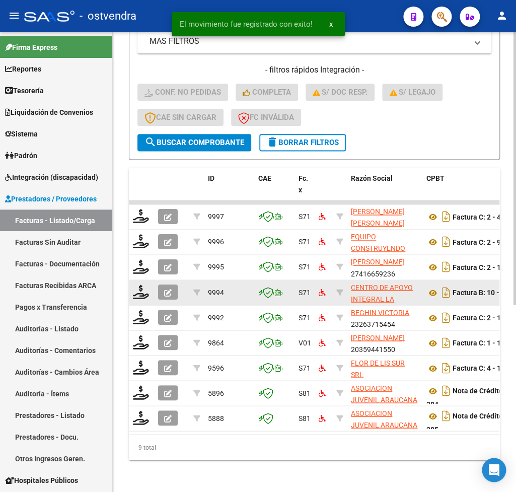
scroll to position [289, 0]
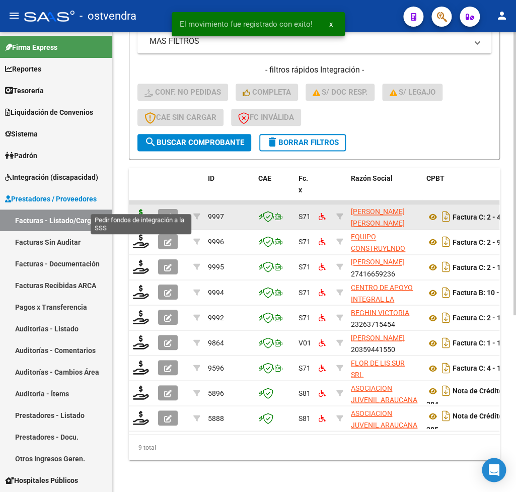
click at [140, 209] on icon at bounding box center [141, 216] width 16 height 14
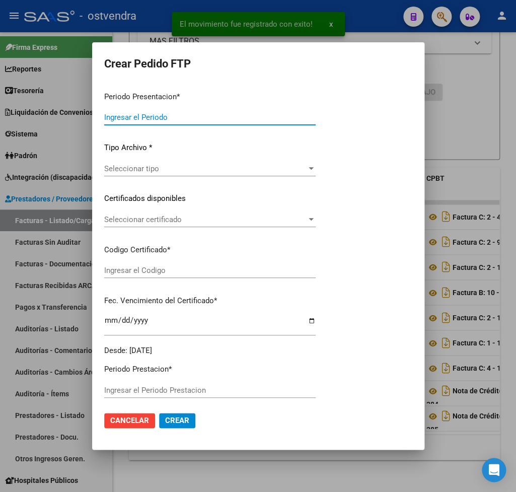
type input "202507"
type input "$ 111.335,49"
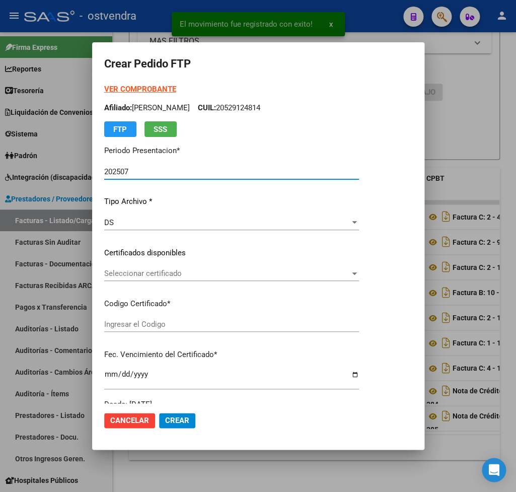
type input "ARG02000559951242021082620240826CBA536"
type input "2025-08-26"
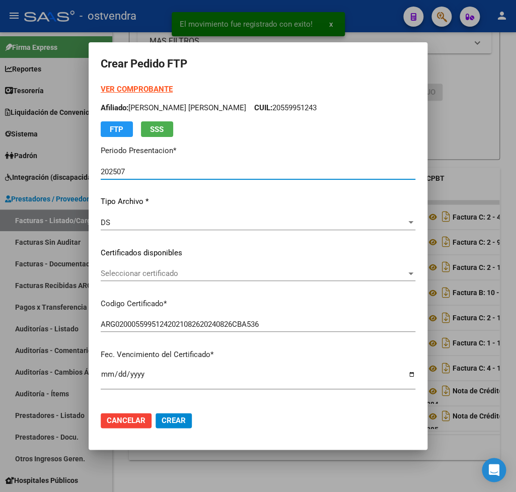
click at [123, 88] on strong "VER COMPROBANTE" at bounding box center [137, 89] width 72 height 9
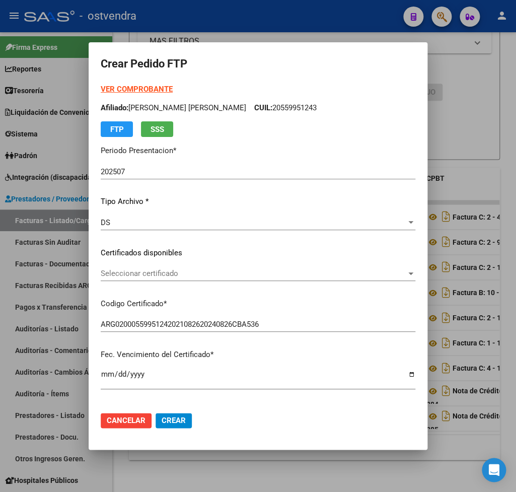
click at [115, 268] on div "Seleccionar certificado Seleccionar certificado" at bounding box center [258, 273] width 315 height 15
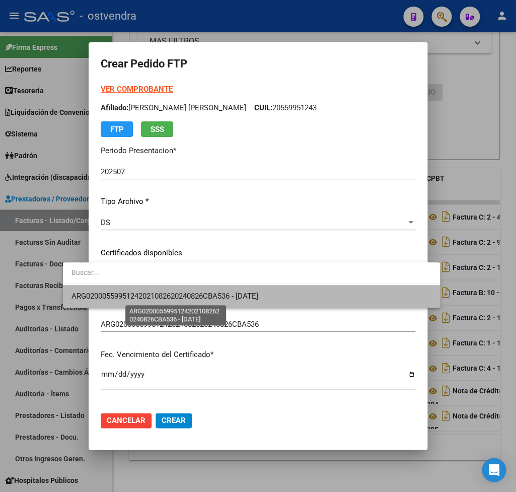
click at [117, 297] on span "ARG02000559951242021082620240826CBA536 - 2025-08-26" at bounding box center [164, 296] width 187 height 9
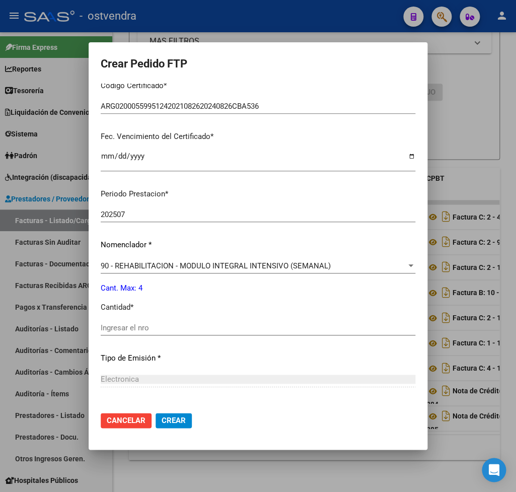
scroll to position [236, 0]
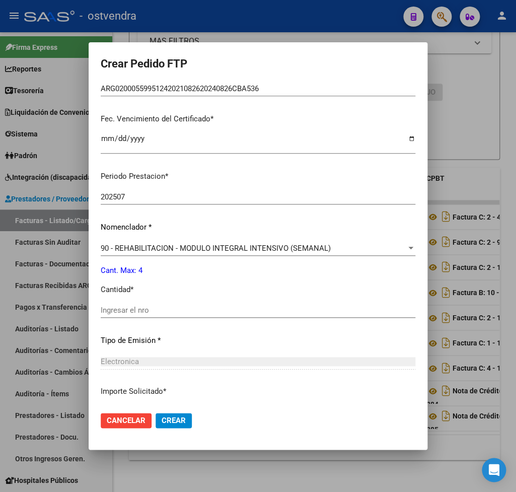
click at [114, 306] on input "Ingresar el nro" at bounding box center [258, 310] width 315 height 9
type input "4"
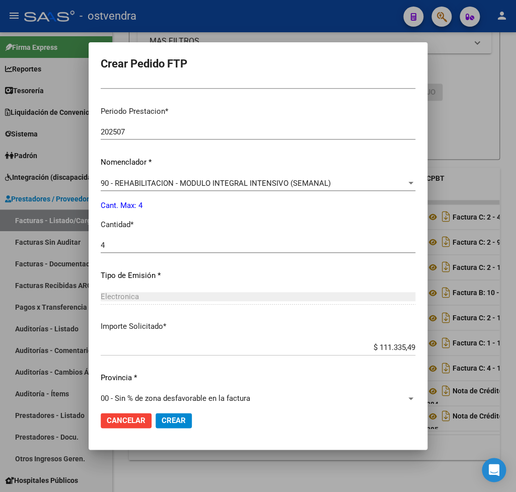
scroll to position [307, 0]
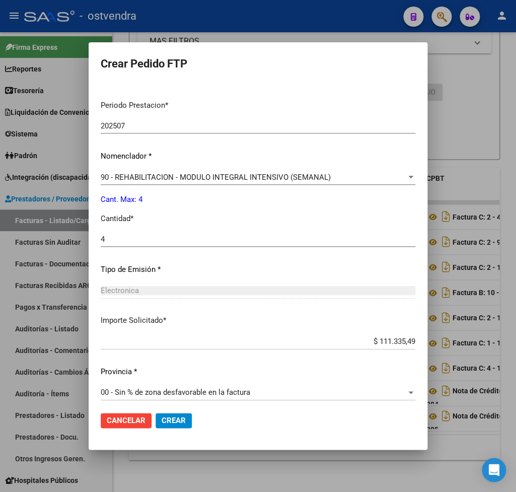
click at [162, 421] on span "Crear" at bounding box center [174, 420] width 24 height 9
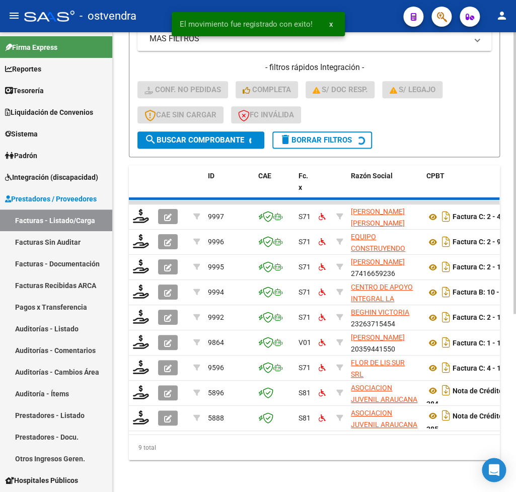
scroll to position [264, 0]
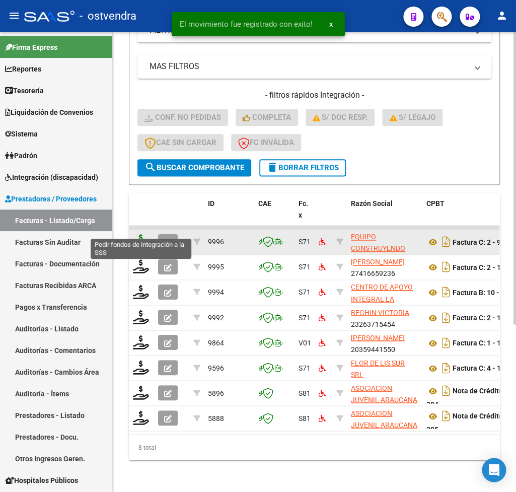
click at [138, 234] on icon at bounding box center [141, 241] width 16 height 14
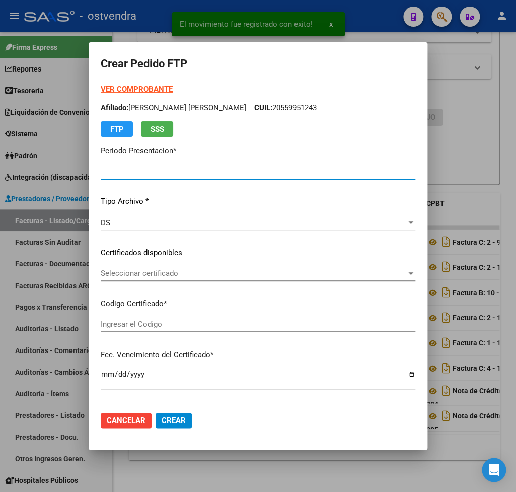
type input "202507"
type input "$ 475.830,36"
type input "ARG0100052439644201806282AR0230828CBA536"
type input "2025-08-28"
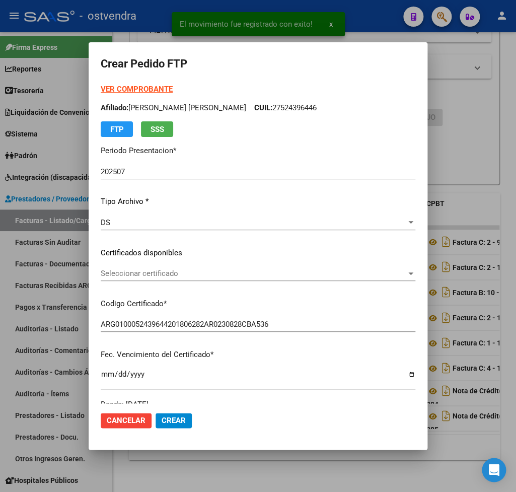
click at [114, 88] on strong "VER COMPROBANTE" at bounding box center [137, 89] width 72 height 9
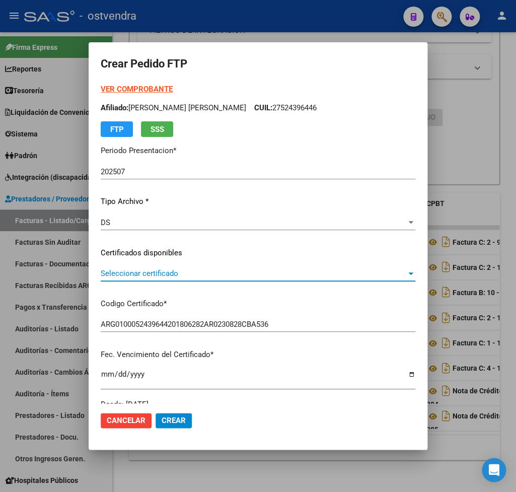
click at [165, 276] on span "Seleccionar certificado" at bounding box center [254, 273] width 306 height 9
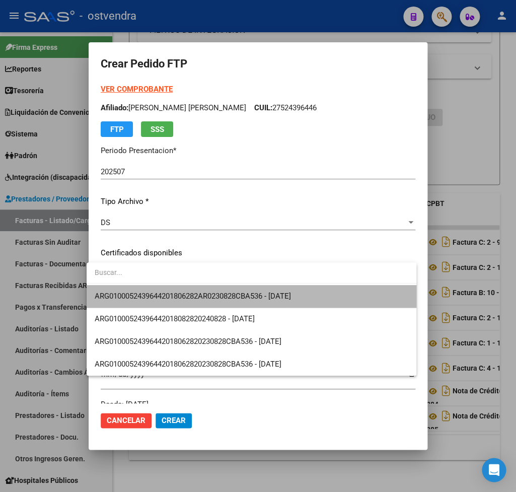
click at [161, 287] on span "ARG0100052439644201806282AR0230828CBA536 - 2025-08-28" at bounding box center [252, 296] width 314 height 23
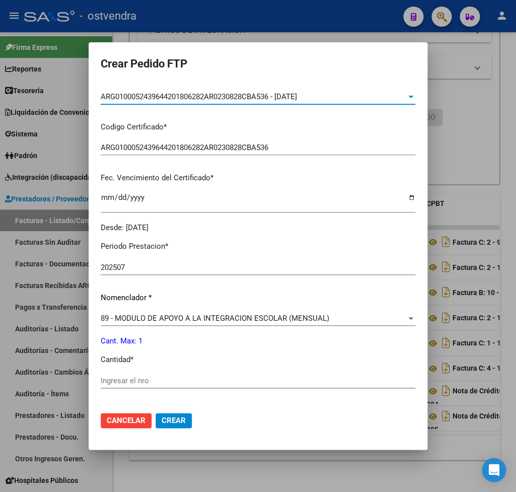
scroll to position [236, 0]
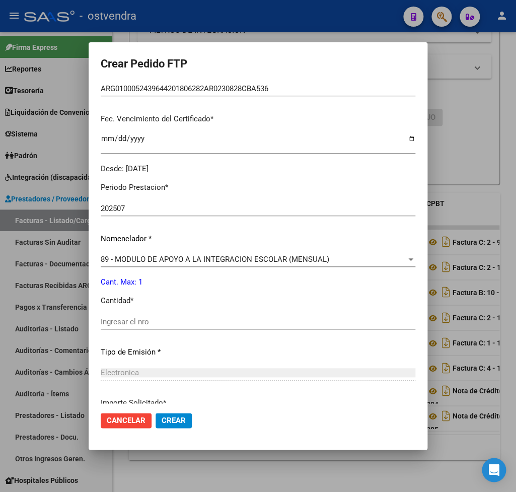
click at [135, 317] on input "Ingresar el nro" at bounding box center [258, 321] width 315 height 9
type input "1"
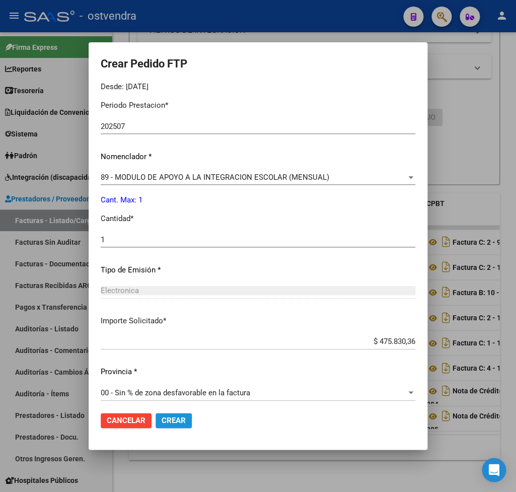
click at [177, 418] on span "Crear" at bounding box center [174, 420] width 24 height 9
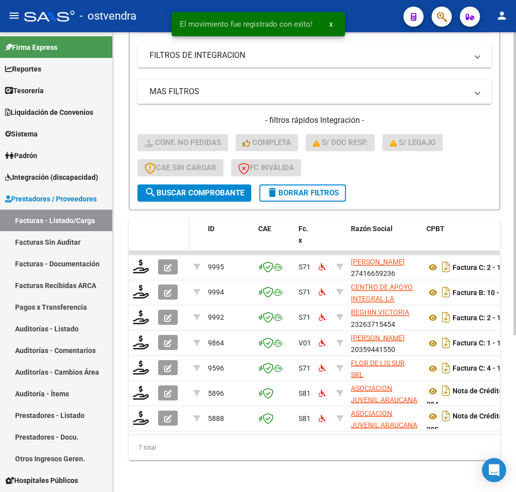
scroll to position [239, 0]
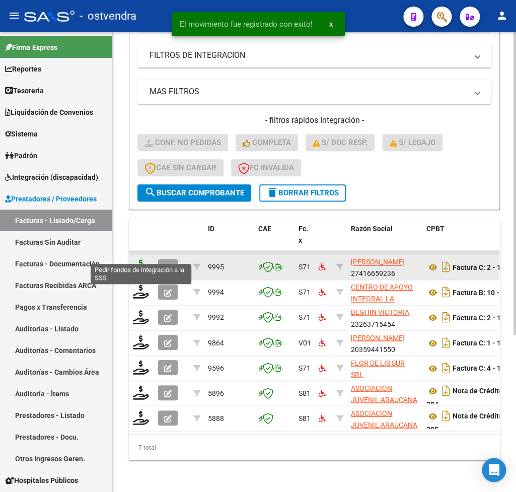
click at [142, 259] on icon at bounding box center [141, 266] width 16 height 14
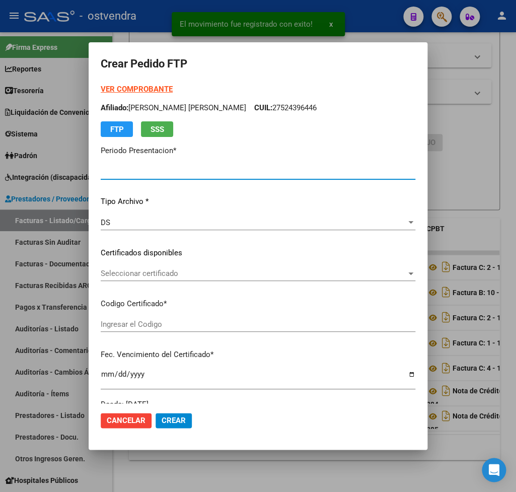
type input "202507"
type input "$ 173.188,54"
type input "ARG02000566318052024110620341106BUE-309"
type input "2034-11-06"
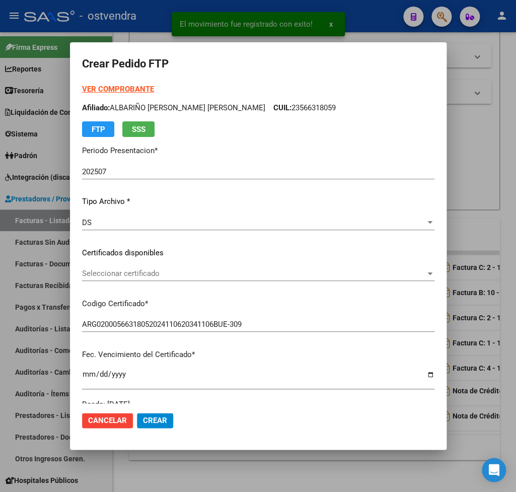
click at [120, 94] on strong "VER COMPROBANTE" at bounding box center [118, 89] width 72 height 9
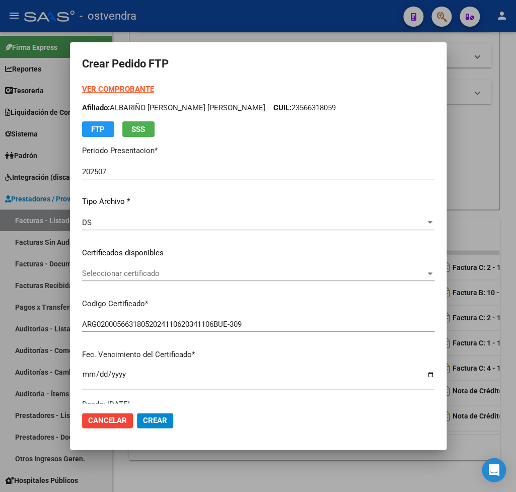
click at [154, 273] on span "Seleccionar certificado" at bounding box center [253, 273] width 343 height 9
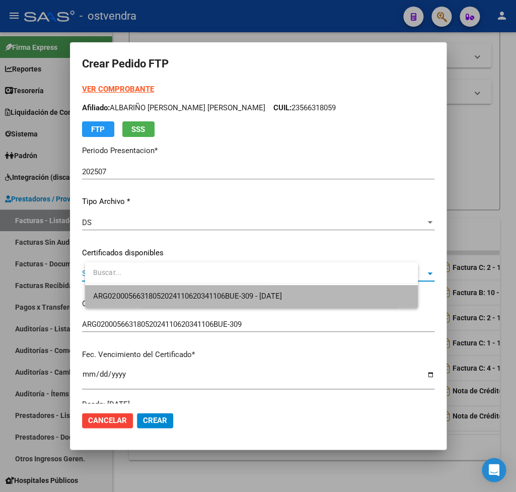
click at [152, 290] on span "ARG02000566318052024110620341106BUE-309 - 2034-11-06" at bounding box center [251, 296] width 316 height 23
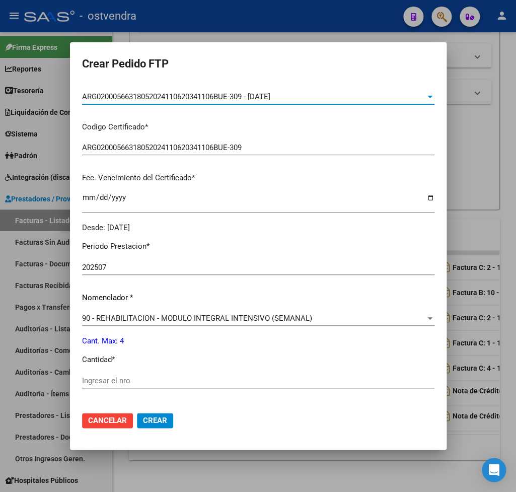
scroll to position [236, 0]
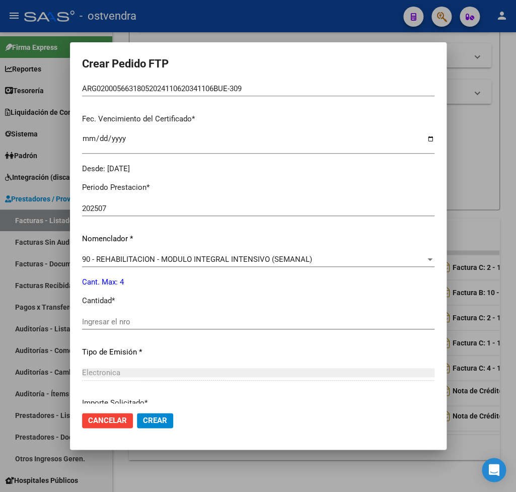
click at [148, 314] on div "Ingresar el nro" at bounding box center [258, 321] width 352 height 15
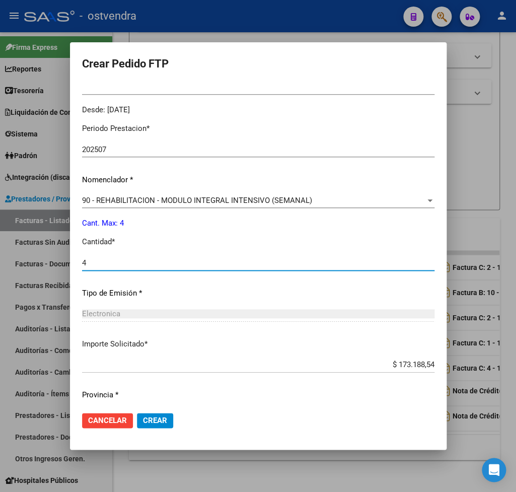
scroll to position [318, 0]
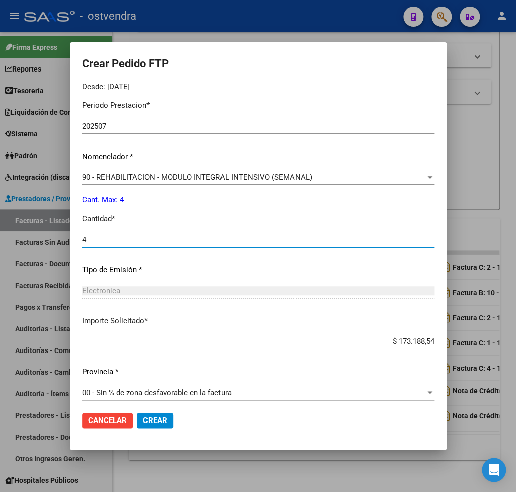
type input "4"
drag, startPoint x: 166, startPoint y: 421, endPoint x: 190, endPoint y: 407, distance: 28.2
click at [166, 421] on span "Crear" at bounding box center [155, 420] width 24 height 9
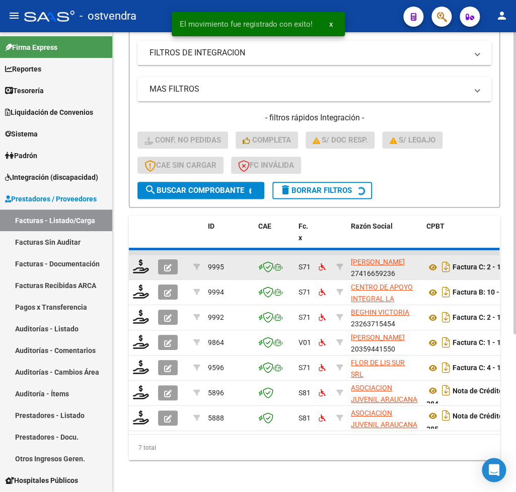
scroll to position [213, 0]
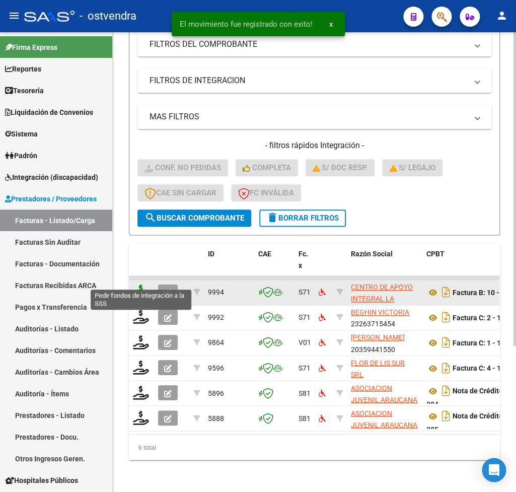
click at [146, 284] on icon at bounding box center [141, 291] width 16 height 14
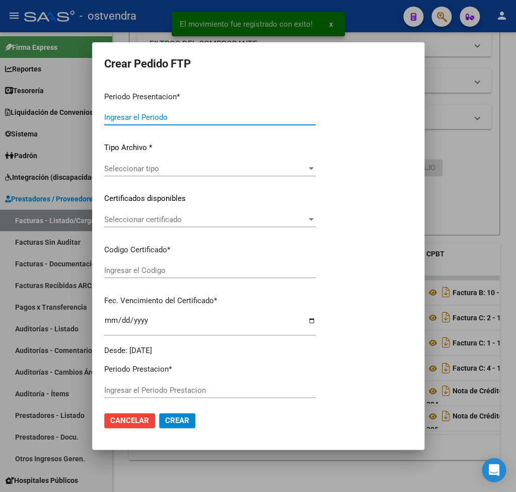
type input "202507"
type input "$ 475.830,36"
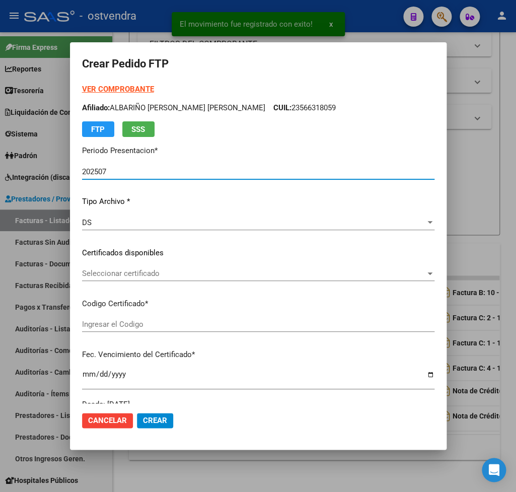
type input "ARG01000567210912025041520300415BUE427"
type input "2030-04-16"
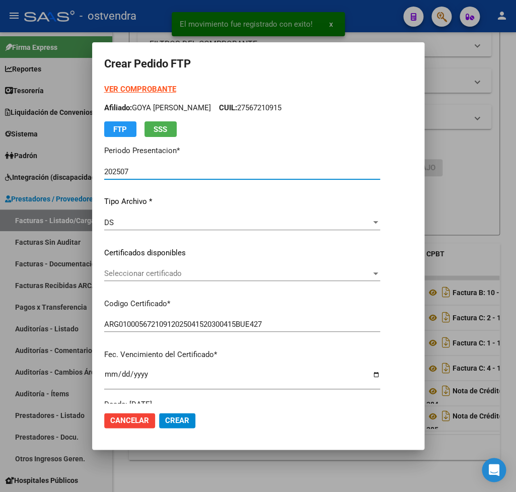
click at [137, 86] on strong "VER COMPROBANTE" at bounding box center [140, 89] width 72 height 9
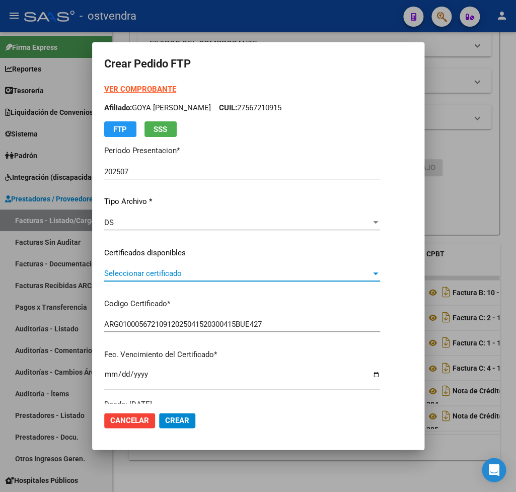
click at [155, 273] on span "Seleccionar certificado" at bounding box center [237, 273] width 267 height 9
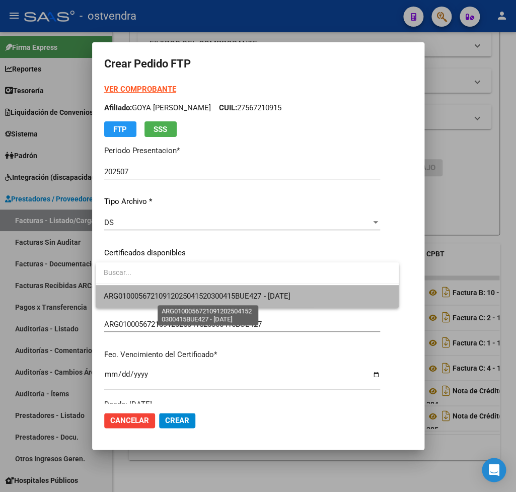
click at [165, 292] on span "ARG01000567210912025041520300415BUE427 - 2030-04-16" at bounding box center [197, 296] width 186 height 9
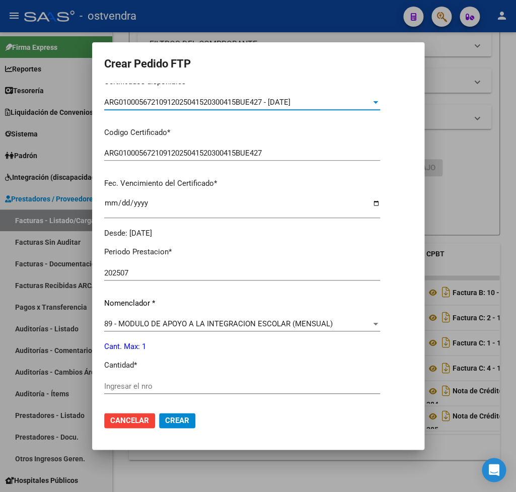
scroll to position [177, 0]
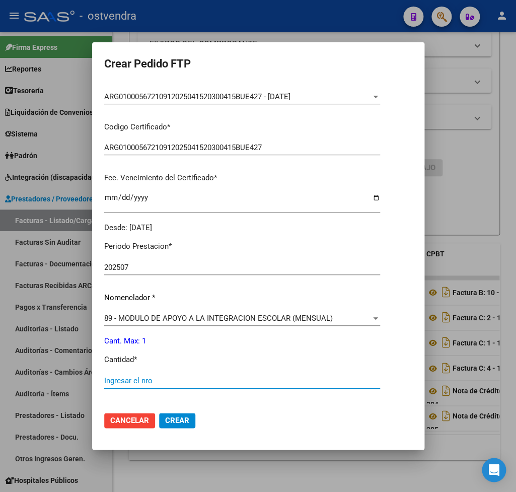
click at [149, 376] on input "Ingresar el nro" at bounding box center [242, 380] width 276 height 9
type input "1"
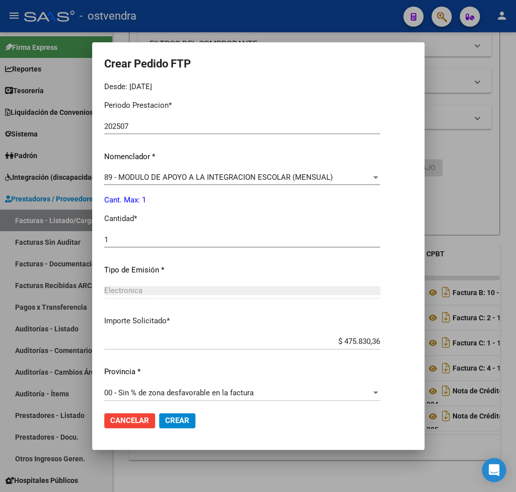
click at [180, 420] on span "Crear" at bounding box center [177, 420] width 24 height 9
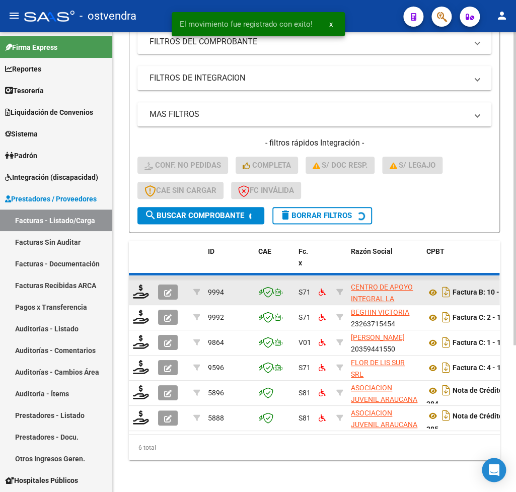
scroll to position [189, 0]
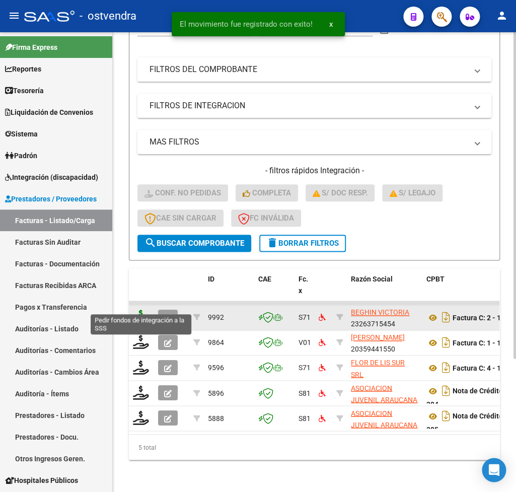
click at [143, 310] on icon at bounding box center [141, 317] width 16 height 14
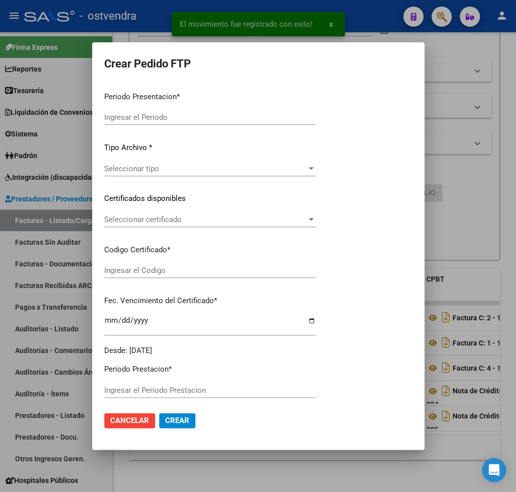
type input "202507"
type input "$ 98.964,88"
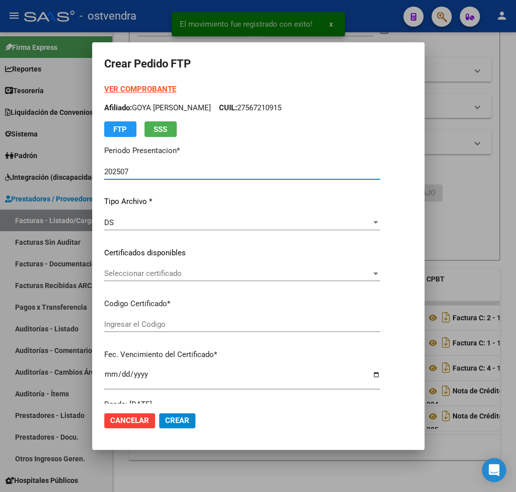
type input "ARG02000566318052024110620341106BUE-309"
type input "2034-11-06"
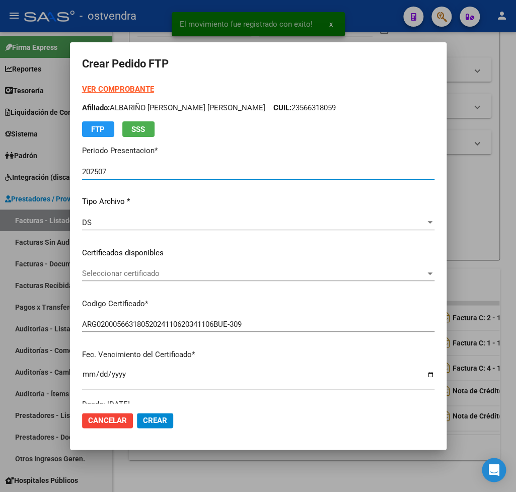
click at [134, 90] on strong "VER COMPROBANTE" at bounding box center [118, 89] width 72 height 9
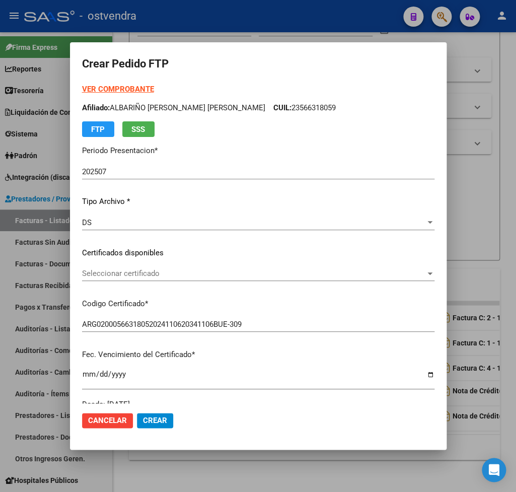
click at [145, 273] on span "Seleccionar certificado" at bounding box center [253, 273] width 343 height 9
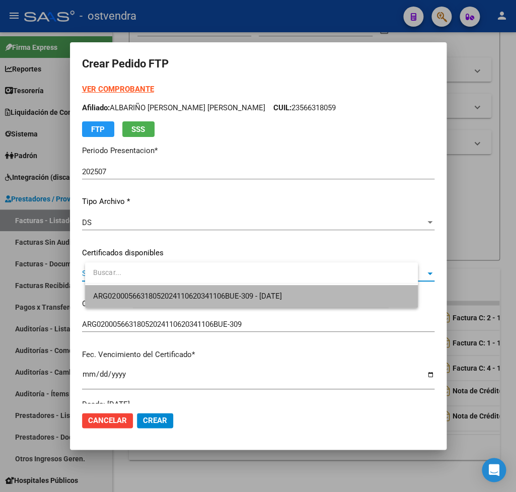
click at [148, 289] on span "ARG02000566318052024110620341106BUE-309 - 2034-11-06" at bounding box center [251, 296] width 316 height 23
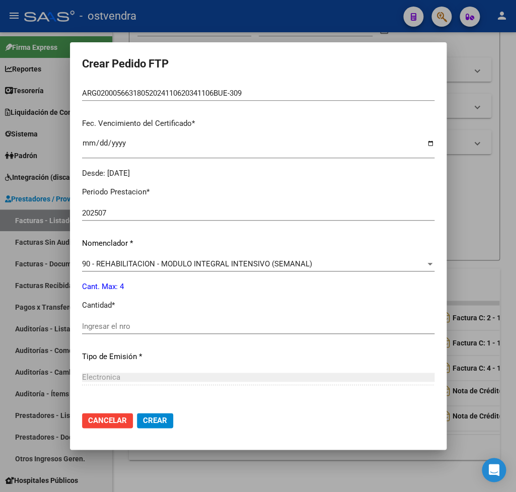
scroll to position [236, 0]
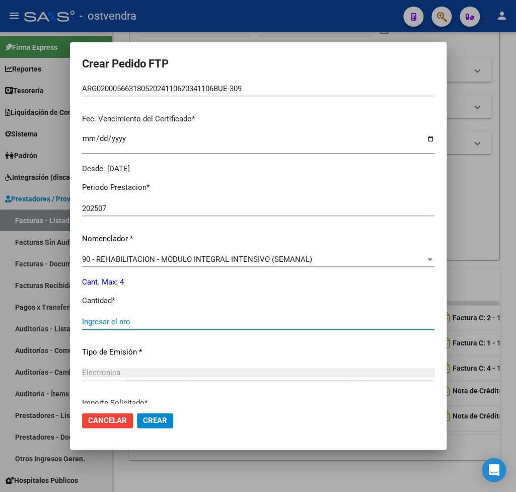
click at [143, 317] on input "Ingresar el nro" at bounding box center [258, 321] width 352 height 9
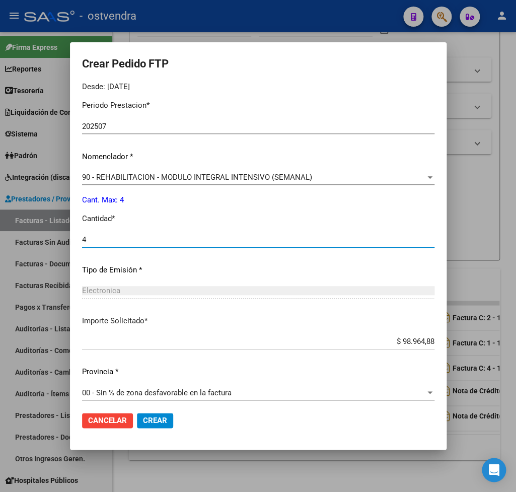
type input "4"
click at [173, 413] on button "Crear" at bounding box center [155, 420] width 36 height 15
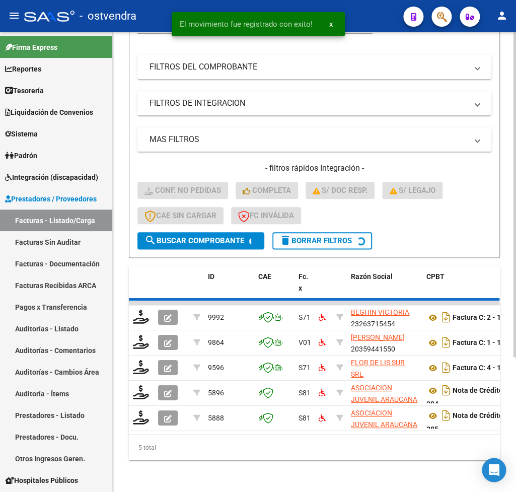
scroll to position [164, 0]
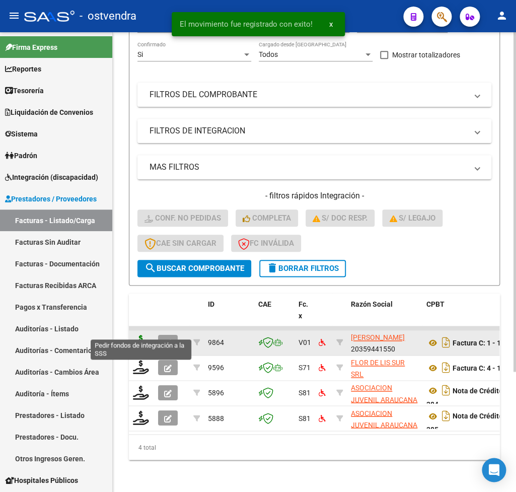
click at [137, 335] on icon at bounding box center [141, 342] width 16 height 14
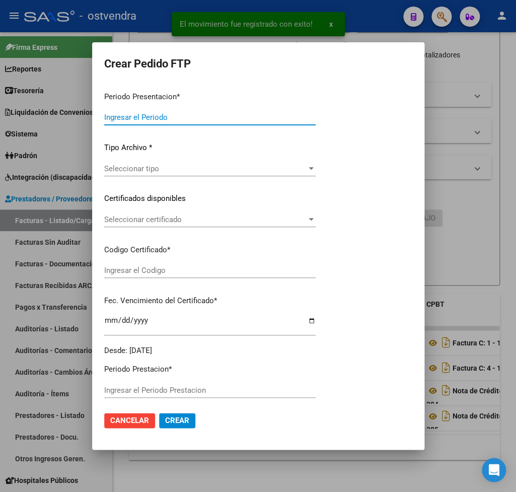
type input "202507"
type input "202506"
type input "$ 98.964,88"
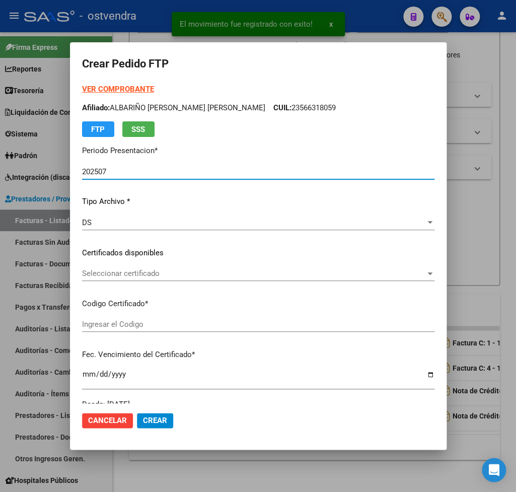
type input "ARG02000587158302024072520270725BUE415"
type input "2027-07-25"
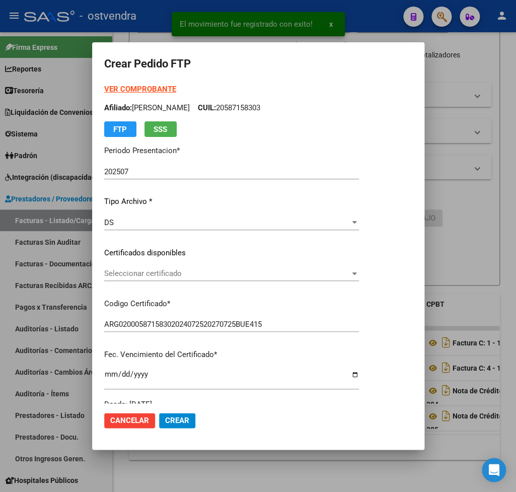
click at [119, 87] on strong "VER COMPROBANTE" at bounding box center [140, 89] width 72 height 9
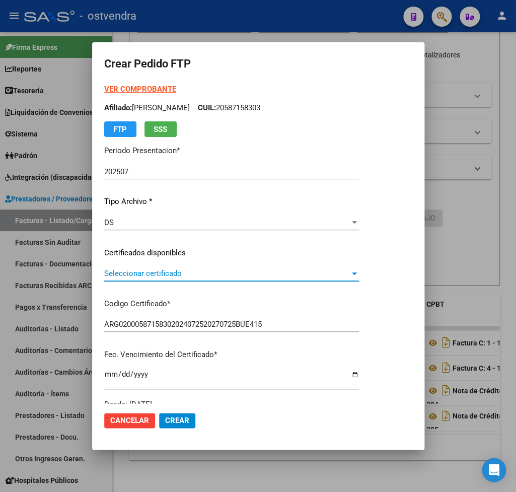
click at [151, 274] on span "Seleccionar certificado" at bounding box center [227, 273] width 246 height 9
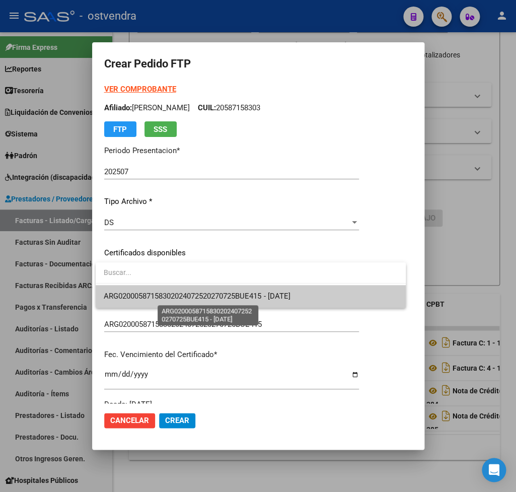
click at [145, 297] on span "ARG02000587158302024072520270725BUE415 - 2027-07-25" at bounding box center [197, 296] width 186 height 9
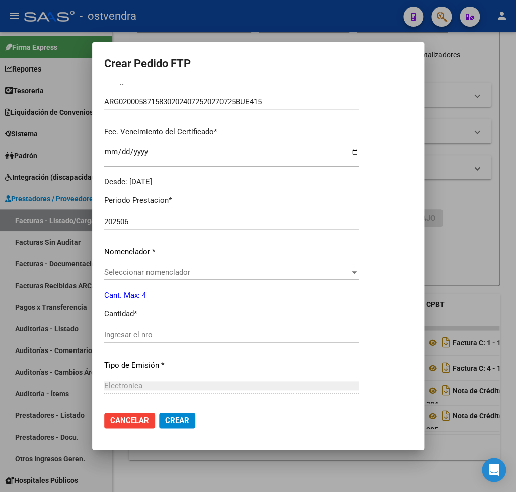
scroll to position [236, 0]
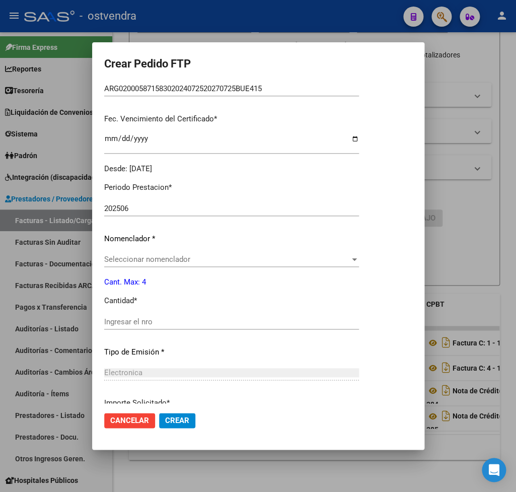
click at [165, 255] on span "Seleccionar nomenclador" at bounding box center [227, 259] width 246 height 9
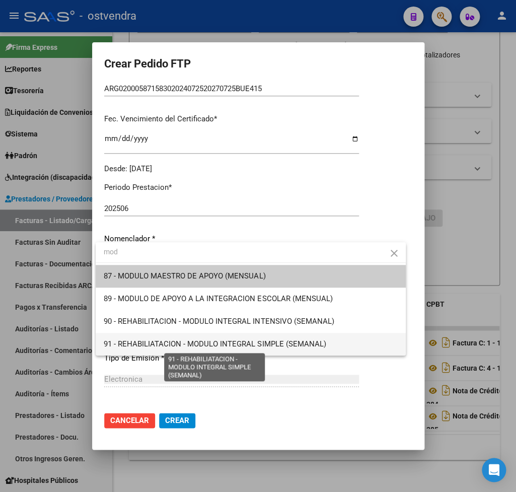
type input "mod"
click at [276, 346] on span "91 - REHABILIATACION - MODULO INTEGRAL SIMPLE (SEMANAL)" at bounding box center [215, 343] width 222 height 9
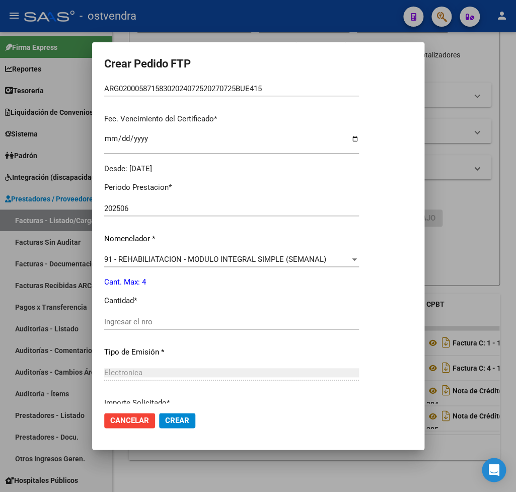
click at [174, 314] on div "Ingresar el nro" at bounding box center [231, 321] width 255 height 15
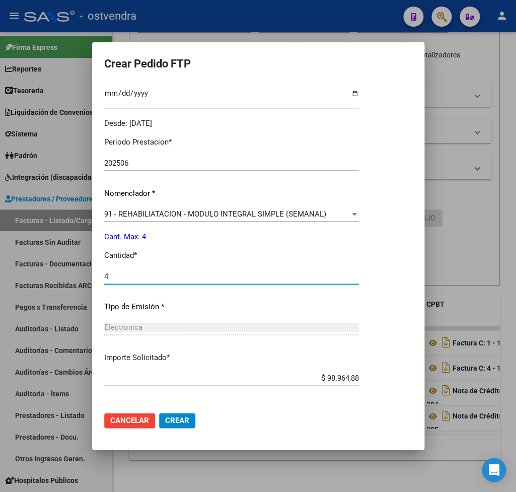
scroll to position [318, 0]
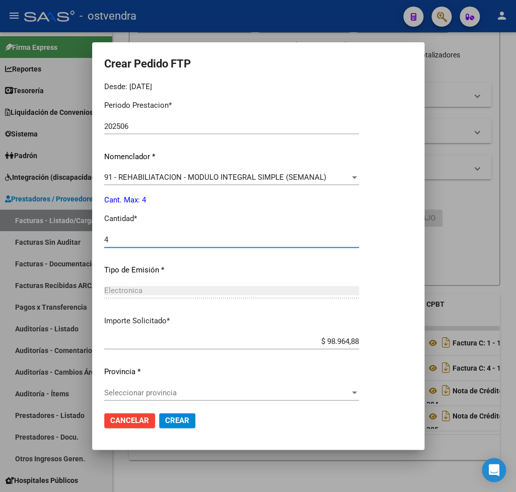
type input "4"
click at [158, 388] on span "Seleccionar provincia" at bounding box center [227, 392] width 246 height 9
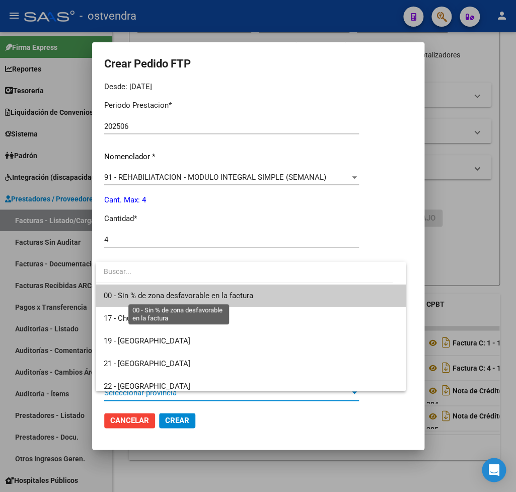
click at [146, 293] on span "00 - Sin % de zona desfavorable en la factura" at bounding box center [179, 295] width 150 height 9
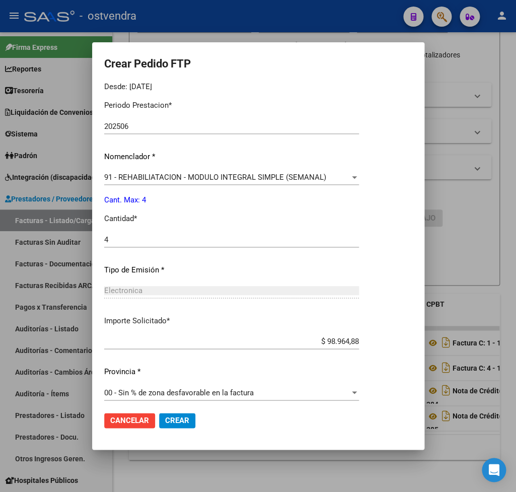
click at [224, 423] on mat-dialog-actions "Cancelar Crear" at bounding box center [258, 420] width 308 height 34
click at [180, 422] on span "Crear" at bounding box center [177, 420] width 24 height 9
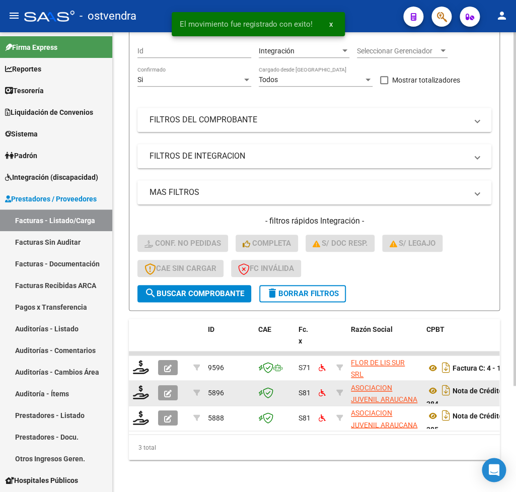
scroll to position [138, 0]
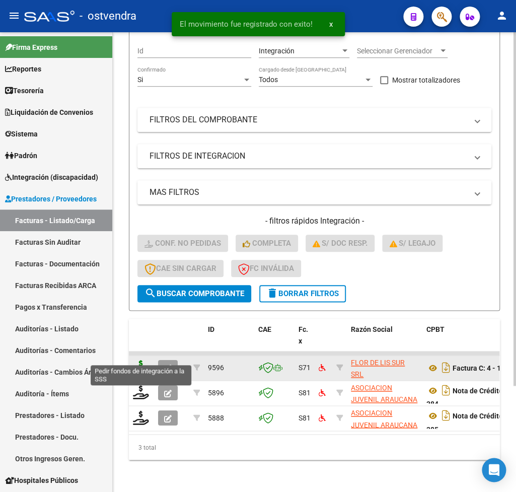
click at [136, 360] on icon at bounding box center [141, 367] width 16 height 14
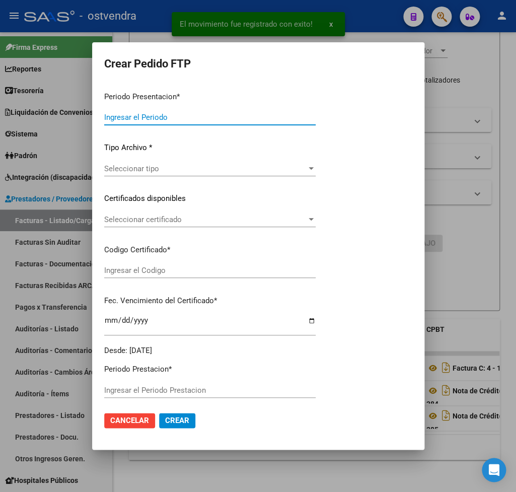
type input "202507"
type input "202506"
type input "$ 475.830,36"
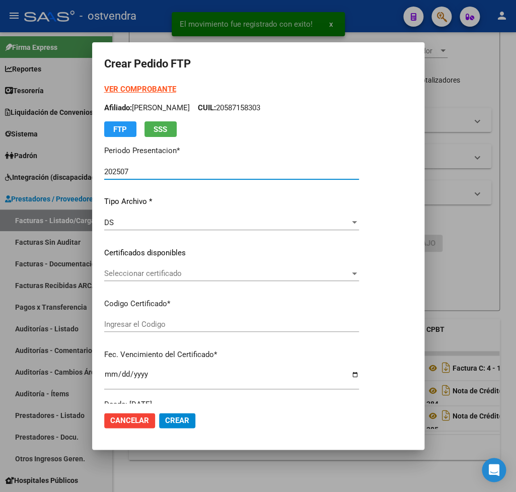
type input "ARG02000532048542019031420230314BS395"
type input "2026-03-17"
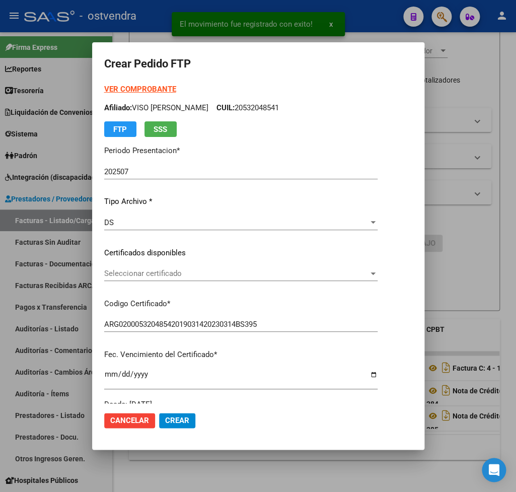
click at [132, 92] on strong "VER COMPROBANTE" at bounding box center [140, 89] width 72 height 9
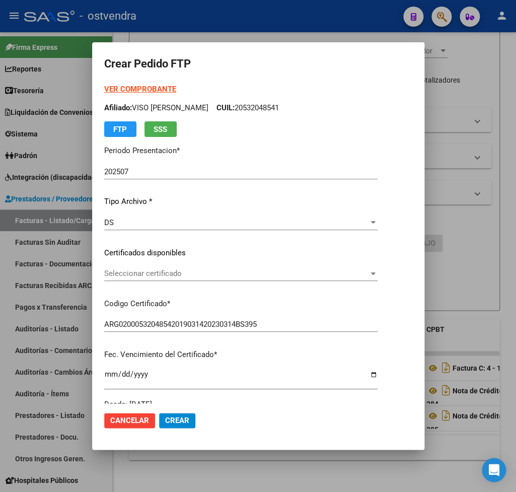
click at [127, 276] on span "Seleccionar certificado" at bounding box center [236, 273] width 264 height 9
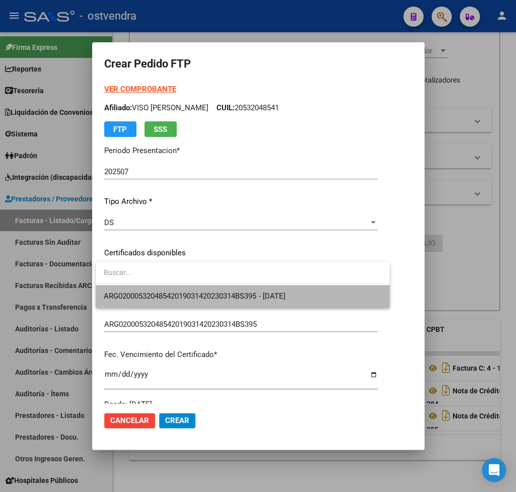
click at [131, 290] on span "ARG02000532048542019031420230314BS395 - 2026-03-17" at bounding box center [243, 296] width 278 height 23
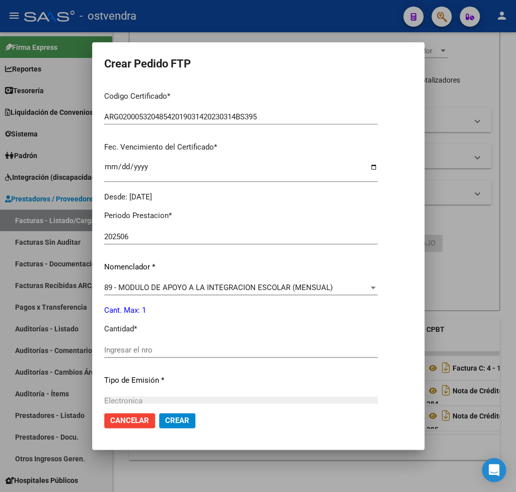
scroll to position [236, 0]
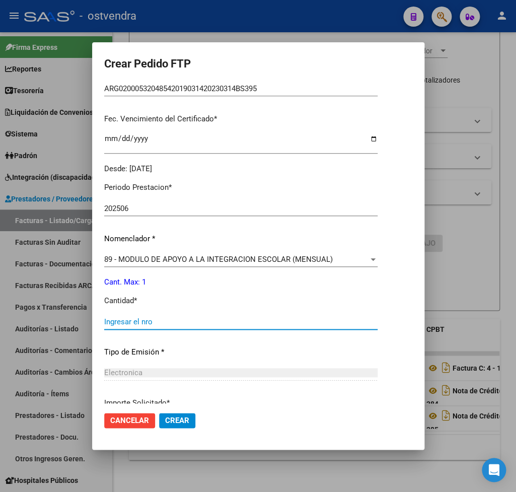
click at [150, 317] on input "Ingresar el nro" at bounding box center [240, 321] width 273 height 9
type input "1"
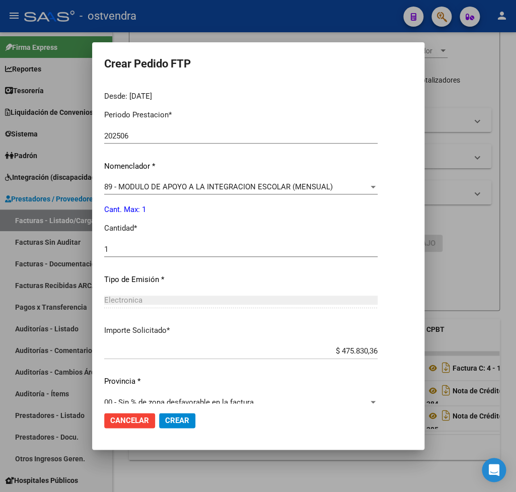
scroll to position [318, 0]
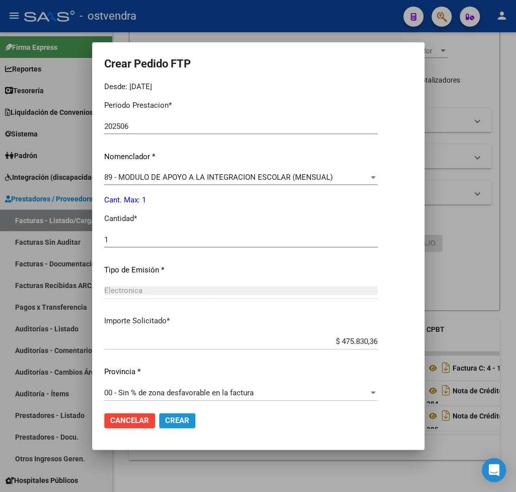
click at [185, 423] on span "Crear" at bounding box center [177, 420] width 24 height 9
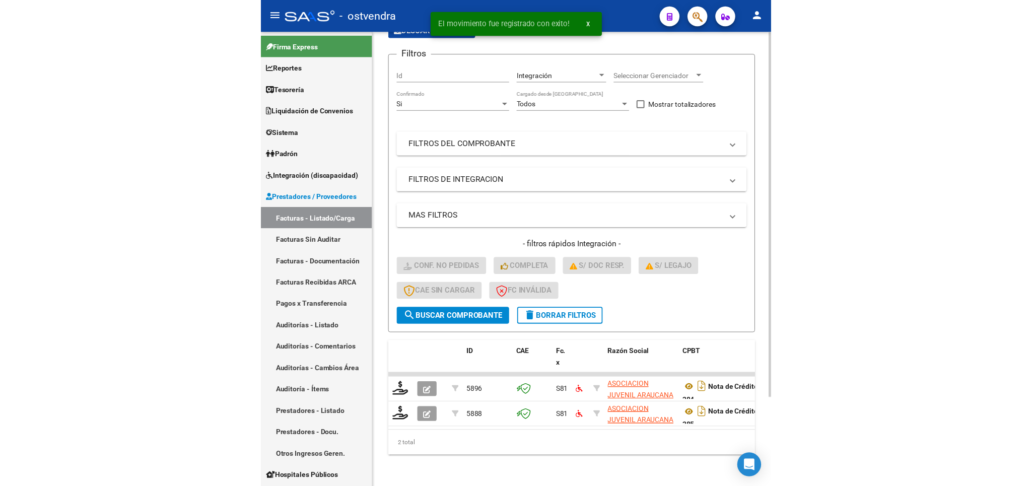
scroll to position [38, 0]
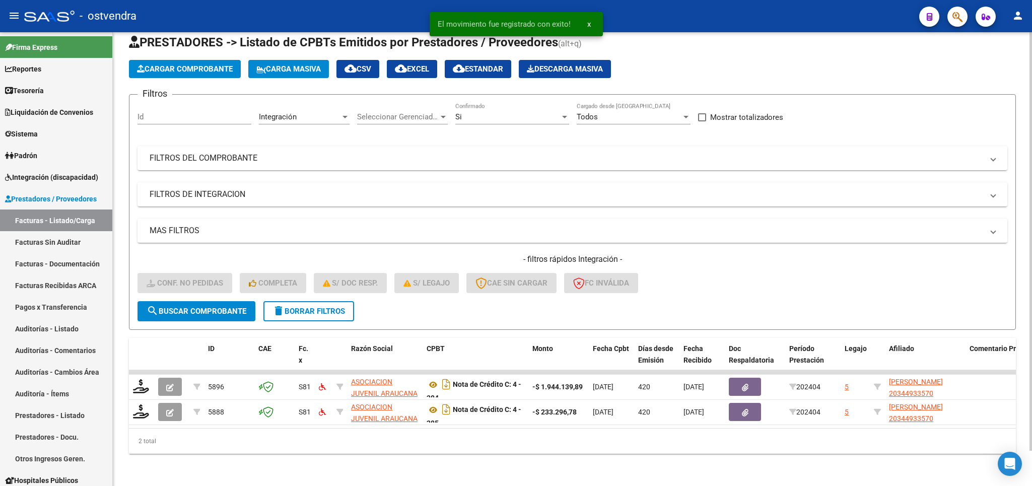
click at [329, 307] on span "delete Borrar Filtros" at bounding box center [308, 311] width 72 height 9
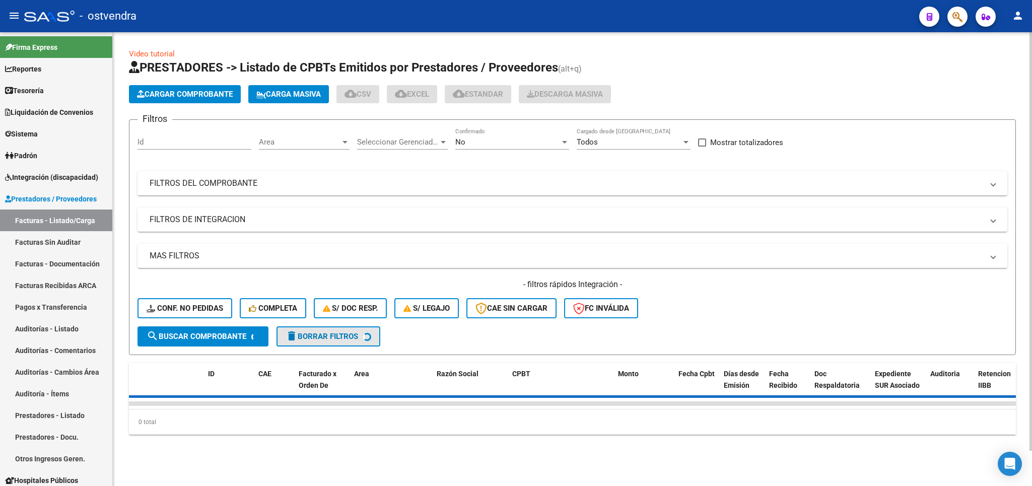
scroll to position [0, 0]
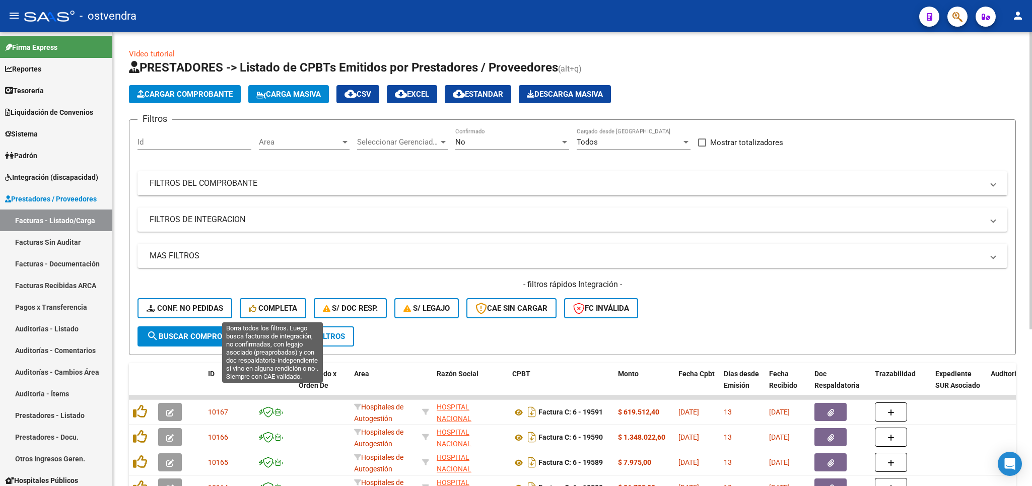
click at [275, 307] on span "Completa" at bounding box center [273, 308] width 48 height 9
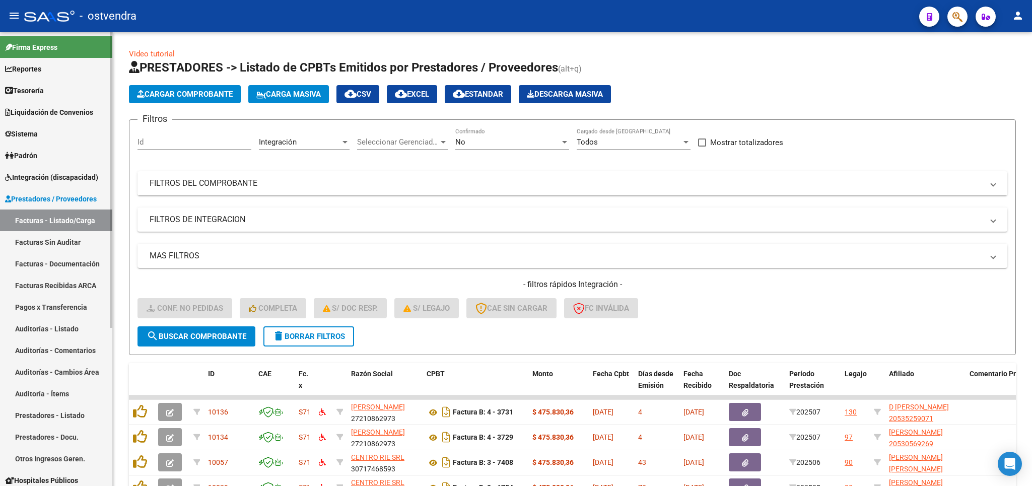
click at [69, 196] on span "Prestadores / Proveedores" at bounding box center [51, 198] width 92 height 11
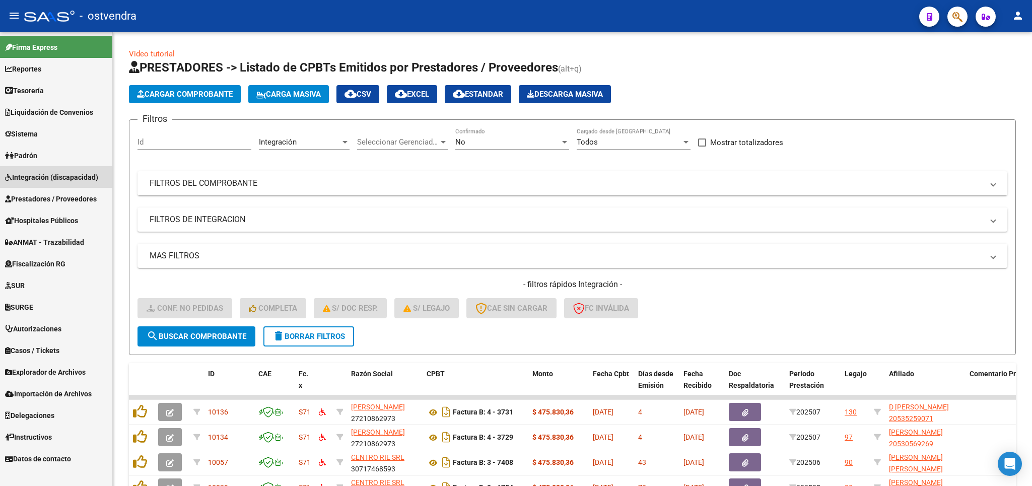
click at [50, 178] on span "Integración (discapacidad)" at bounding box center [51, 177] width 93 height 11
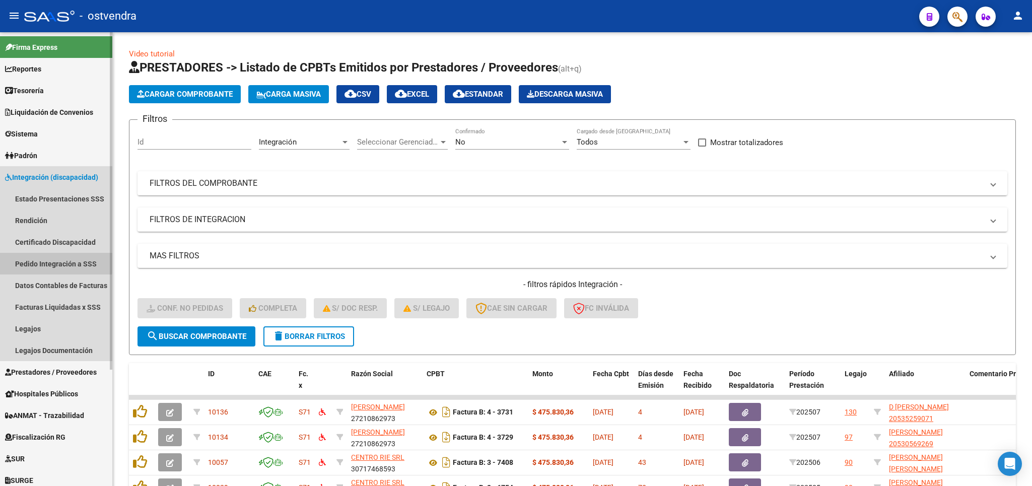
click at [42, 261] on link "Pedido Integración a SSS" at bounding box center [56, 264] width 112 height 22
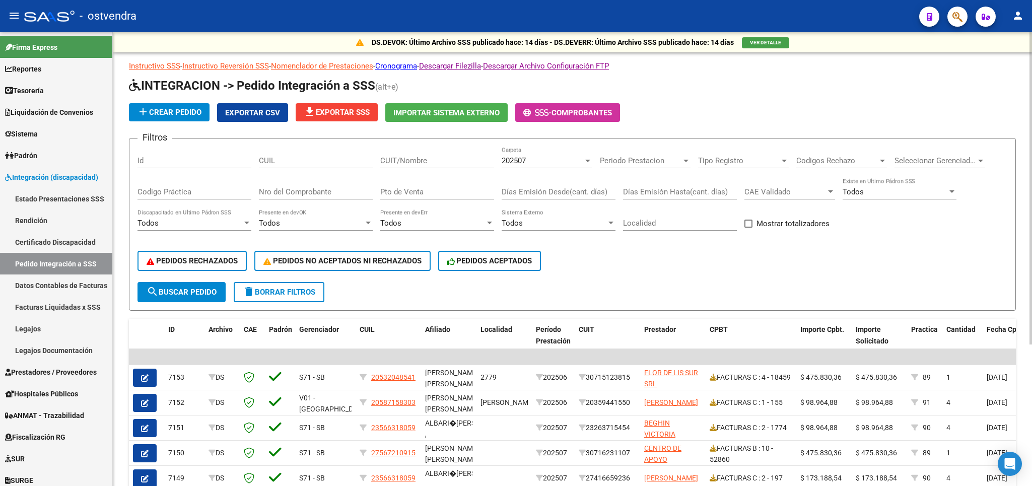
click at [516, 167] on div "Seleccionar Gerenciador Seleccionar Gerenciador" at bounding box center [939, 158] width 91 height 22
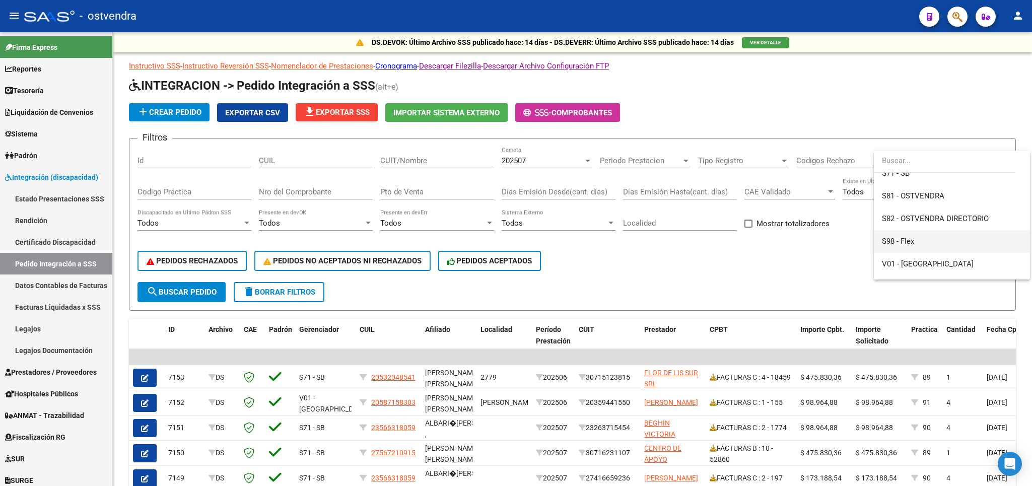
scroll to position [118, 0]
click at [516, 243] on span "V01 - [GEOGRAPHIC_DATA]" at bounding box center [952, 248] width 140 height 23
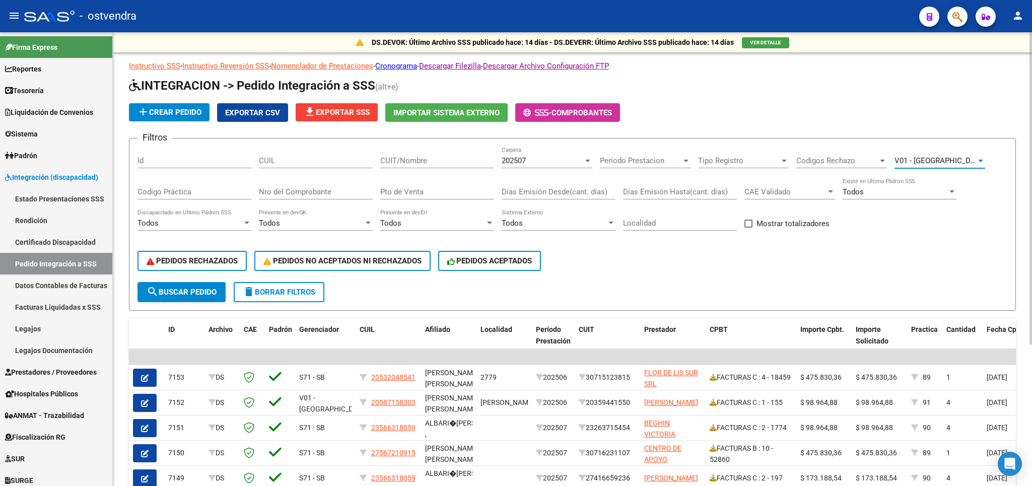
click at [516, 157] on div "202507" at bounding box center [542, 160] width 82 height 9
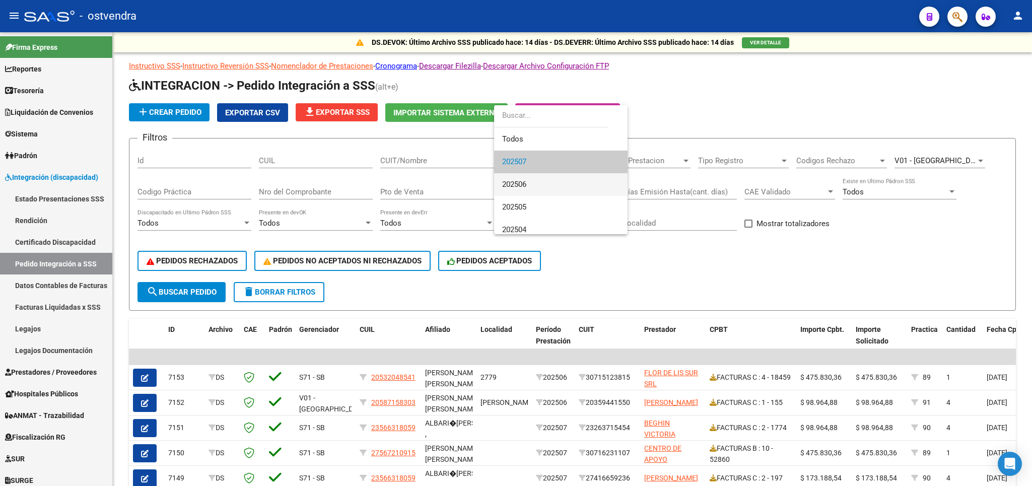
click at [516, 181] on span "202506" at bounding box center [560, 184] width 117 height 23
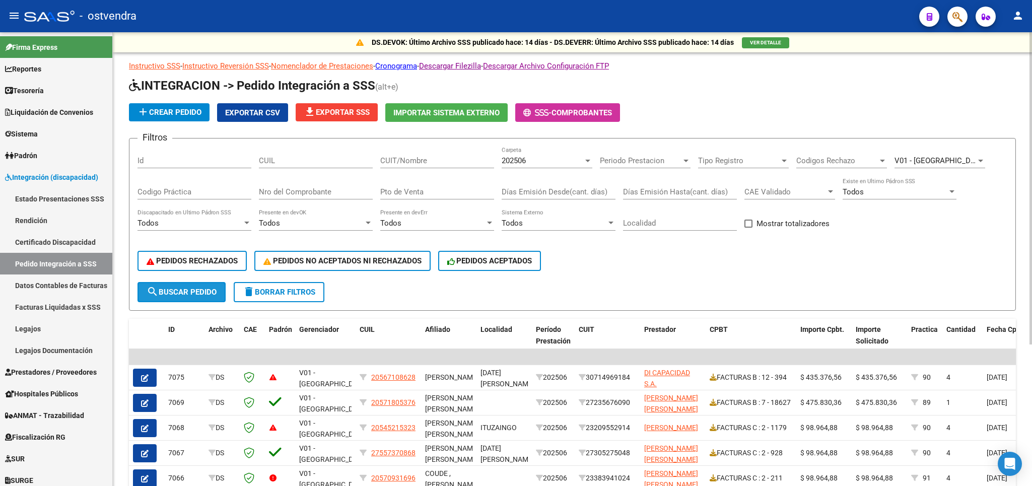
click at [189, 294] on span "search Buscar Pedido" at bounding box center [182, 291] width 70 height 9
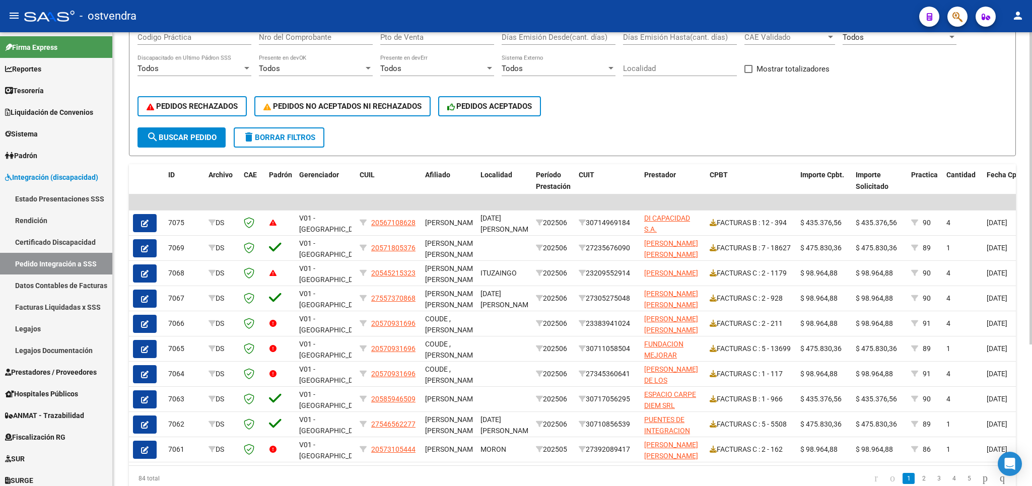
scroll to position [147, 0]
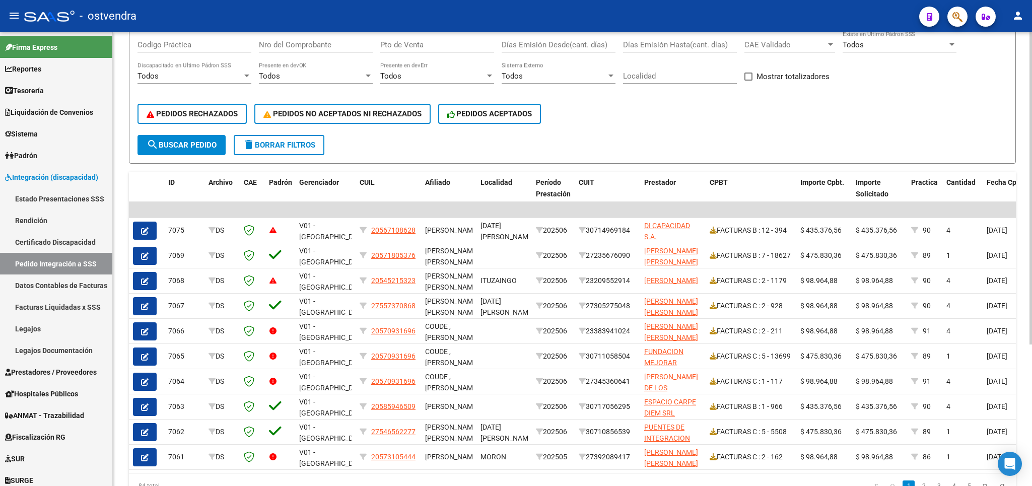
click at [285, 144] on span "delete Borrar Filtros" at bounding box center [279, 144] width 72 height 9
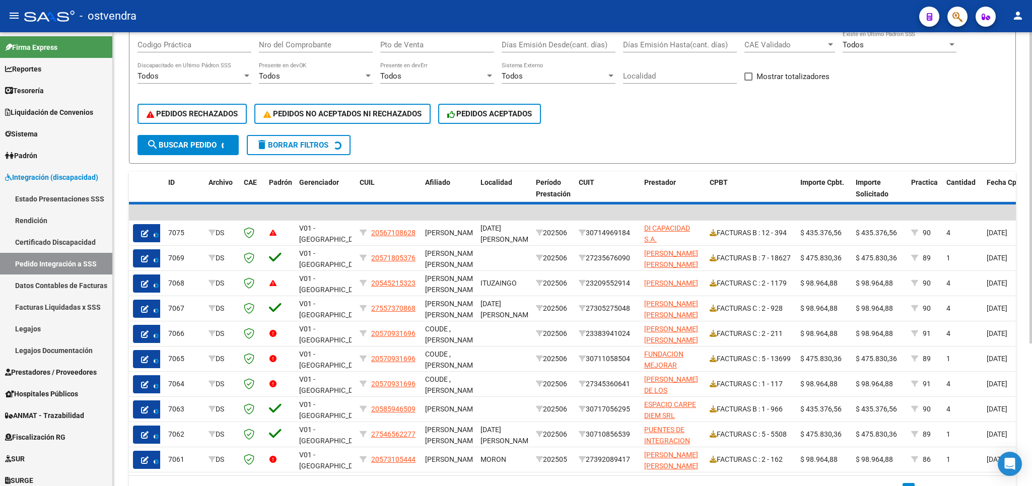
scroll to position [0, 0]
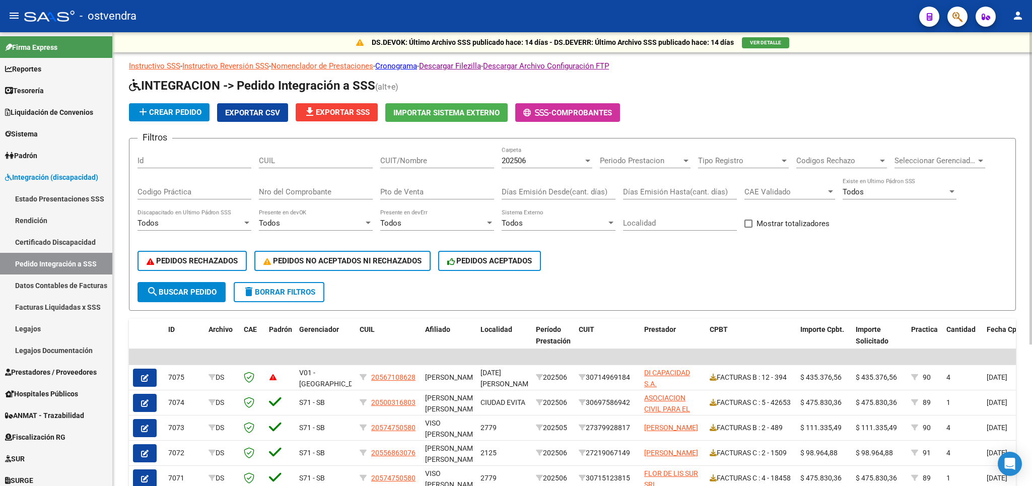
click at [516, 155] on div "202506 Carpeta" at bounding box center [546, 158] width 91 height 22
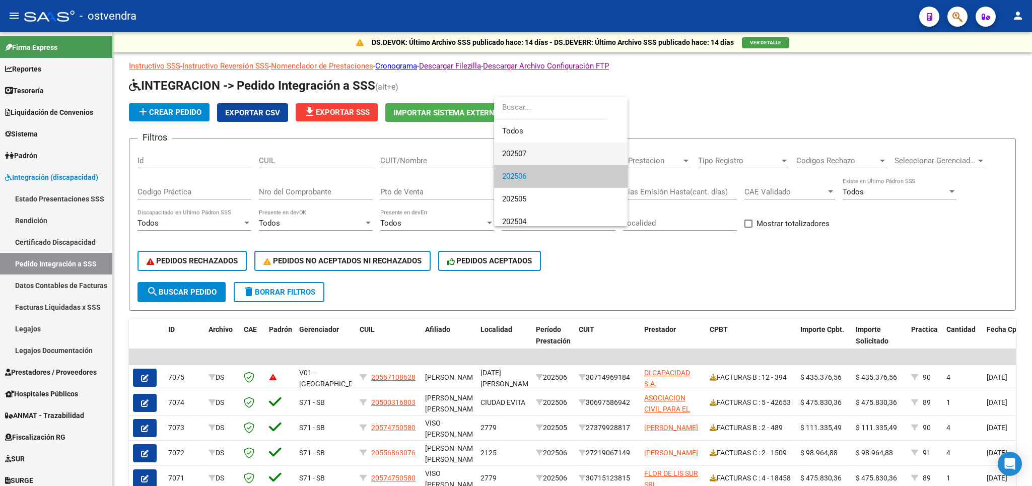
scroll to position [15, 0]
drag, startPoint x: 530, startPoint y: 137, endPoint x: 229, endPoint y: 252, distance: 321.9
click at [516, 137] on span "202507" at bounding box center [560, 139] width 117 height 23
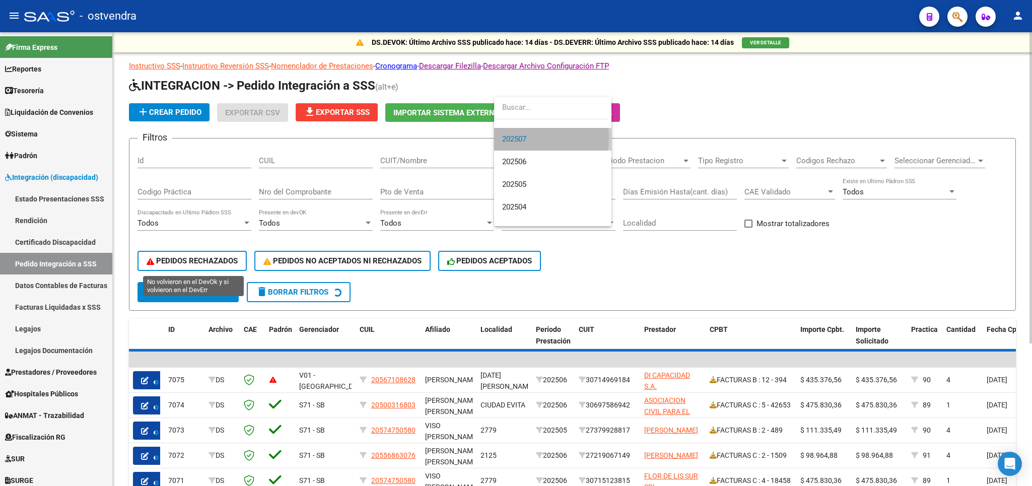
scroll to position [0, 0]
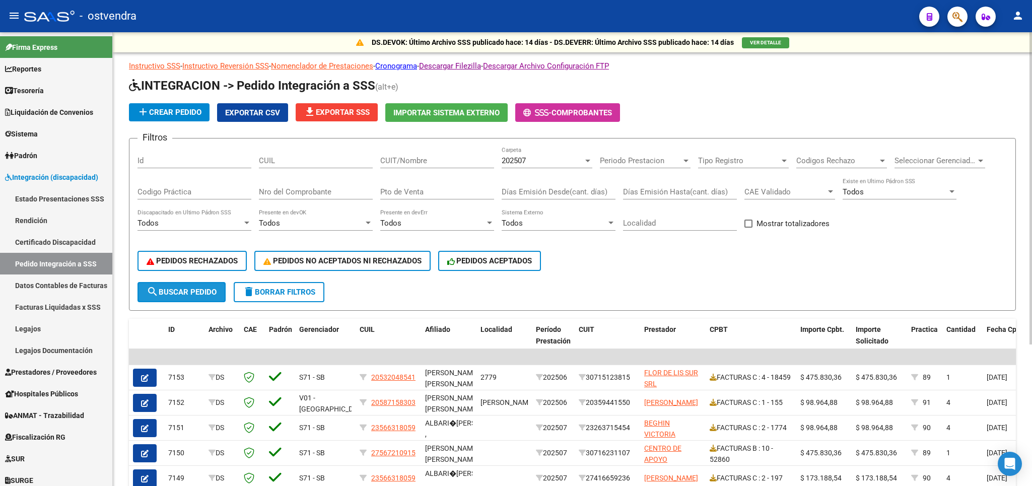
click at [166, 296] on span "search Buscar Pedido" at bounding box center [182, 291] width 70 height 9
click at [516, 163] on span "Codigos Rechazo" at bounding box center [837, 160] width 82 height 9
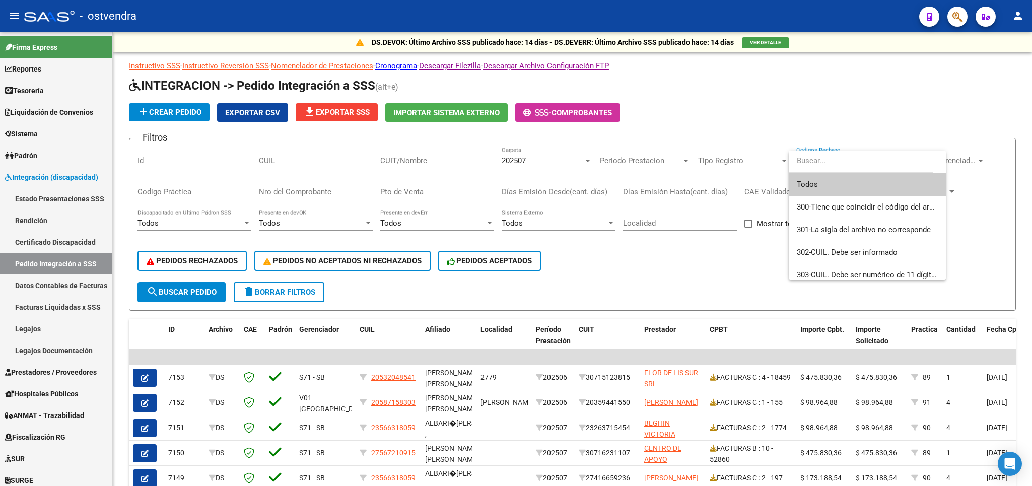
click at [516, 262] on div at bounding box center [516, 243] width 1032 height 486
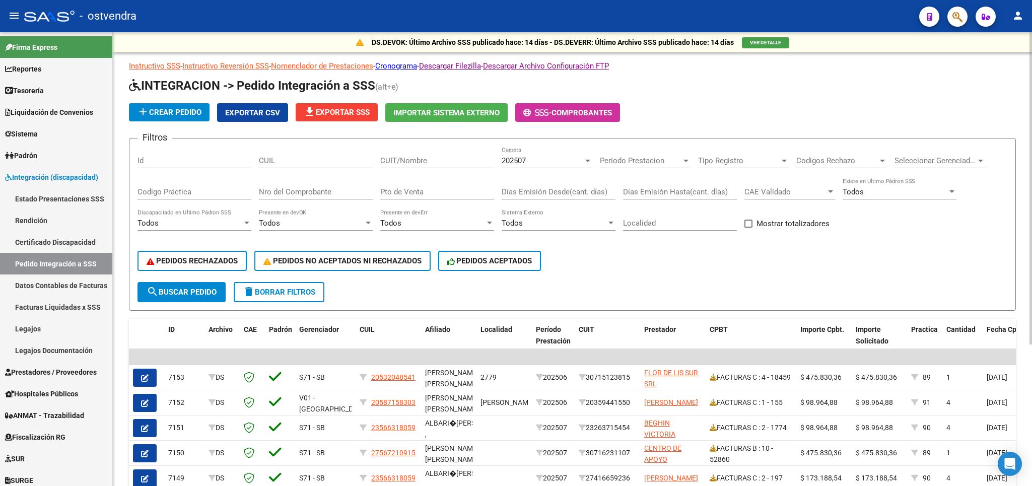
click at [516, 160] on span "Codigos Rechazo" at bounding box center [837, 160] width 82 height 9
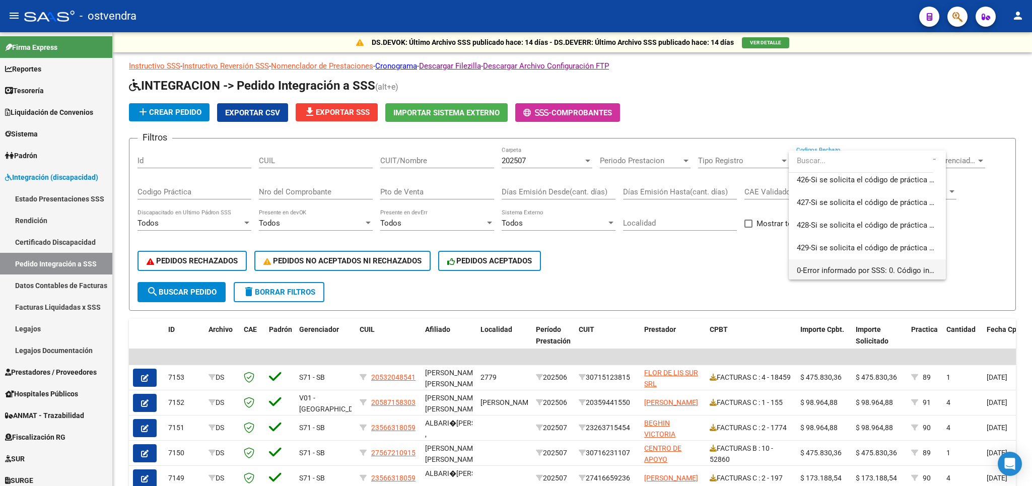
scroll to position [1887, 0]
click at [516, 266] on div at bounding box center [516, 243] width 1032 height 486
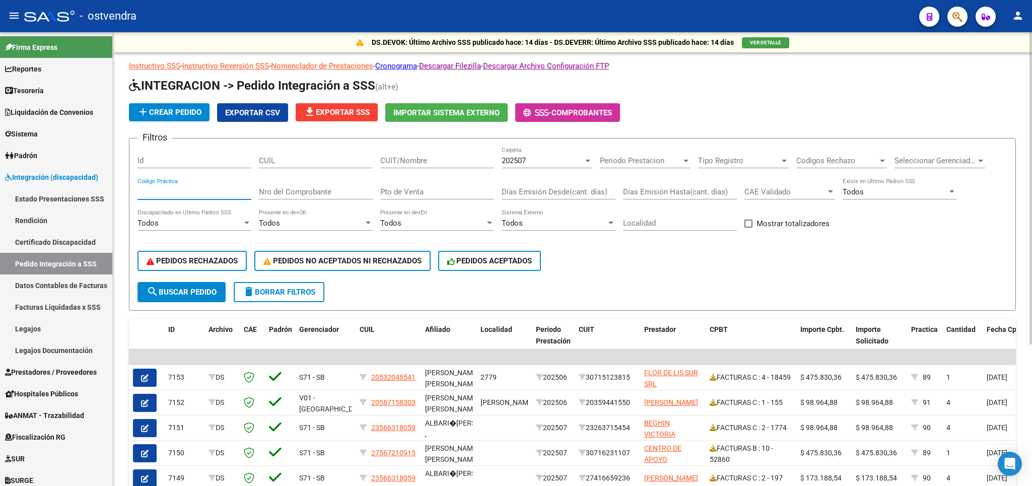
click at [193, 193] on input "Codigo Práctica" at bounding box center [194, 191] width 114 height 9
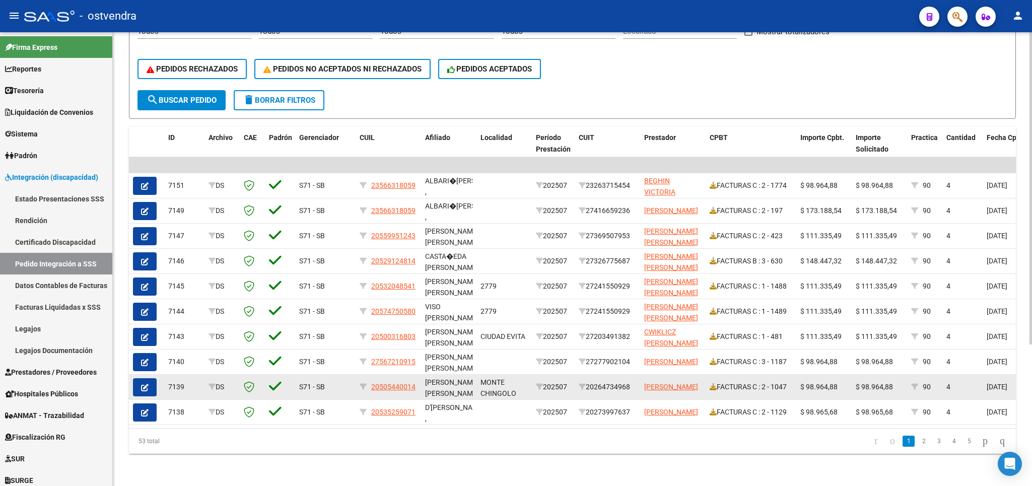
scroll to position [206, 0]
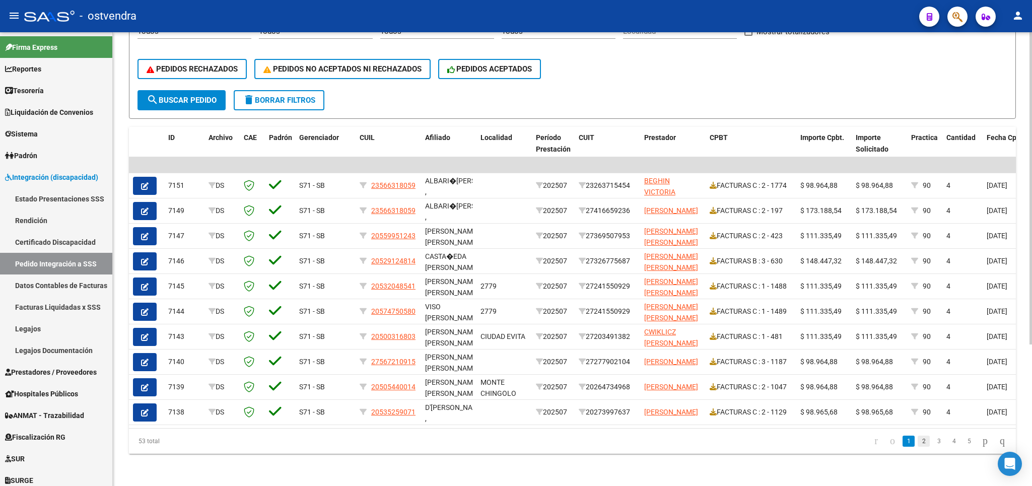
click at [516, 441] on link "2" at bounding box center [923, 441] width 12 height 11
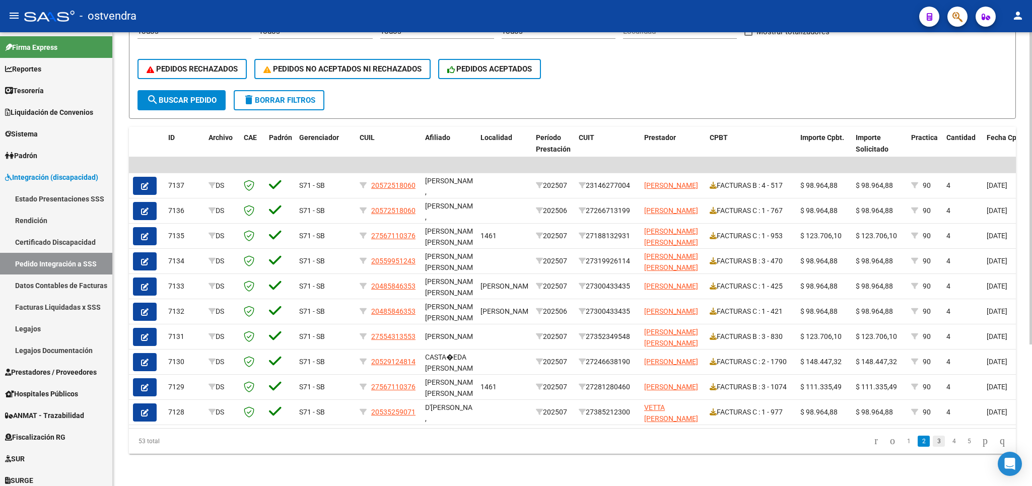
click at [516, 441] on link "3" at bounding box center [938, 441] width 12 height 11
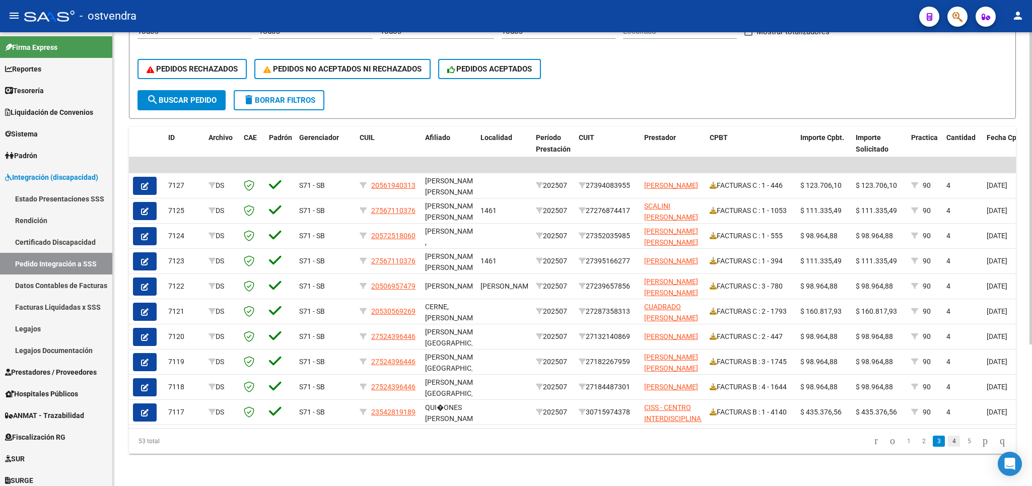
click at [516, 444] on link "4" at bounding box center [954, 441] width 12 height 11
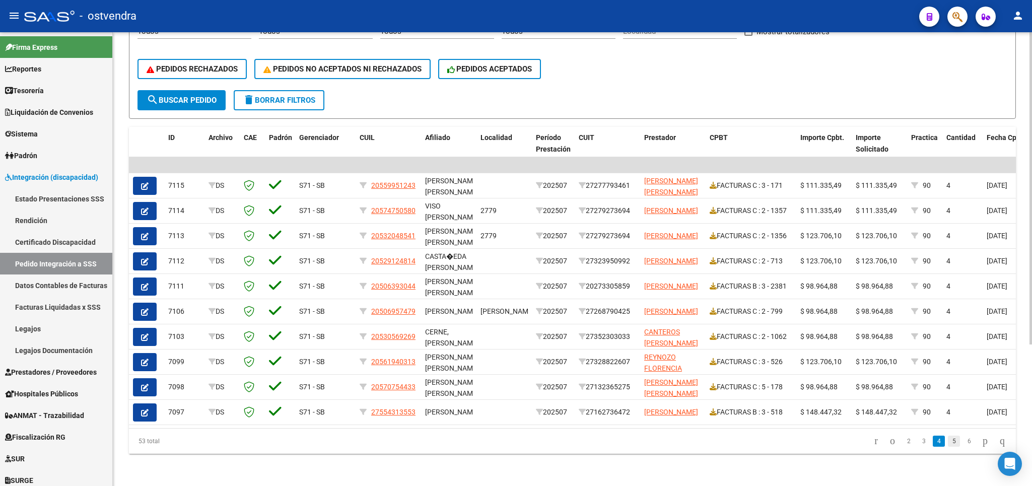
click at [516, 442] on link "5" at bounding box center [954, 441] width 12 height 11
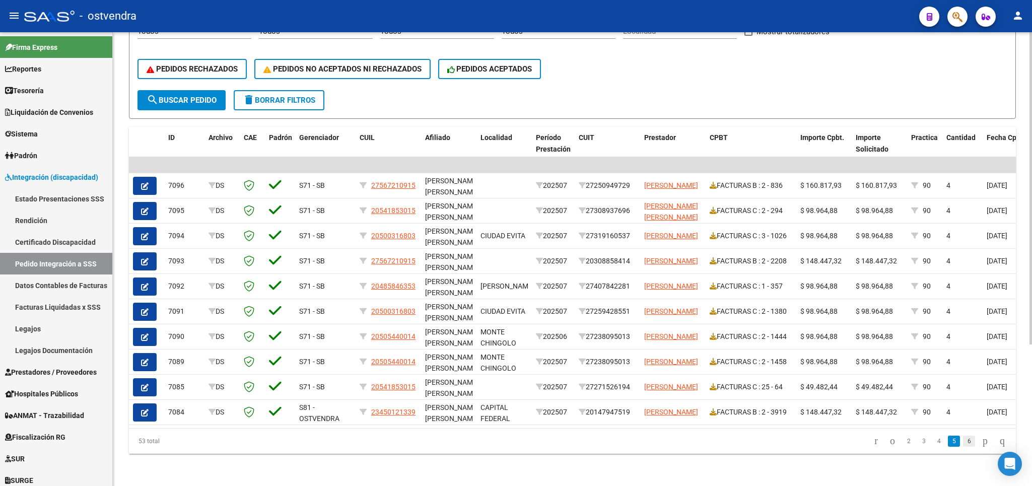
click at [516, 441] on link "6" at bounding box center [969, 441] width 12 height 11
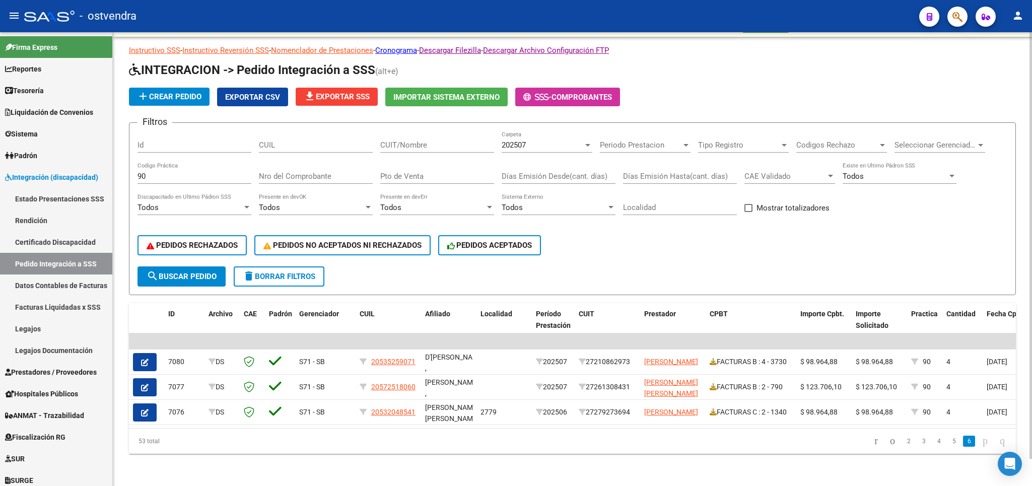
scroll to position [29, 0]
click at [166, 172] on input "90" at bounding box center [194, 176] width 114 height 9
click at [200, 272] on span "search Buscar Pedido" at bounding box center [182, 276] width 70 height 9
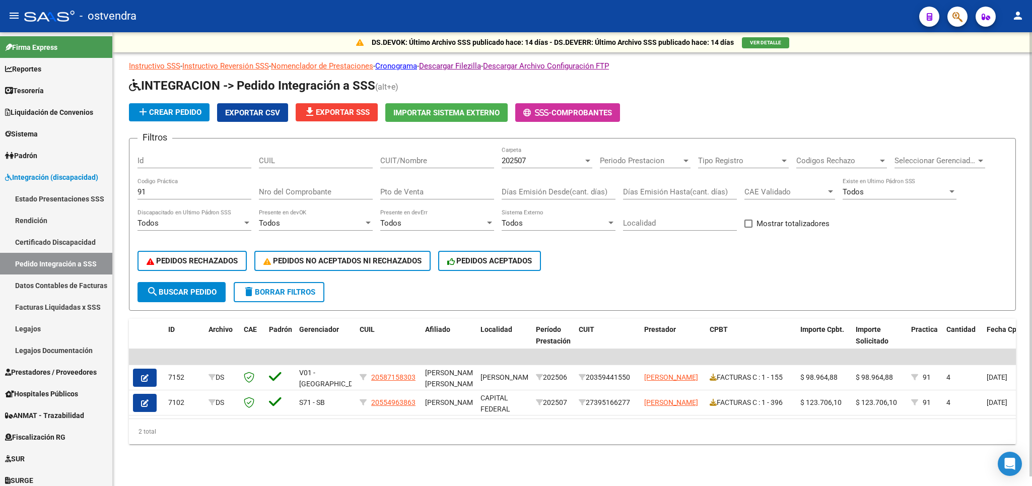
scroll to position [5, 0]
drag, startPoint x: 166, startPoint y: 189, endPoint x: 79, endPoint y: 179, distance: 88.1
click at [137, 187] on input "91" at bounding box center [194, 191] width 114 height 9
type input "89"
click at [209, 288] on span "search Buscar Pedido" at bounding box center [182, 291] width 70 height 9
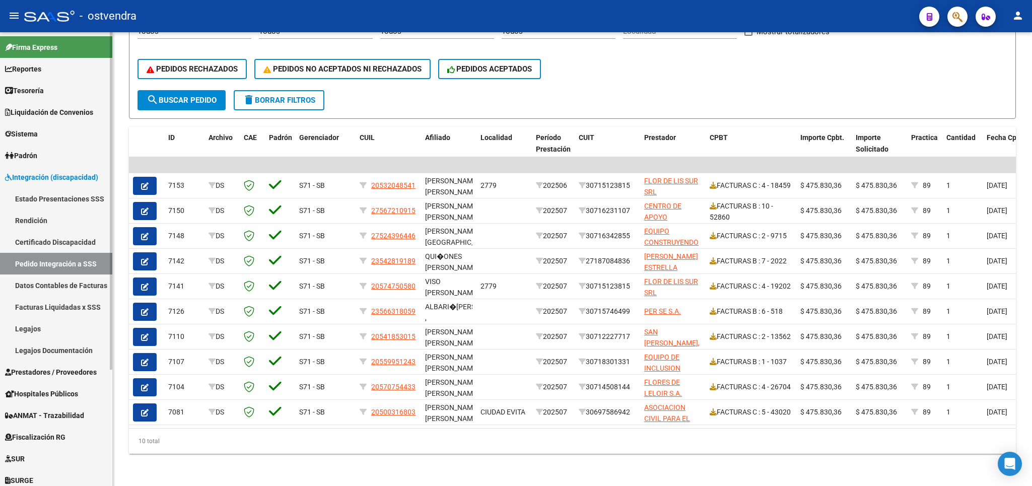
scroll to position [0, 0]
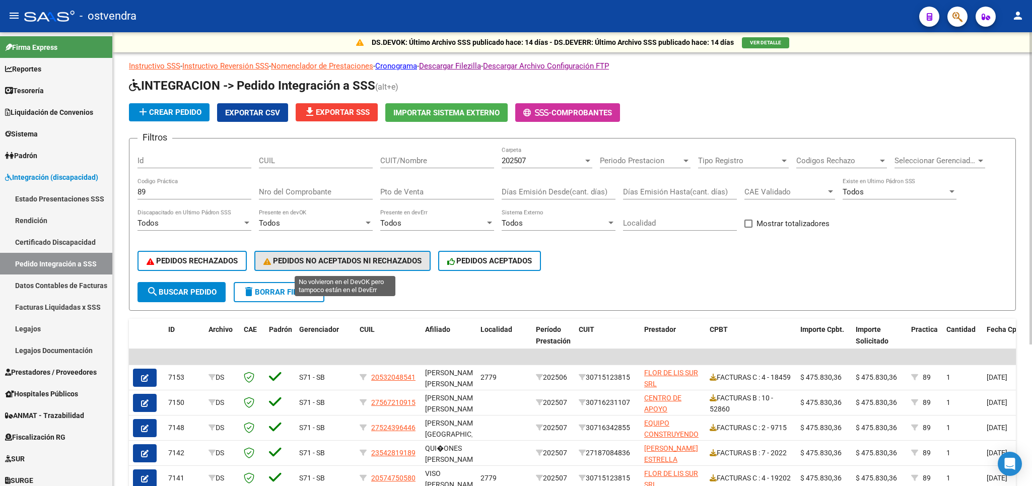
click at [308, 264] on span "PEDIDOS NO ACEPTADOS NI RECHAZADOS" at bounding box center [342, 260] width 158 height 9
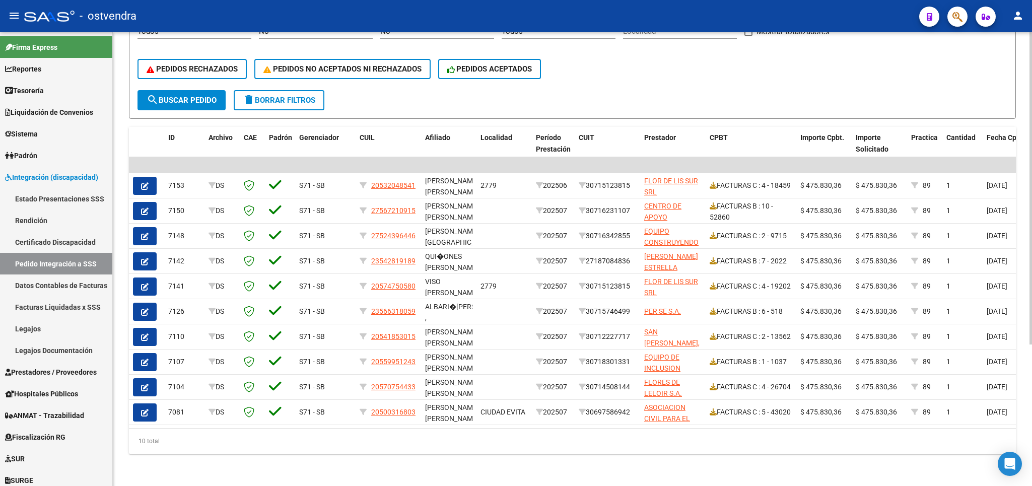
scroll to position [206, 0]
click at [490, 64] on span "PEDIDOS ACEPTADOS" at bounding box center [489, 68] width 85 height 9
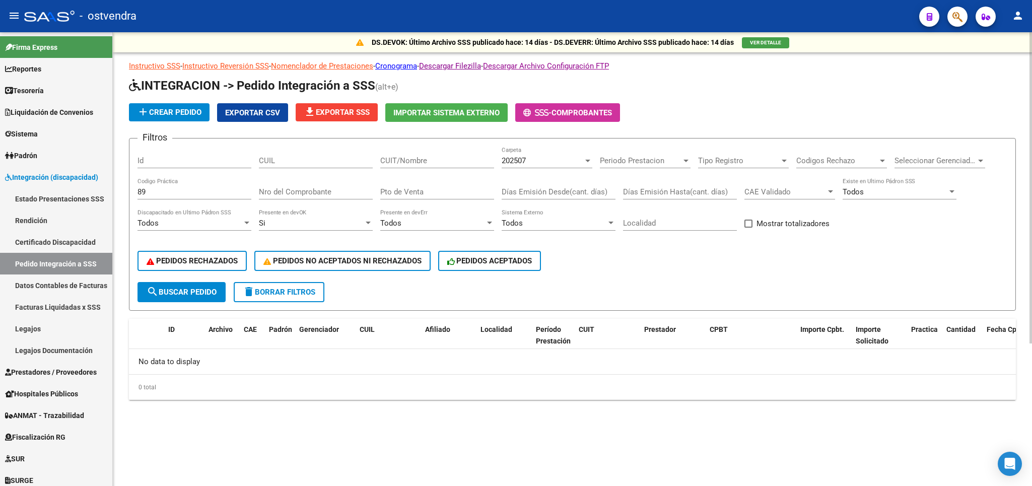
scroll to position [0, 0]
click at [285, 296] on span "delete Borrar Filtros" at bounding box center [279, 291] width 72 height 9
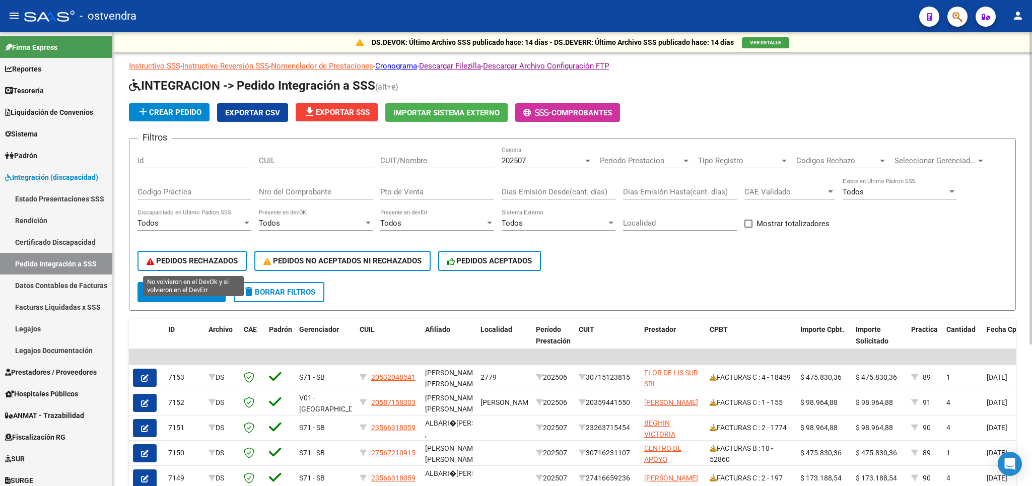
click at [208, 261] on span "PEDIDOS RECHAZADOS" at bounding box center [192, 260] width 91 height 9
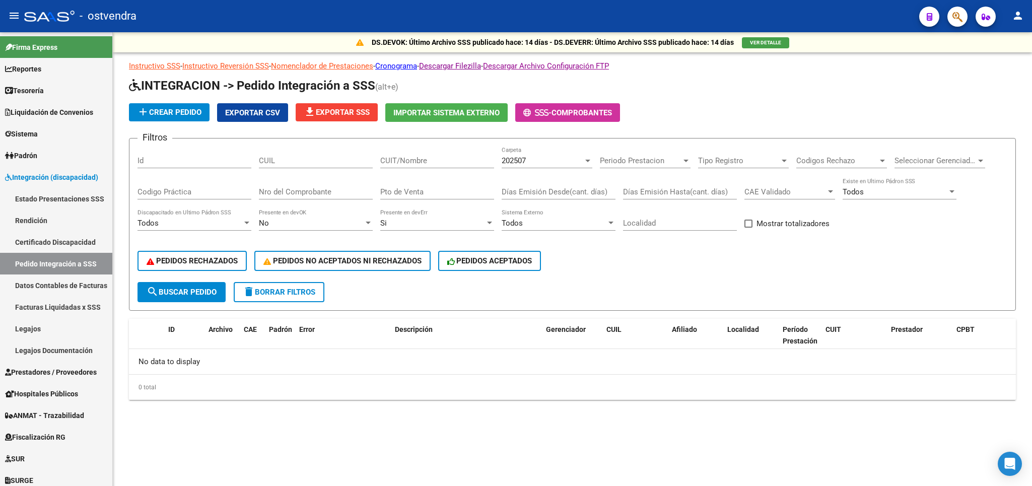
click at [299, 291] on span "delete Borrar Filtros" at bounding box center [279, 291] width 72 height 9
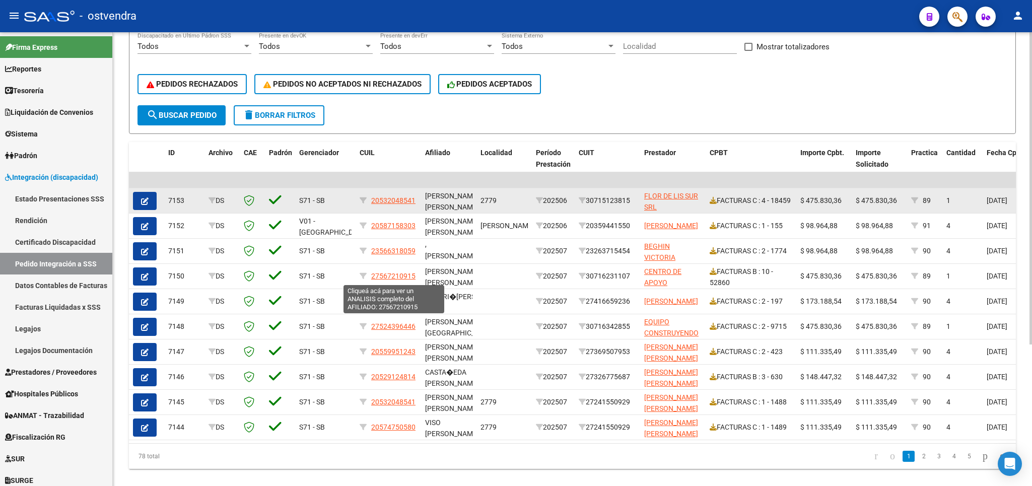
scroll to position [59, 0]
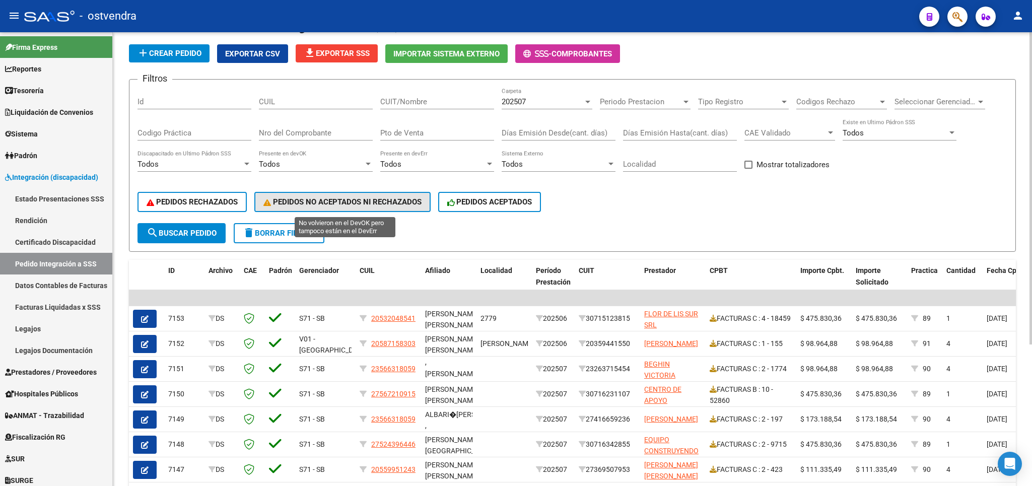
click at [329, 203] on span "PEDIDOS NO ACEPTADOS NI RECHAZADOS" at bounding box center [342, 201] width 158 height 9
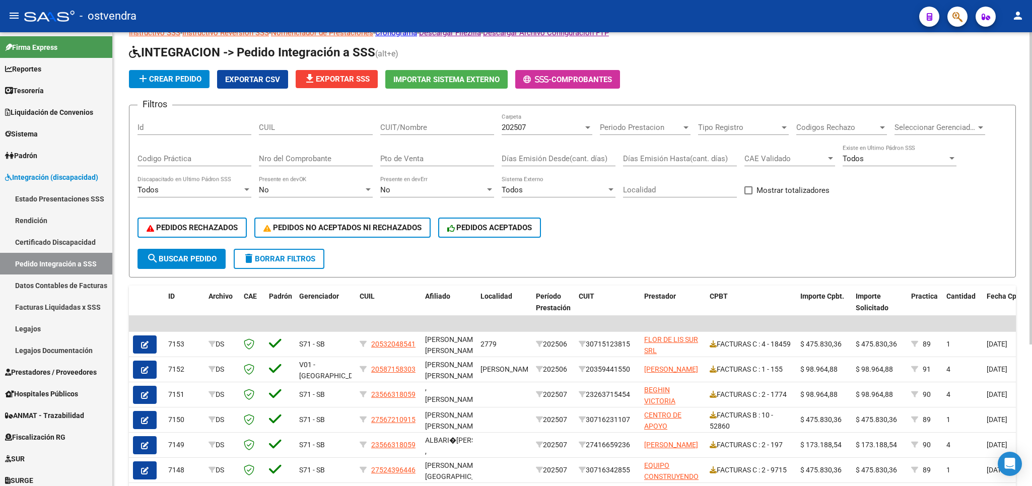
scroll to position [29, 0]
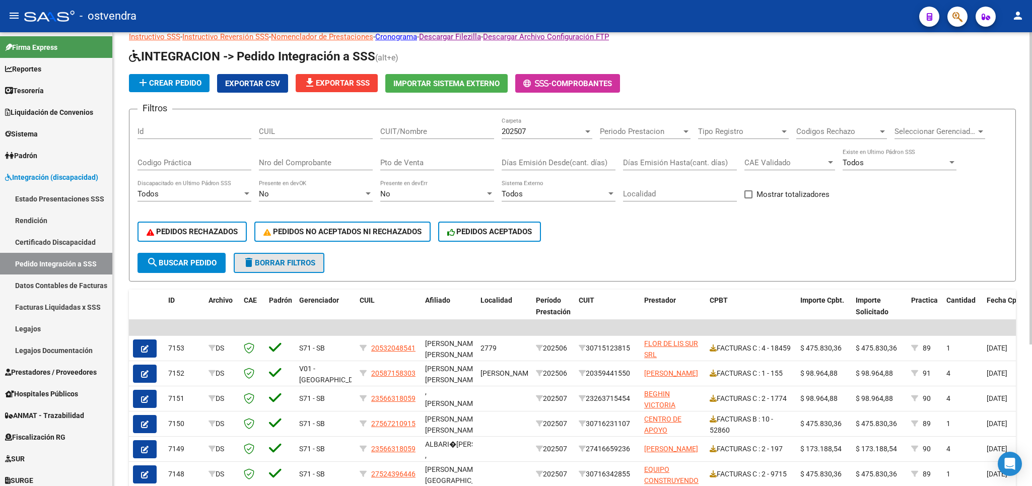
click at [294, 259] on span "delete Borrar Filtros" at bounding box center [279, 262] width 72 height 9
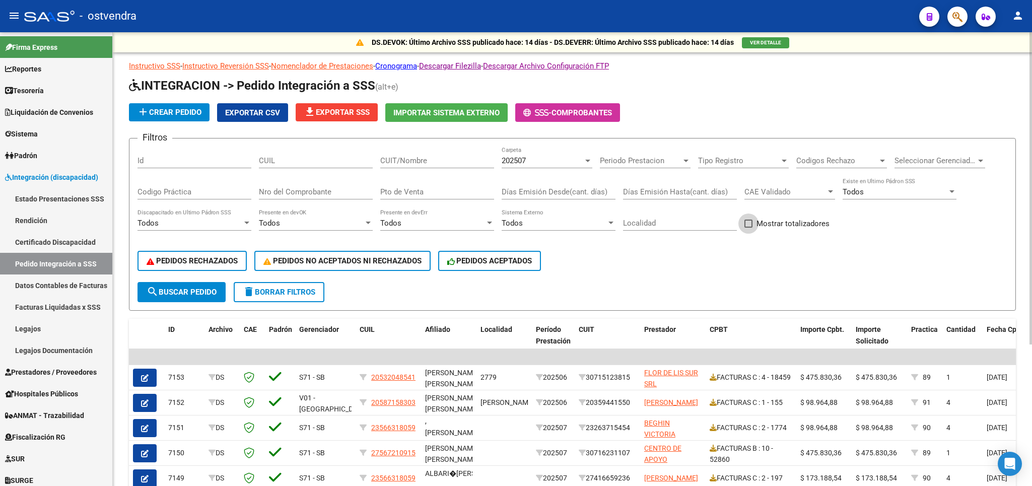
click at [516, 224] on span at bounding box center [748, 224] width 8 height 8
click at [516, 228] on input "Mostrar totalizadores" at bounding box center [748, 228] width 1 height 1
checkbox input "true"
click at [202, 293] on span "search Buscar Pedido" at bounding box center [182, 291] width 70 height 9
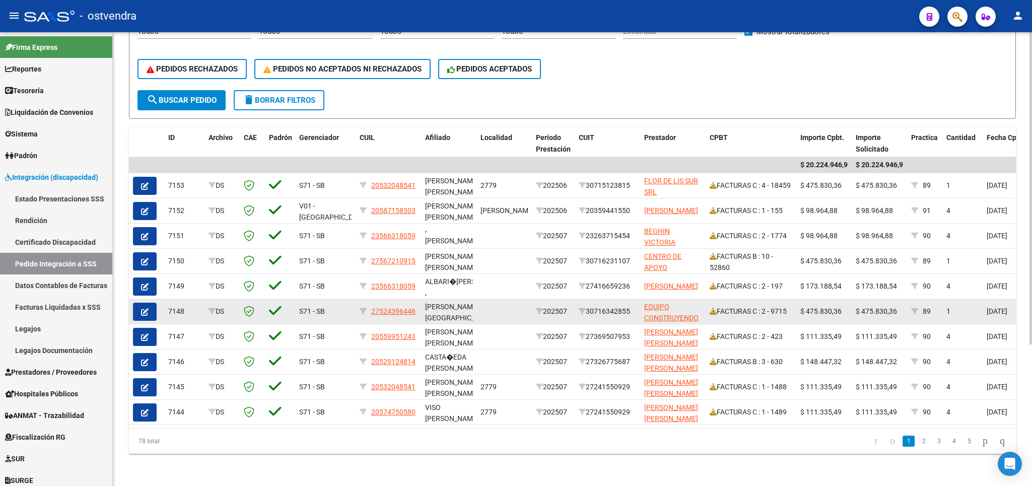
scroll to position [147, 0]
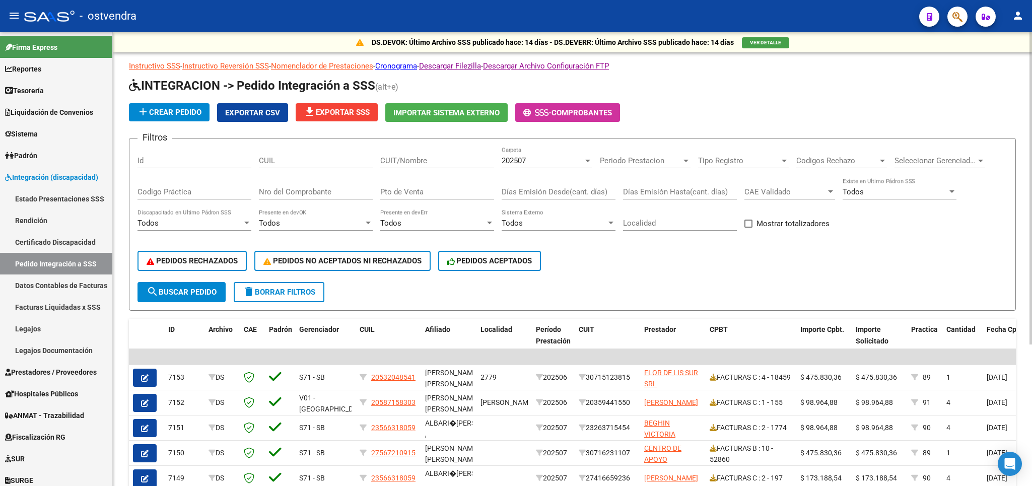
click at [258, 111] on span "Exportar CSV" at bounding box center [252, 112] width 55 height 9
click at [344, 113] on span "file_download Exportar SSS" at bounding box center [337, 112] width 66 height 9
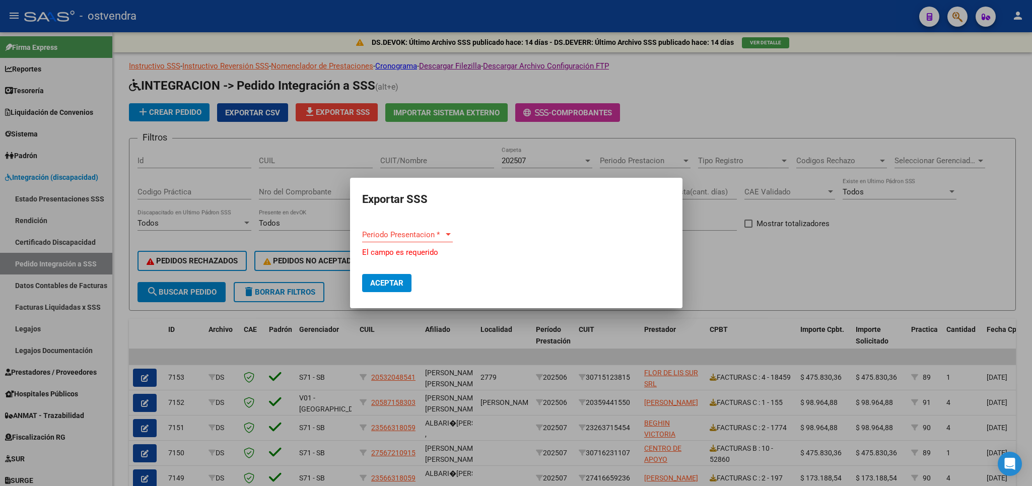
click at [430, 233] on div "Periodo Presentacion * Periodo Presentacion *" at bounding box center [407, 234] width 91 height 15
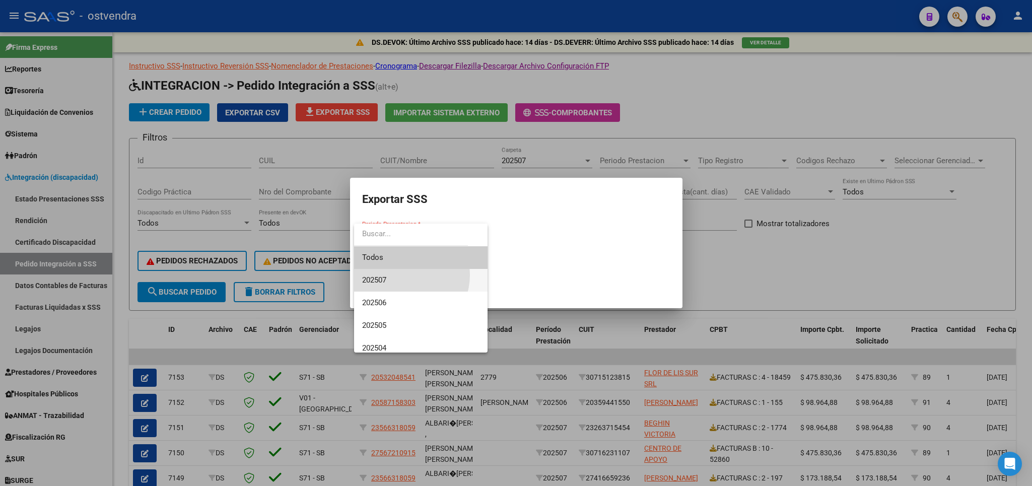
click at [403, 275] on span "202507" at bounding box center [420, 280] width 117 height 23
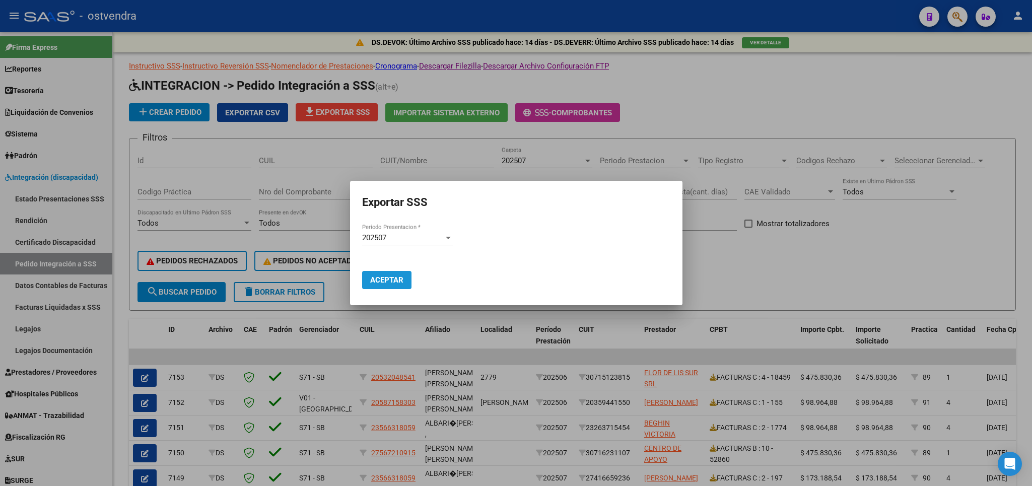
click at [388, 276] on span "Aceptar" at bounding box center [386, 279] width 33 height 9
click at [903, 92] on div at bounding box center [516, 243] width 1032 height 486
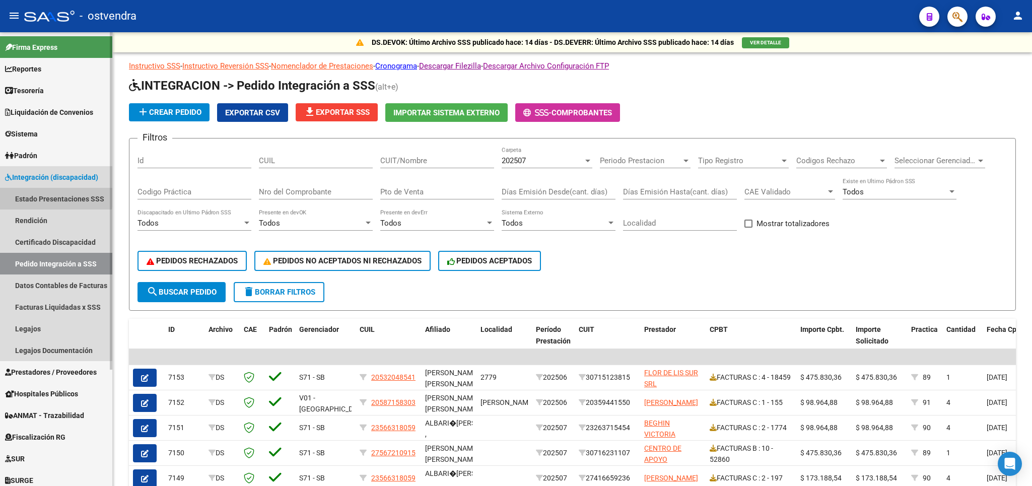
click at [40, 195] on link "Estado Presentaciones SSS" at bounding box center [56, 199] width 112 height 22
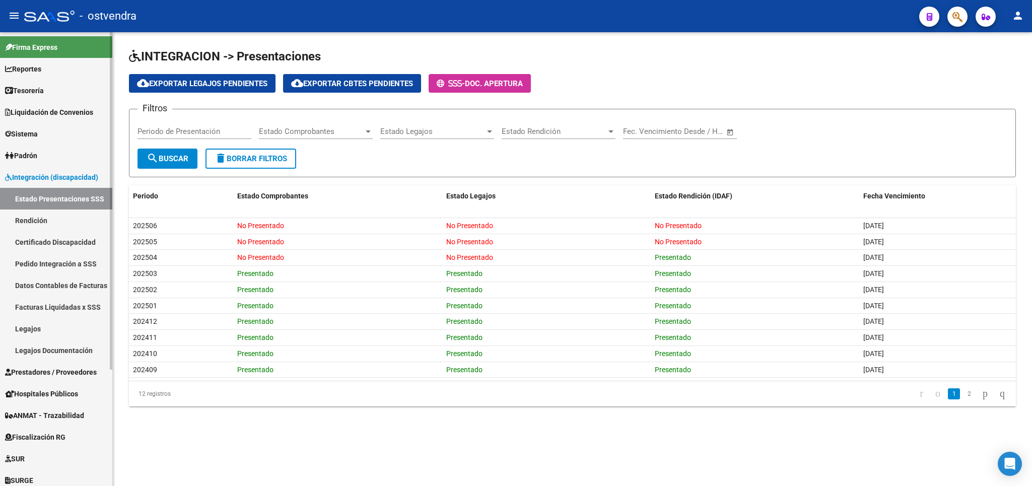
click at [38, 373] on span "Prestadores / Proveedores" at bounding box center [51, 372] width 92 height 11
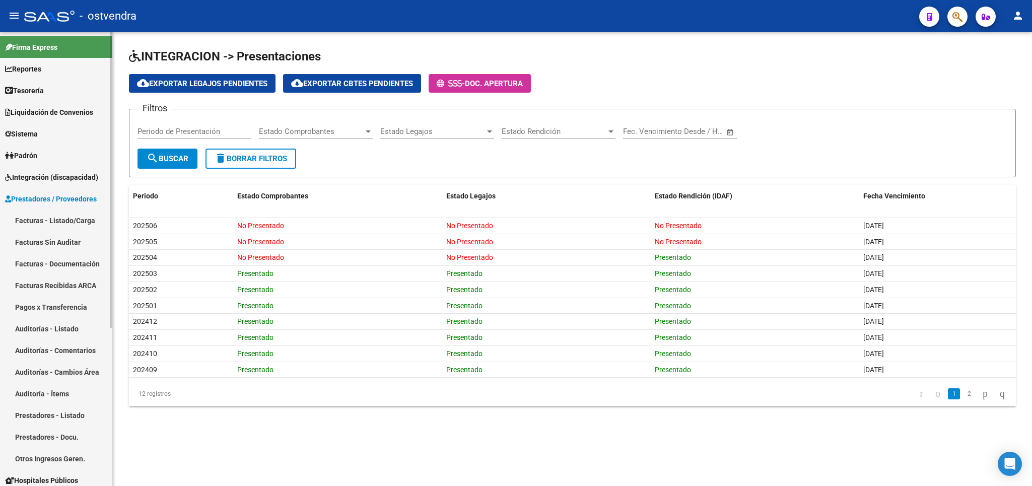
click at [48, 169] on link "Integración (discapacidad)" at bounding box center [56, 177] width 112 height 22
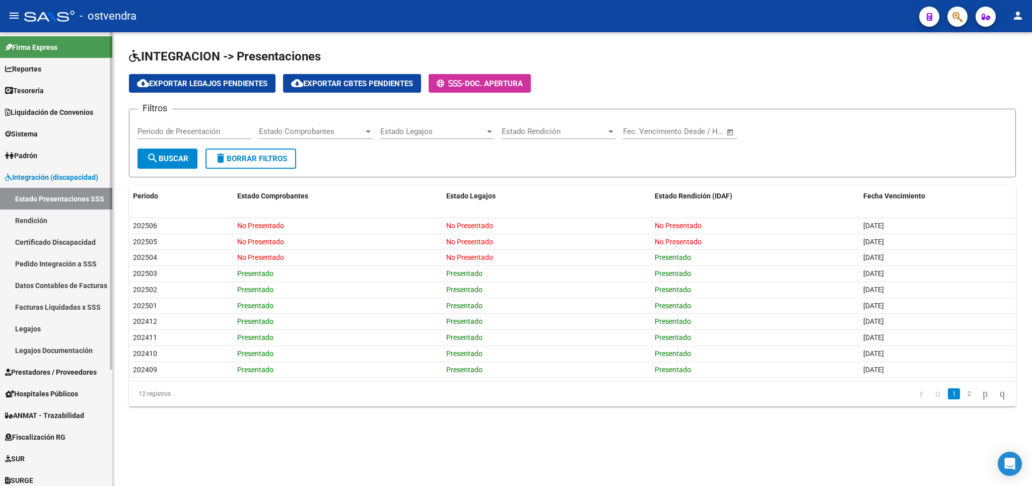
click at [31, 325] on link "Legajos" at bounding box center [56, 329] width 112 height 22
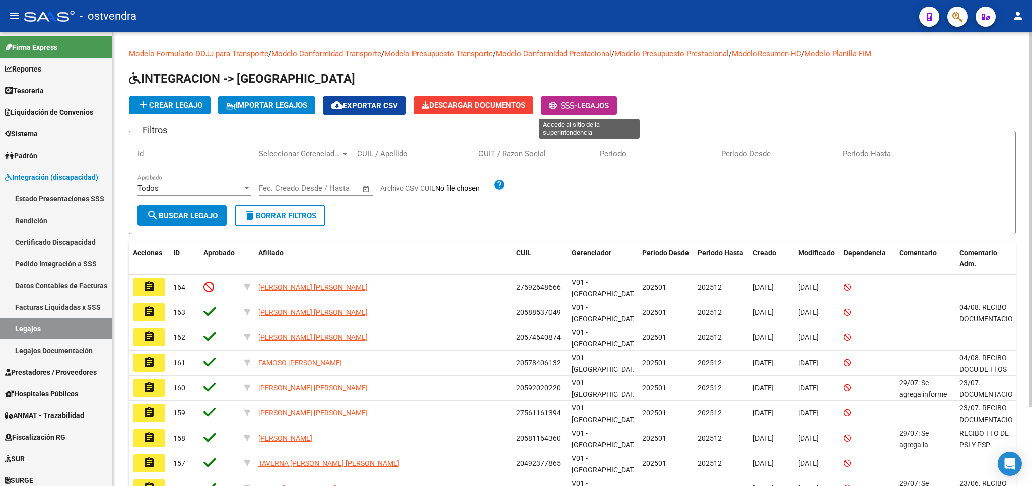
click at [600, 106] on span "Legajos" at bounding box center [593, 105] width 32 height 9
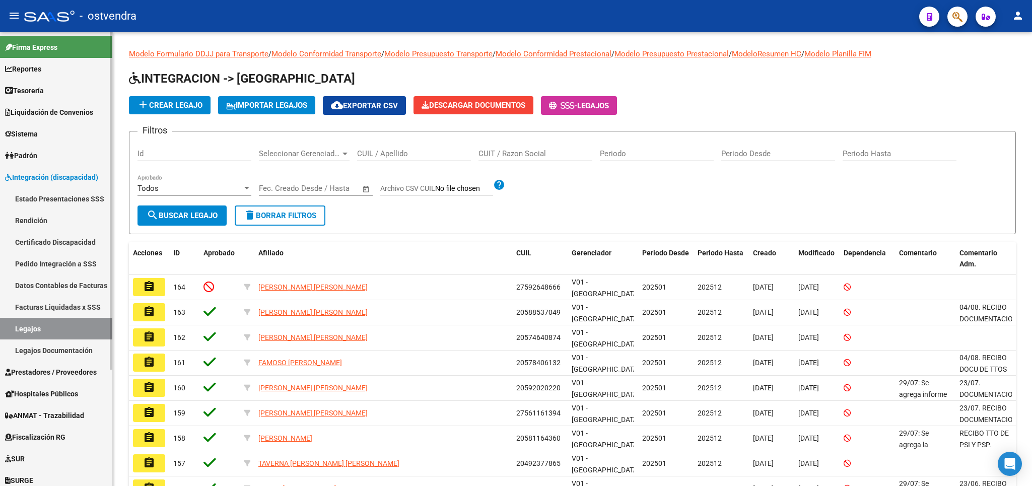
click at [44, 353] on link "Legajos Documentación" at bounding box center [56, 350] width 112 height 22
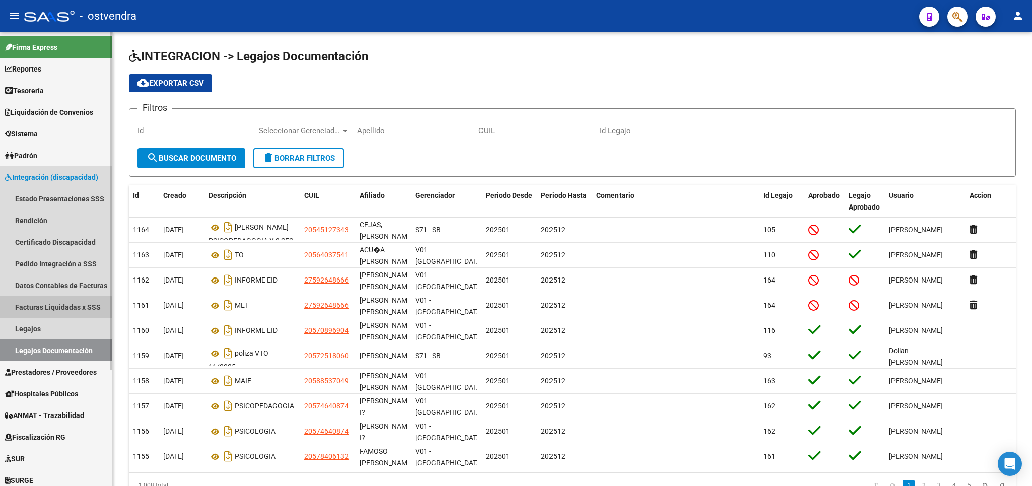
click at [38, 308] on link "Facturas Liquidadas x SSS" at bounding box center [56, 307] width 112 height 22
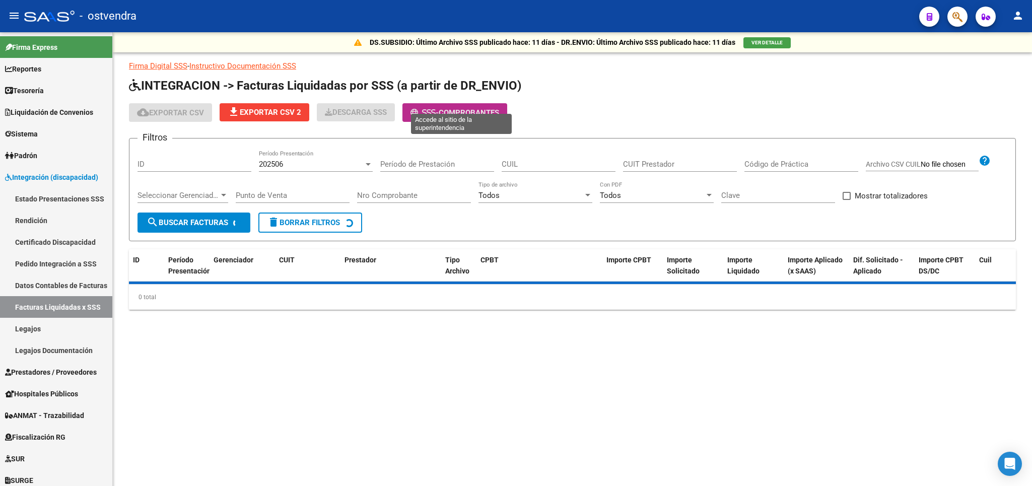
click at [459, 113] on span "Comprobantes" at bounding box center [469, 112] width 60 height 9
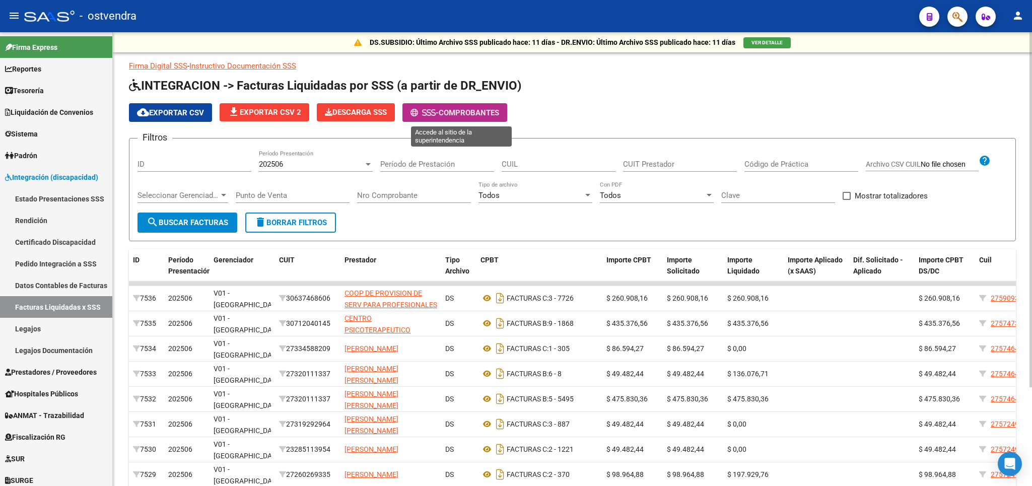
click at [438, 107] on button "- Comprobantes" at bounding box center [454, 112] width 105 height 19
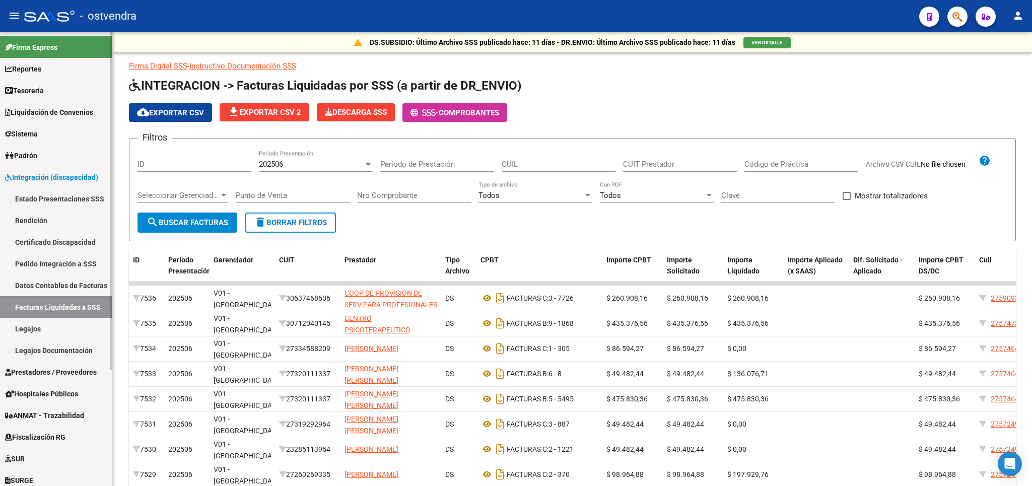
click at [63, 197] on link "Estado Presentaciones SSS" at bounding box center [56, 199] width 112 height 22
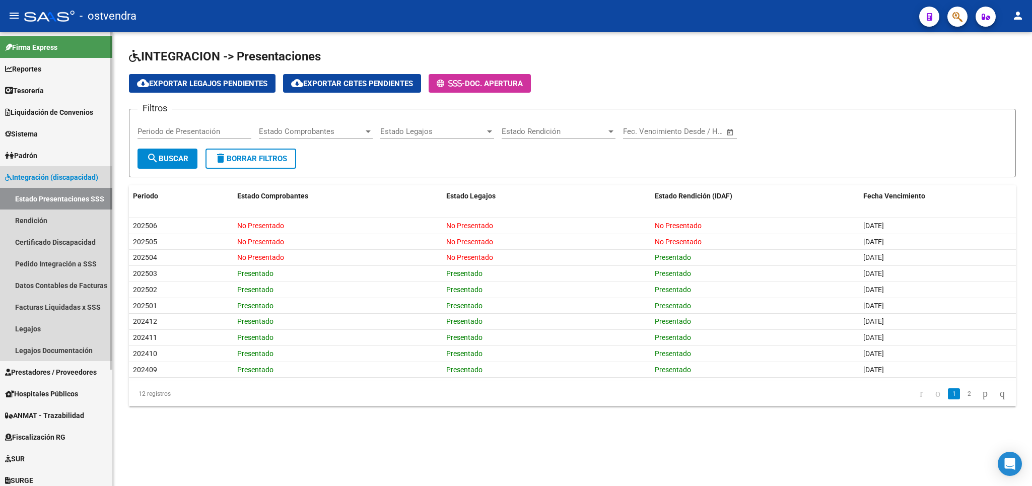
click at [58, 178] on span "Integración (discapacidad)" at bounding box center [51, 177] width 93 height 11
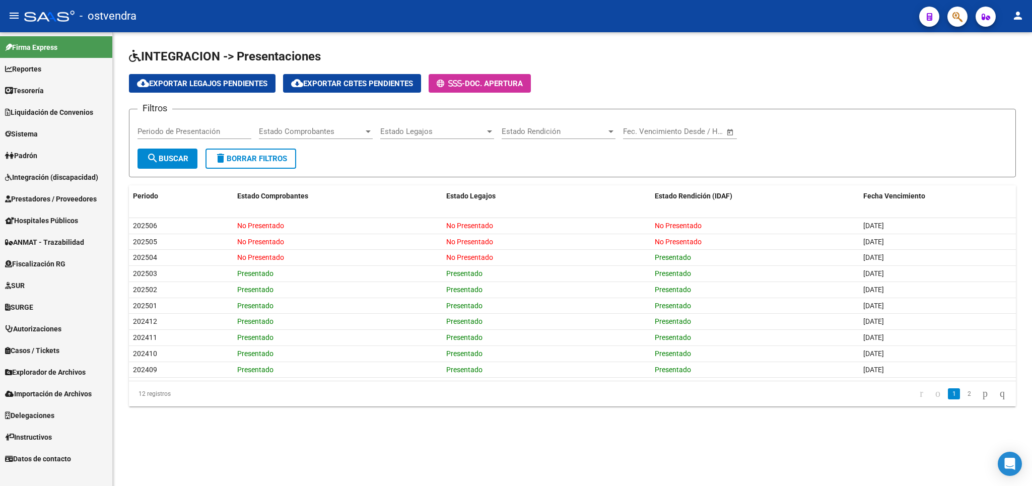
click at [56, 182] on span "Integración (discapacidad)" at bounding box center [51, 177] width 93 height 11
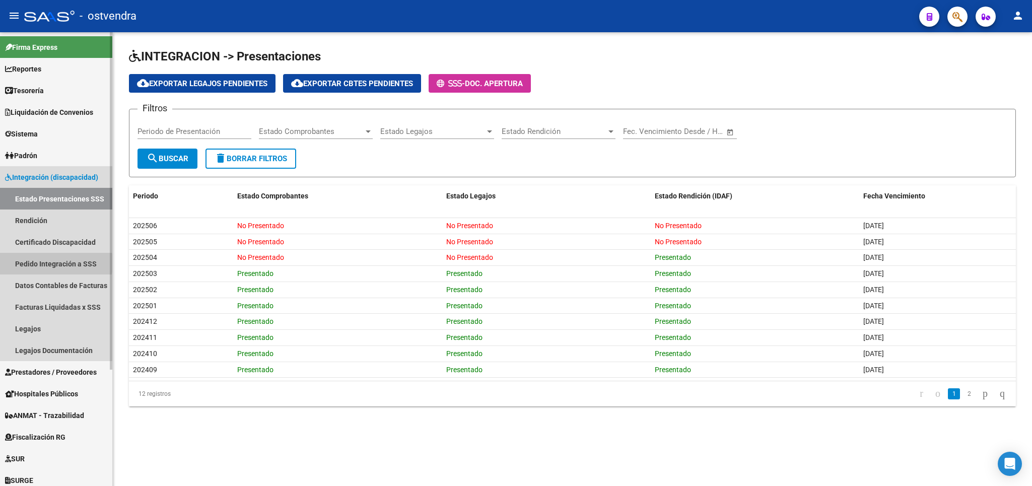
click at [37, 263] on link "Pedido Integración a SSS" at bounding box center [56, 264] width 112 height 22
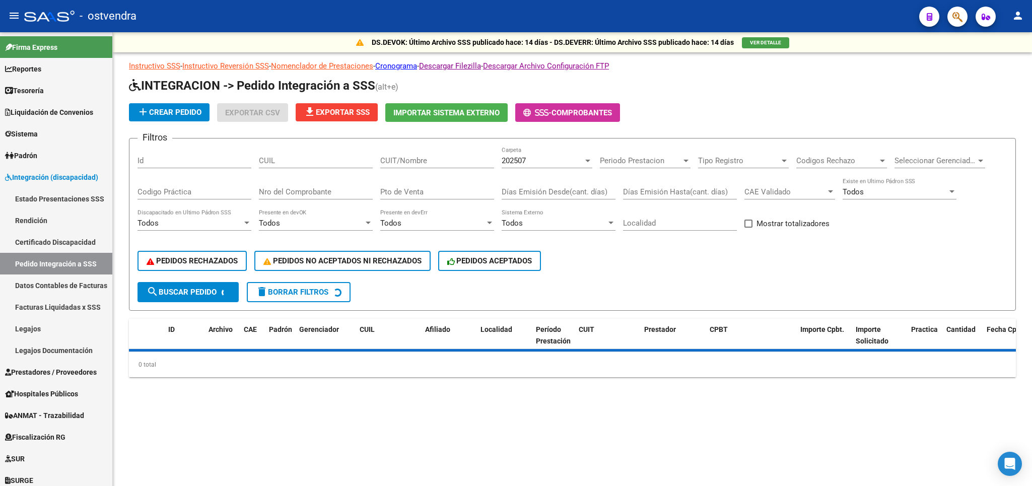
click at [536, 152] on div "202507 Carpeta" at bounding box center [546, 158] width 91 height 22
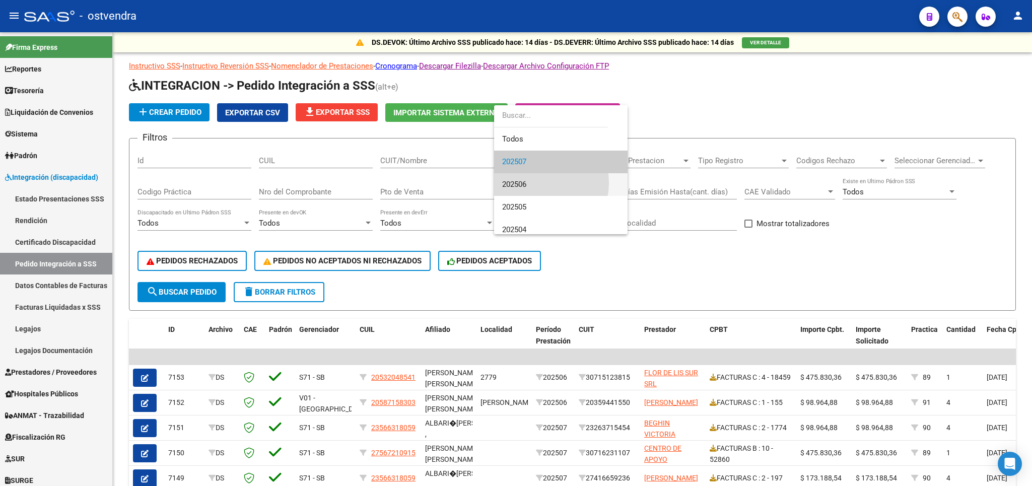
drag, startPoint x: 532, startPoint y: 183, endPoint x: 525, endPoint y: 208, distance: 26.0
click at [525, 196] on span "202506" at bounding box center [560, 184] width 117 height 23
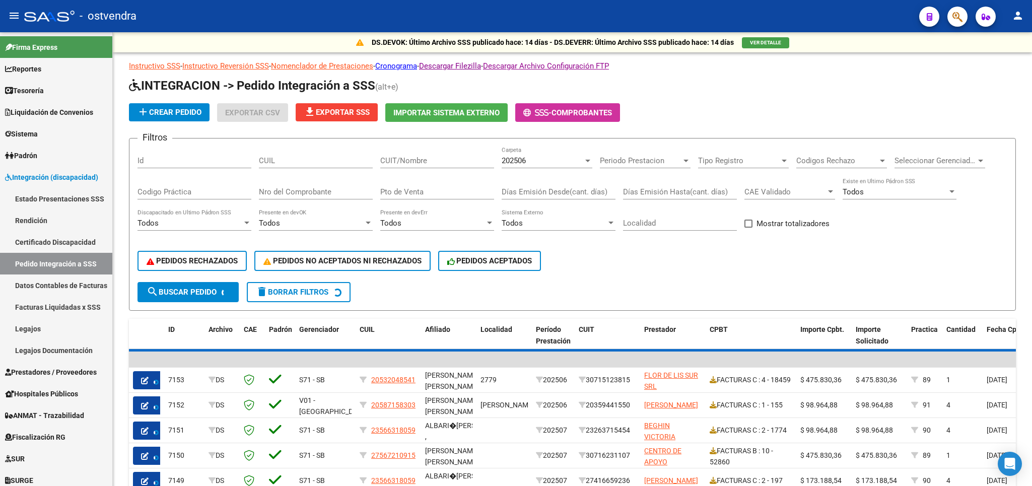
click at [525, 208] on div "Días Emisión Desde(cant. días)" at bounding box center [558, 193] width 114 height 31
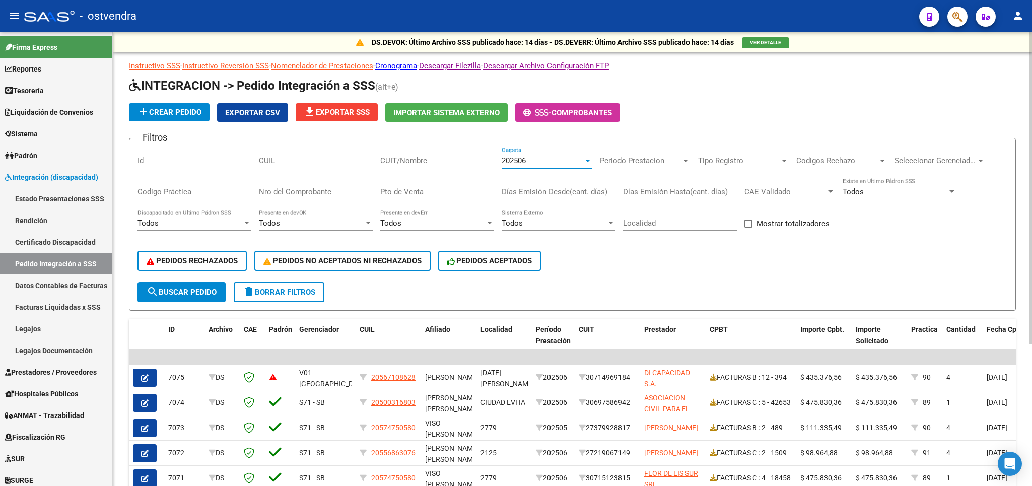
click at [539, 163] on div "202506" at bounding box center [542, 160] width 82 height 9
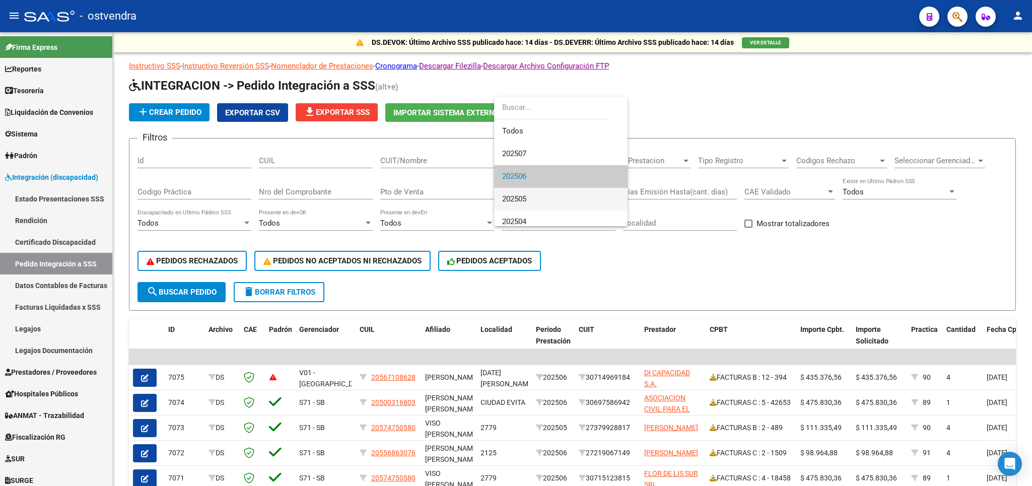
scroll to position [15, 0]
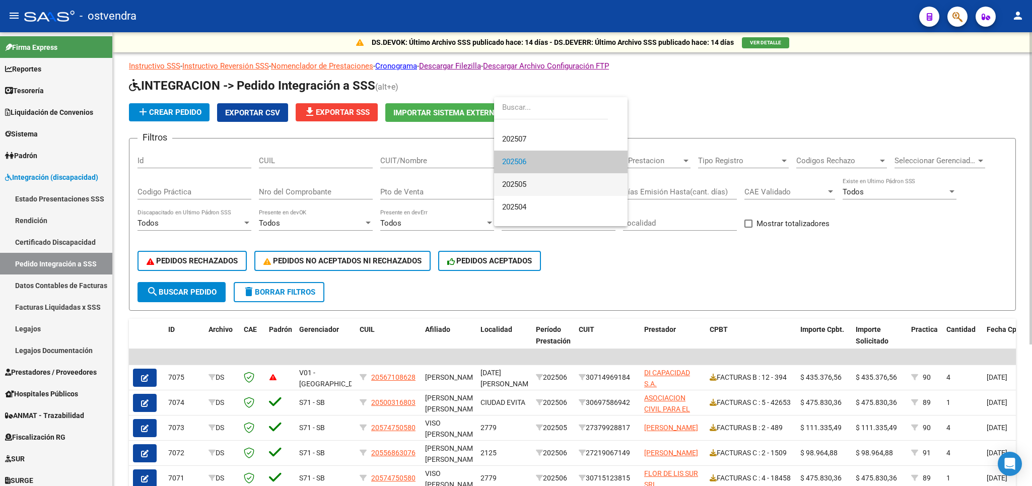
drag, startPoint x: 528, startPoint y: 180, endPoint x: 374, endPoint y: 216, distance: 158.3
click at [525, 181] on span "202505" at bounding box center [560, 184] width 117 height 23
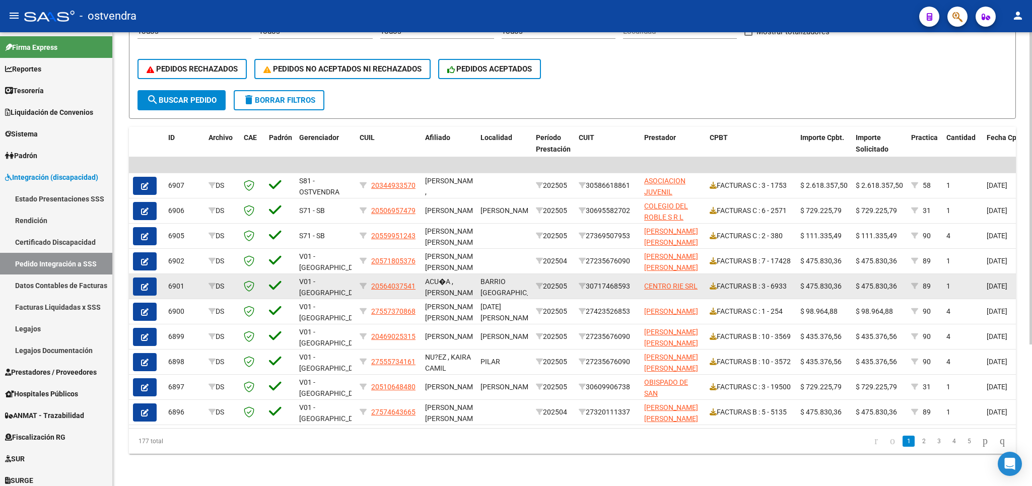
scroll to position [29, 0]
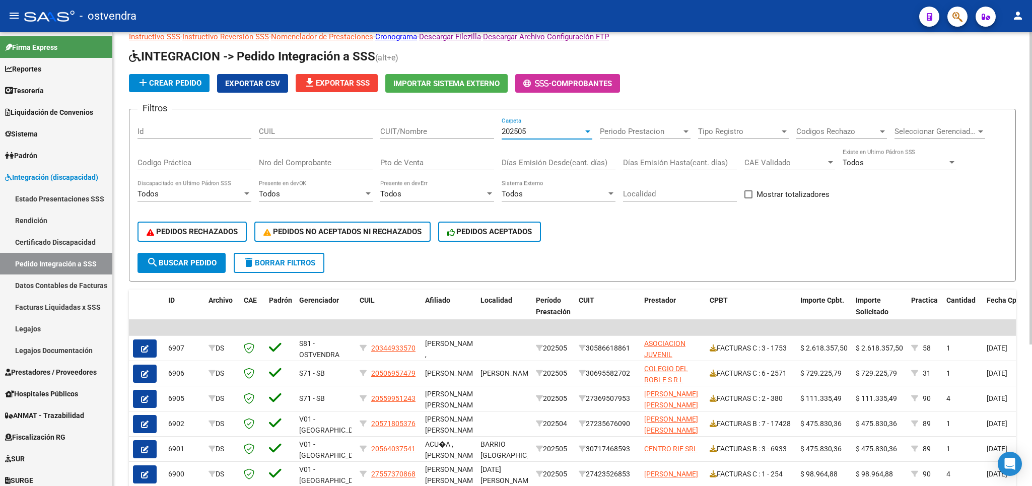
click at [561, 134] on div "202505" at bounding box center [542, 131] width 82 height 9
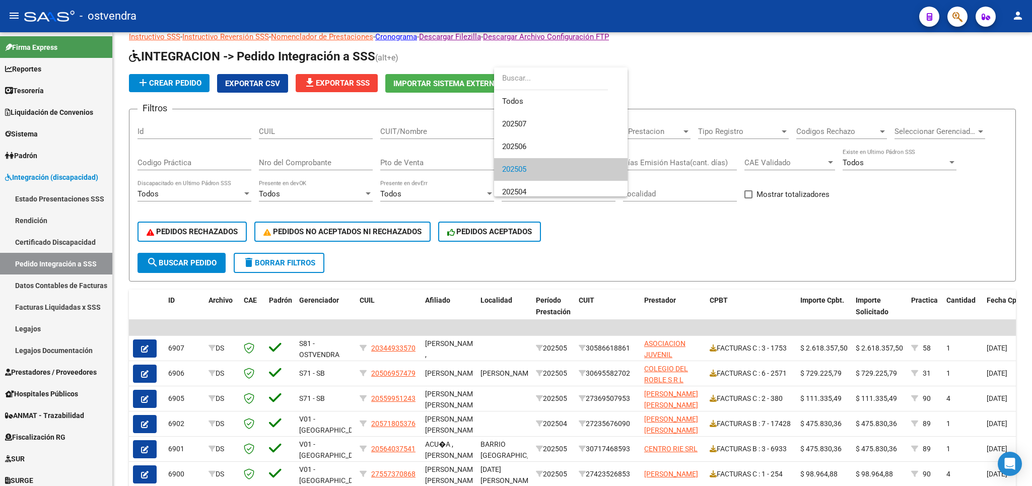
scroll to position [37, 0]
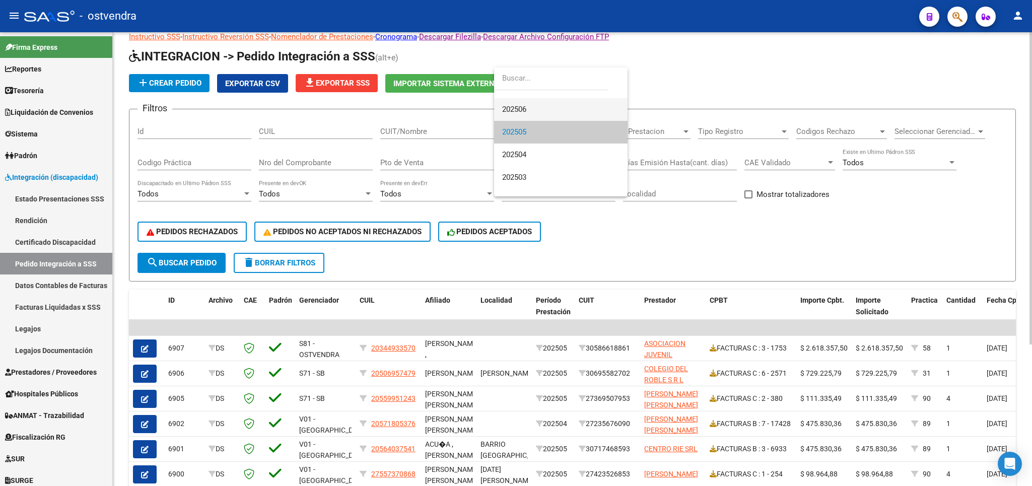
drag, startPoint x: 532, startPoint y: 104, endPoint x: 258, endPoint y: 226, distance: 299.3
click at [530, 105] on span "202506" at bounding box center [560, 109] width 117 height 23
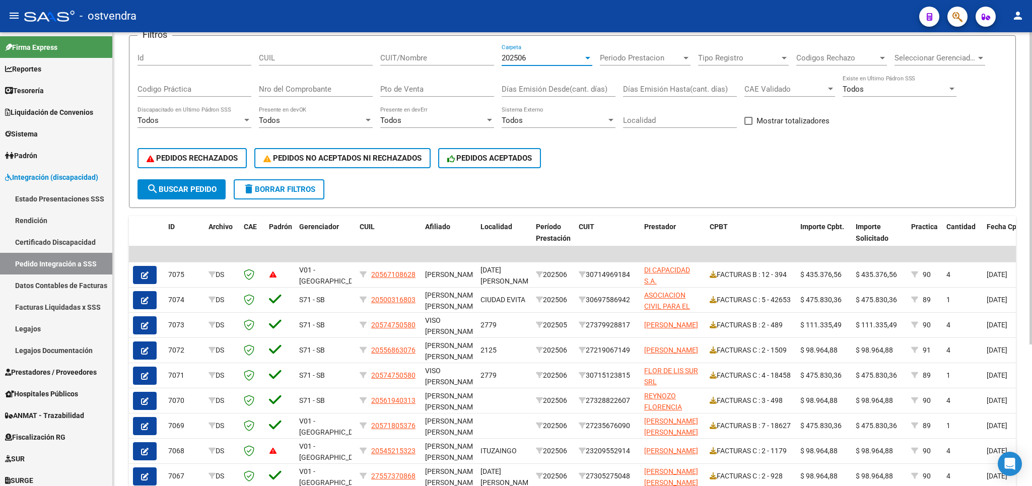
scroll to position [0, 0]
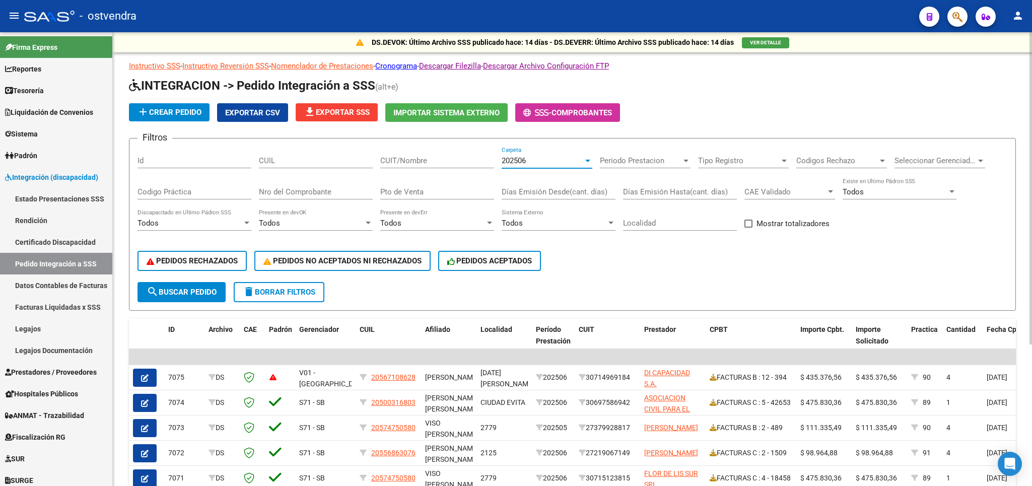
click at [533, 162] on div "202506" at bounding box center [542, 160] width 82 height 9
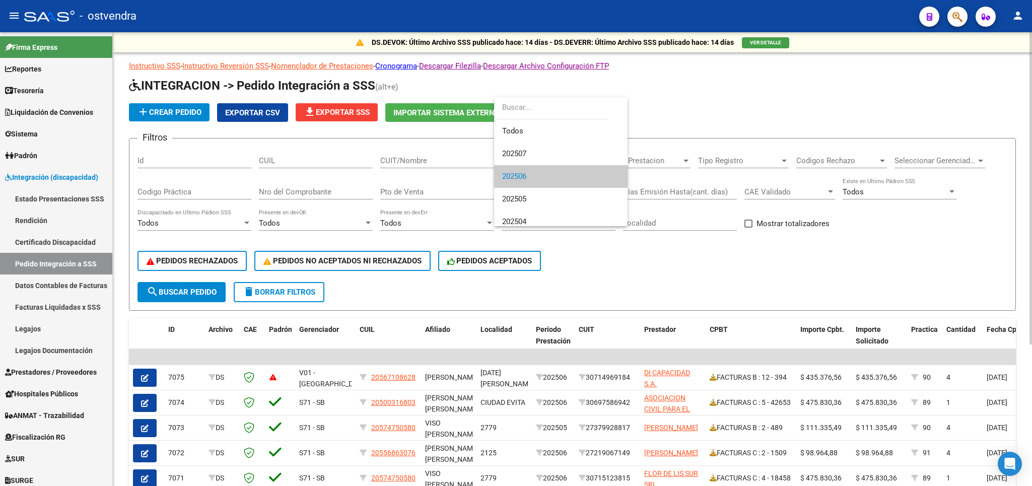
scroll to position [15, 0]
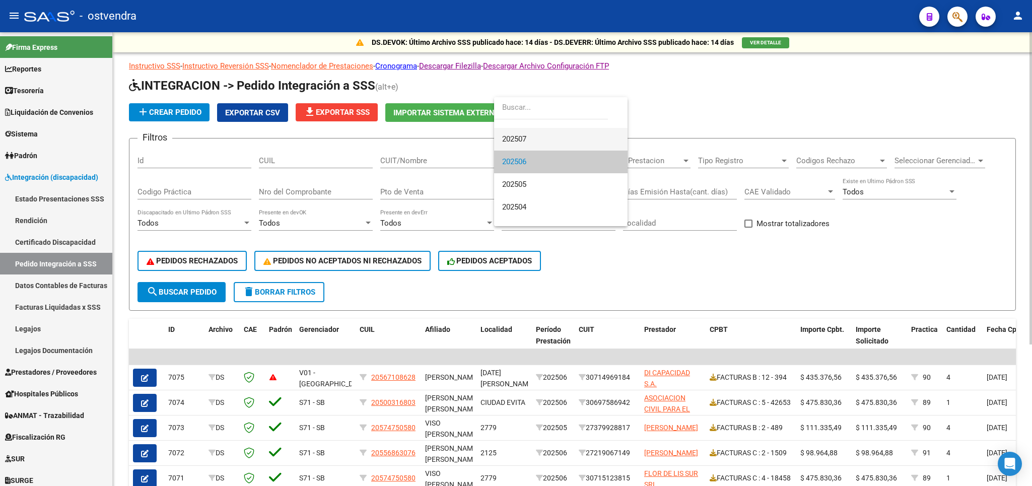
click at [537, 137] on span "202507" at bounding box center [560, 139] width 117 height 23
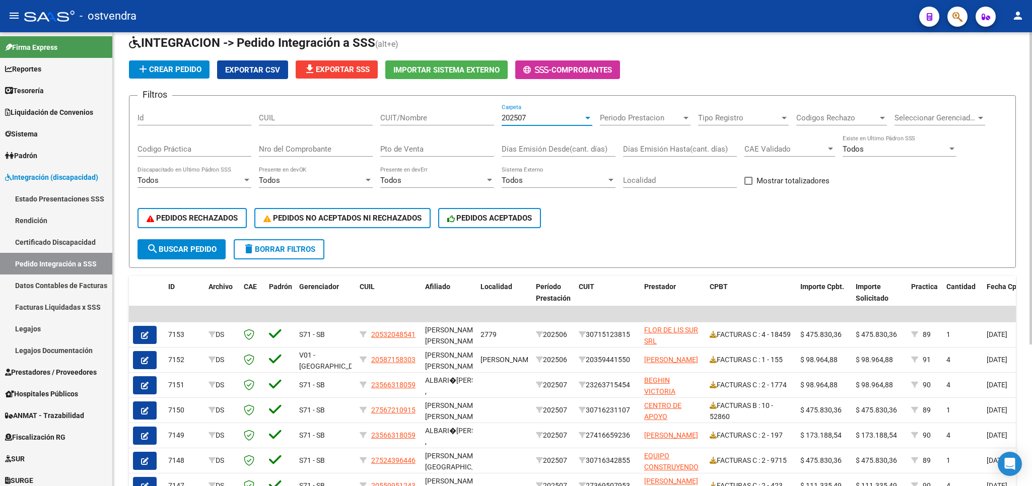
scroll to position [0, 0]
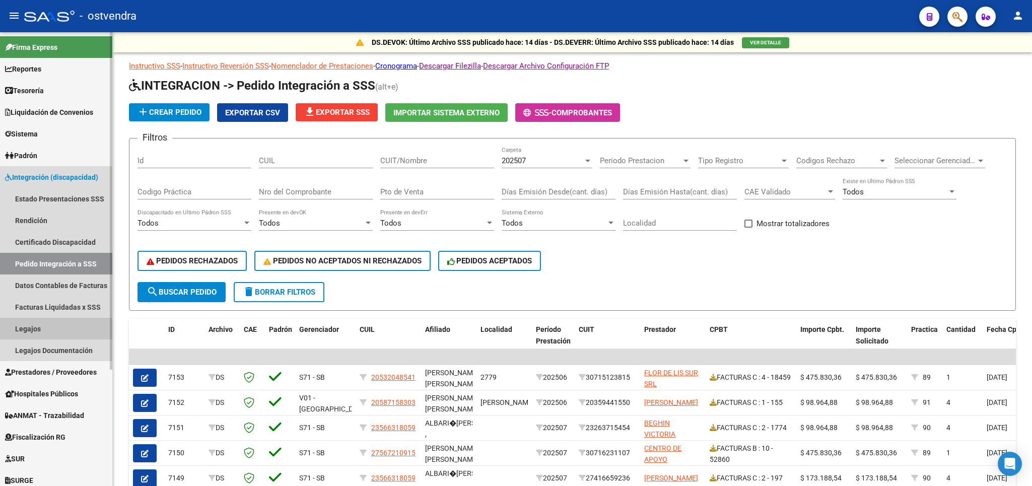
click at [25, 333] on link "Legajos" at bounding box center [56, 329] width 112 height 22
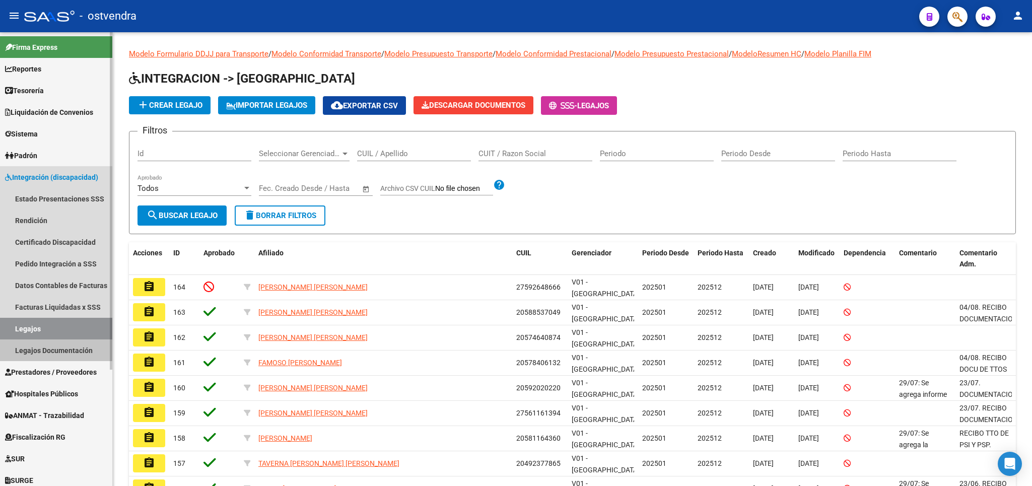
click at [33, 347] on link "Legajos Documentación" at bounding box center [56, 350] width 112 height 22
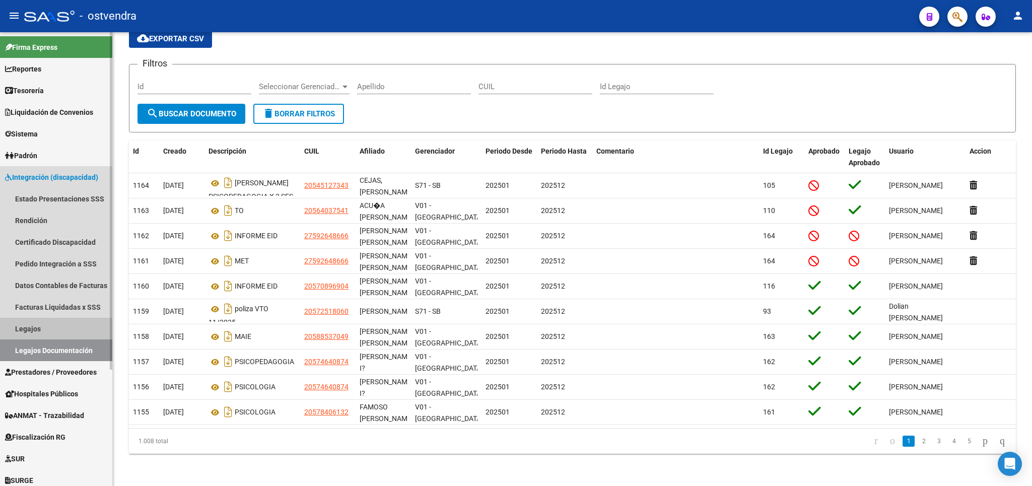
click at [28, 325] on link "Legajos" at bounding box center [56, 329] width 112 height 22
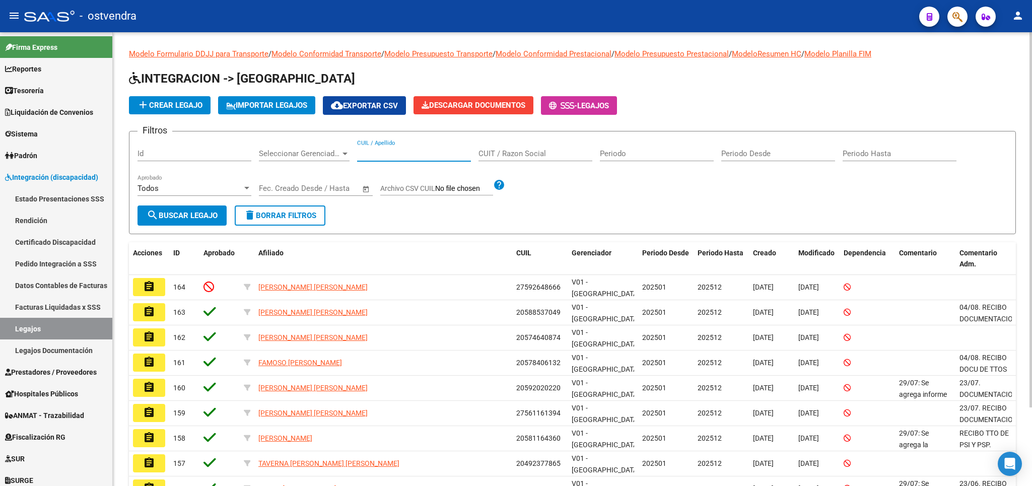
click at [407, 157] on input "CUIL / Apellido" at bounding box center [414, 153] width 114 height 9
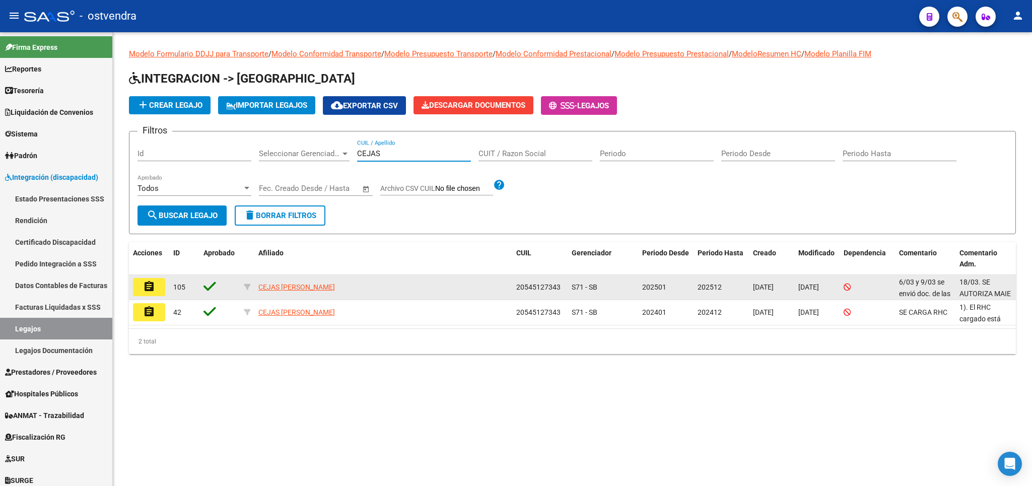
type input "CEJAS"
click at [151, 287] on mat-icon "assignment" at bounding box center [149, 286] width 12 height 12
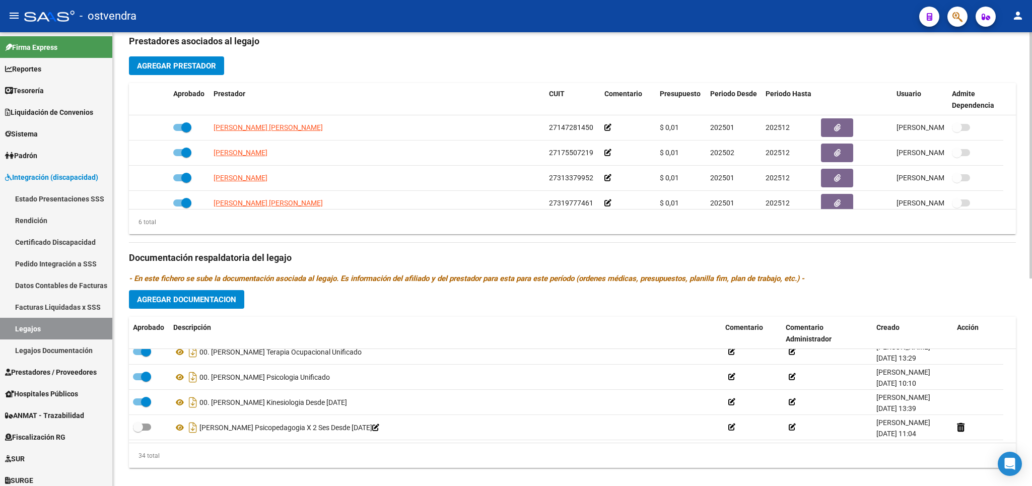
scroll to position [382, 0]
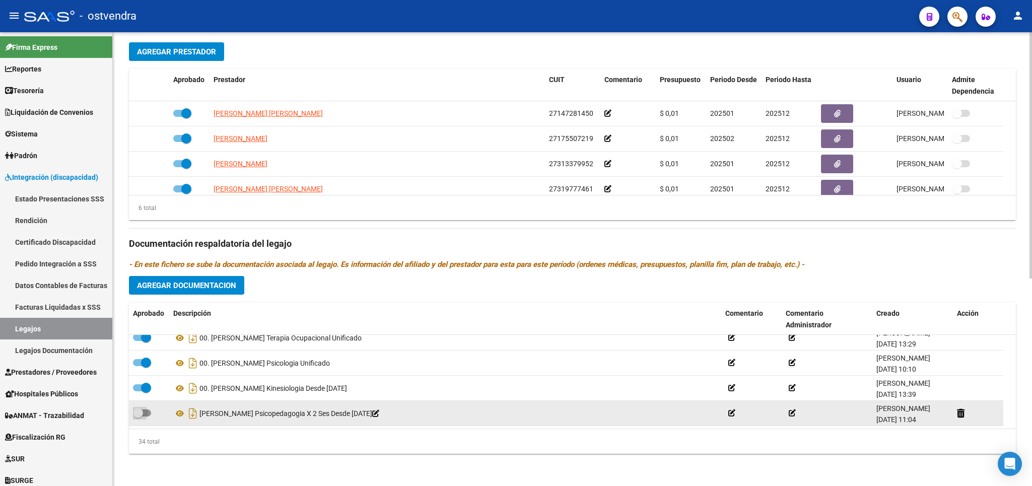
click at [137, 414] on span at bounding box center [138, 413] width 10 height 10
click at [137, 416] on input "checkbox" at bounding box center [137, 416] width 1 height 1
checkbox input "true"
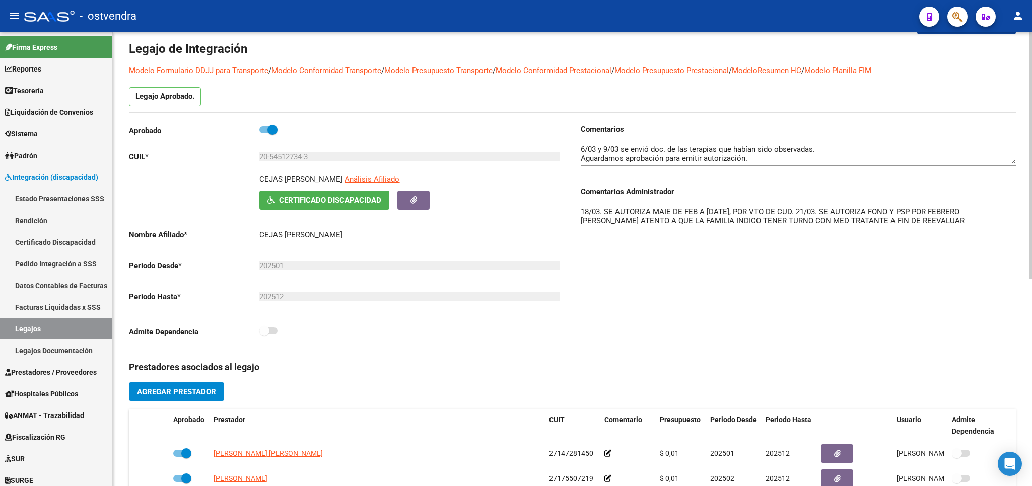
scroll to position [0, 0]
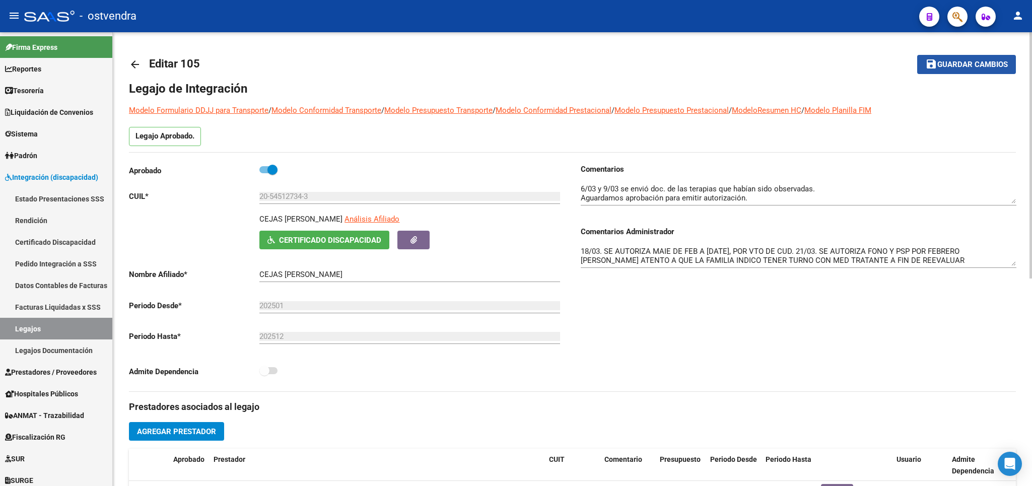
click at [966, 68] on span "Guardar cambios" at bounding box center [972, 64] width 70 height 9
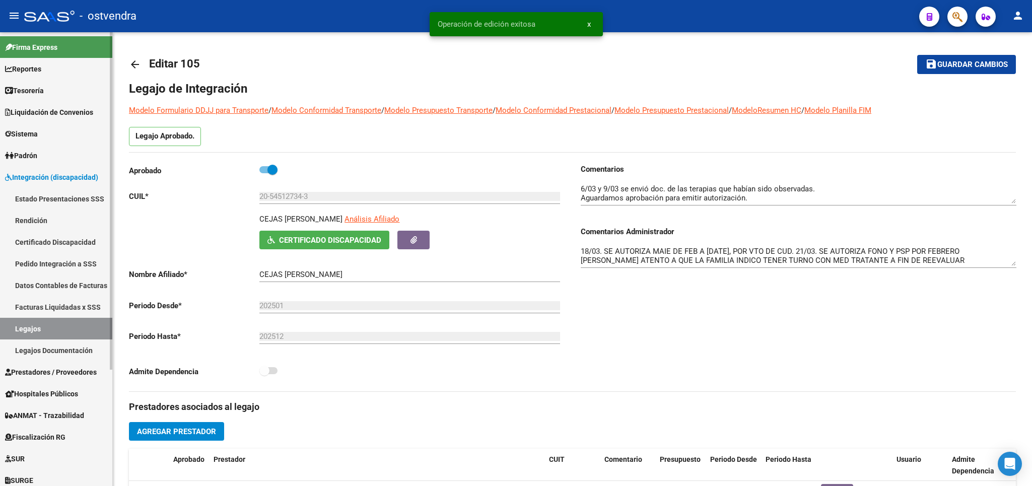
click at [41, 320] on link "Legajos" at bounding box center [56, 329] width 112 height 22
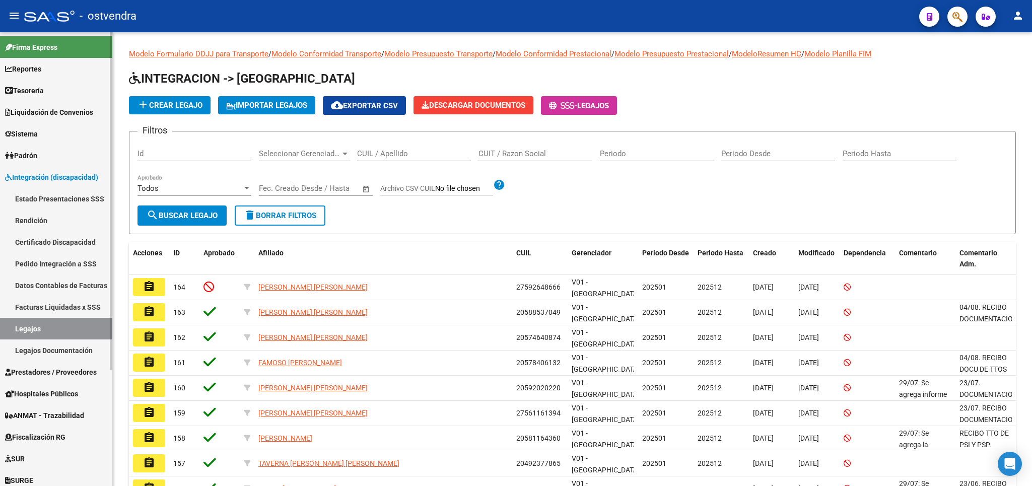
click at [36, 370] on span "Prestadores / Proveedores" at bounding box center [51, 372] width 92 height 11
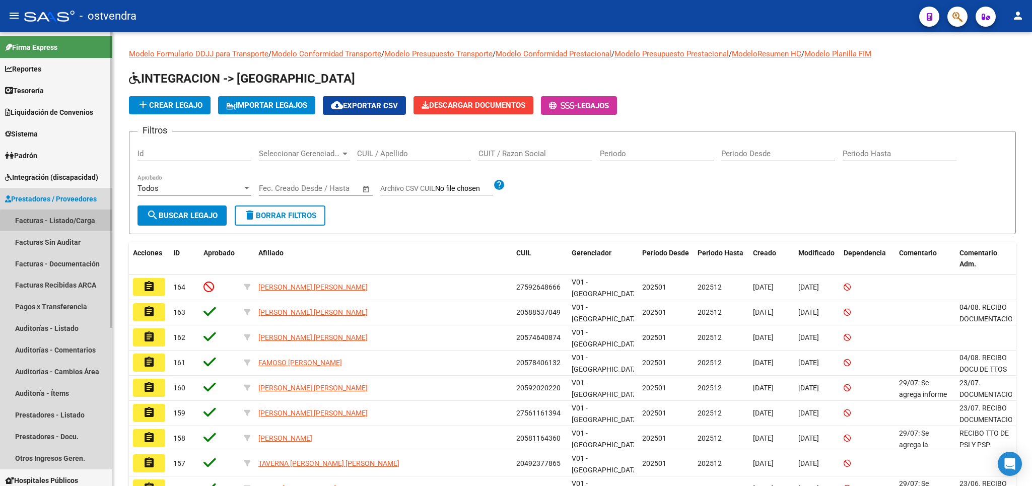
click at [63, 222] on link "Facturas - Listado/Carga" at bounding box center [56, 220] width 112 height 22
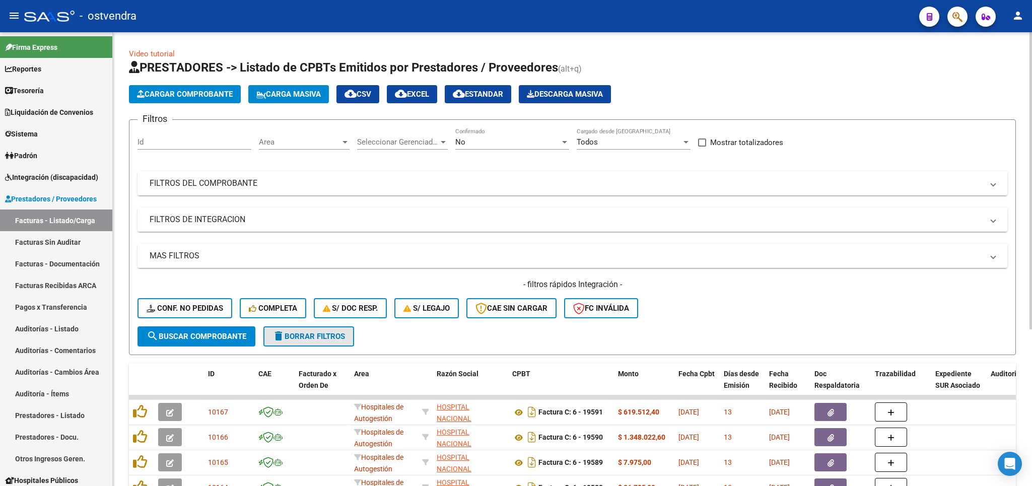
click at [317, 342] on button "delete Borrar Filtros" at bounding box center [308, 336] width 91 height 20
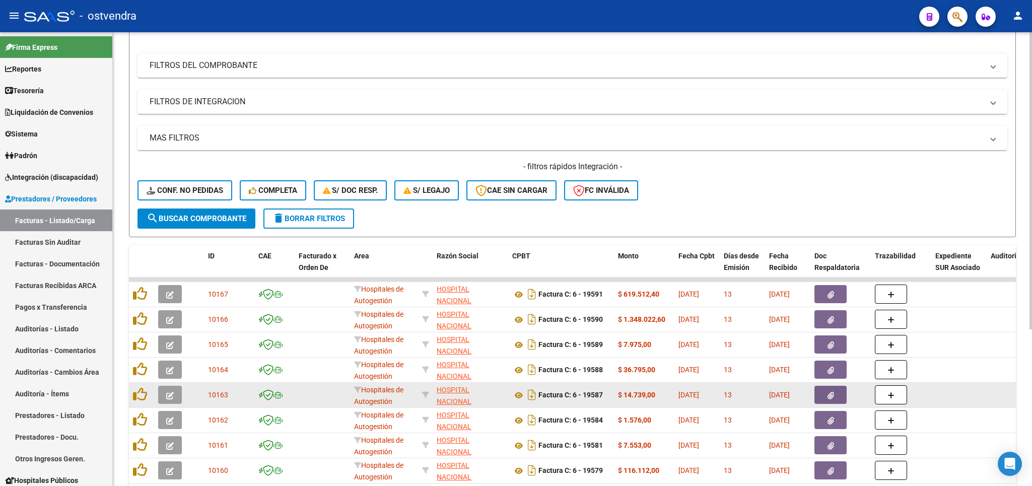
scroll to position [177, 0]
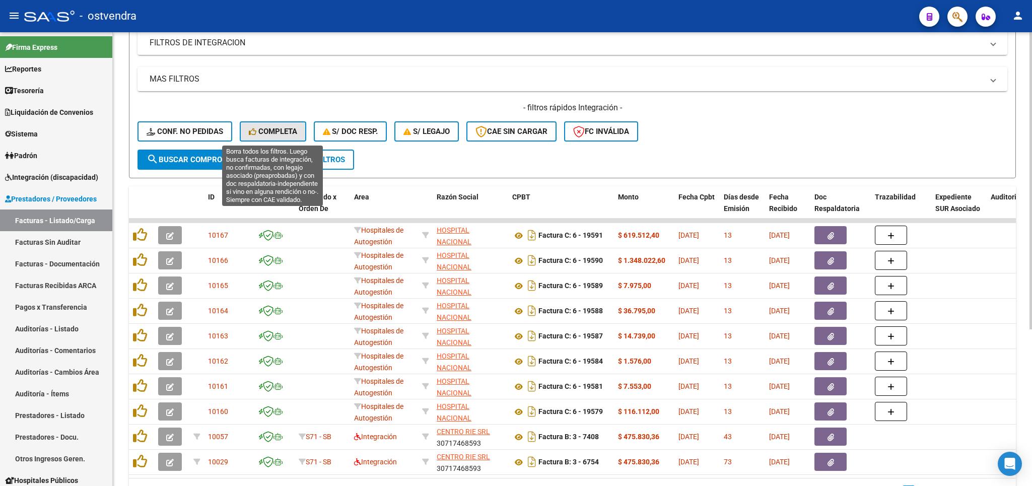
click at [280, 135] on span "Completa" at bounding box center [273, 131] width 48 height 9
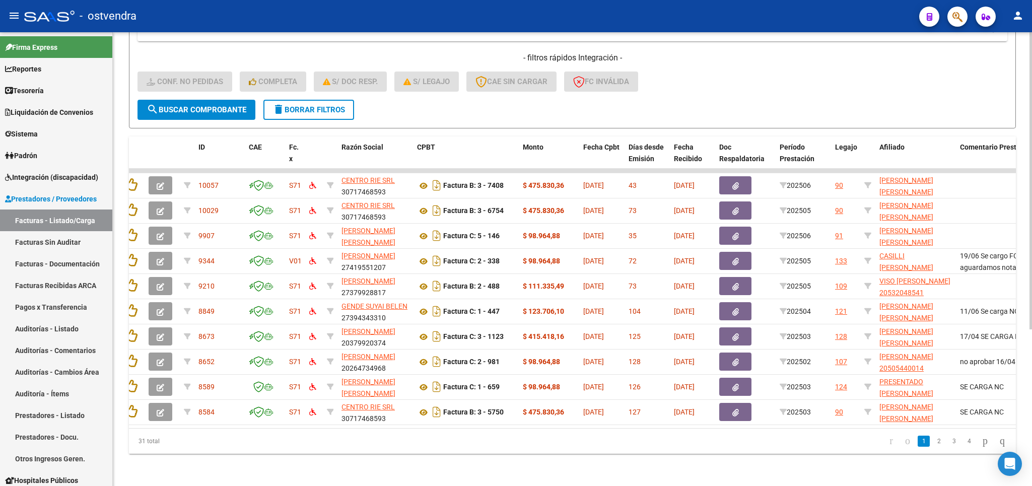
scroll to position [0, 0]
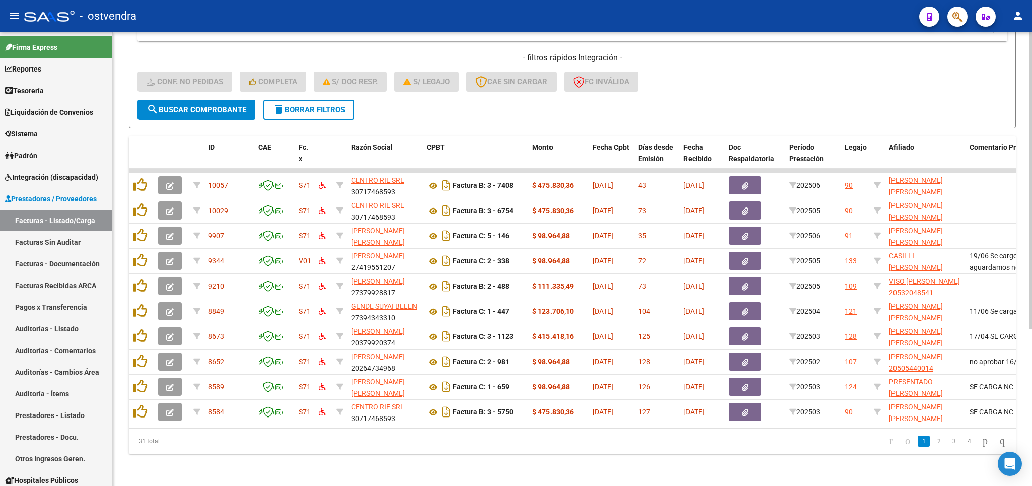
click at [327, 102] on button "delete Borrar Filtros" at bounding box center [308, 110] width 91 height 20
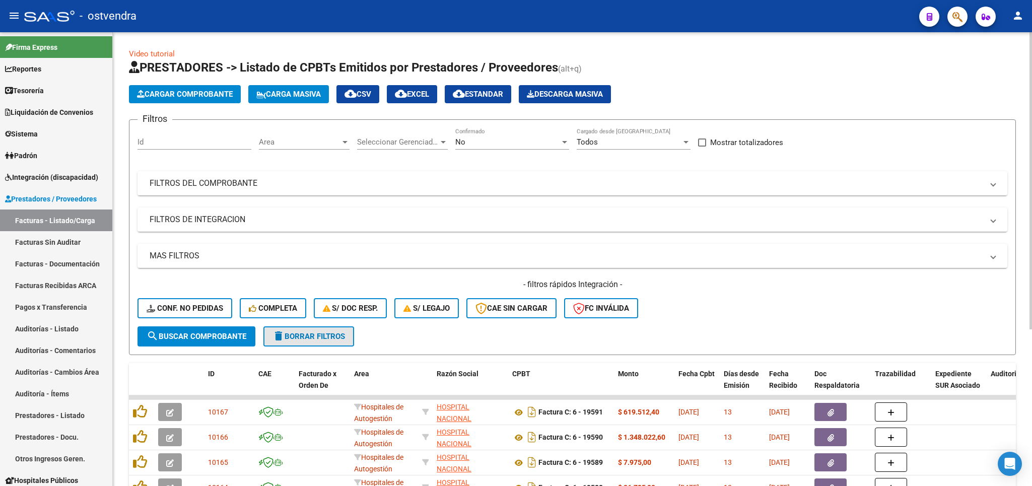
click at [319, 339] on span "delete Borrar Filtros" at bounding box center [308, 336] width 72 height 9
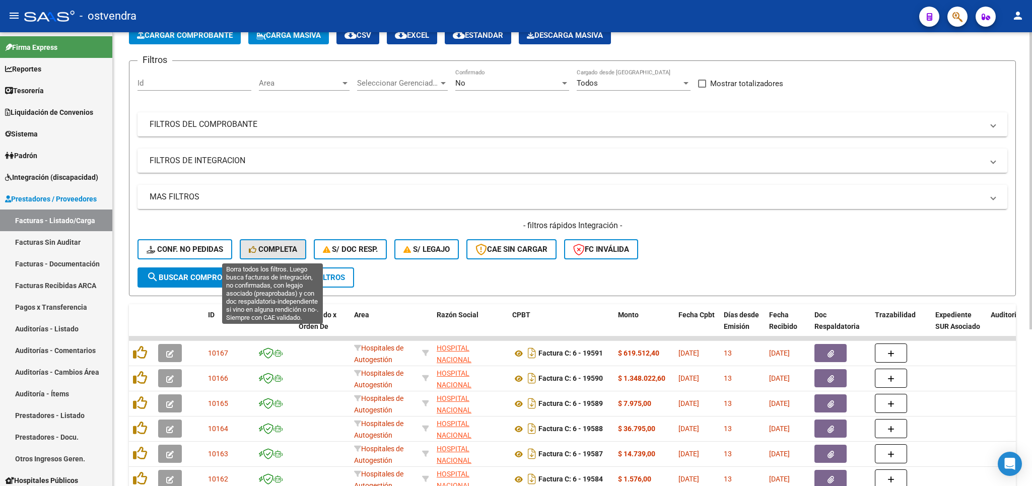
click at [286, 245] on span "Completa" at bounding box center [273, 249] width 48 height 9
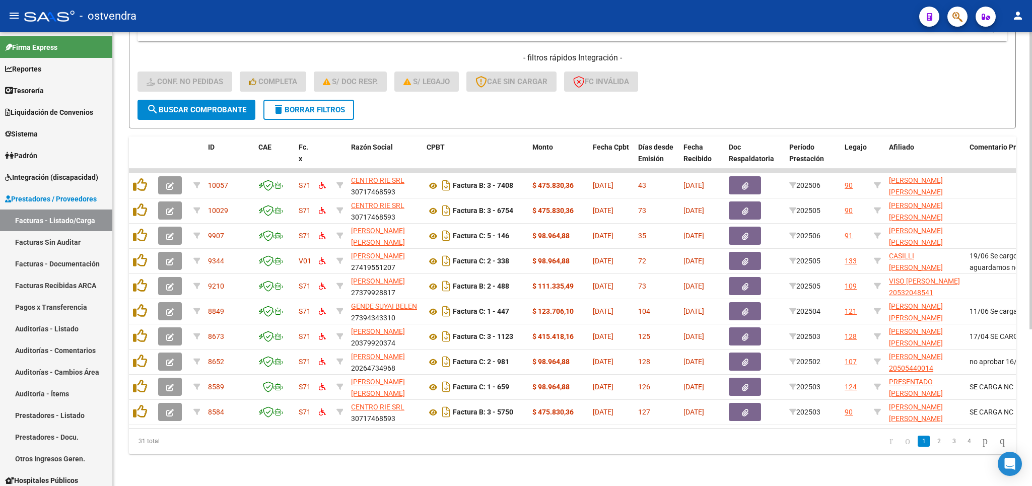
scroll to position [239, 0]
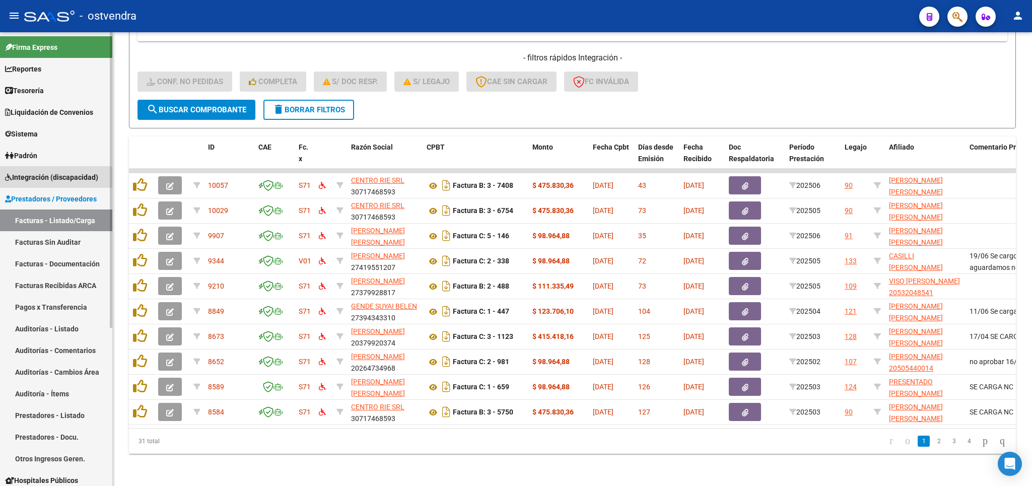
click at [30, 178] on span "Integración (discapacidad)" at bounding box center [51, 177] width 93 height 11
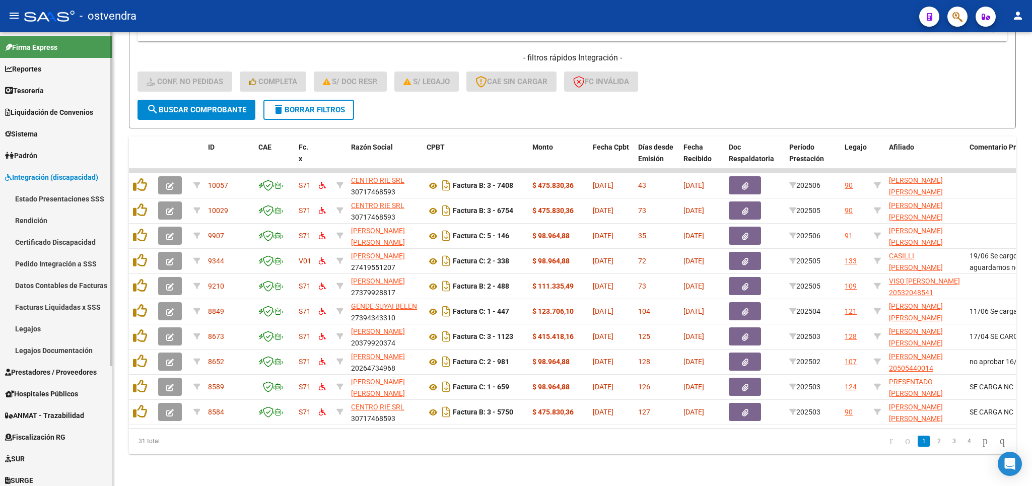
click at [45, 195] on link "Estado Presentaciones SSS" at bounding box center [56, 199] width 112 height 22
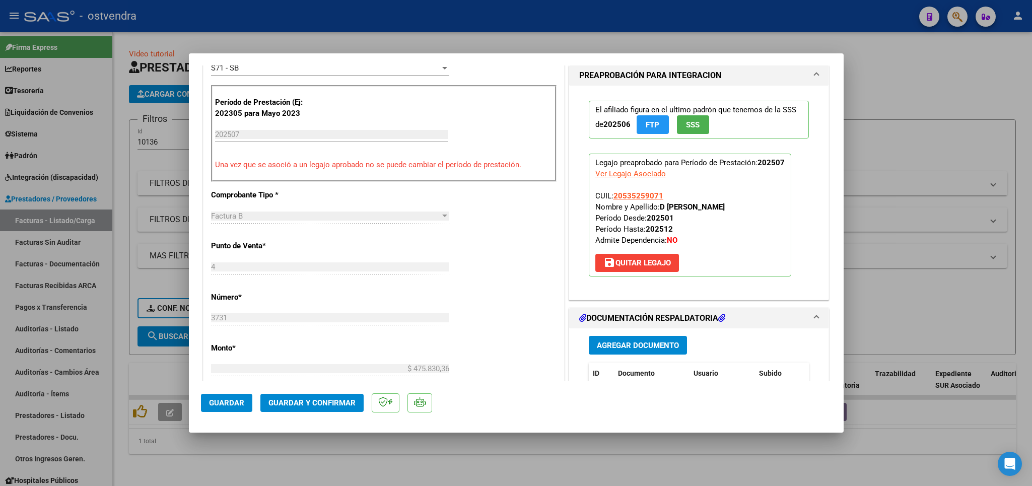
scroll to position [530, 0]
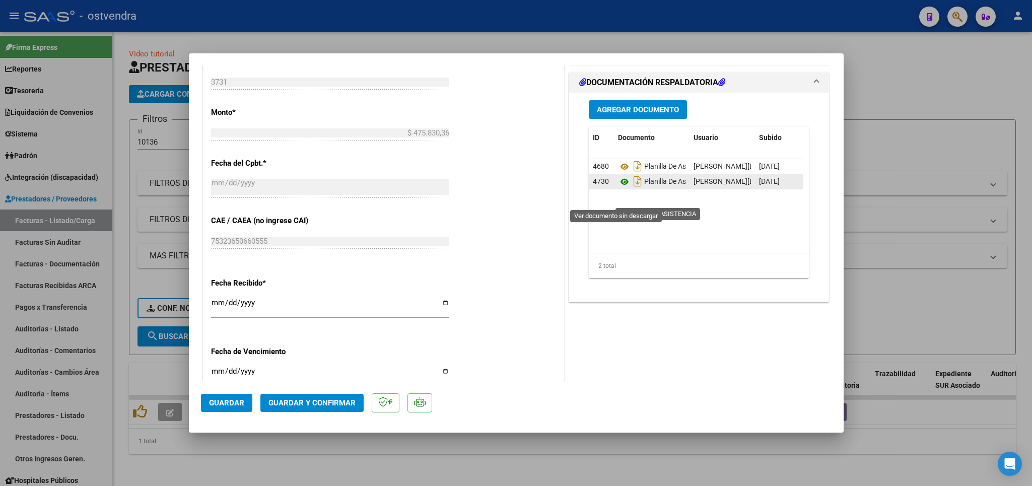
click at [618, 188] on icon at bounding box center [624, 182] width 13 height 12
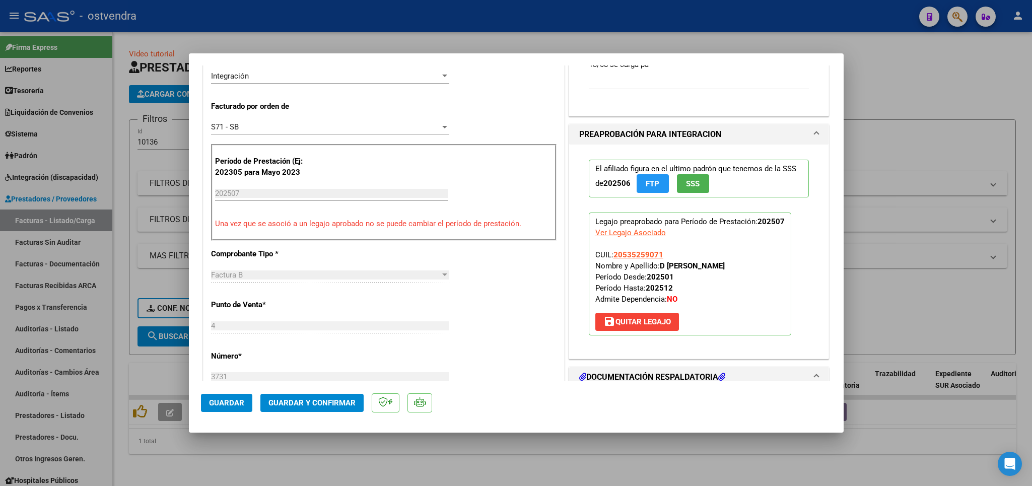
scroll to position [0, 0]
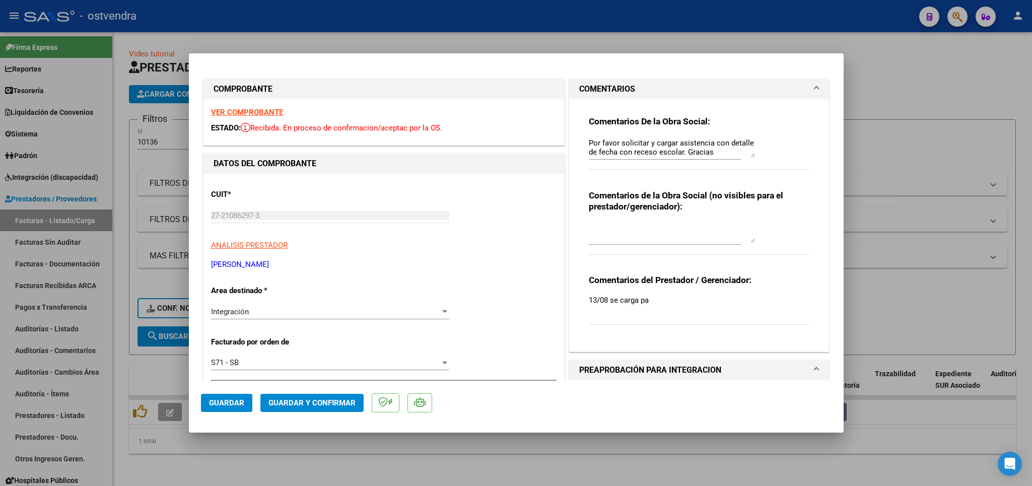
click at [290, 402] on span "Guardar y Confirmar" at bounding box center [311, 402] width 87 height 9
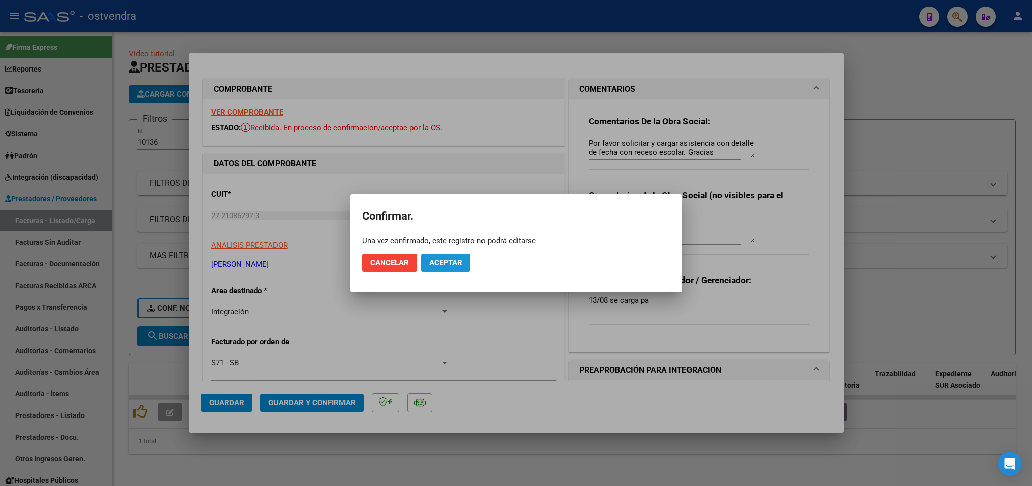
click at [437, 265] on span "Aceptar" at bounding box center [445, 262] width 33 height 9
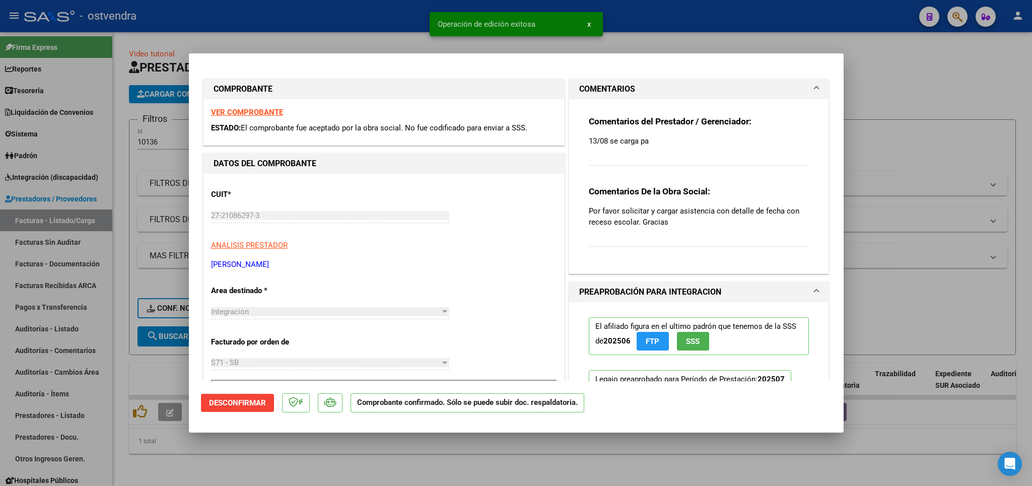
type input "$ 0,00"
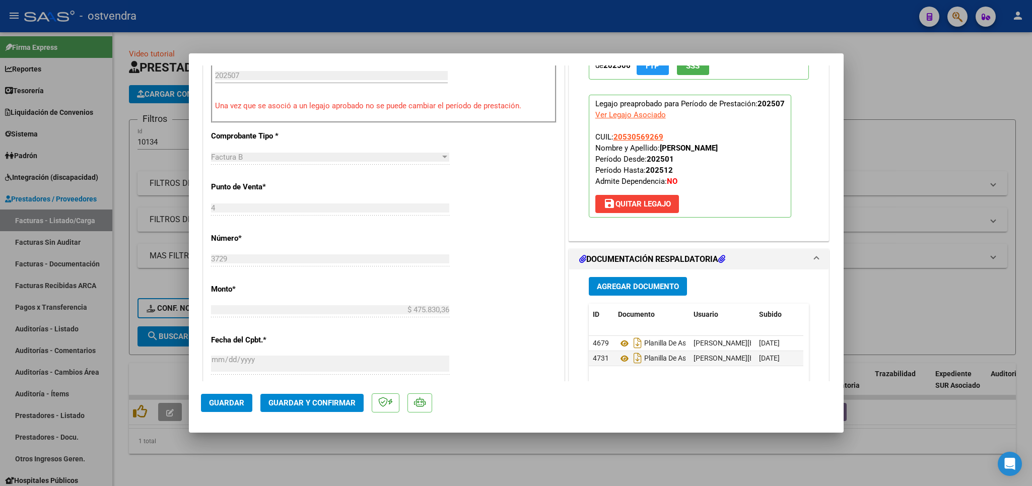
scroll to position [639, 0]
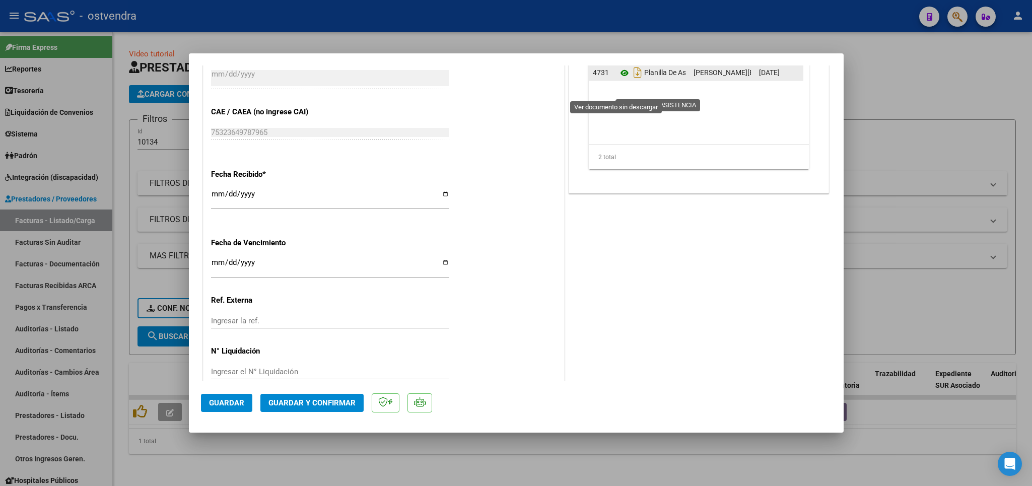
click at [618, 79] on icon at bounding box center [624, 73] width 13 height 12
click at [291, 403] on span "Guardar y Confirmar" at bounding box center [311, 402] width 87 height 9
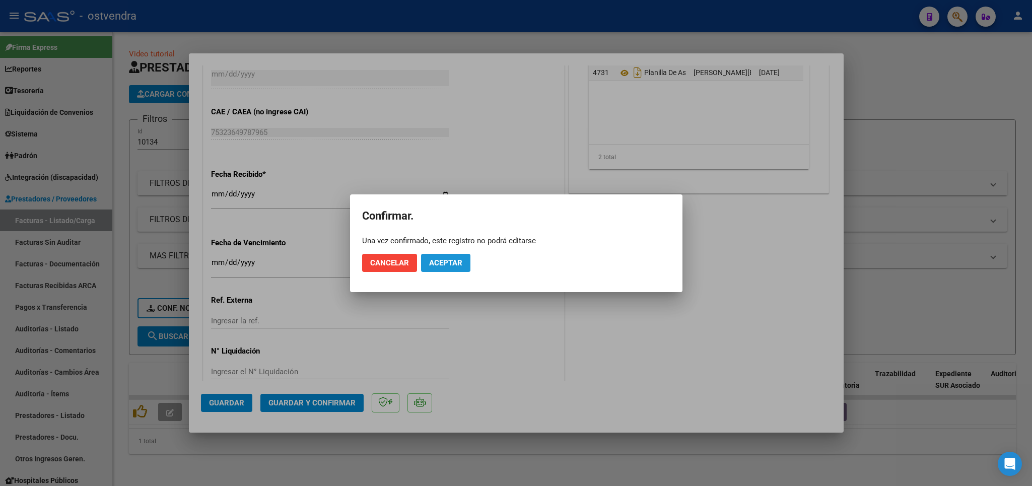
click at [454, 263] on span "Aceptar" at bounding box center [445, 262] width 33 height 9
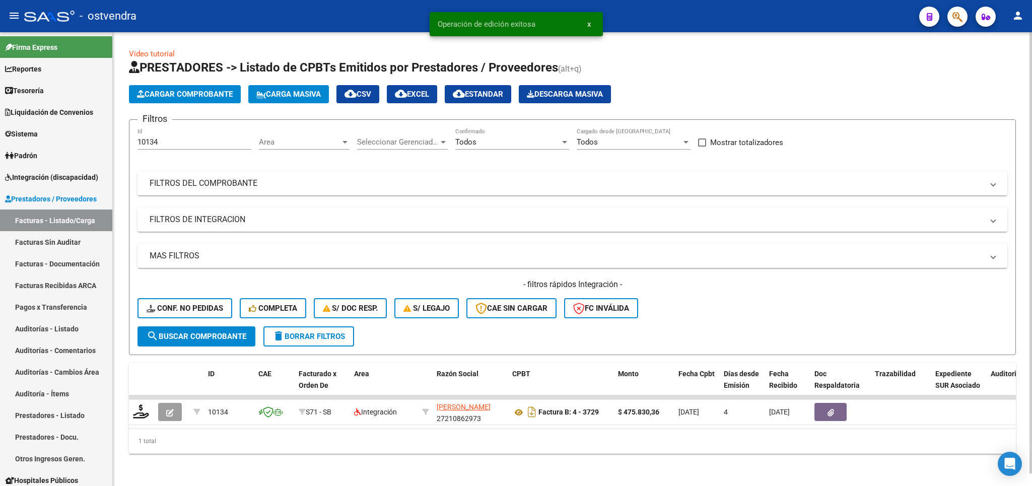
scroll to position [0, 0]
drag, startPoint x: 295, startPoint y: 338, endPoint x: 241, endPoint y: 317, distance: 57.2
click at [296, 338] on span "delete Borrar Filtros" at bounding box center [308, 336] width 72 height 9
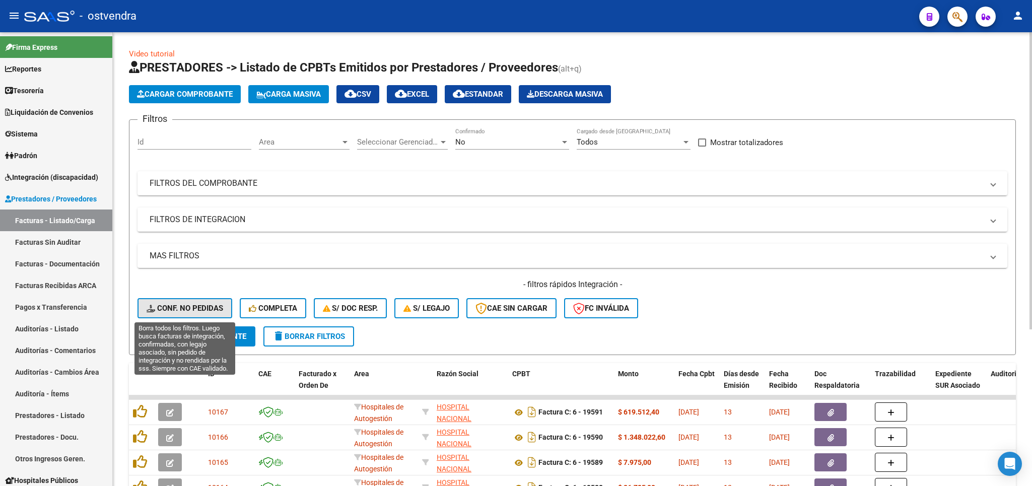
click at [193, 305] on span "Conf. no pedidas" at bounding box center [185, 308] width 77 height 9
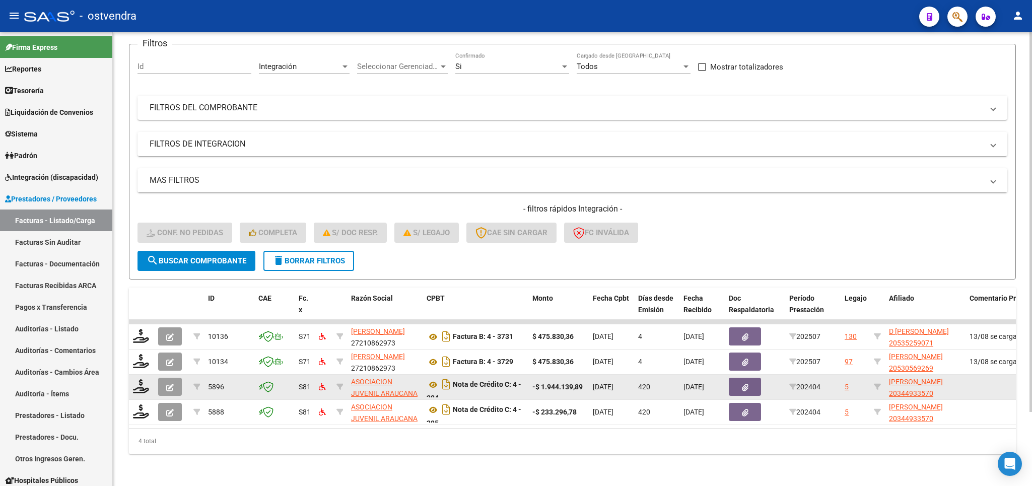
scroll to position [88, 0]
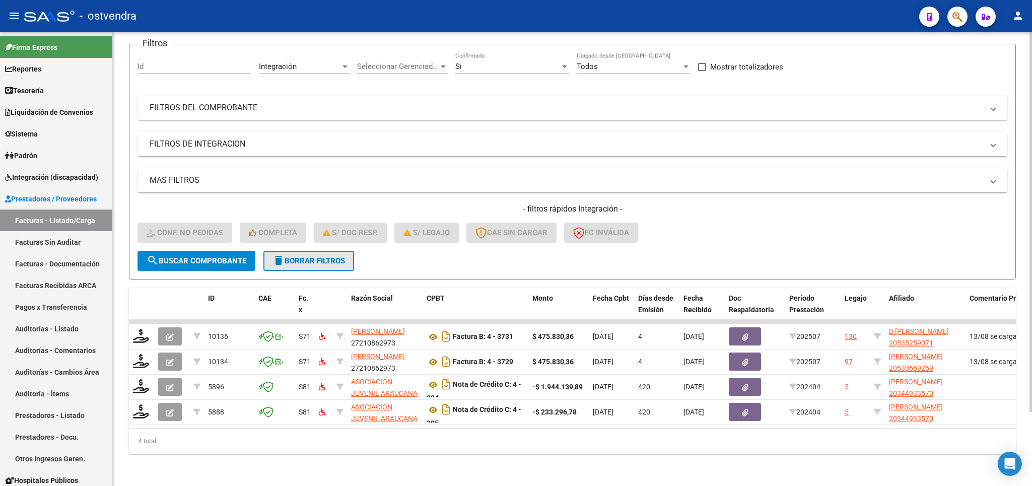
drag, startPoint x: 320, startPoint y: 250, endPoint x: 271, endPoint y: 215, distance: 59.5
click at [319, 256] on span "delete Borrar Filtros" at bounding box center [308, 260] width 72 height 9
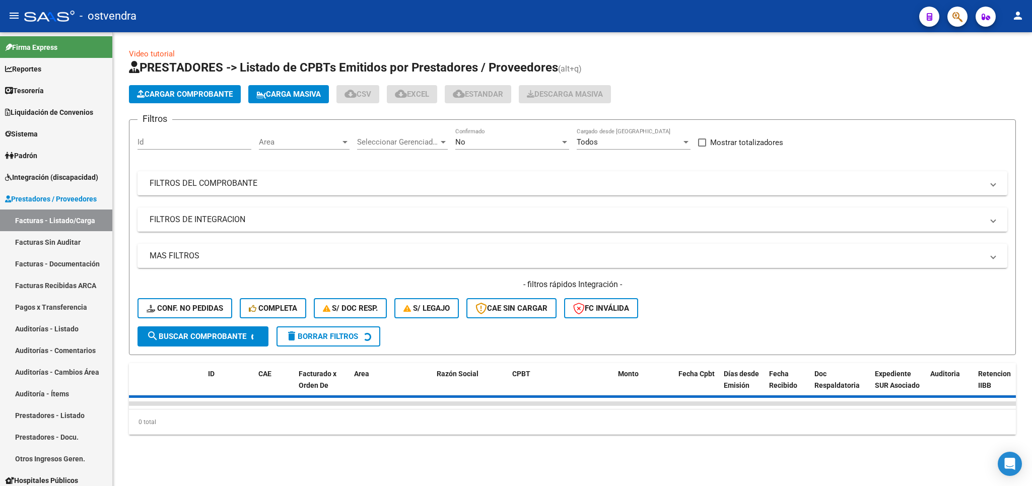
scroll to position [0, 0]
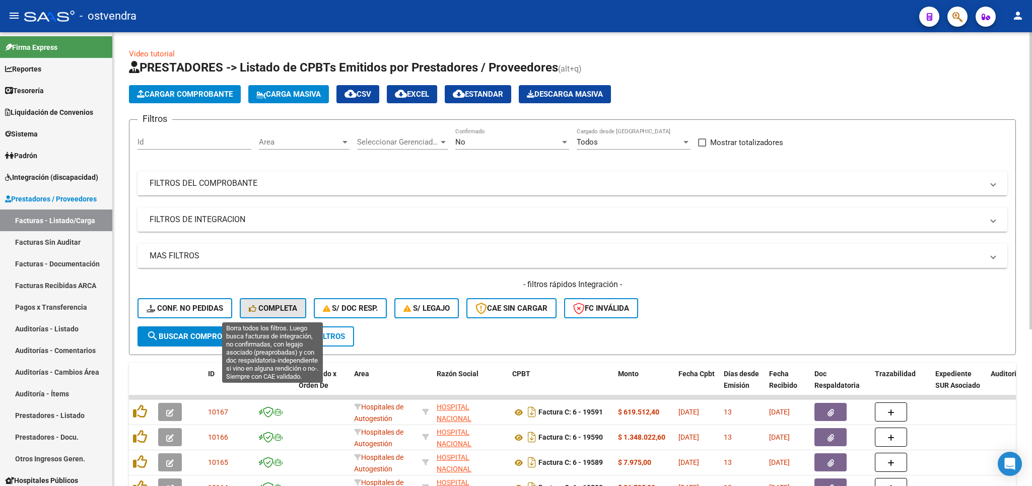
drag, startPoint x: 274, startPoint y: 308, endPoint x: 459, endPoint y: 350, distance: 189.6
click at [274, 309] on span "Completa" at bounding box center [273, 308] width 48 height 9
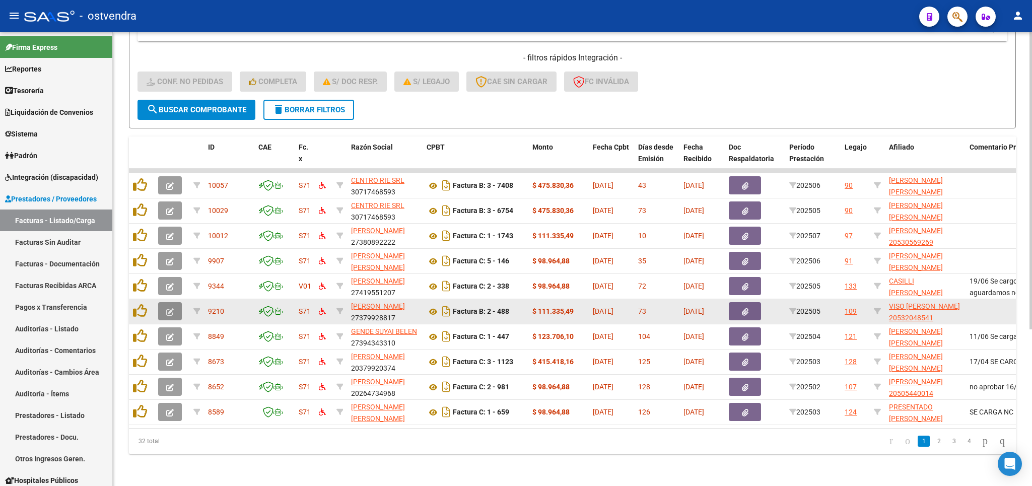
click at [168, 308] on icon "button" at bounding box center [170, 312] width 8 height 8
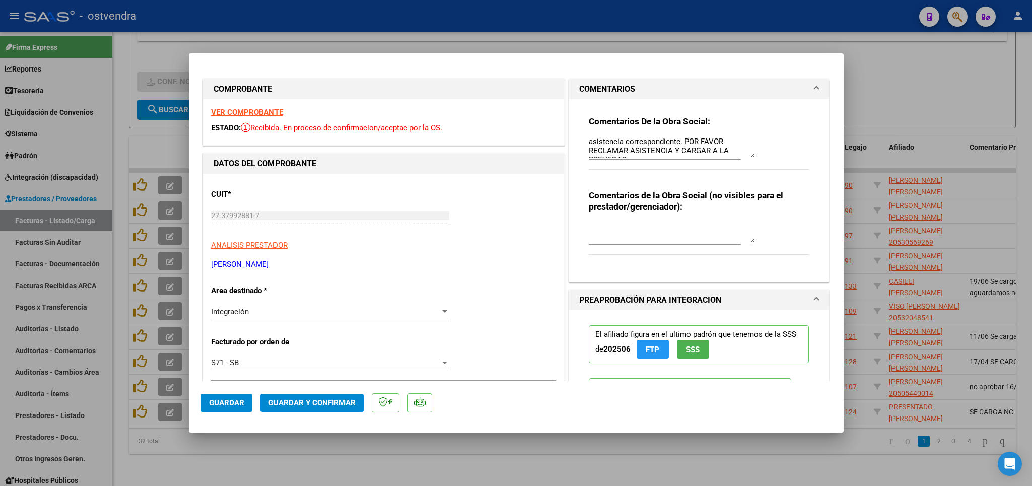
scroll to position [27, 0]
click at [646, 152] on textarea "Detalle de dias de atencion en asistencia no coincide con lo autorizado. Por fa…" at bounding box center [672, 147] width 166 height 20
click at [697, 155] on textarea "Detalle de dias de atencion en asistencia no coincide con lo autorizado. Por fa…" at bounding box center [672, 147] width 166 height 20
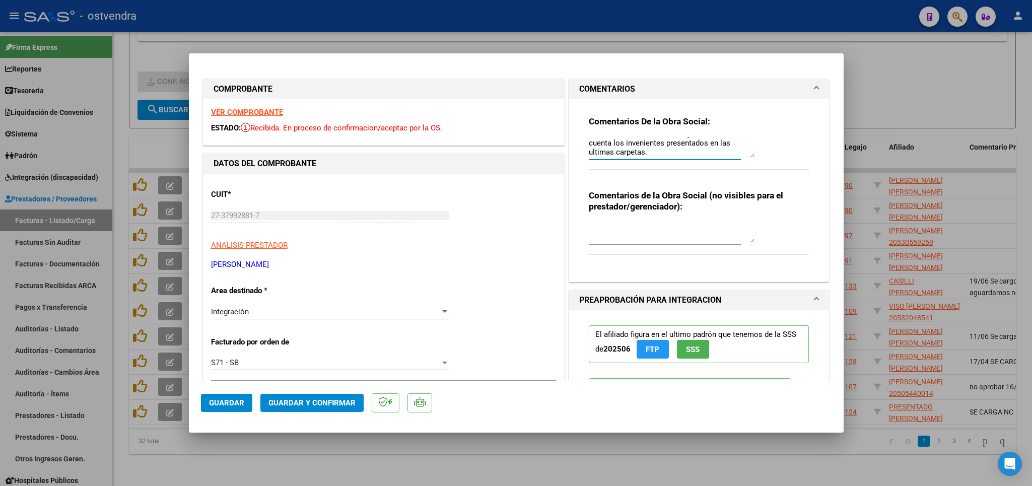
click at [598, 143] on textarea "Detalle de dias de atencion en asistencia no coincide con lo autorizado. Por fa…" at bounding box center [672, 147] width 166 height 20
drag, startPoint x: 644, startPoint y: 144, endPoint x: 663, endPoint y: 148, distance: 18.5
click at [647, 146] on textarea "Detalle de dias de atencion en asistencia no coincide con lo autorizado. Por fa…" at bounding box center [672, 147] width 166 height 20
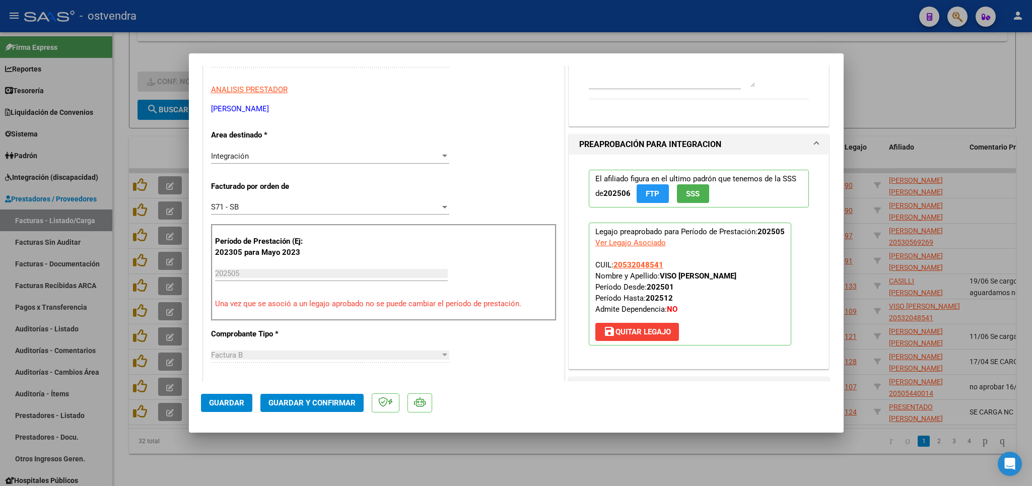
scroll to position [59, 0]
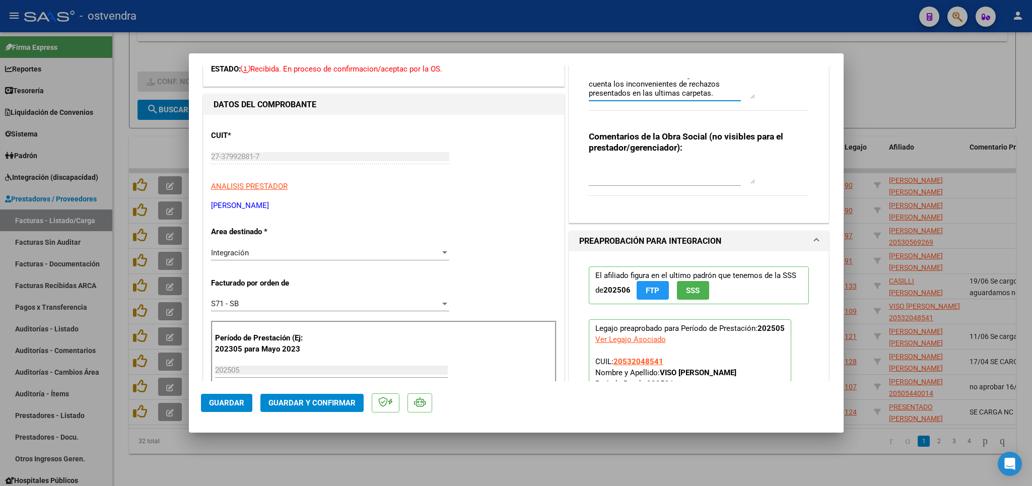
type textarea "Detalle de dias de atencion en asistencia no coincide con lo autorizado. Por fa…"
click at [217, 399] on span "Guardar" at bounding box center [226, 402] width 35 height 9
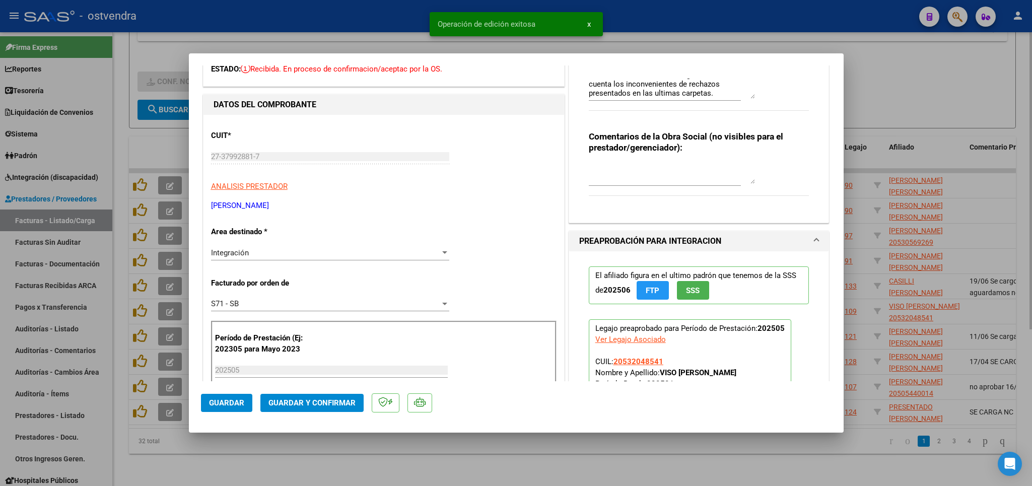
drag, startPoint x: 972, startPoint y: 70, endPoint x: 1031, endPoint y: 100, distance: 65.7
click at [973, 70] on div at bounding box center [516, 243] width 1032 height 486
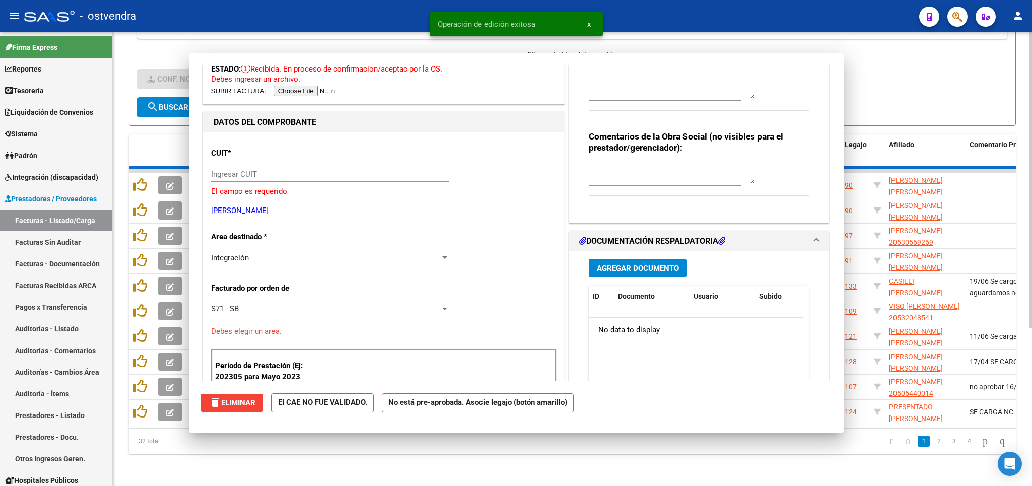
scroll to position [0, 0]
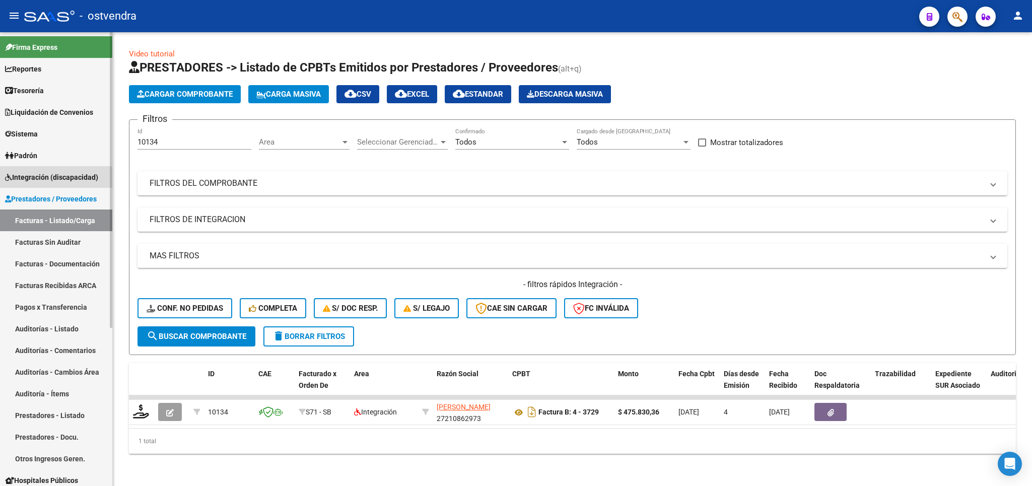
click at [31, 178] on span "Integración (discapacidad)" at bounding box center [51, 177] width 93 height 11
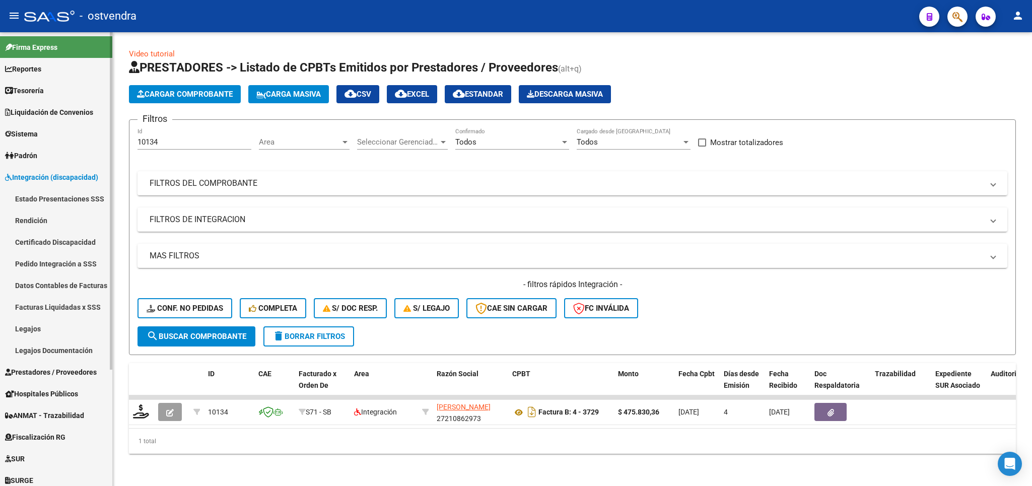
click at [41, 195] on link "Estado Presentaciones SSS" at bounding box center [56, 199] width 112 height 22
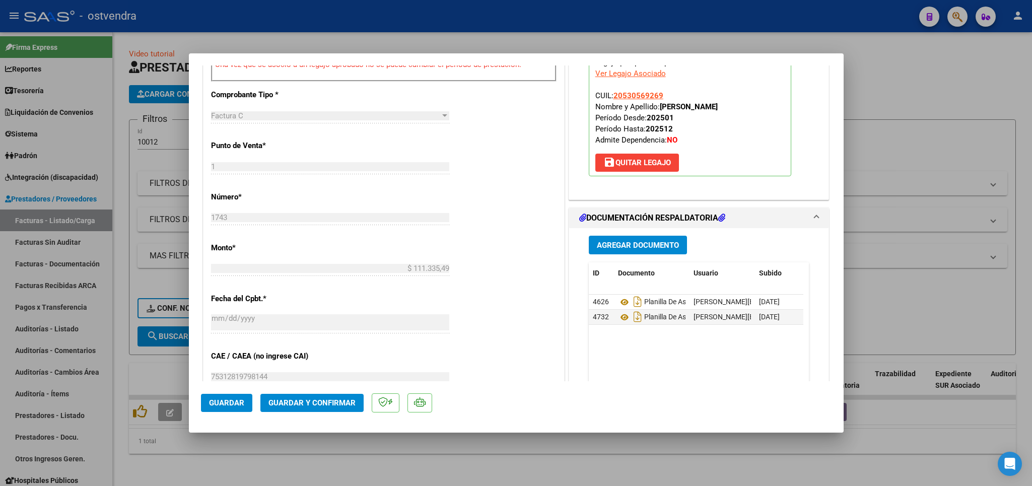
scroll to position [589, 0]
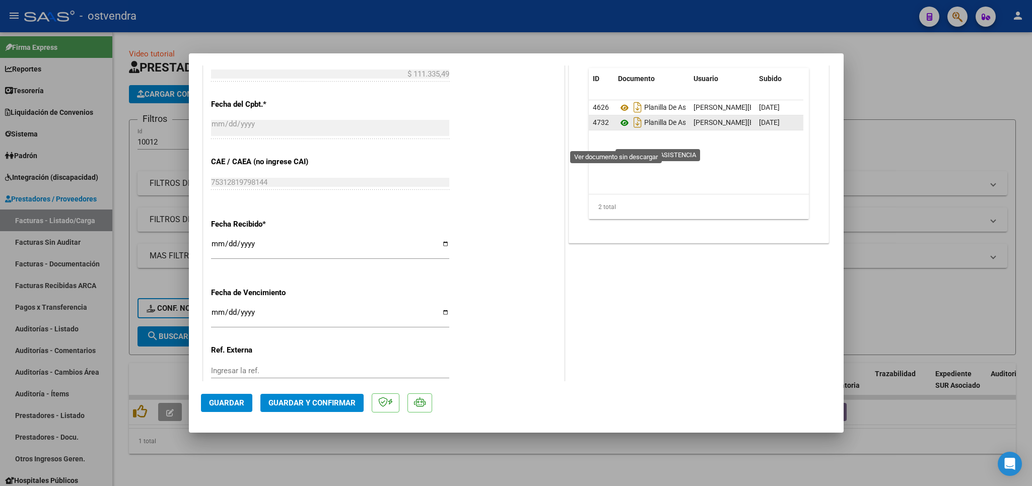
click at [618, 129] on icon at bounding box center [624, 123] width 13 height 12
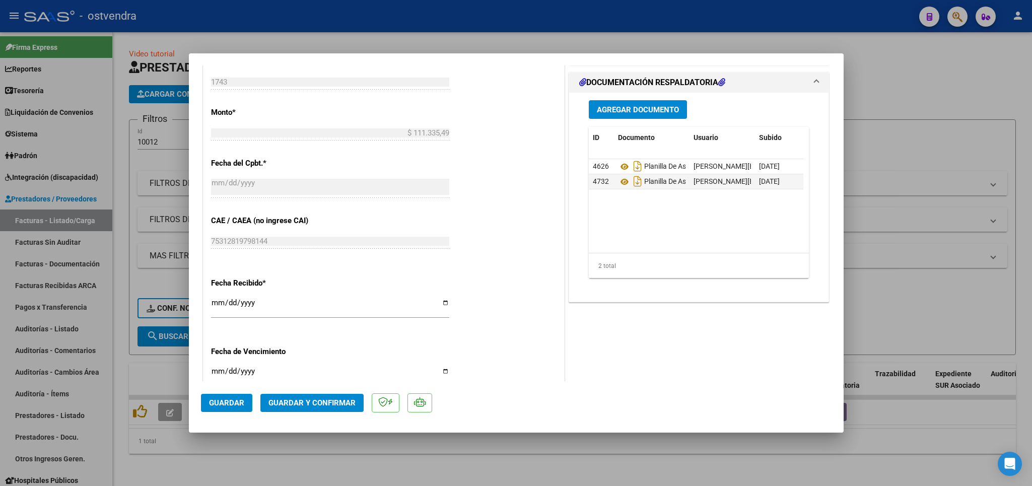
scroll to position [471, 0]
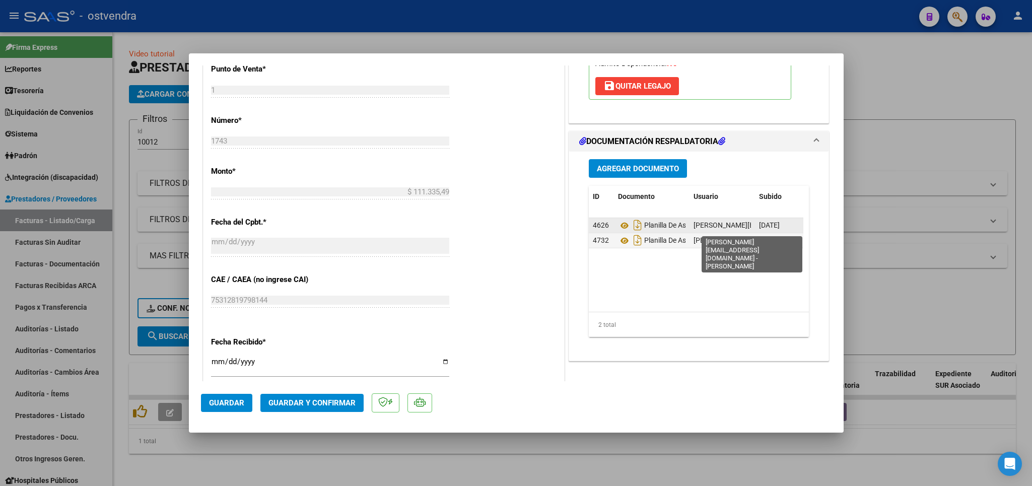
click at [719, 228] on span "[PERSON_NAME][EMAIL_ADDRESS][DOMAIN_NAME] - [PERSON_NAME]" at bounding box center [805, 225] width 225 height 8
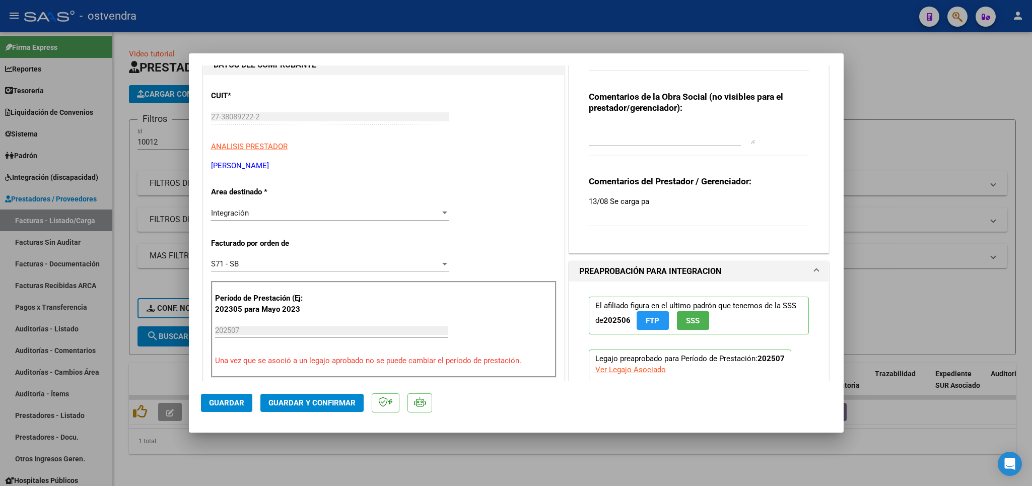
scroll to position [59, 0]
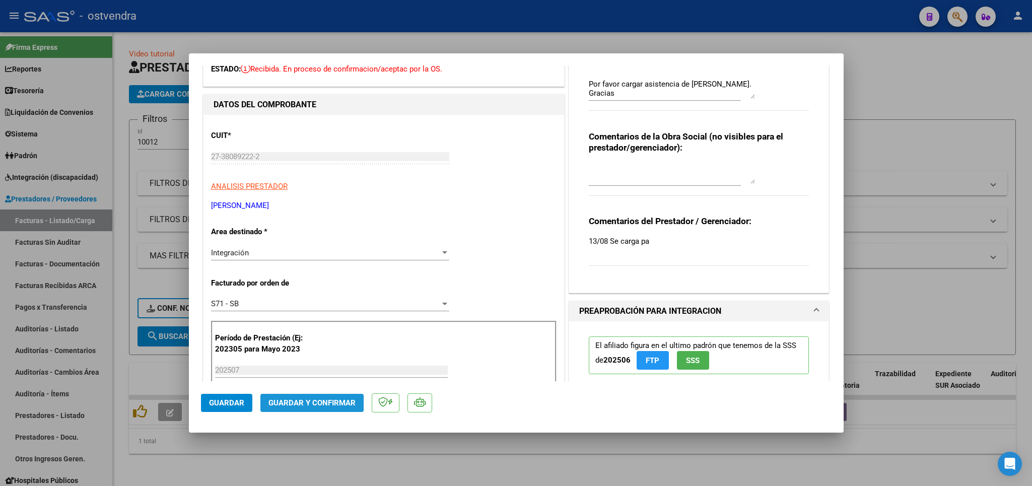
click at [295, 403] on span "Guardar y Confirmar" at bounding box center [311, 402] width 87 height 9
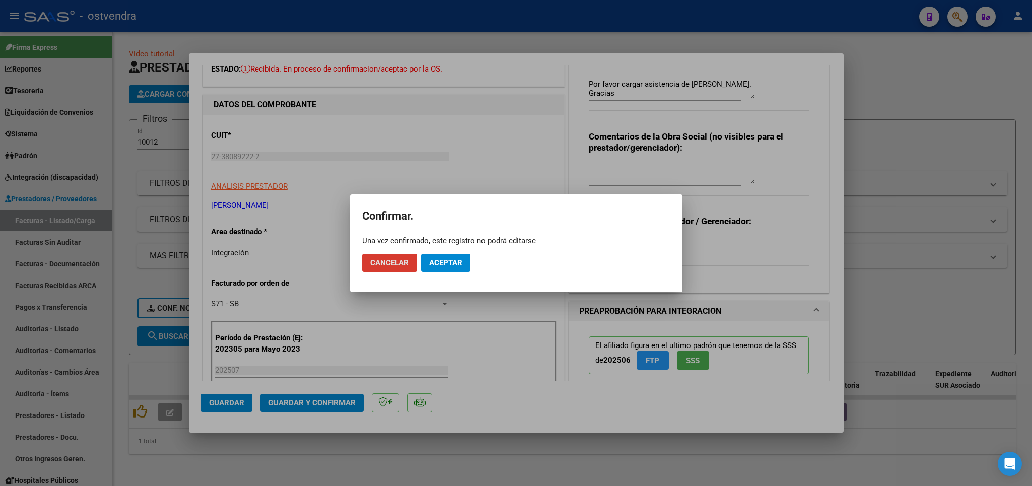
click at [447, 267] on span "Aceptar" at bounding box center [445, 262] width 33 height 9
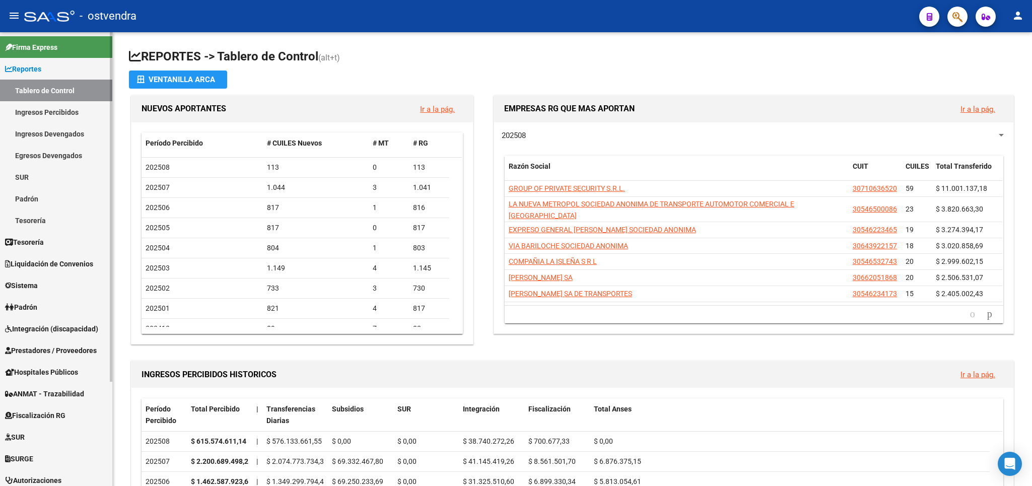
click at [45, 326] on span "Integración (discapacidad)" at bounding box center [51, 328] width 93 height 11
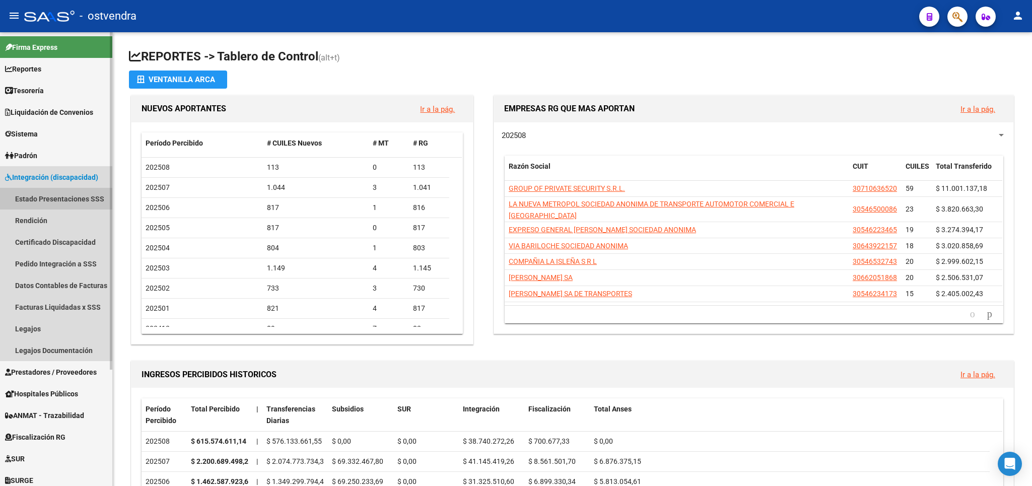
click at [51, 197] on link "Estado Presentaciones SSS" at bounding box center [56, 199] width 112 height 22
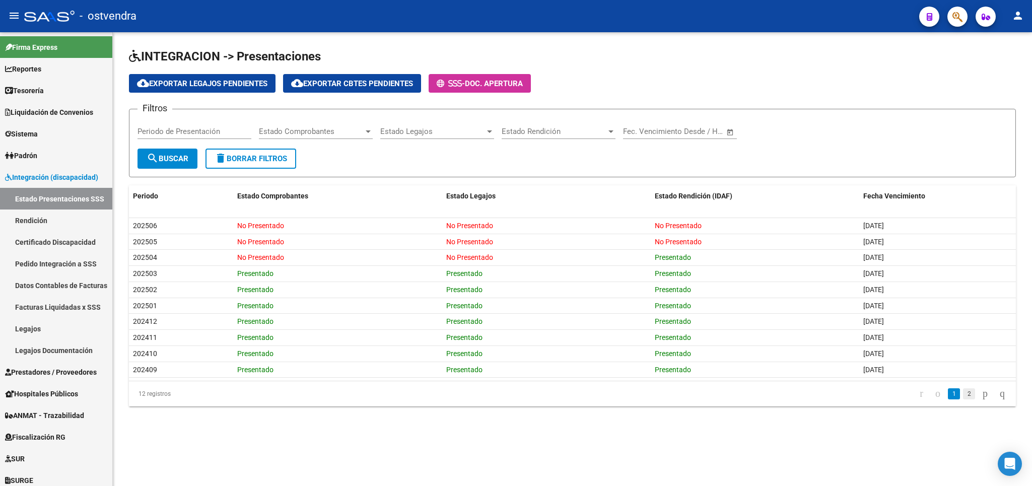
click at [963, 397] on link "2" at bounding box center [969, 393] width 12 height 11
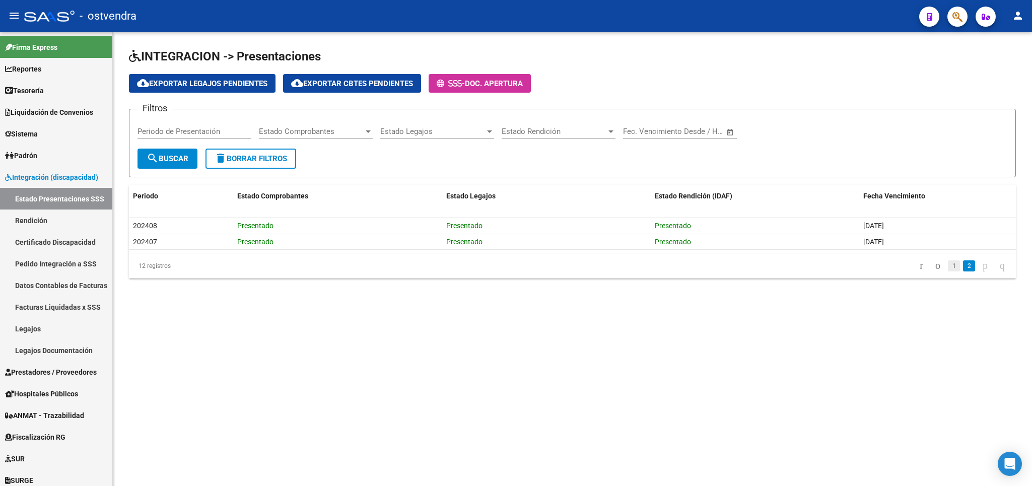
click at [948, 268] on link "1" at bounding box center [954, 265] width 12 height 11
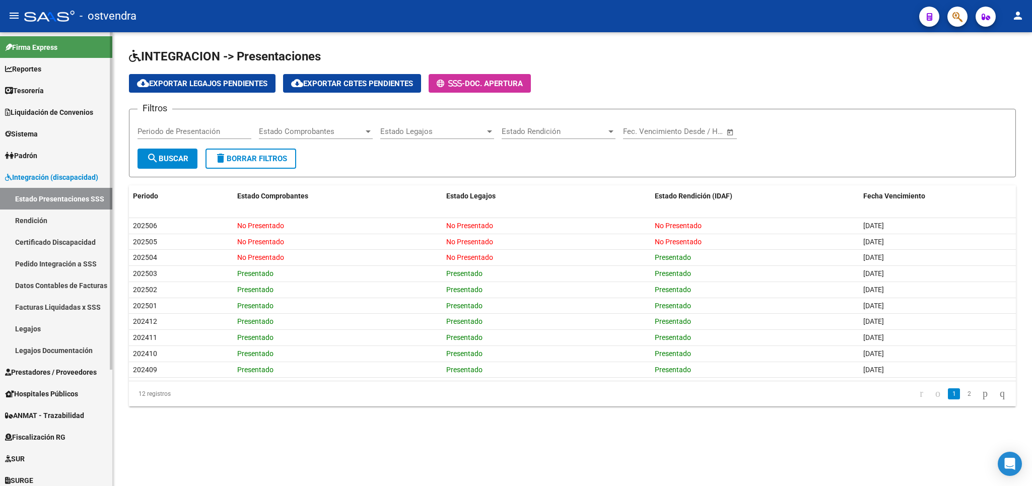
click at [45, 335] on link "Legajos" at bounding box center [56, 329] width 112 height 22
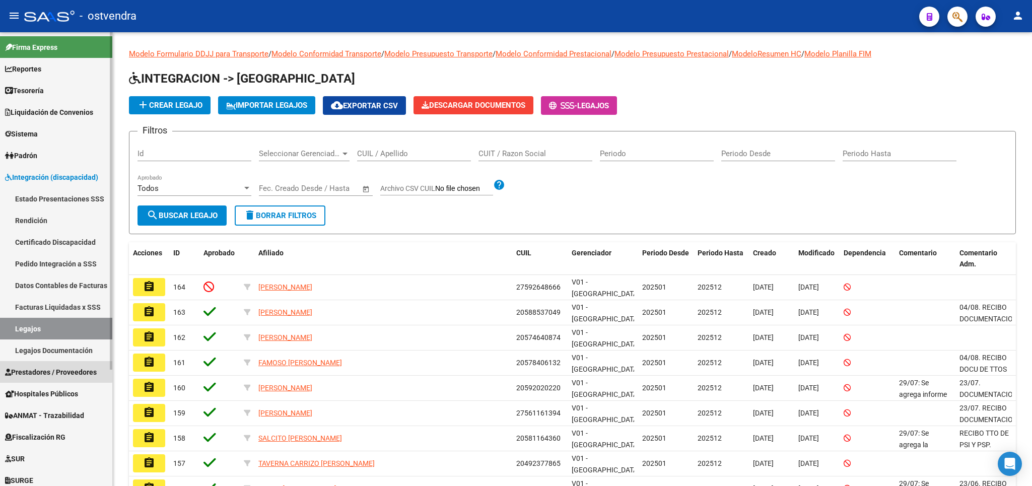
click at [42, 370] on span "Prestadores / Proveedores" at bounding box center [51, 372] width 92 height 11
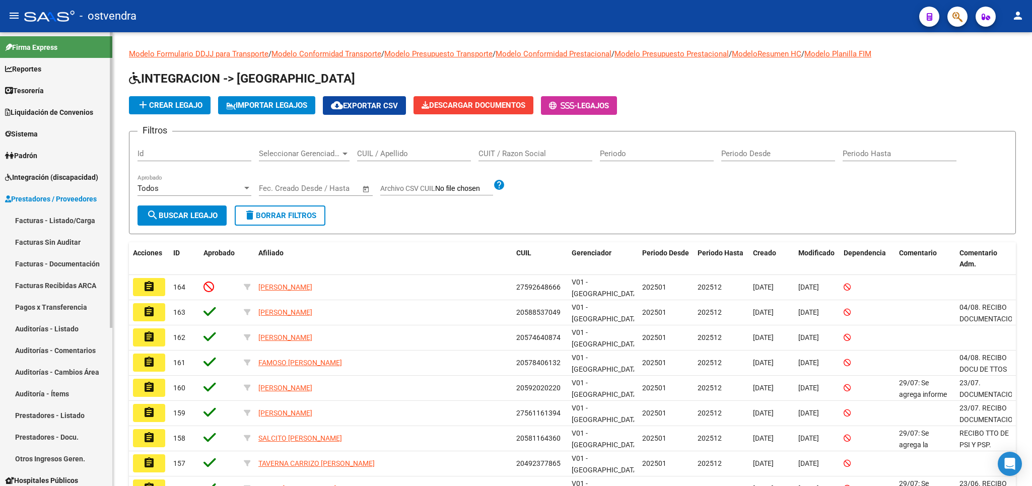
click at [57, 221] on link "Facturas - Listado/Carga" at bounding box center [56, 220] width 112 height 22
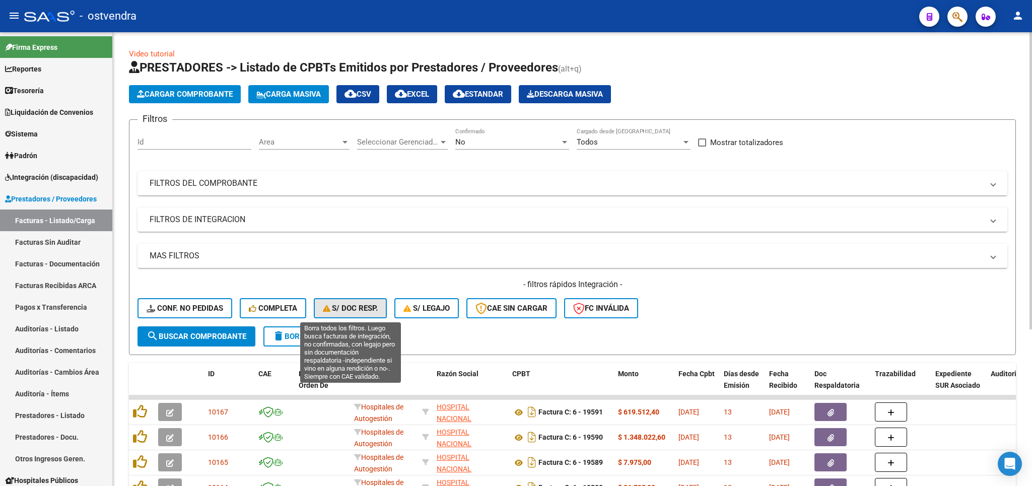
click at [368, 310] on span "S/ Doc Resp." at bounding box center [350, 308] width 55 height 9
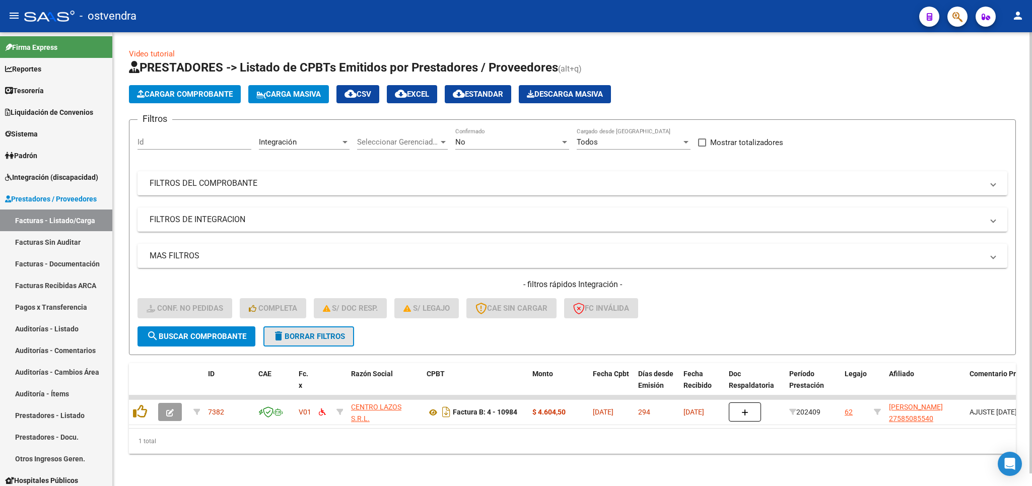
click at [338, 339] on span "delete Borrar Filtros" at bounding box center [308, 336] width 72 height 9
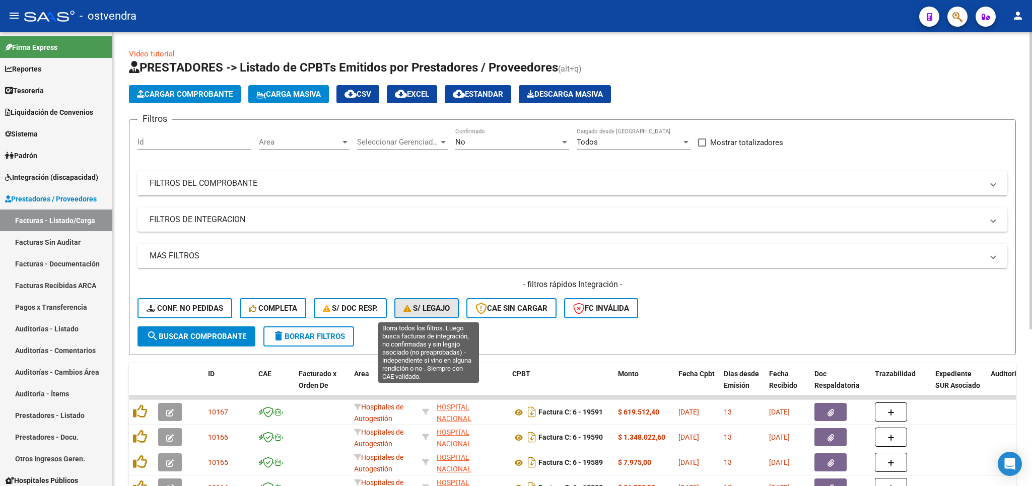
click at [439, 308] on span "S/ legajo" at bounding box center [426, 308] width 46 height 9
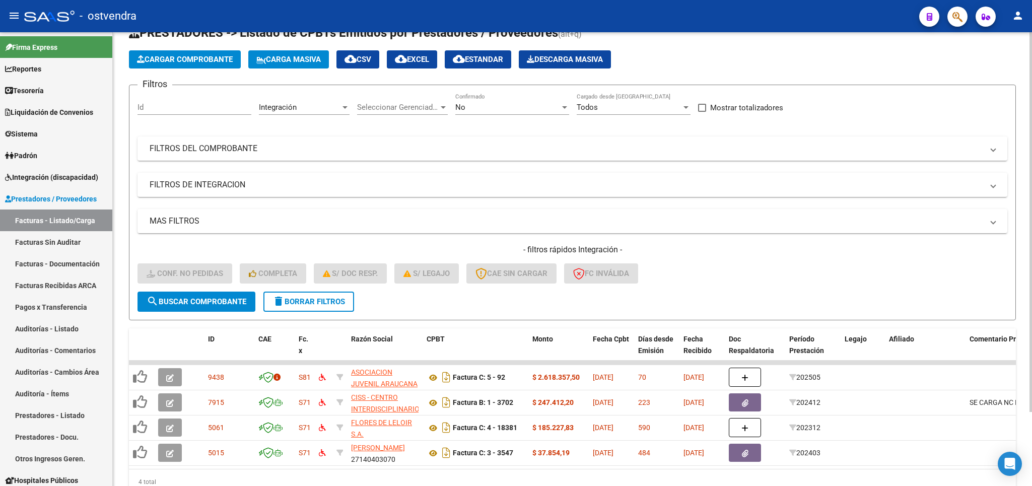
scroll to position [59, 0]
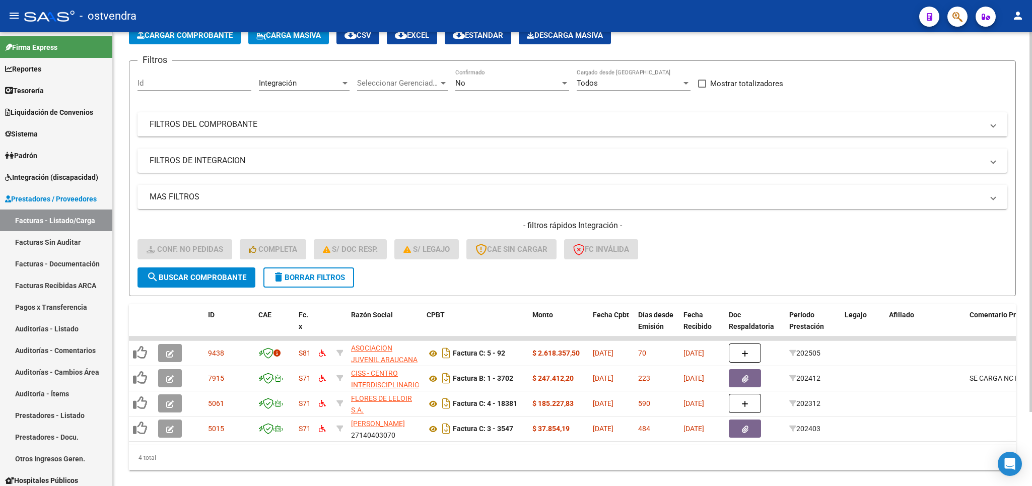
click at [314, 276] on span "delete Borrar Filtros" at bounding box center [308, 277] width 72 height 9
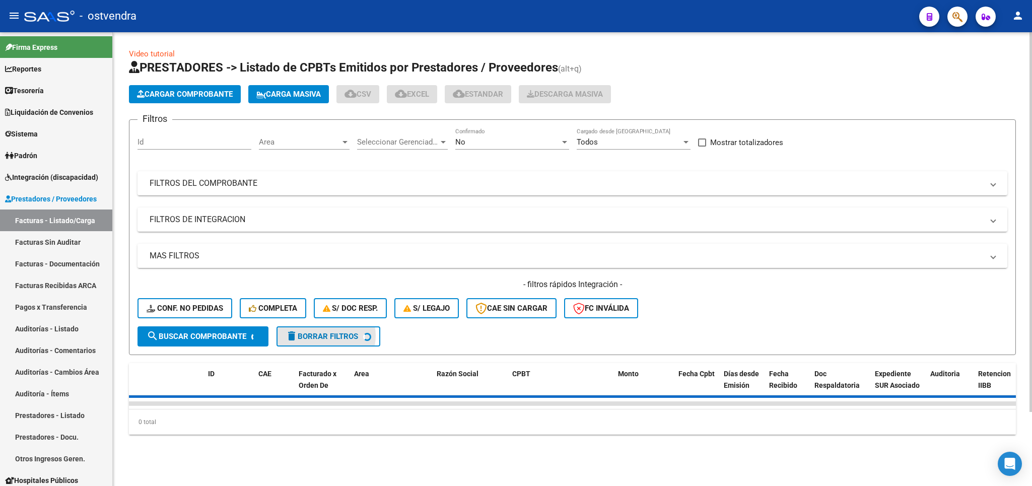
scroll to position [0, 0]
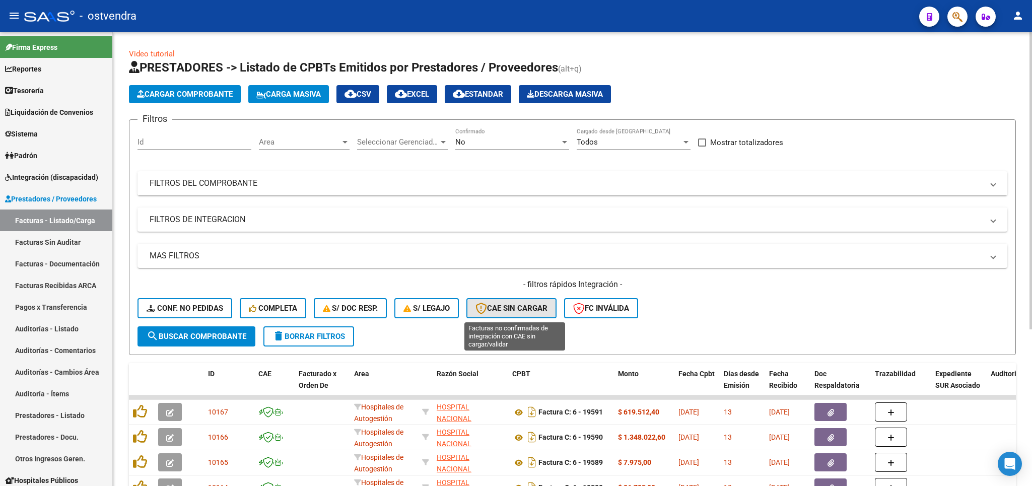
click at [512, 307] on span "CAE SIN CARGAR" at bounding box center [511, 308] width 72 height 9
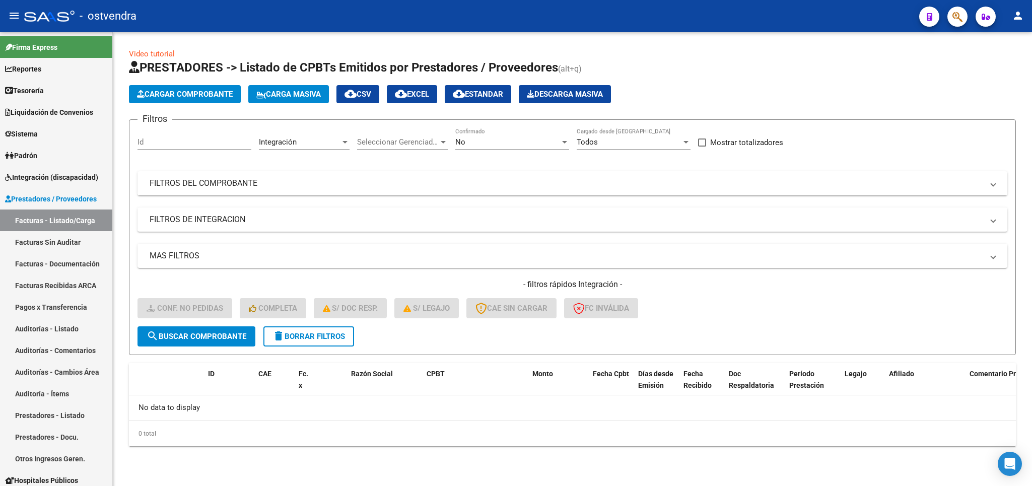
click at [352, 338] on button "delete Borrar Filtros" at bounding box center [308, 336] width 91 height 20
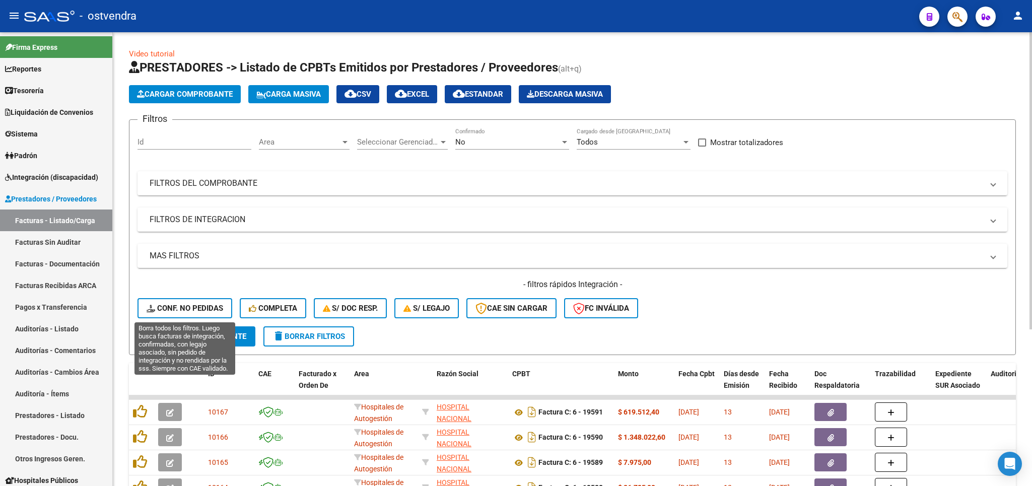
click at [217, 304] on span "Conf. no pedidas" at bounding box center [185, 308] width 77 height 9
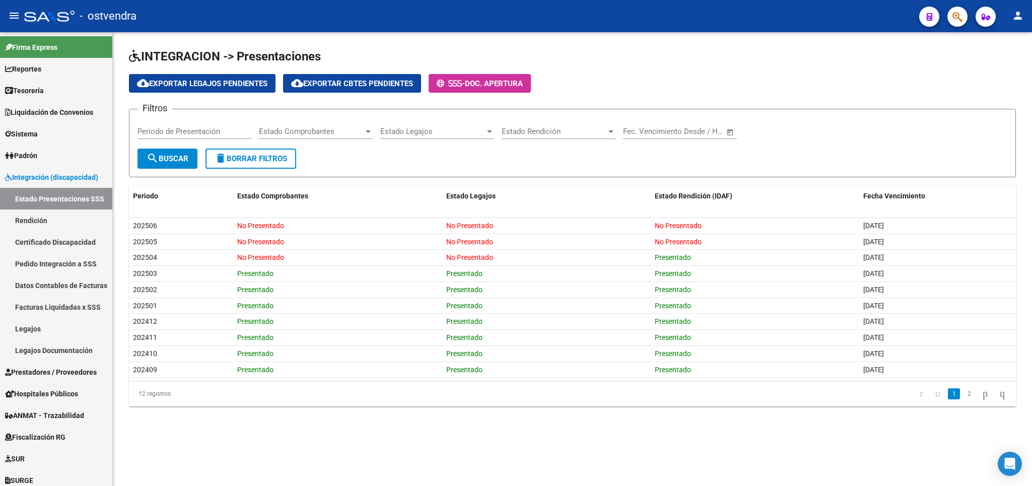
drag, startPoint x: 733, startPoint y: 86, endPoint x: 477, endPoint y: 106, distance: 256.1
click at [461, 485] on mat-sidenav-content "INTEGRACION -> Presentaciones cloud_download Exportar Legajos Pendientes cloud_…" at bounding box center [572, 259] width 919 height 454
click at [66, 241] on link "Certificado Discapacidad" at bounding box center [56, 242] width 112 height 22
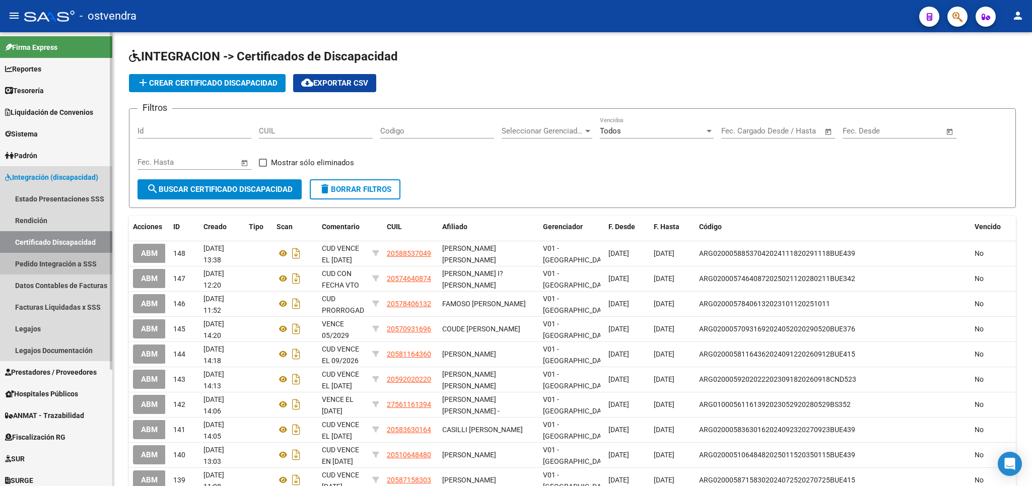
click at [59, 261] on link "Pedido Integración a SSS" at bounding box center [56, 264] width 112 height 22
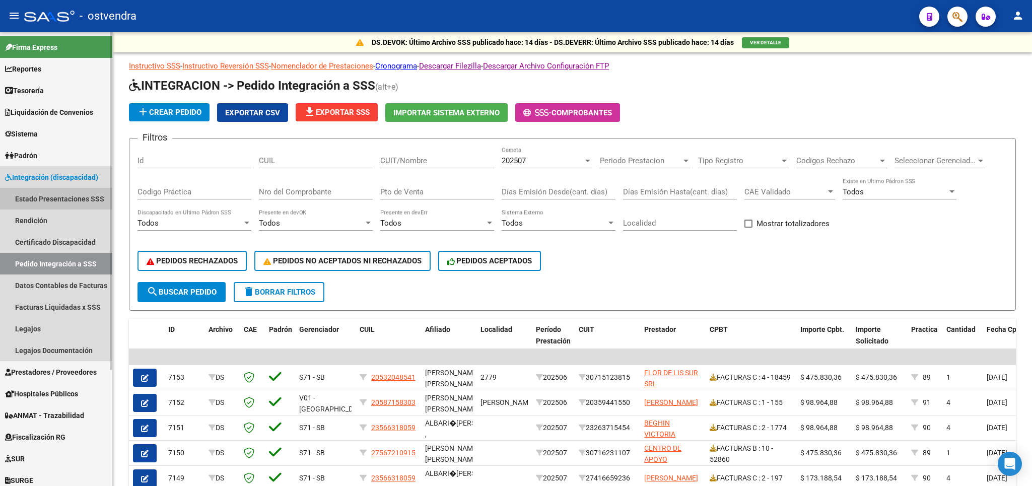
drag, startPoint x: 46, startPoint y: 197, endPoint x: 72, endPoint y: 196, distance: 25.7
click at [60, 196] on link "Estado Presentaciones SSS" at bounding box center [56, 199] width 112 height 22
